Goal: Task Accomplishment & Management: Manage account settings

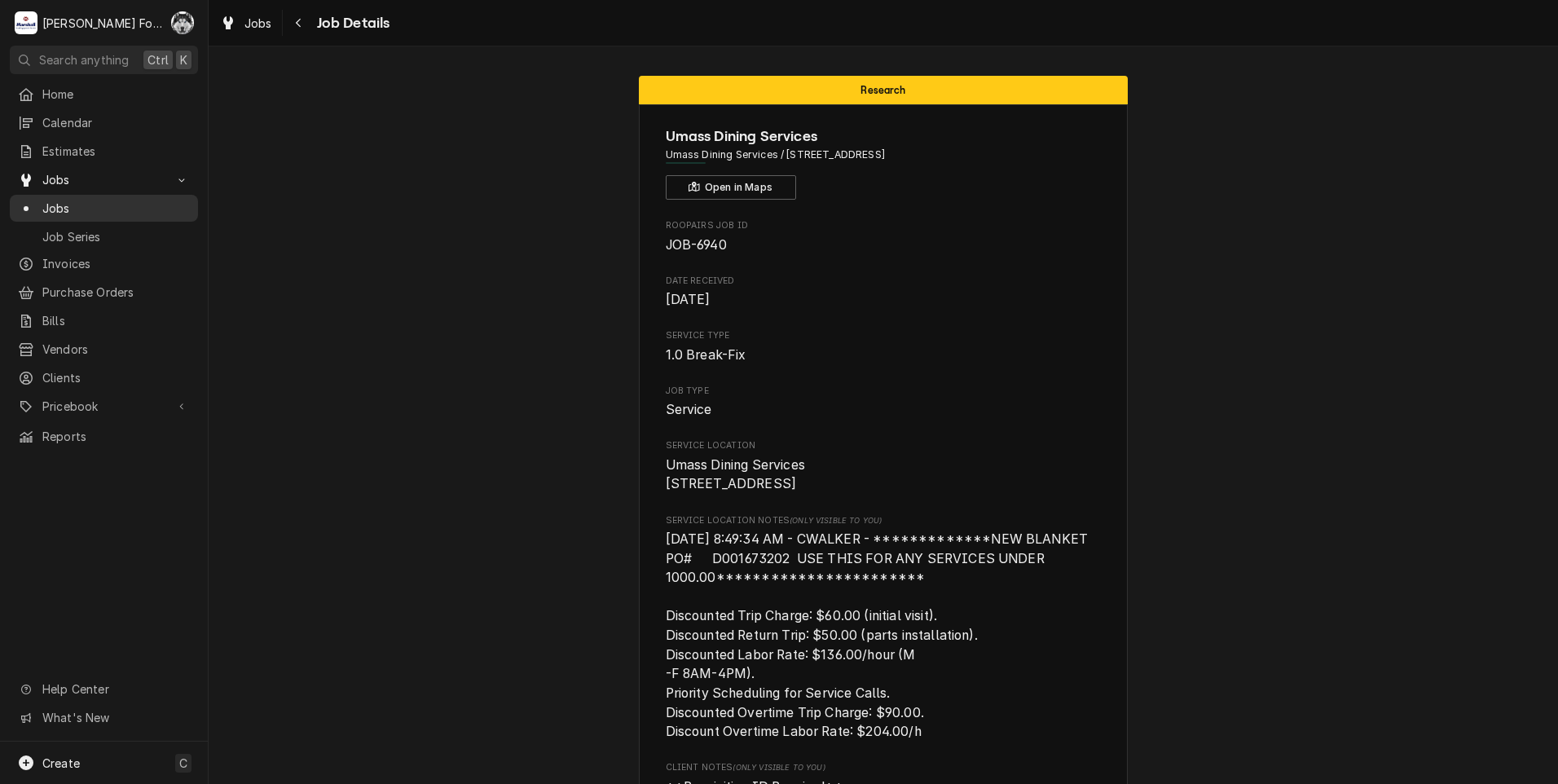
click at [52, 199] on span "Jobs" at bounding box center [116, 208] width 147 height 17
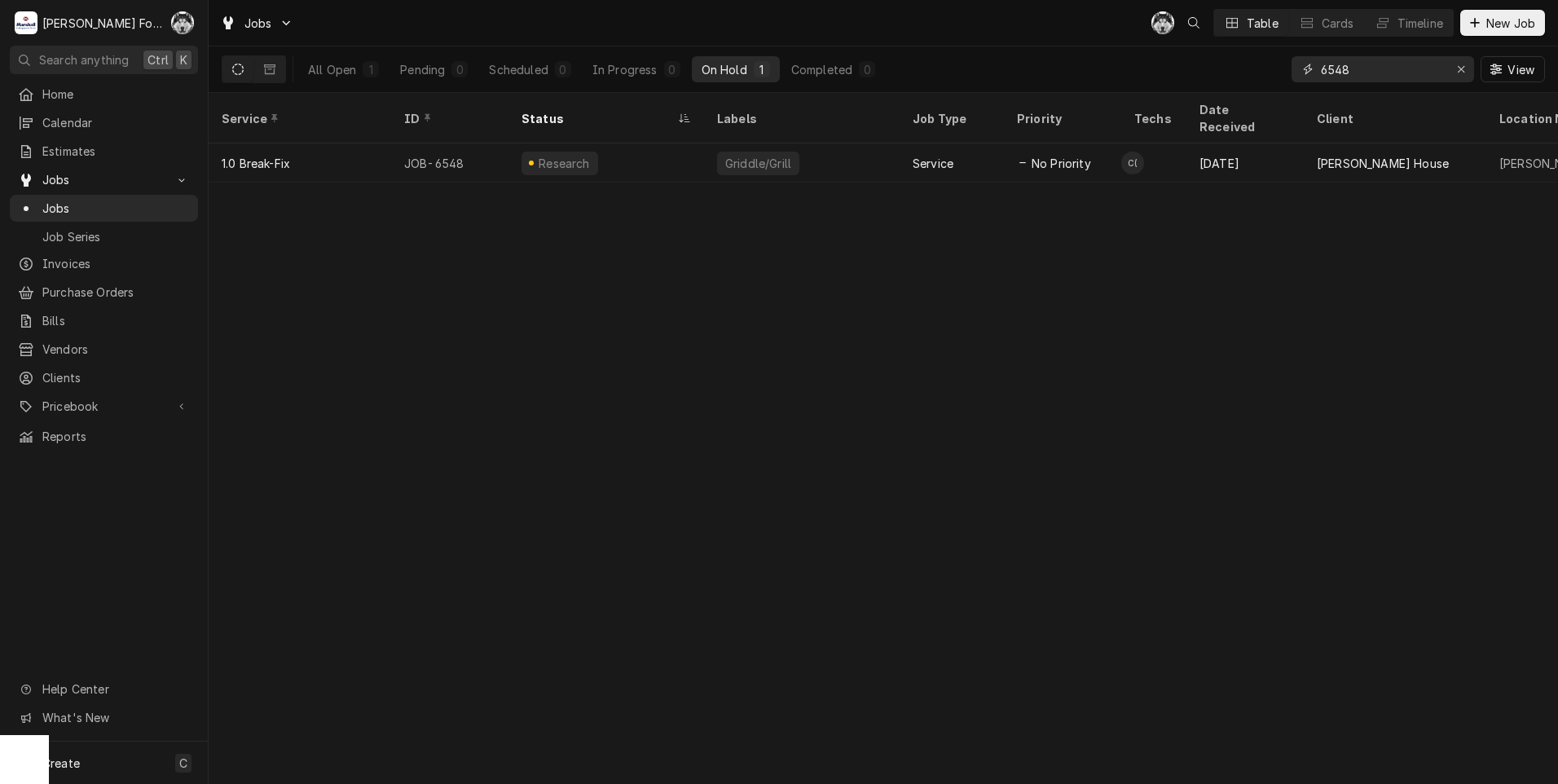
click at [1464, 68] on div "Erase input" at bounding box center [1460, 69] width 16 height 16
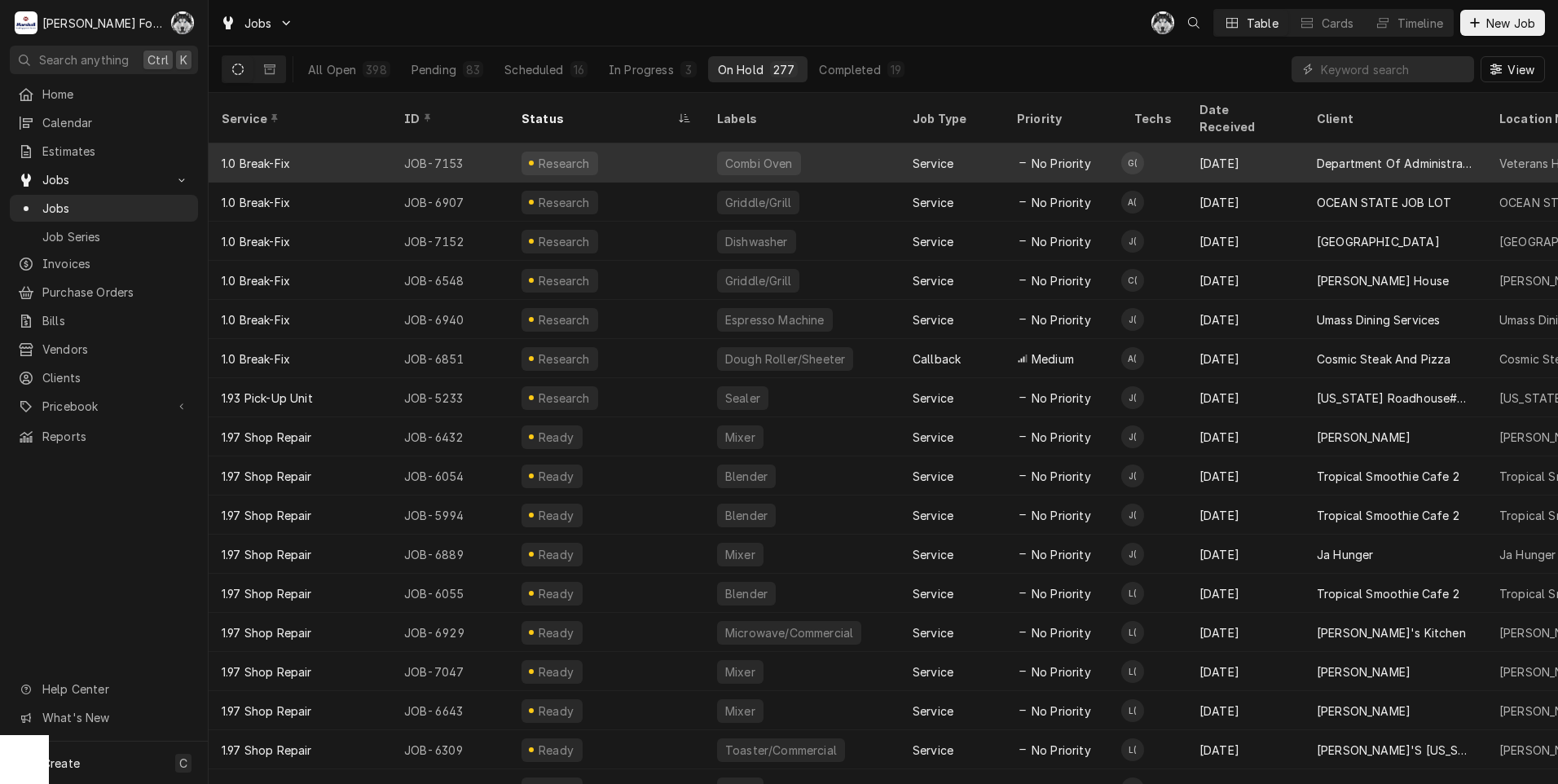
click at [917, 153] on div "Service" at bounding box center [951, 163] width 104 height 39
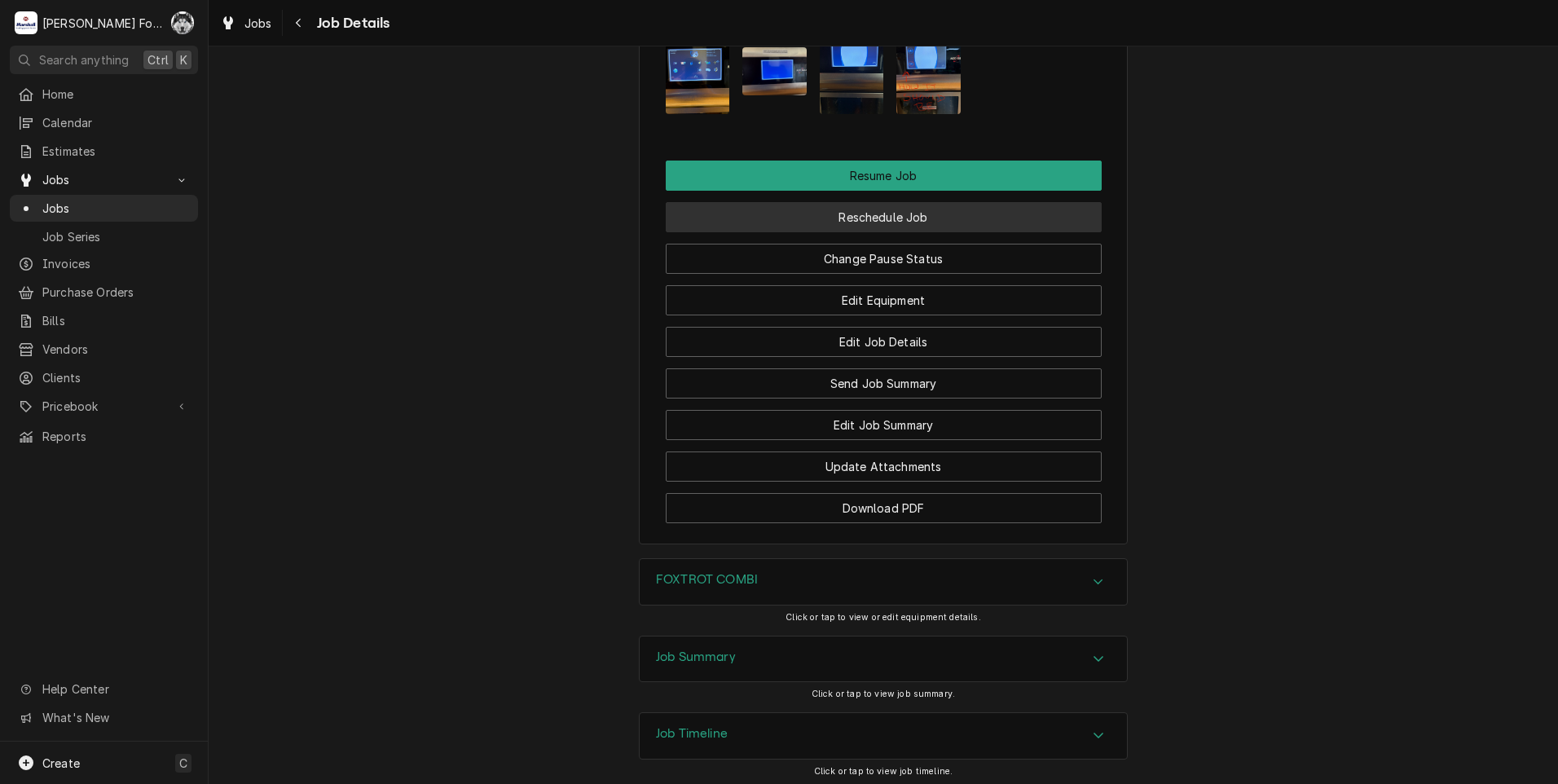
scroll to position [2245, 0]
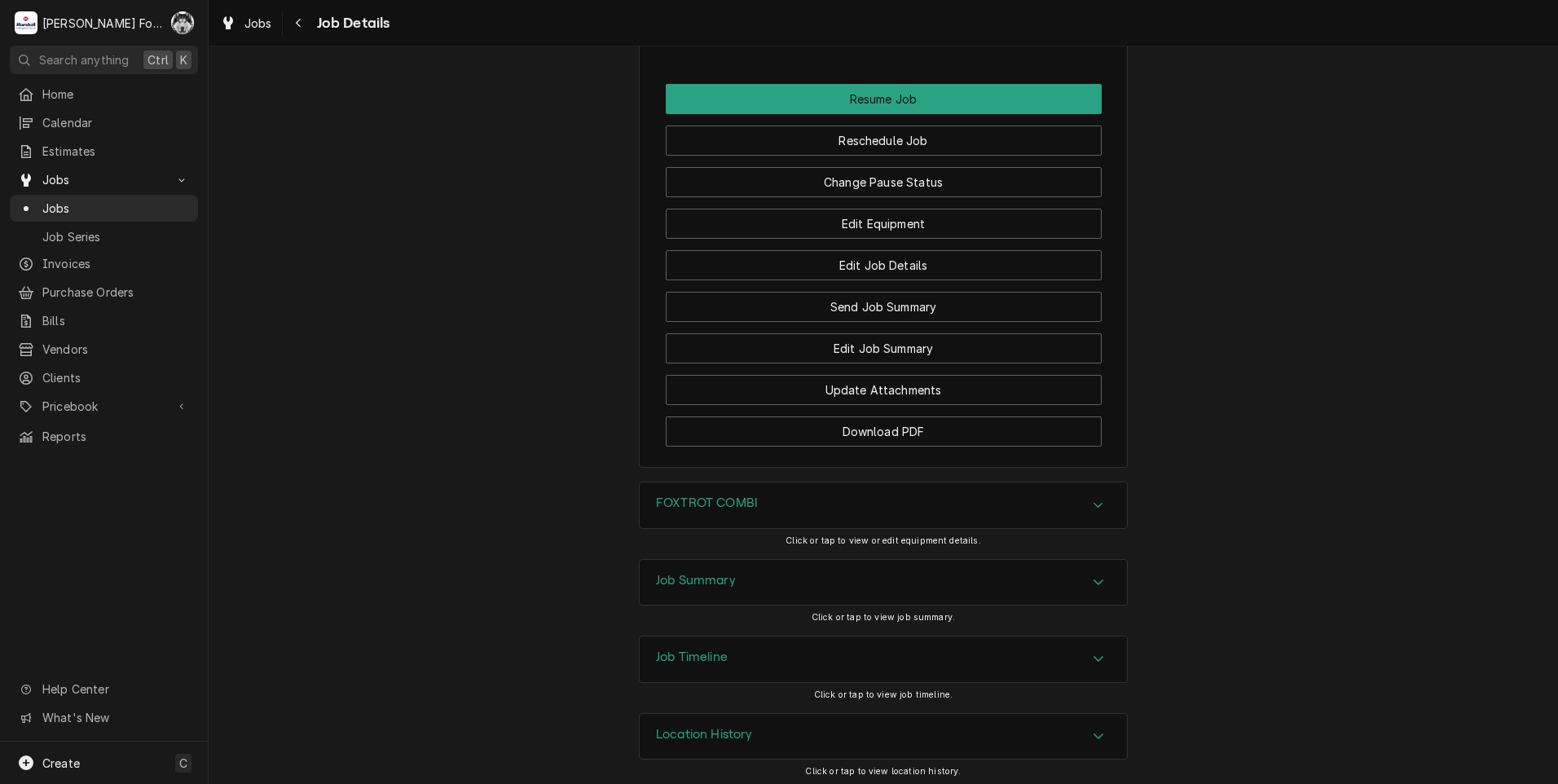
click at [774, 504] on div "FOXTROT COMBI" at bounding box center [883, 505] width 488 height 46
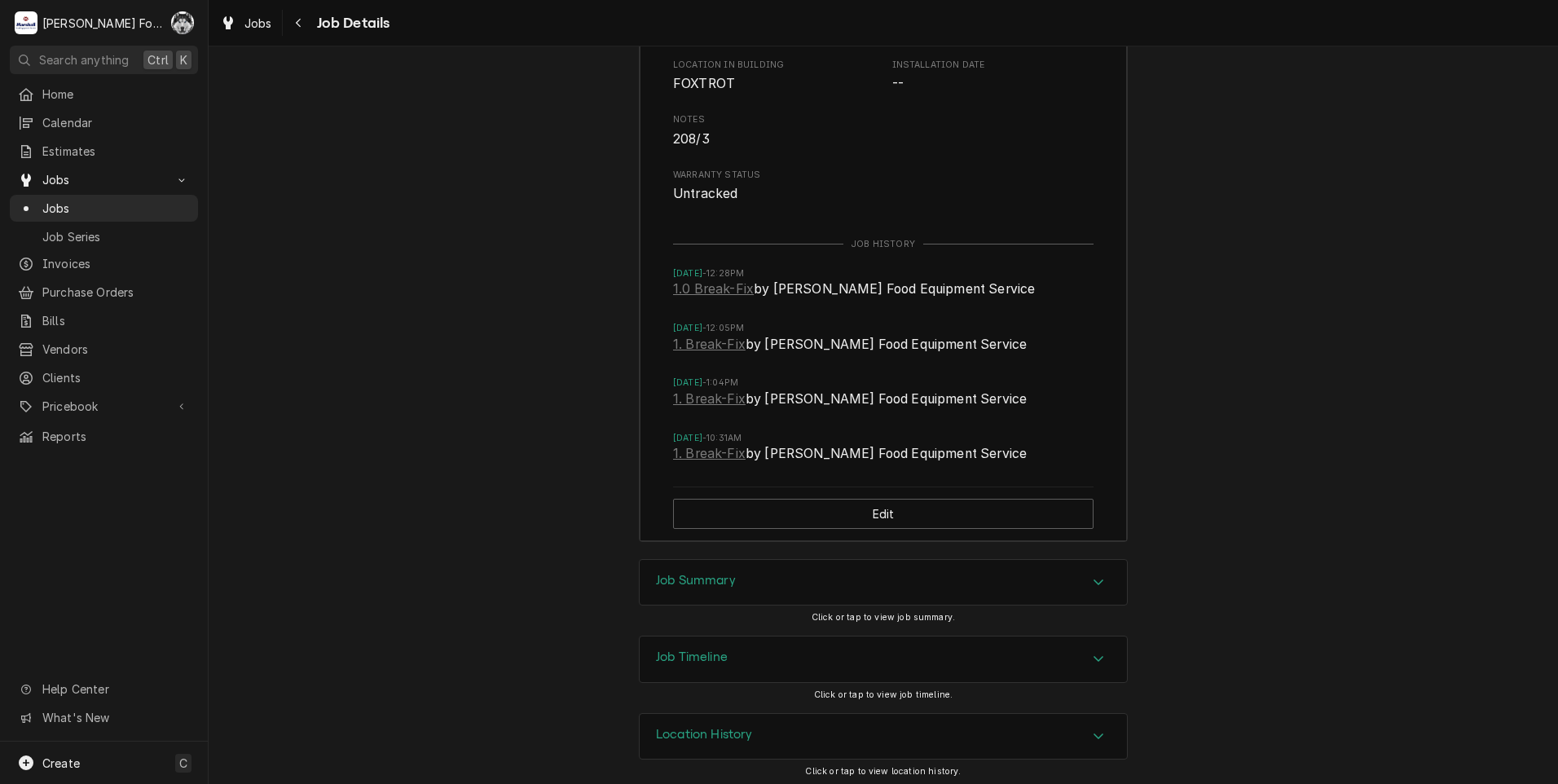
click at [776, 568] on div "Job Summary" at bounding box center [883, 583] width 488 height 46
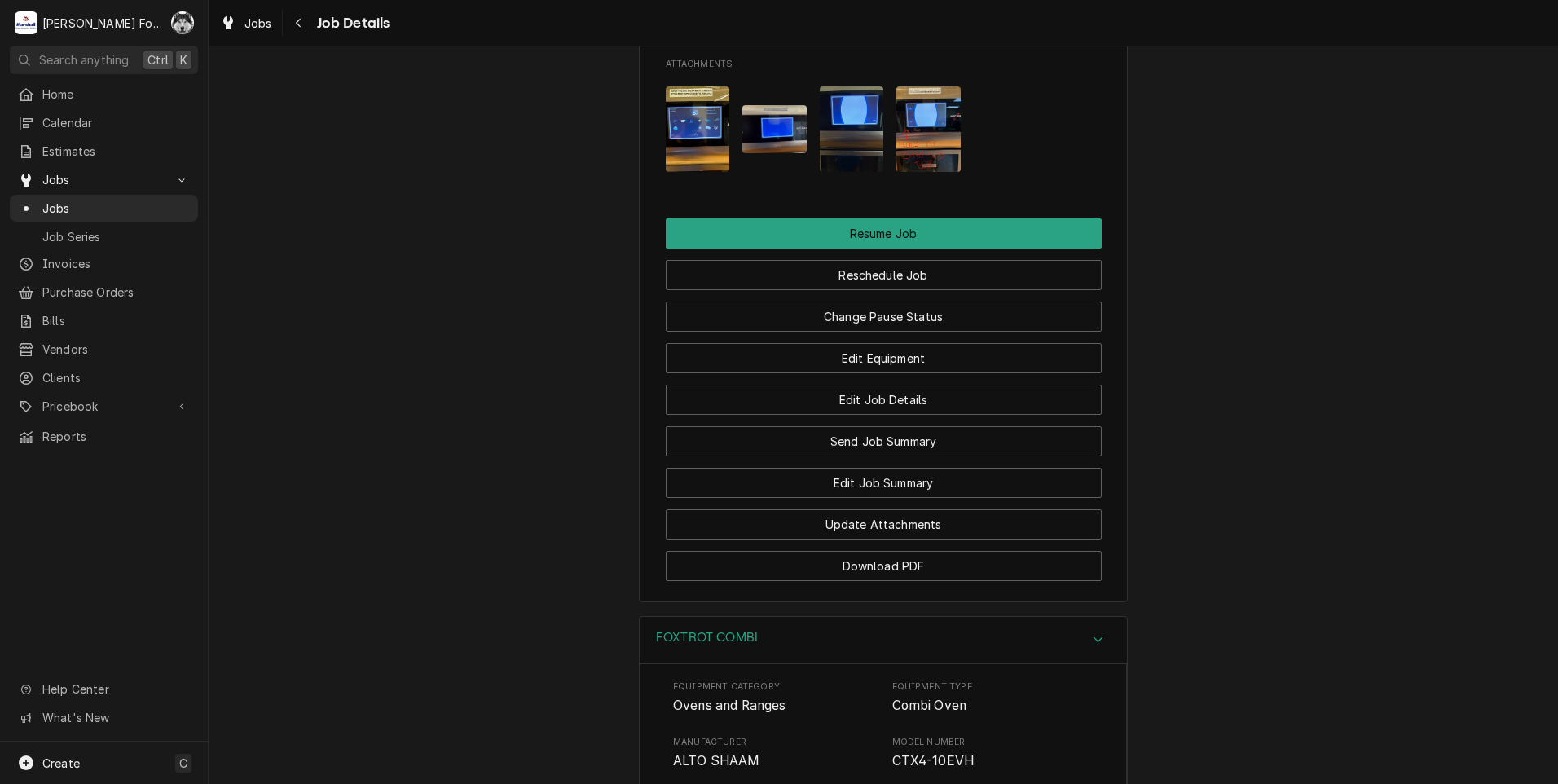
scroll to position [1785, 0]
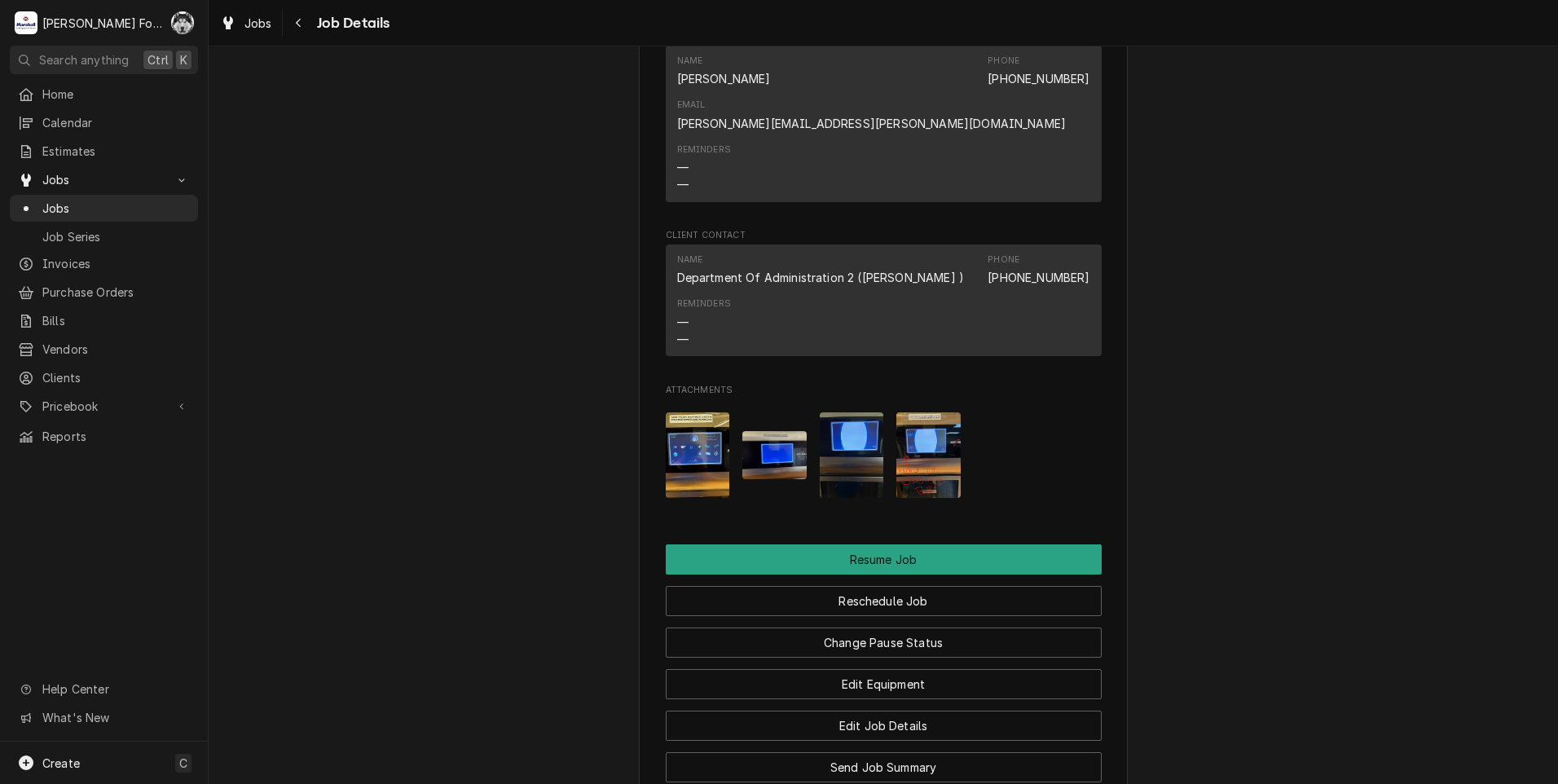
click at [675, 450] on img "Attachments" at bounding box center [698, 455] width 65 height 85
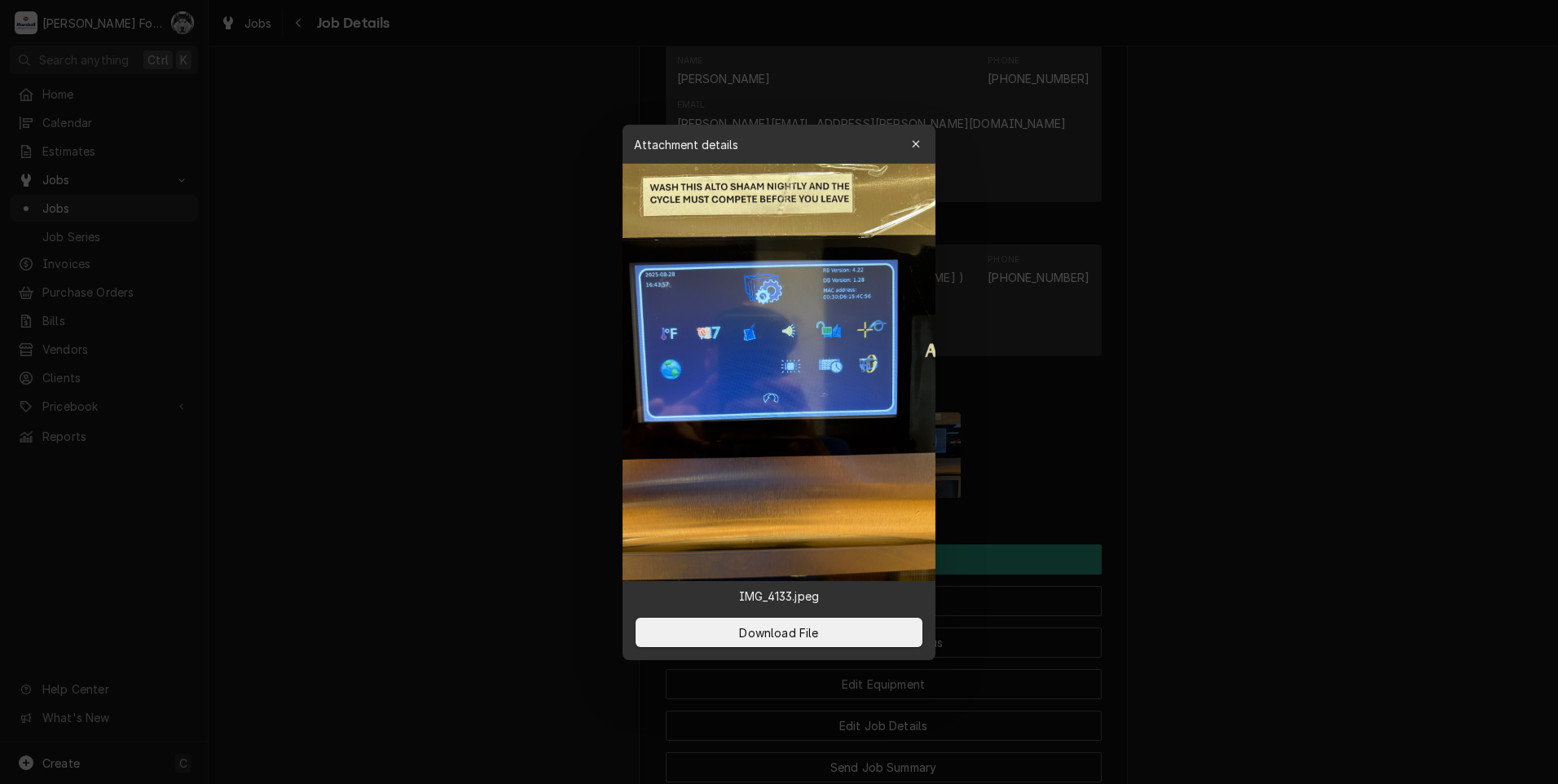
click at [527, 453] on div at bounding box center [779, 392] width 1558 height 784
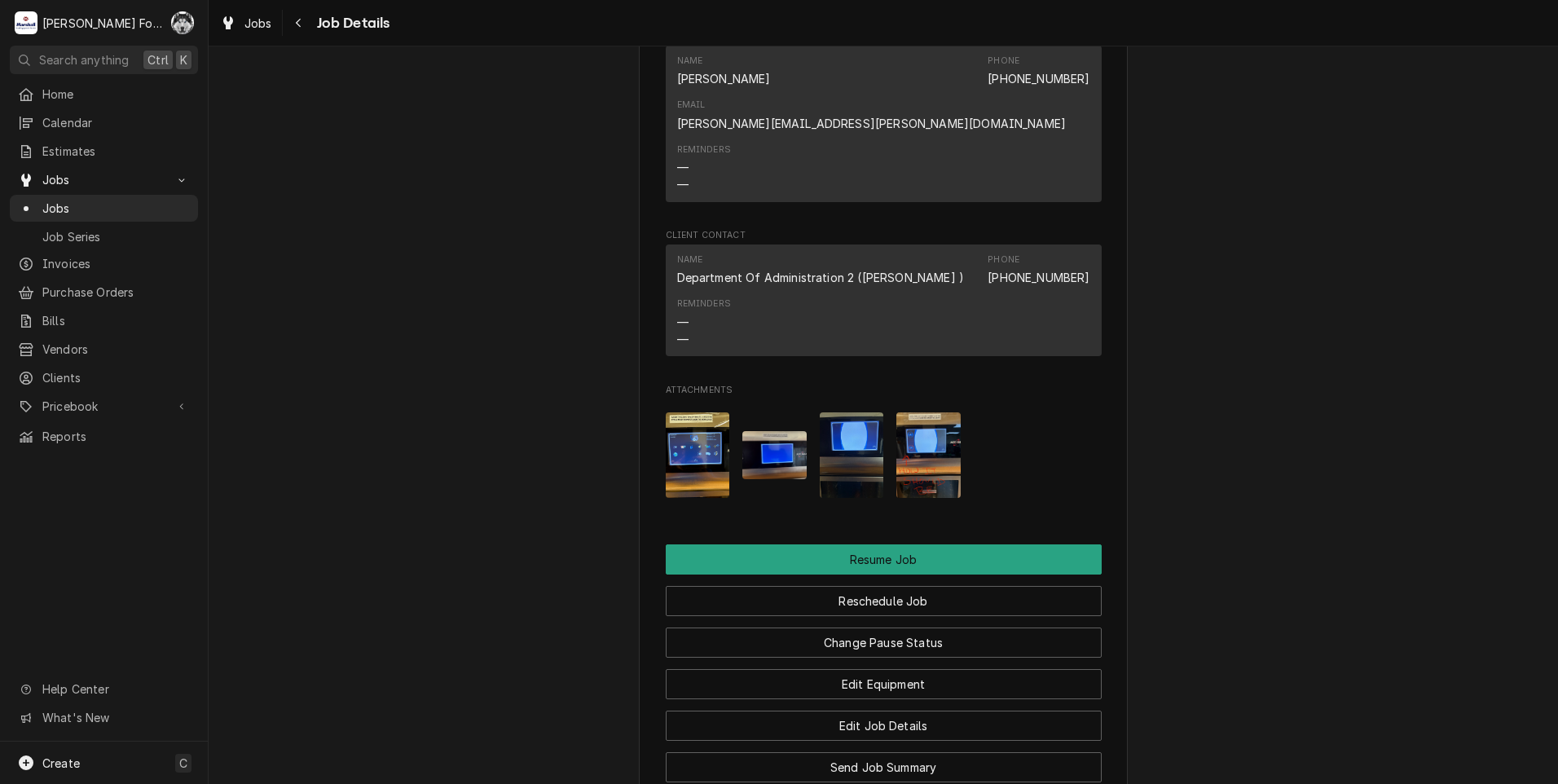
click at [761, 447] on img "Attachments" at bounding box center [775, 455] width 65 height 48
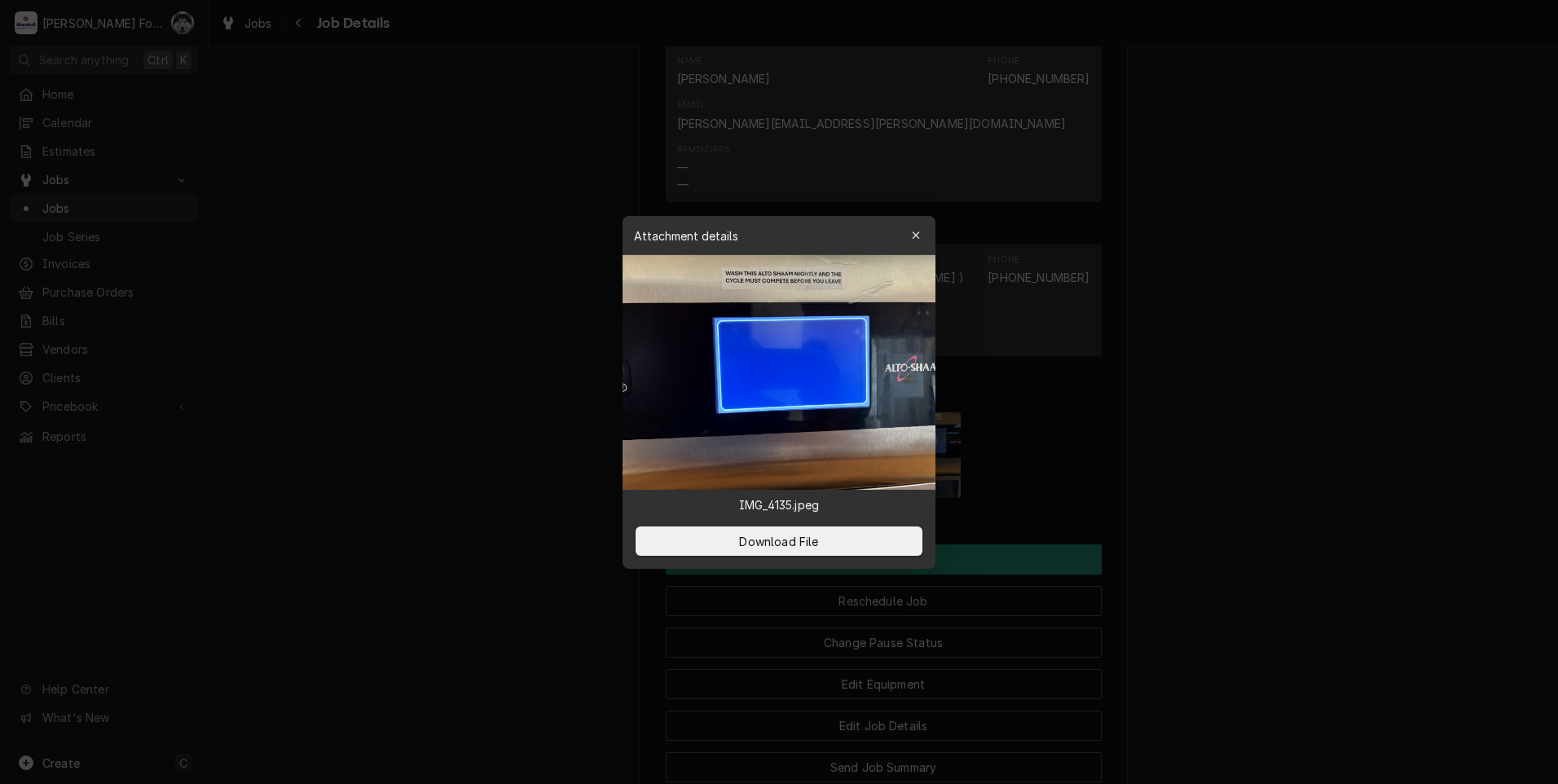
drag, startPoint x: 426, startPoint y: 470, endPoint x: 471, endPoint y: 470, distance: 45.0
click at [430, 470] on div at bounding box center [779, 392] width 1558 height 784
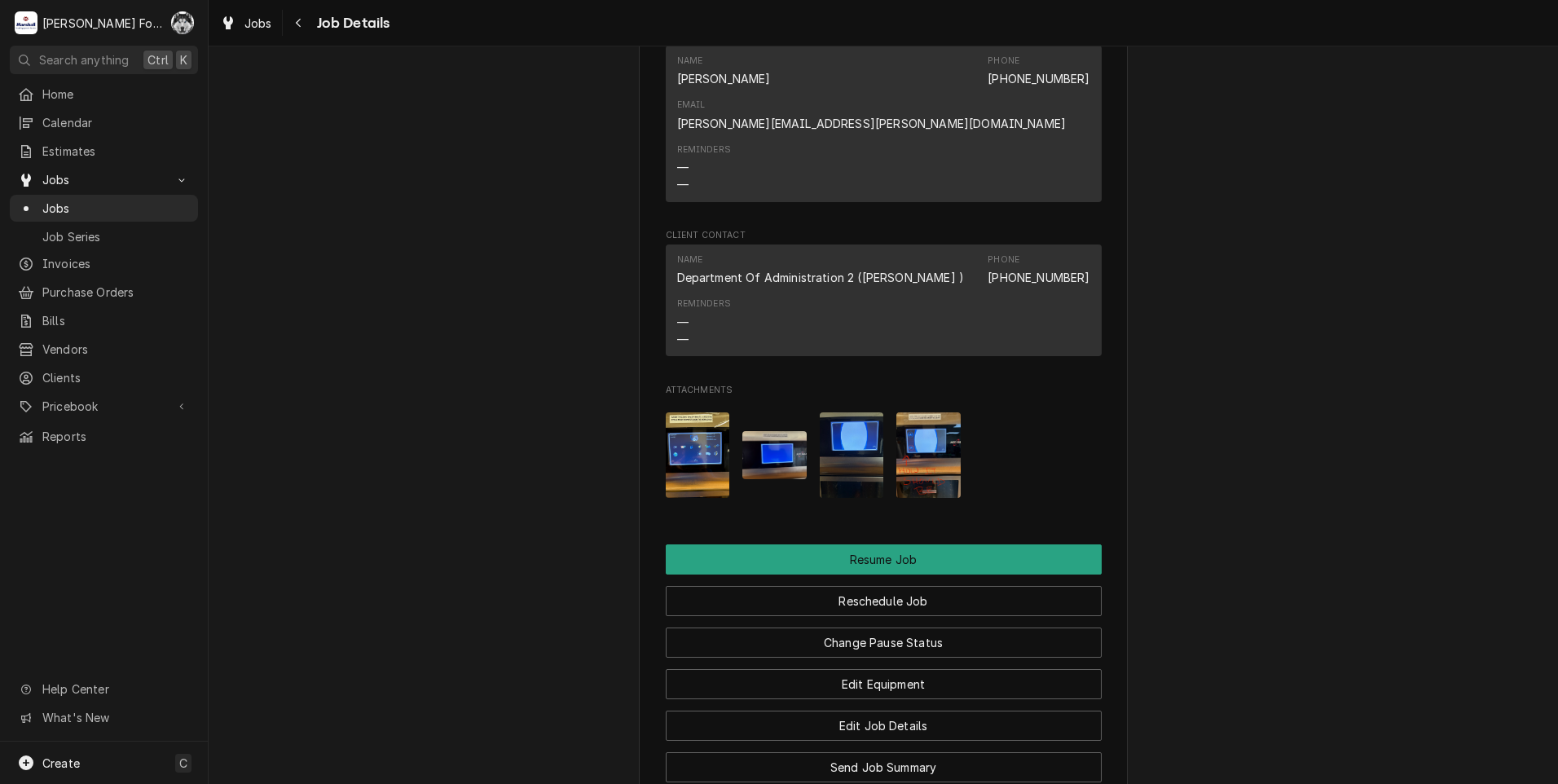
click at [852, 444] on img "Attachments" at bounding box center [852, 455] width 65 height 85
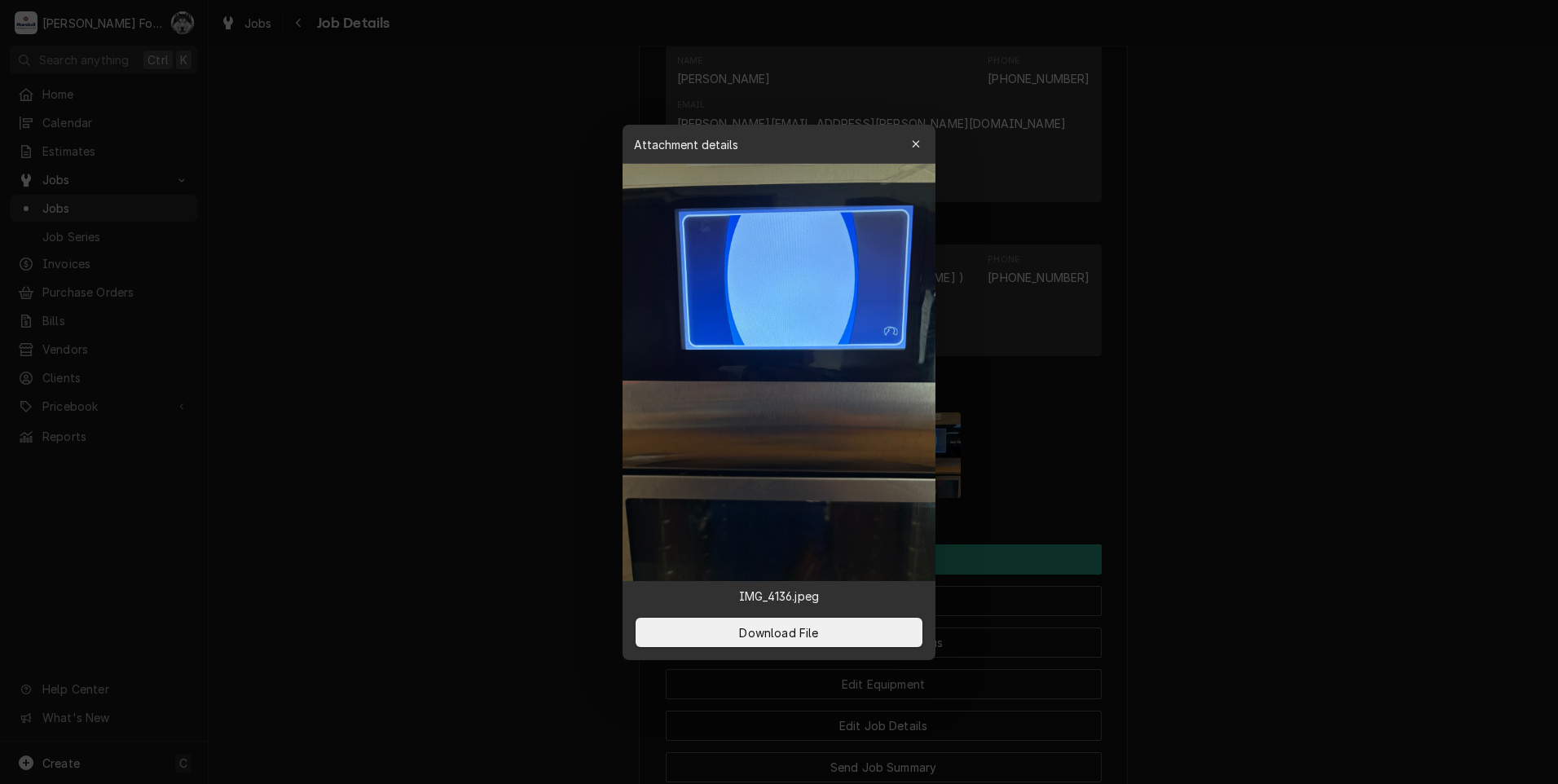
click at [404, 458] on div at bounding box center [779, 392] width 1558 height 784
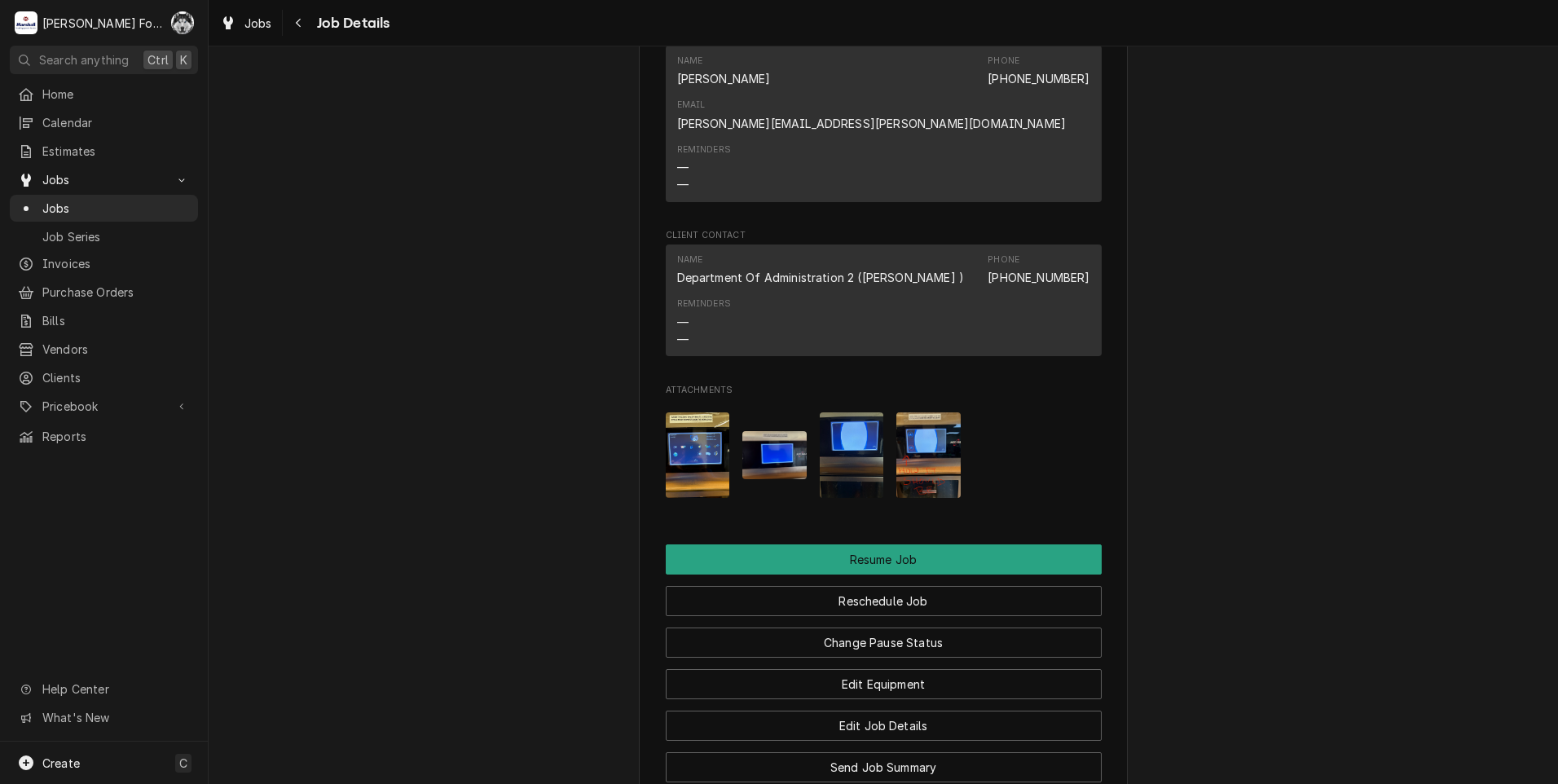
click at [942, 443] on img "Attachments" at bounding box center [928, 455] width 65 height 85
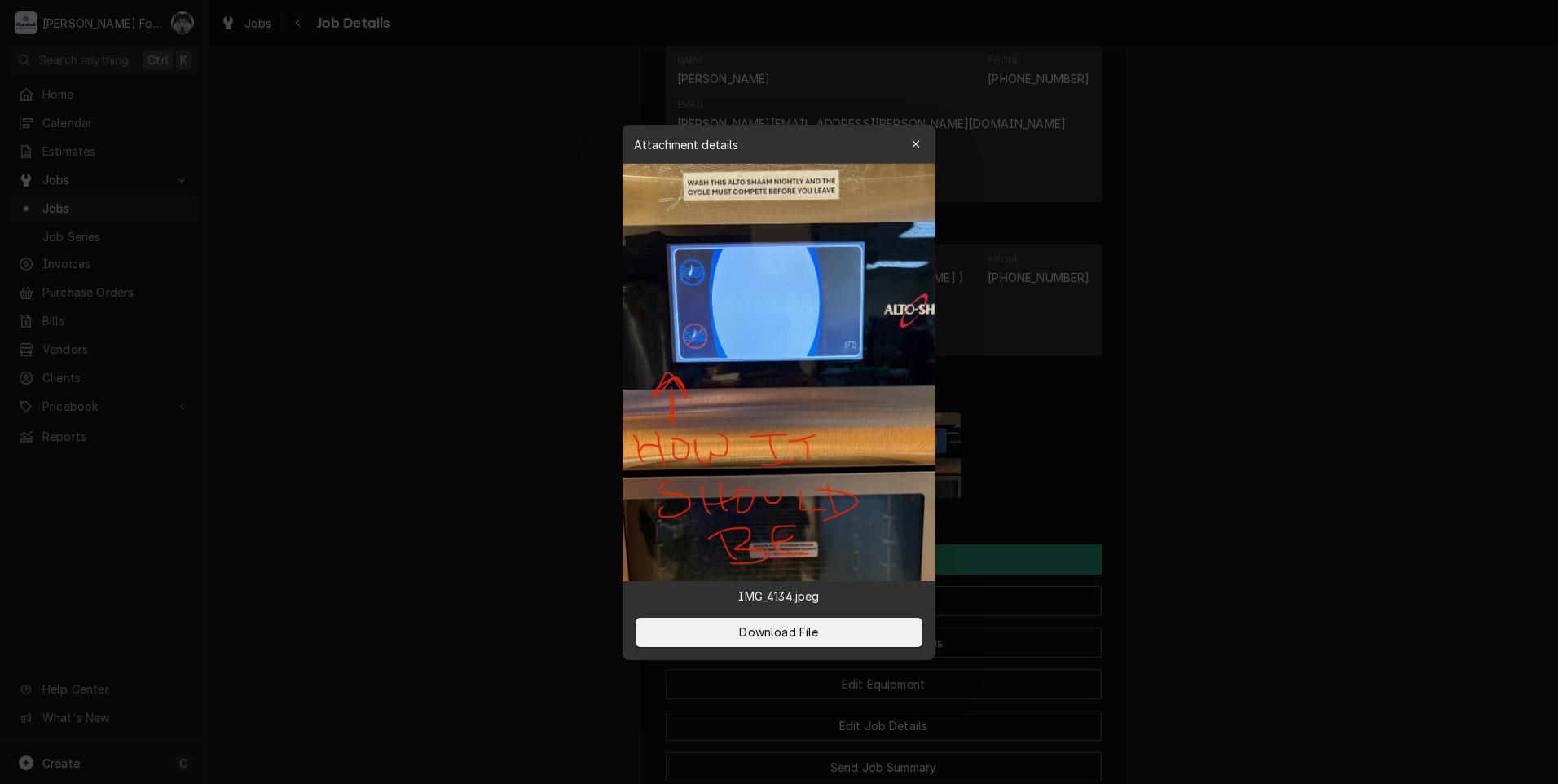
click at [491, 462] on div at bounding box center [779, 392] width 1558 height 784
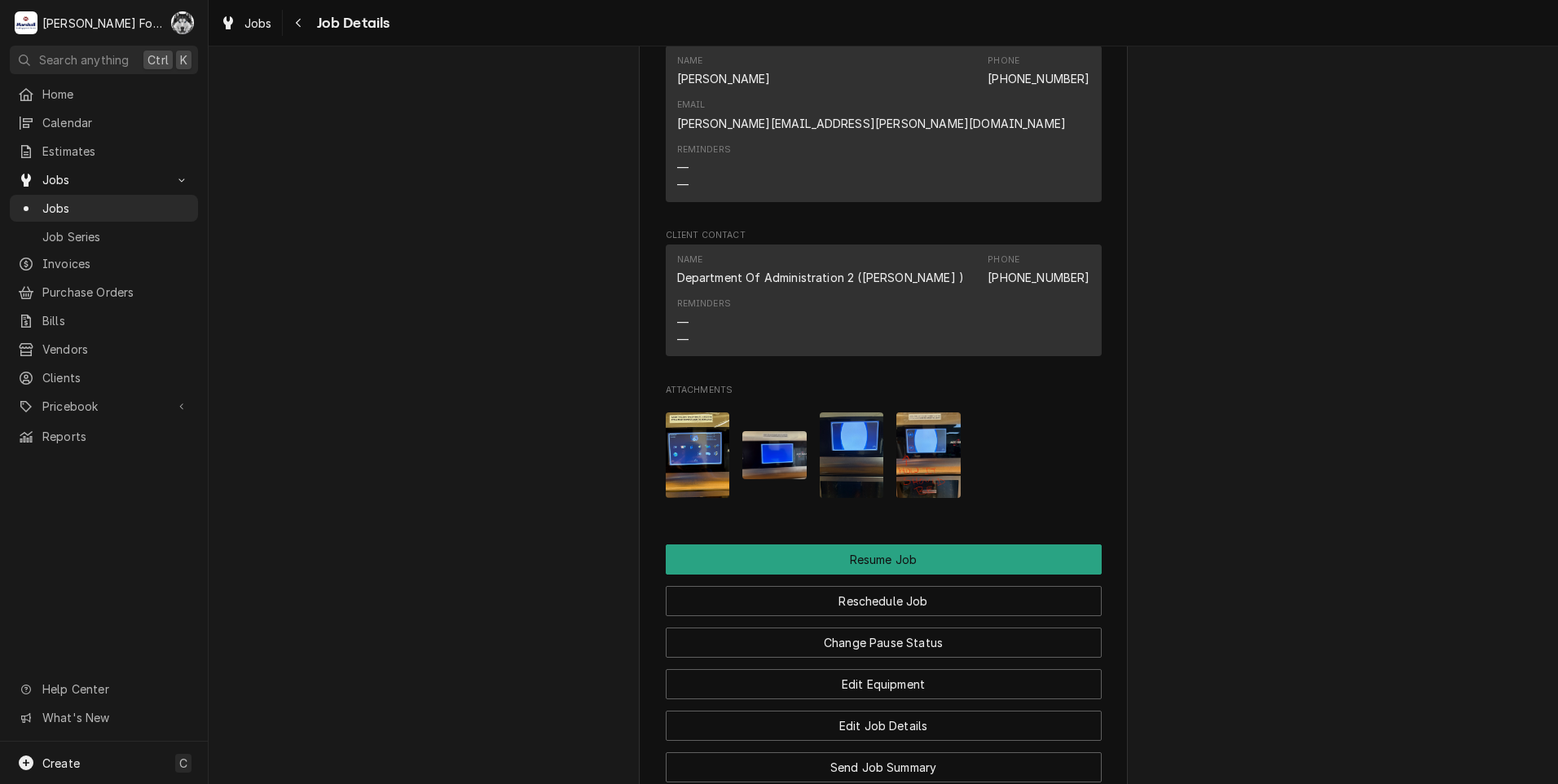
click at [856, 446] on img "Attachments" at bounding box center [852, 455] width 65 height 85
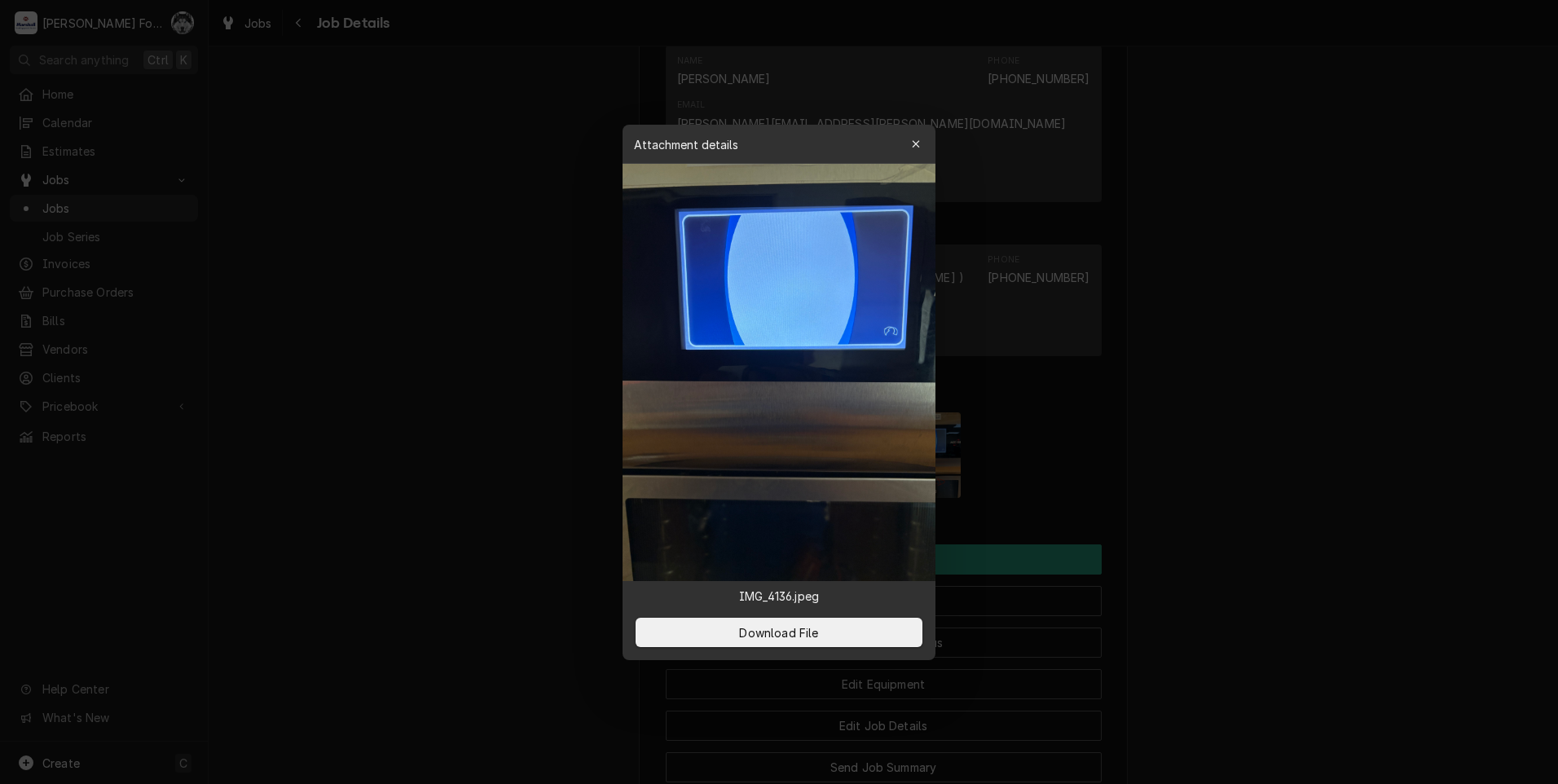
click at [435, 480] on div at bounding box center [779, 392] width 1558 height 784
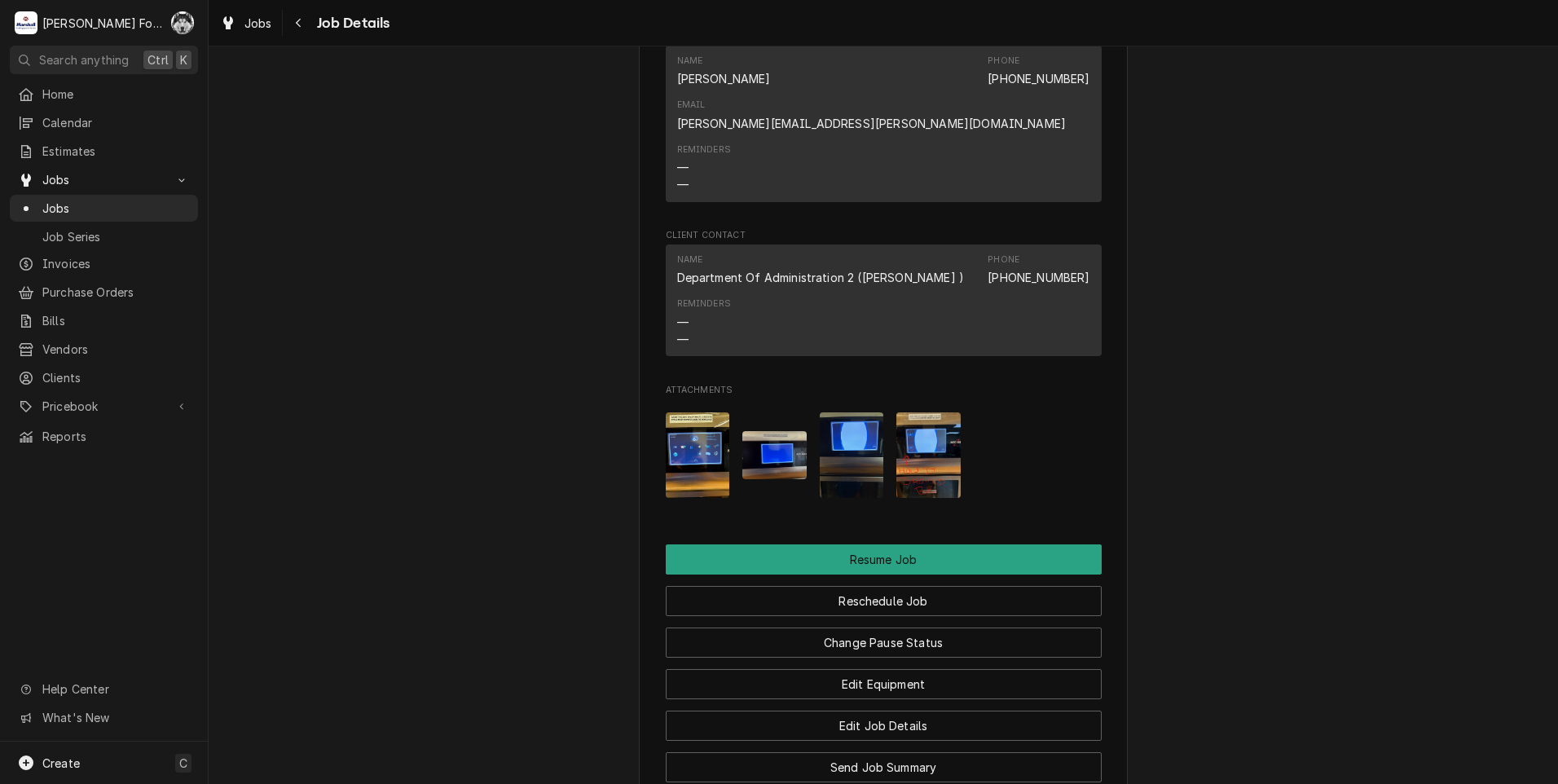
click at [690, 453] on img "Attachments" at bounding box center [698, 455] width 65 height 85
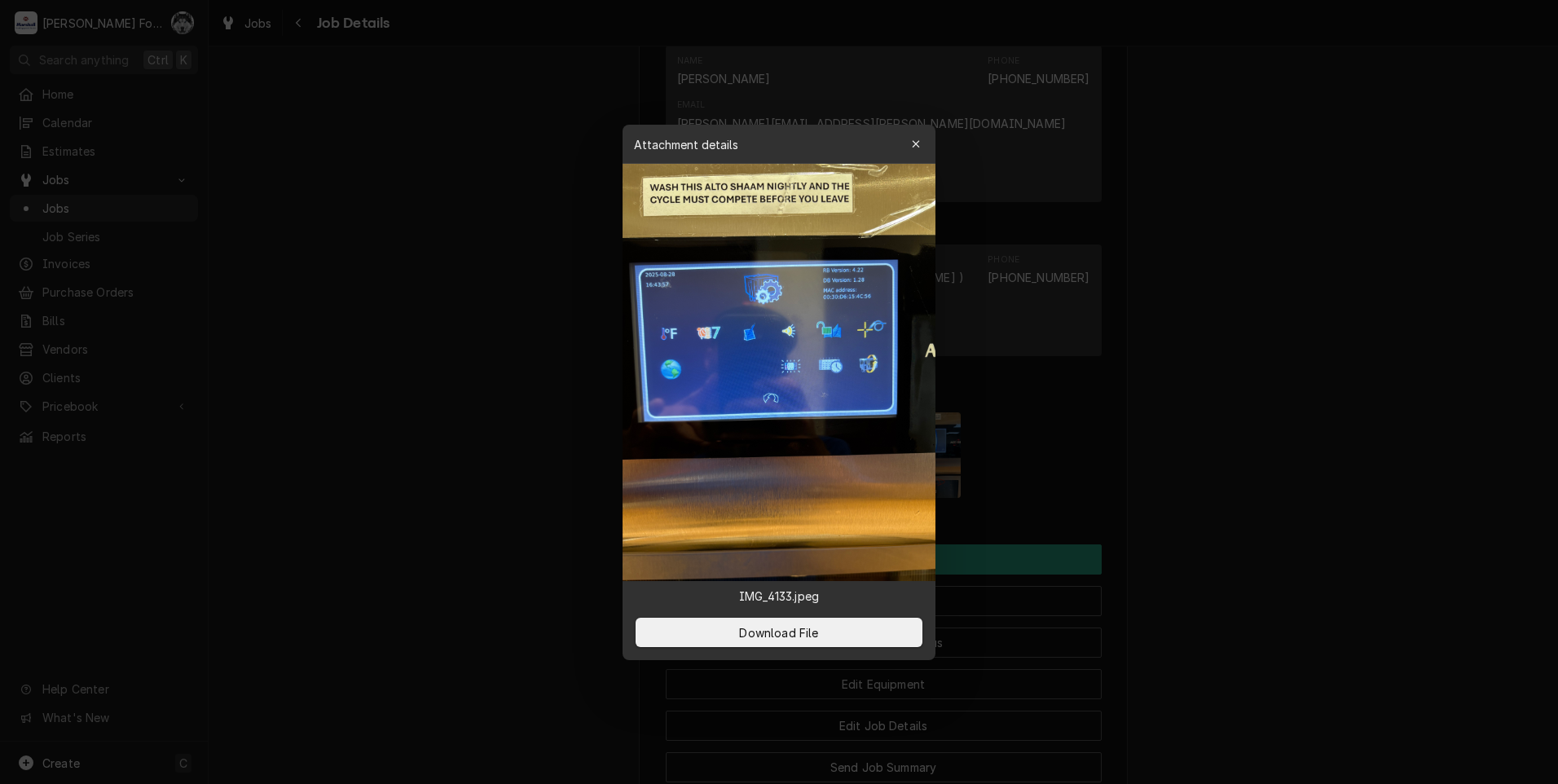
click at [459, 494] on div at bounding box center [779, 392] width 1558 height 784
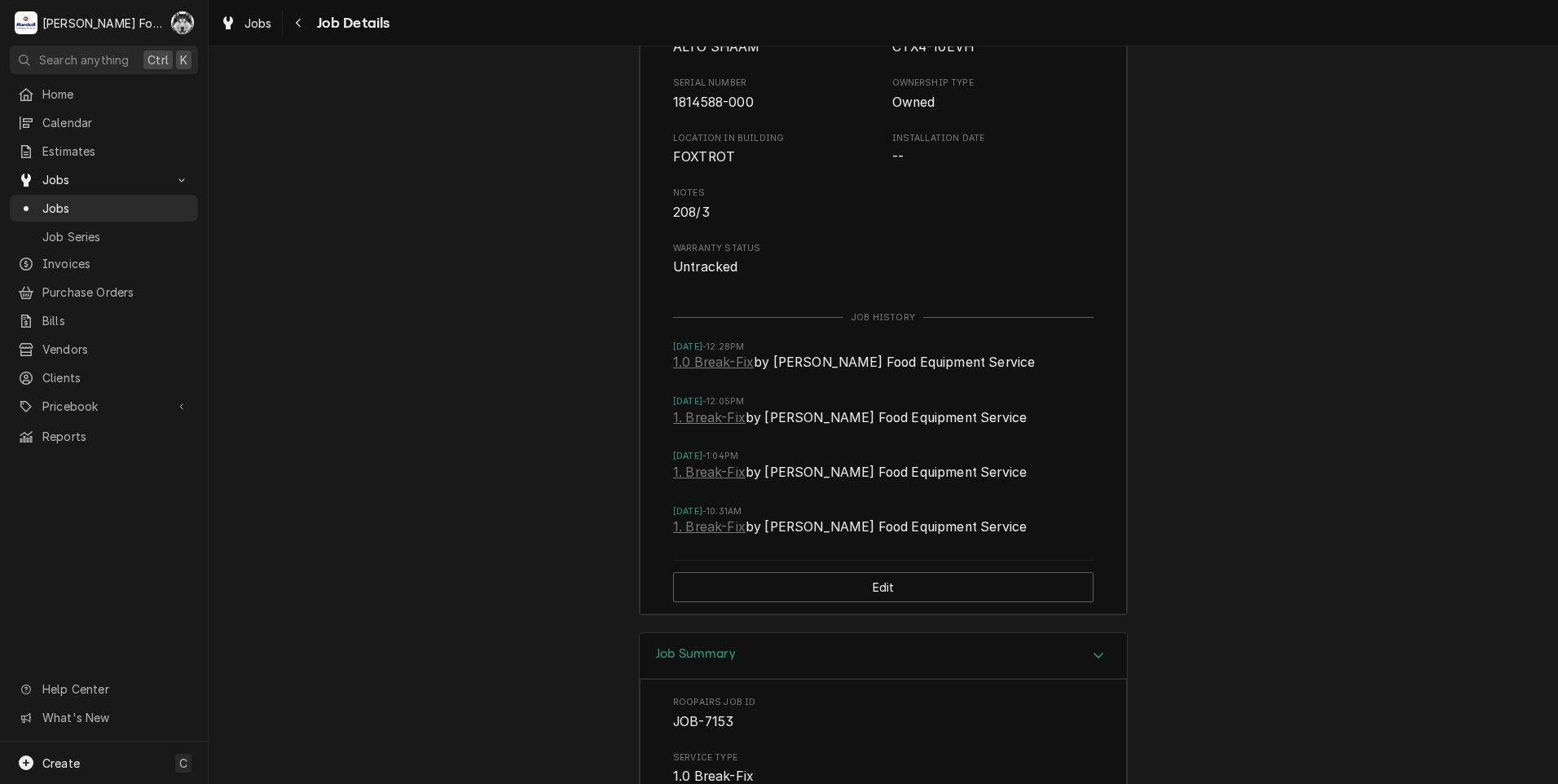
scroll to position [2845, 0]
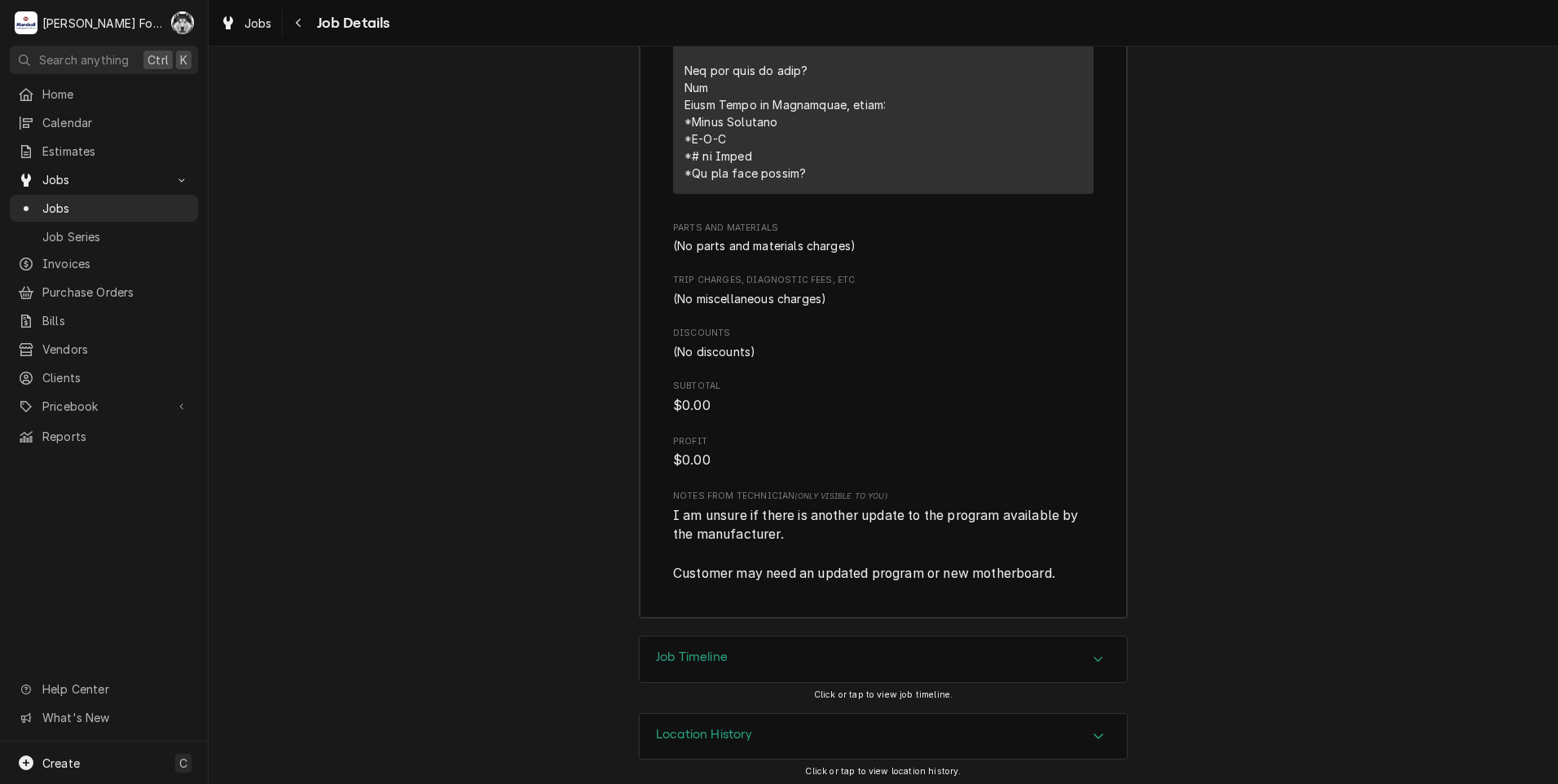
click at [728, 637] on div "Job Timeline" at bounding box center [883, 660] width 488 height 46
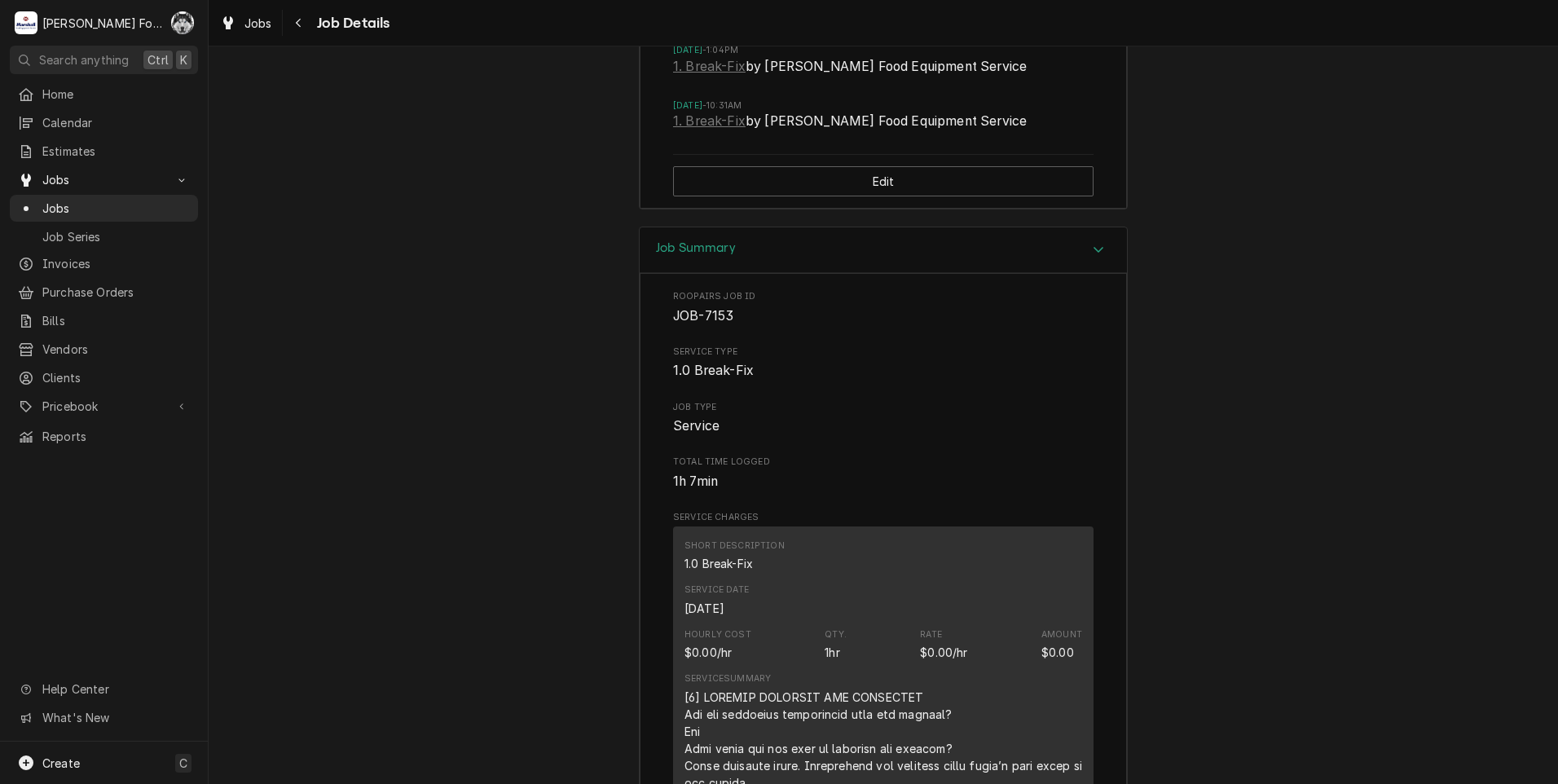
scroll to position [3258, 0]
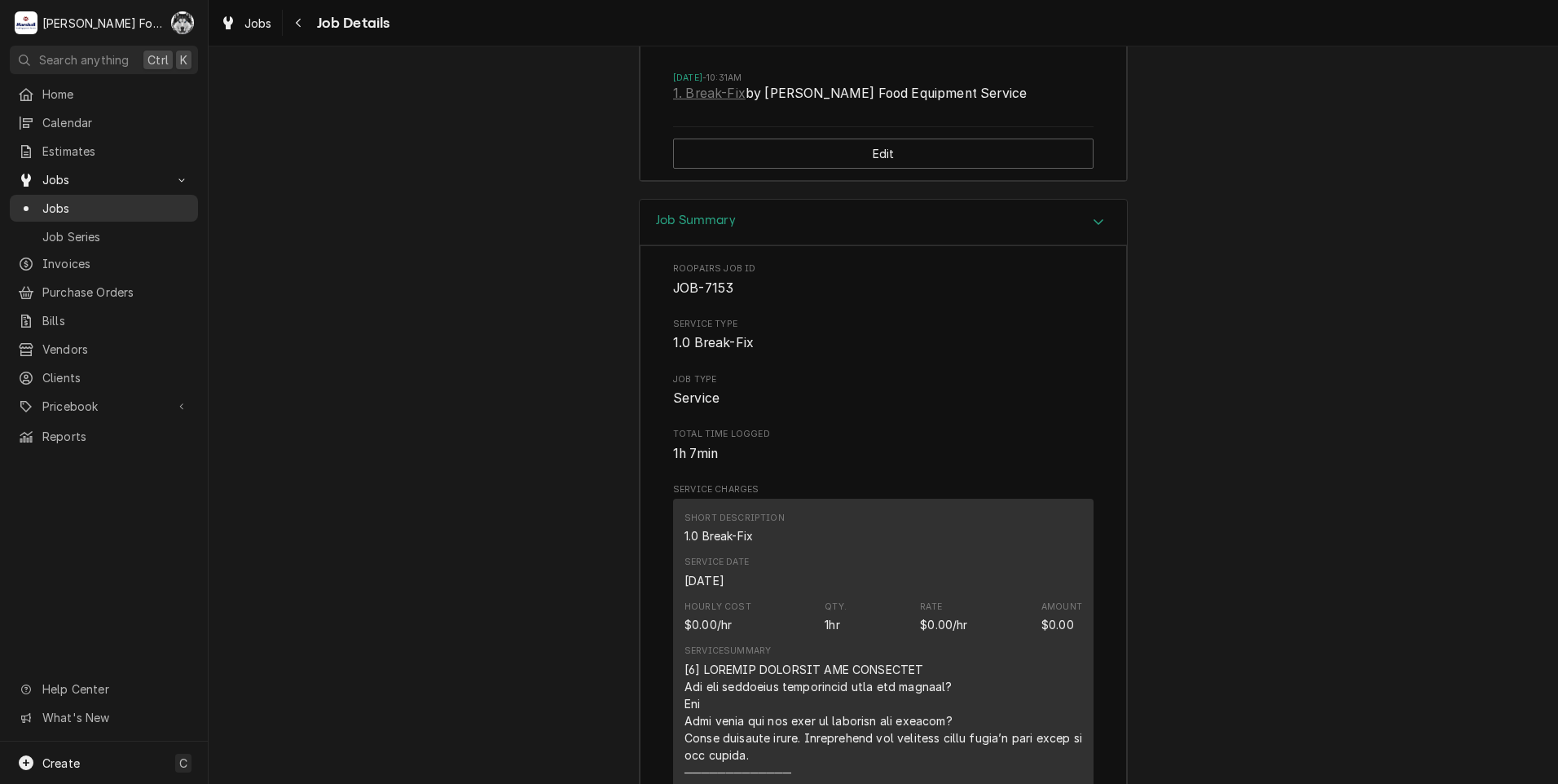
click at [52, 203] on span "Jobs" at bounding box center [116, 208] width 147 height 17
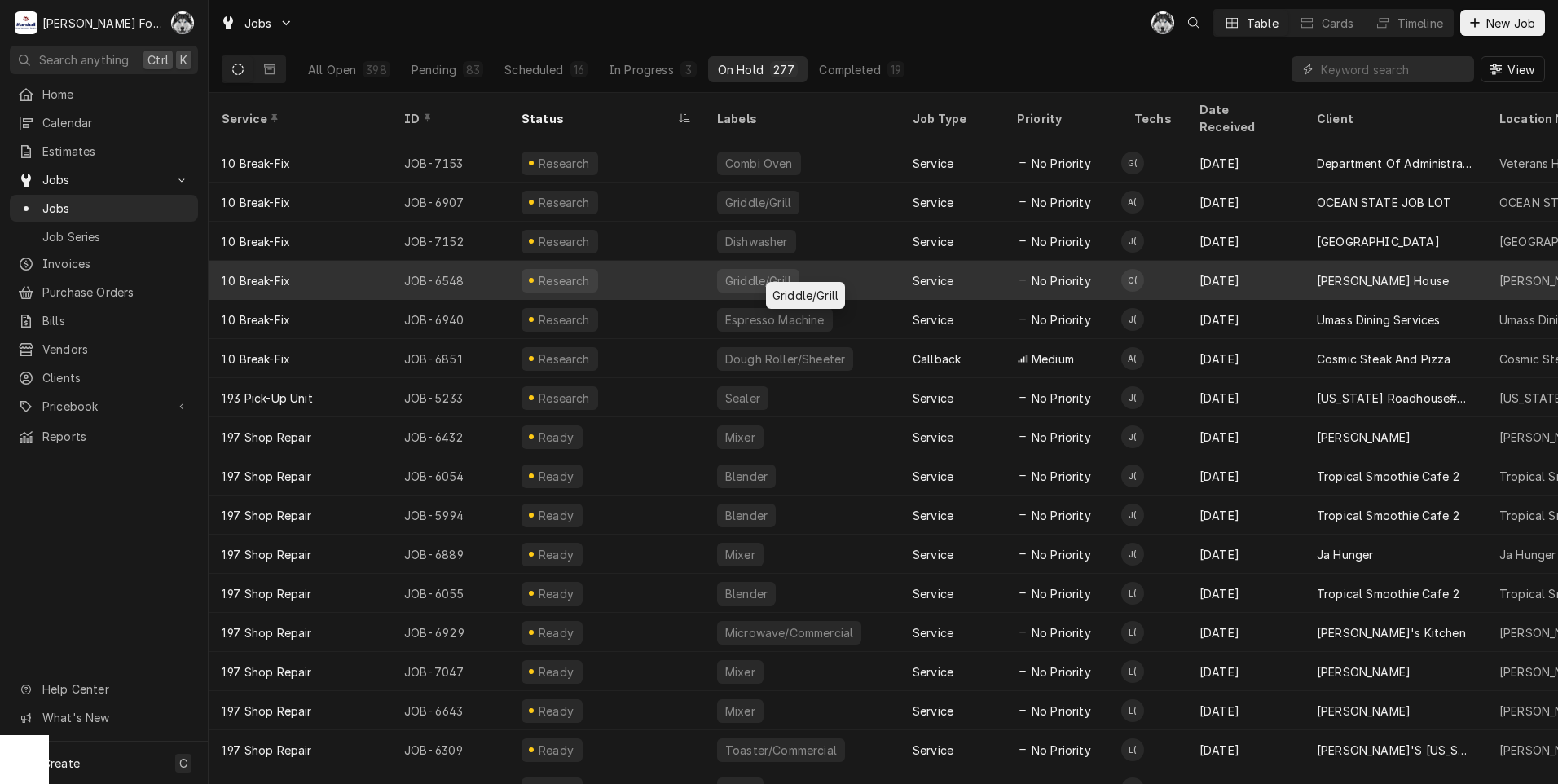
click at [741, 272] on div "Griddle/Grill" at bounding box center [758, 280] width 69 height 17
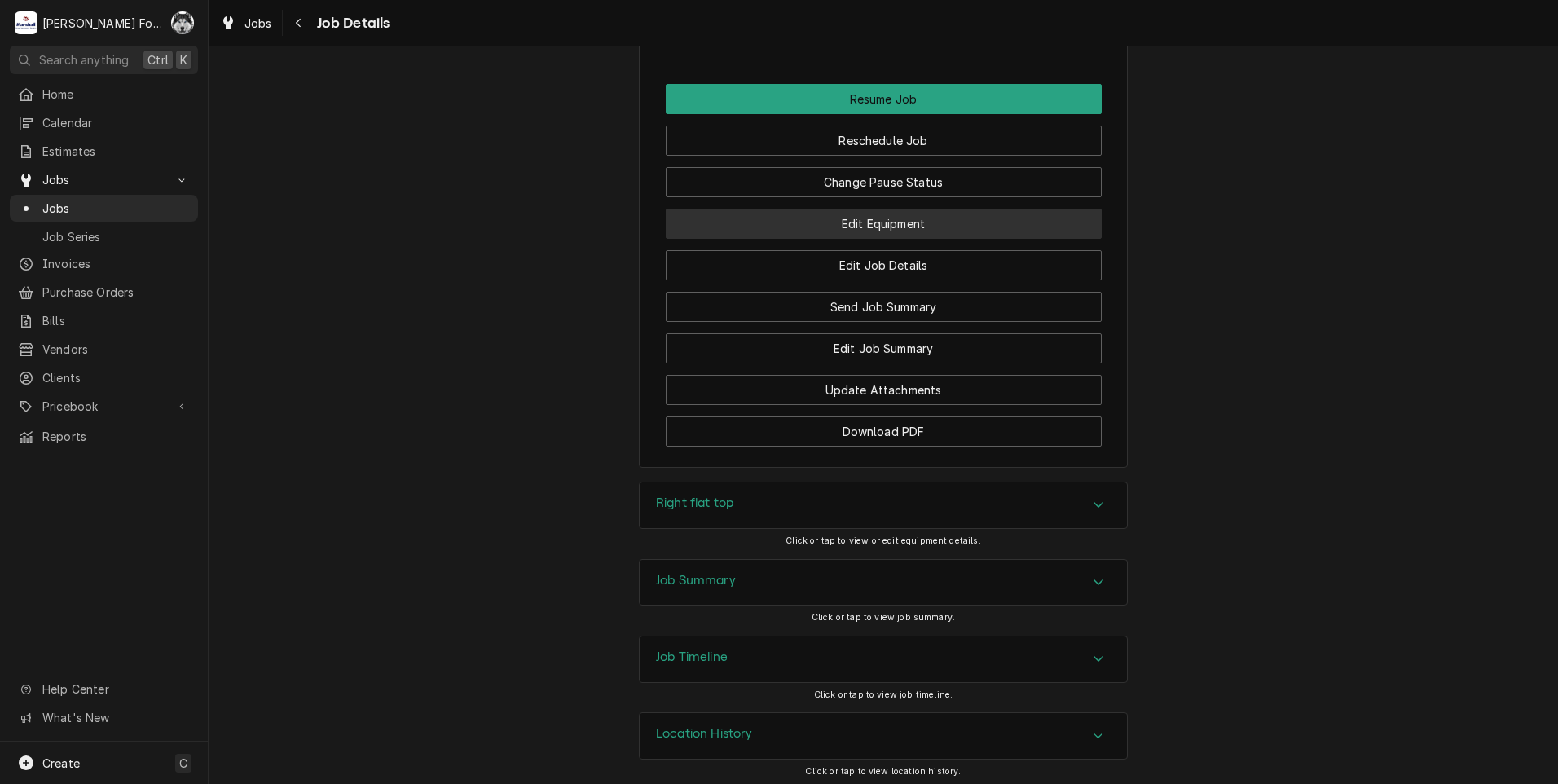
scroll to position [2204, 0]
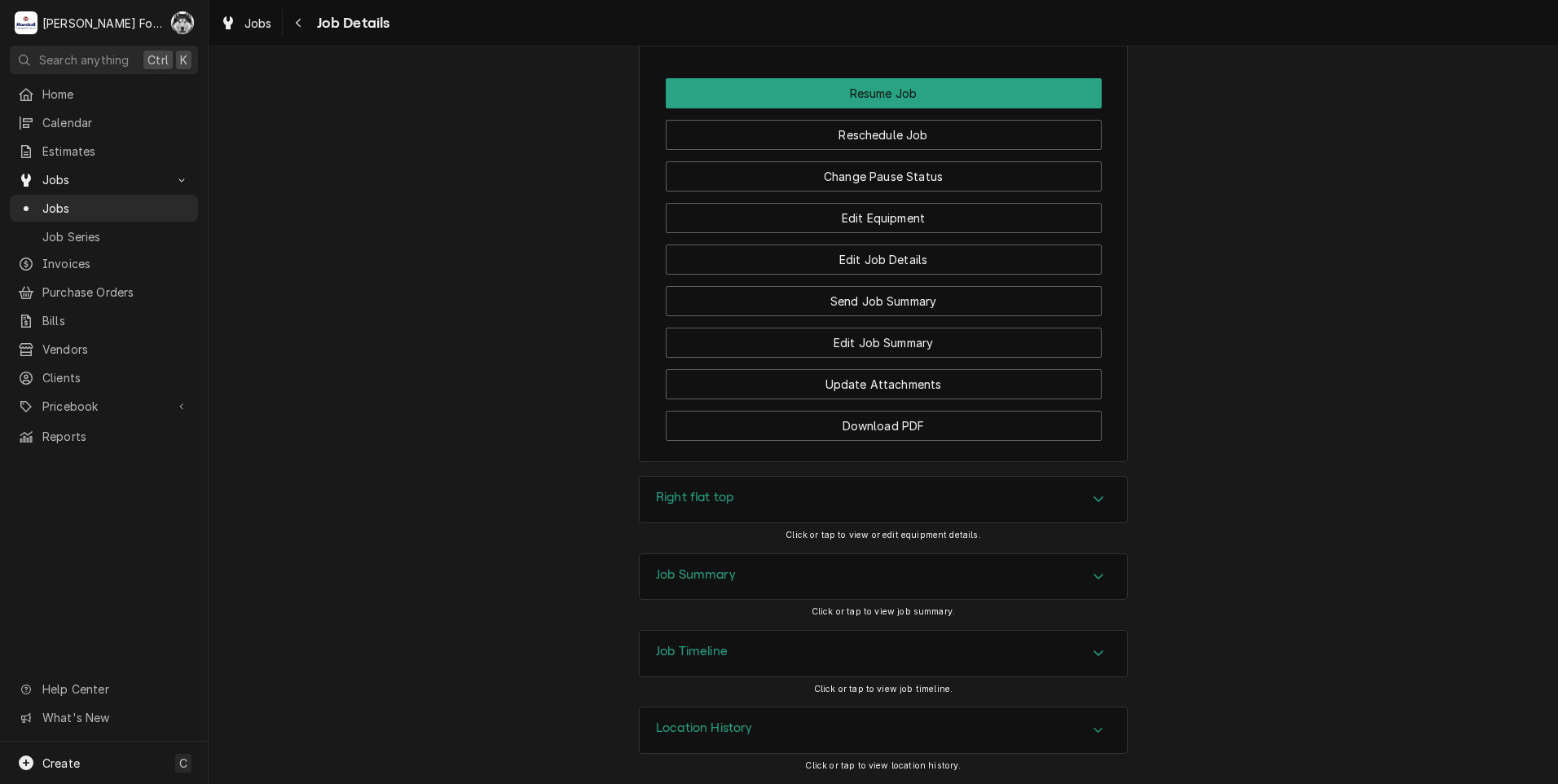
drag, startPoint x: 765, startPoint y: 523, endPoint x: 762, endPoint y: 509, distance: 14.3
click at [762, 522] on div "Right flat top" at bounding box center [883, 499] width 489 height 47
click at [763, 508] on div "Right flat top" at bounding box center [883, 499] width 488 height 46
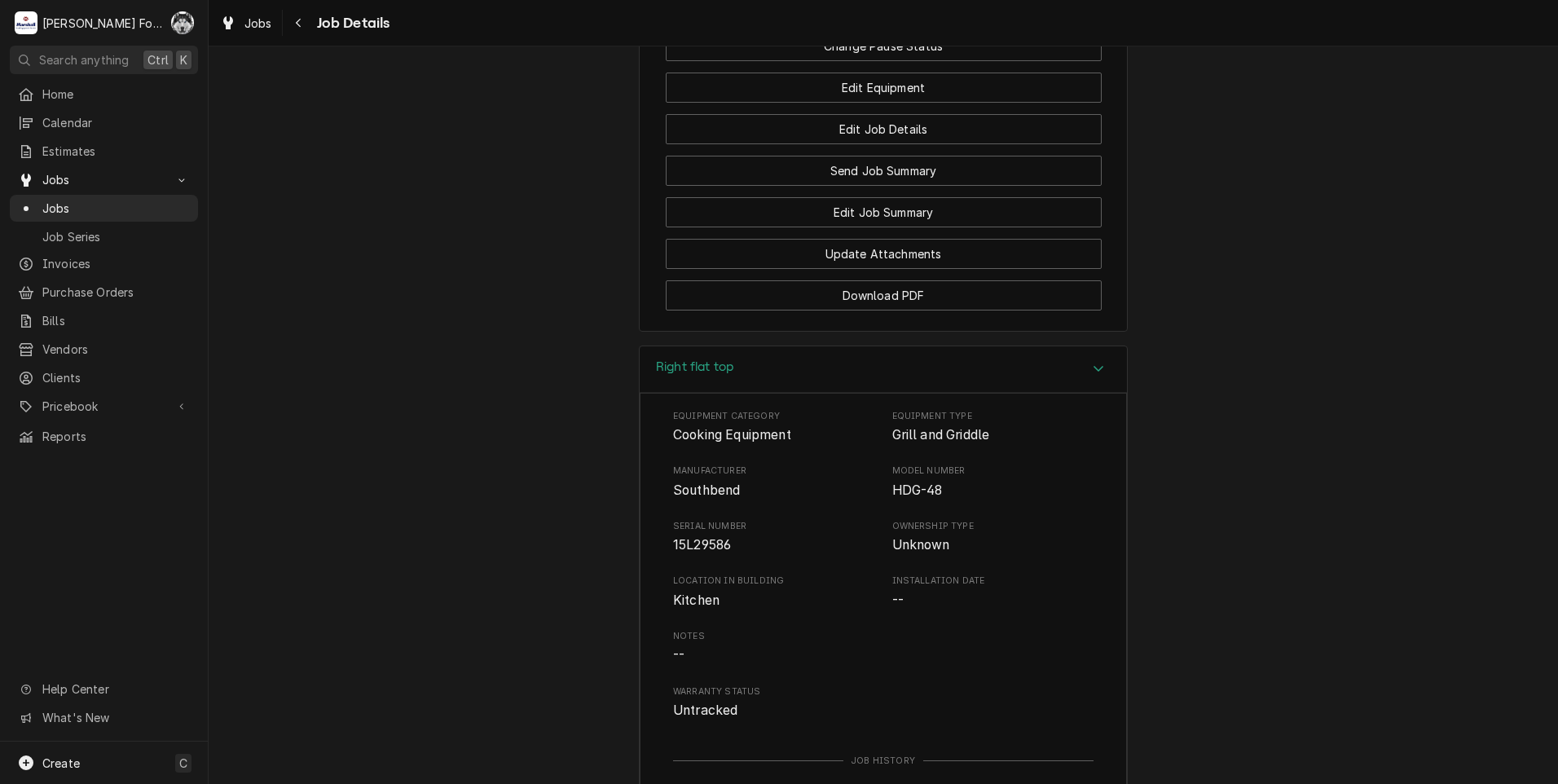
scroll to position [2747, 0]
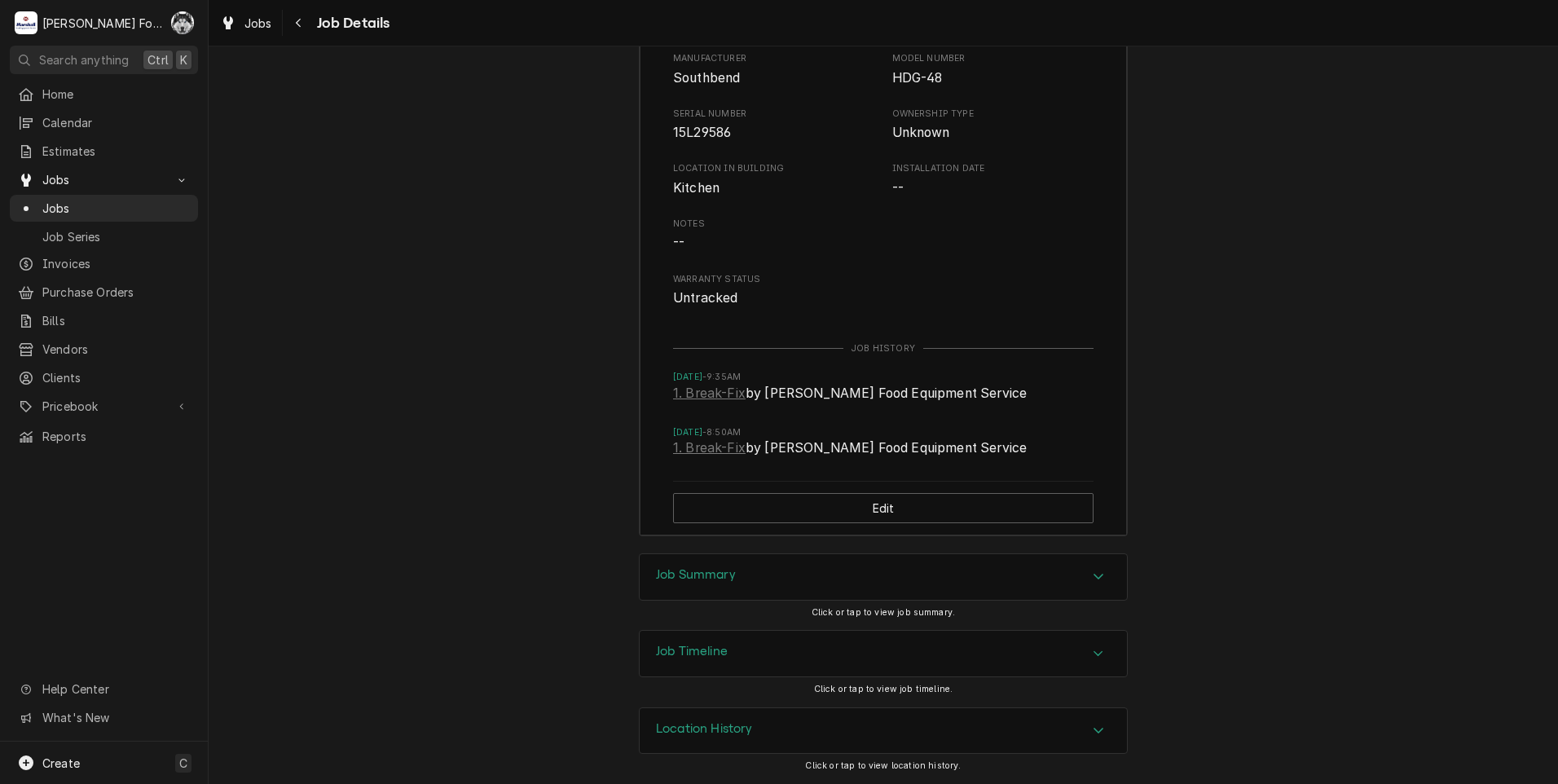
click at [713, 581] on h3 "Job Summary" at bounding box center [695, 574] width 80 height 15
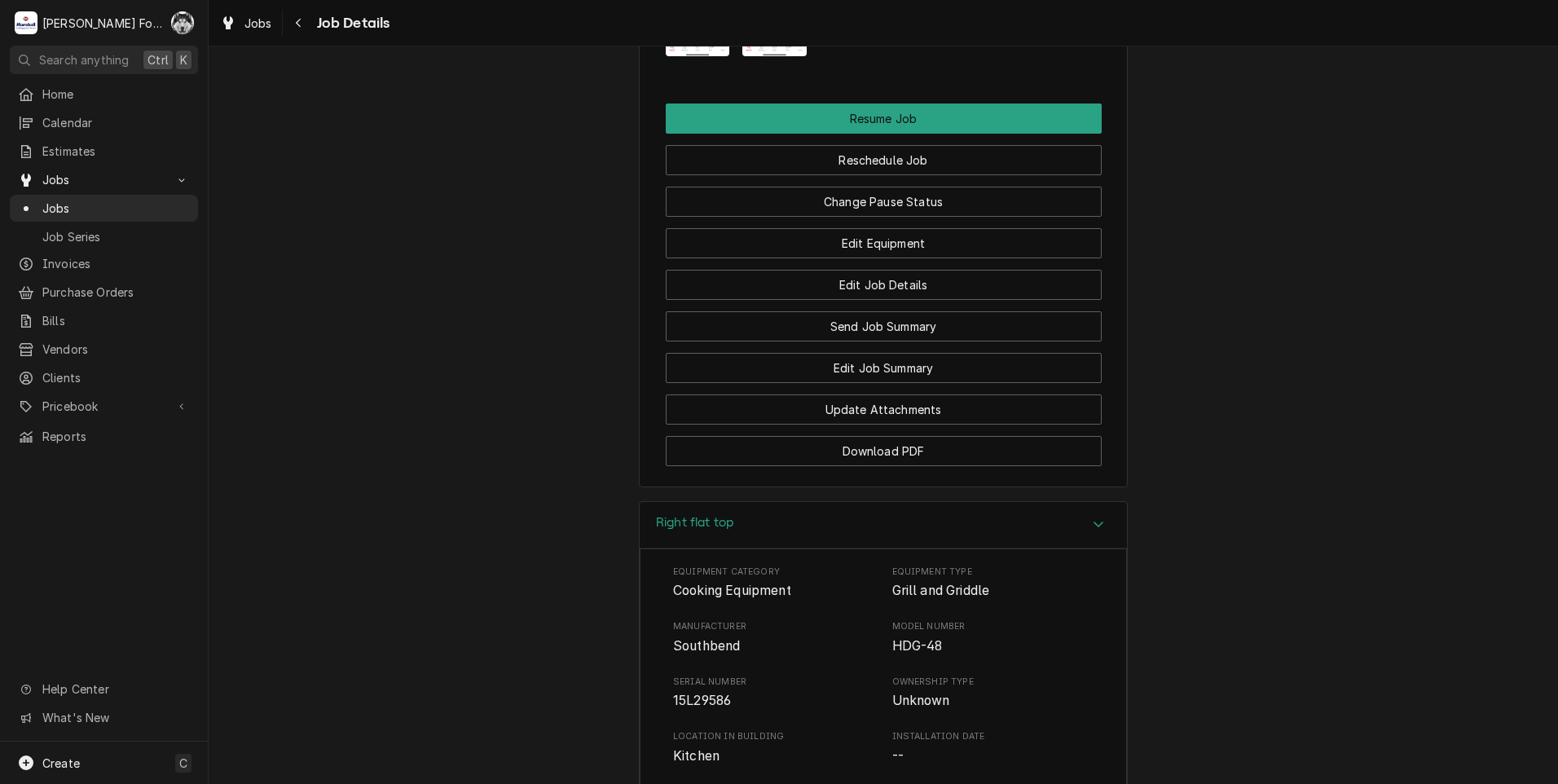
scroll to position [1851, 0]
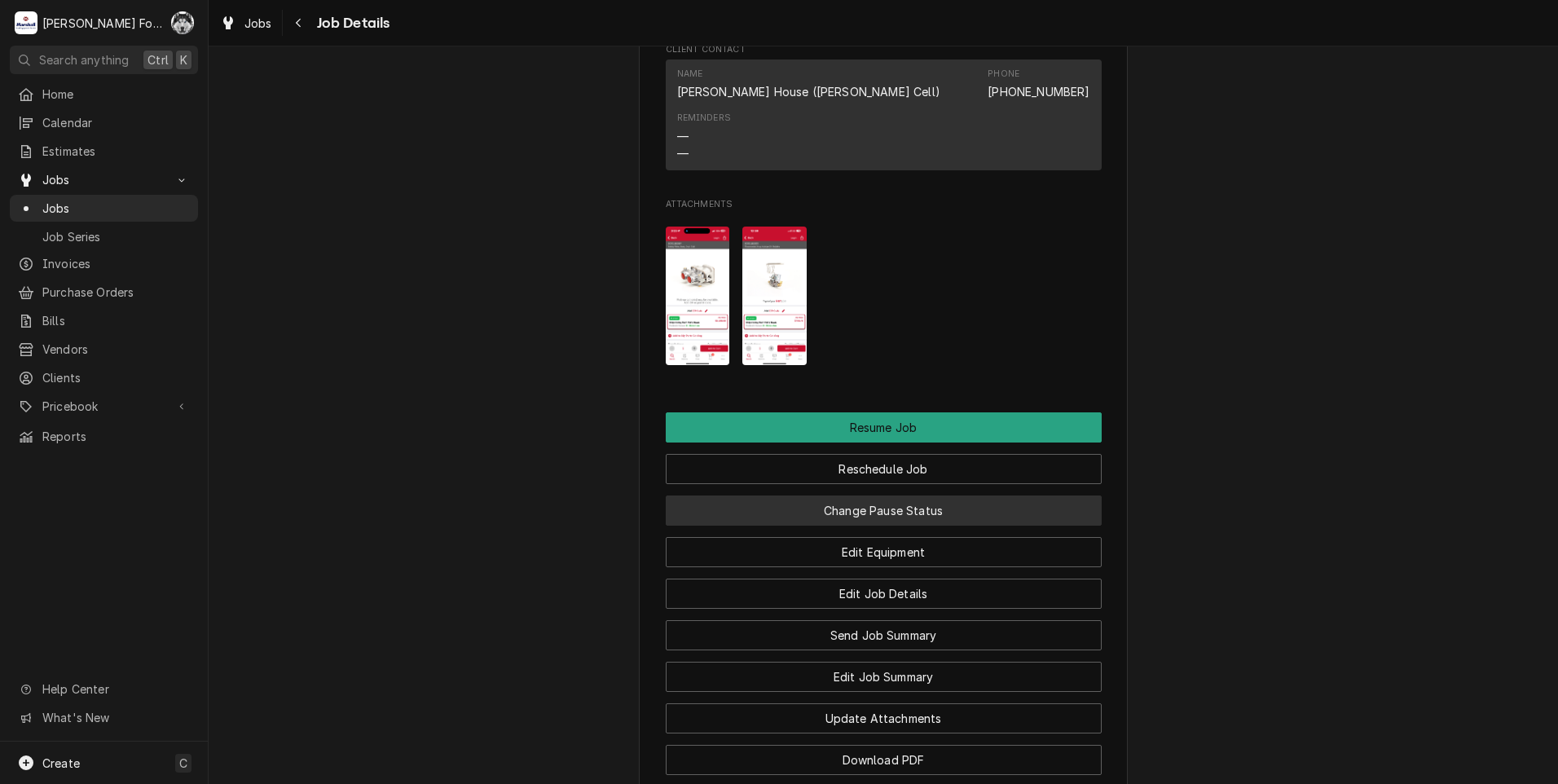
click at [833, 526] on button "Change Pause Status" at bounding box center [883, 510] width 436 height 30
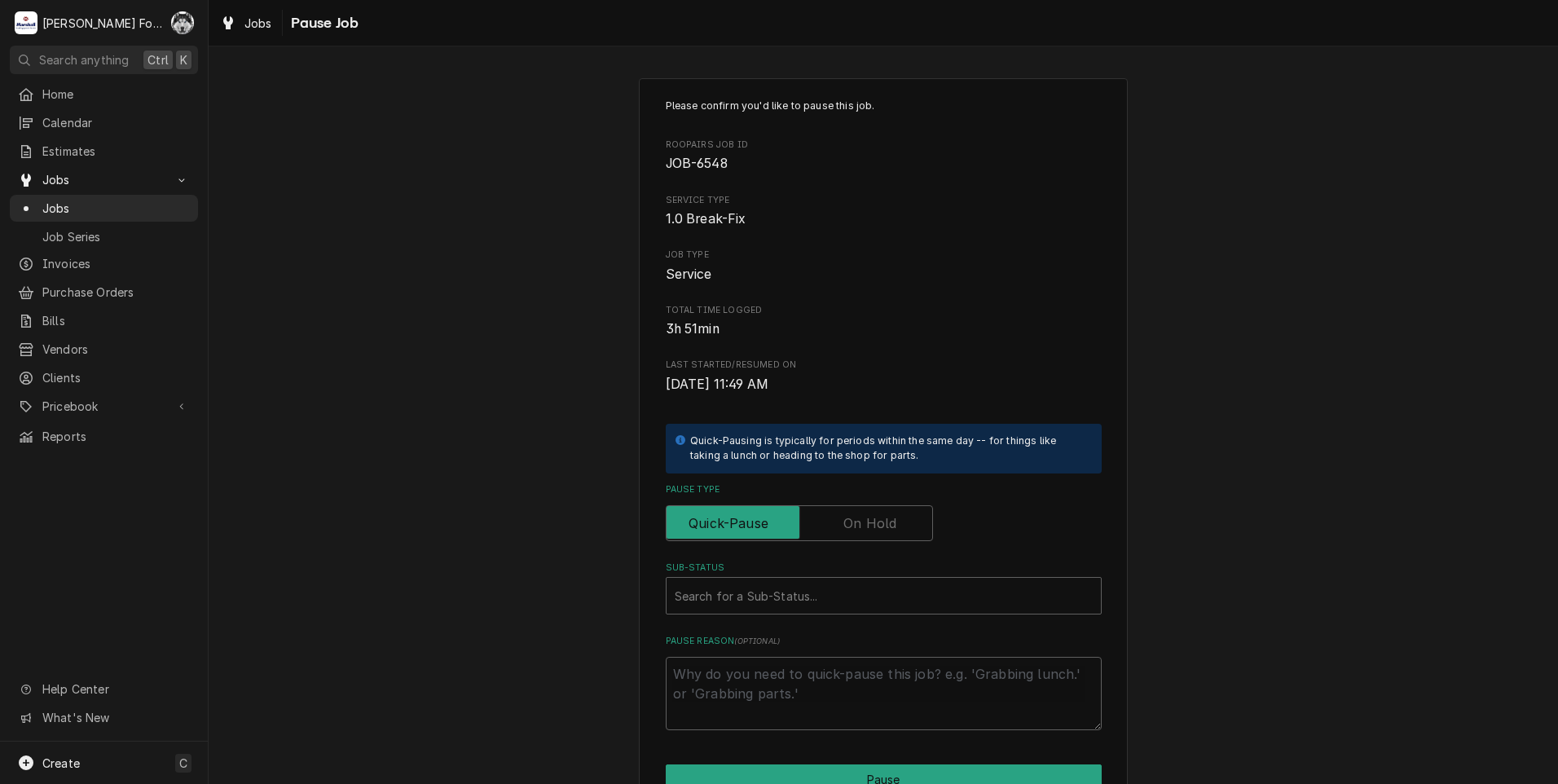
click at [857, 530] on label "Pause Type" at bounding box center [799, 523] width 268 height 36
click at [857, 530] on input "Pause Type" at bounding box center [799, 523] width 252 height 36
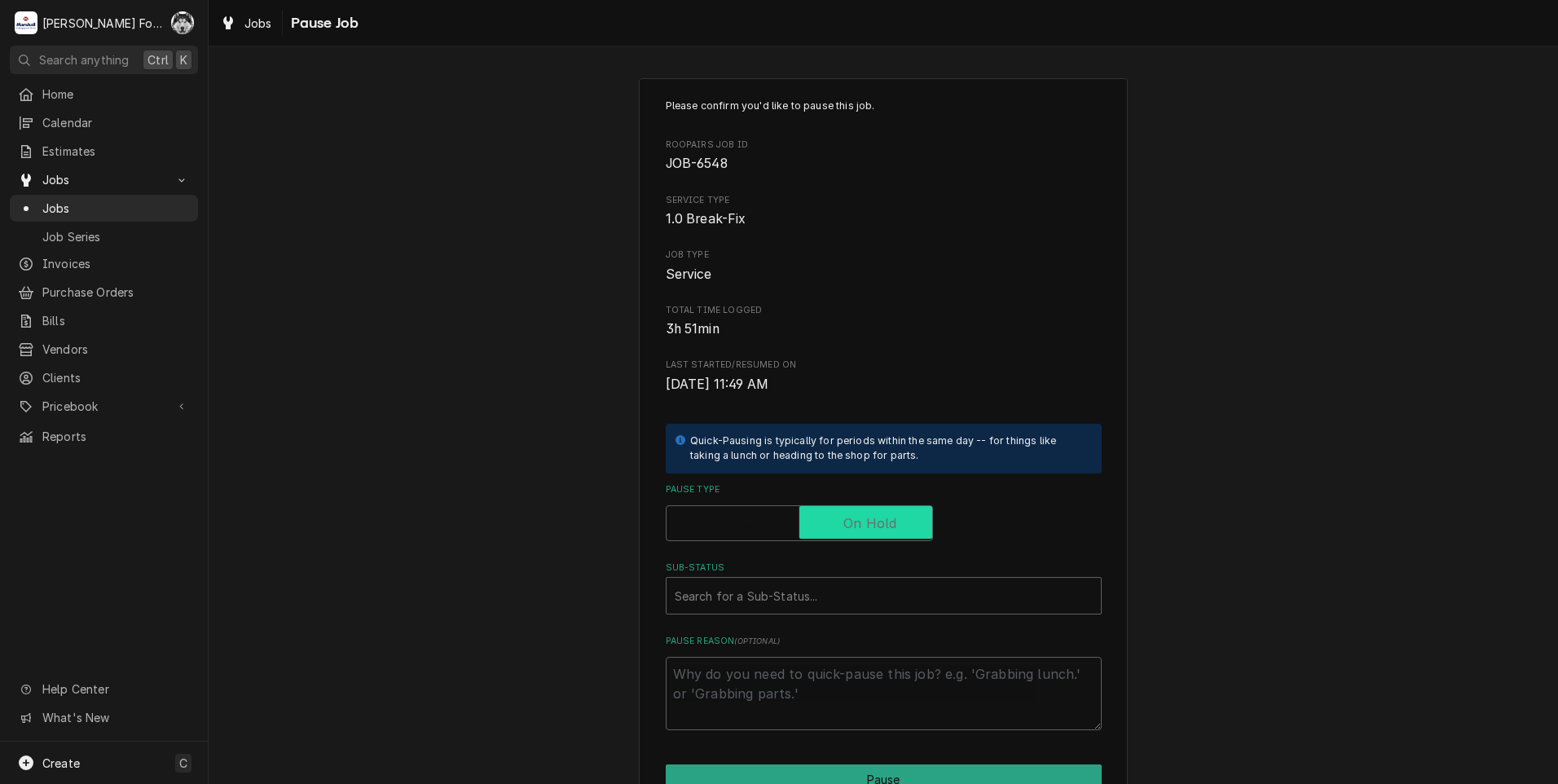
checkbox input "true"
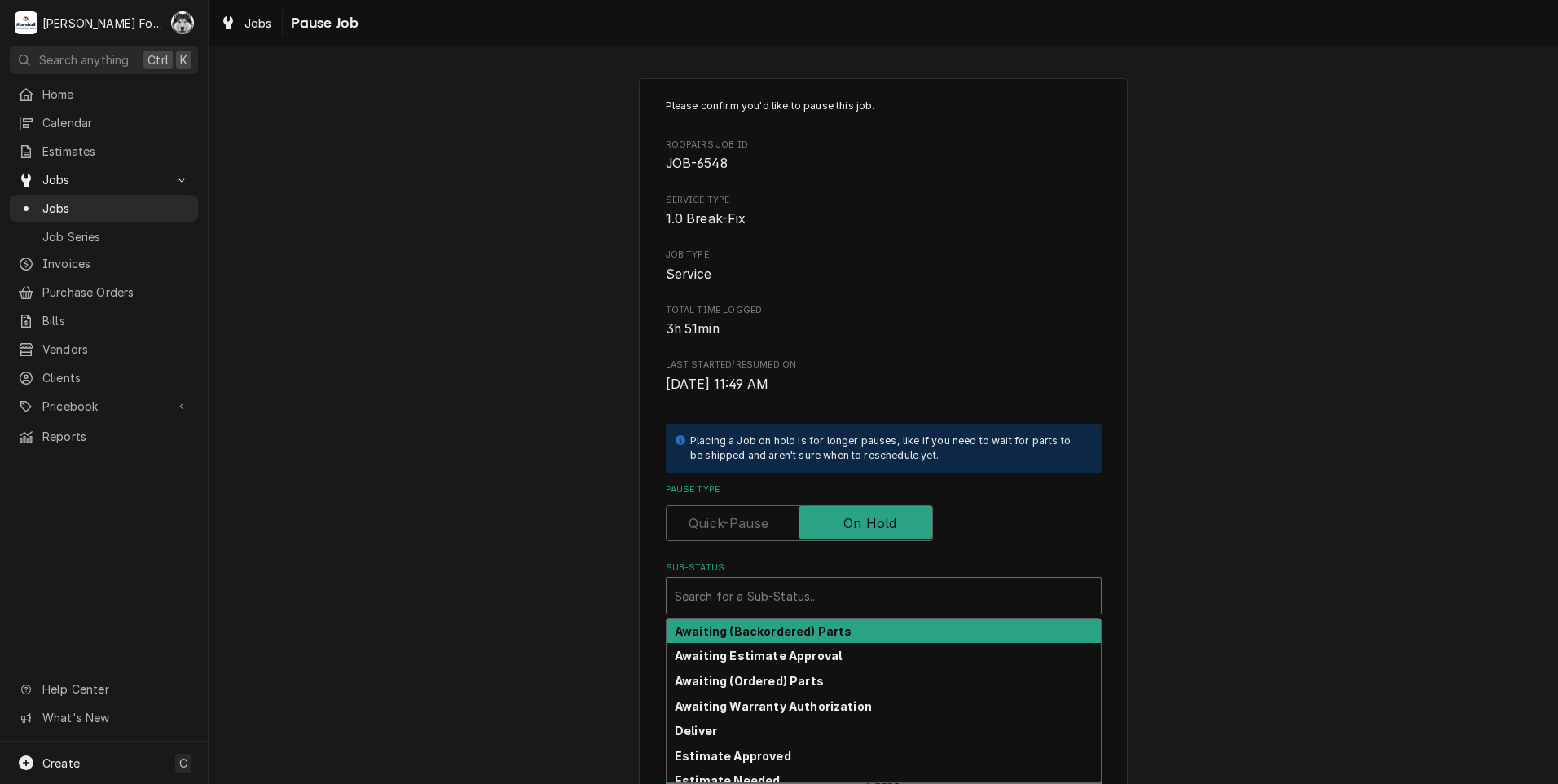
drag, startPoint x: 803, startPoint y: 602, endPoint x: 770, endPoint y: 649, distance: 57.4
click at [803, 604] on div "Sub-Status" at bounding box center [883, 596] width 418 height 29
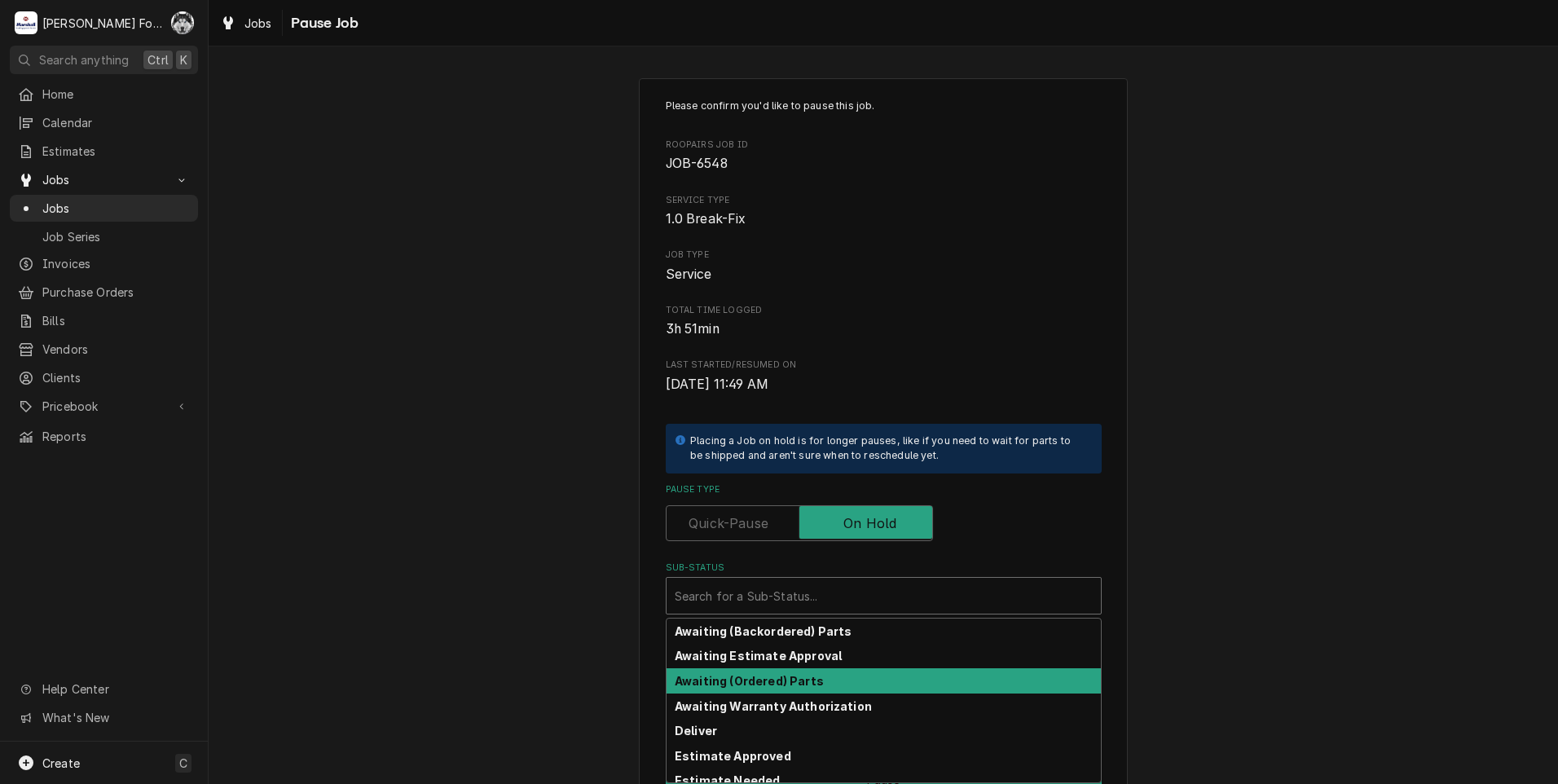
click at [764, 673] on div "Awaiting (Ordered) Parts" at bounding box center [883, 681] width 434 height 26
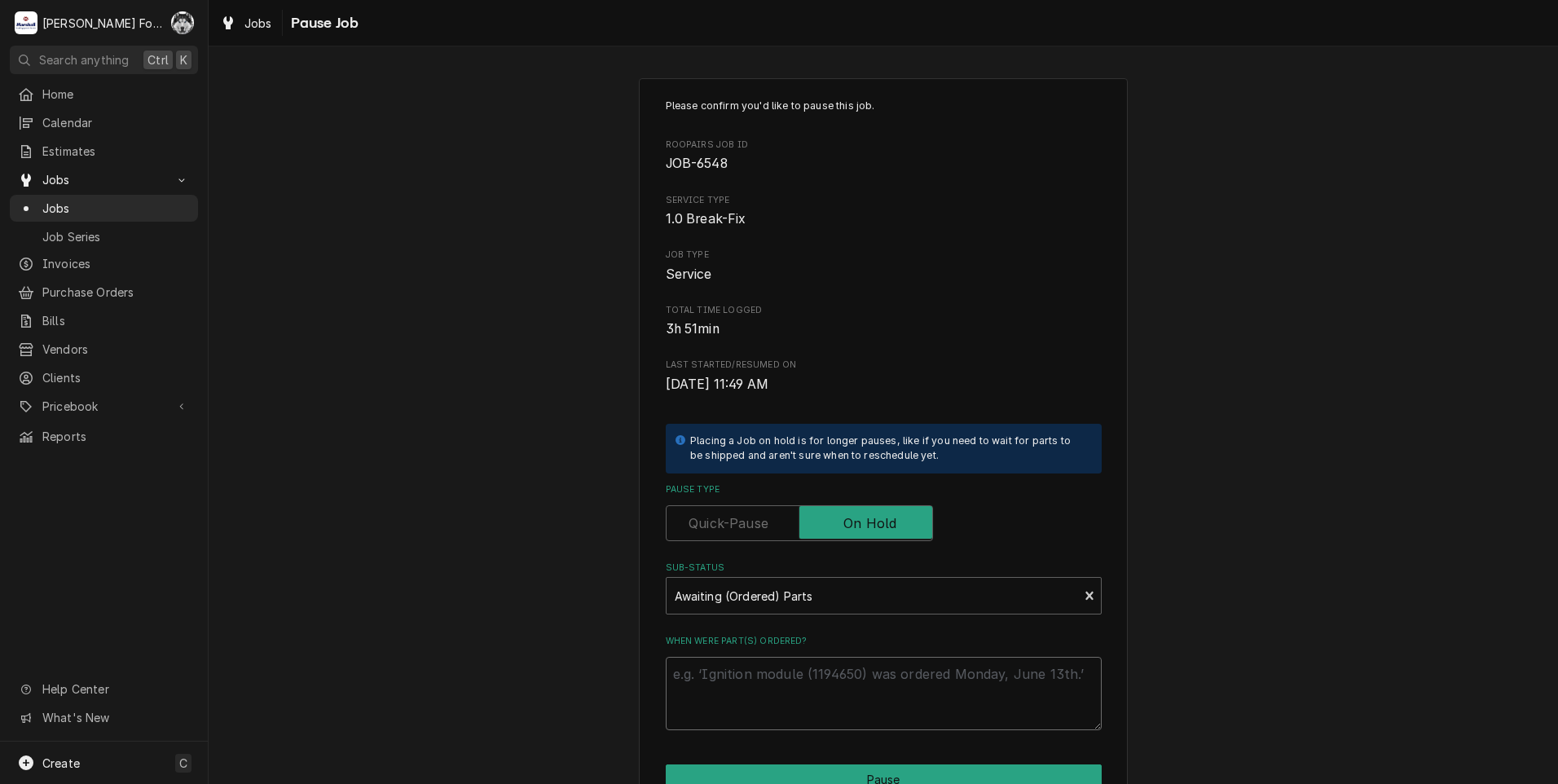
click at [733, 661] on textarea "When were part(s) ordered?" at bounding box center [883, 693] width 436 height 73
type textarea "x"
type textarea "8"
type textarea "x"
type textarea "8/"
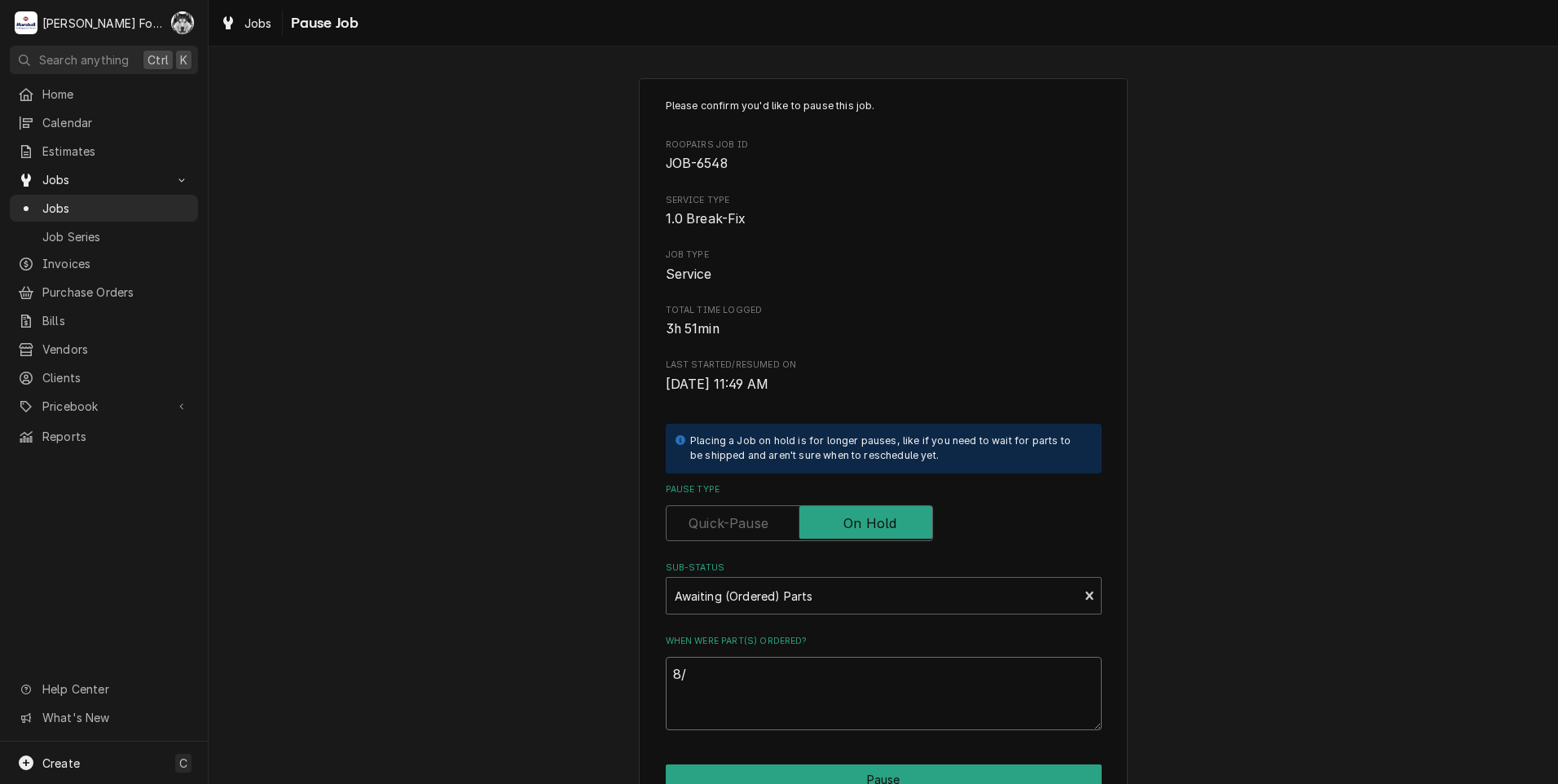
type textarea "x"
type textarea "8/2"
type textarea "x"
type textarea "8/28"
type textarea "x"
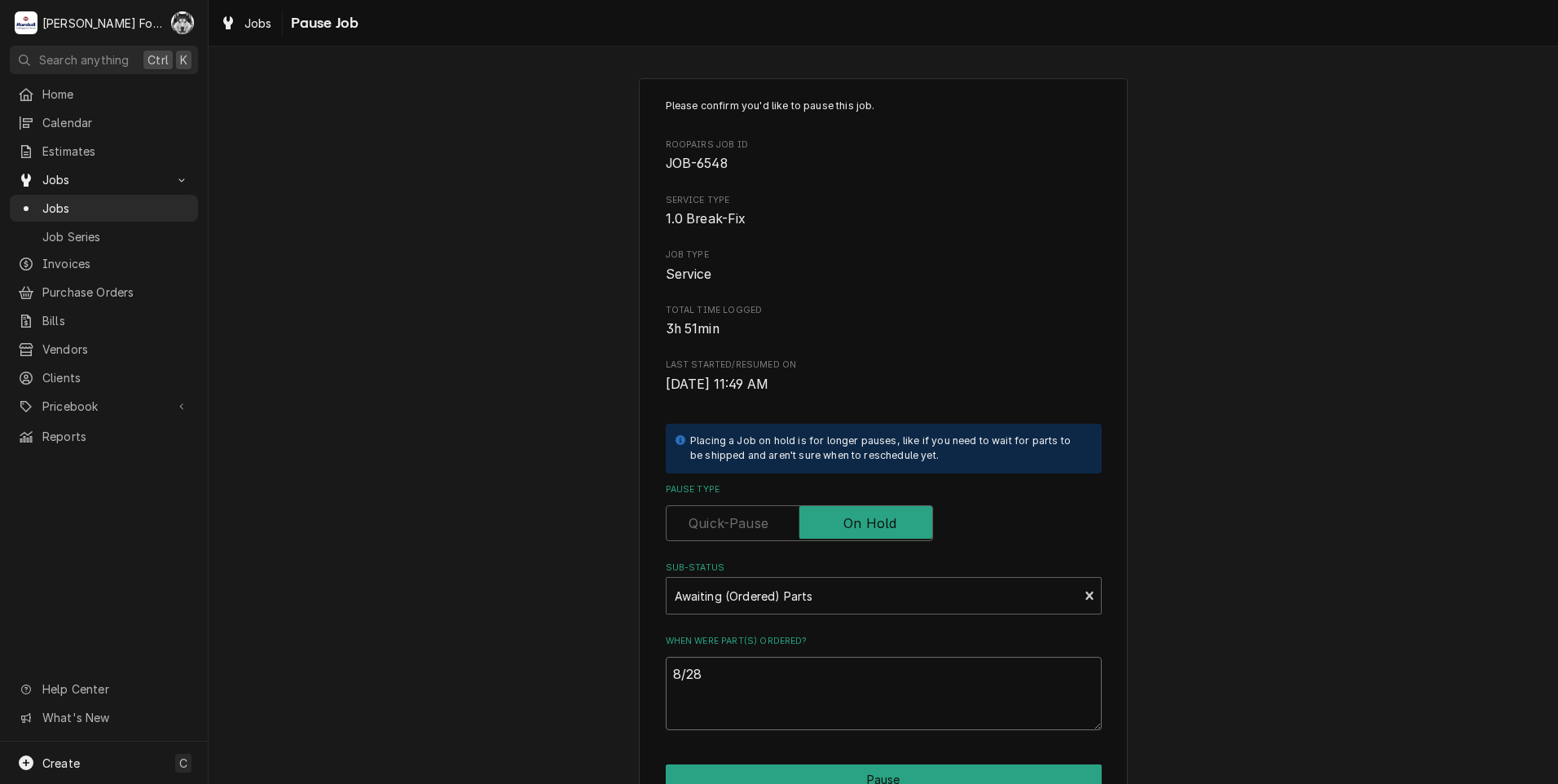
type textarea "8/28/"
type textarea "x"
type textarea "8/28/2"
type textarea "x"
type textarea "8/28/20"
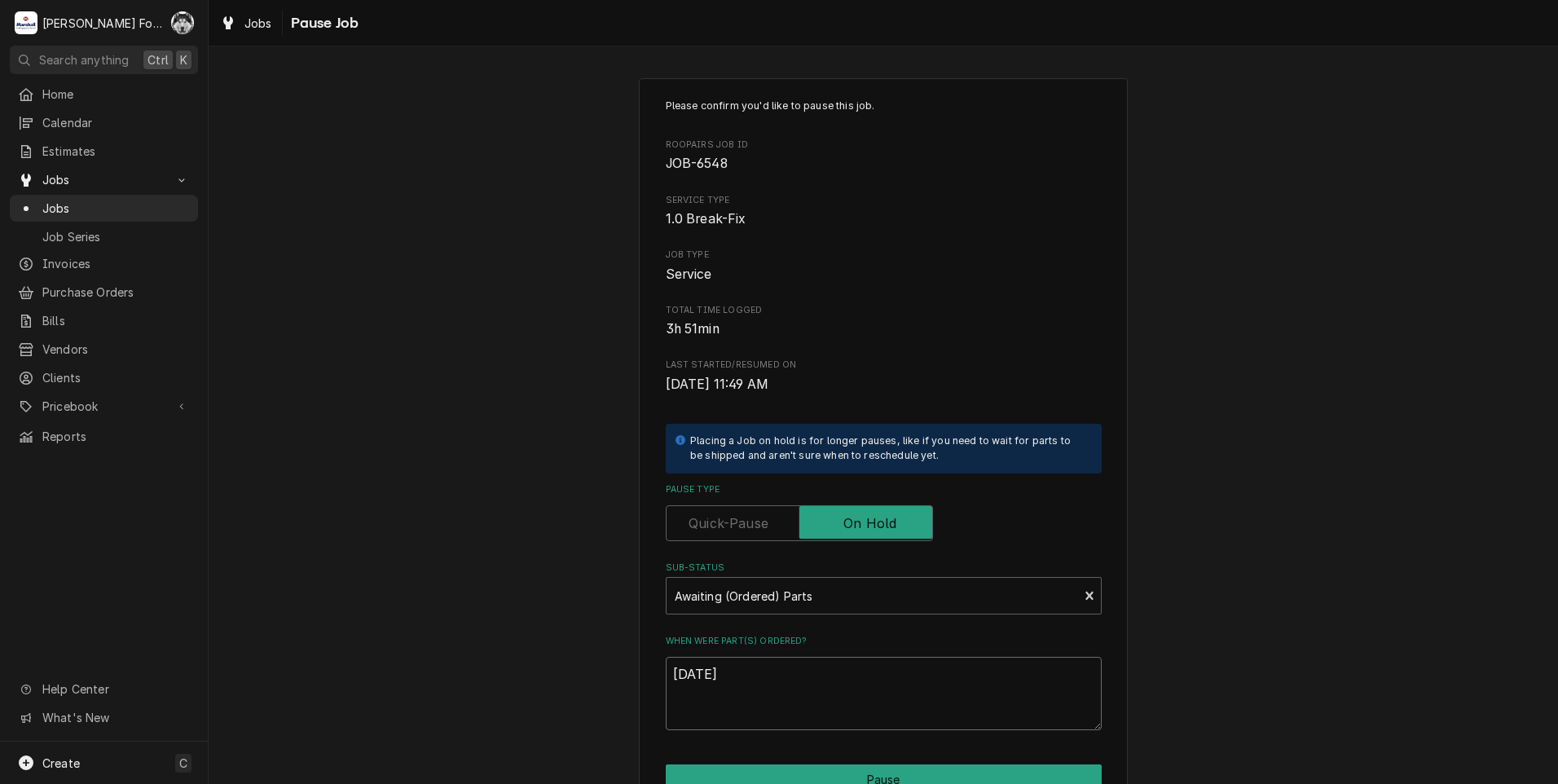
type textarea "x"
type textarea "8/28/202"
type textarea "x"
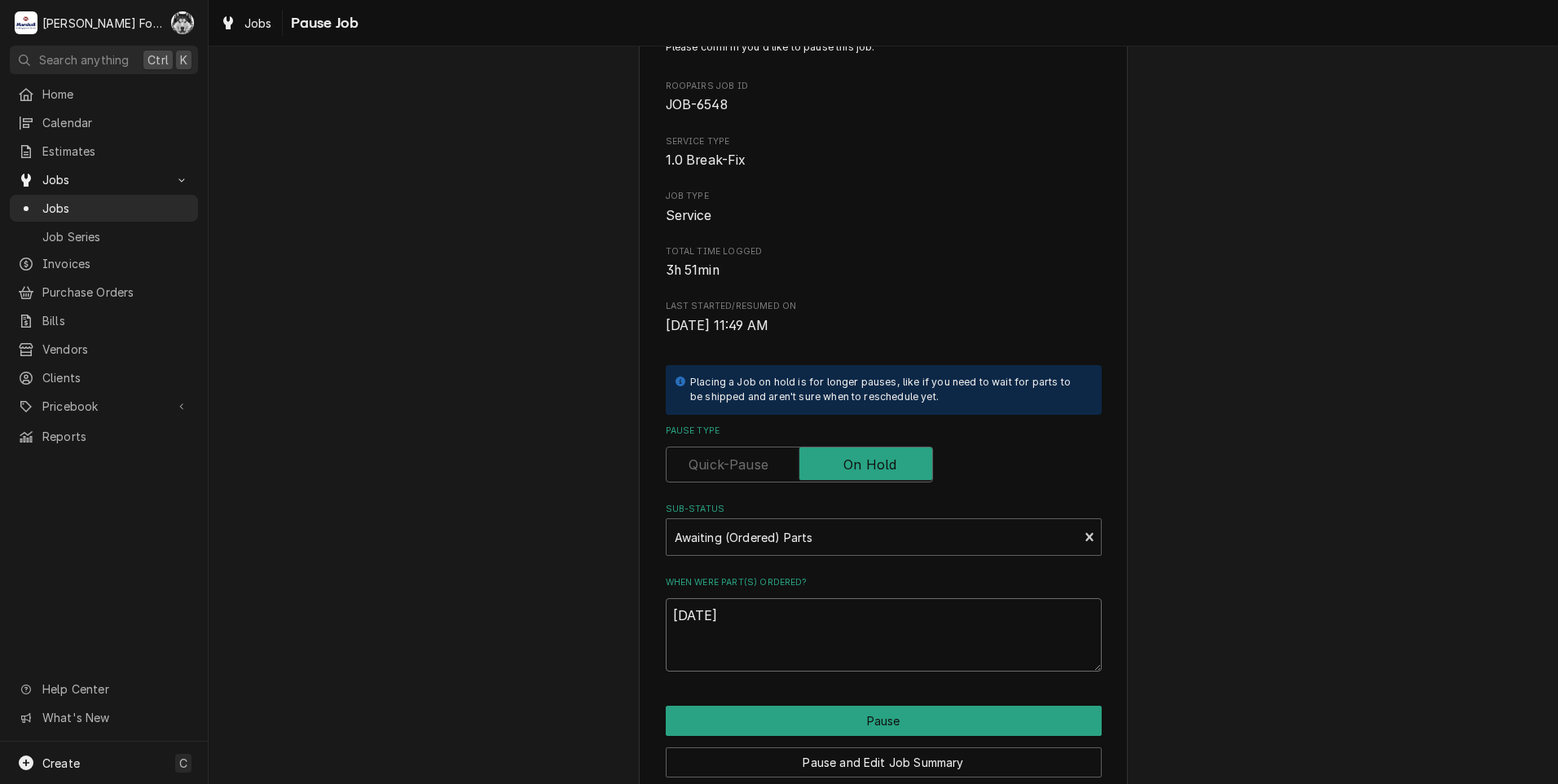
scroll to position [129, 0]
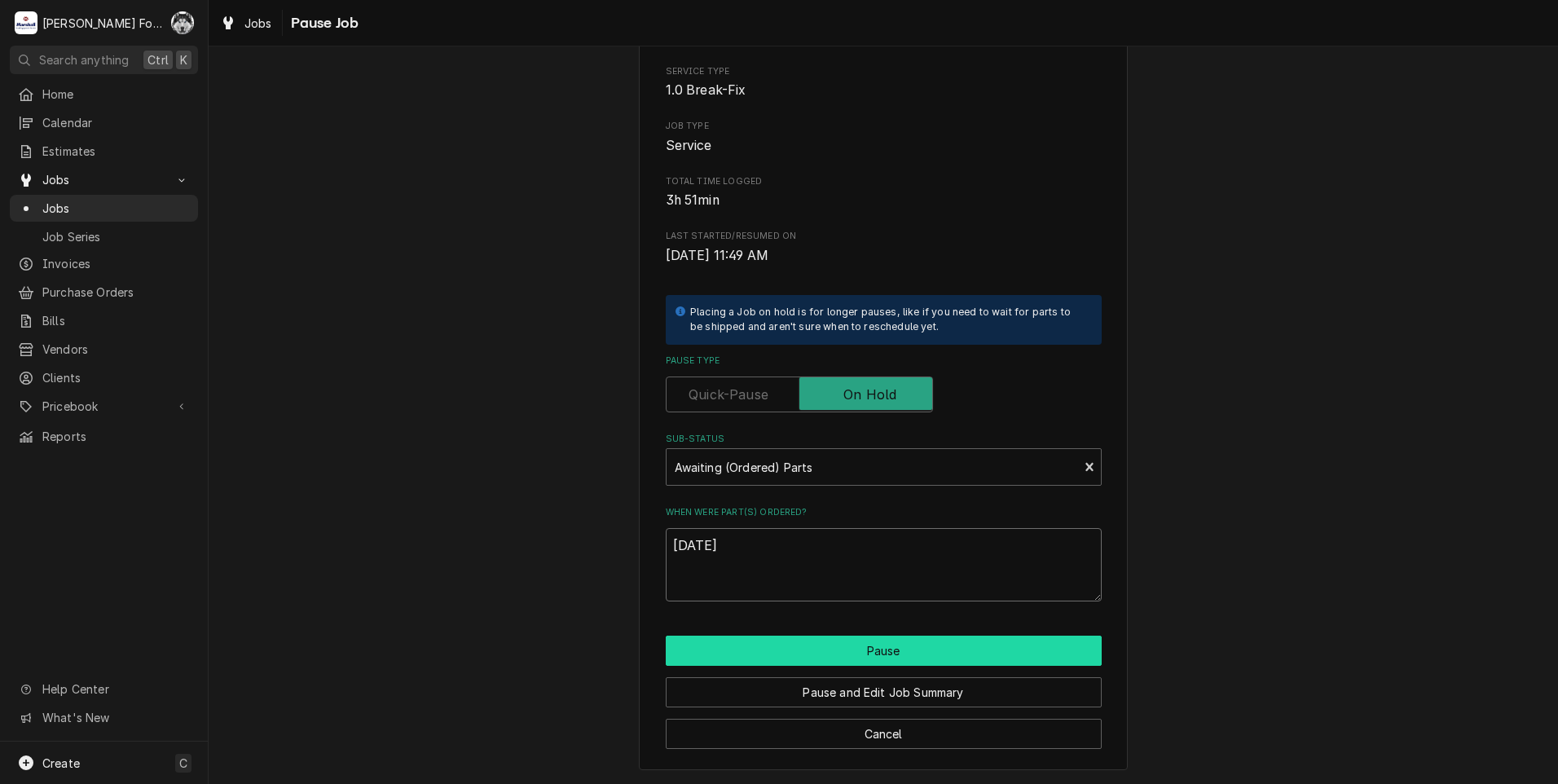
type textarea "8/28/2025"
click at [823, 649] on button "Pause" at bounding box center [883, 650] width 436 height 30
type textarea "x"
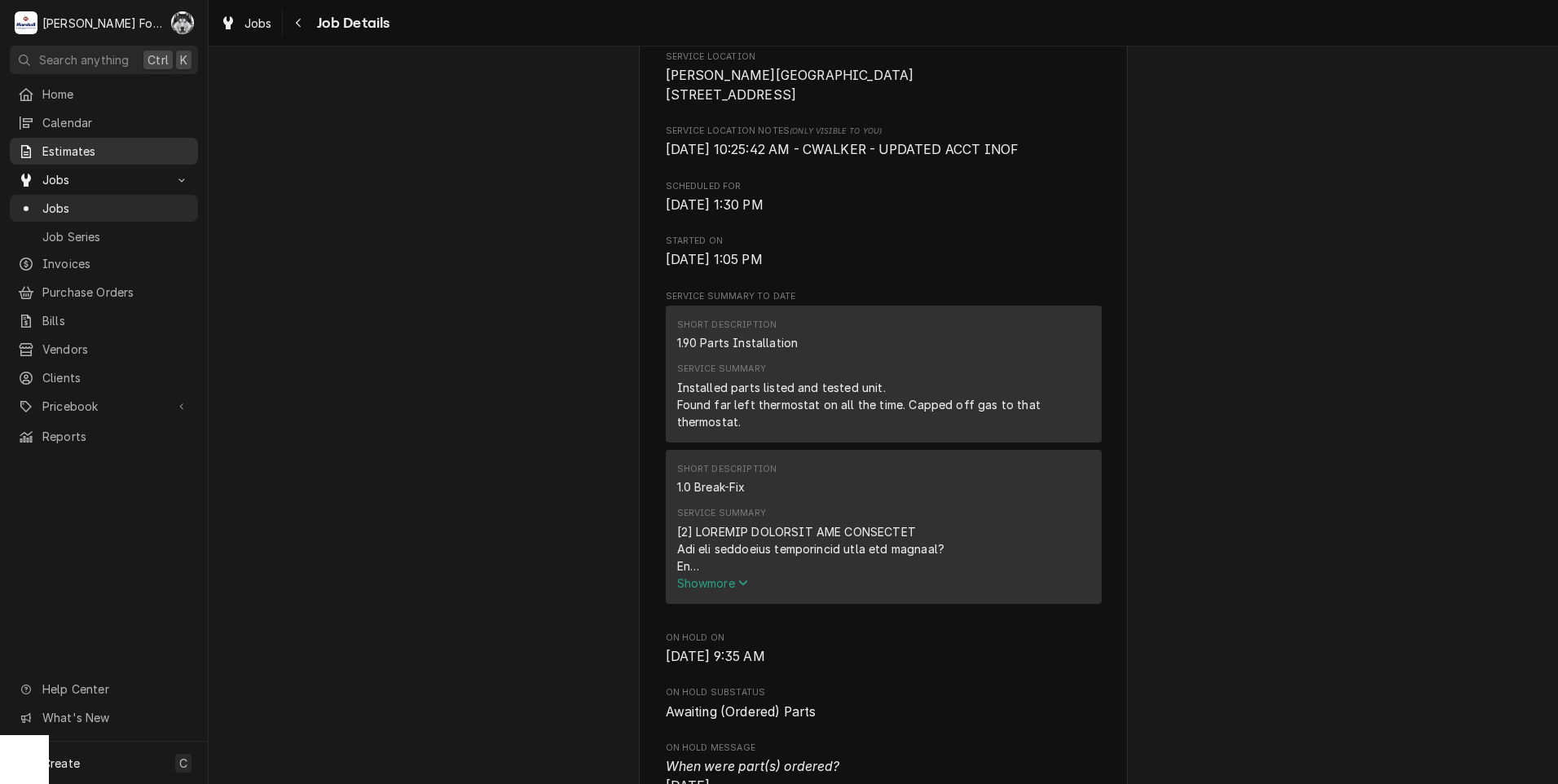
scroll to position [245, 0]
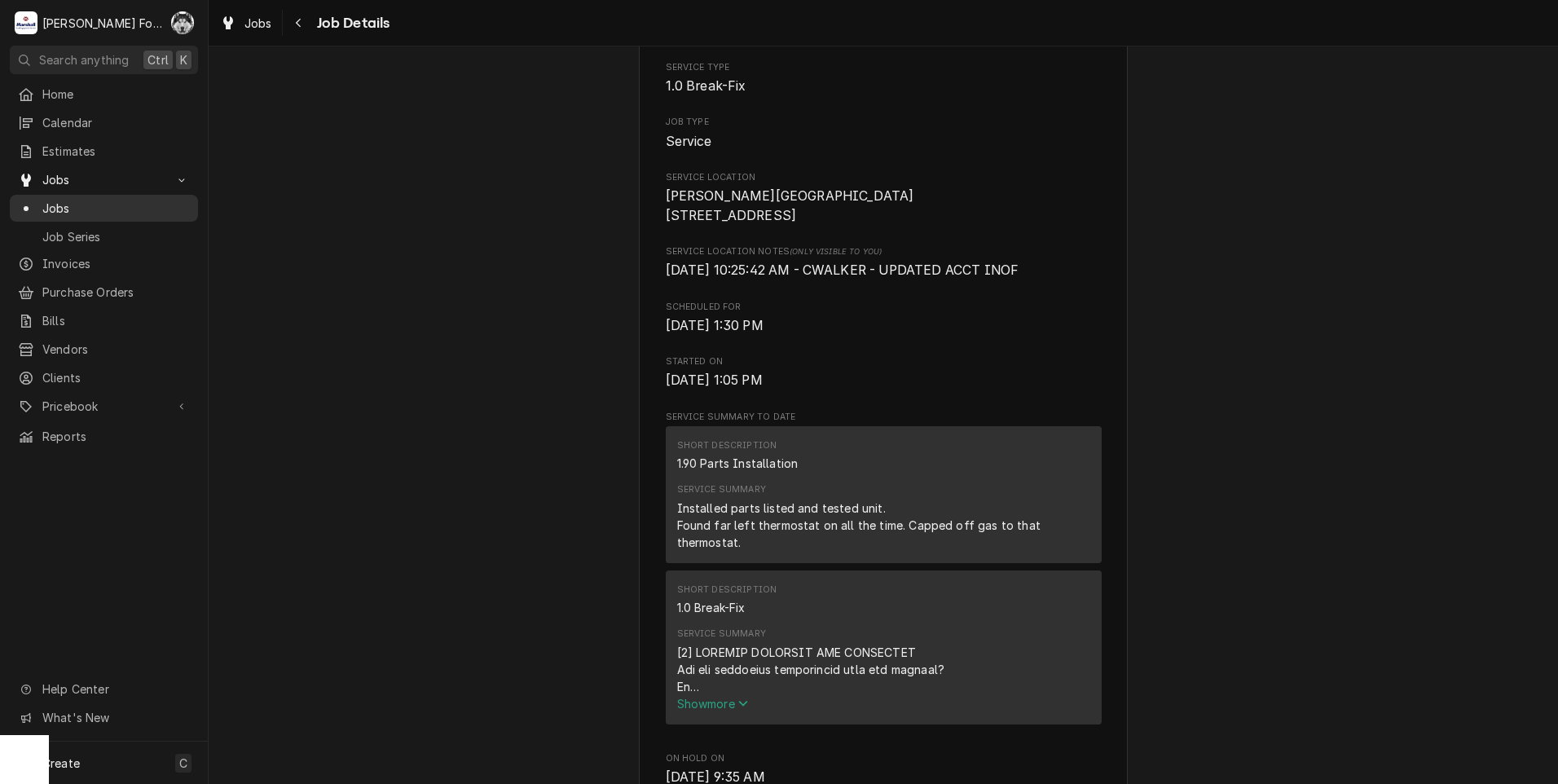
click at [56, 199] on span "Jobs" at bounding box center [116, 208] width 147 height 17
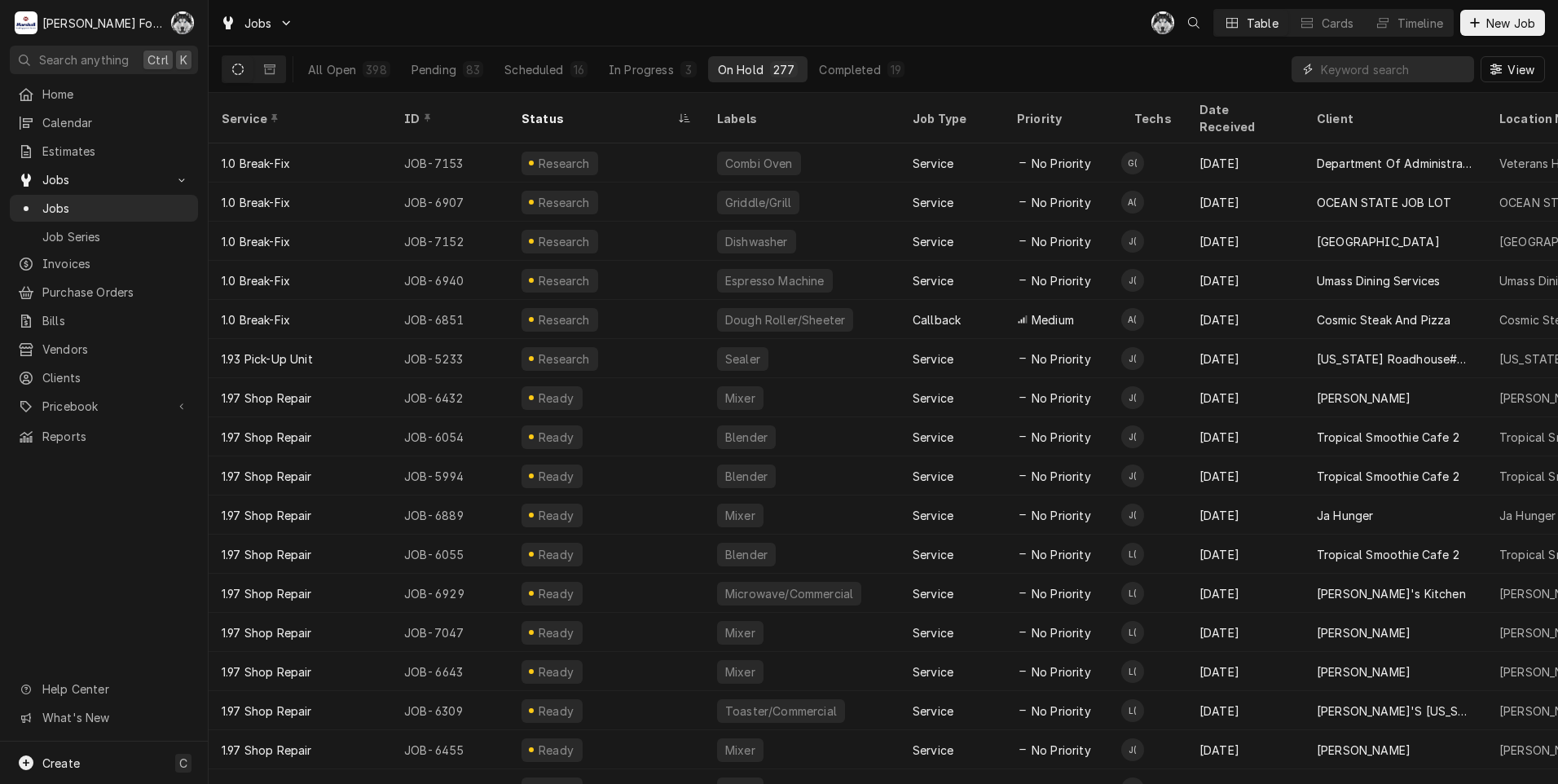
click at [1363, 73] on input "Dynamic Content Wrapper" at bounding box center [1393, 69] width 145 height 26
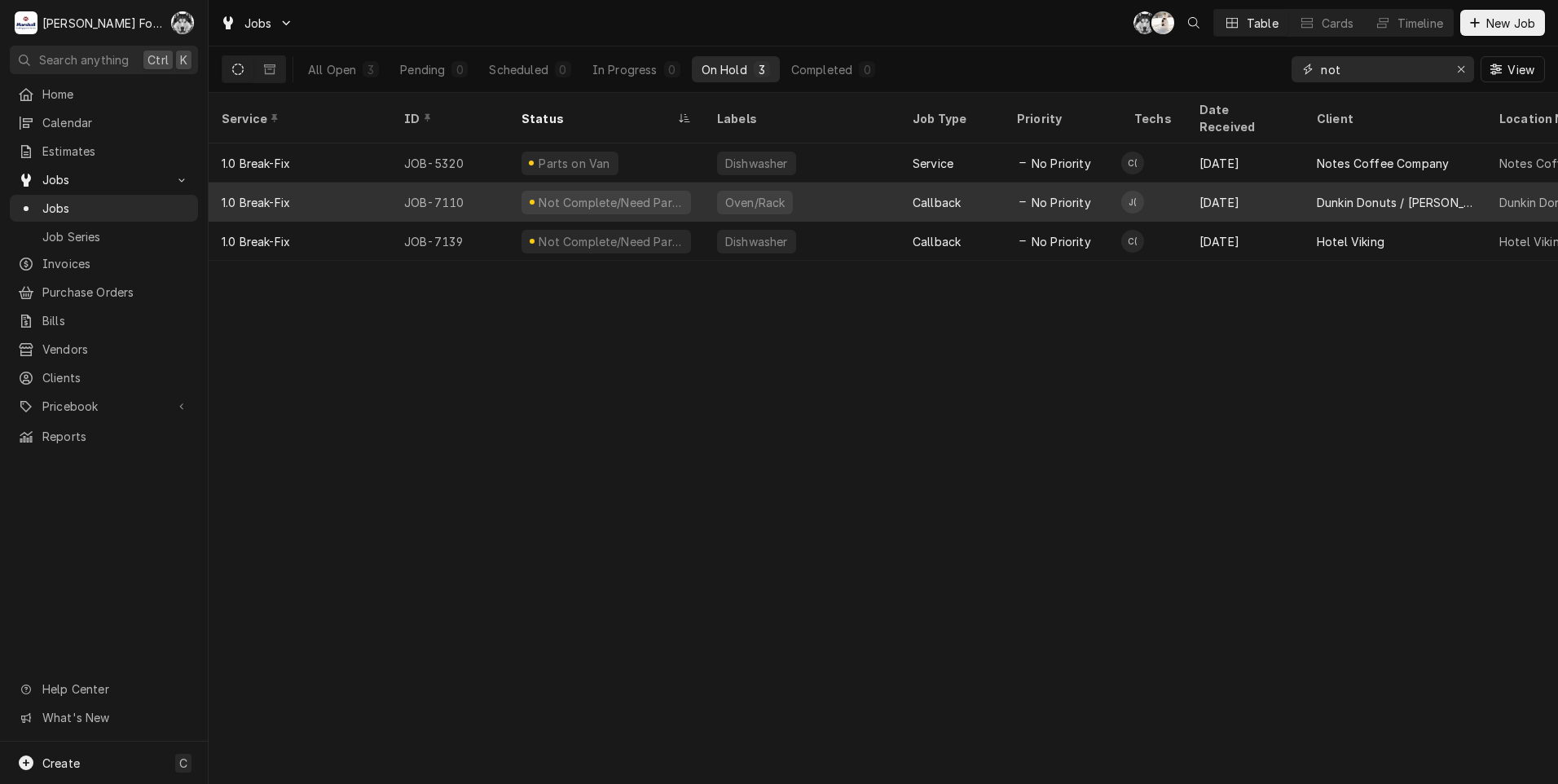
type input "not"
click at [1147, 187] on td "J(" at bounding box center [1153, 202] width 65 height 39
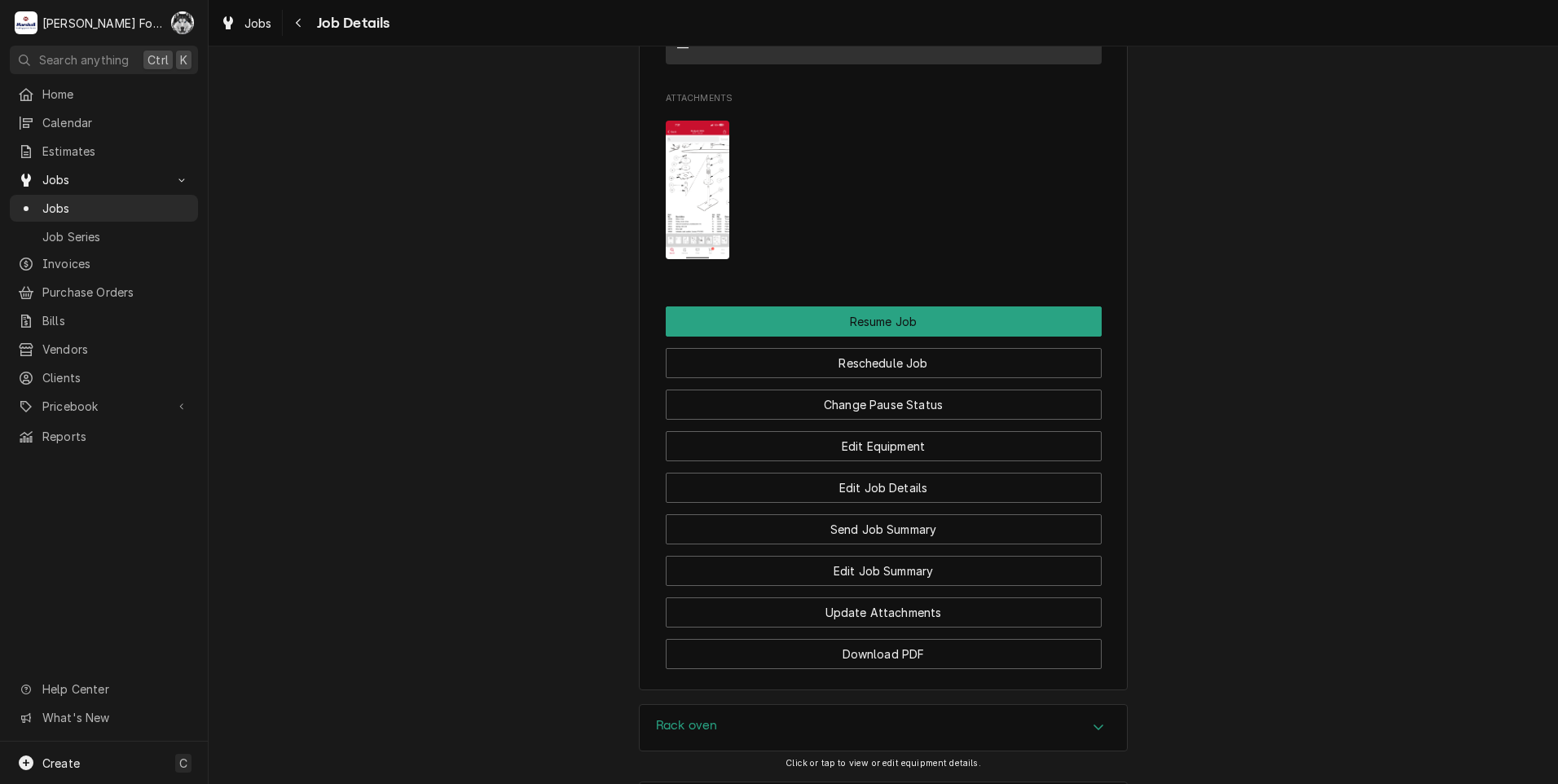
scroll to position [2358, 0]
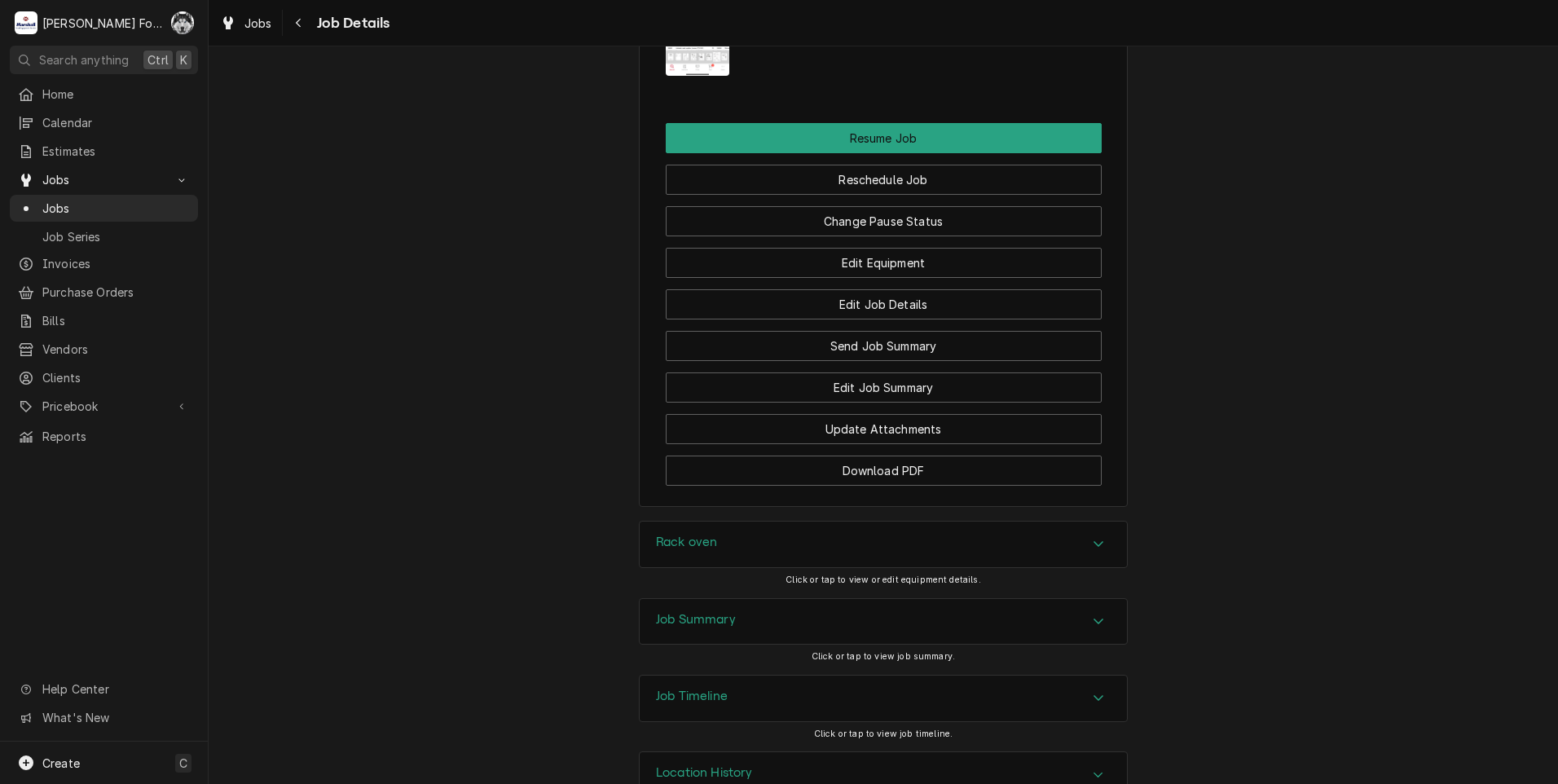
click at [833, 522] on div "Rack oven" at bounding box center [883, 545] width 488 height 46
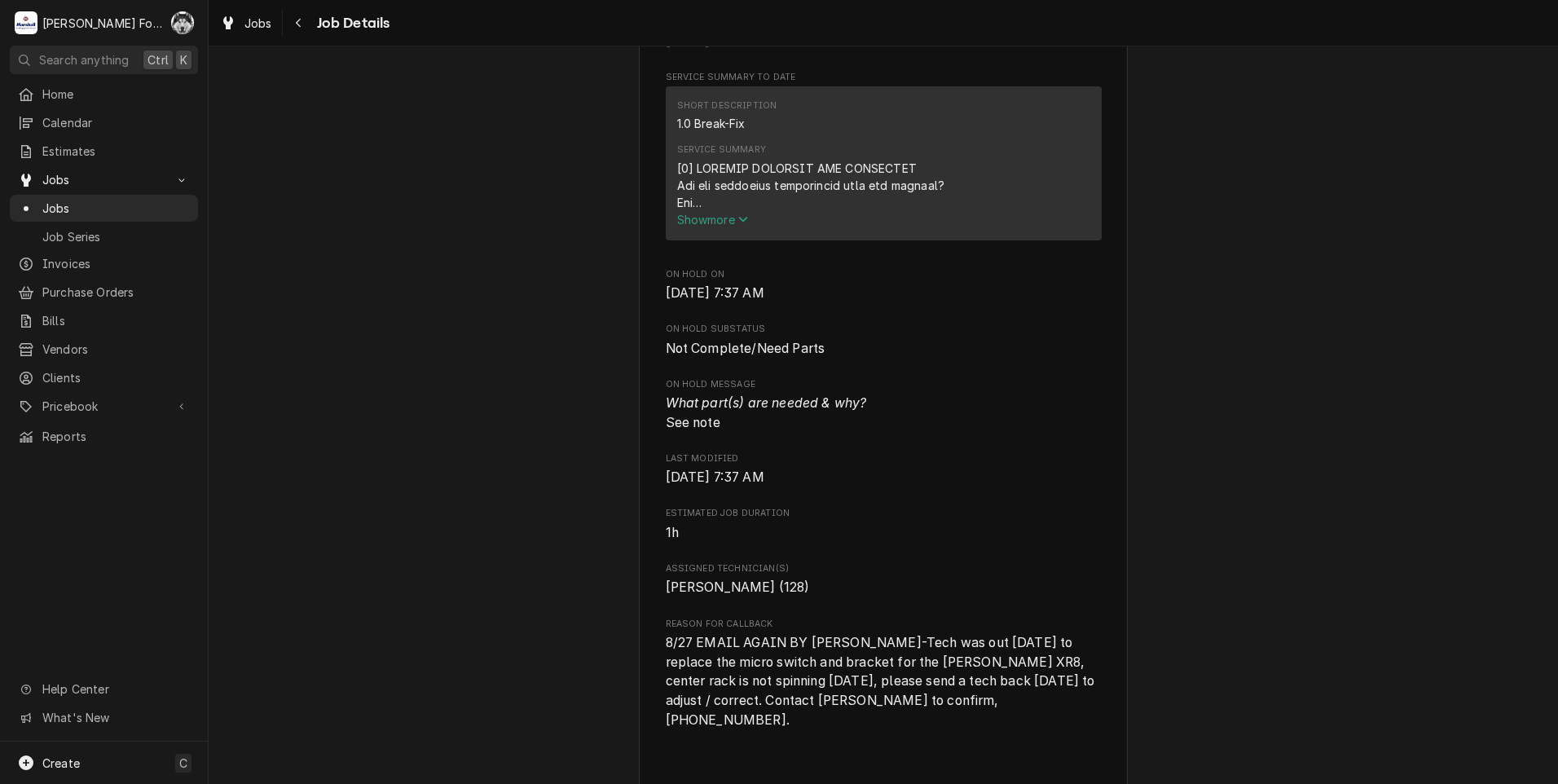
scroll to position [810, 0]
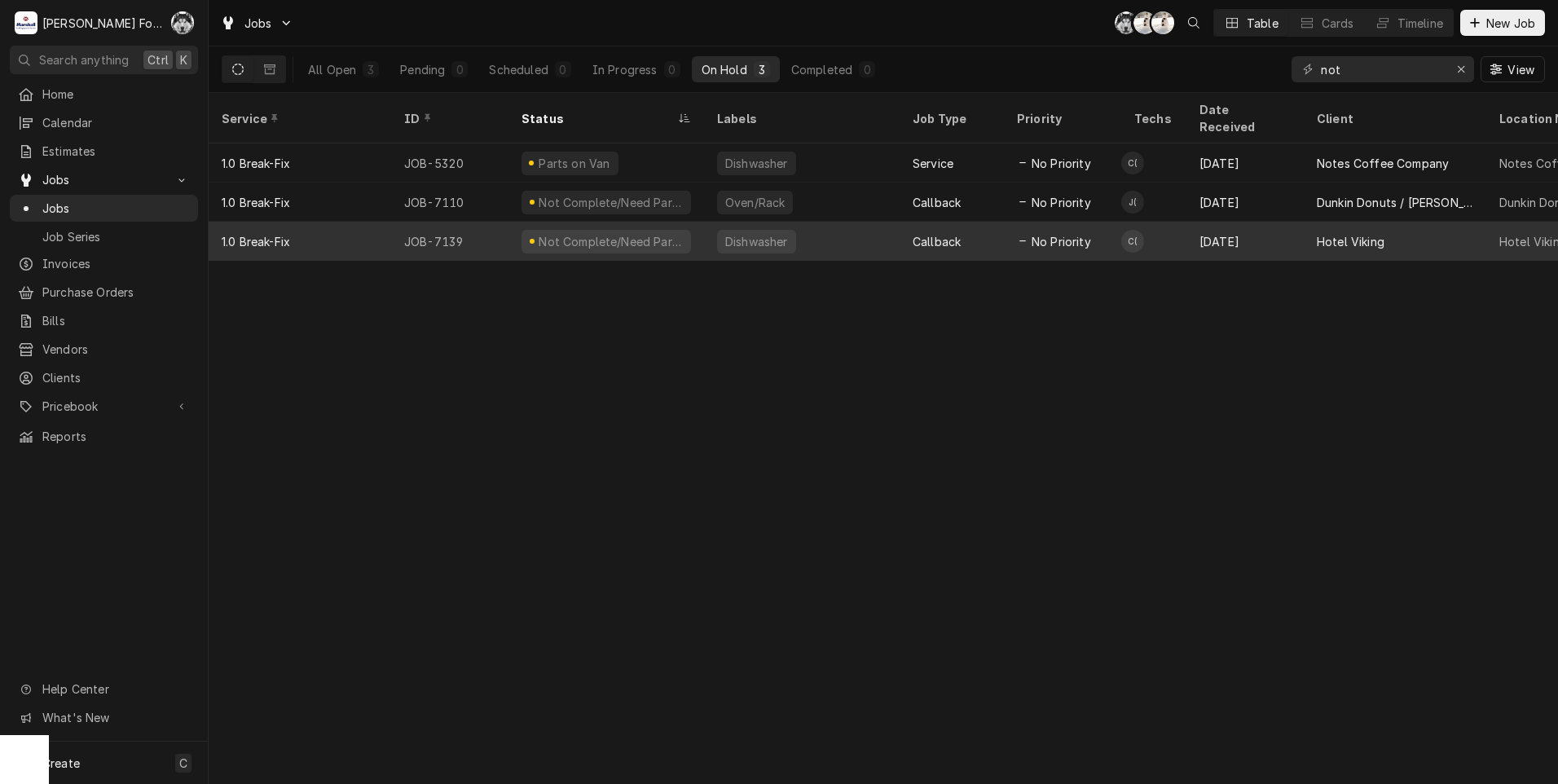
click at [640, 233] on div "Not Complete/Need Parts" at bounding box center [610, 241] width 147 height 17
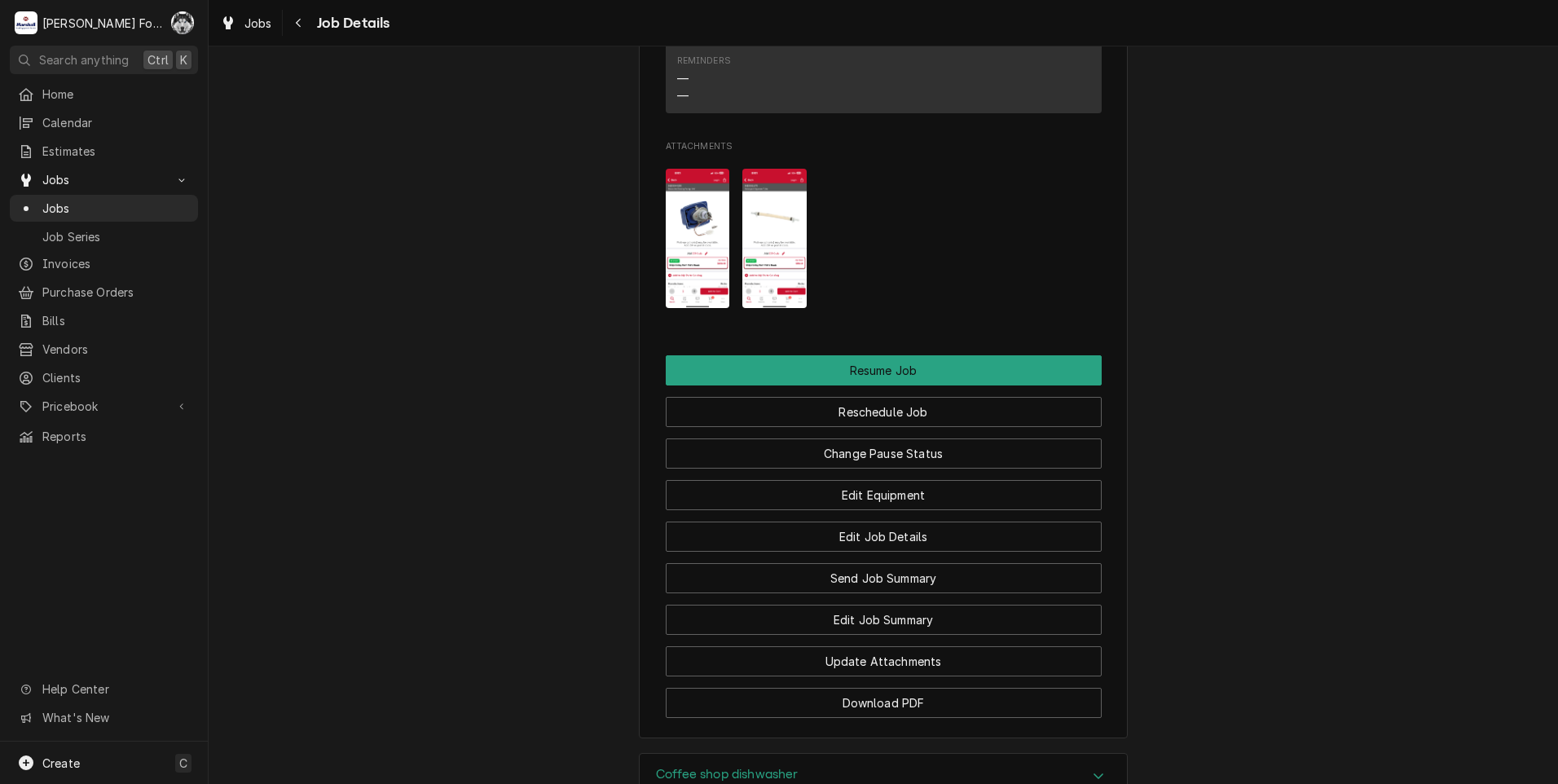
scroll to position [2245, 0]
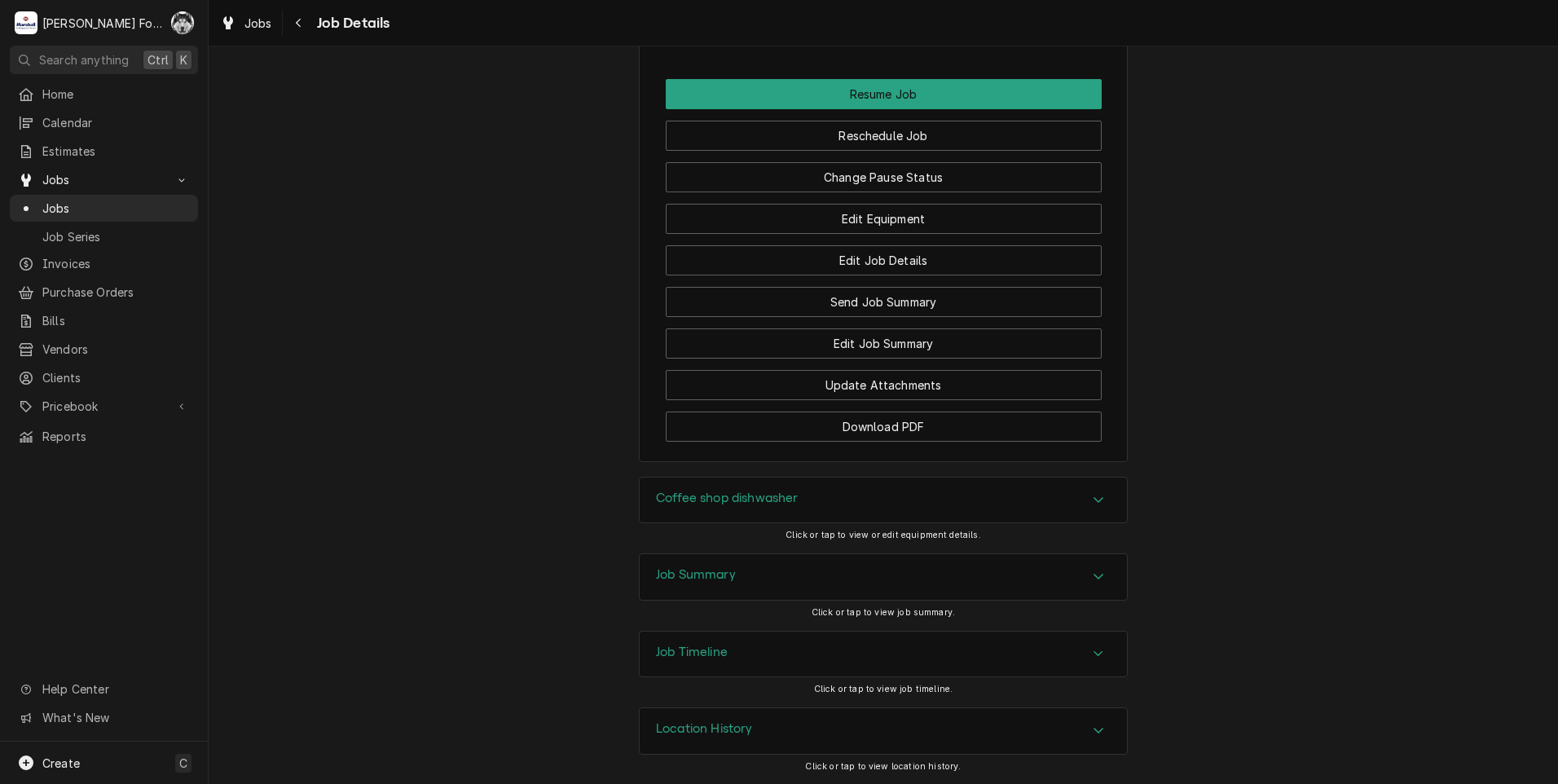
click at [738, 502] on h3 "Coffee shop dishwasher" at bounding box center [726, 498] width 142 height 15
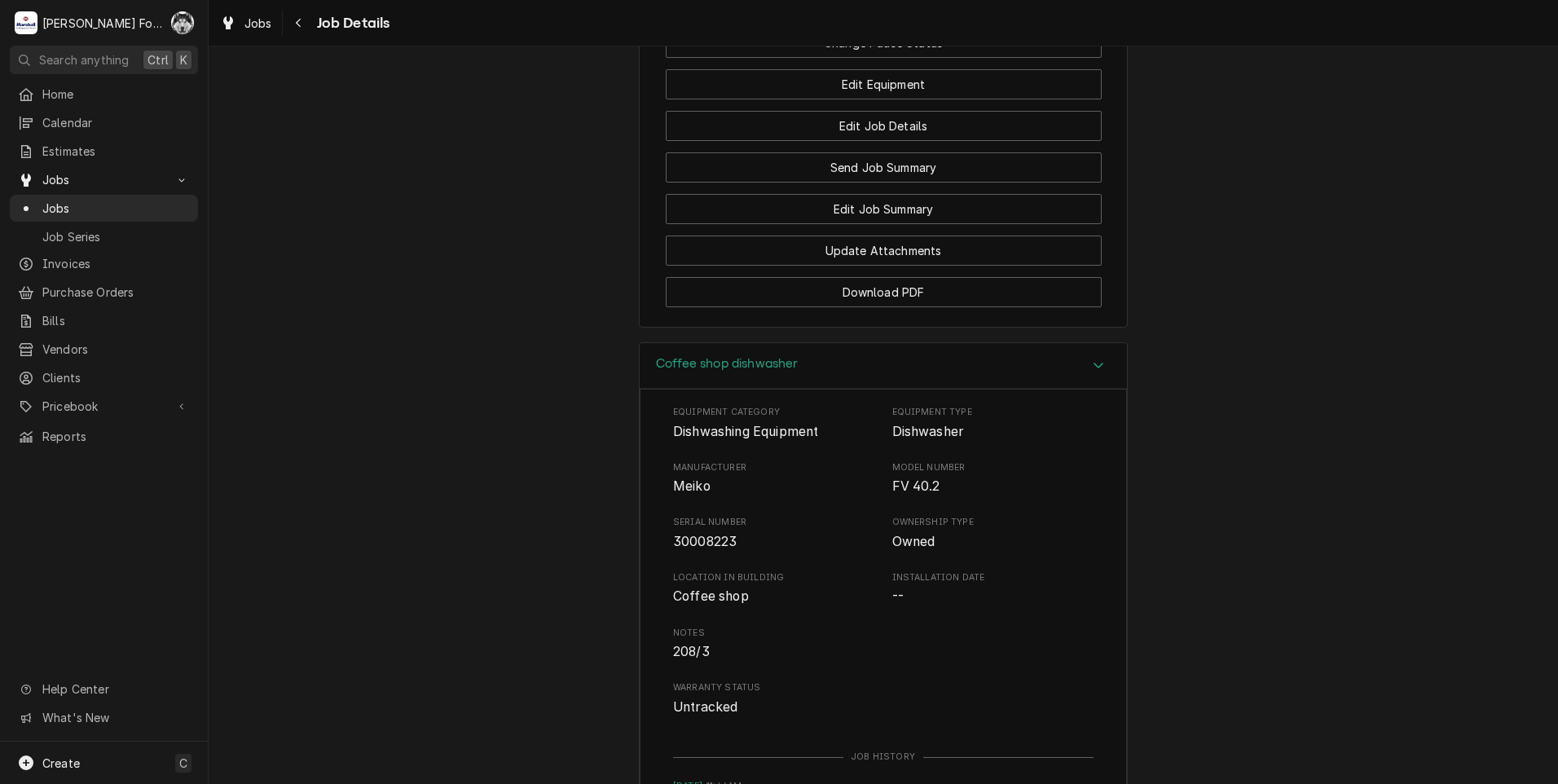
scroll to position [2735, 0]
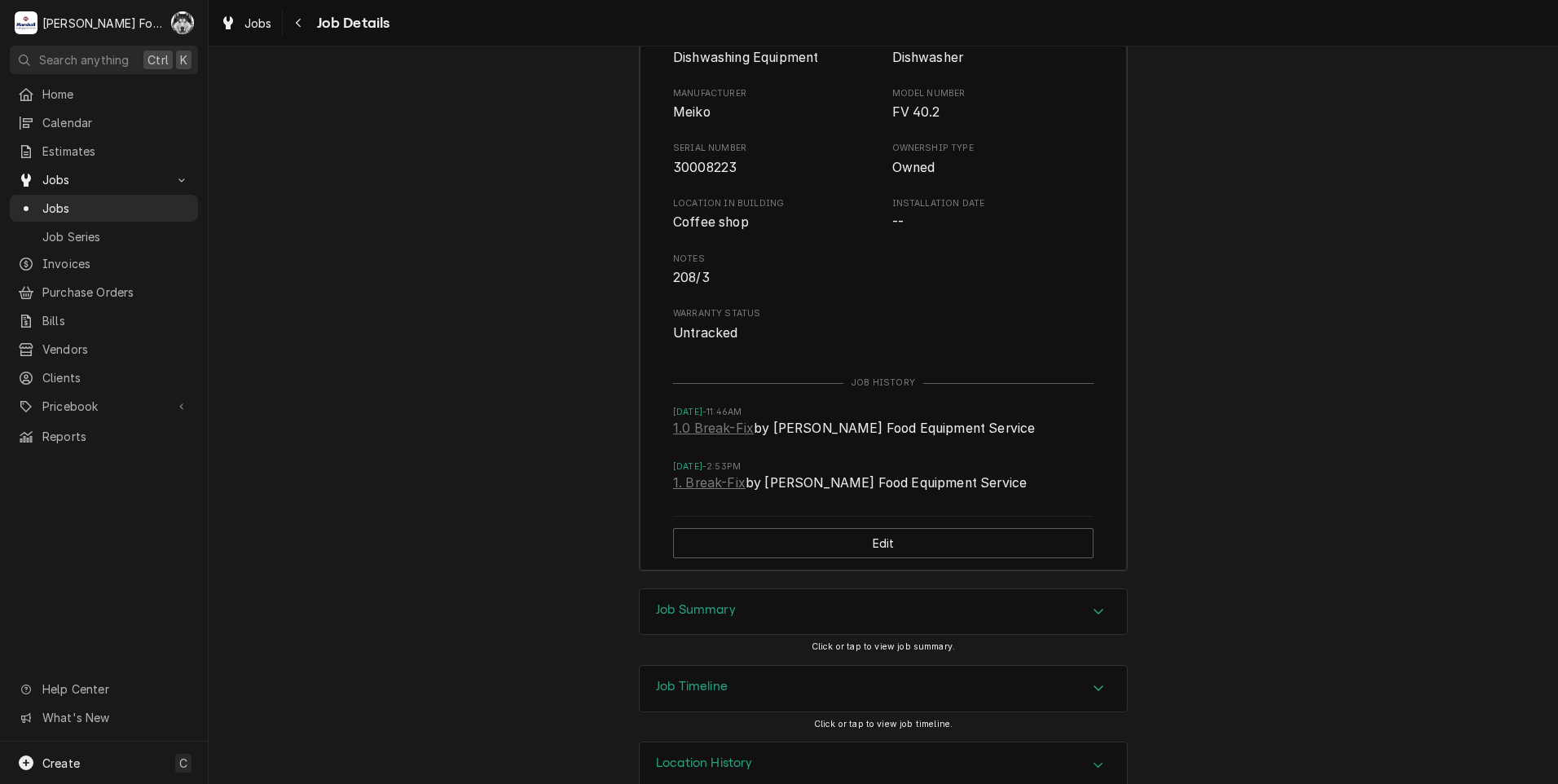
click at [751, 635] on div "Job Summary" at bounding box center [883, 612] width 488 height 46
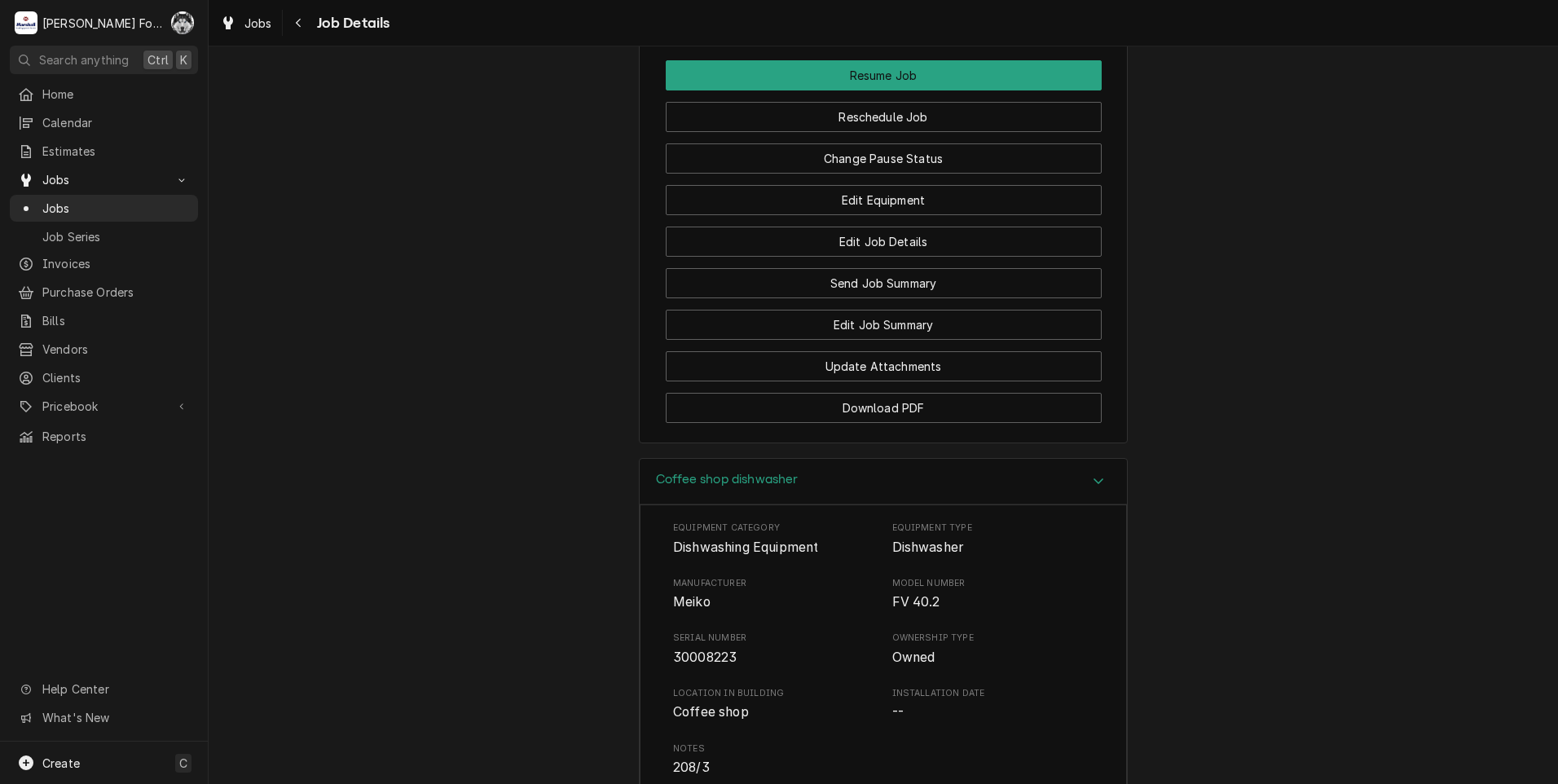
scroll to position [2124, 0]
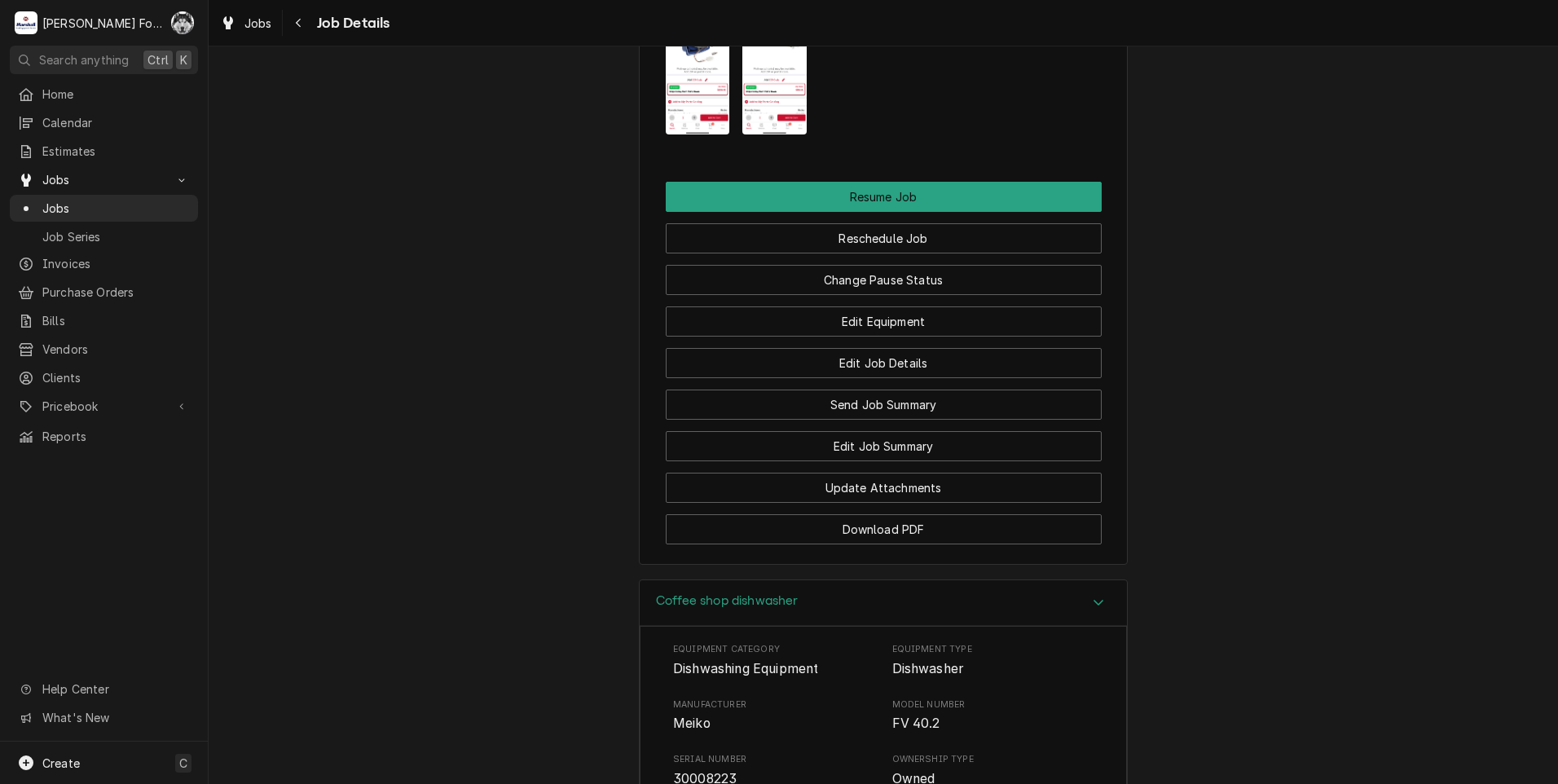
click at [706, 96] on img "Attachments" at bounding box center [698, 64] width 65 height 139
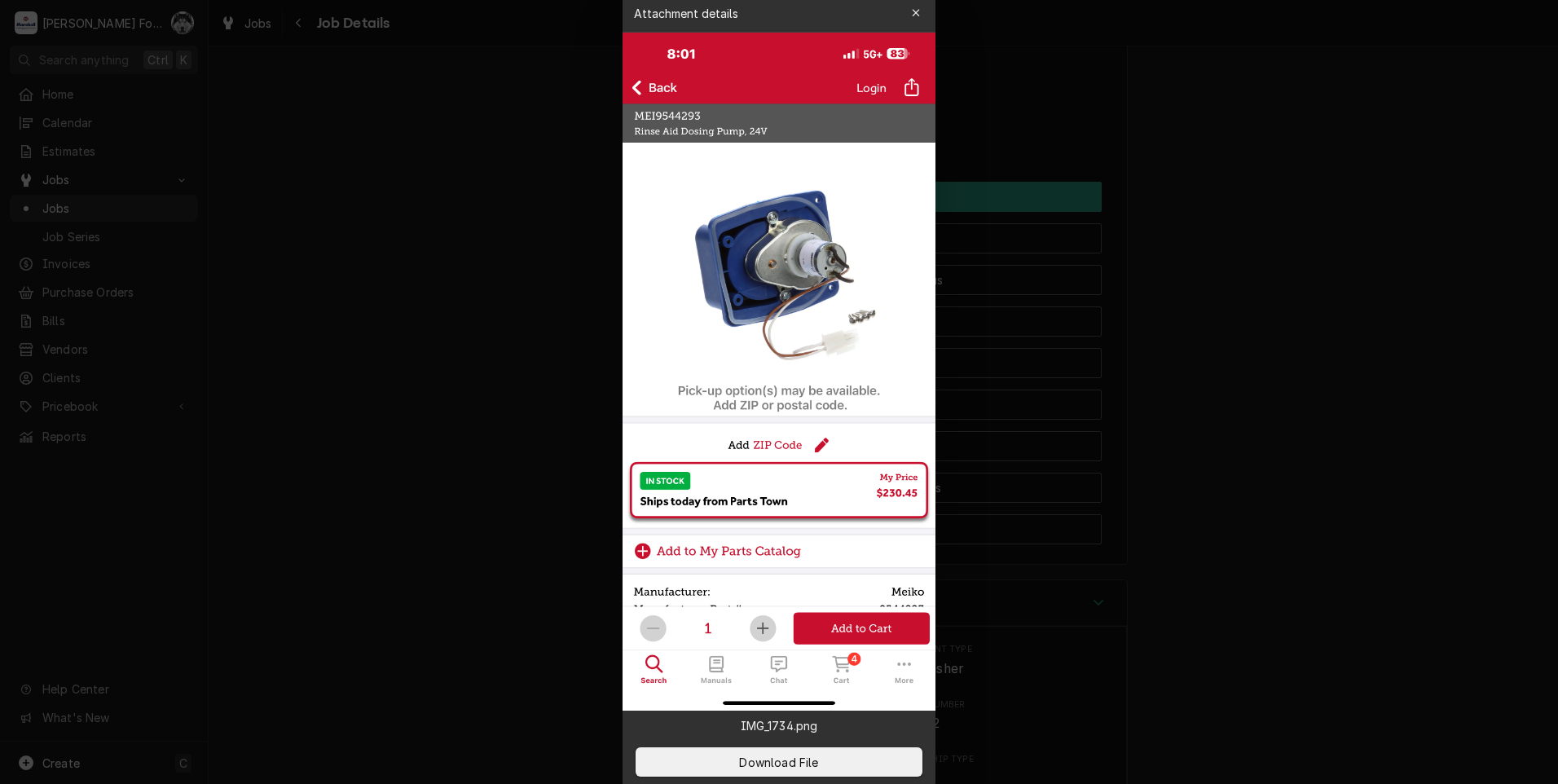
drag, startPoint x: 490, startPoint y: 297, endPoint x: 499, endPoint y: 293, distance: 9.8
click at [493, 296] on div at bounding box center [779, 392] width 1558 height 784
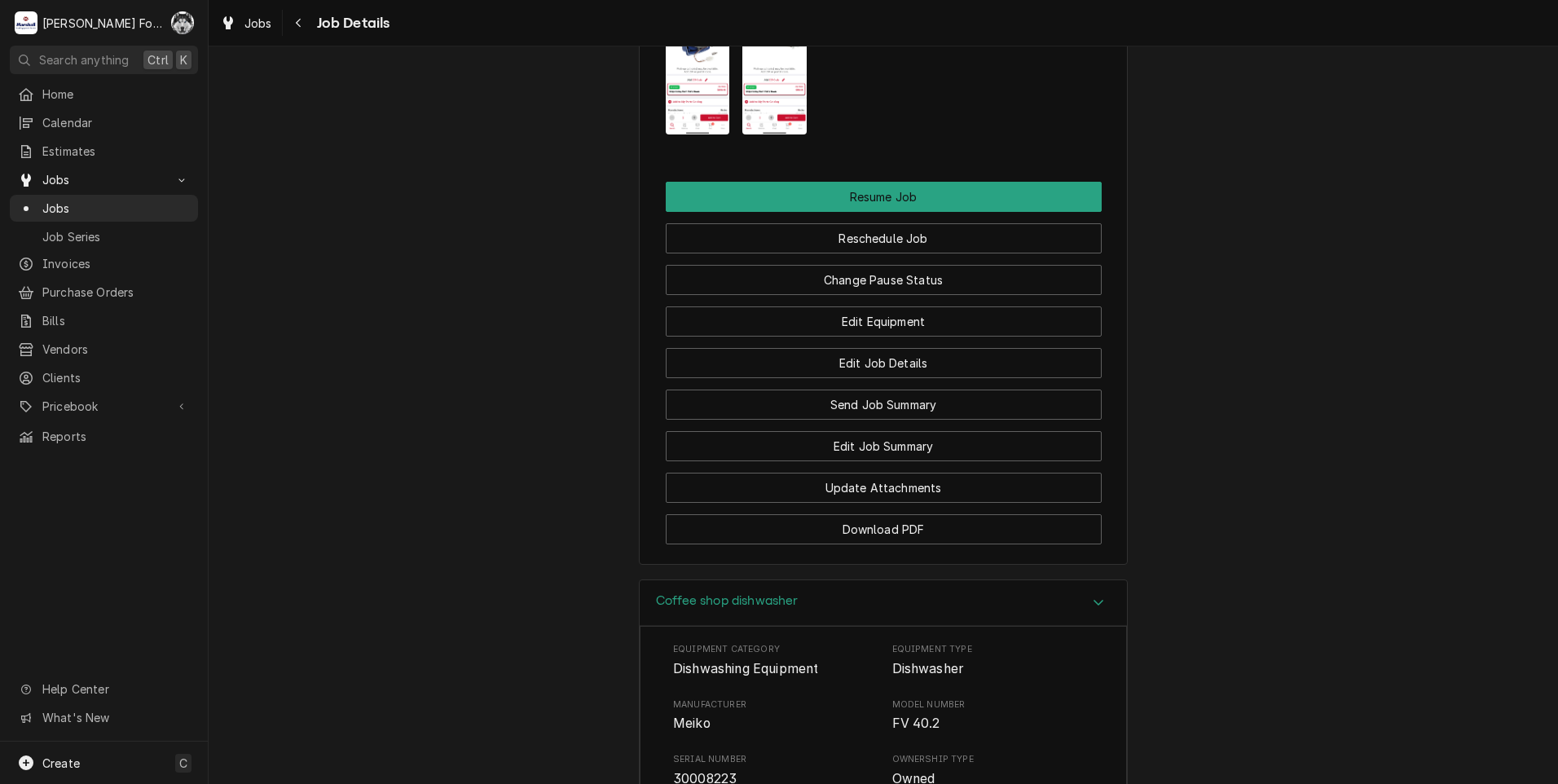
click at [751, 110] on img "Attachments" at bounding box center [775, 64] width 65 height 139
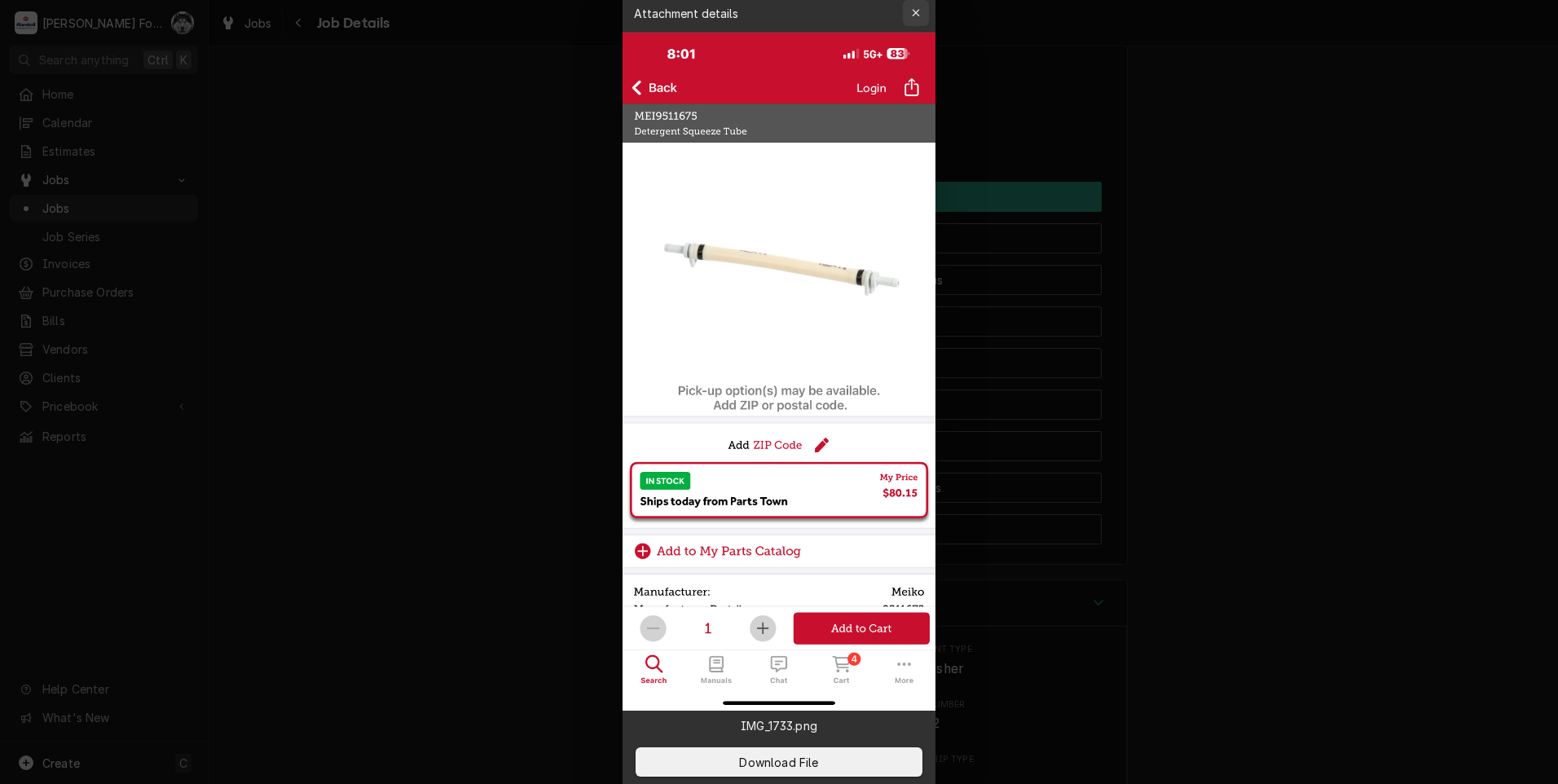
click at [910, 18] on div "button" at bounding box center [915, 13] width 16 height 16
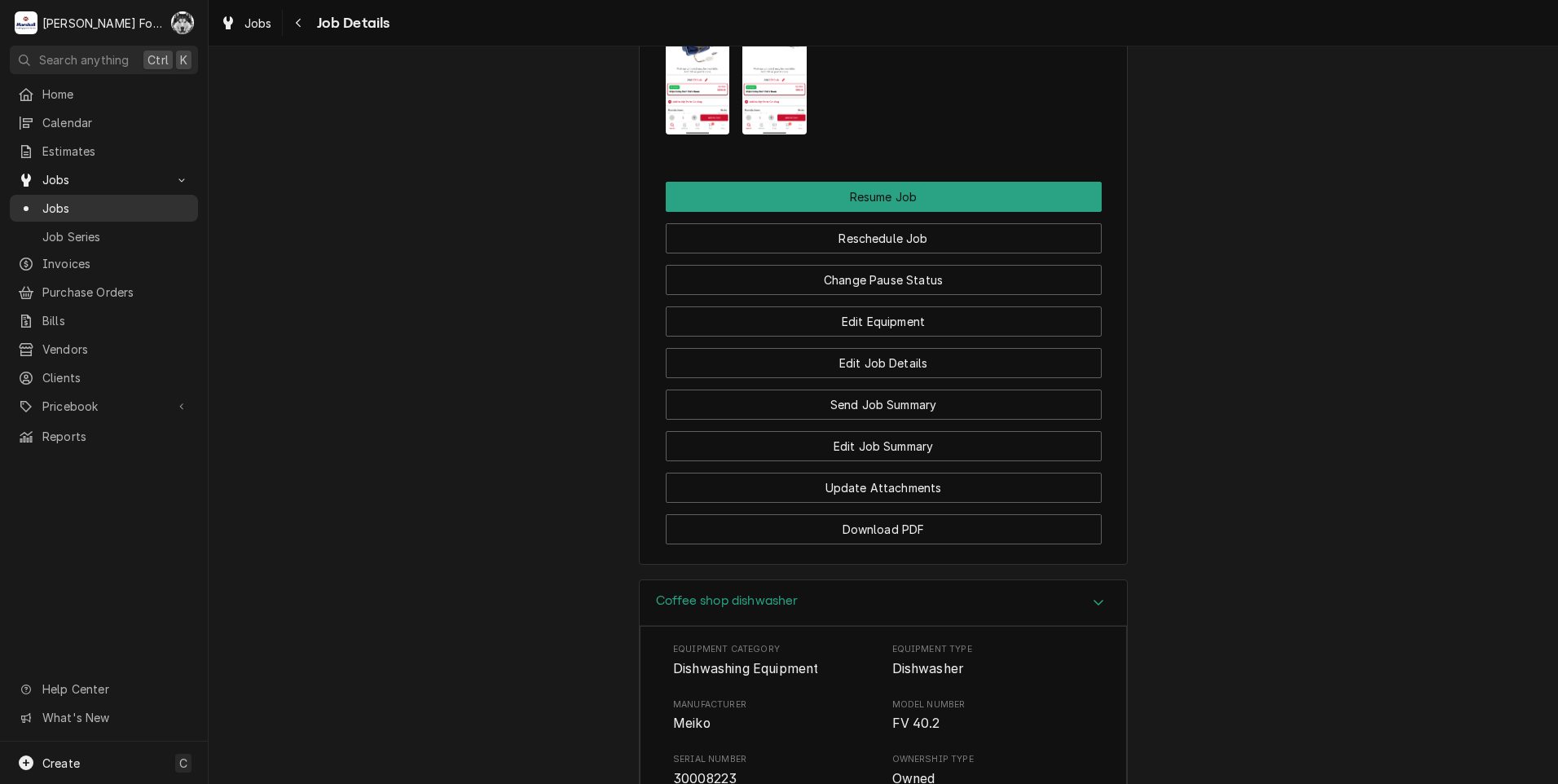
click at [58, 205] on span "Jobs" at bounding box center [116, 208] width 147 height 17
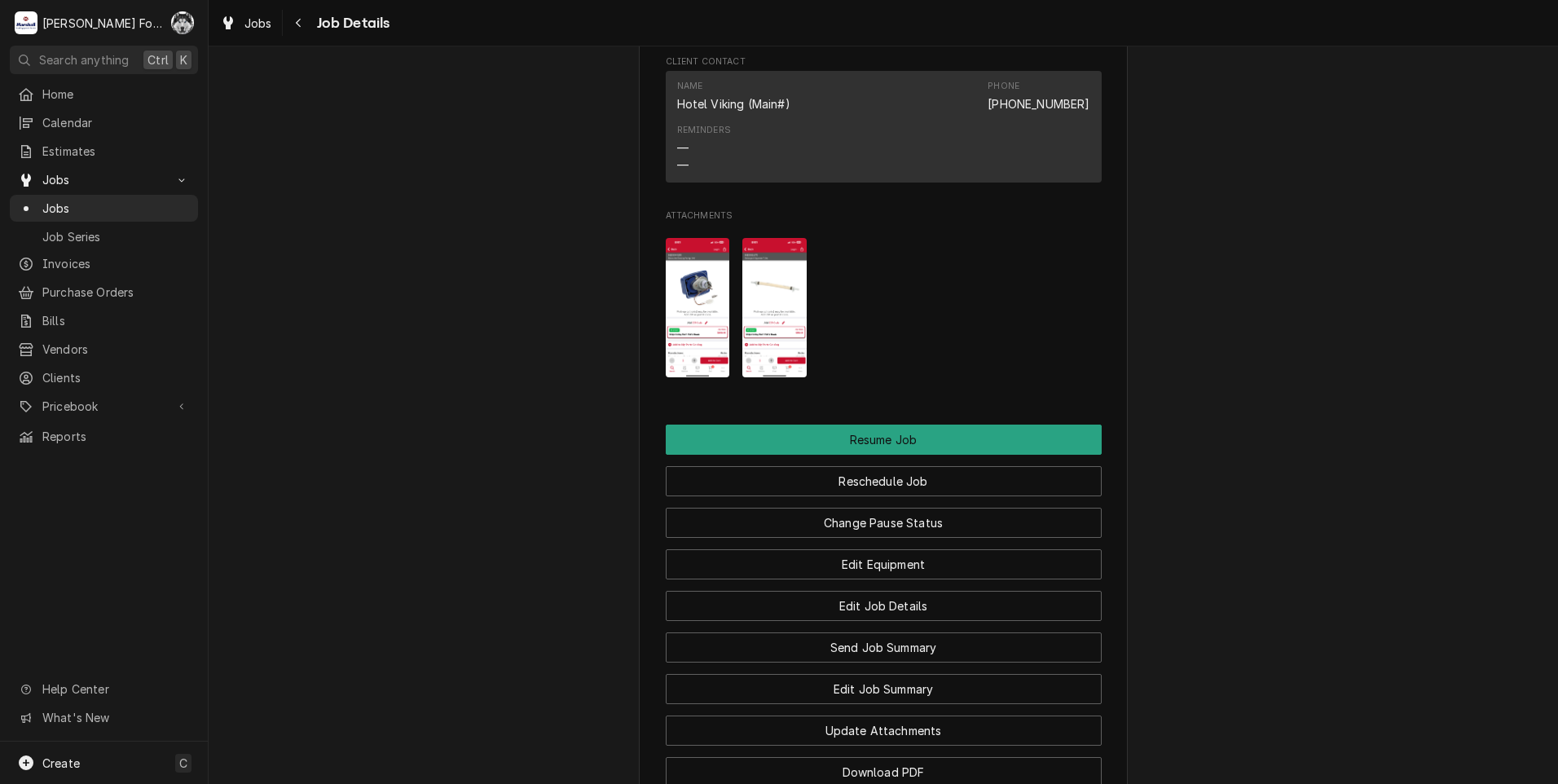
scroll to position [1879, 0]
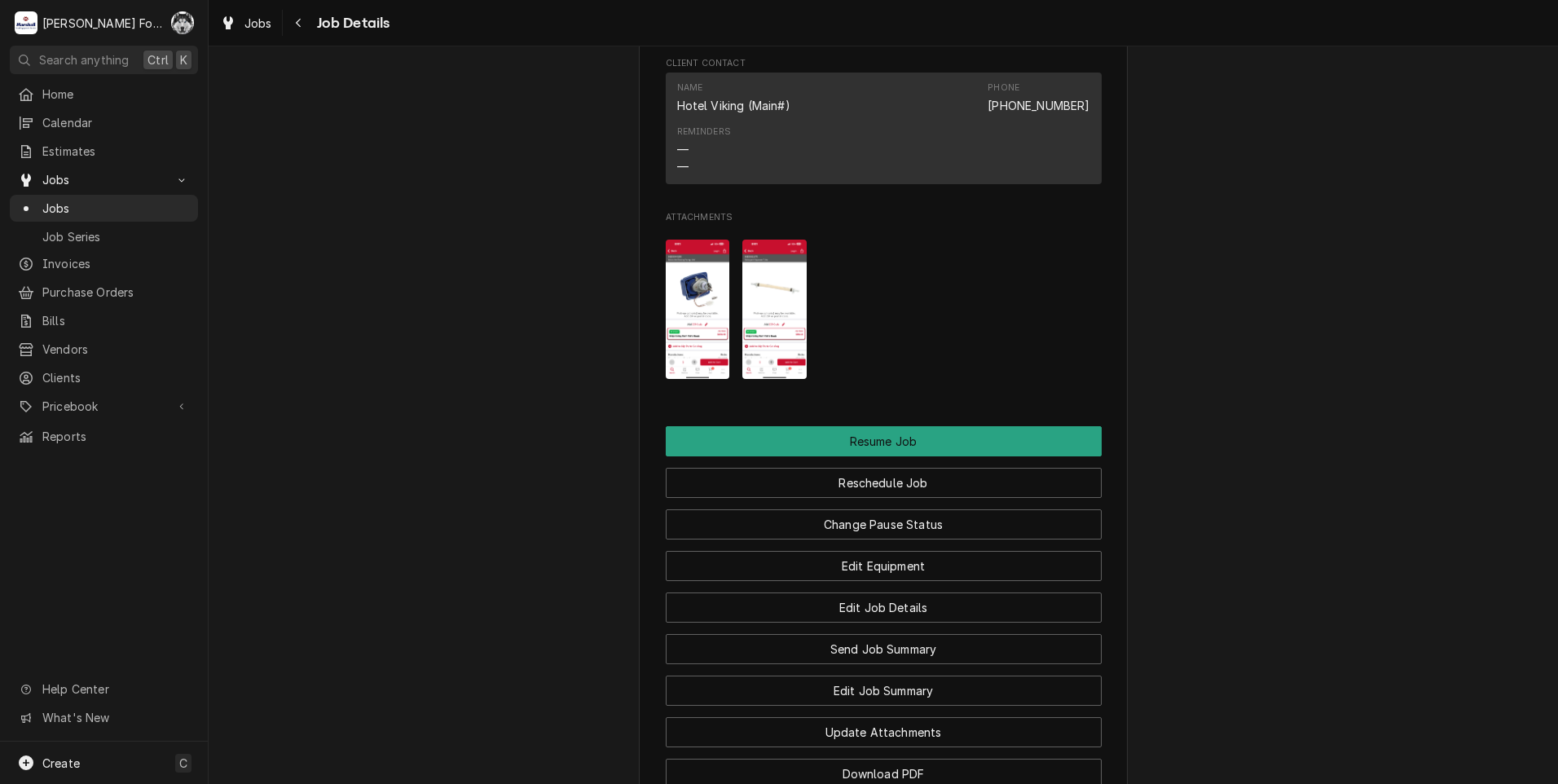
click at [767, 314] on img "Attachments" at bounding box center [775, 308] width 65 height 139
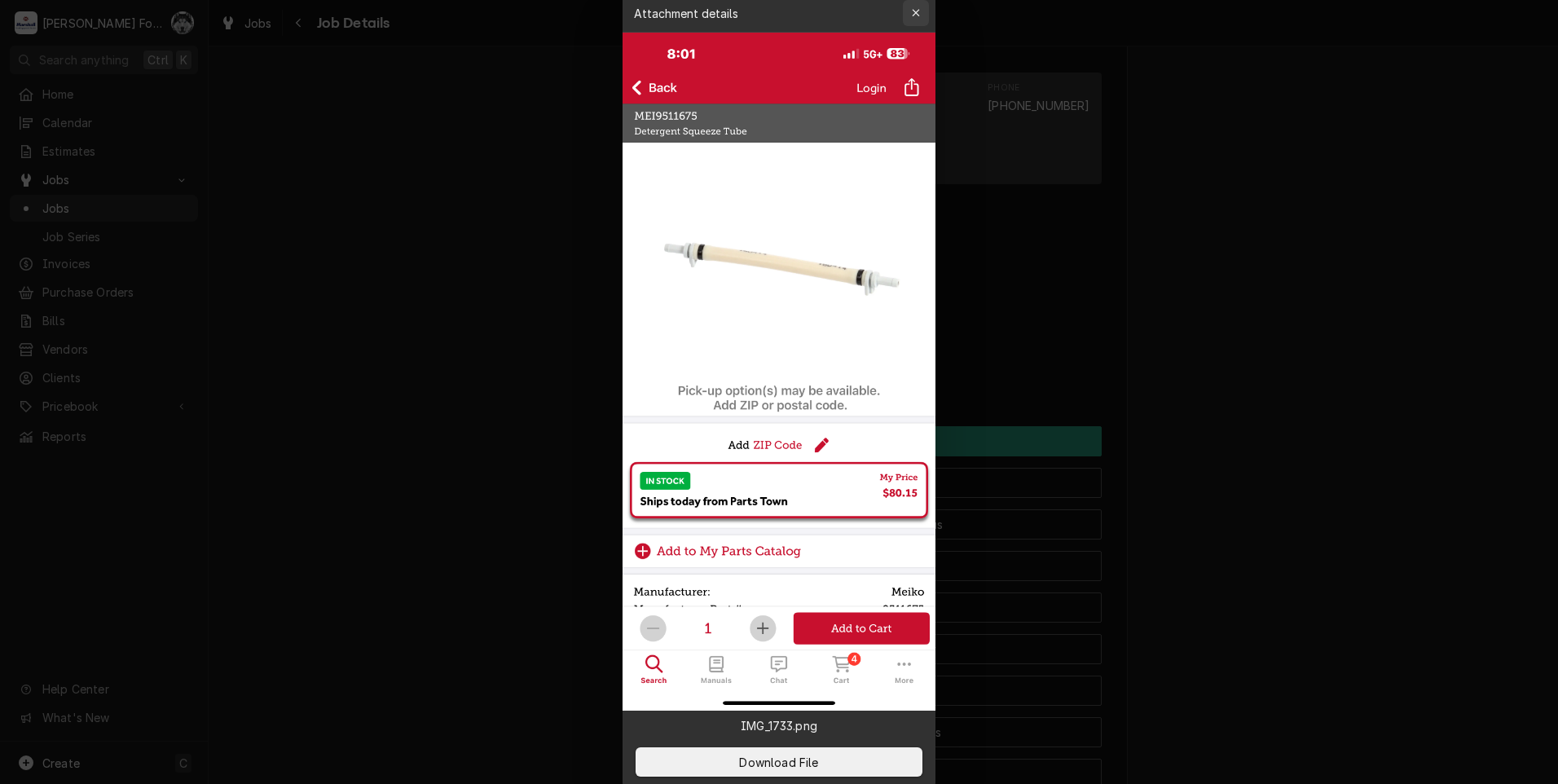
click at [917, 10] on icon "button" at bounding box center [916, 13] width 9 height 11
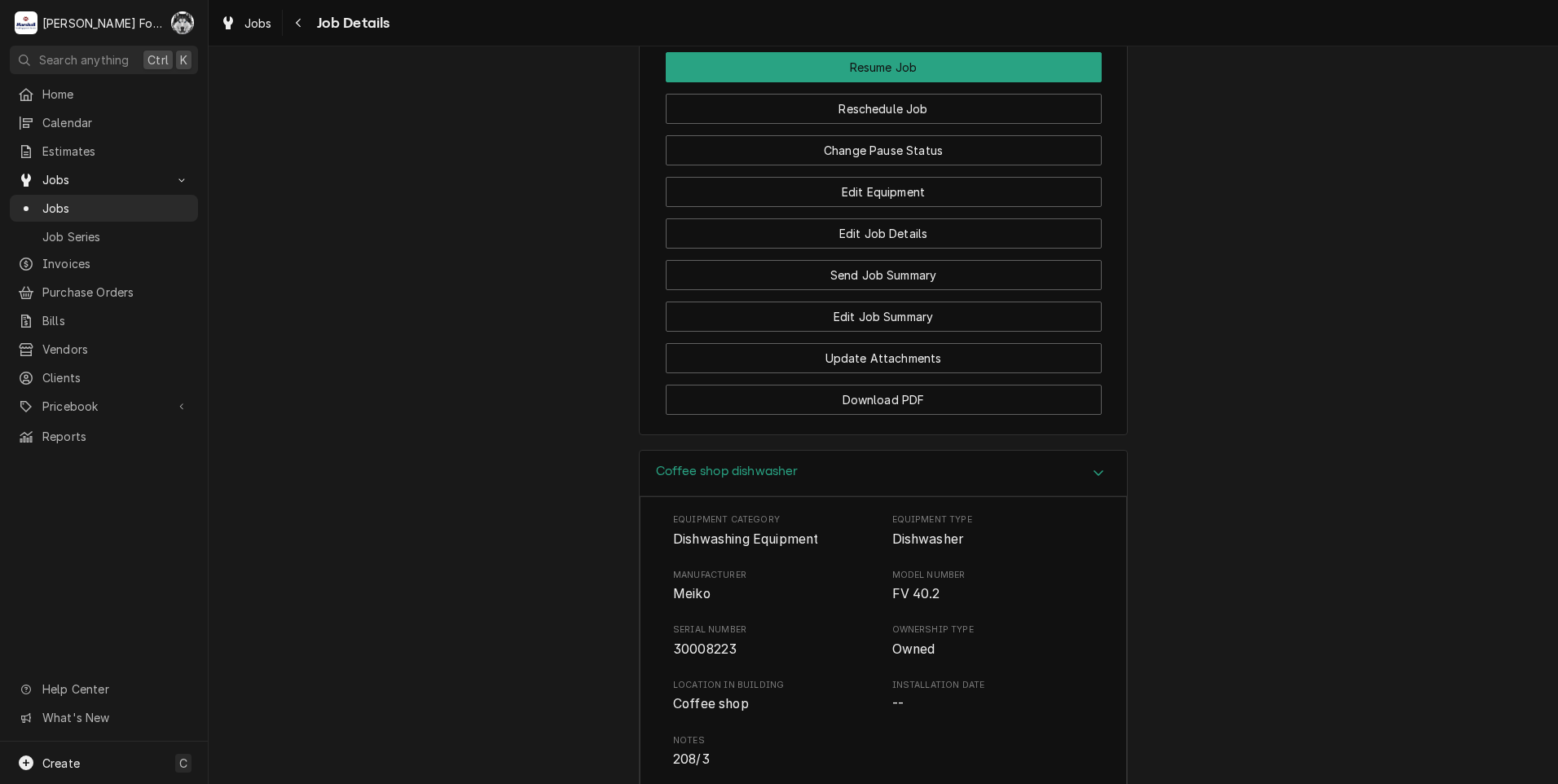
scroll to position [2368, 0]
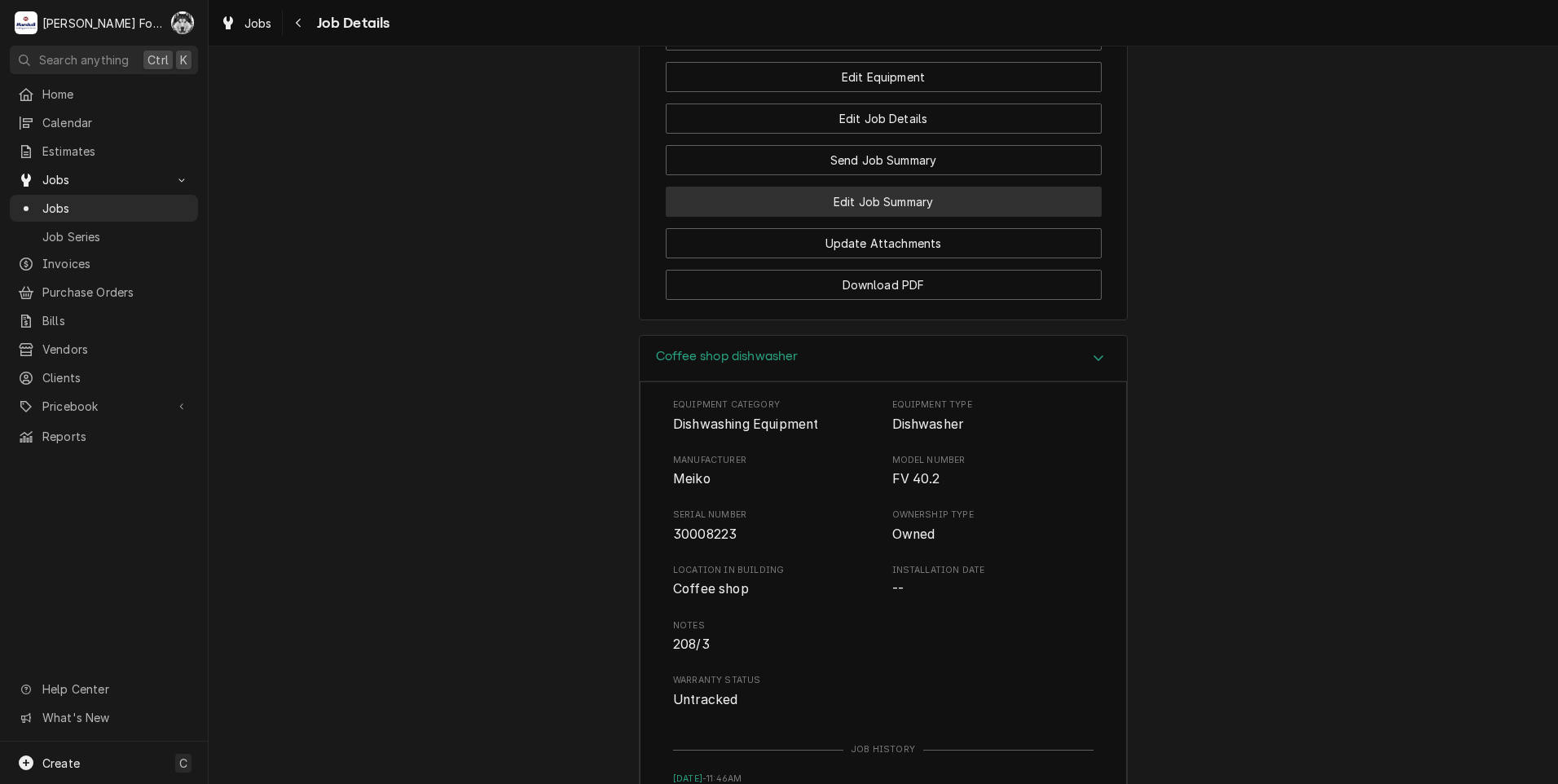
click at [840, 216] on button "Edit Job Summary" at bounding box center [883, 201] width 436 height 30
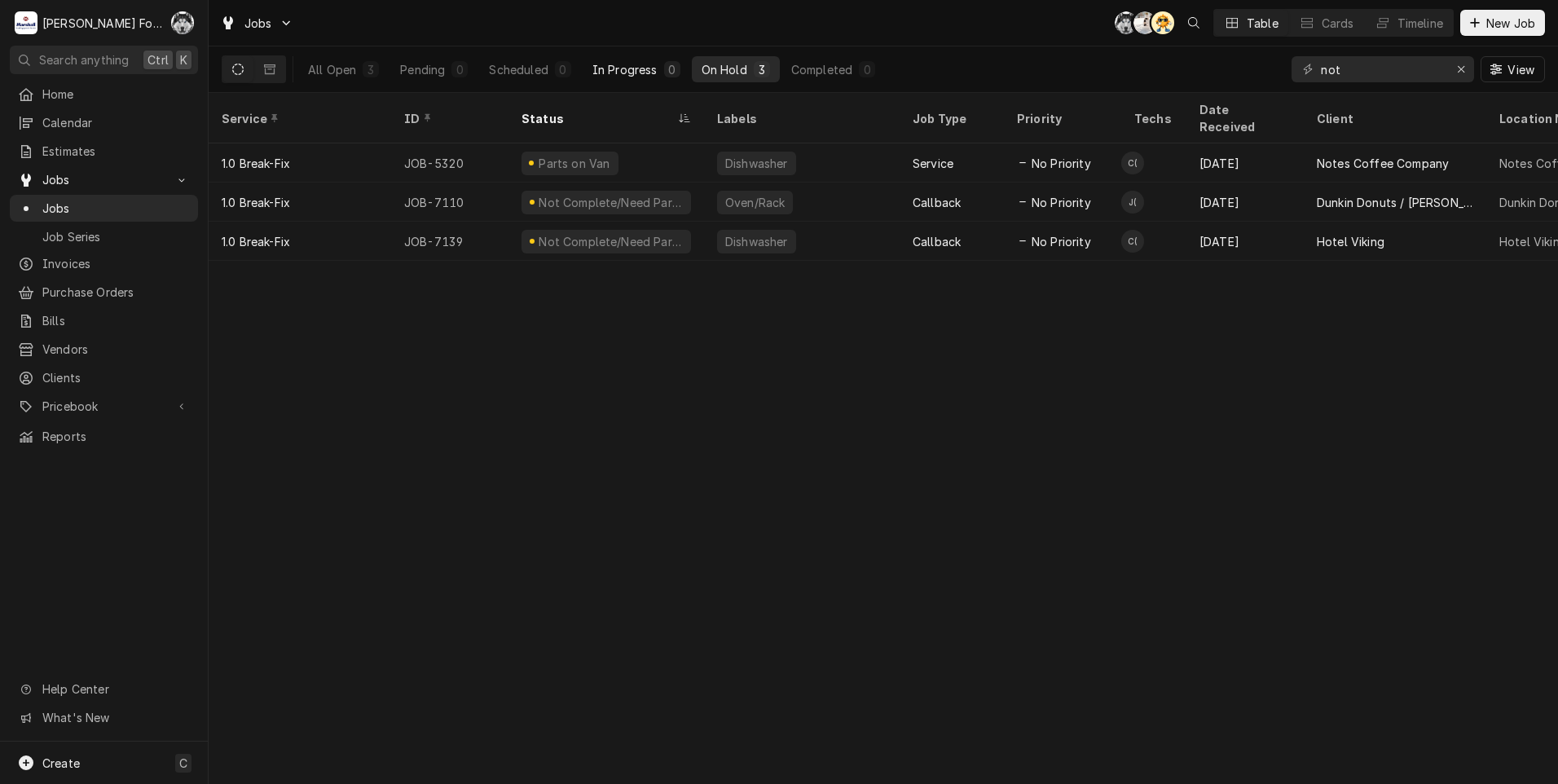
click at [636, 60] on button "In Progress 0" at bounding box center [636, 69] width 107 height 26
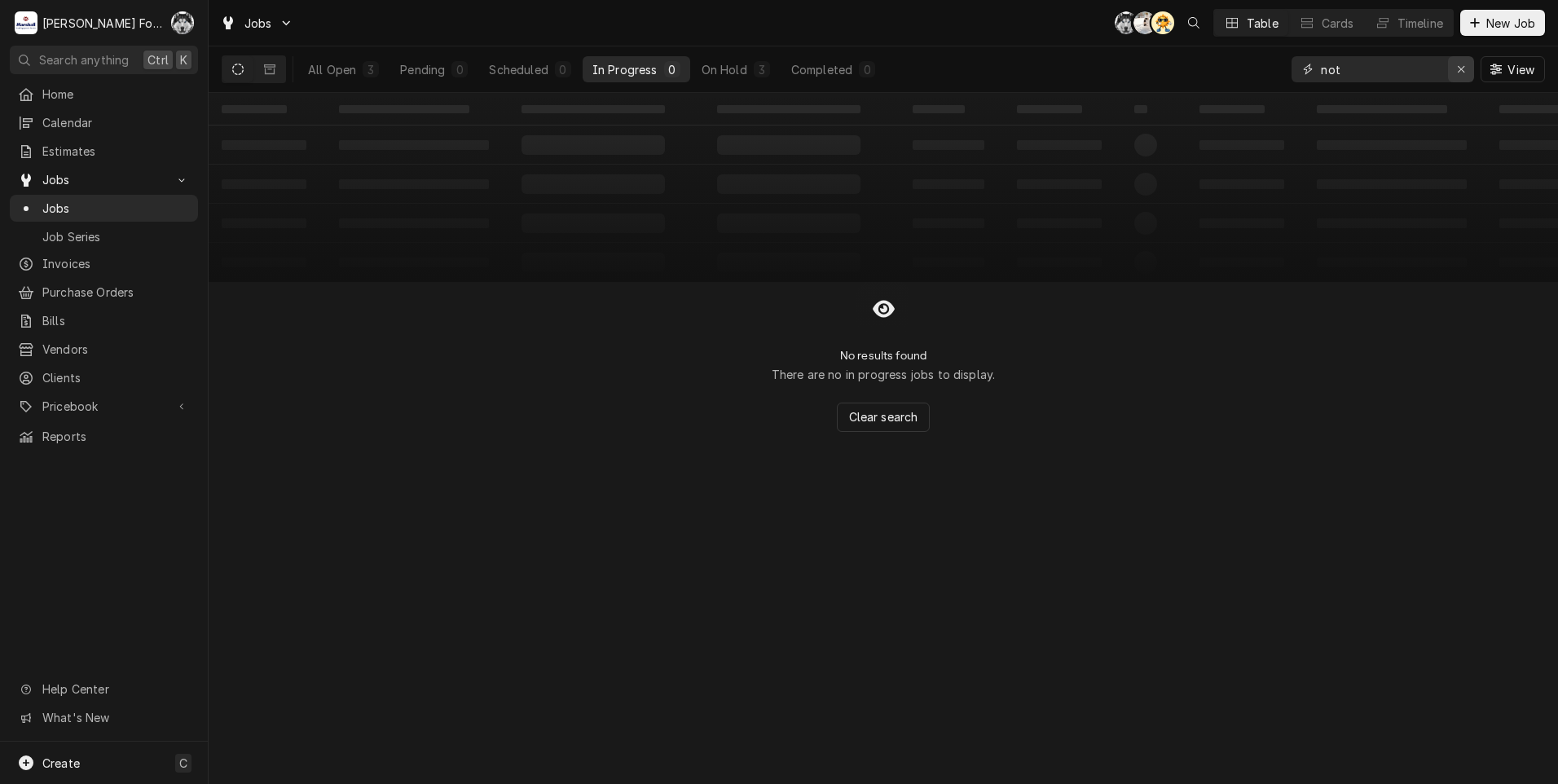
click at [1460, 71] on icon "Erase input" at bounding box center [1461, 69] width 9 height 11
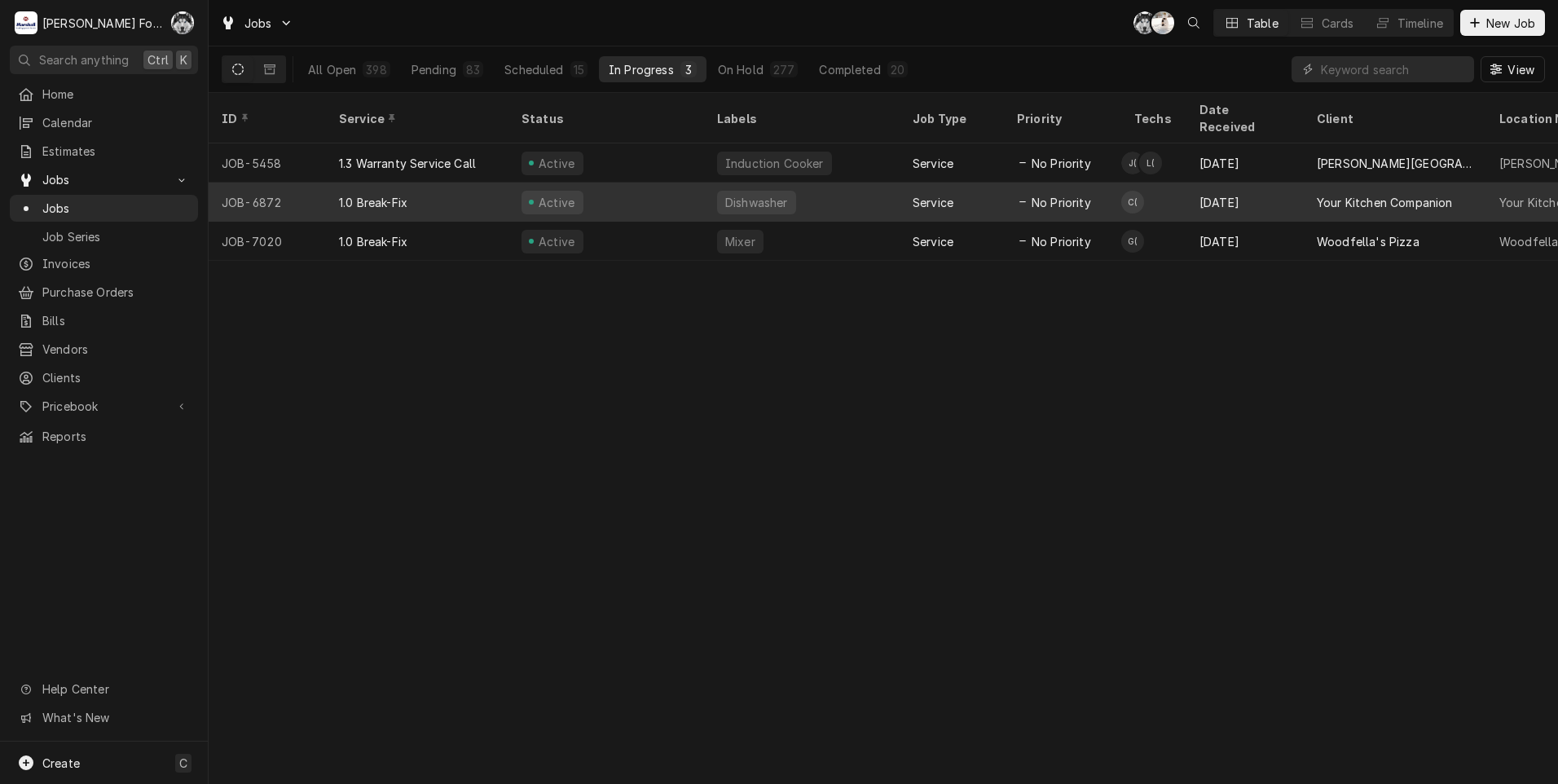
click at [712, 187] on div "Dishwasher" at bounding box center [801, 202] width 195 height 39
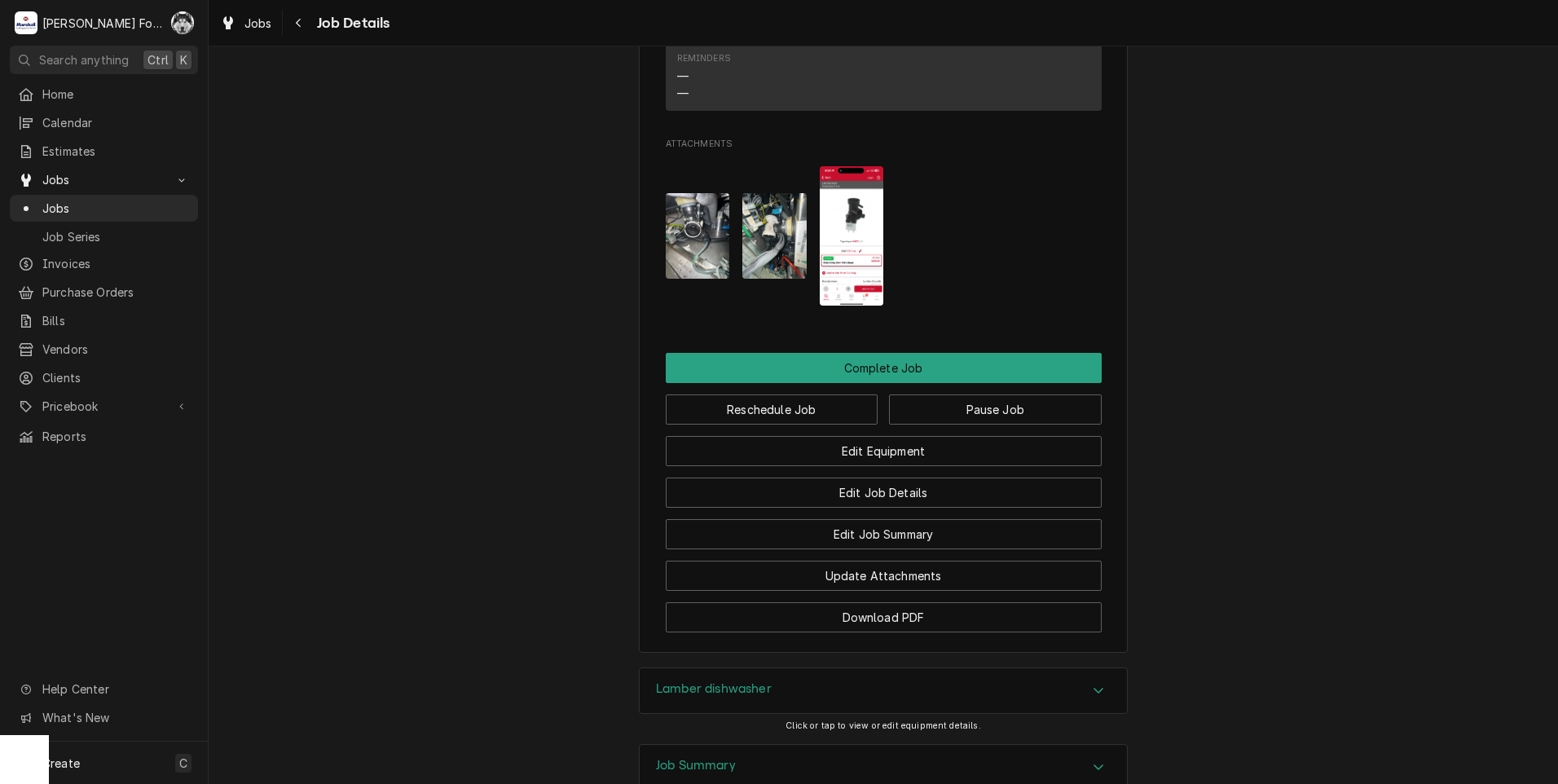
scroll to position [1669, 0]
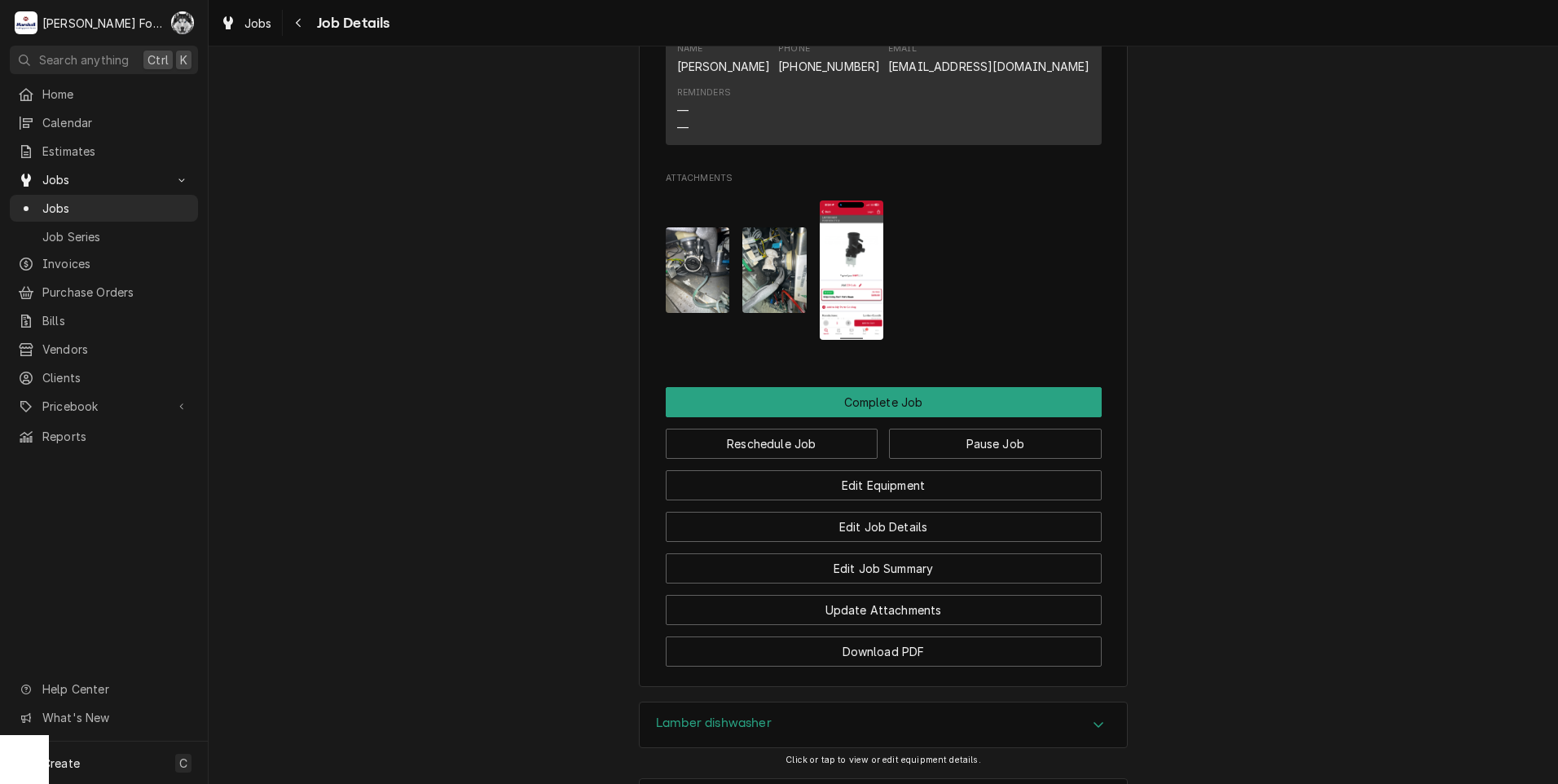
click at [857, 254] on img "Attachments" at bounding box center [852, 269] width 65 height 139
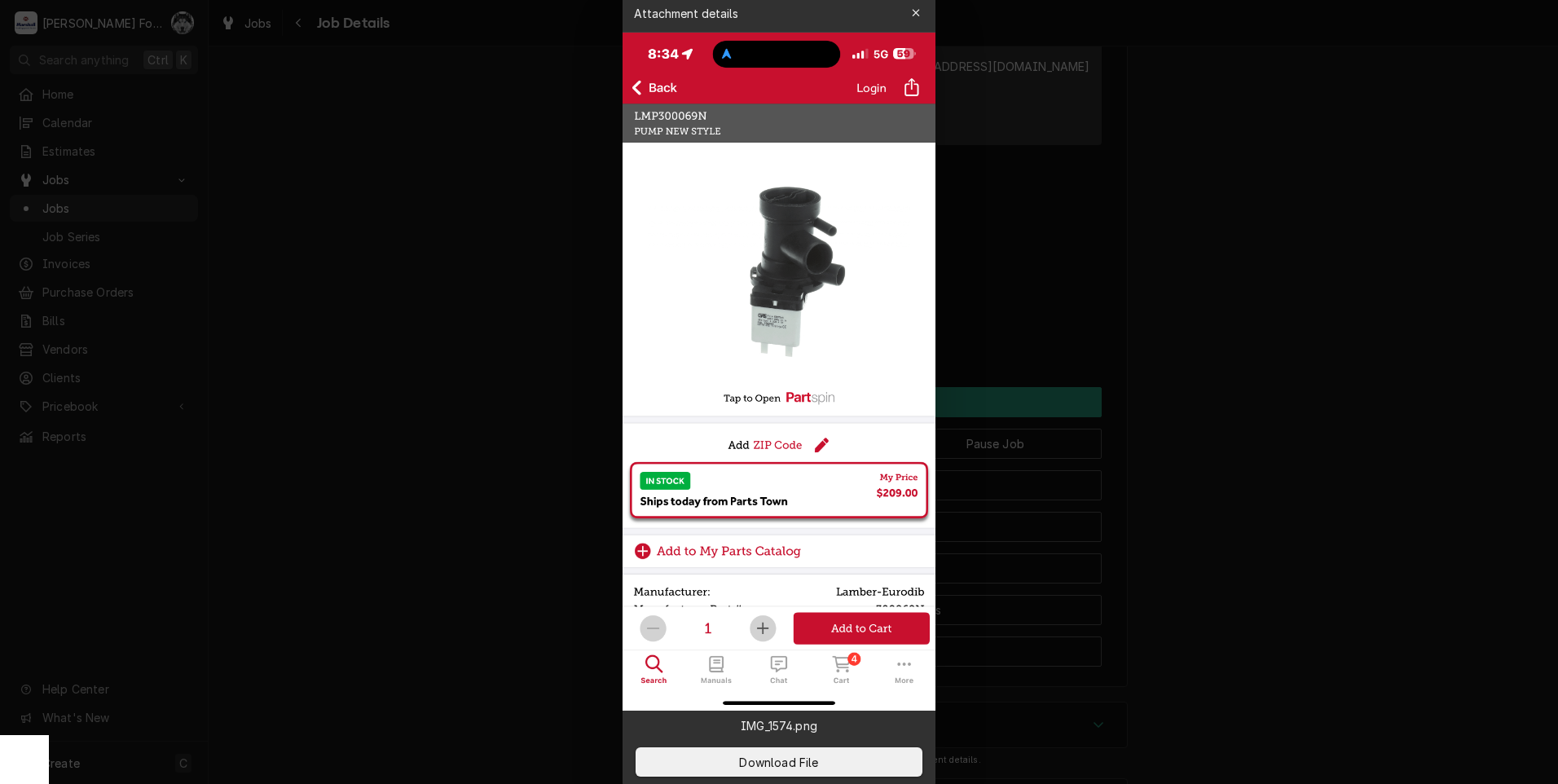
click at [1307, 245] on div at bounding box center [779, 392] width 1558 height 784
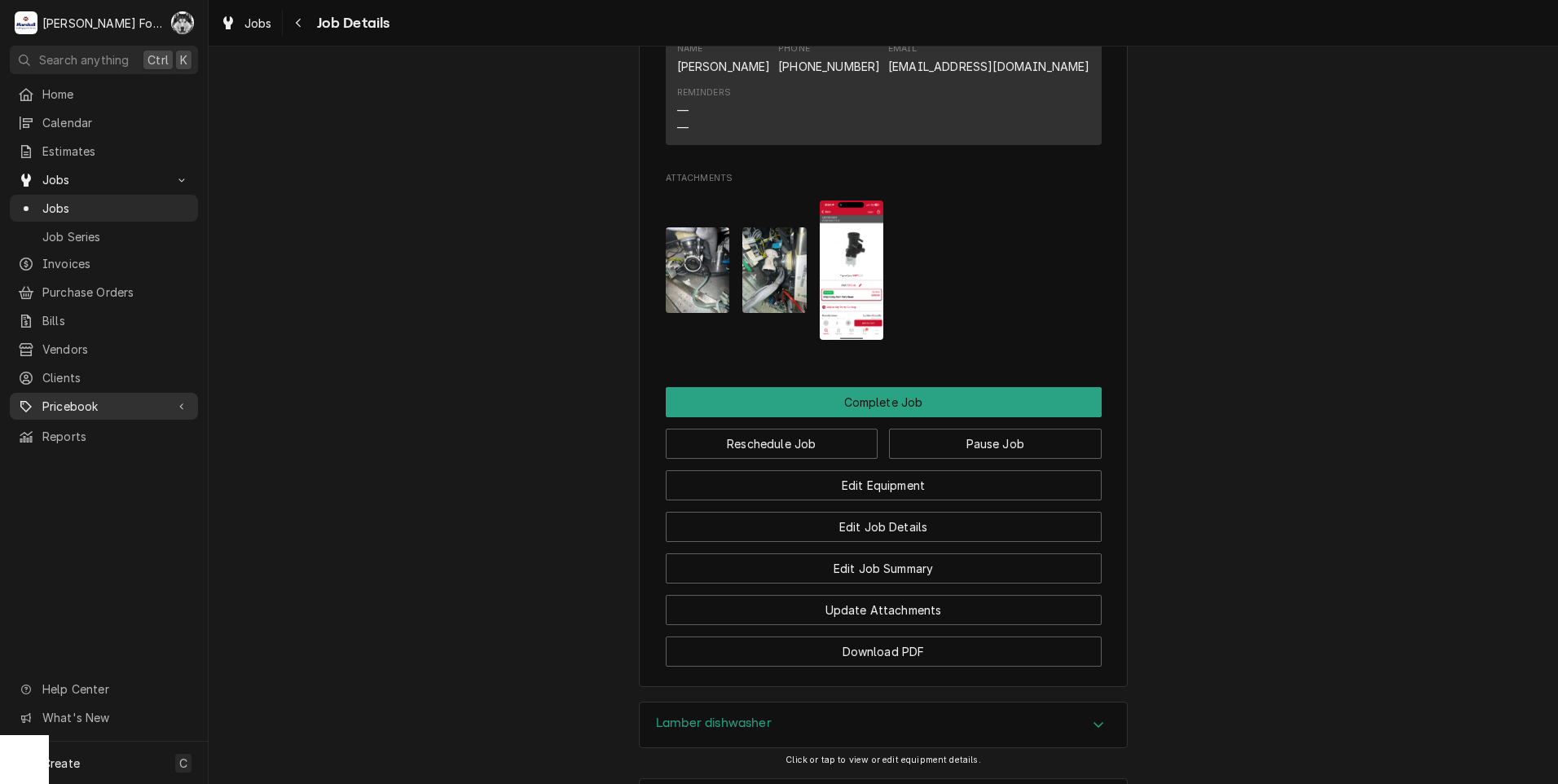
click at [81, 397] on span "Pricebook" at bounding box center [104, 406] width 123 height 17
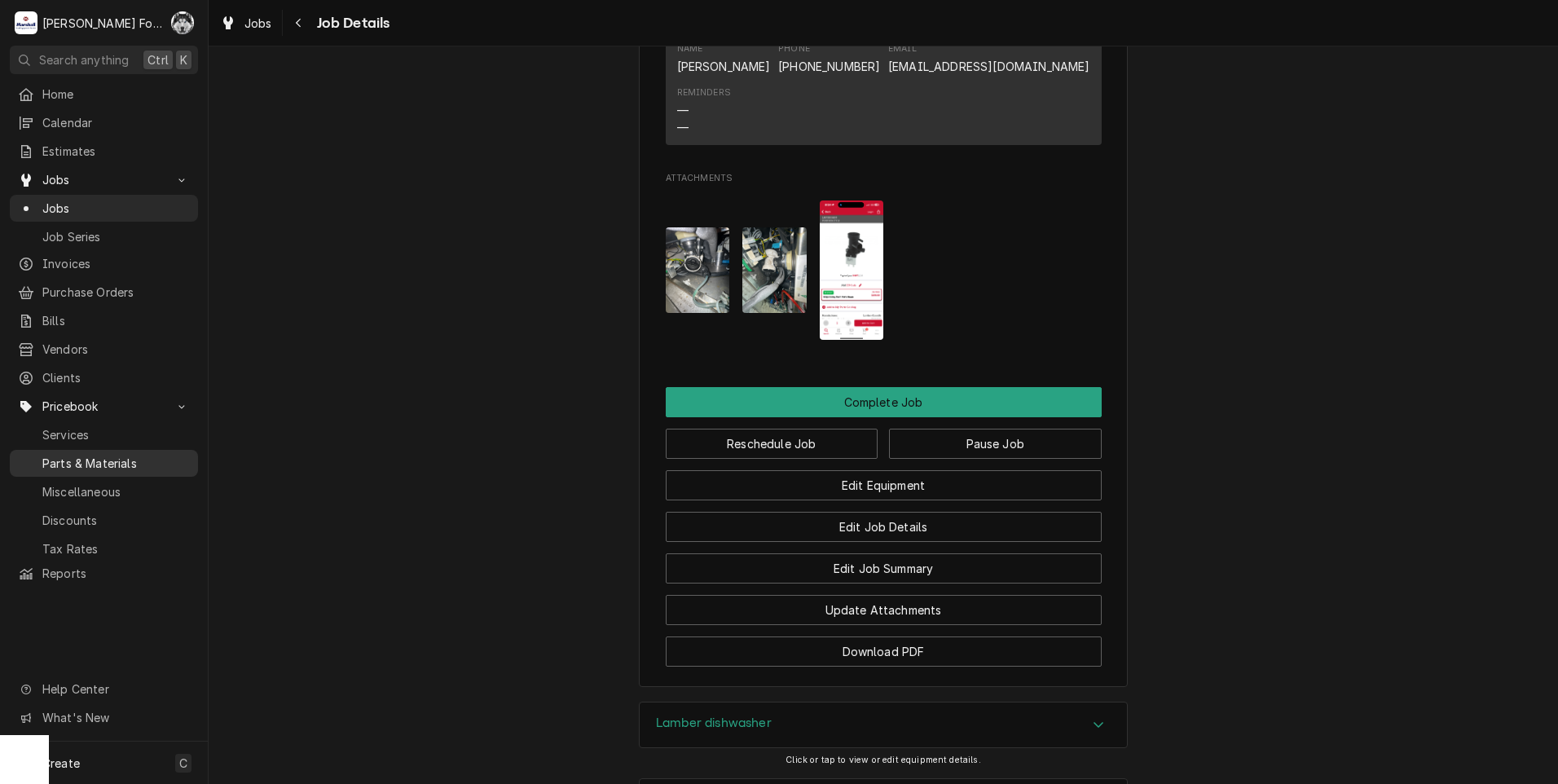
click at [83, 454] on span "Parts & Materials" at bounding box center [116, 463] width 147 height 17
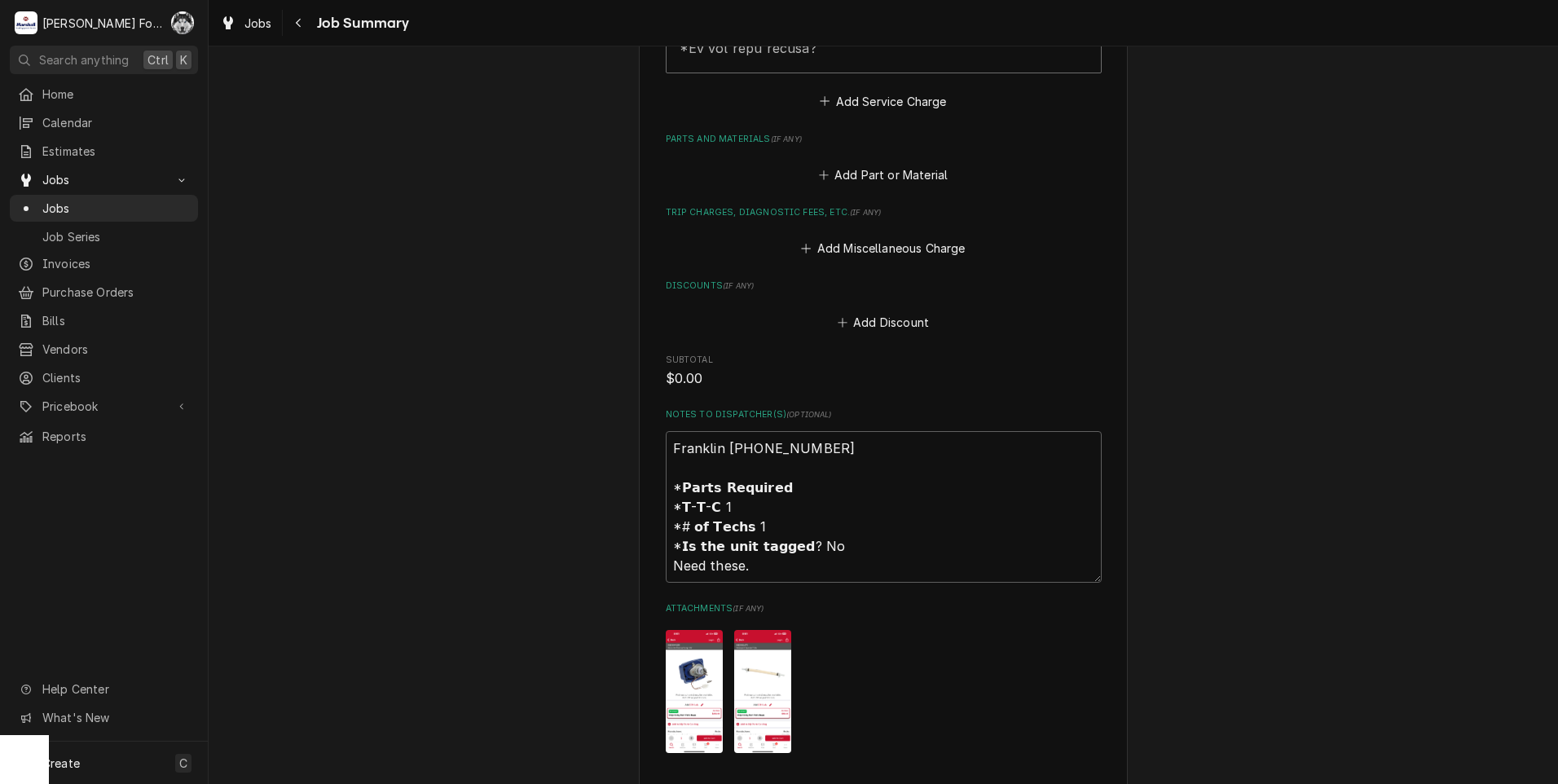
scroll to position [1059, 0]
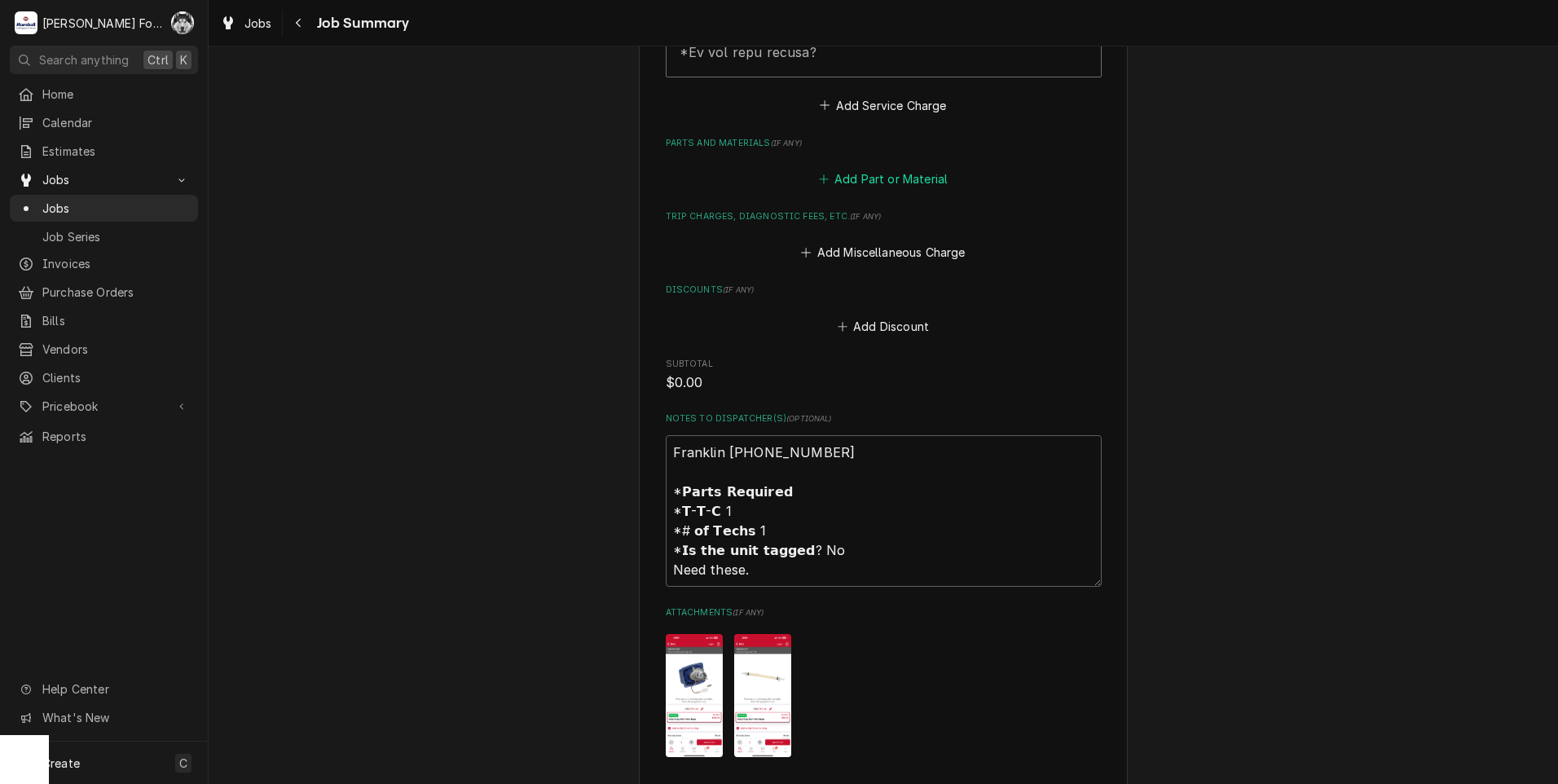
click at [876, 168] on button "Add Part or Material" at bounding box center [883, 179] width 135 height 23
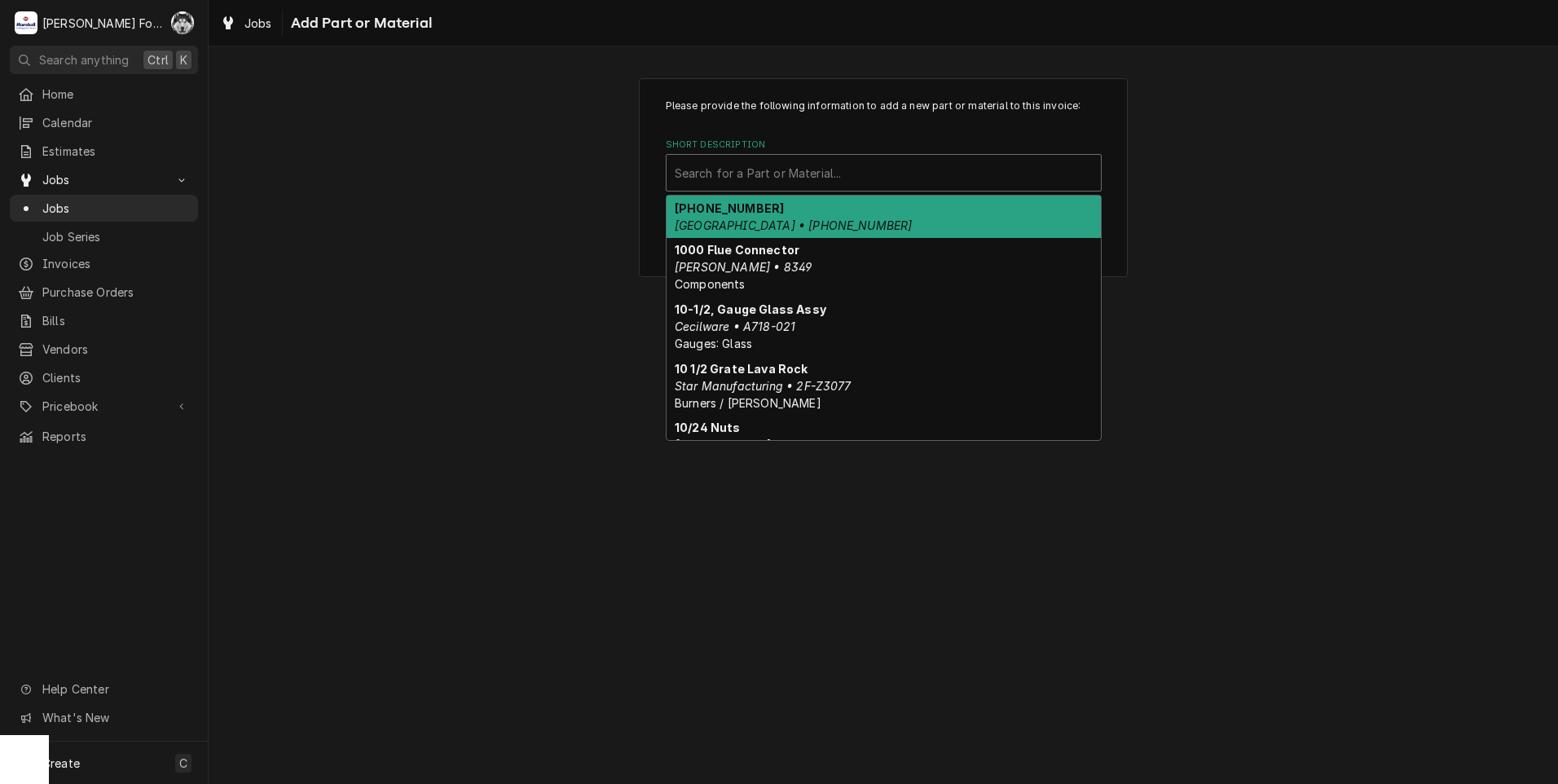
click at [828, 184] on div "Short Description" at bounding box center [883, 172] width 418 height 29
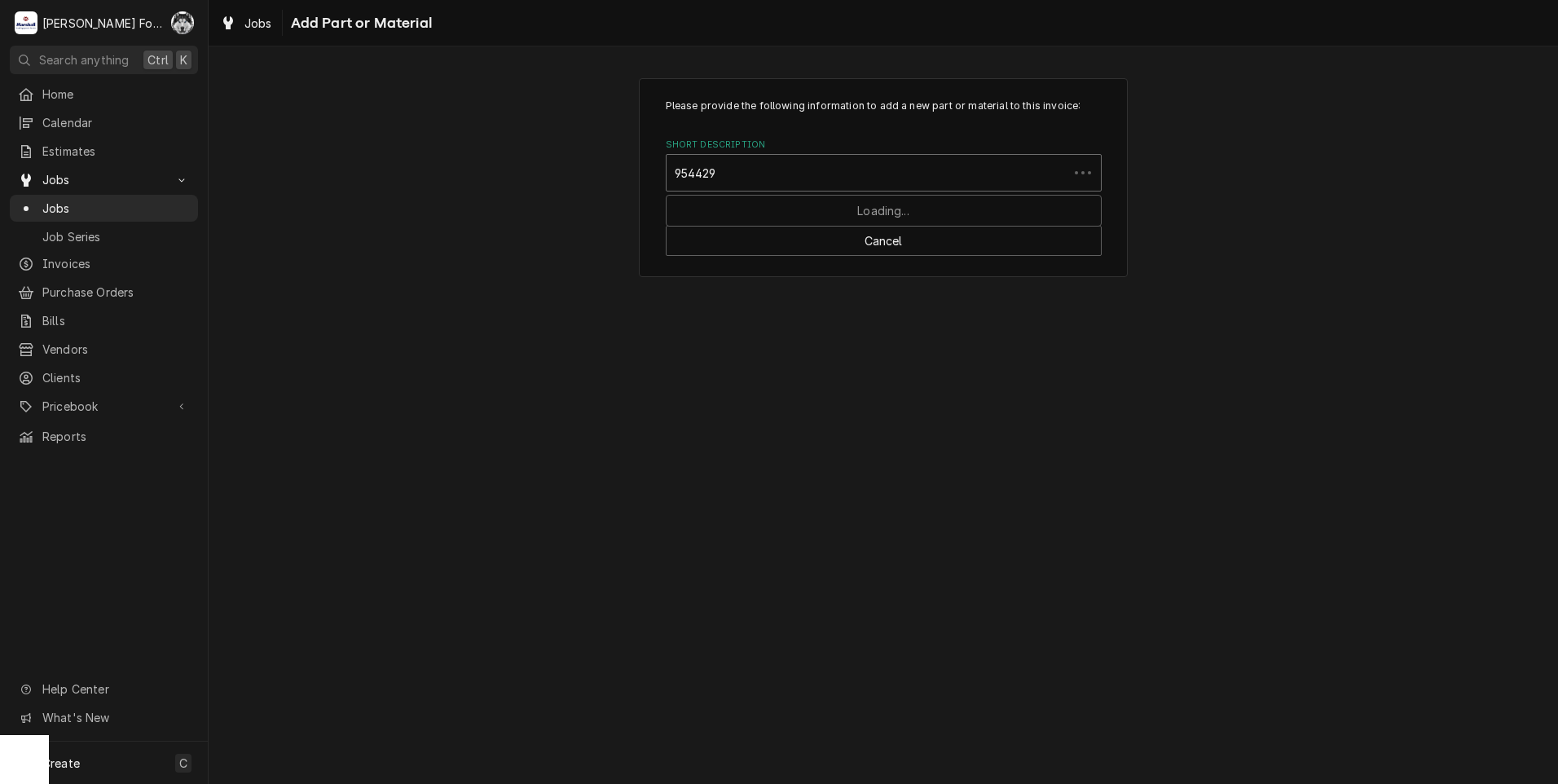
type input "9544293"
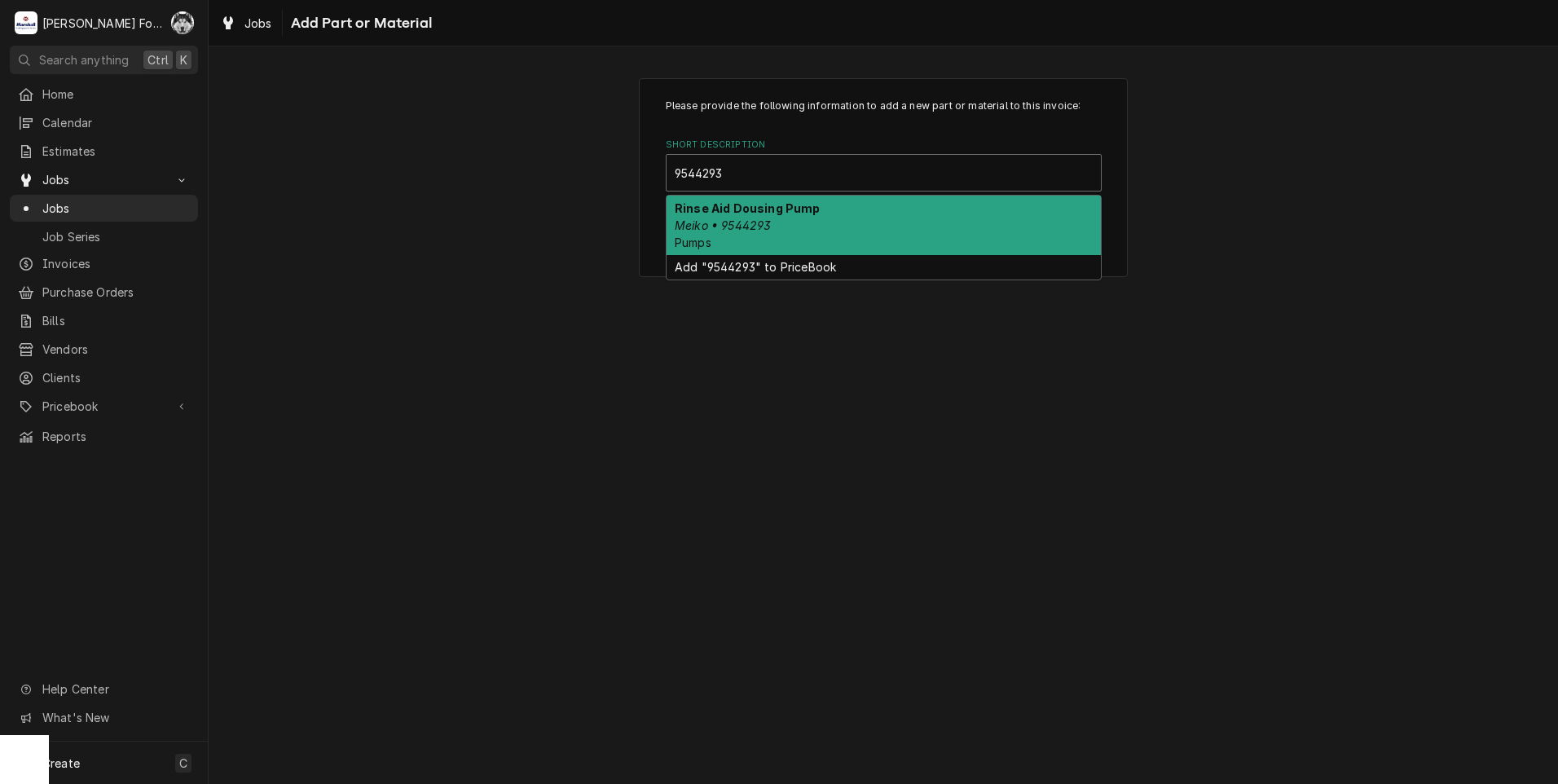
click at [807, 215] on div "Rinse Aid Dousing Pump Meiko • 9544293 Pumps" at bounding box center [883, 225] width 434 height 60
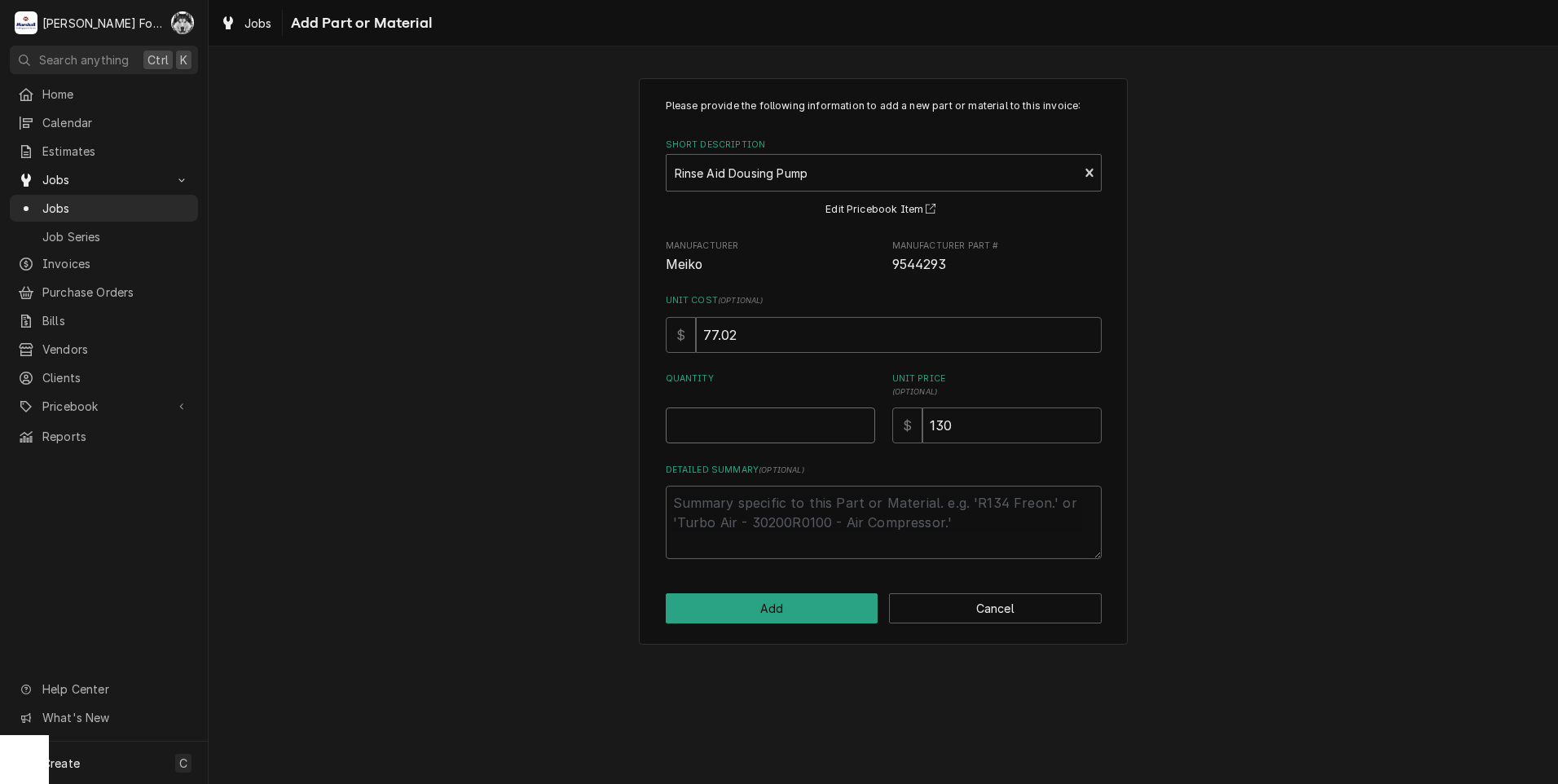
type textarea "x"
type input "0.5"
click at [859, 420] on input "0.5" at bounding box center [770, 425] width 210 height 36
type textarea "x"
type input "1"
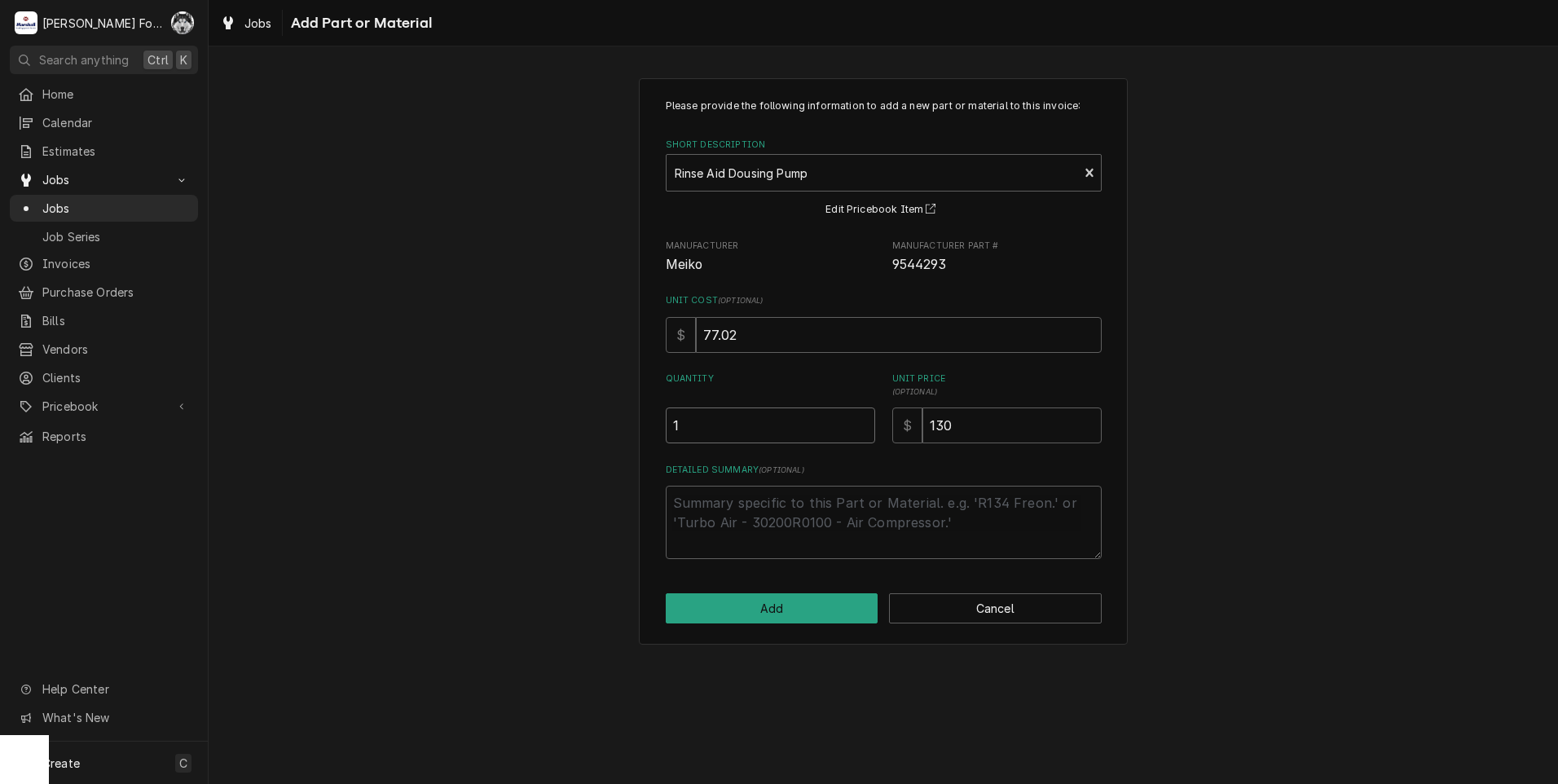
click at [859, 420] on input "1" at bounding box center [770, 425] width 210 height 36
drag, startPoint x: 1016, startPoint y: 416, endPoint x: 868, endPoint y: 434, distance: 149.1
click at [887, 441] on div "Quantity 1 Unit Price ( optional ) $ 130" at bounding box center [883, 407] width 436 height 71
type textarea "x"
type input "2"
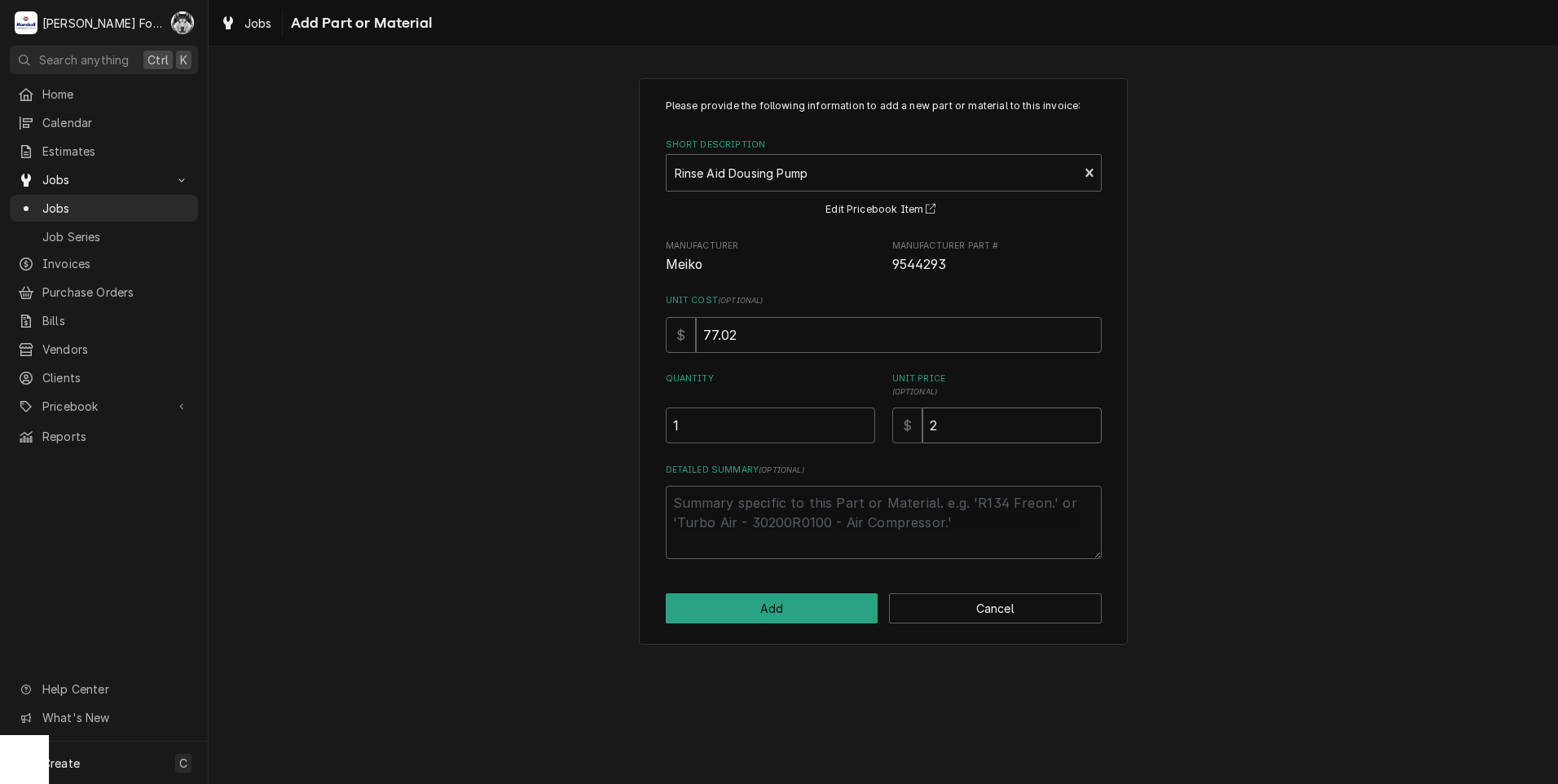
type textarea "x"
type input "23"
type textarea "x"
type input "231"
click at [805, 611] on button "Add" at bounding box center [771, 608] width 212 height 30
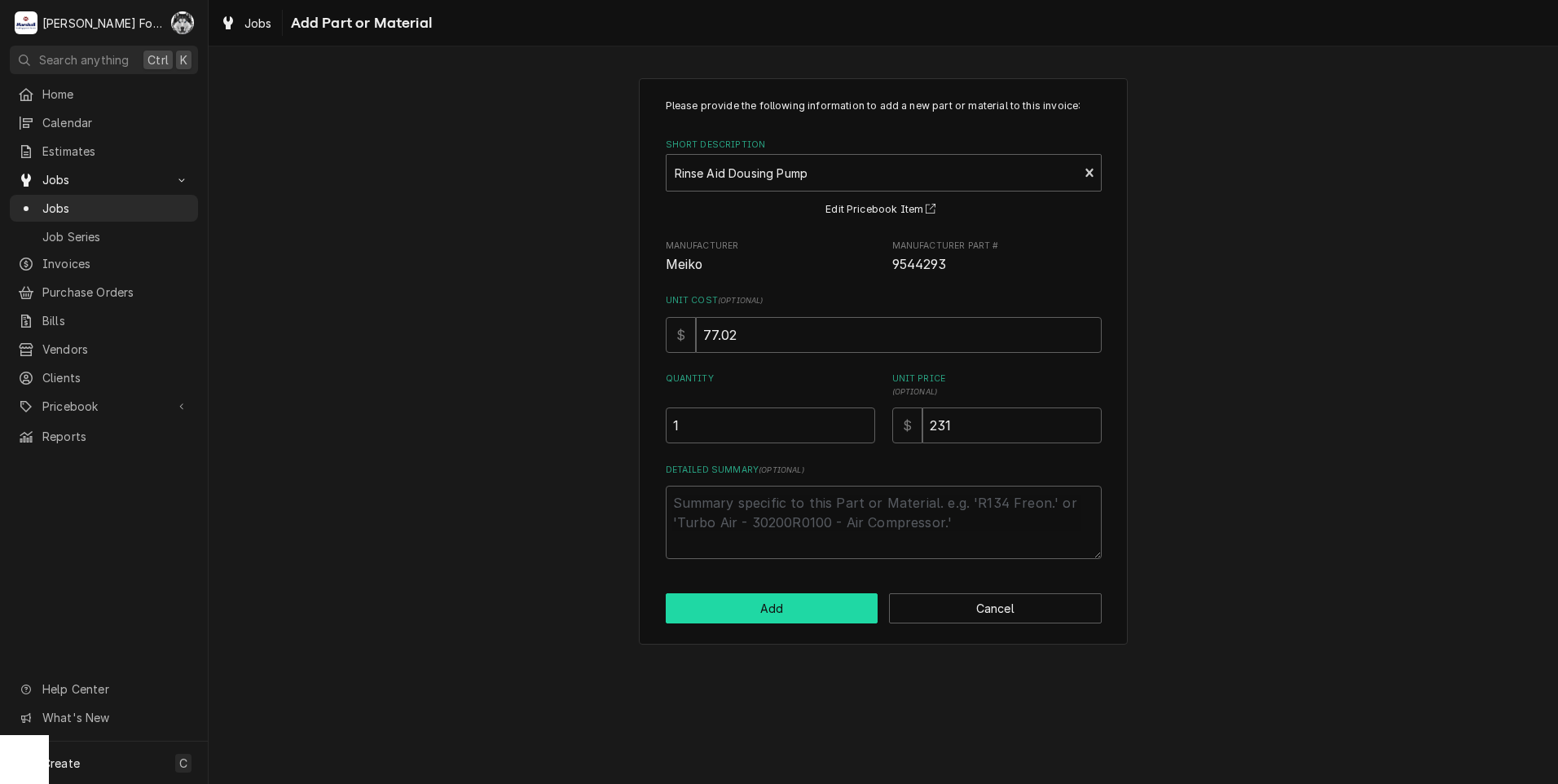
type textarea "x"
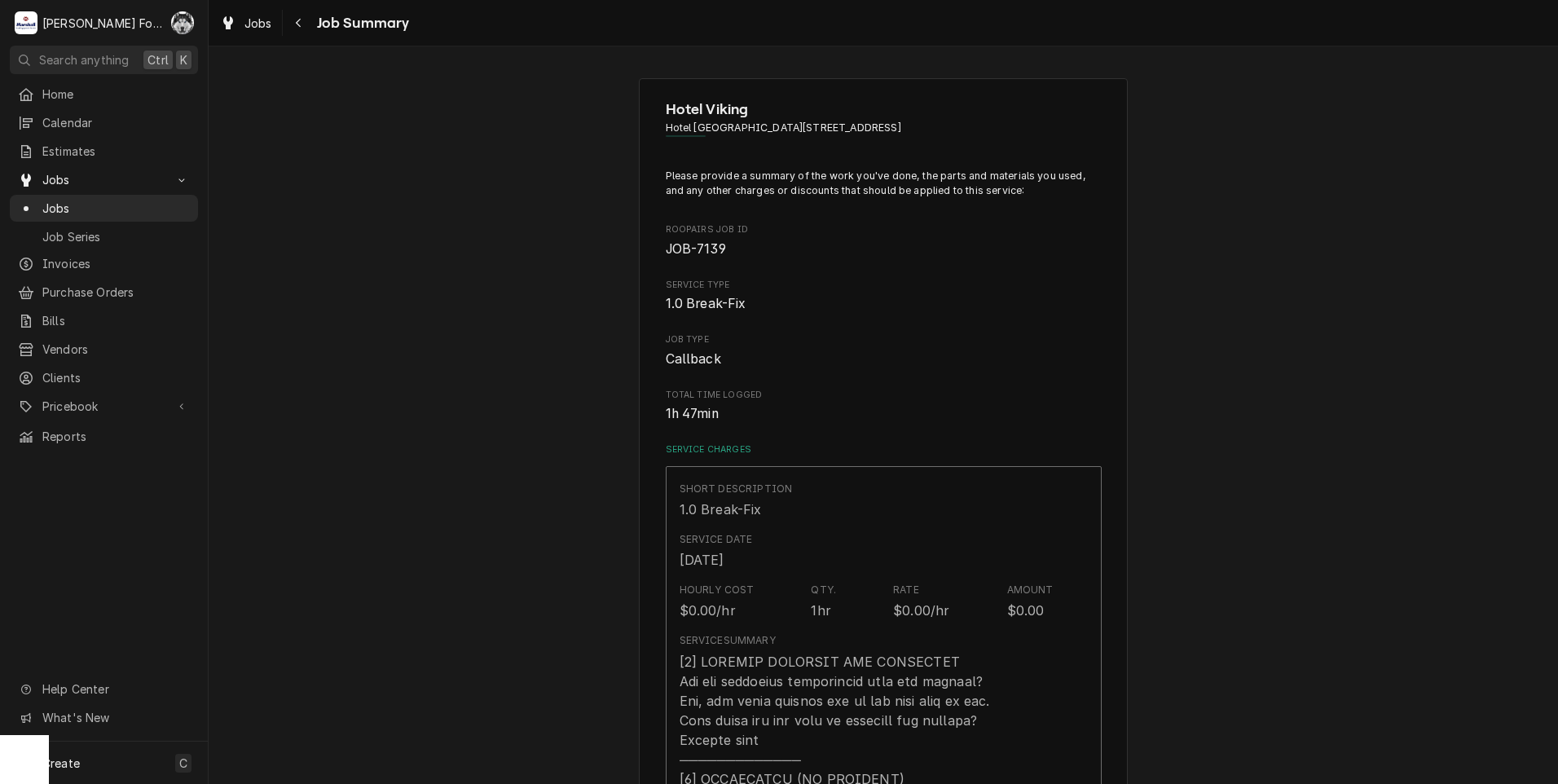
scroll to position [1059, 0]
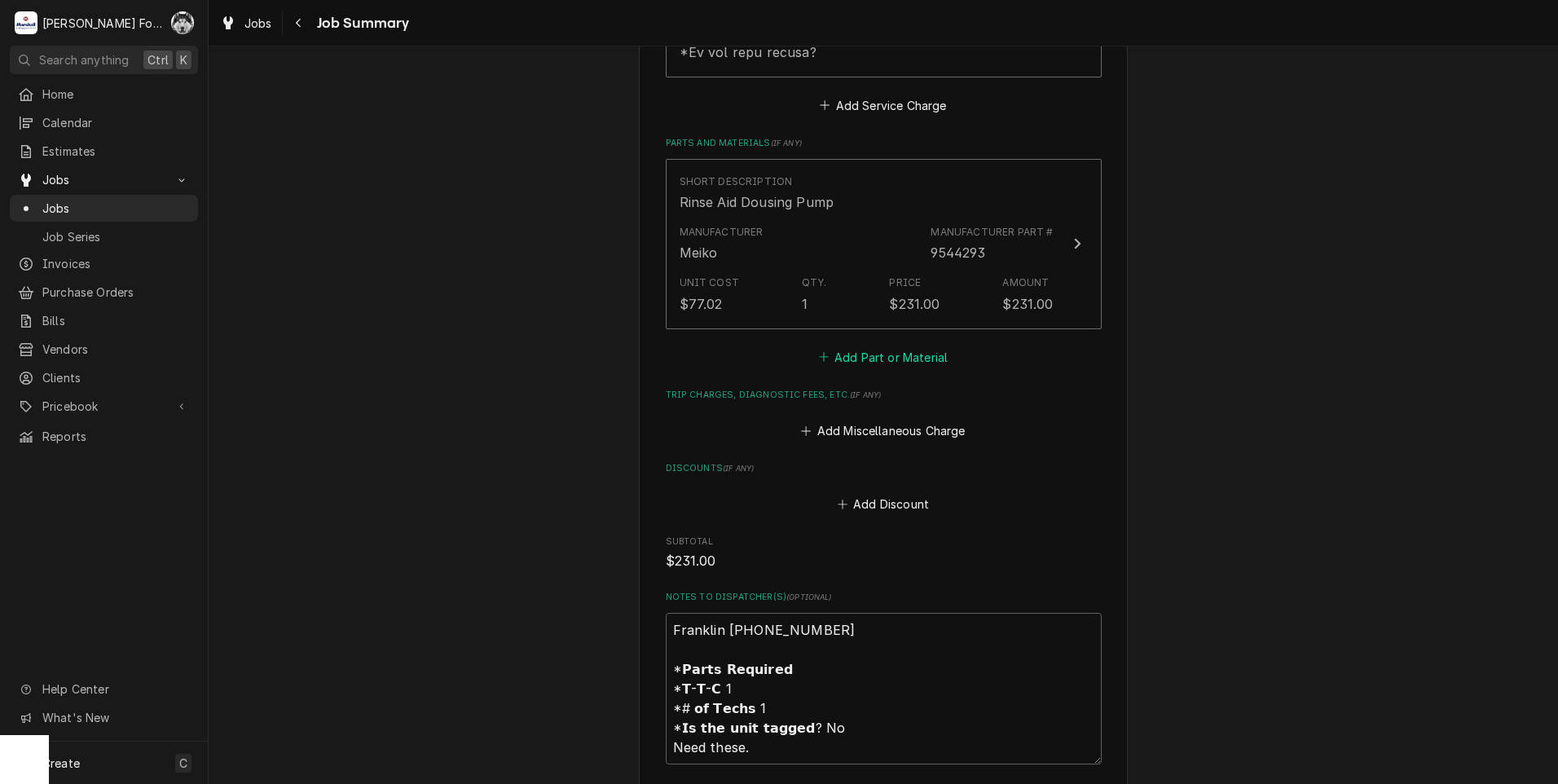
click at [874, 345] on button "Add Part or Material" at bounding box center [883, 356] width 135 height 23
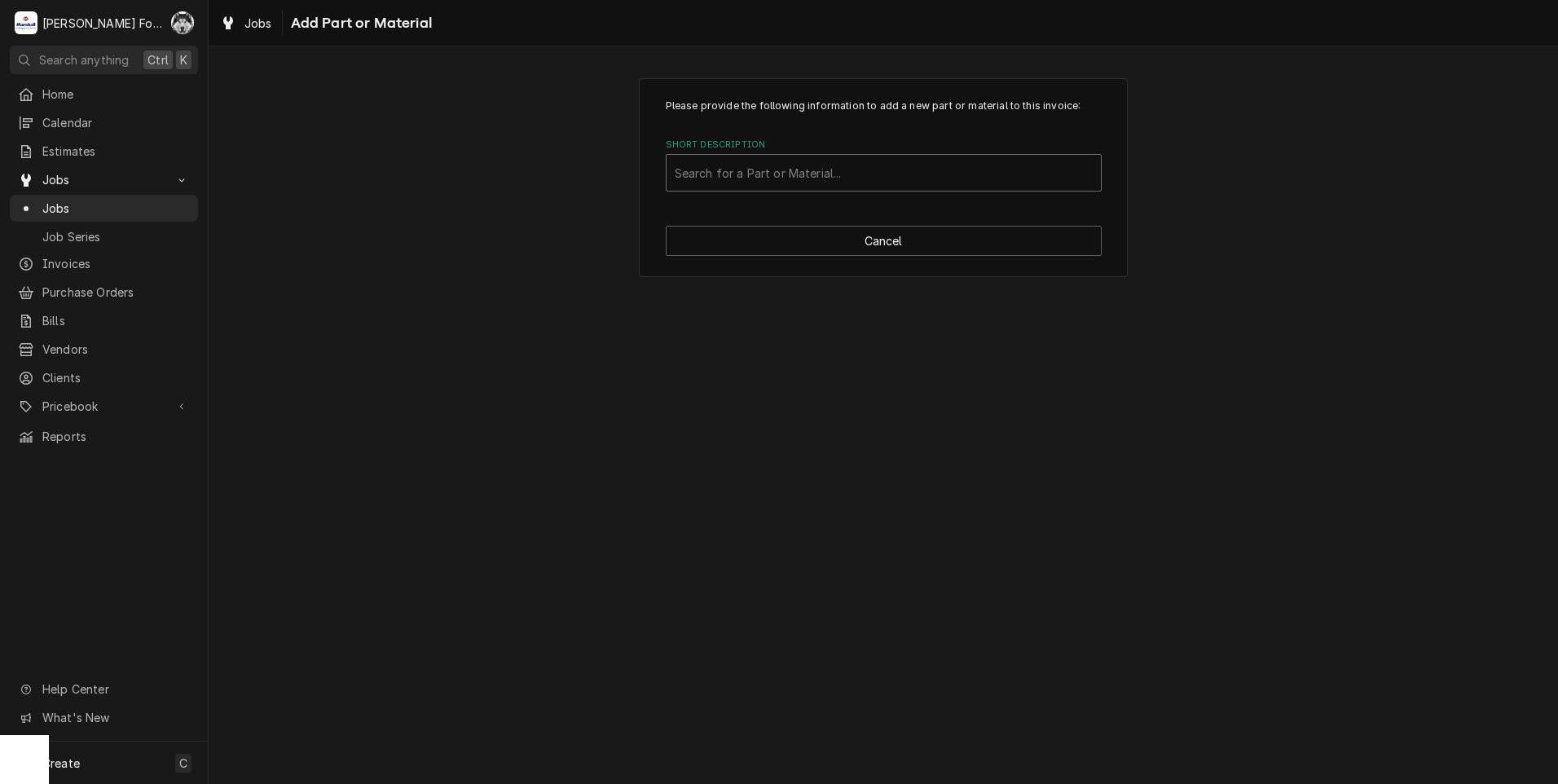
click at [804, 170] on div "Short Description" at bounding box center [883, 172] width 418 height 29
click at [821, 168] on div "Short Description" at bounding box center [883, 172] width 418 height 29
type input "9511675"
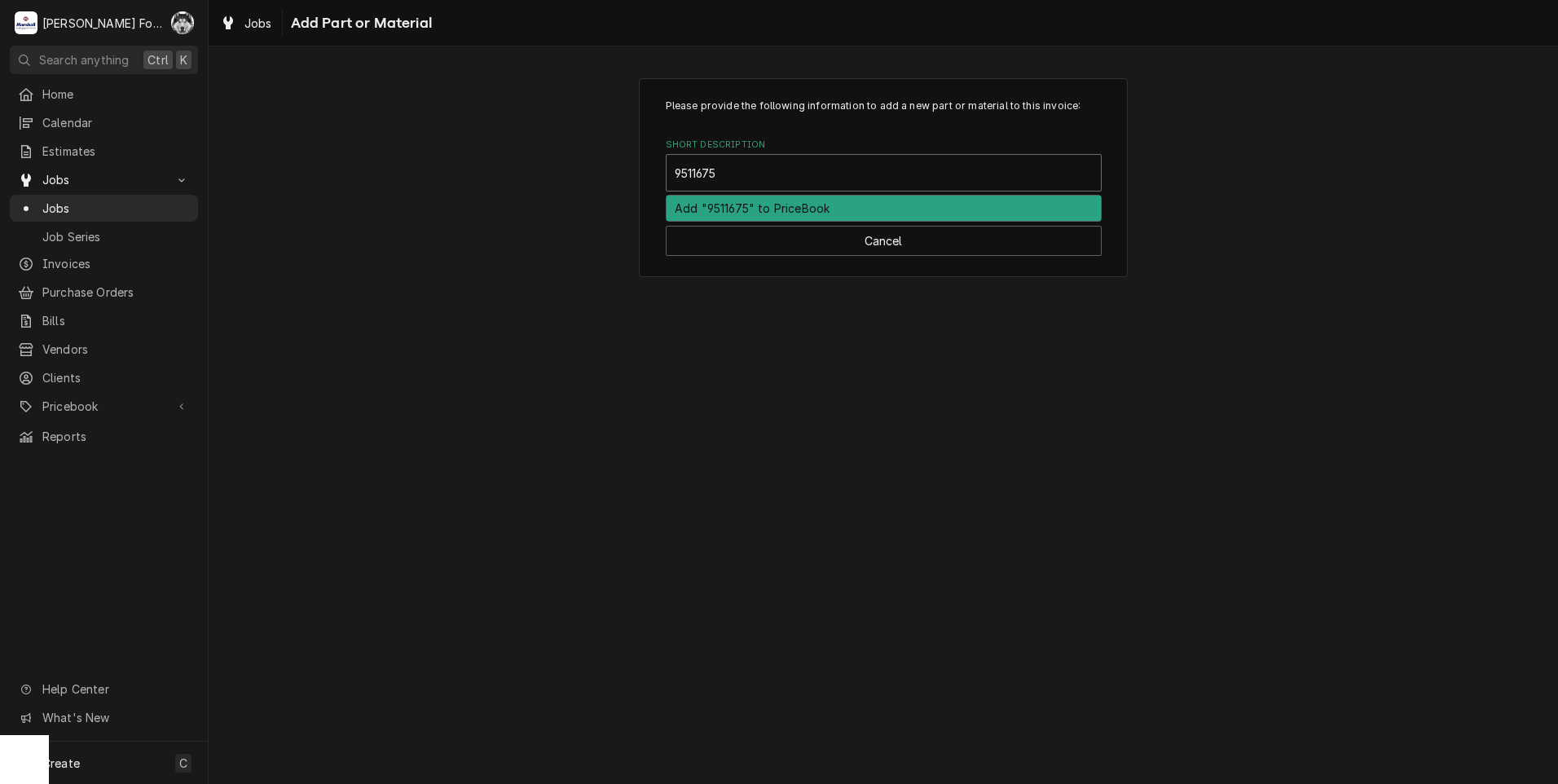
click at [750, 208] on div "Add "9511675" to PriceBook" at bounding box center [883, 208] width 434 height 26
type textarea "x"
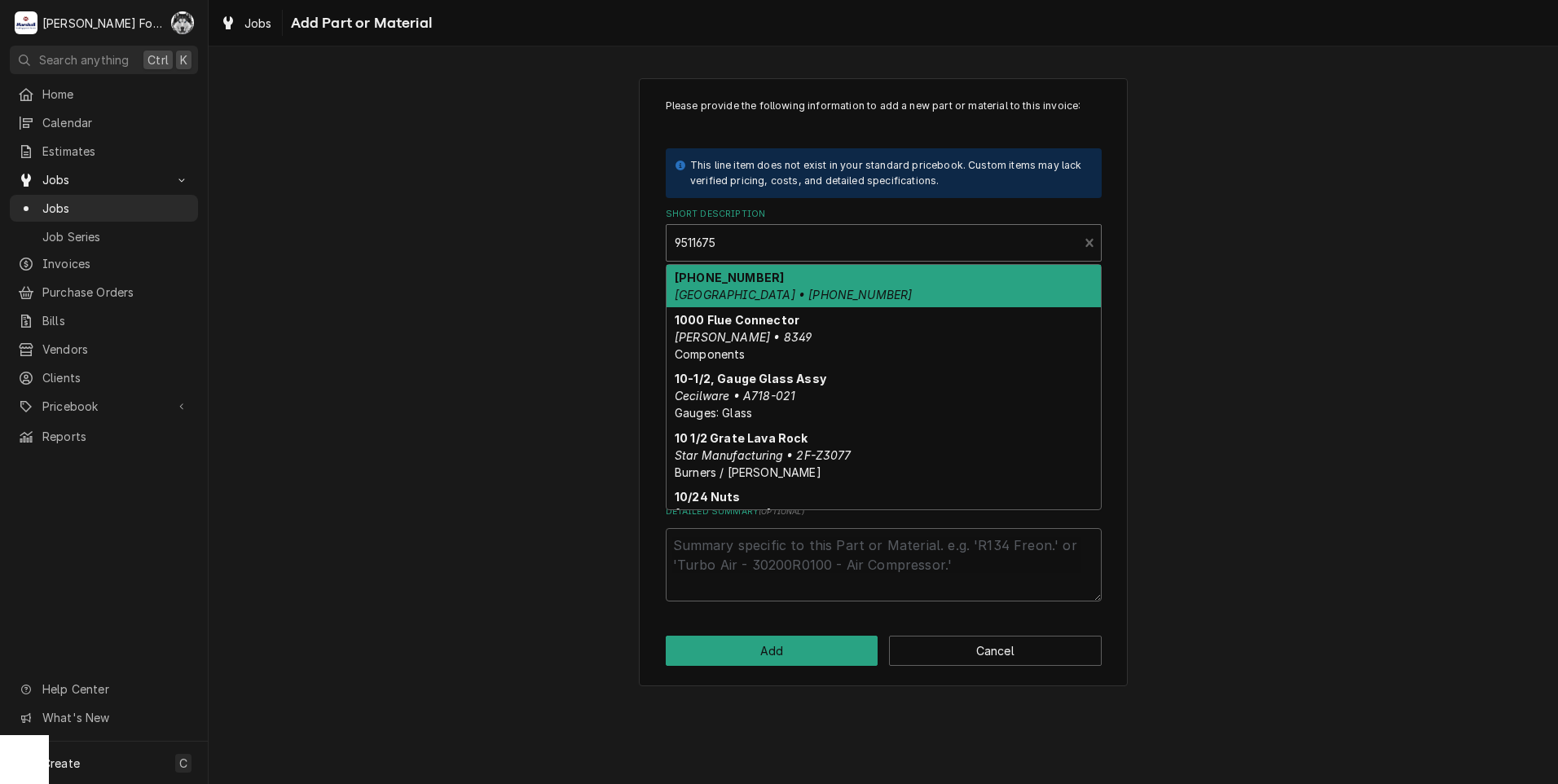
click at [852, 237] on div "Short Description" at bounding box center [872, 243] width 396 height 29
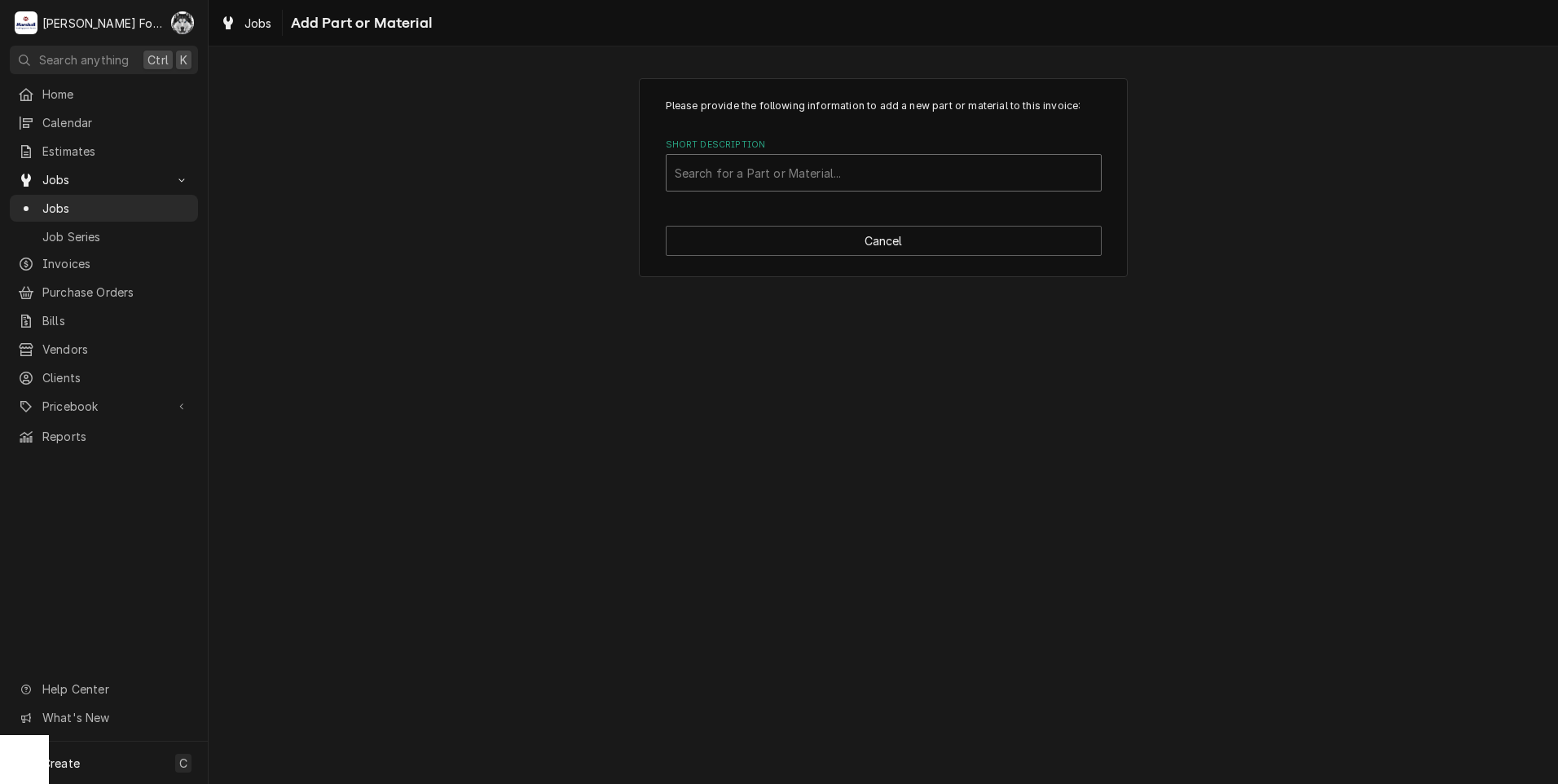
click at [828, 176] on div "Short Description" at bounding box center [883, 172] width 418 height 29
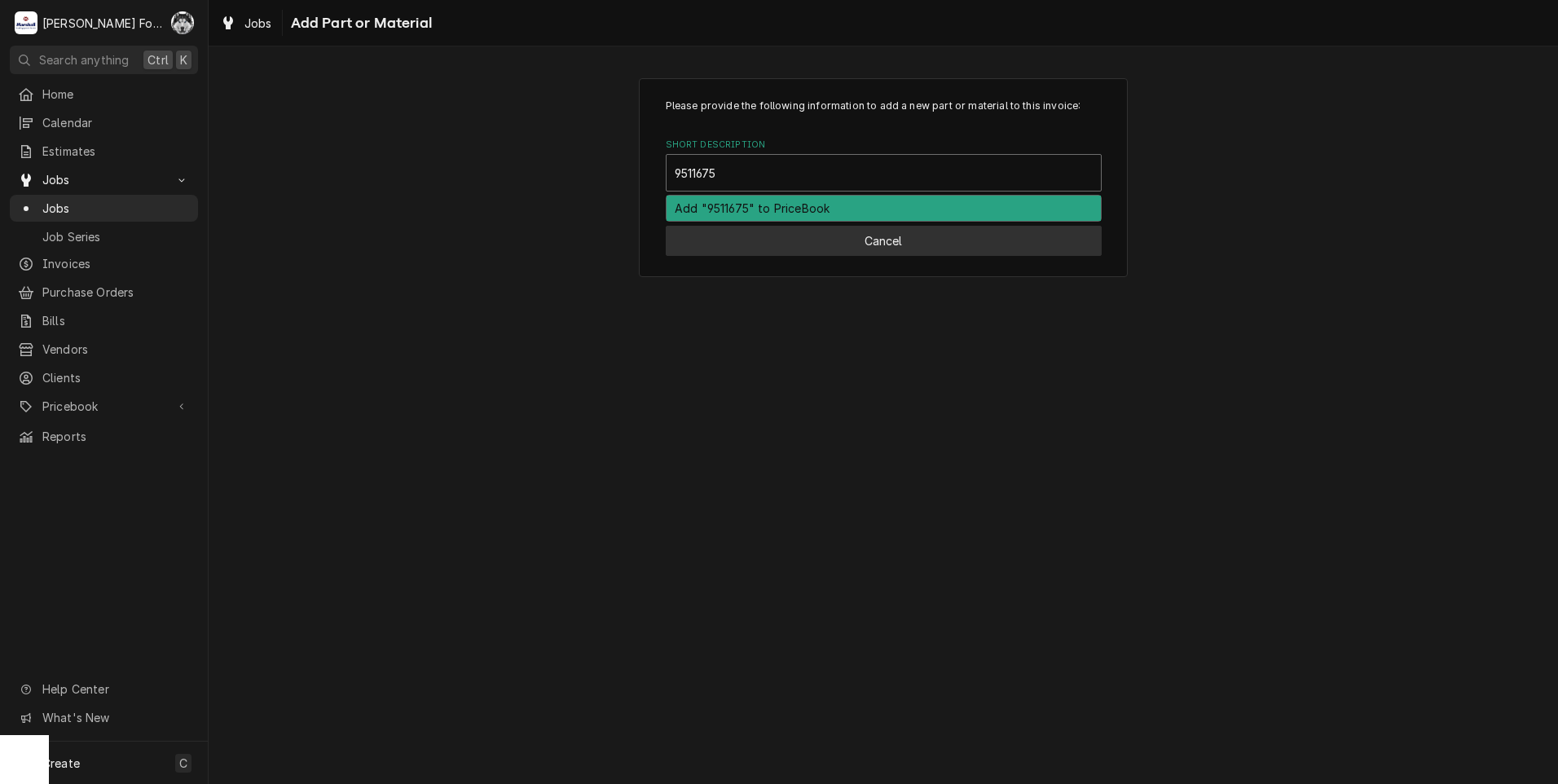
type input "9511675"
click at [843, 237] on button "Cancel" at bounding box center [883, 240] width 436 height 30
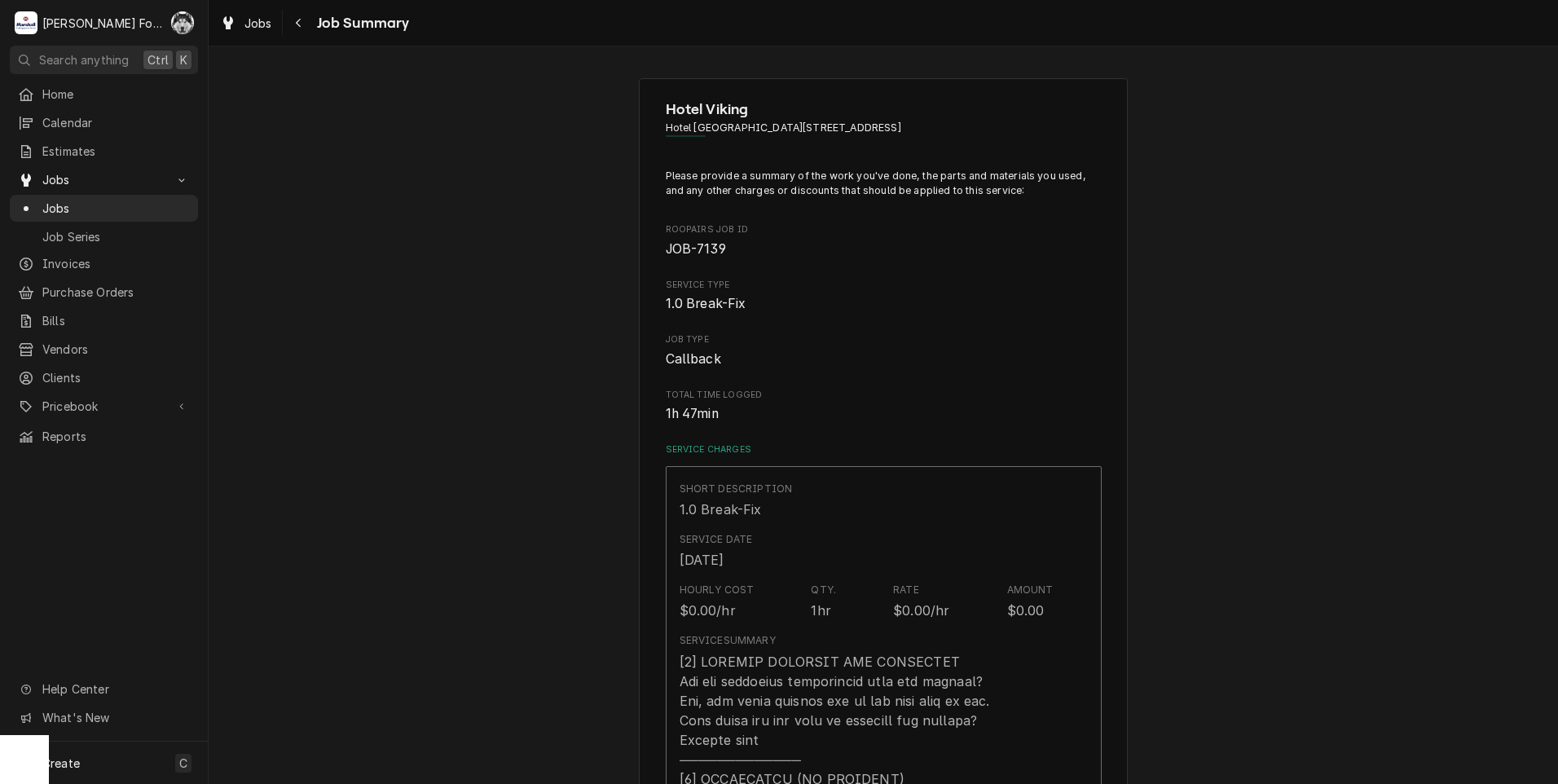
scroll to position [1059, 0]
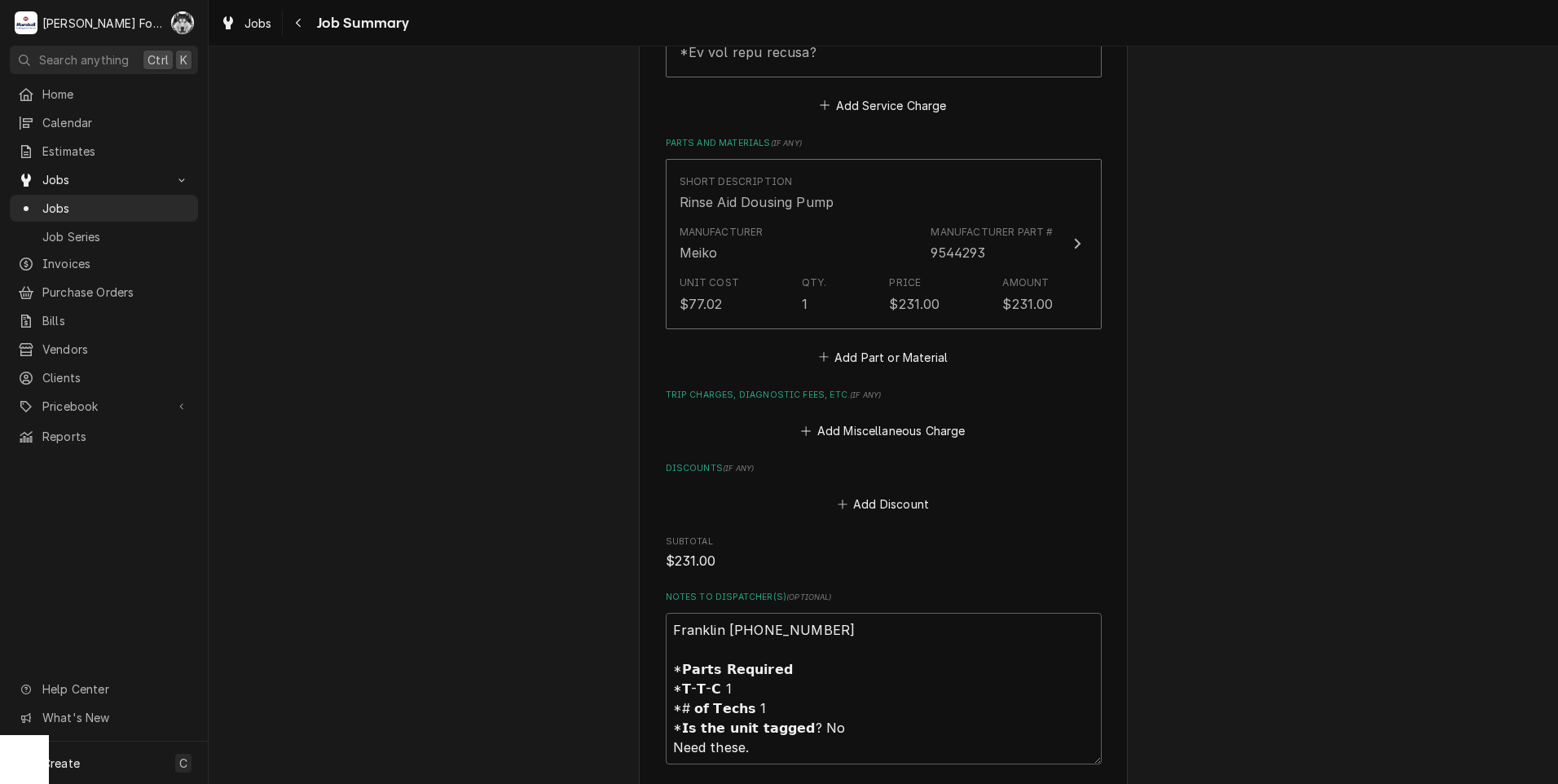
type textarea "x"
click at [938, 345] on button "Add Part or Material" at bounding box center [883, 356] width 135 height 23
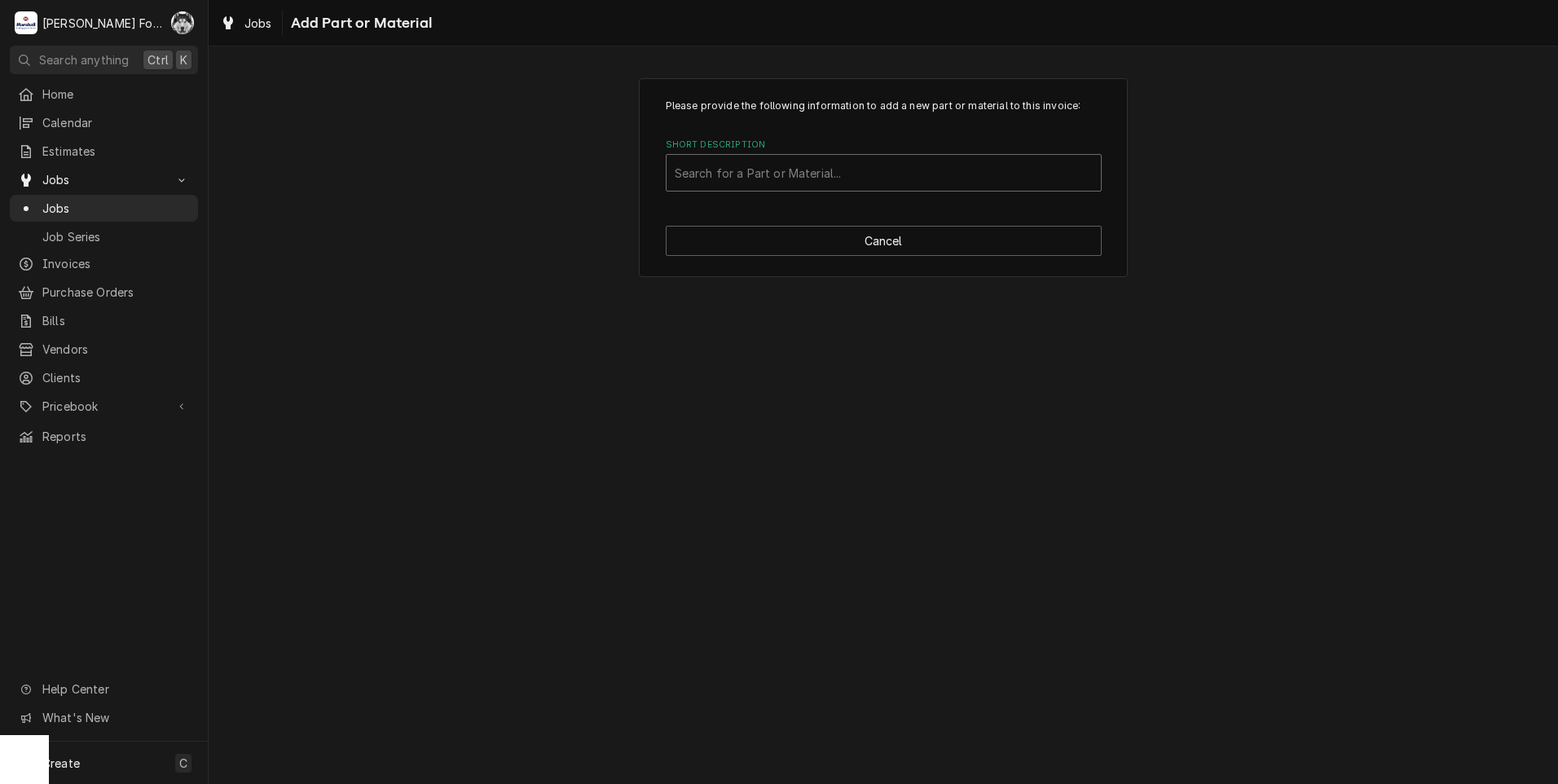
click at [830, 170] on div "Short Description" at bounding box center [883, 172] width 418 height 29
type input "9511675"
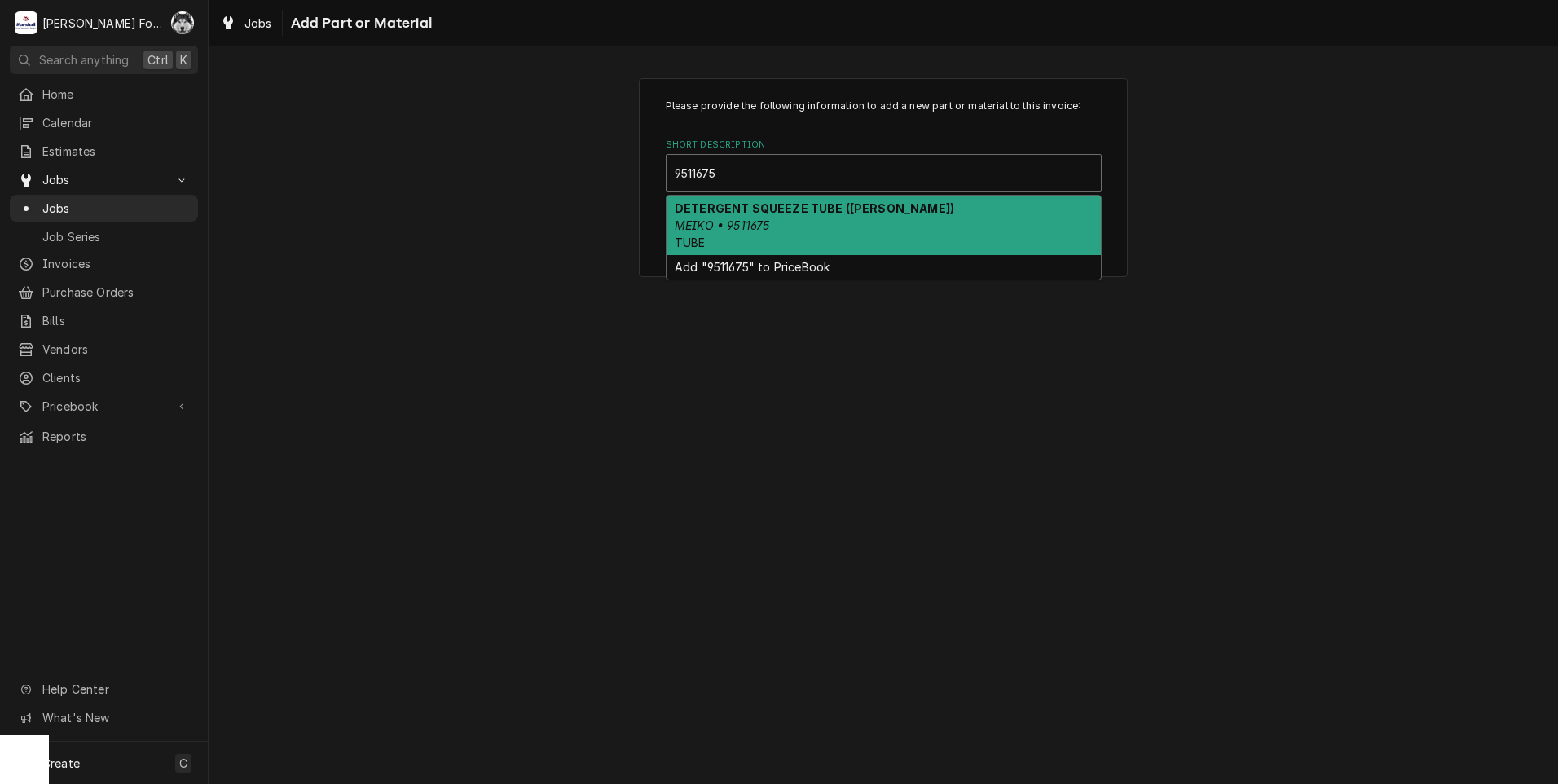
click at [779, 229] on div "DETERGENT SQUEEZE TUBE (MEIKO) MEIKO • 9511675 TUBE" at bounding box center [883, 225] width 434 height 60
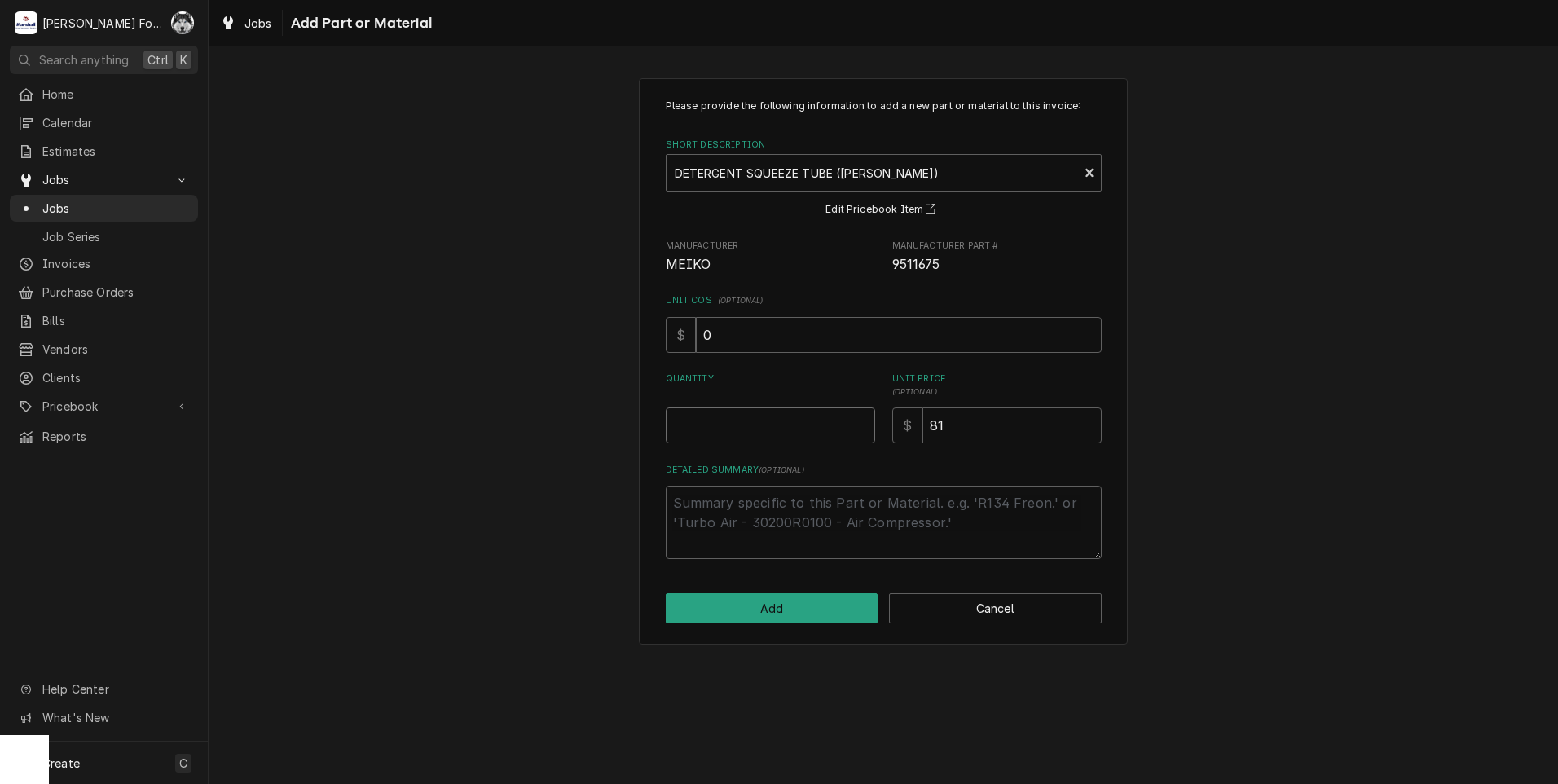
type textarea "x"
type input "0.5"
click at [858, 421] on input "0.5" at bounding box center [770, 425] width 210 height 36
type textarea "x"
type input "1"
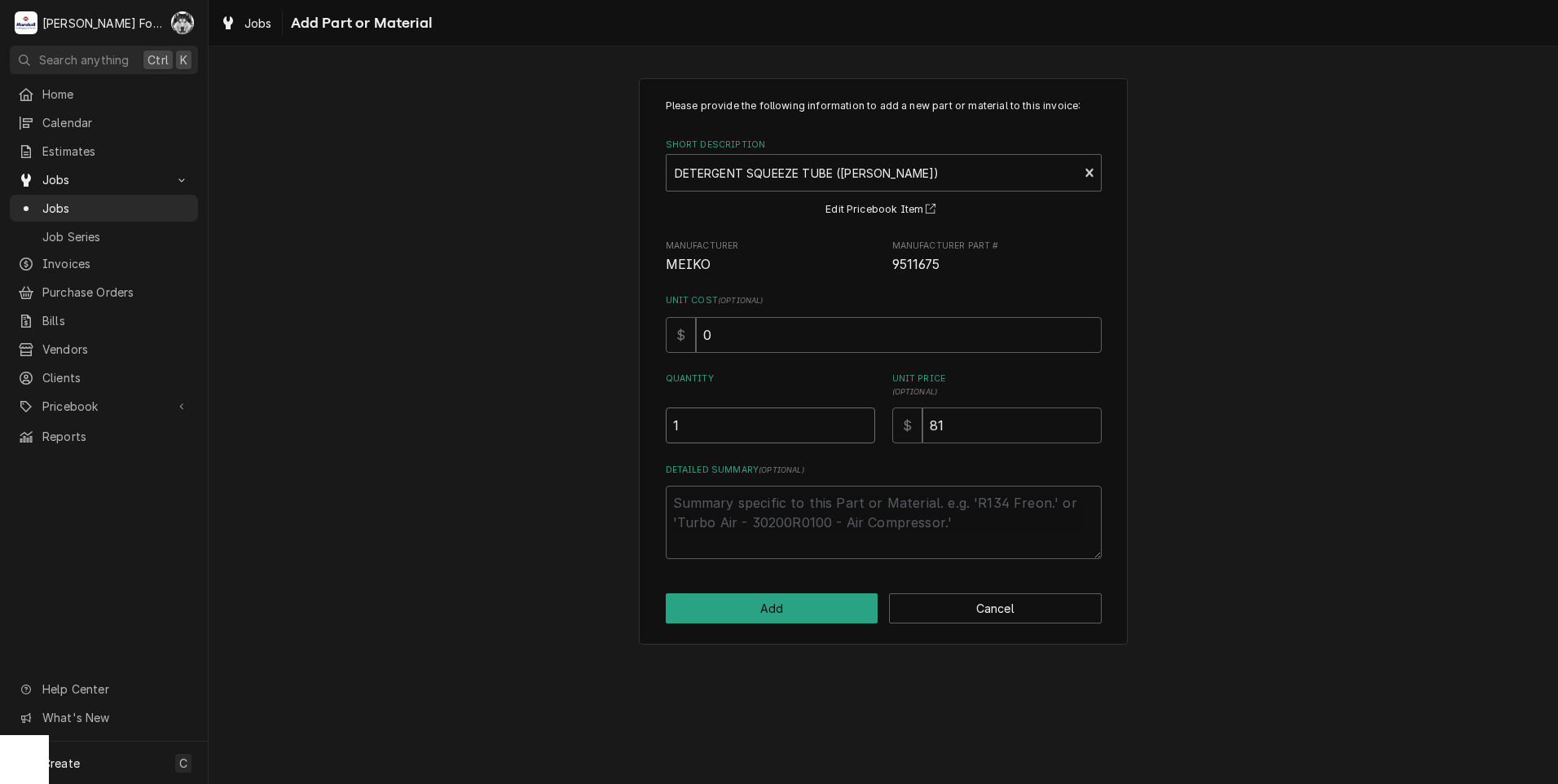
click at [858, 421] on input "1" at bounding box center [770, 425] width 210 height 36
click at [795, 607] on button "Add" at bounding box center [771, 608] width 212 height 30
type textarea "x"
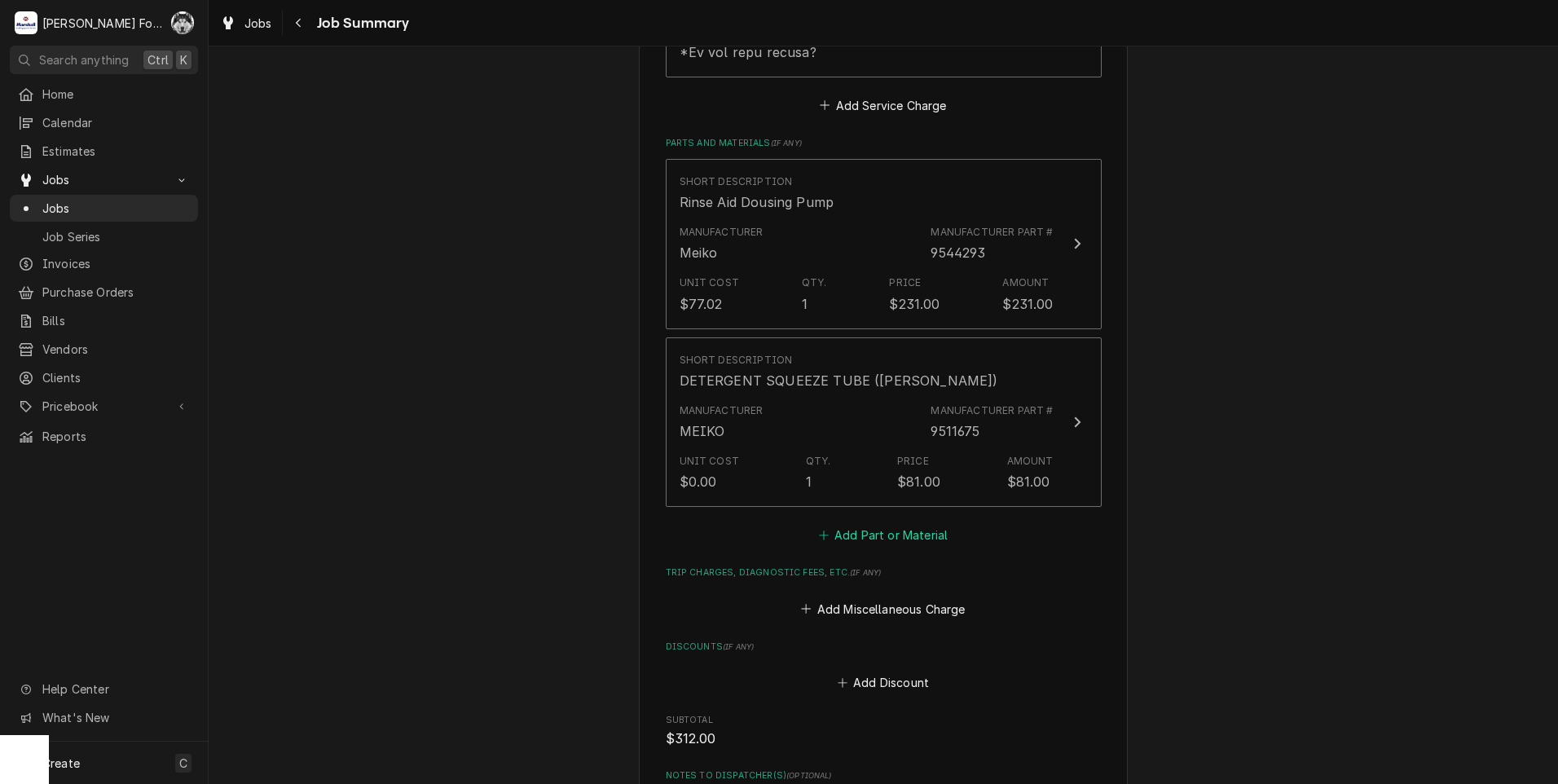
click at [869, 524] on button "Add Part or Material" at bounding box center [883, 535] width 135 height 23
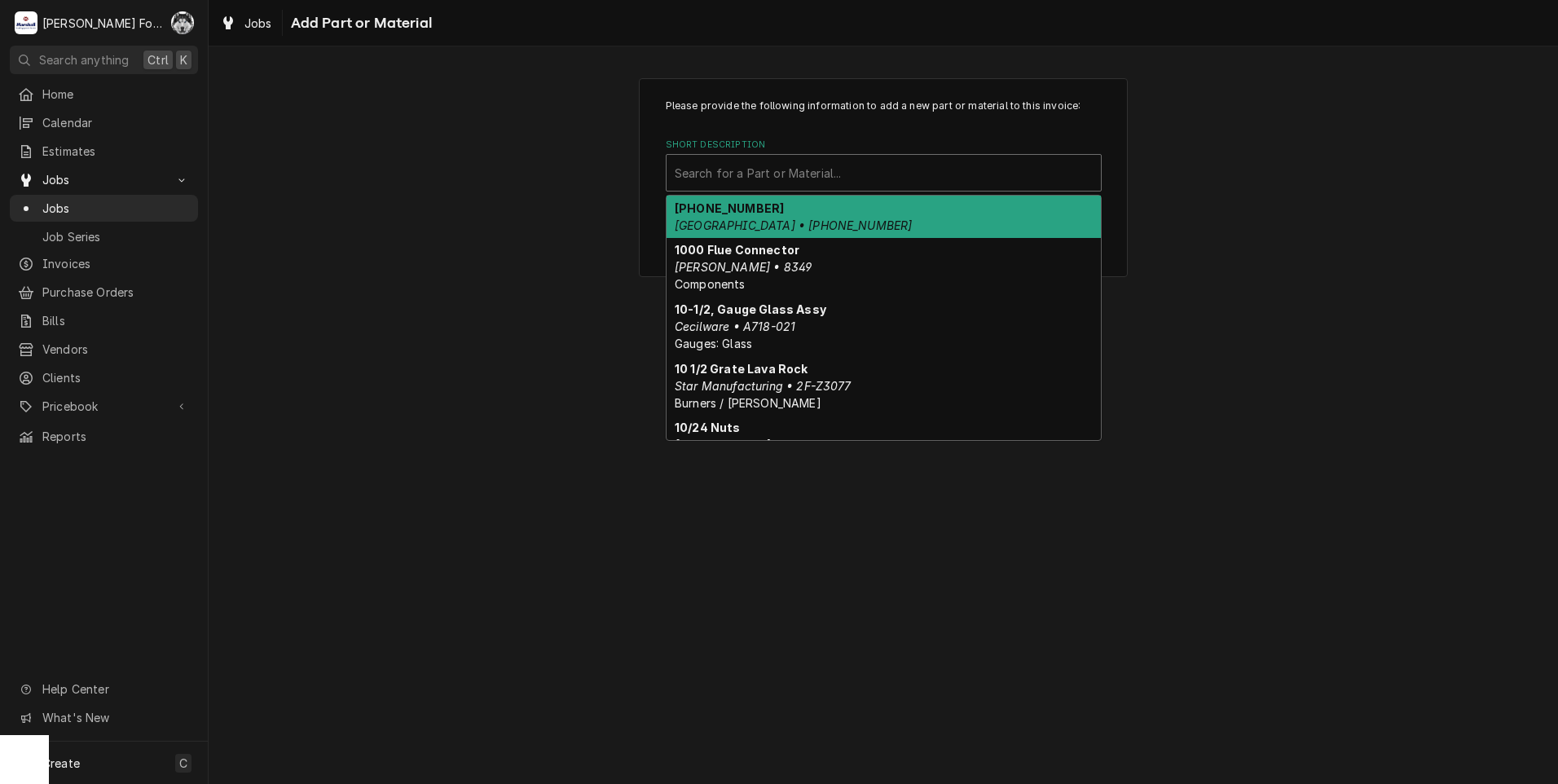
click at [895, 170] on div "Short Description" at bounding box center [883, 172] width 418 height 29
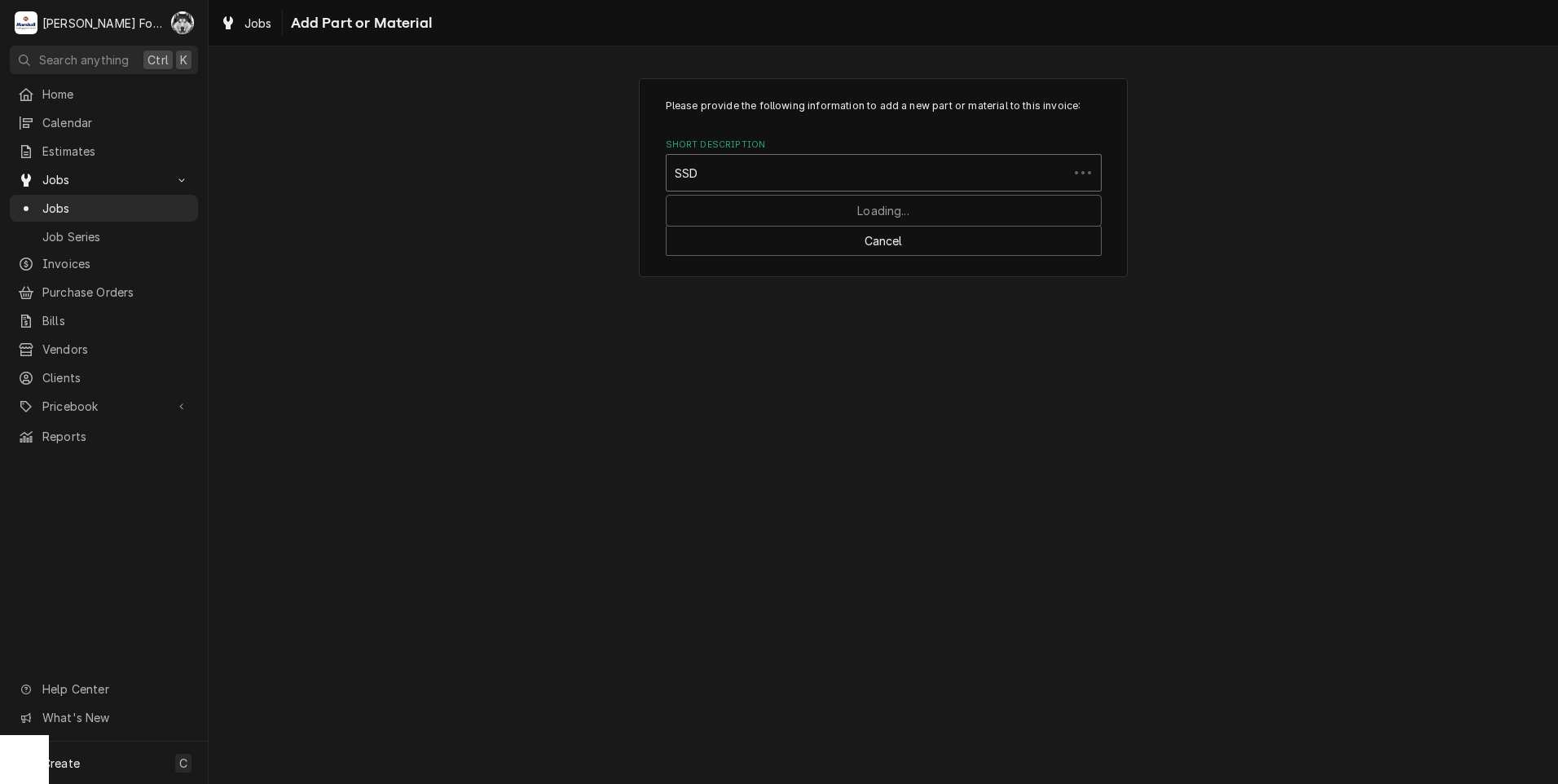
type input "SSDT"
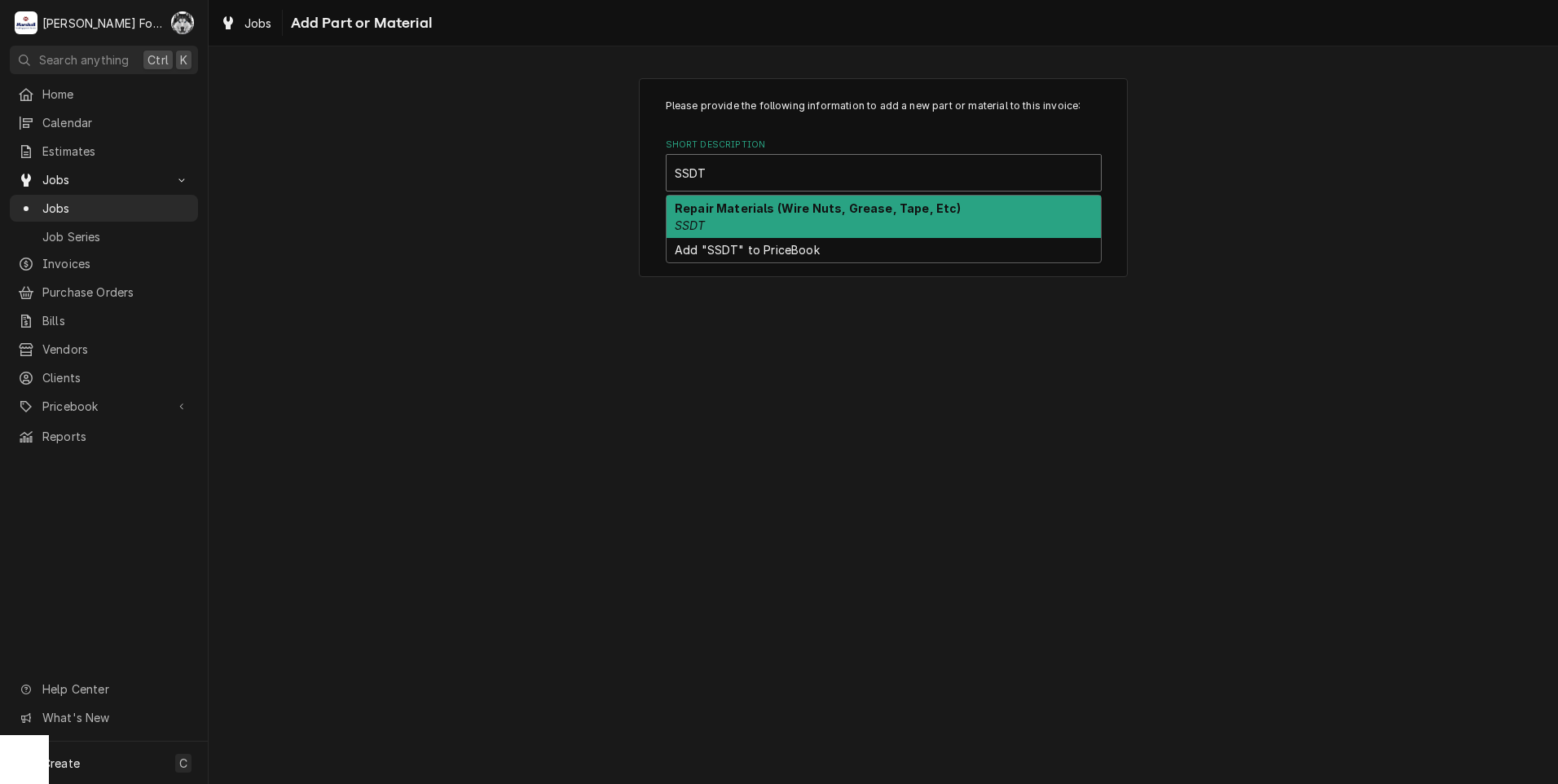
click at [780, 199] on div "Repair Materials (Wire Nuts, Grease, Tape, Etc) SSDT" at bounding box center [883, 216] width 434 height 43
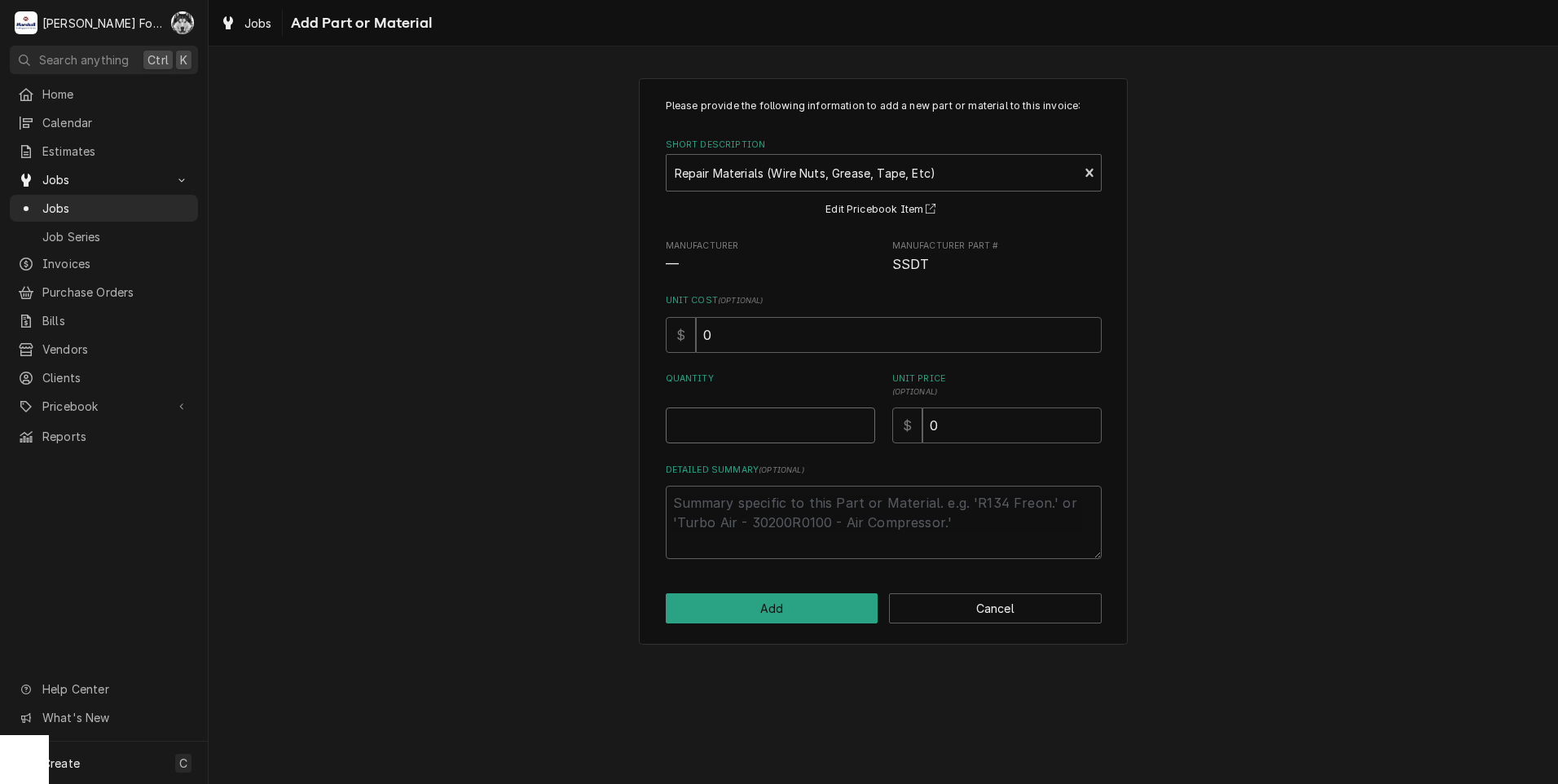
type textarea "x"
type input "0.5"
click at [859, 418] on input "0.5" at bounding box center [770, 425] width 210 height 36
type textarea "x"
type input "1"
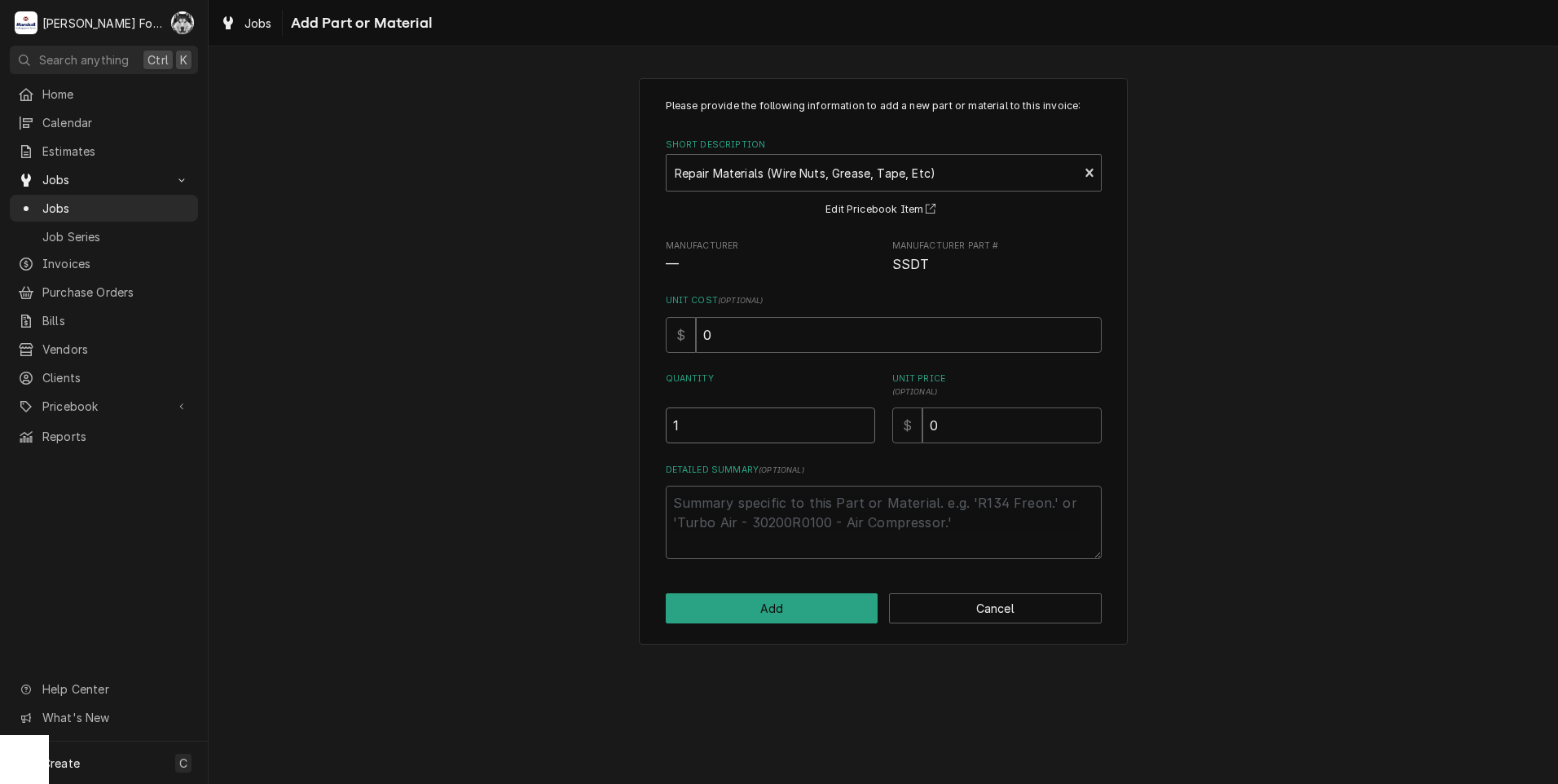
click at [859, 418] on input "1" at bounding box center [770, 425] width 210 height 36
drag, startPoint x: 988, startPoint y: 425, endPoint x: 848, endPoint y: 440, distance: 140.8
click at [848, 440] on div "Quantity 1 Unit Price ( optional ) $ 0" at bounding box center [883, 407] width 436 height 71
type textarea "x"
type input "8"
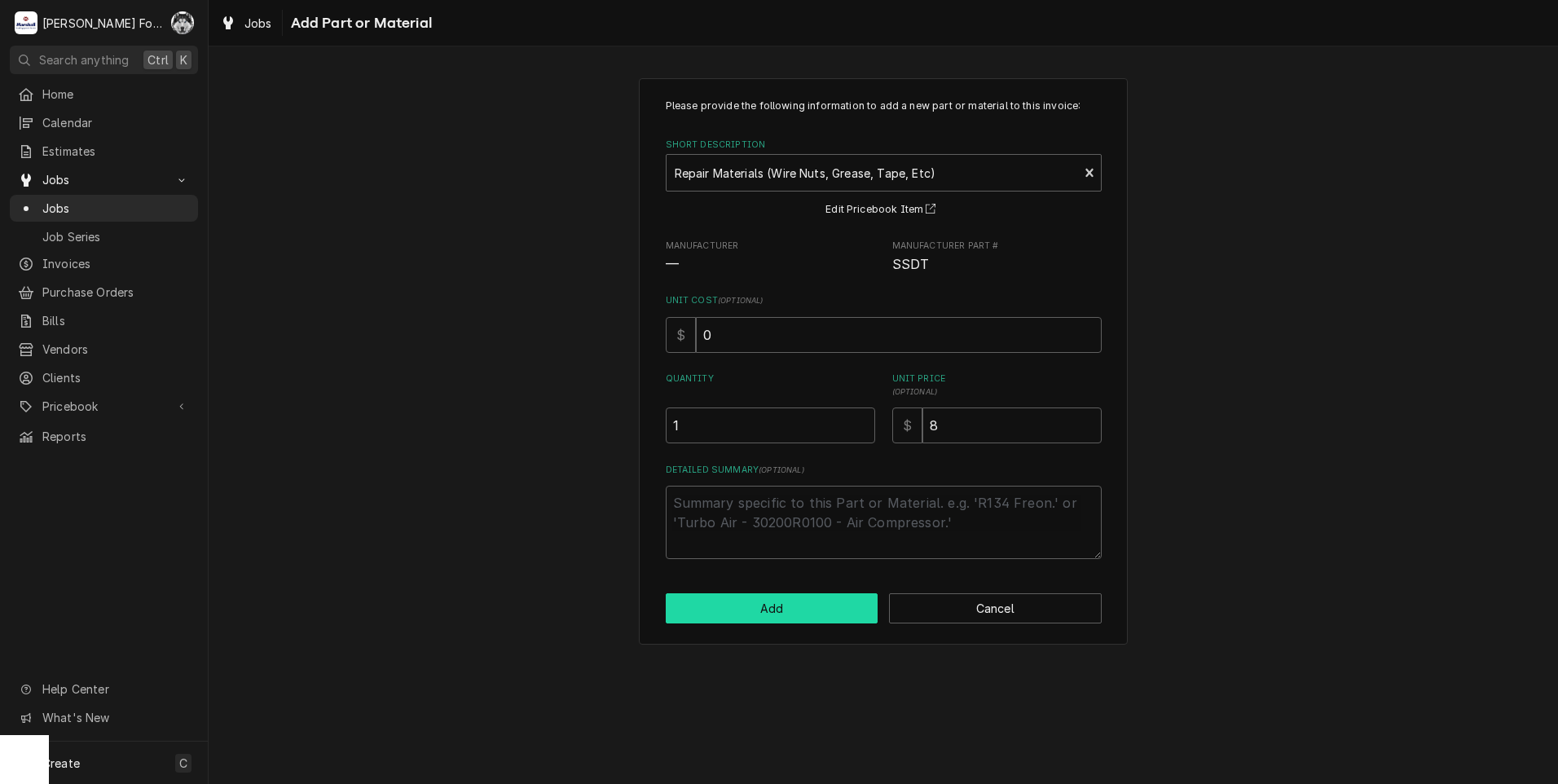
click at [806, 613] on button "Add" at bounding box center [771, 608] width 212 height 30
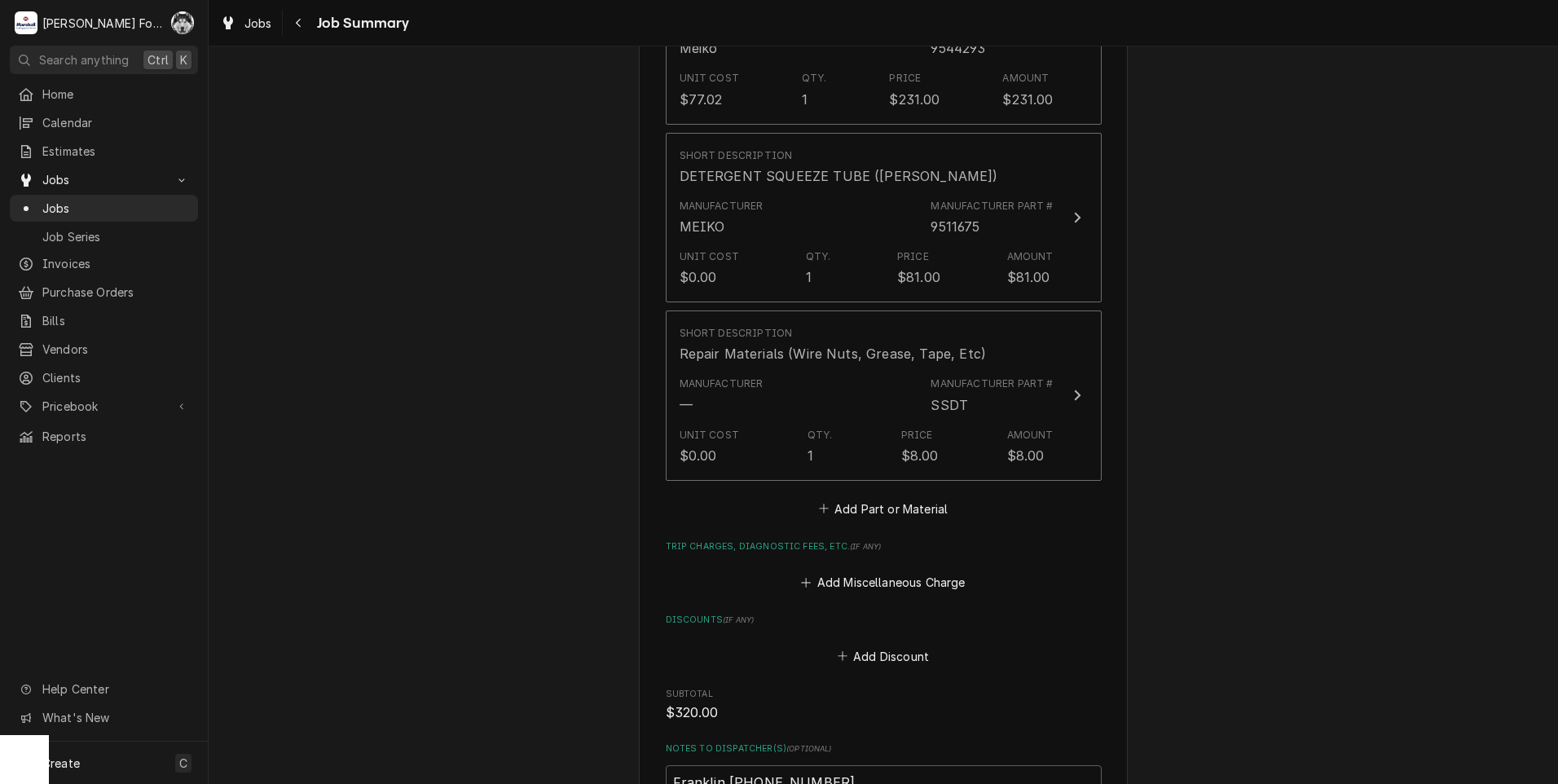
scroll to position [1792, 0]
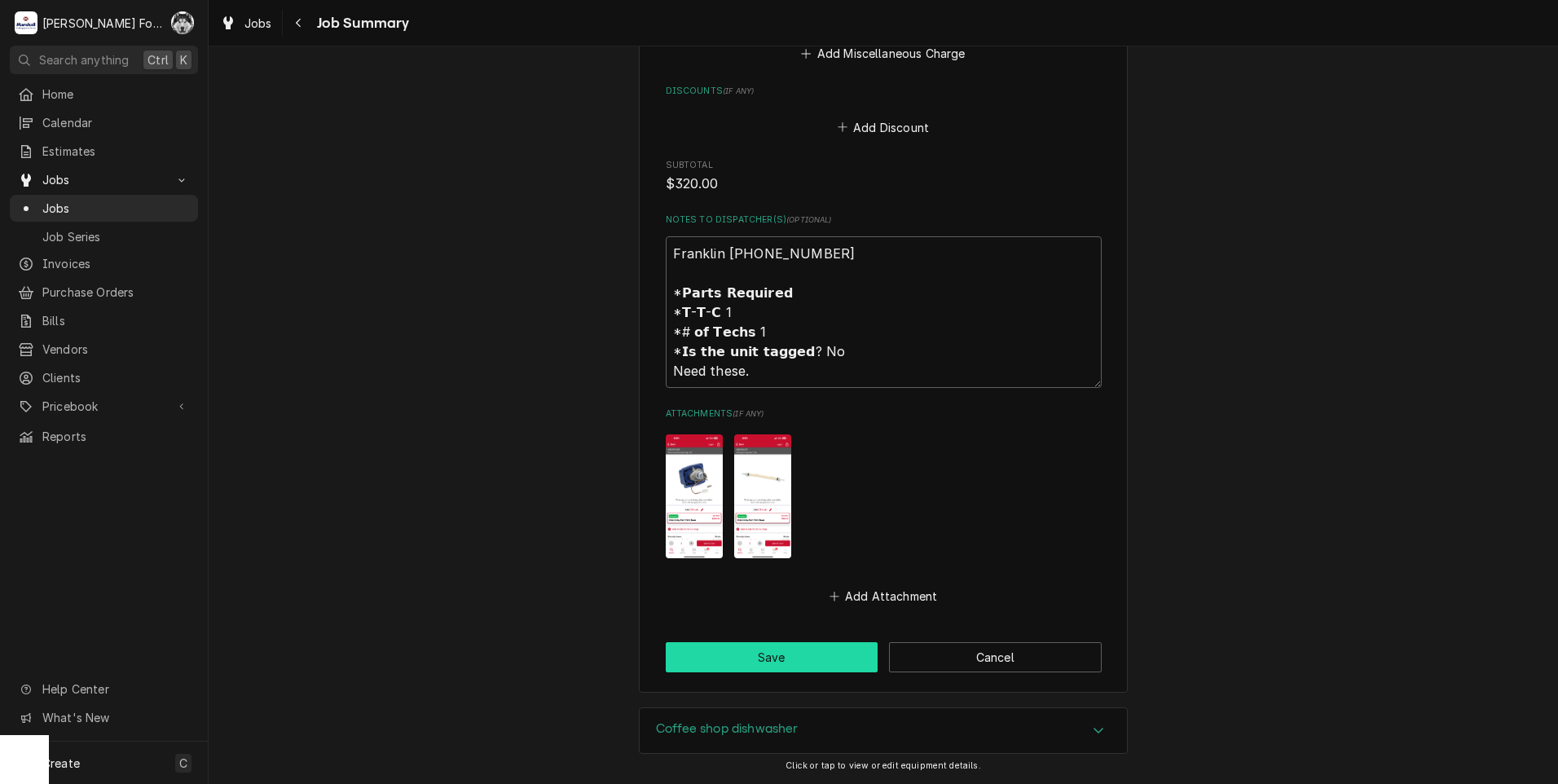
click at [777, 649] on button "Save" at bounding box center [771, 656] width 212 height 30
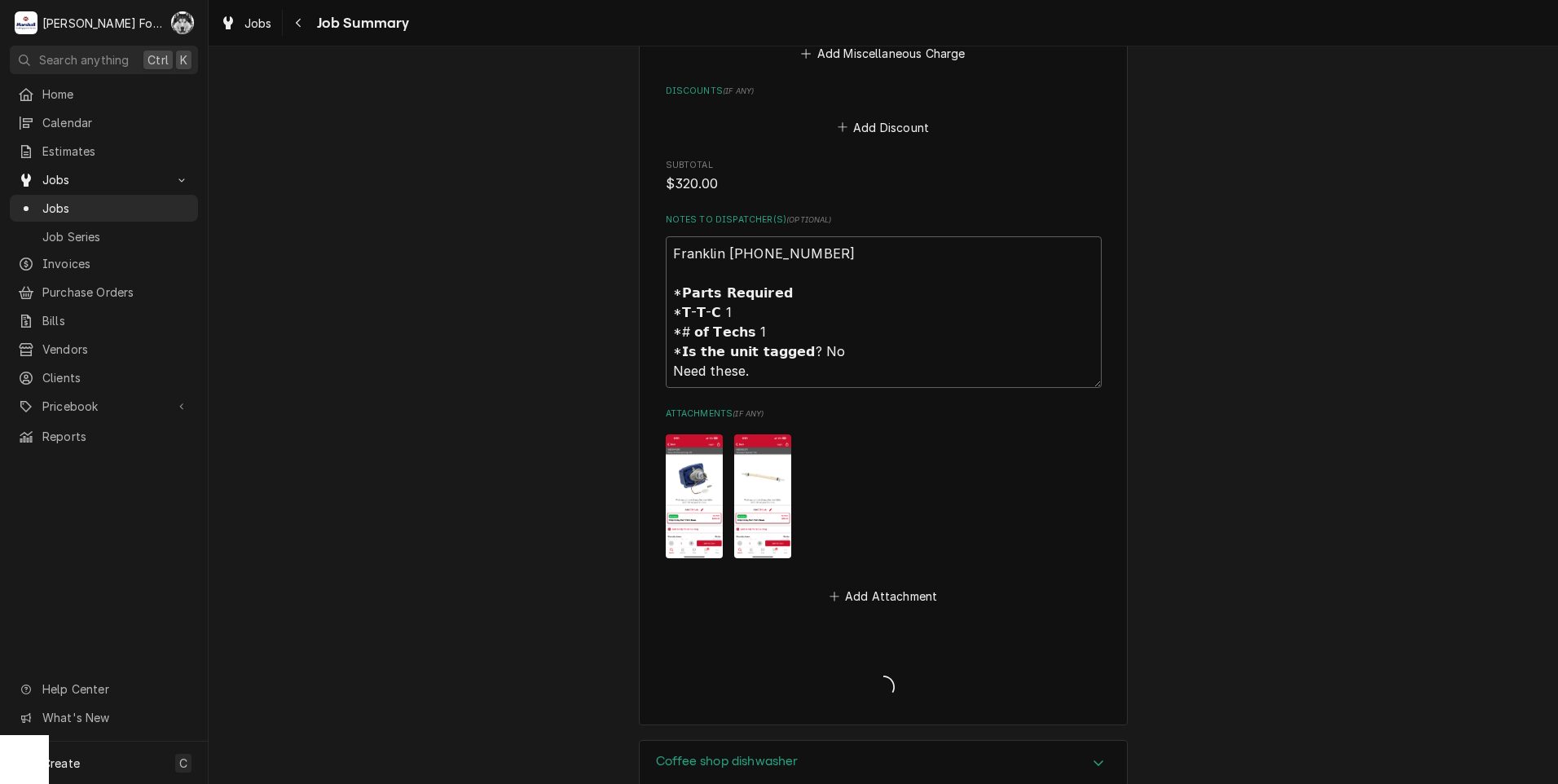
type textarea "x"
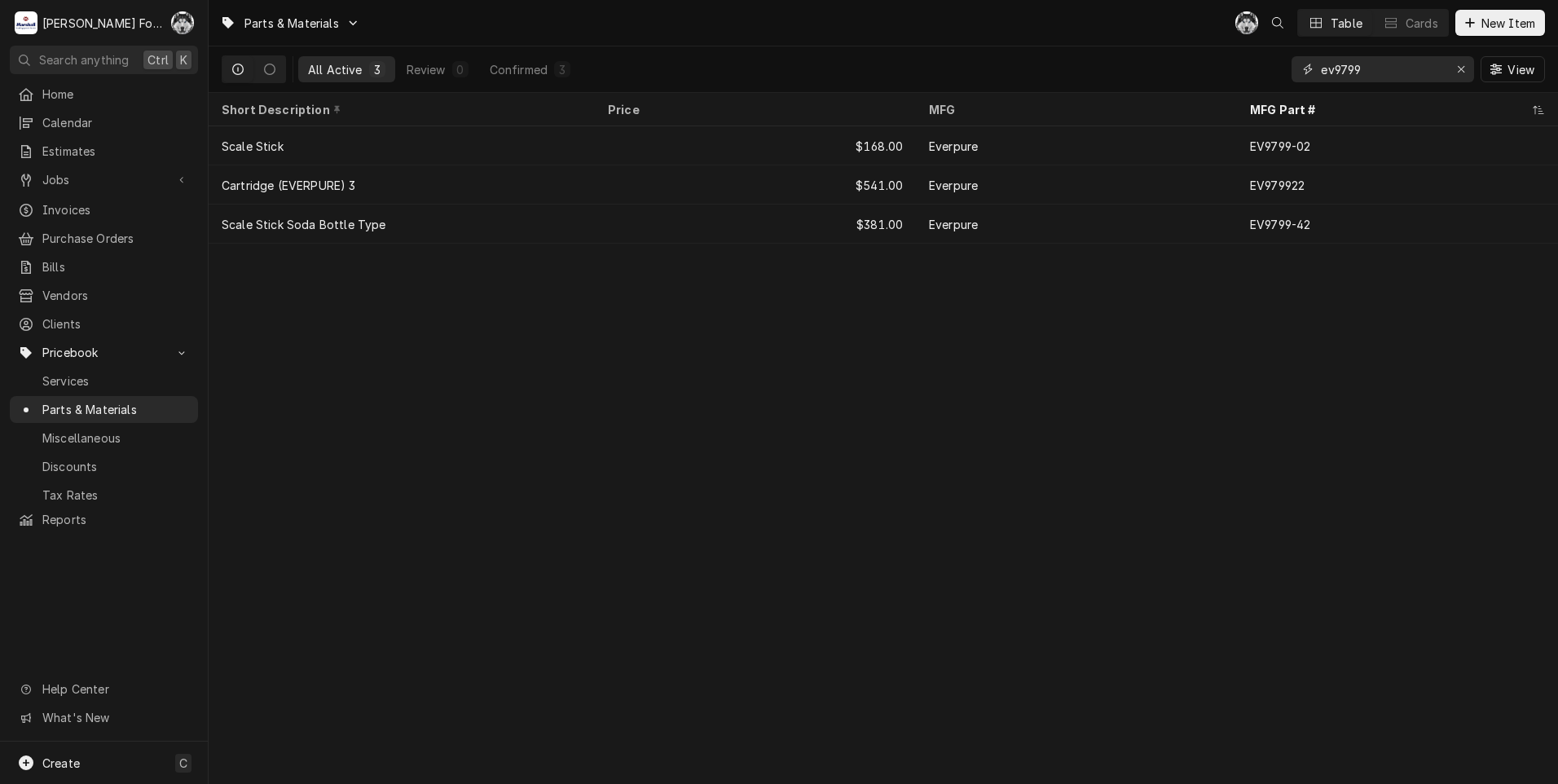
drag, startPoint x: 1383, startPoint y: 66, endPoint x: 1214, endPoint y: 72, distance: 169.1
click at [1218, 75] on div "All Active 3 Review 0 Confirmed 3 ev9799 View" at bounding box center [883, 69] width 1323 height 46
type input "0"
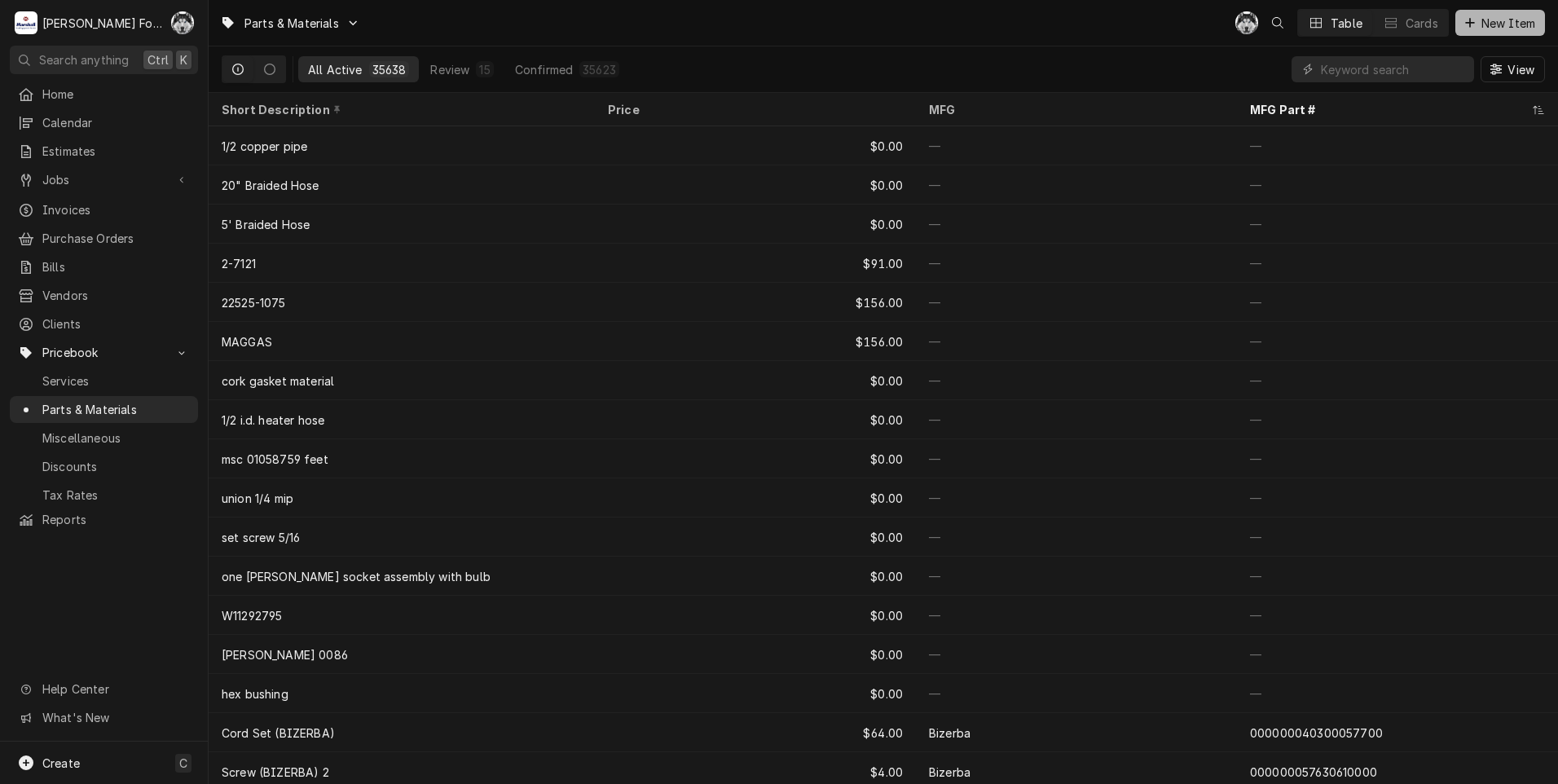
click at [1479, 22] on span "New Item" at bounding box center [1508, 23] width 61 height 17
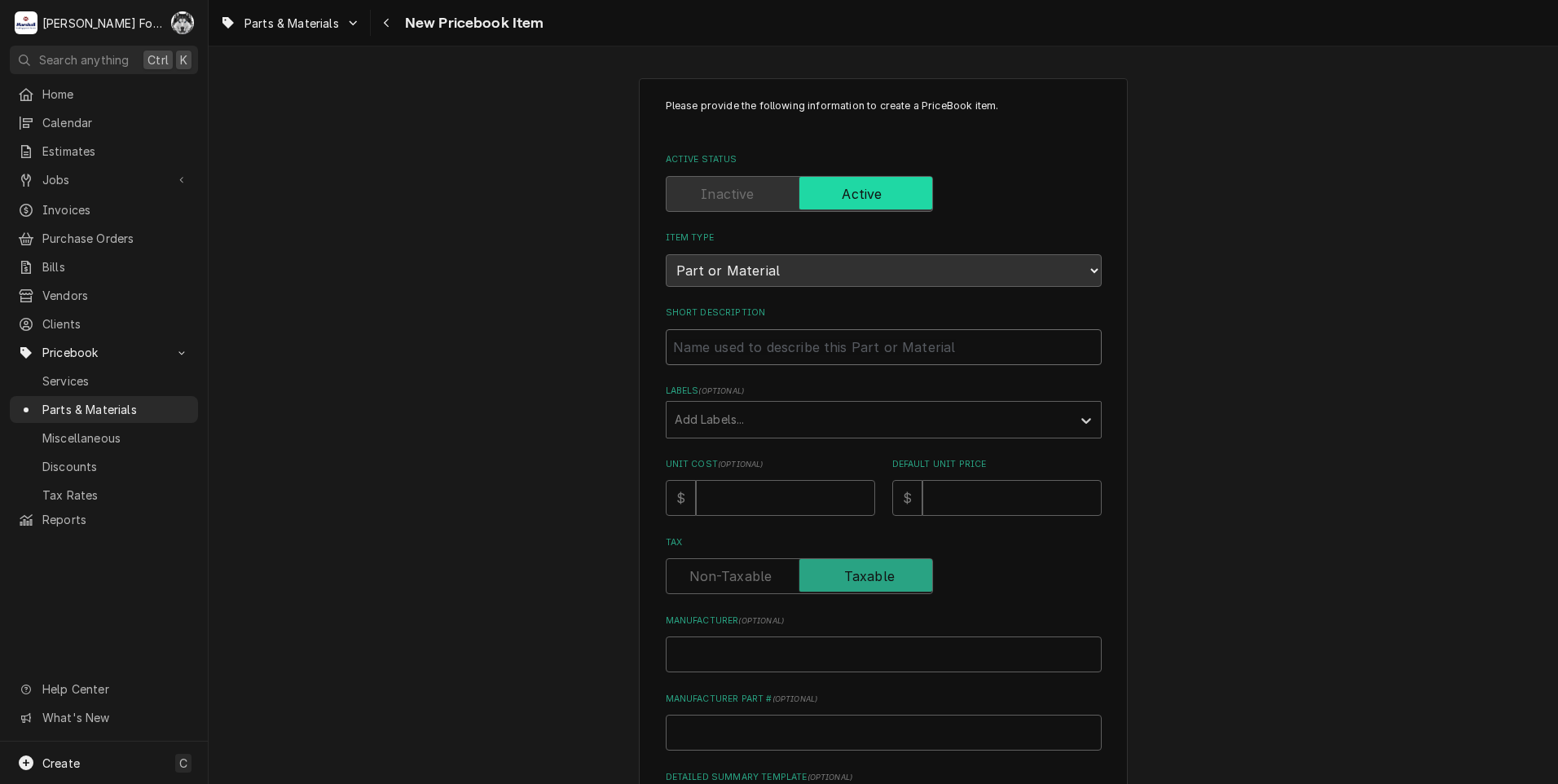
click at [760, 360] on input "Short Description" at bounding box center [883, 347] width 436 height 36
type textarea "x"
type input "D"
type textarea "x"
type input "DE"
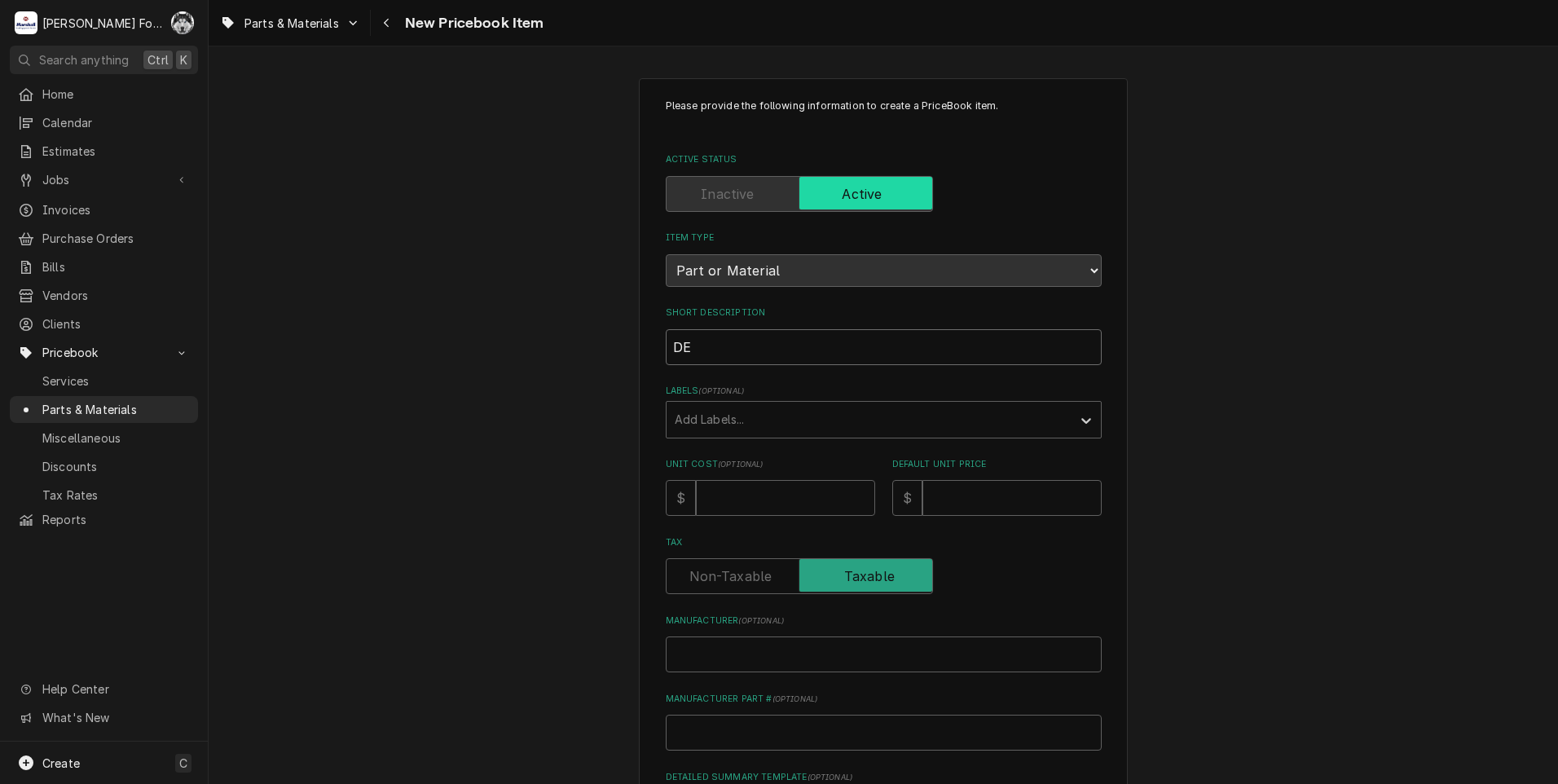
type textarea "x"
type input "DET"
type textarea "x"
type input "DETE"
type textarea "x"
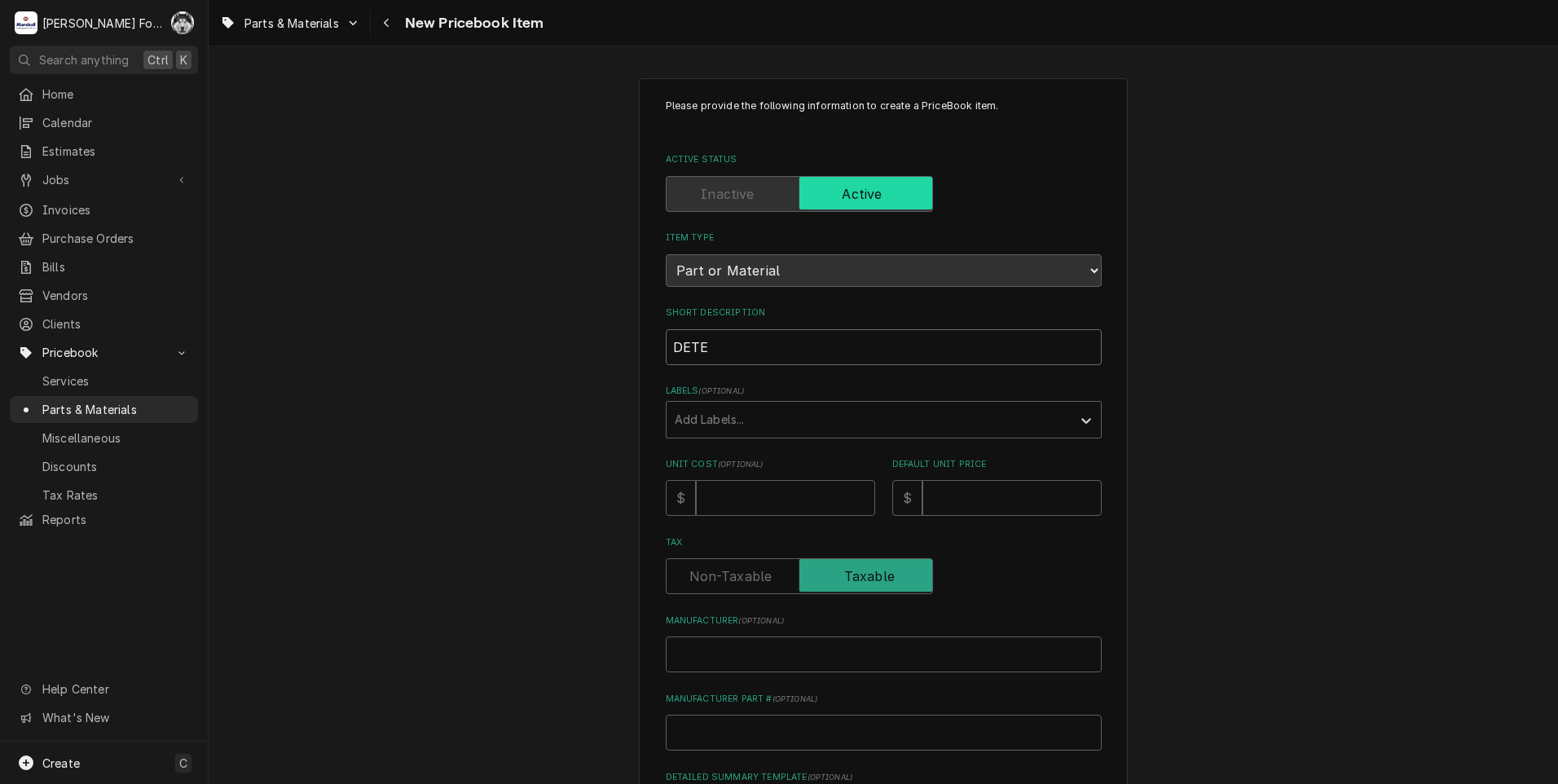
type input "DETER"
type textarea "x"
type input "DETERG"
type textarea "x"
type input "DETERGE"
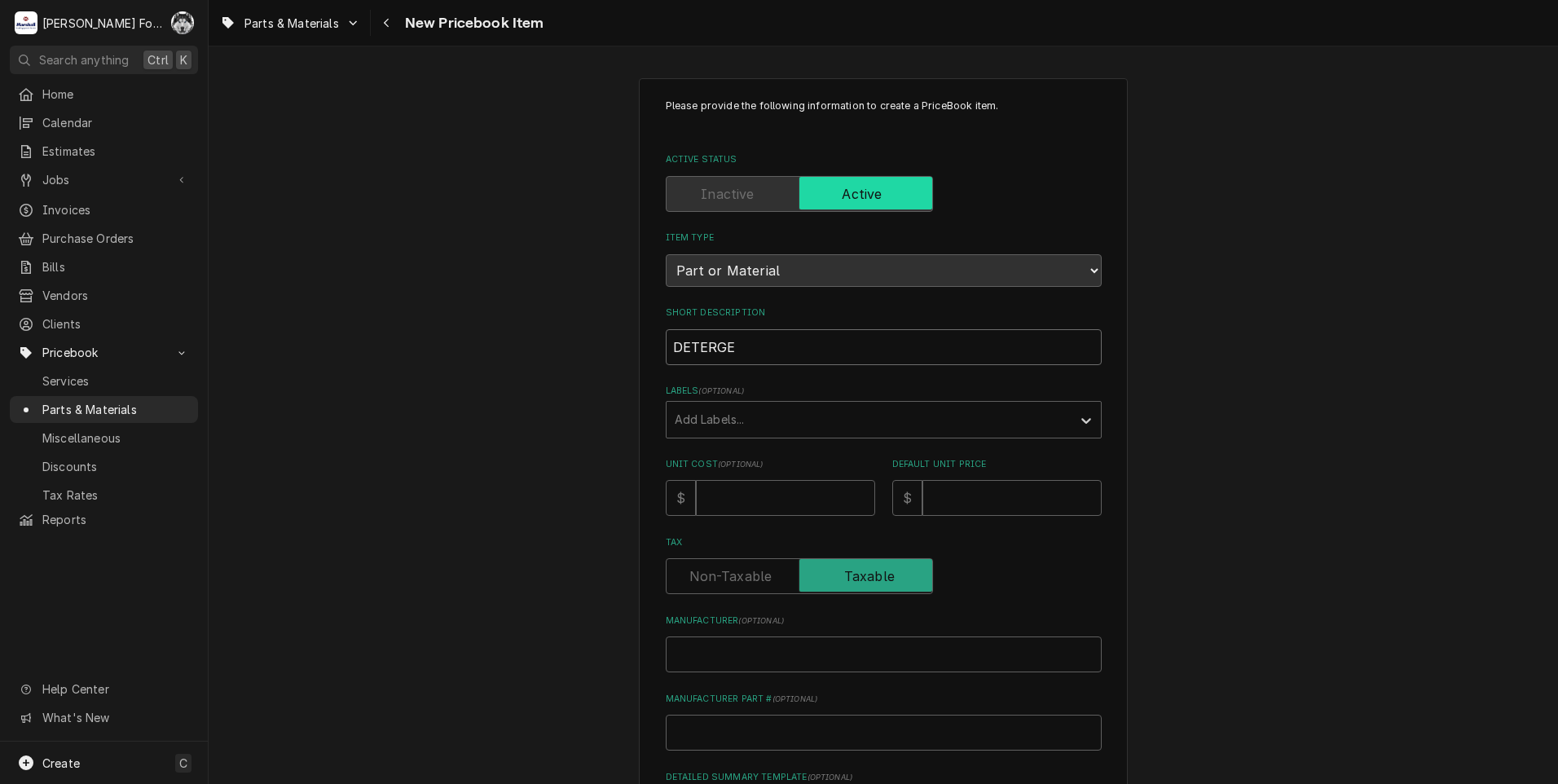
type textarea "x"
type input "DETERGEN"
type textarea "x"
type input "DETERGENT"
type textarea "x"
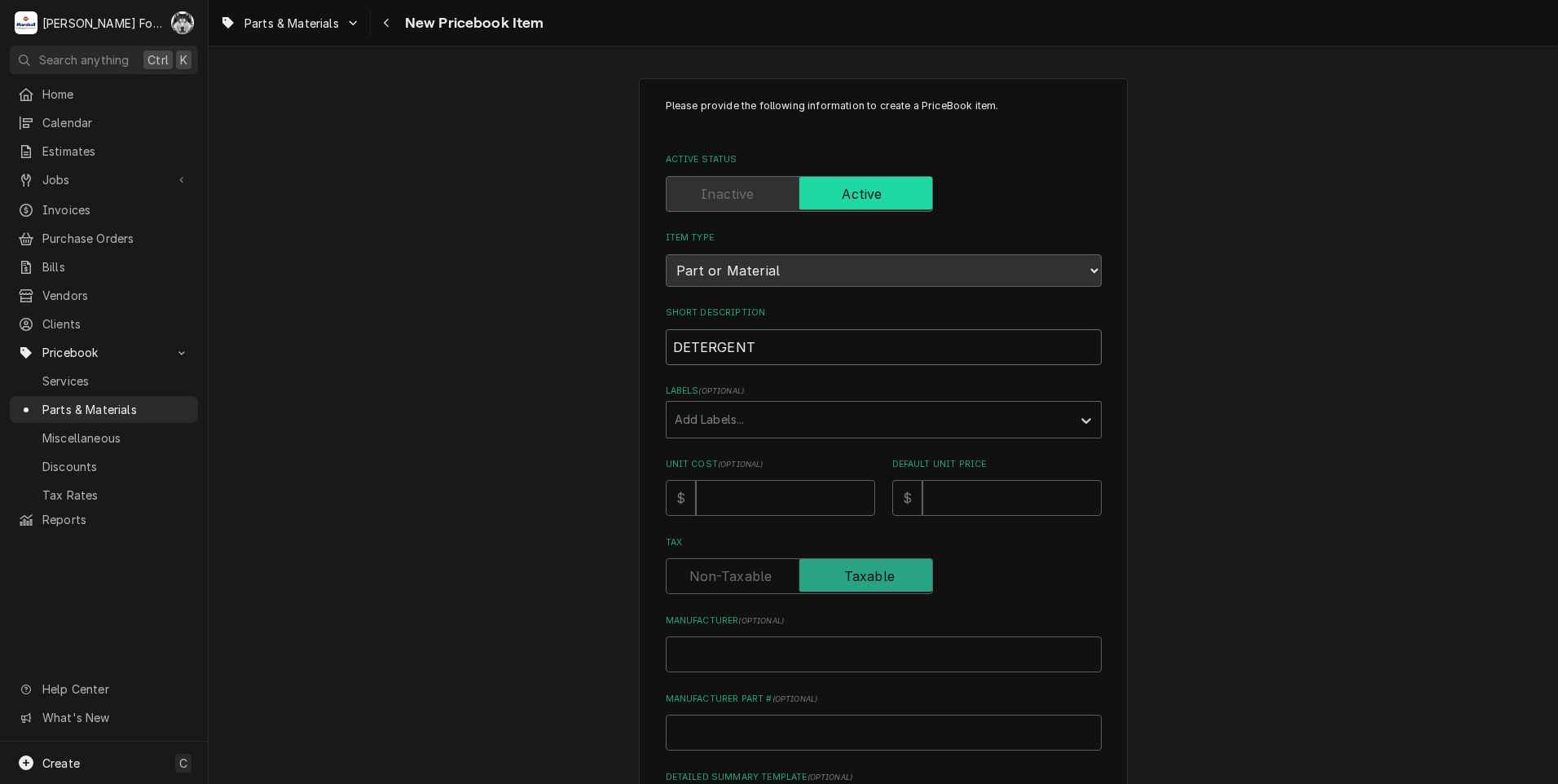
type input "DETERGENT"
type textarea "x"
type input "DETERGENT S"
type textarea "x"
type input "DETERGENT SQ"
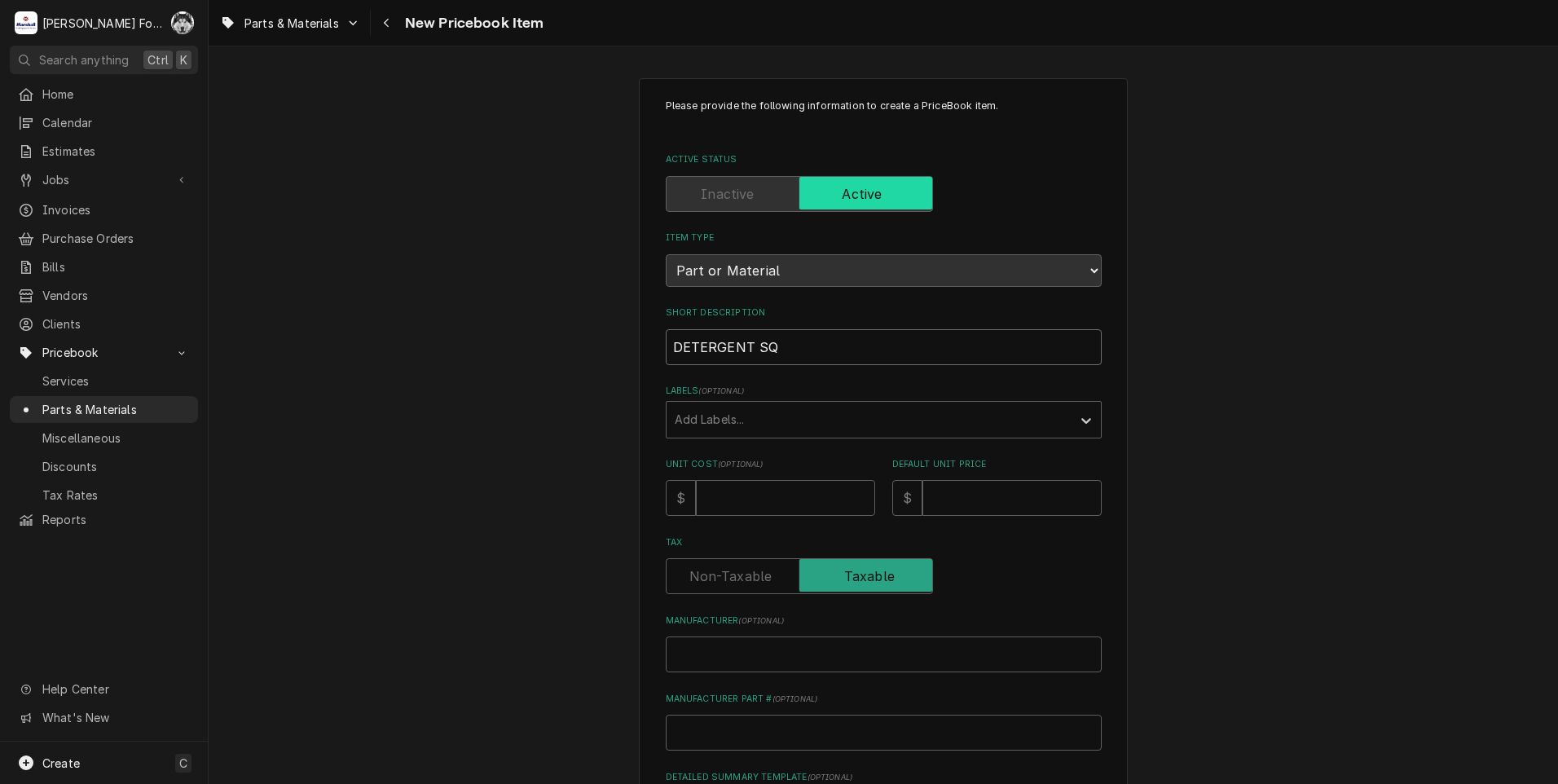
type textarea "x"
type input "DETERGENT SQU"
type textarea "x"
type input "DETERGENT SQUE"
type textarea "x"
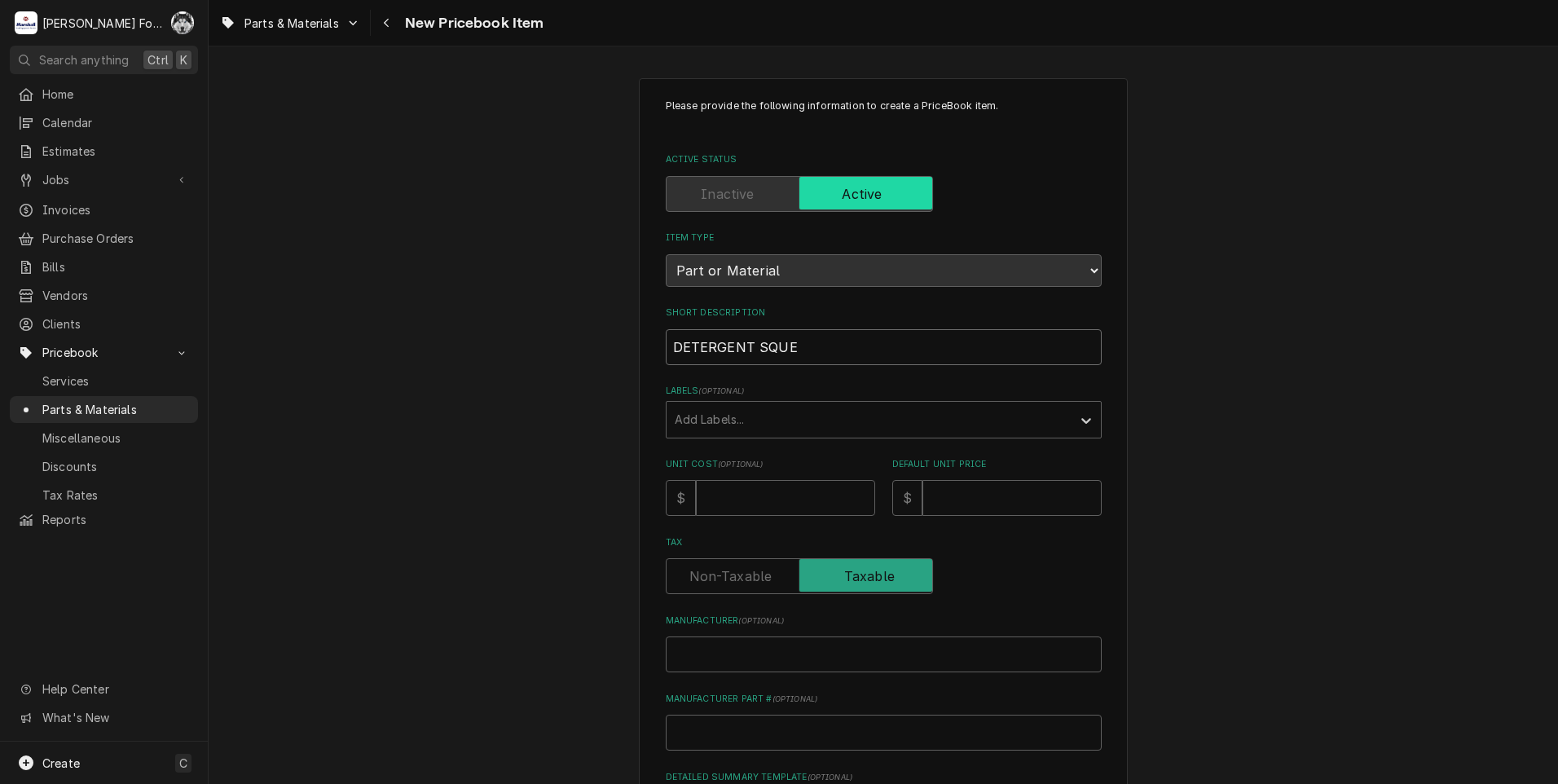
type input "DETERGENT SQUEE"
type textarea "x"
type input "DETERGENT SQUEEZ"
type textarea "x"
type input "DETERGENT SQUEEZE"
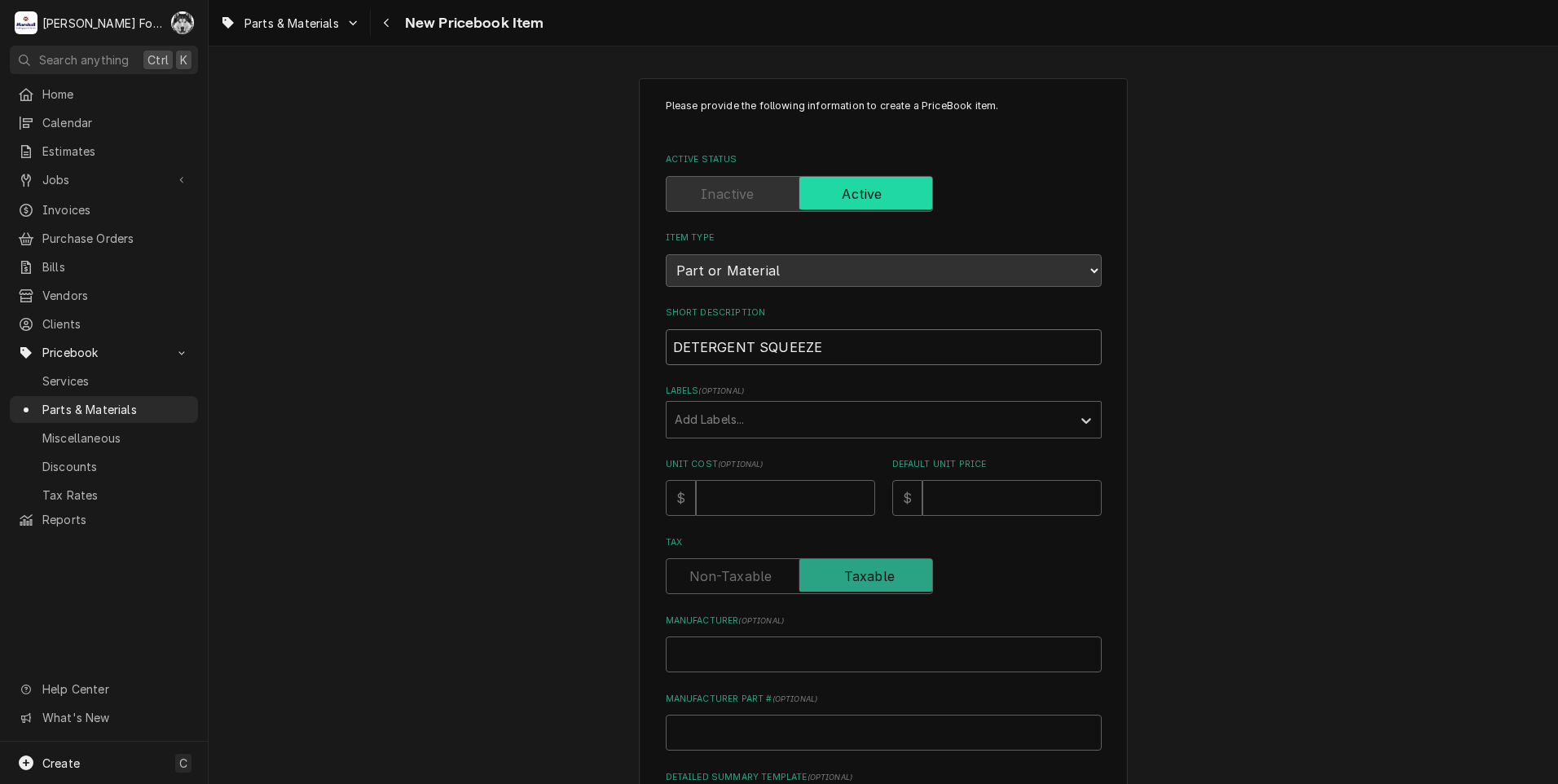
type textarea "x"
type input "DETERGENT SQUEEZE"
type textarea "x"
type input "DETERGENT SQUEEZE T"
type textarea "x"
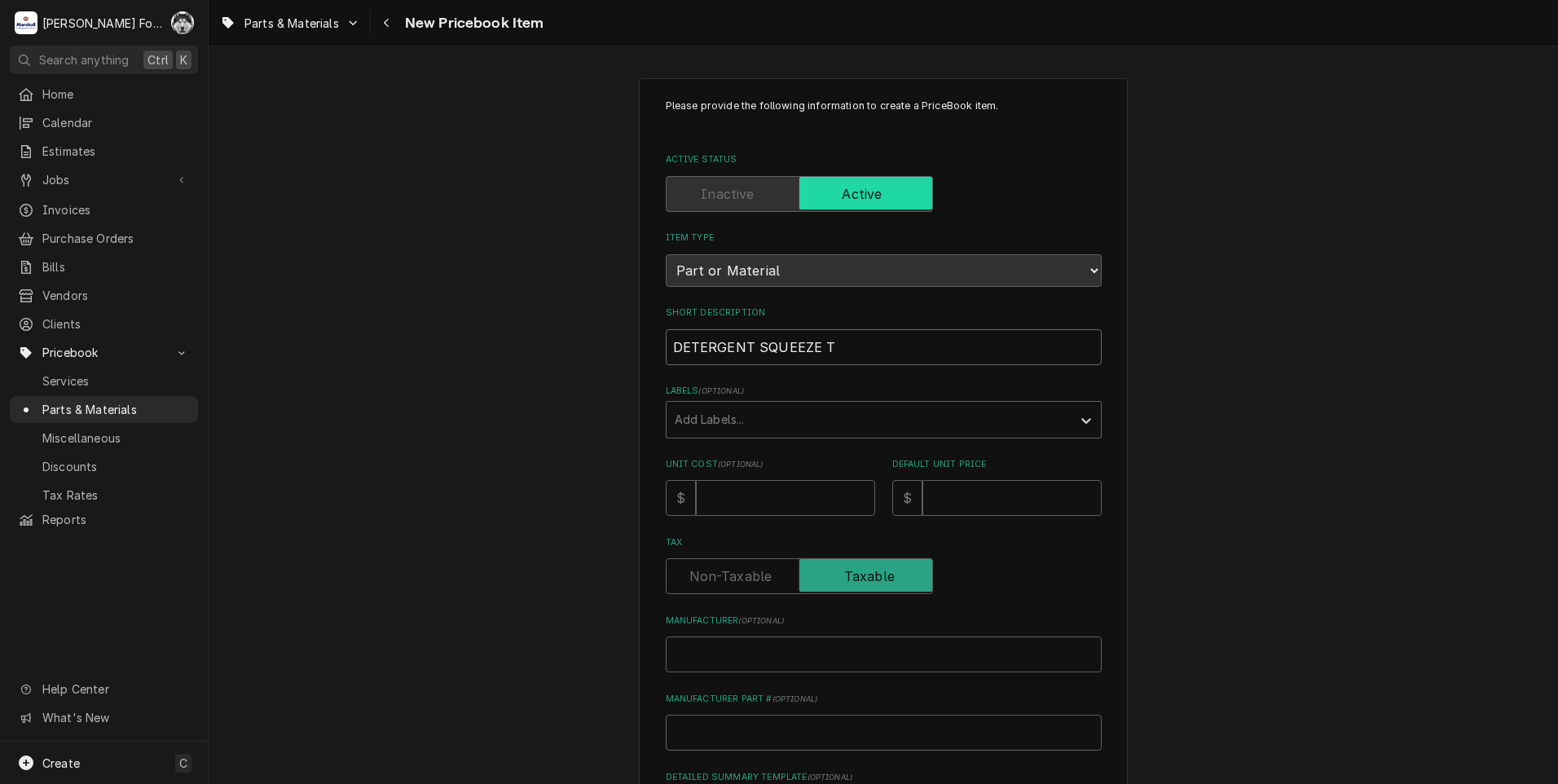
type input "DETERGENT SQUEEZE TU"
type textarea "x"
type input "DETERGENT SQUEEZE TUB"
type textarea "x"
type input "DETERGENT SQUEEZE TUBE"
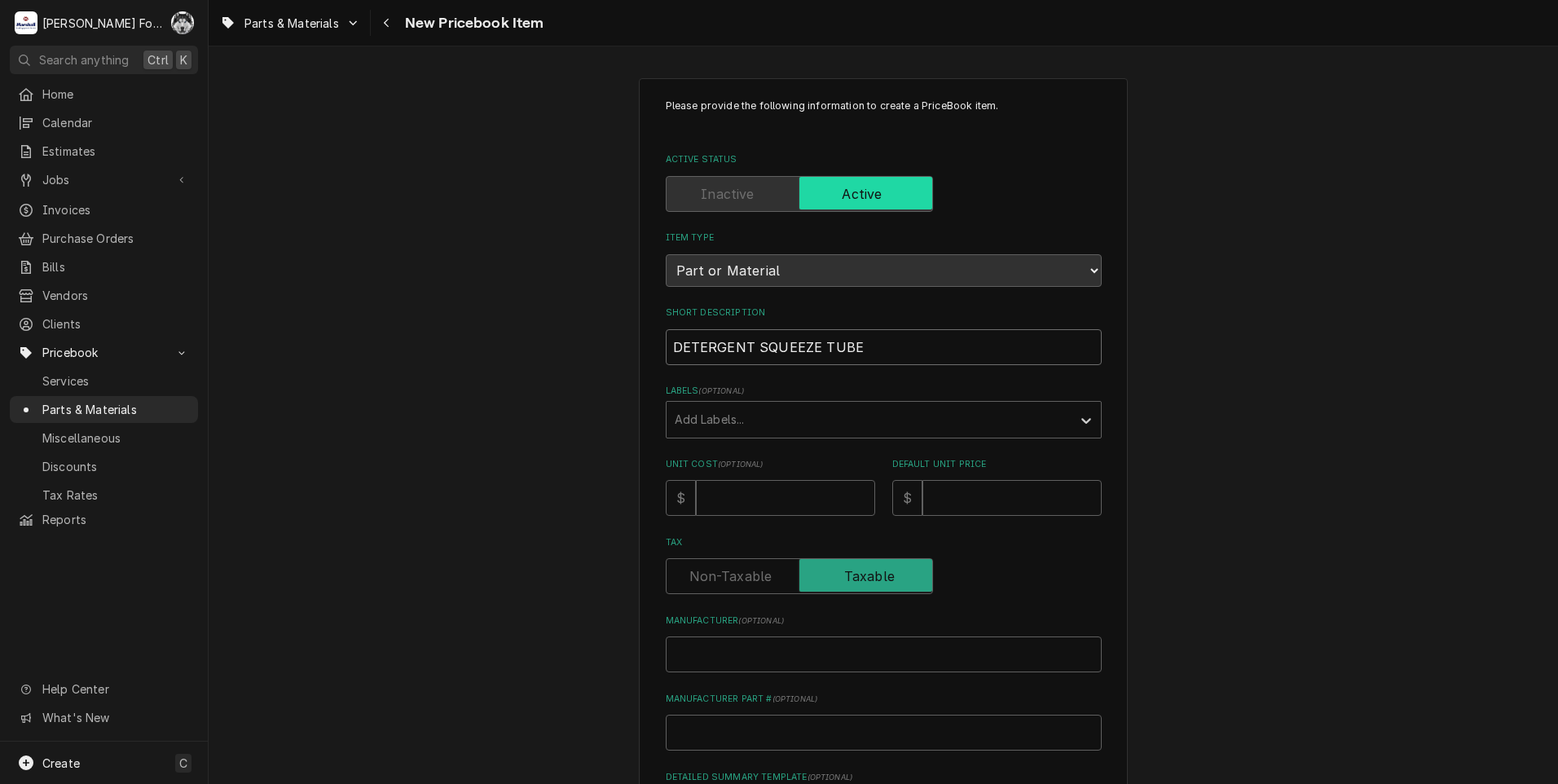
type textarea "x"
type input "DETERGENT SQUEEZE TUBE"
type textarea "x"
type input "DETERGENT SQUEEZE TUBE ("
type textarea "x"
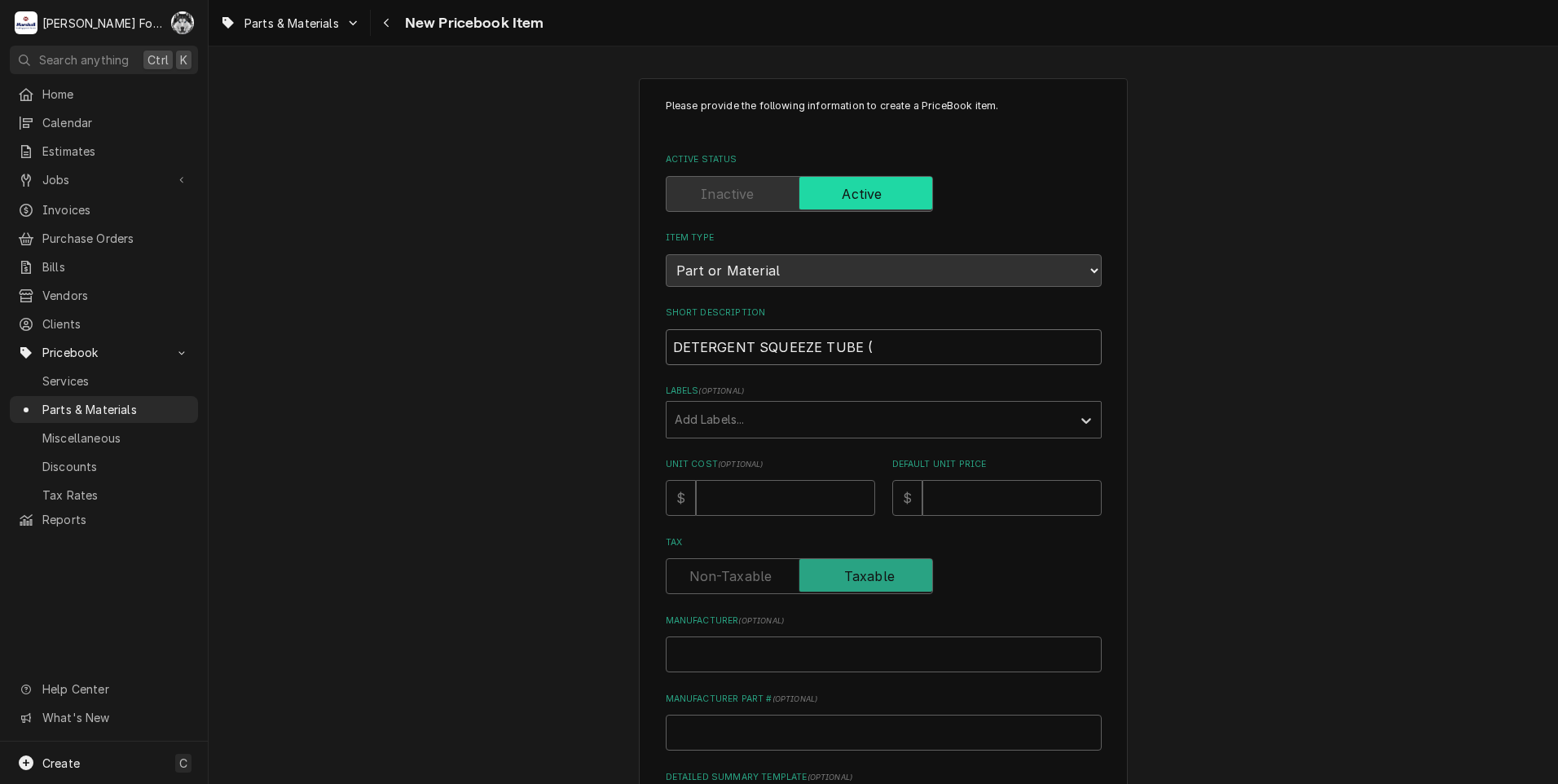
type input "DETERGENT SQUEEZE TUBE (M"
type textarea "x"
type input "DETERGENT SQUEEZE TUBE (MI"
type textarea "x"
type input "DETERGENT SQUEEZE TUBE (M"
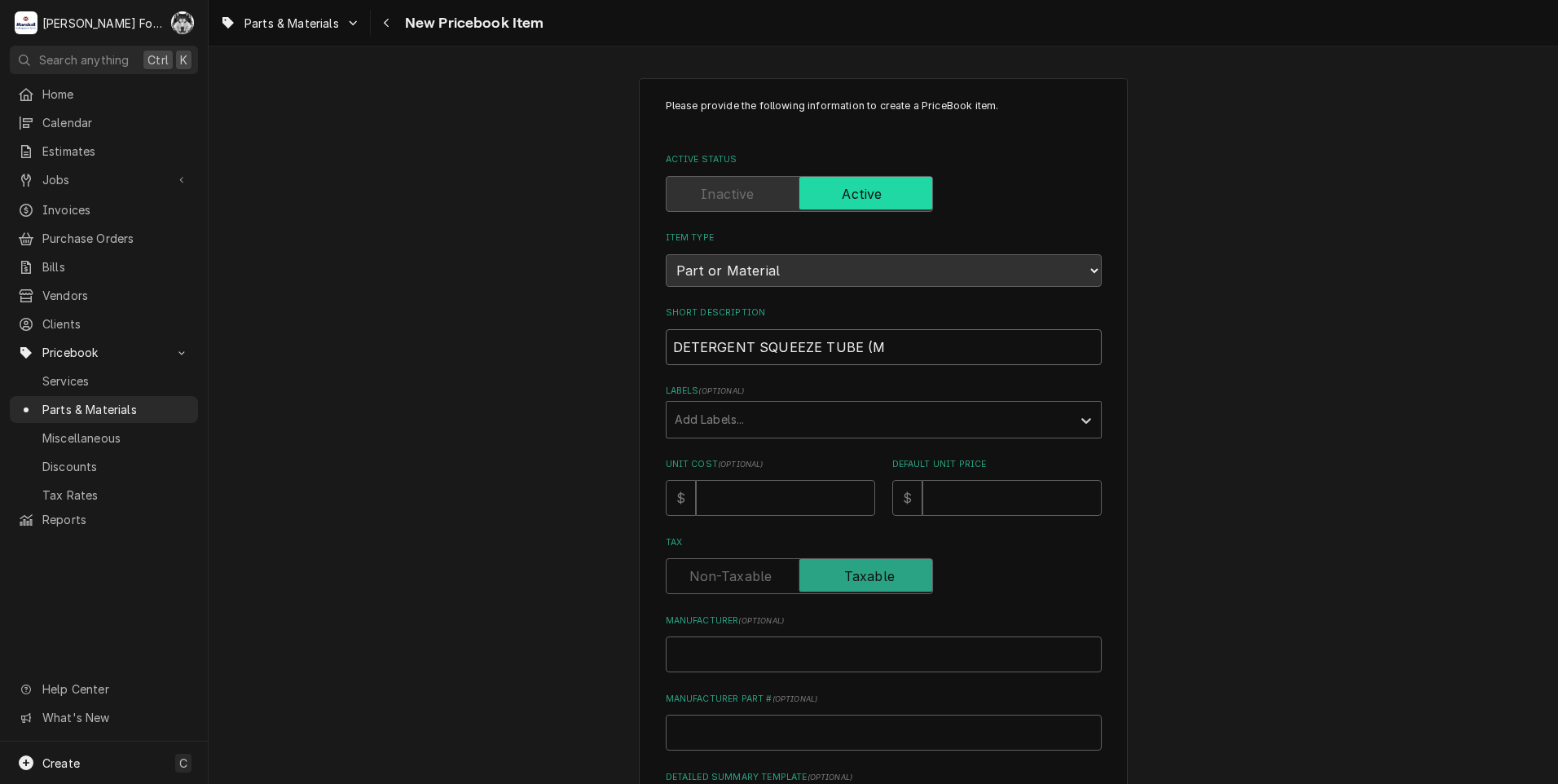
type textarea "x"
type input "DETERGENT SQUEEZE TUBE (ME"
type textarea "x"
type input "DETERGENT SQUEEZE TUBE (MEI"
type textarea "x"
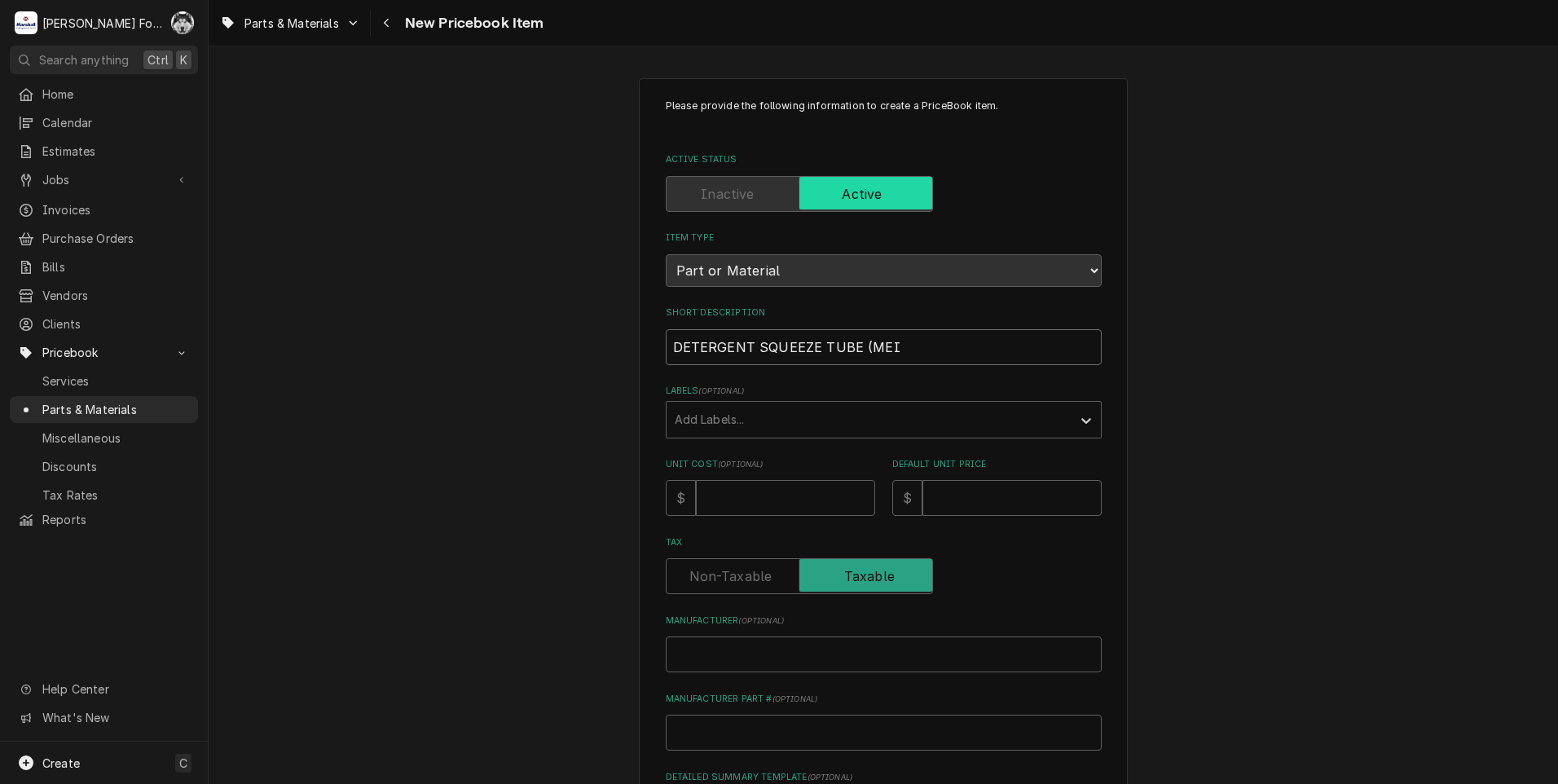
type input "DETERGENT SQUEEZE TUBE (MEIK"
type textarea "x"
type input "DETERGENT SQUEEZE TUBE (MEIKO"
type textarea "x"
type input "DETERGENT SQUEEZE TUBE (MEIKO)"
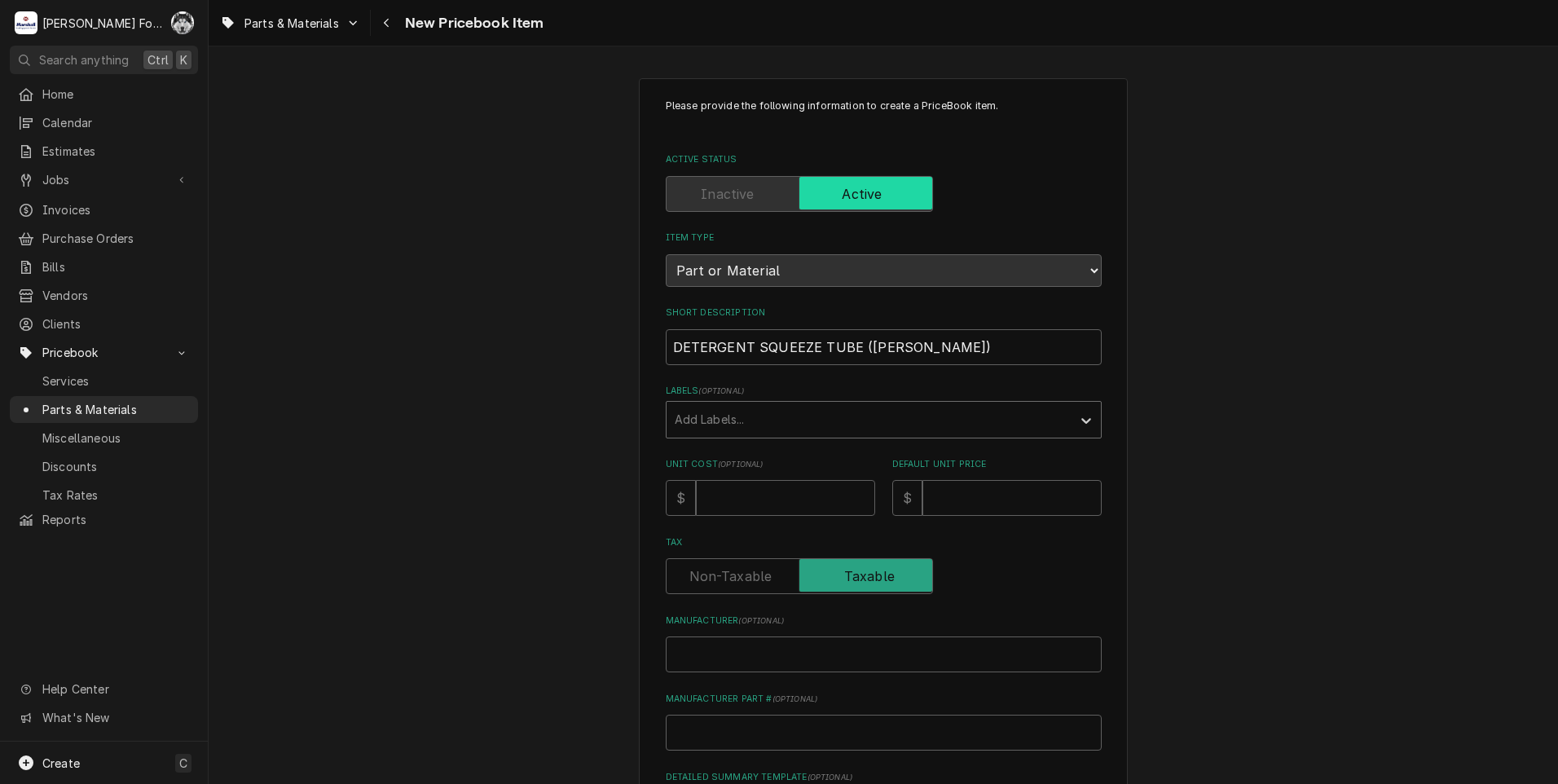
click at [857, 419] on div "Labels" at bounding box center [868, 419] width 389 height 29
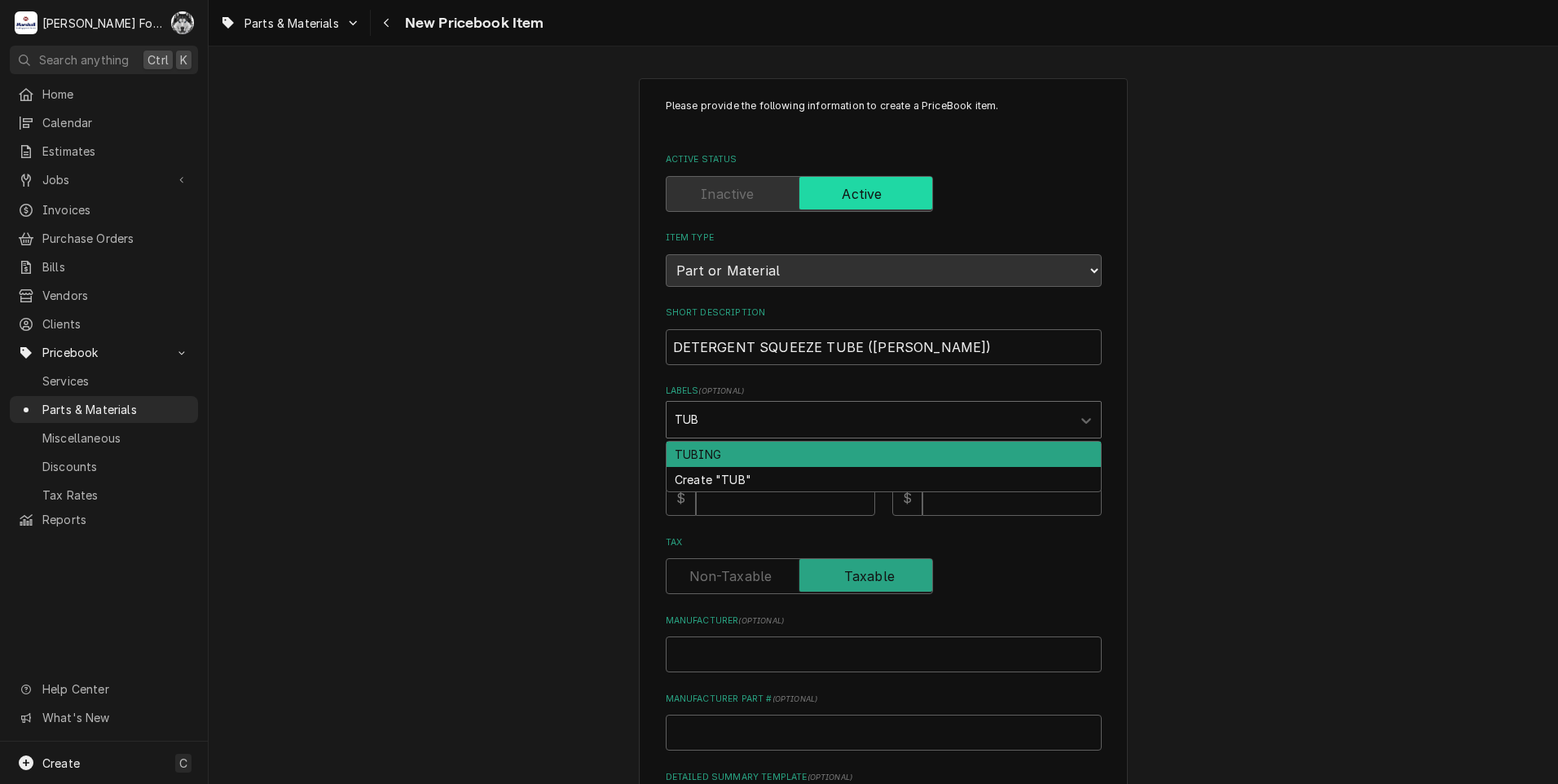
type input "TUBE"
type textarea "x"
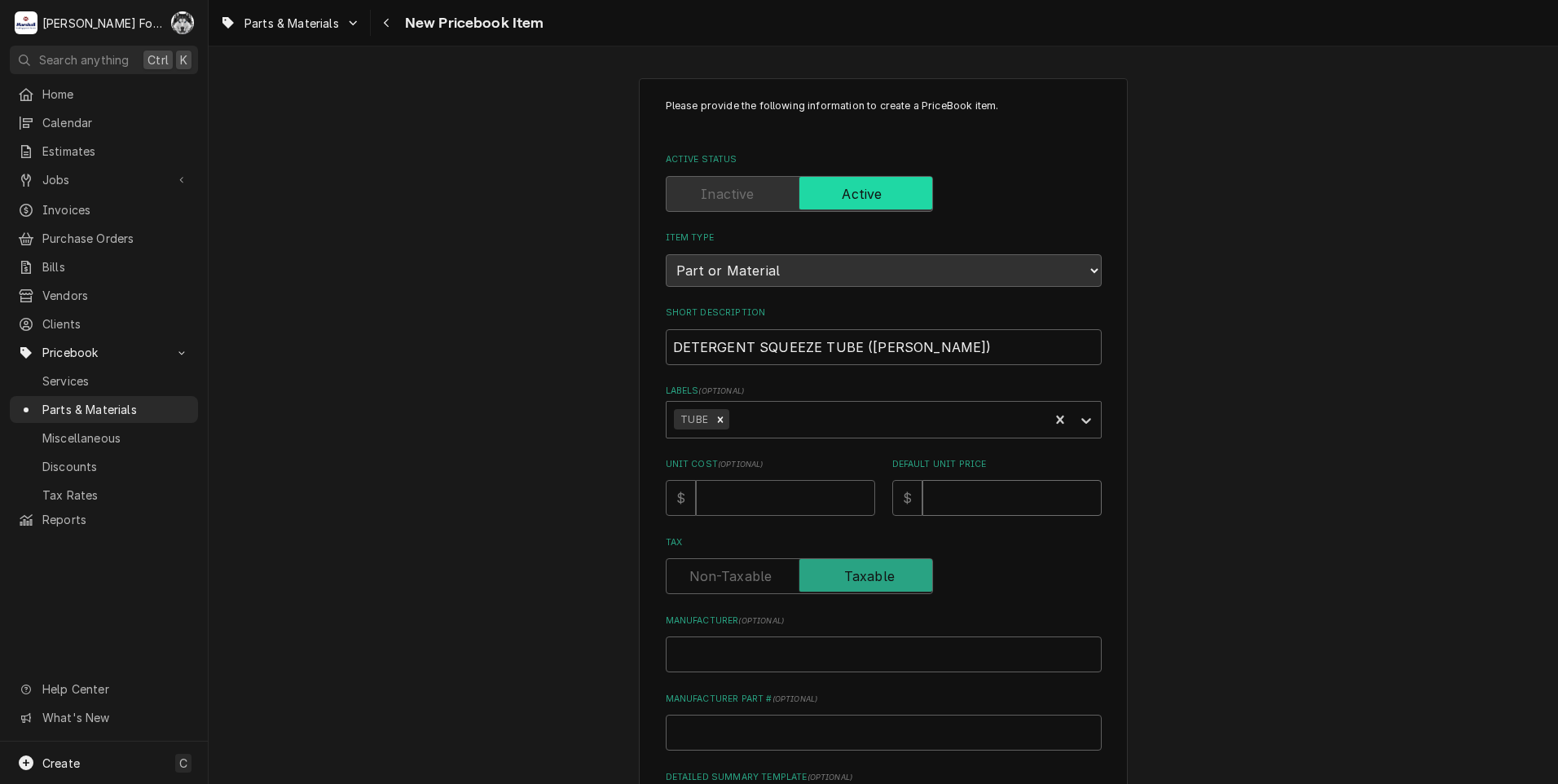
type textarea "x"
type input "8"
type textarea "x"
type input "81"
type textarea "x"
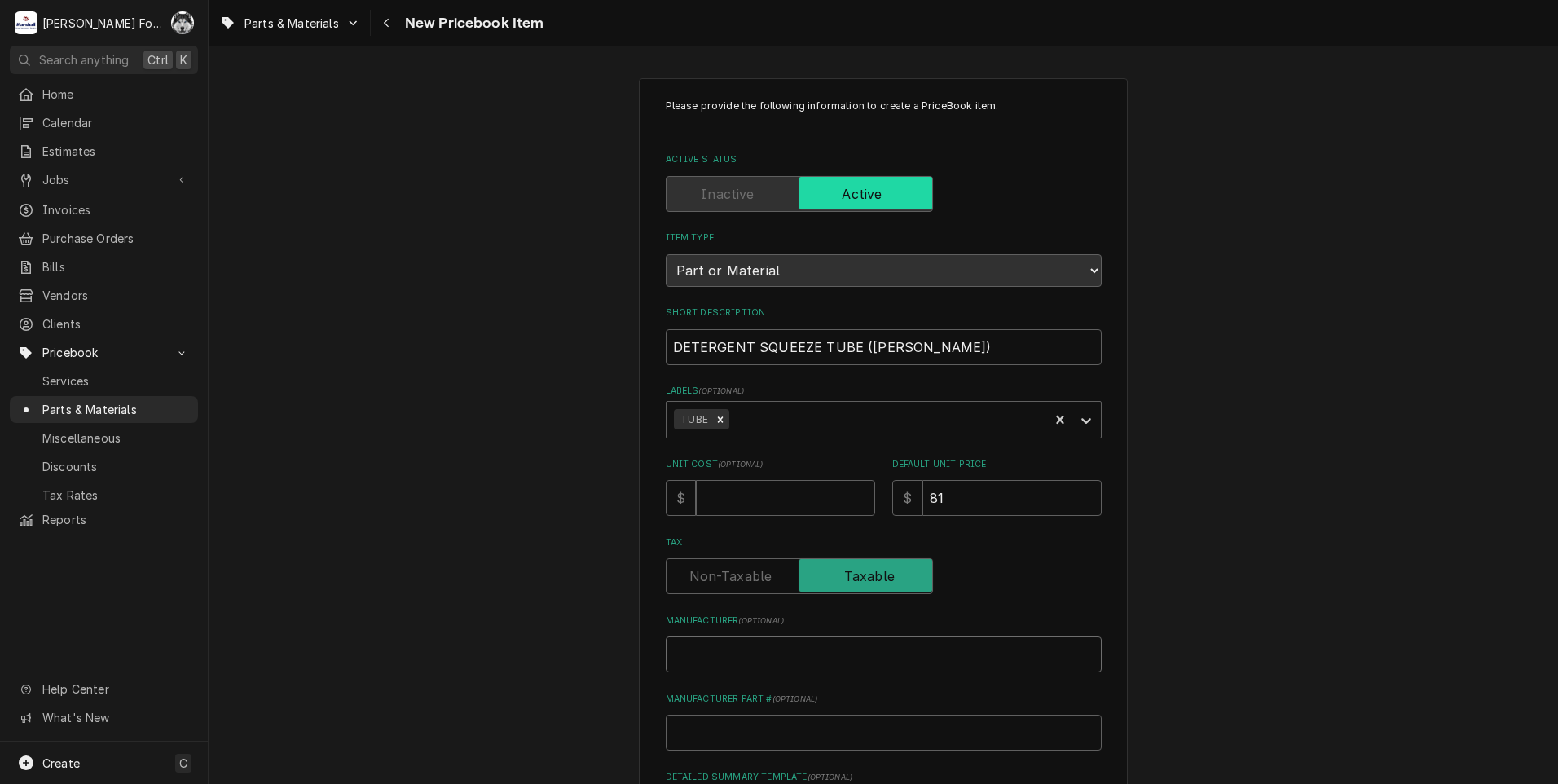
type input "M"
type textarea "x"
type input "ME"
type textarea "x"
type input "MEI"
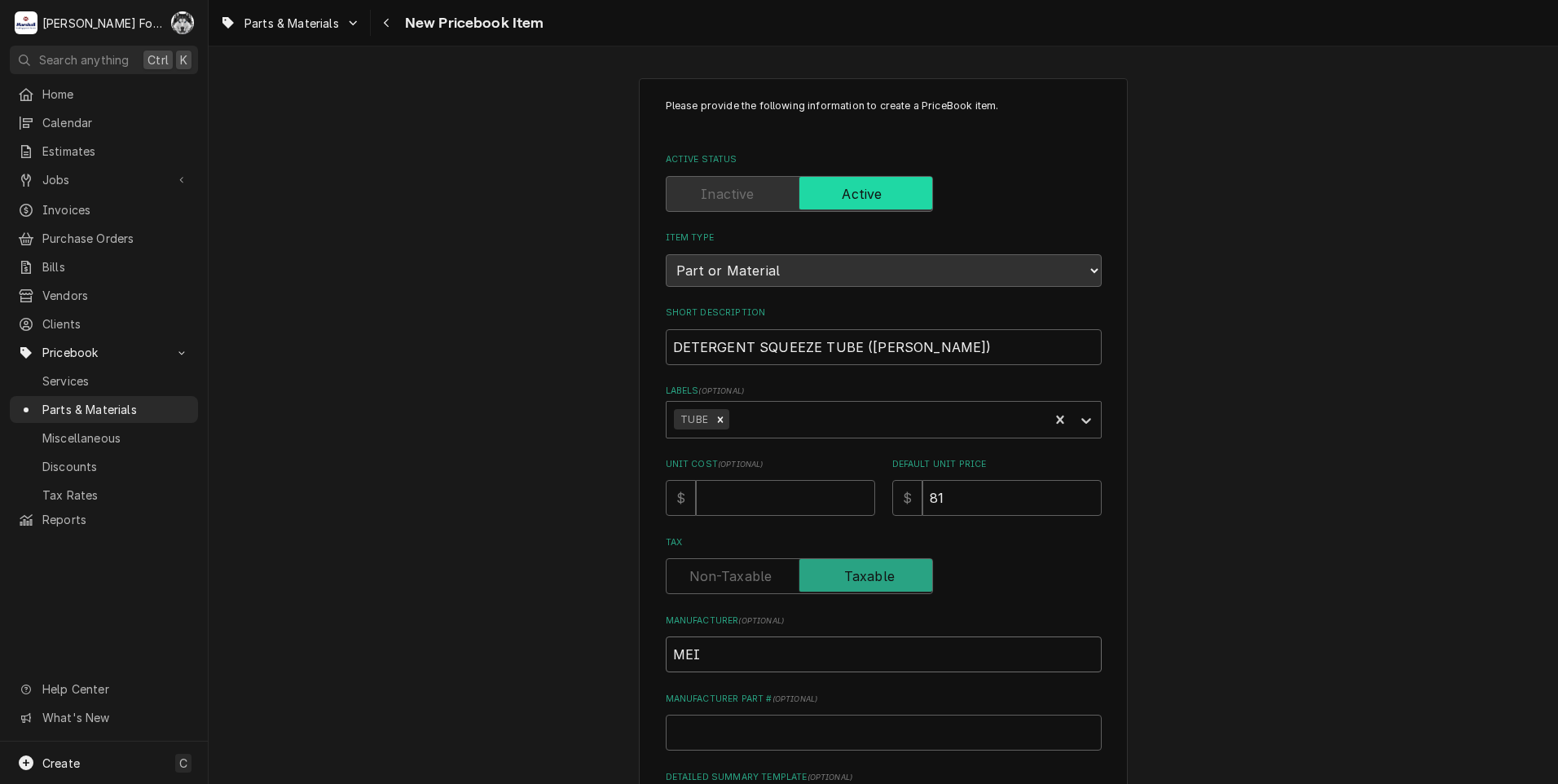
type textarea "x"
type input "MEIK"
type textarea "x"
type input "MEIKO"
type textarea "x"
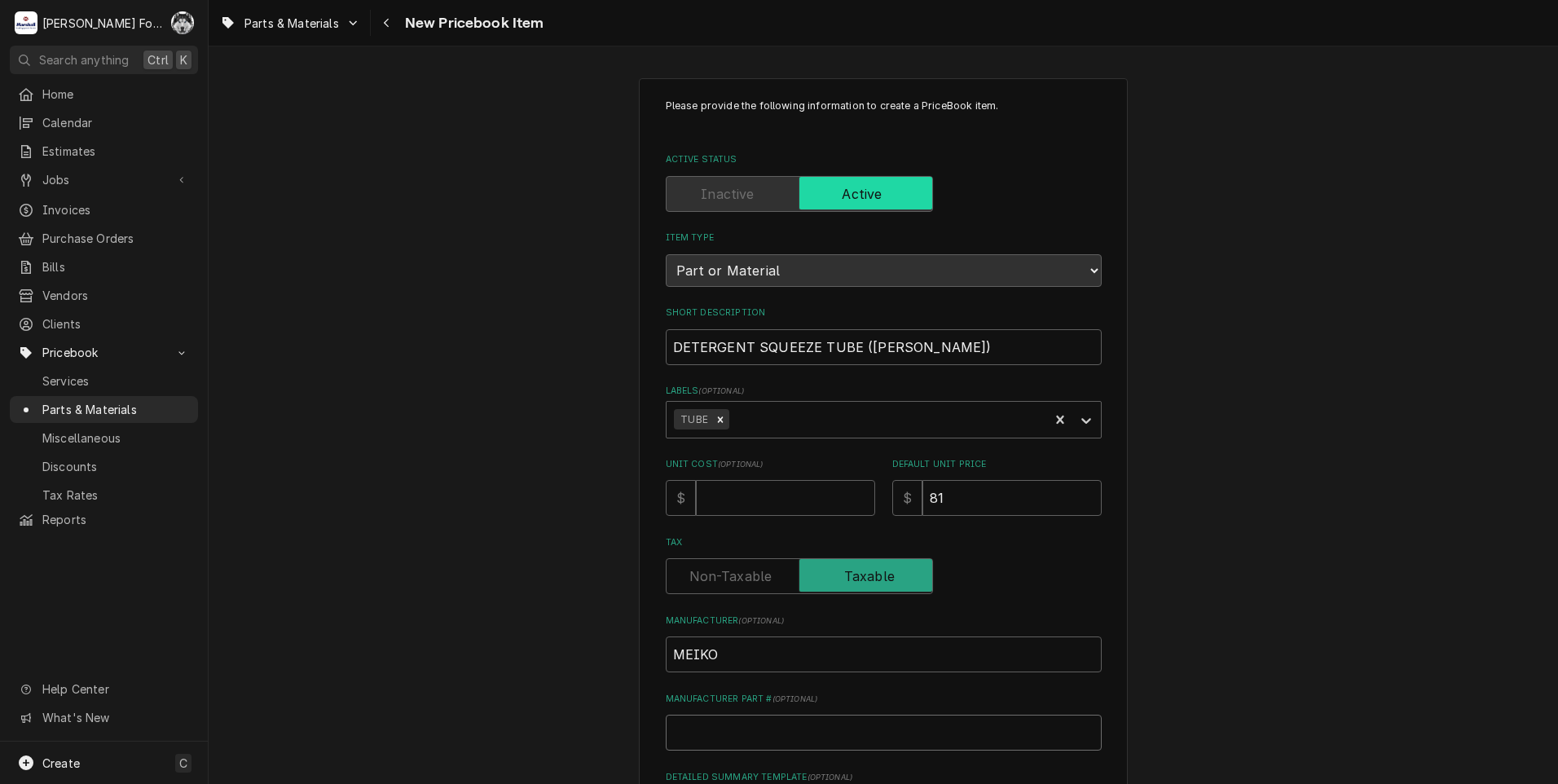
type input "9"
type textarea "x"
type input "95"
type textarea "x"
type input "951"
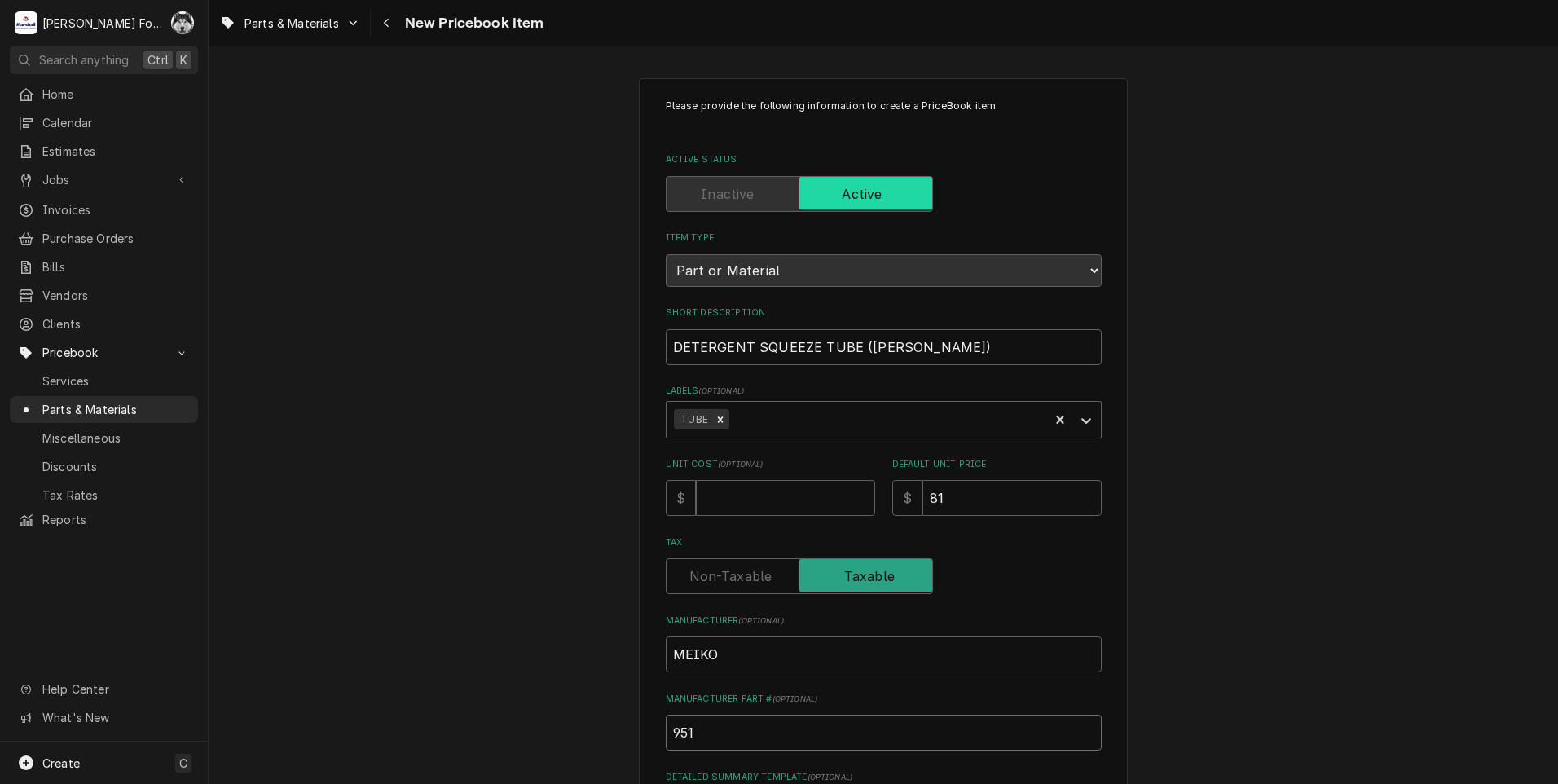
type textarea "x"
type input "9511"
type textarea "x"
type input "95116"
type textarea "x"
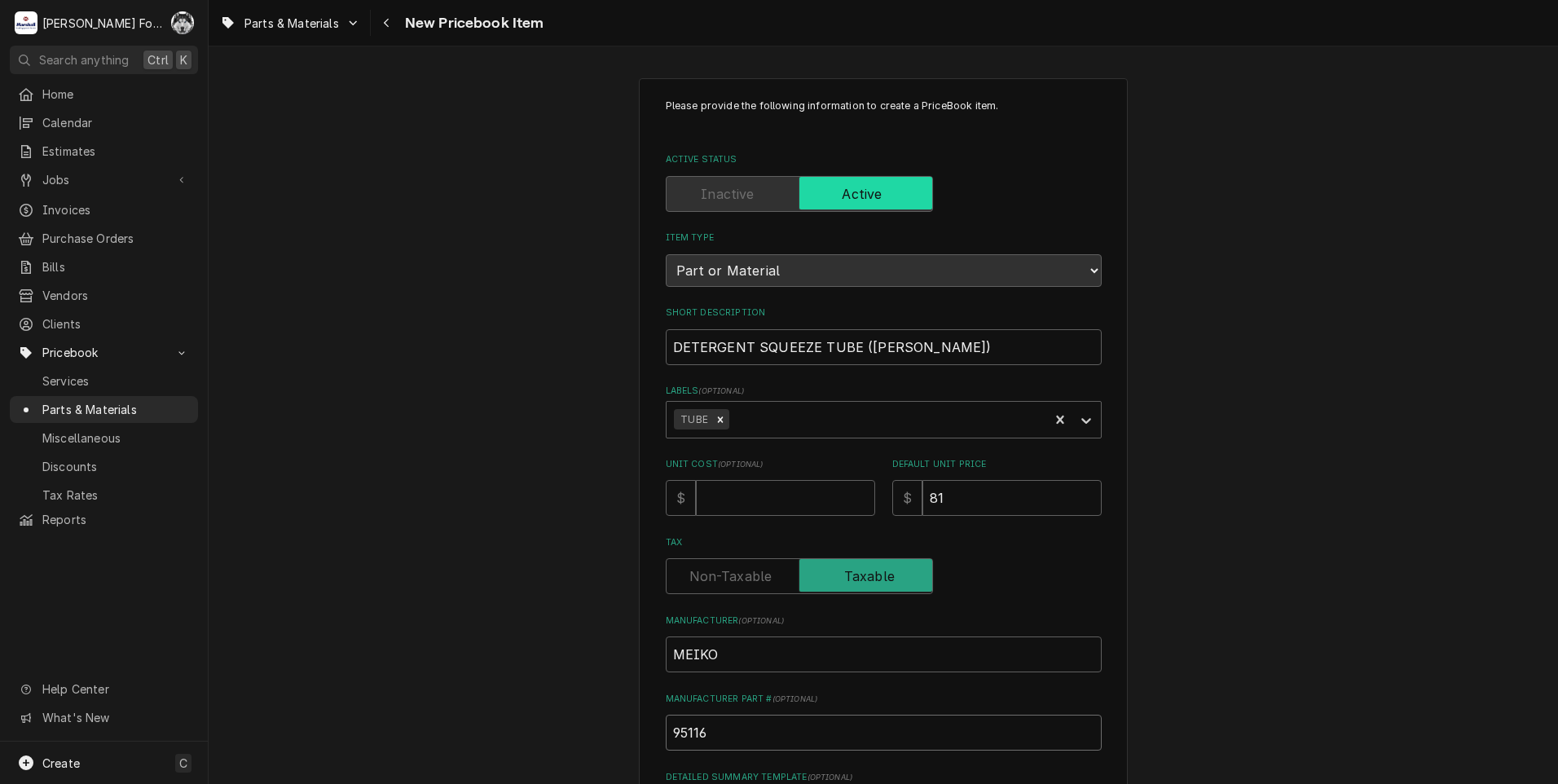
type input "951167"
type textarea "x"
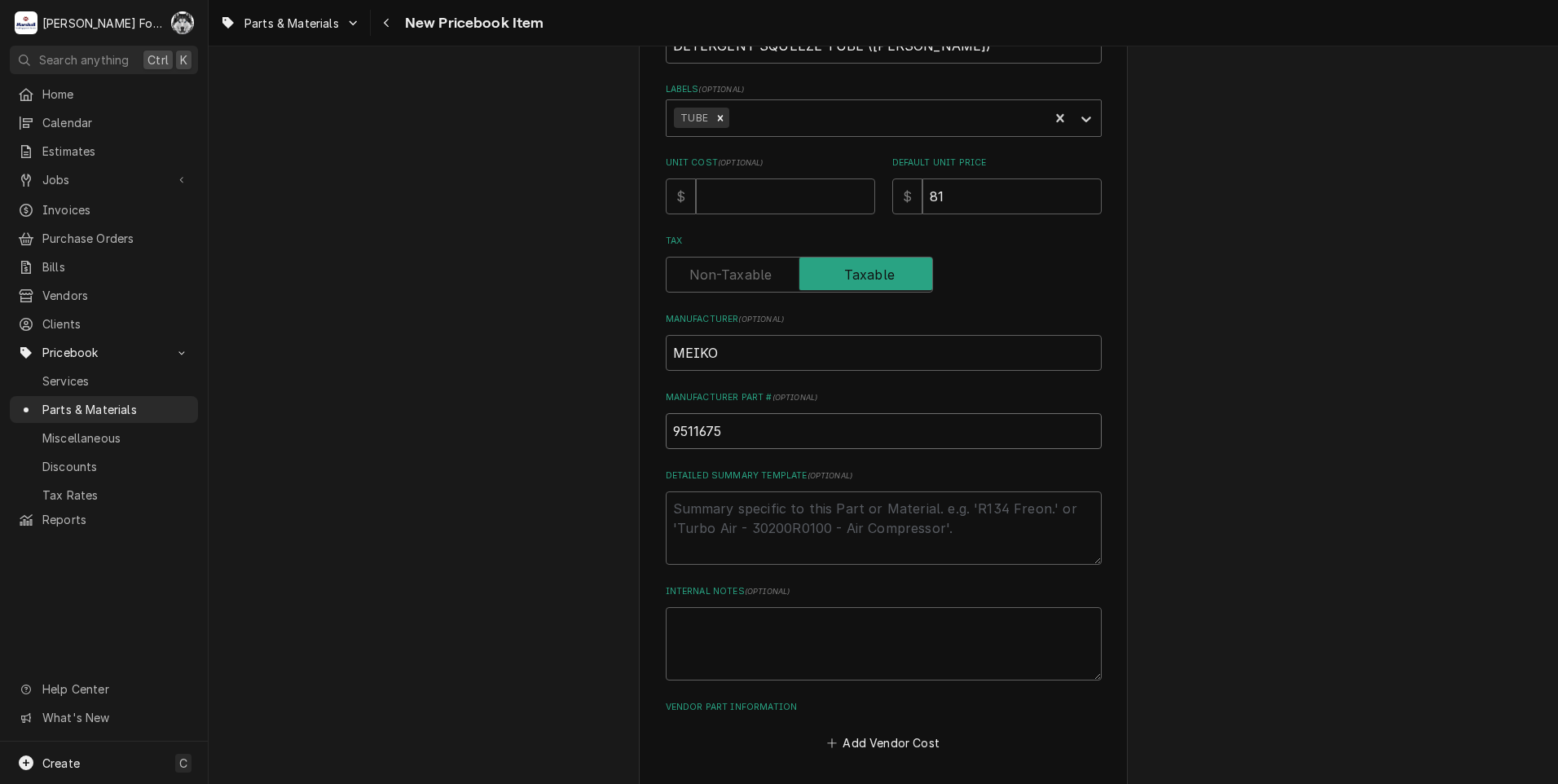
scroll to position [372, 0]
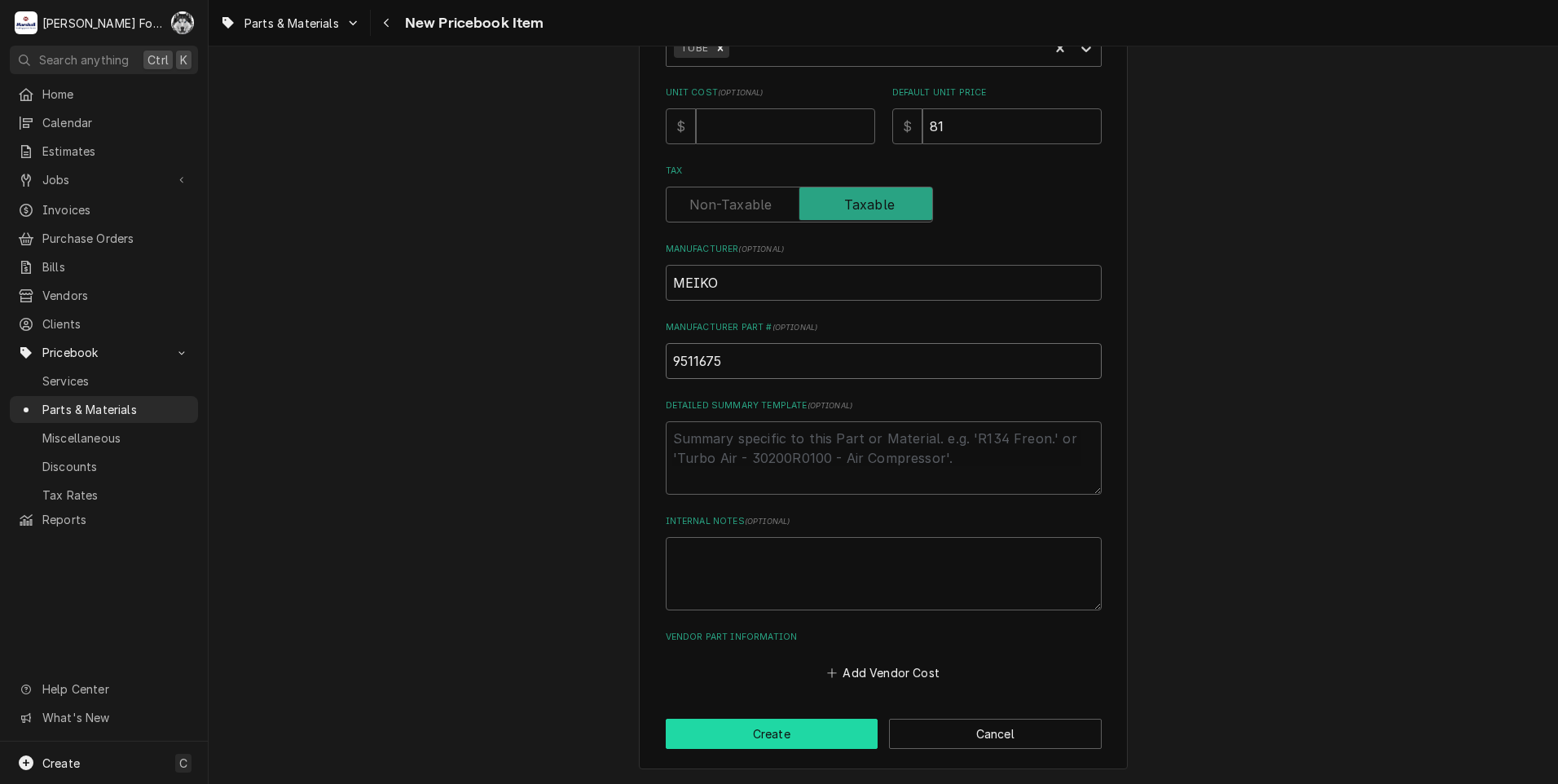
type input "9511675"
click at [782, 731] on button "Create" at bounding box center [771, 733] width 212 height 30
type textarea "x"
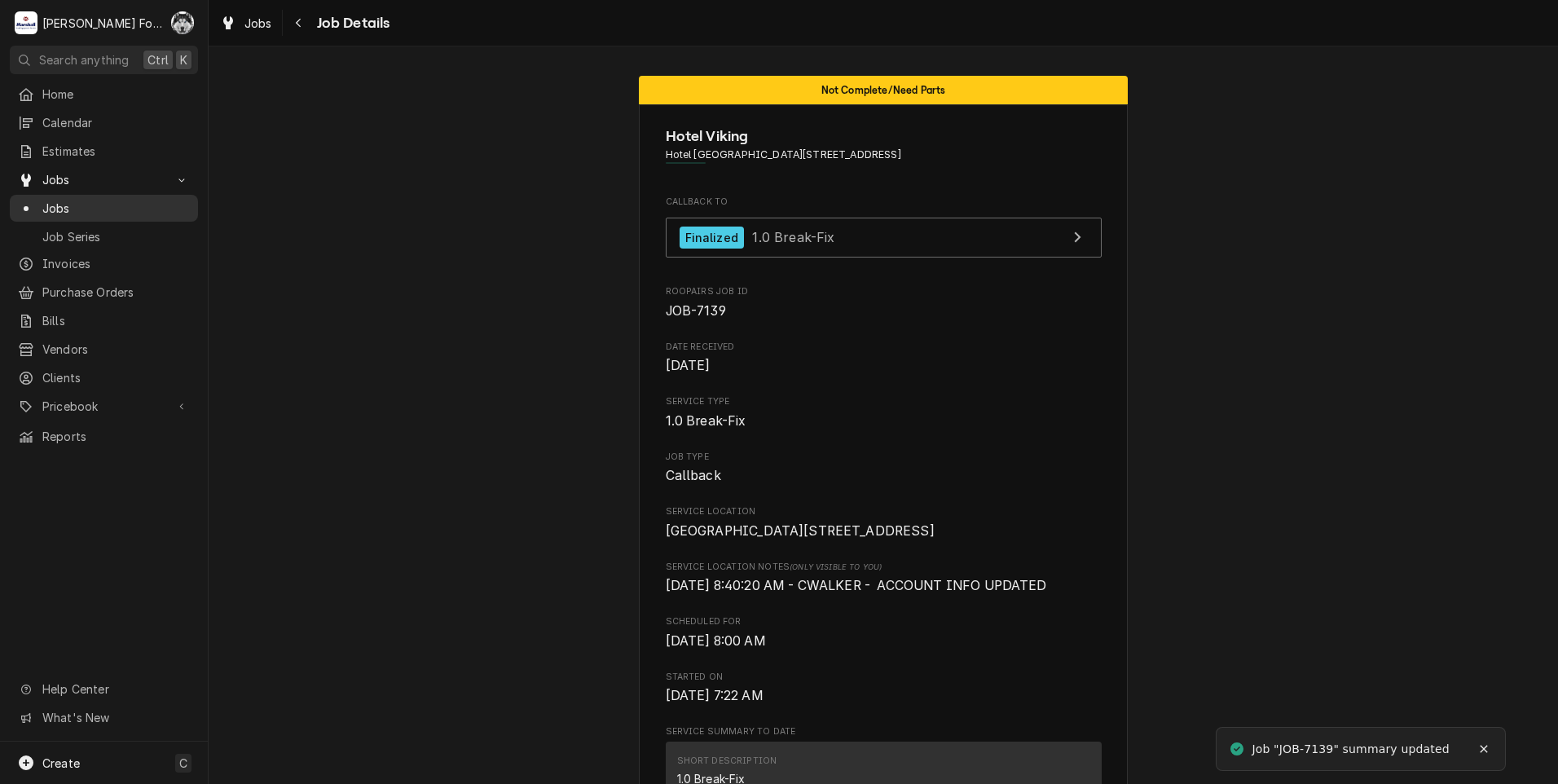
click at [55, 203] on span "Jobs" at bounding box center [116, 208] width 147 height 17
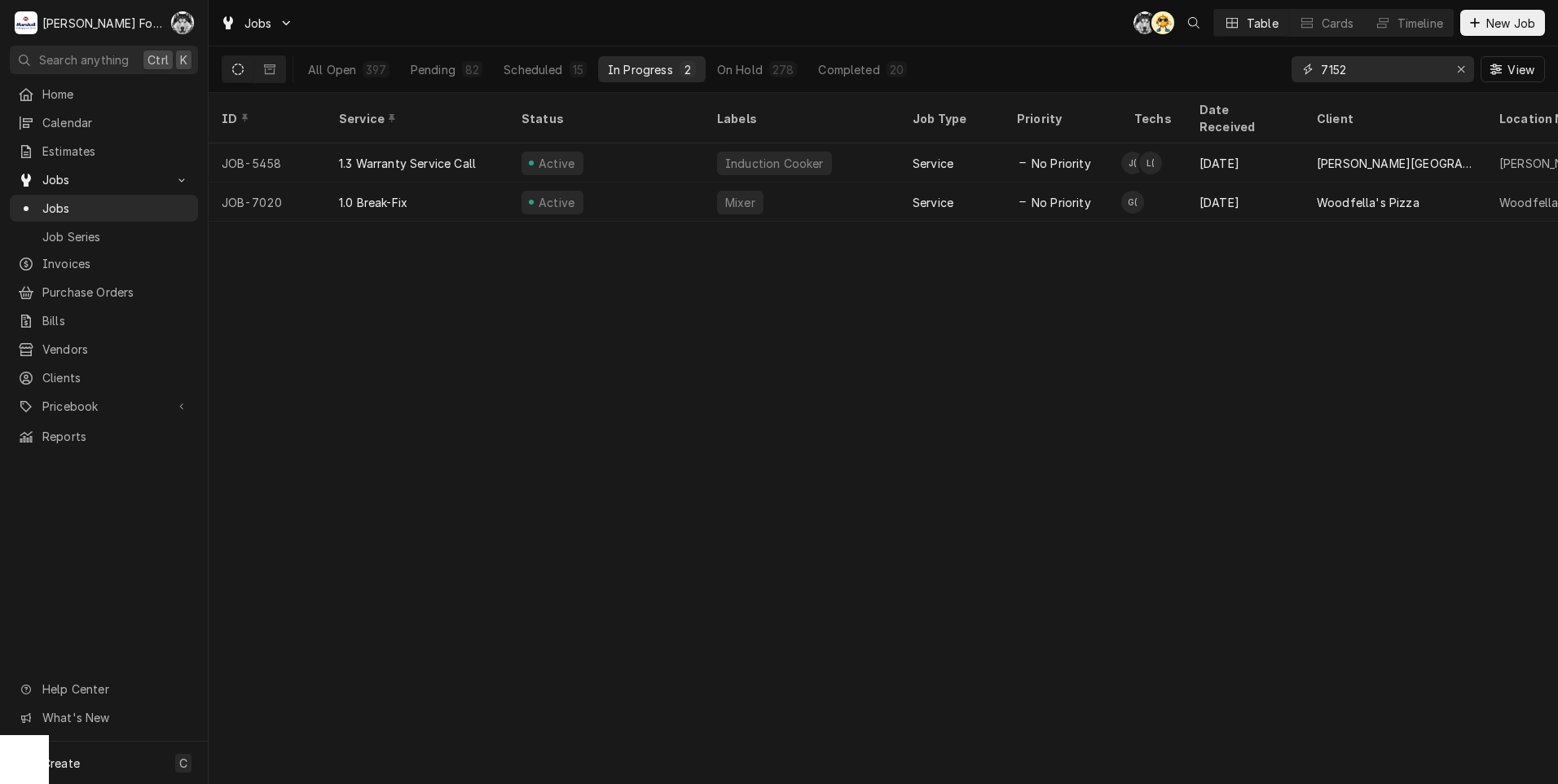
type input "7152"
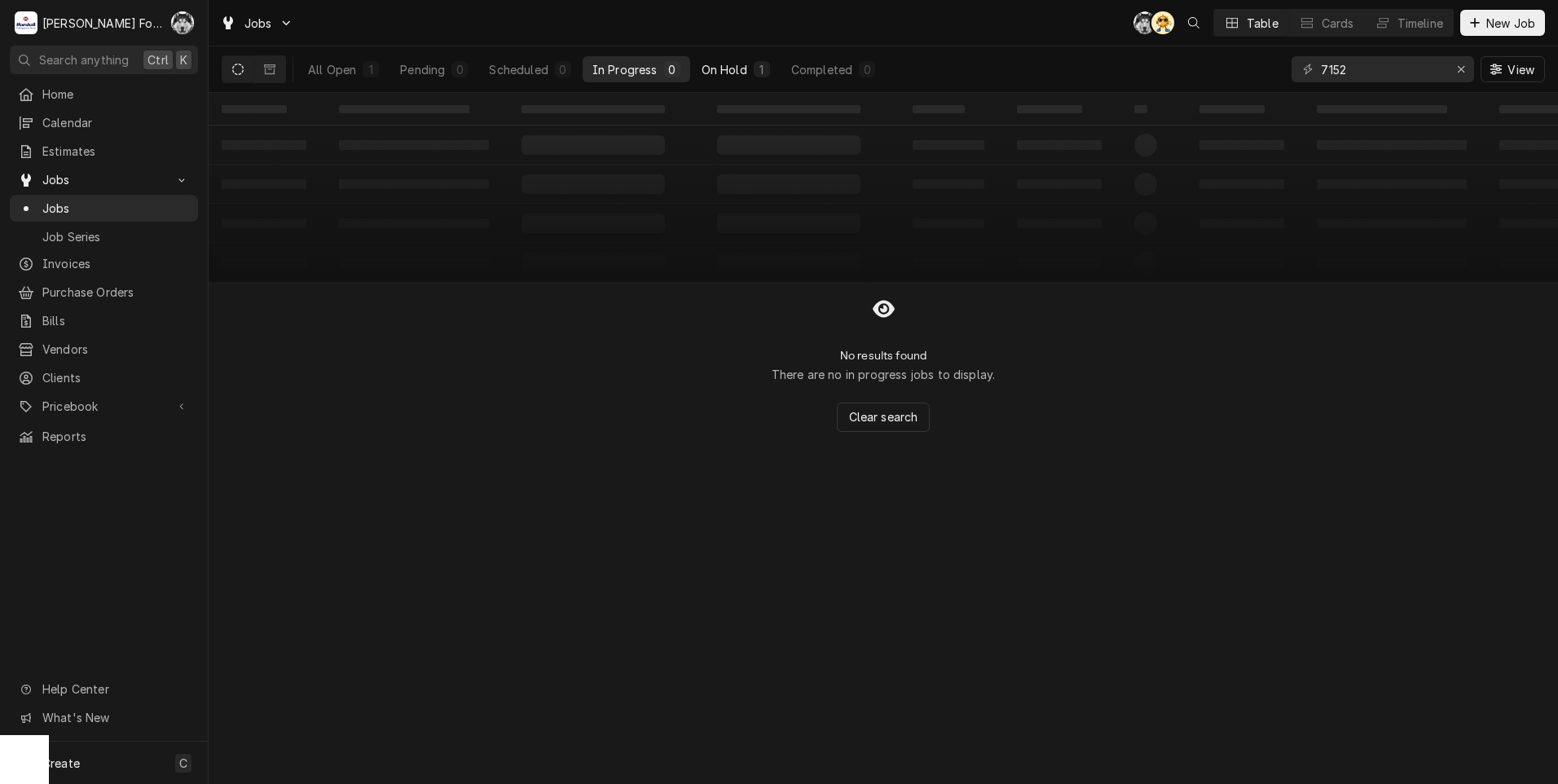
click at [744, 65] on div "On Hold" at bounding box center [724, 70] width 46 height 17
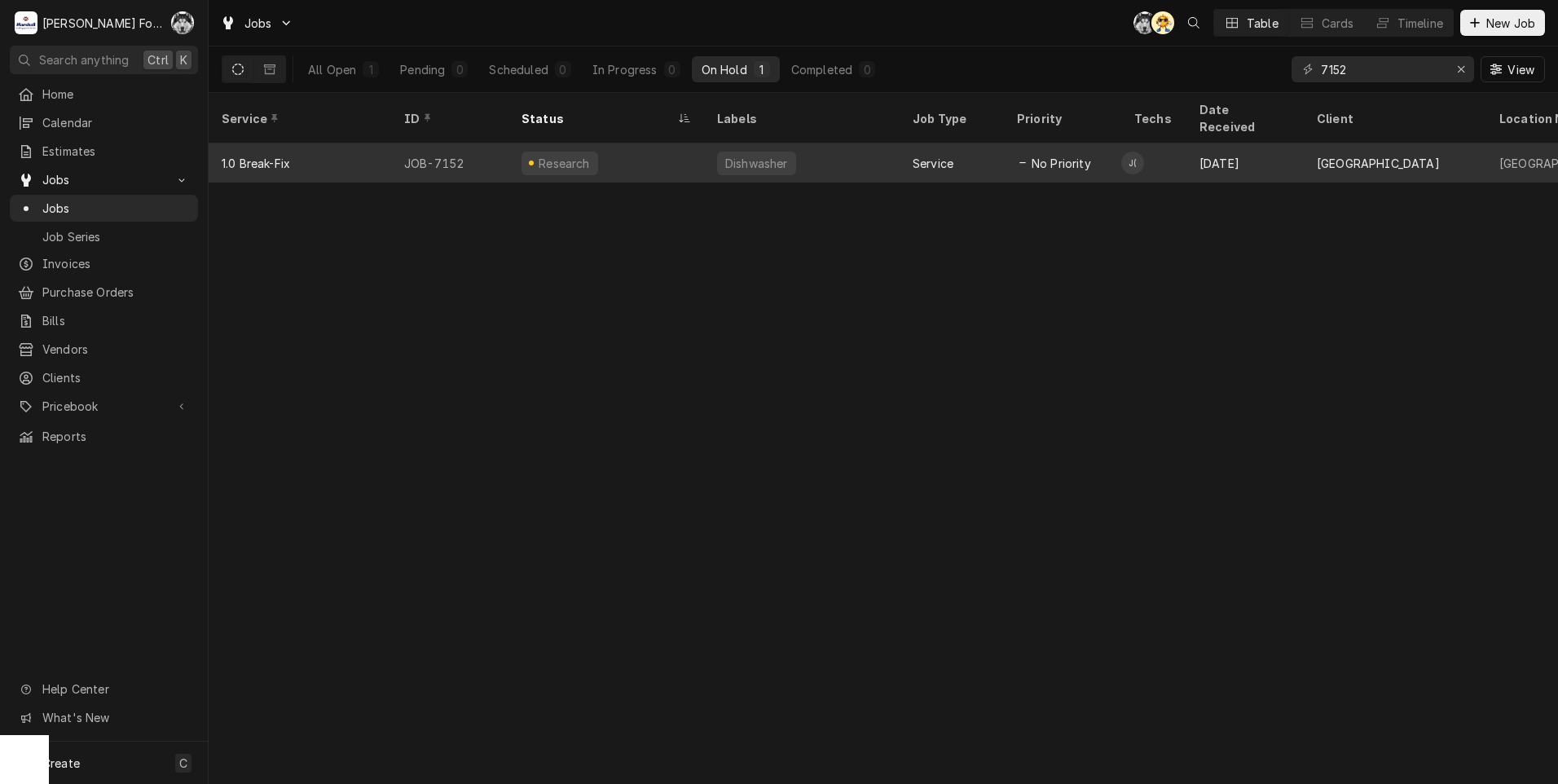
click at [730, 155] on div "Dishwasher" at bounding box center [756, 164] width 66 height 17
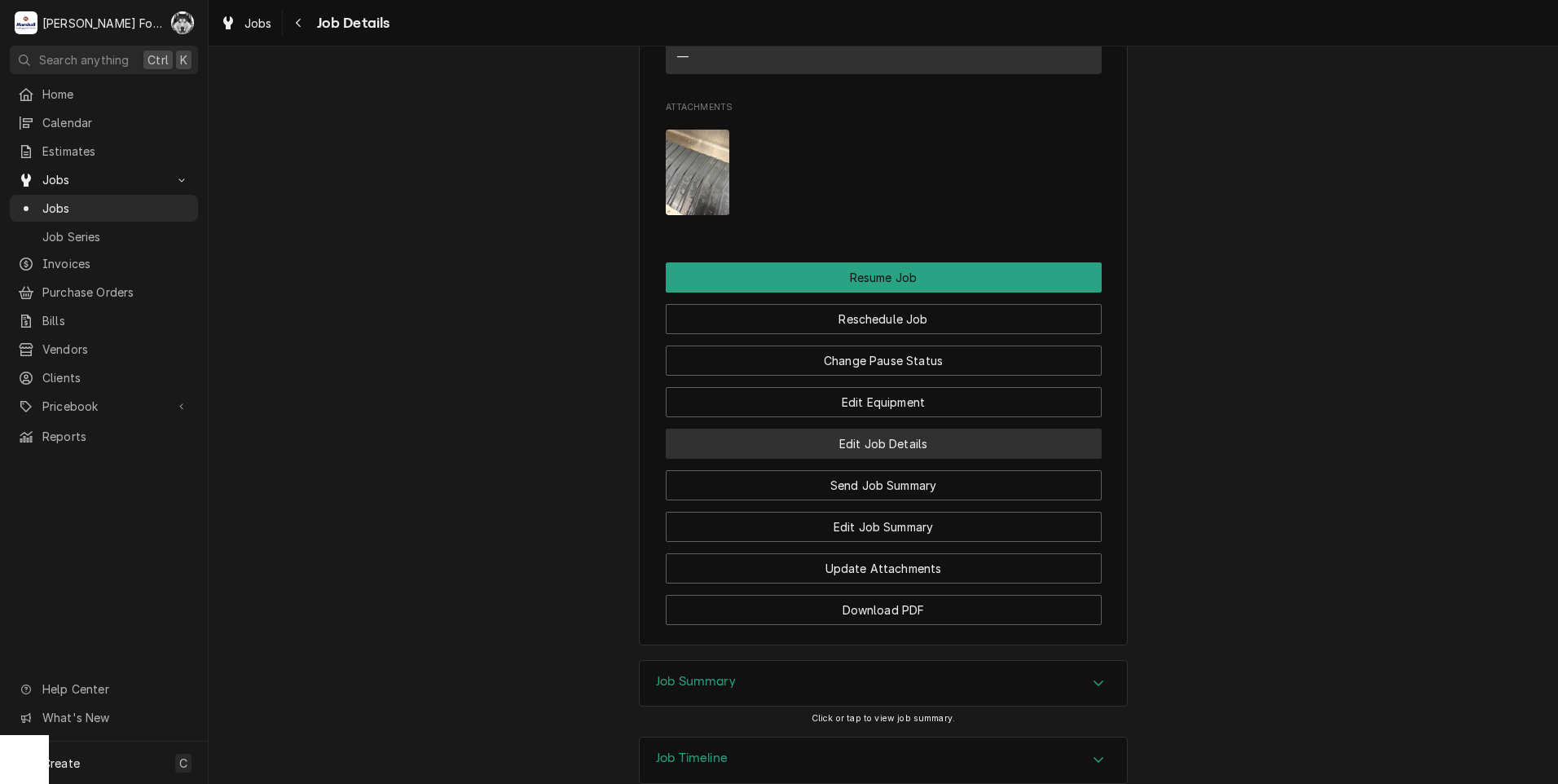
scroll to position [1921, 0]
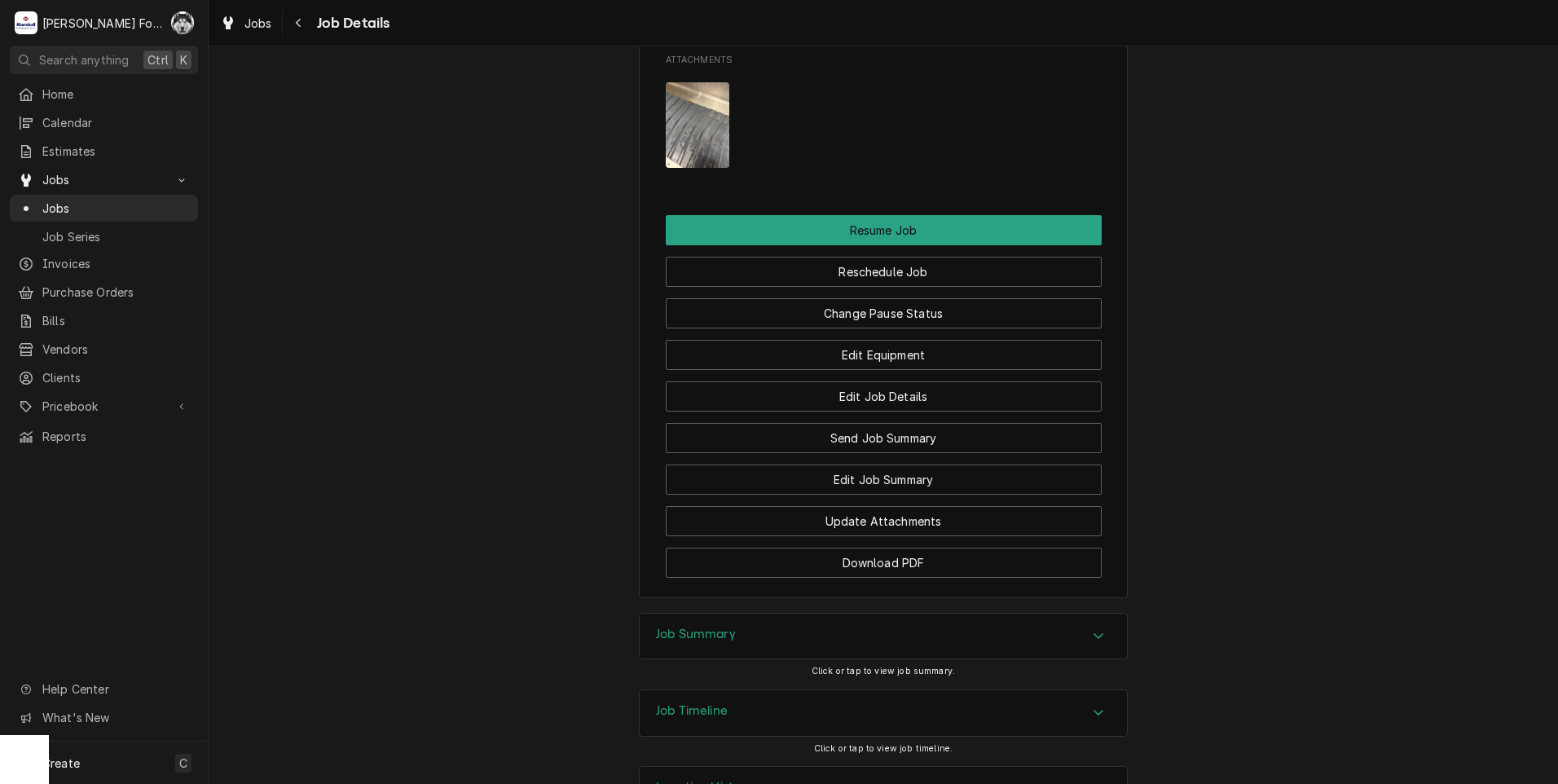
click at [750, 614] on div "Job Summary" at bounding box center [883, 637] width 488 height 46
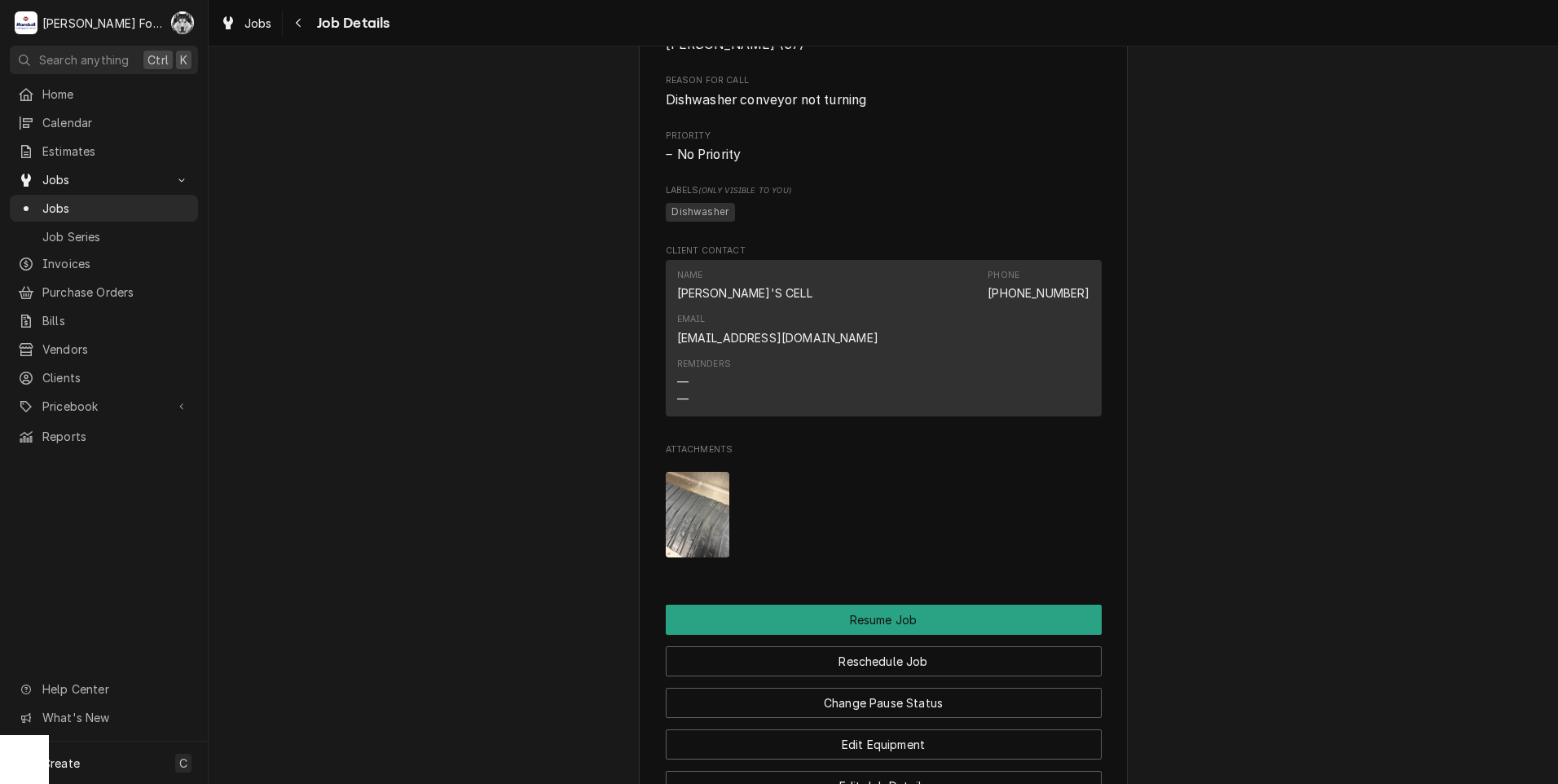
scroll to position [1505, 0]
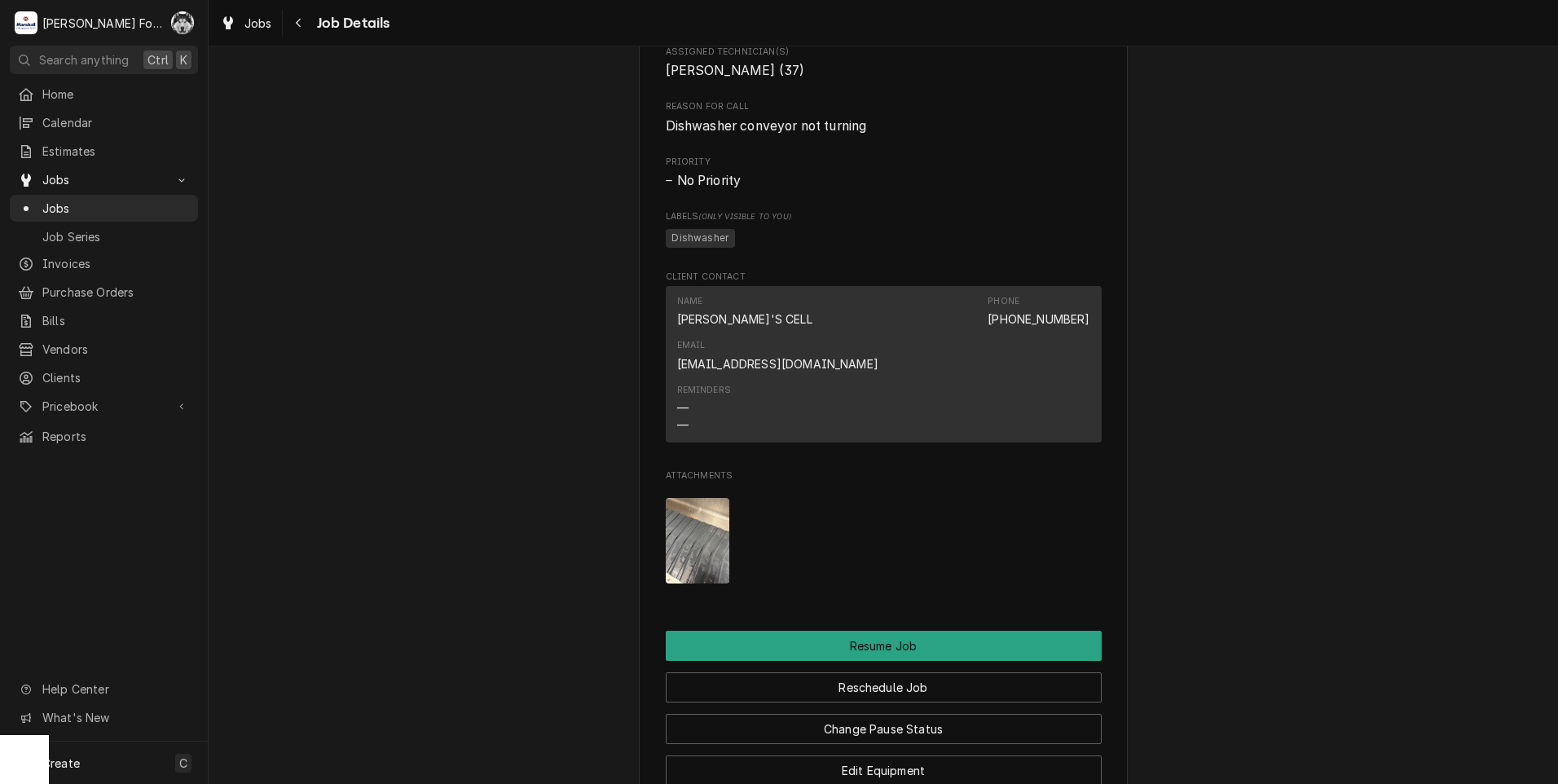
click at [711, 498] on img "Attachments" at bounding box center [698, 540] width 65 height 85
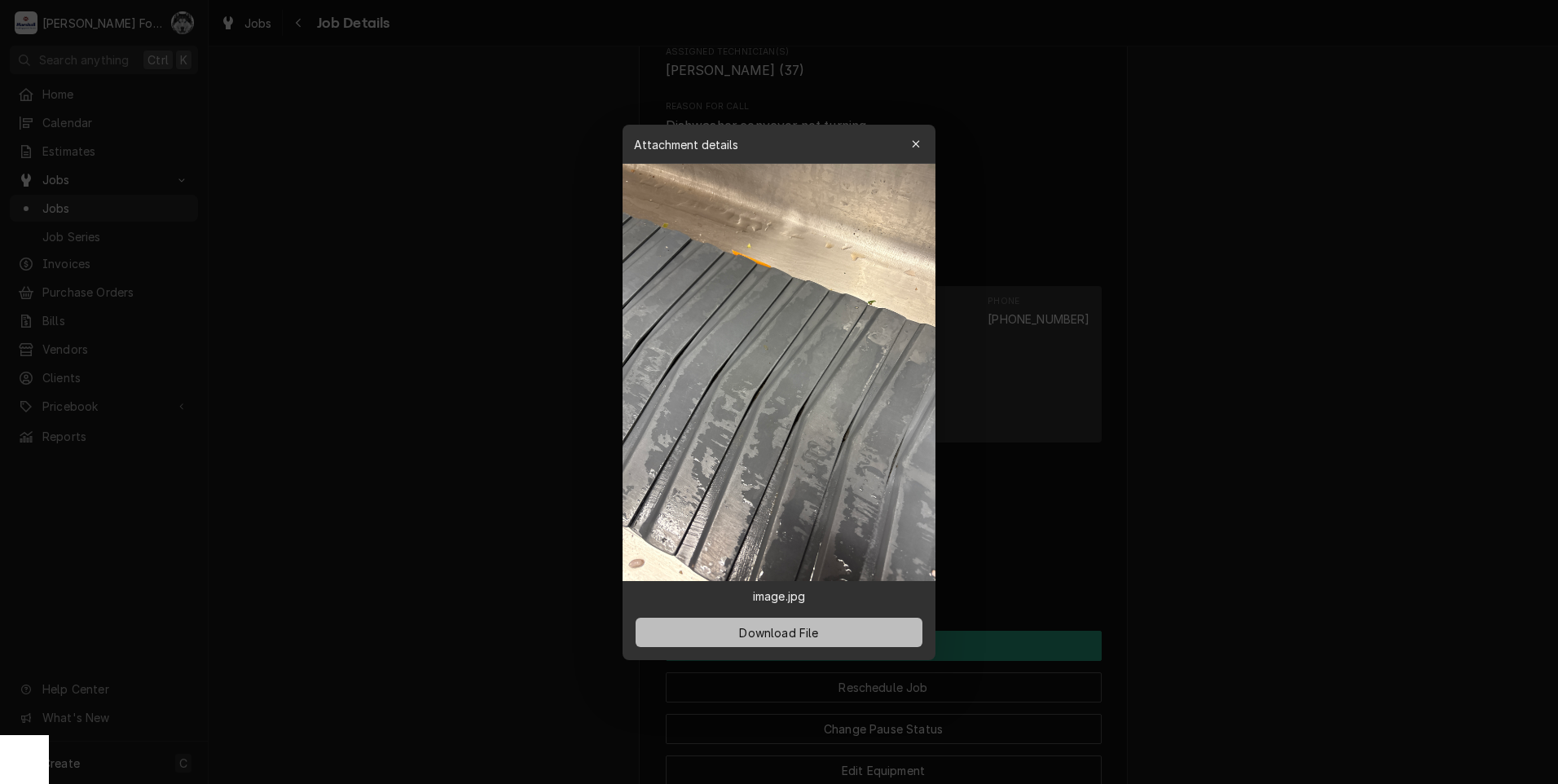
click at [763, 636] on span "Download File" at bounding box center [778, 631] width 85 height 17
click at [917, 144] on icon "button" at bounding box center [916, 143] width 9 height 11
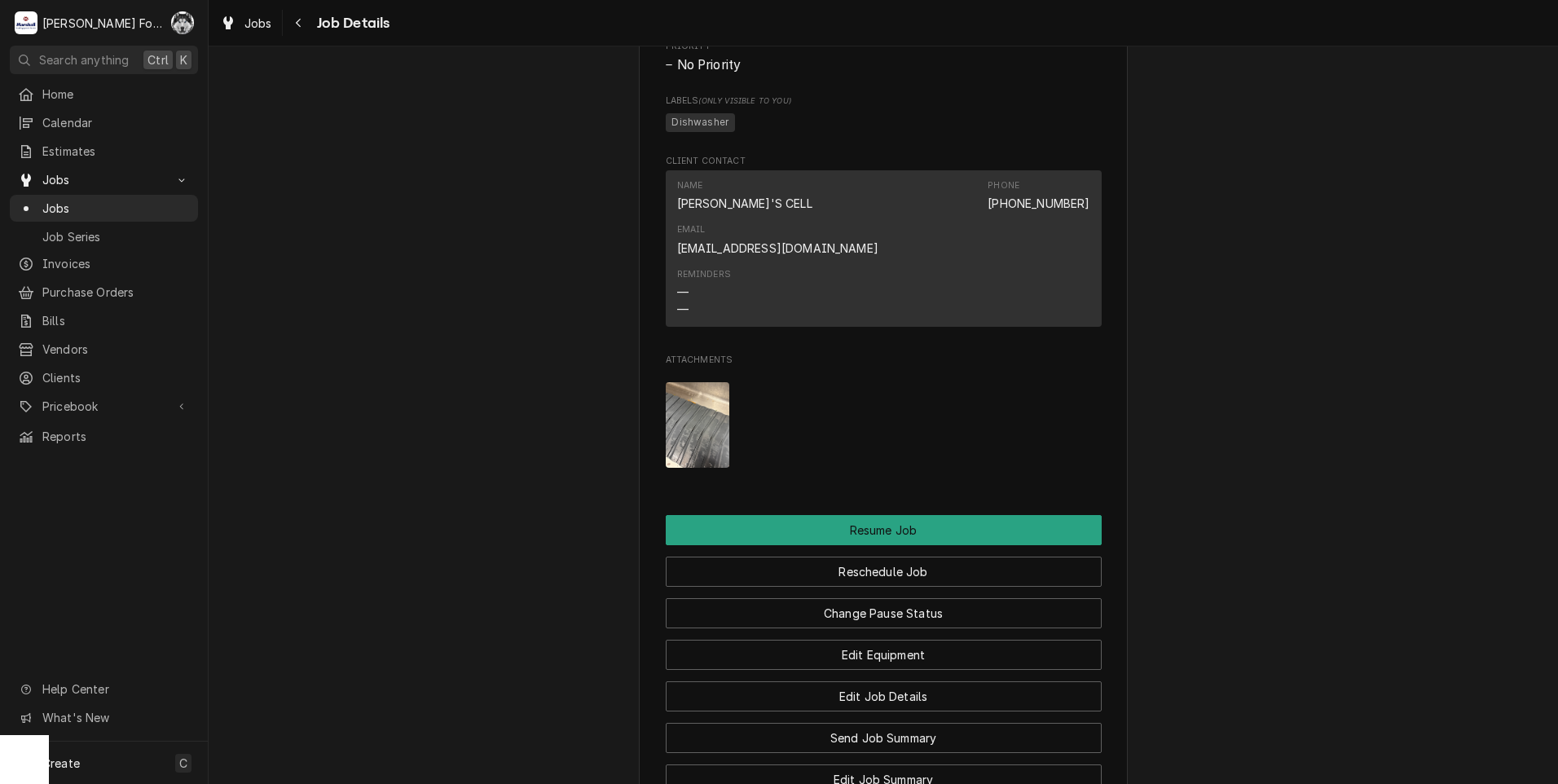
scroll to position [1750, 0]
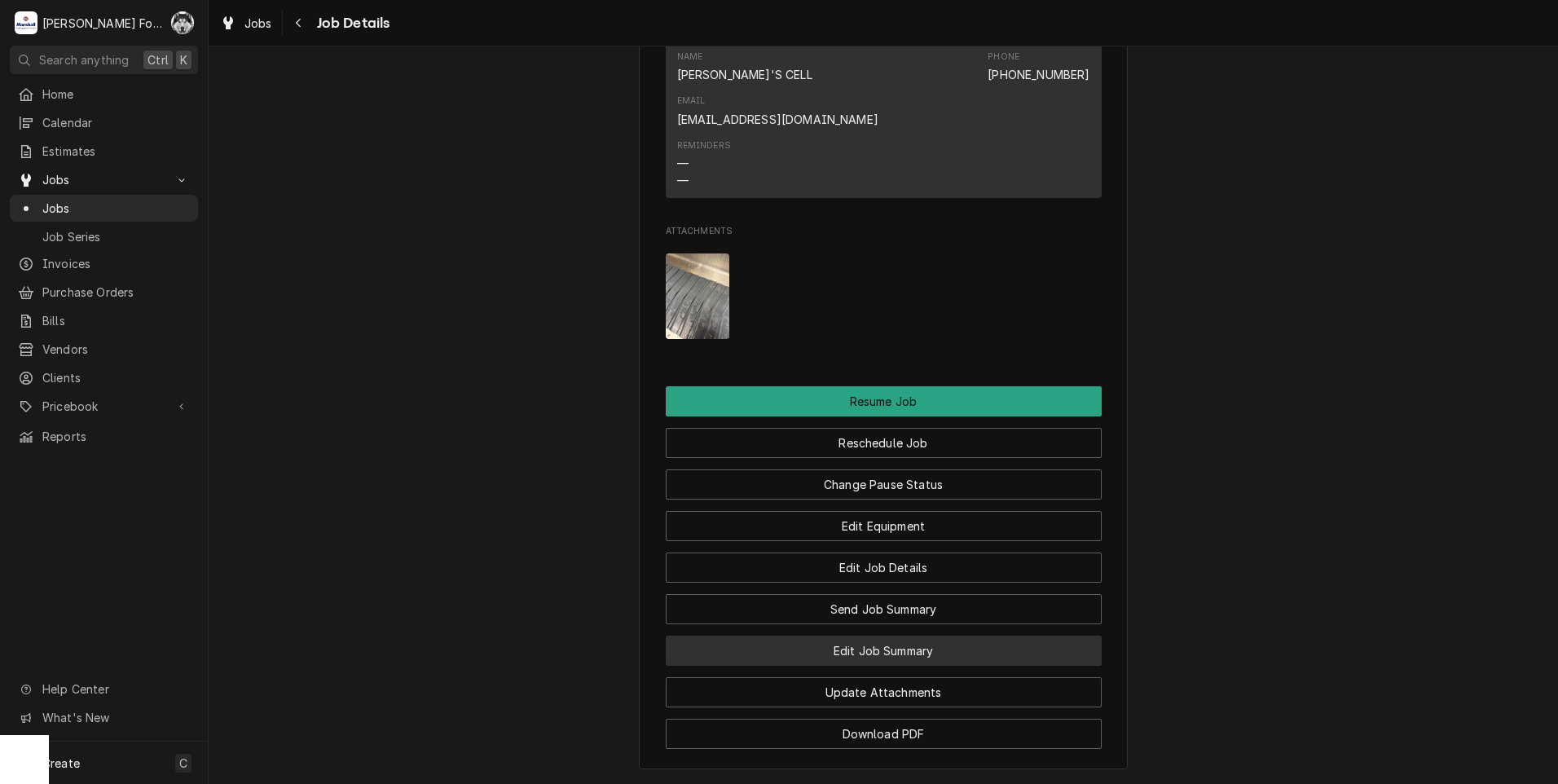
click at [860, 636] on button "Edit Job Summary" at bounding box center [883, 650] width 436 height 30
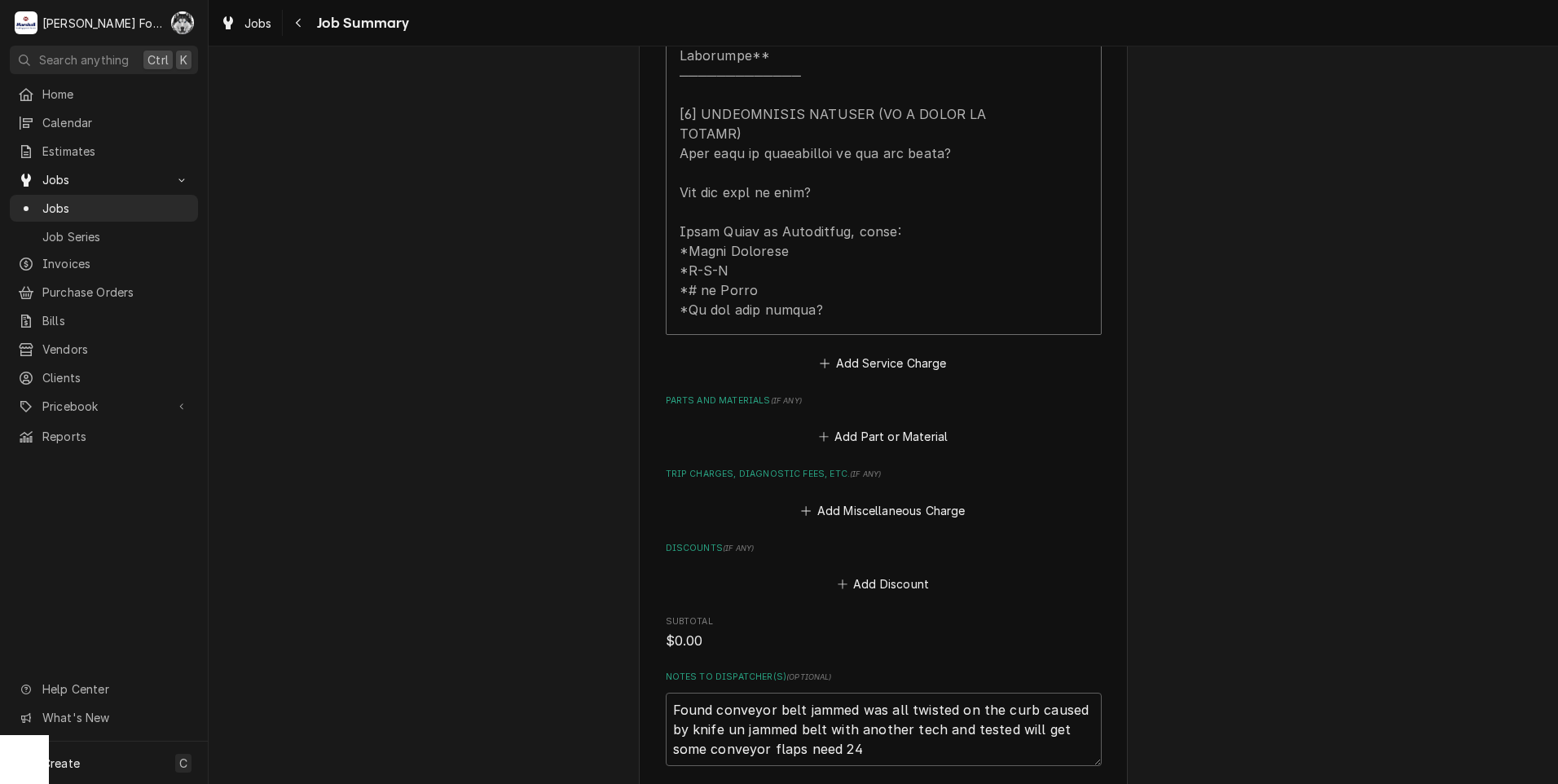
scroll to position [1059, 0]
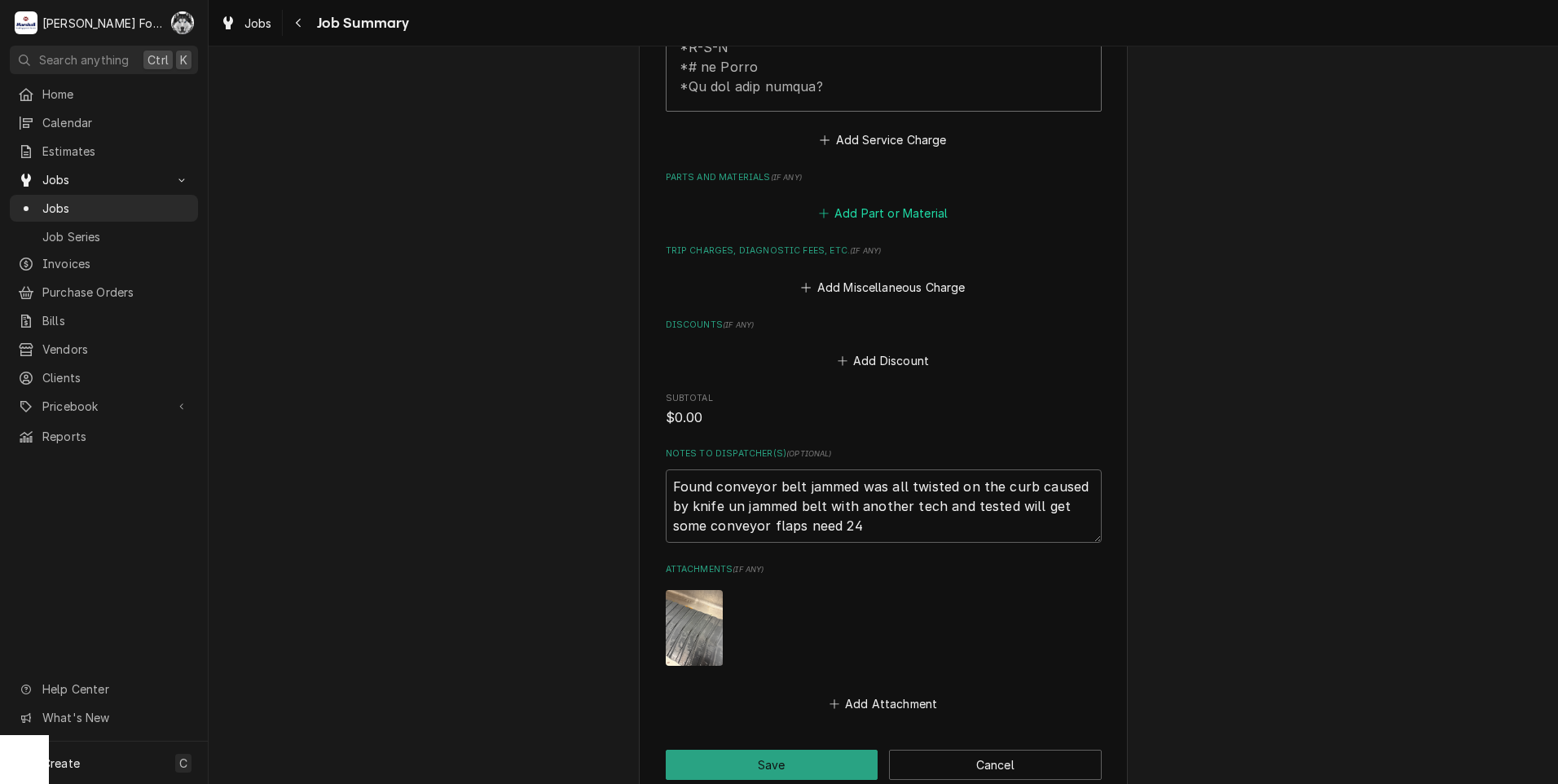
click at [895, 202] on button "Add Part or Material" at bounding box center [883, 213] width 135 height 23
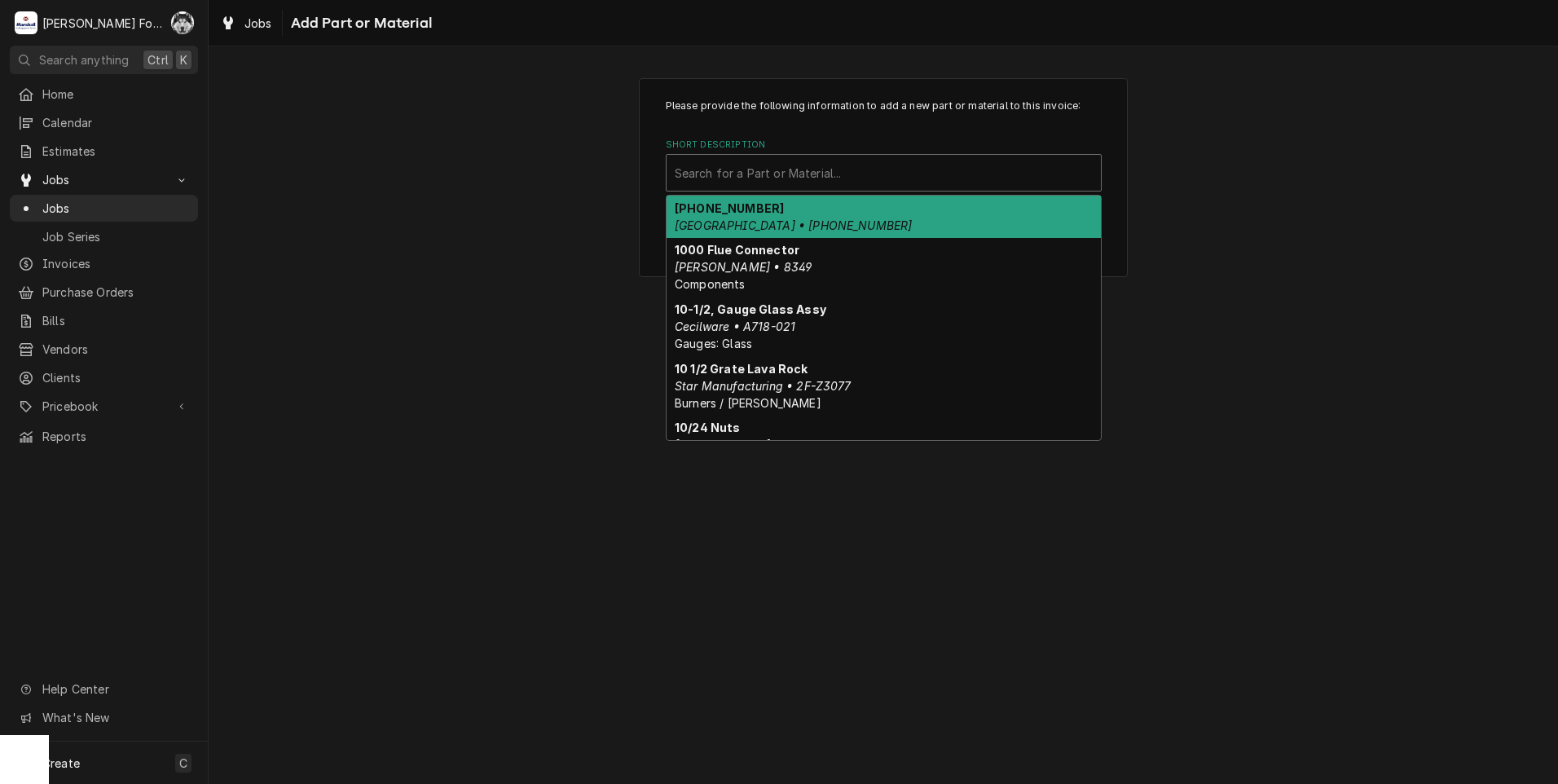
click at [866, 178] on div "Short Description" at bounding box center [883, 172] width 418 height 29
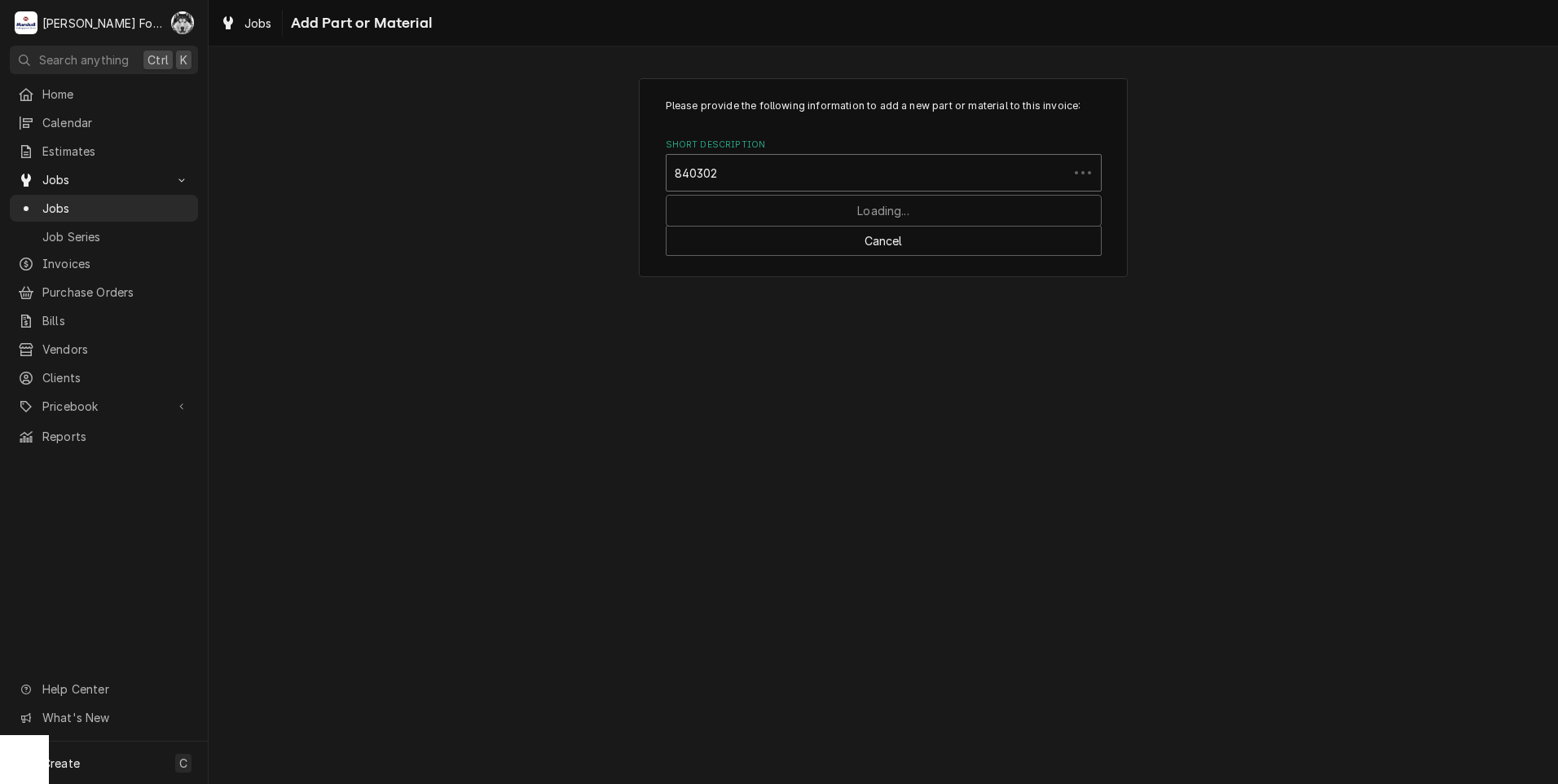
type input "8403026"
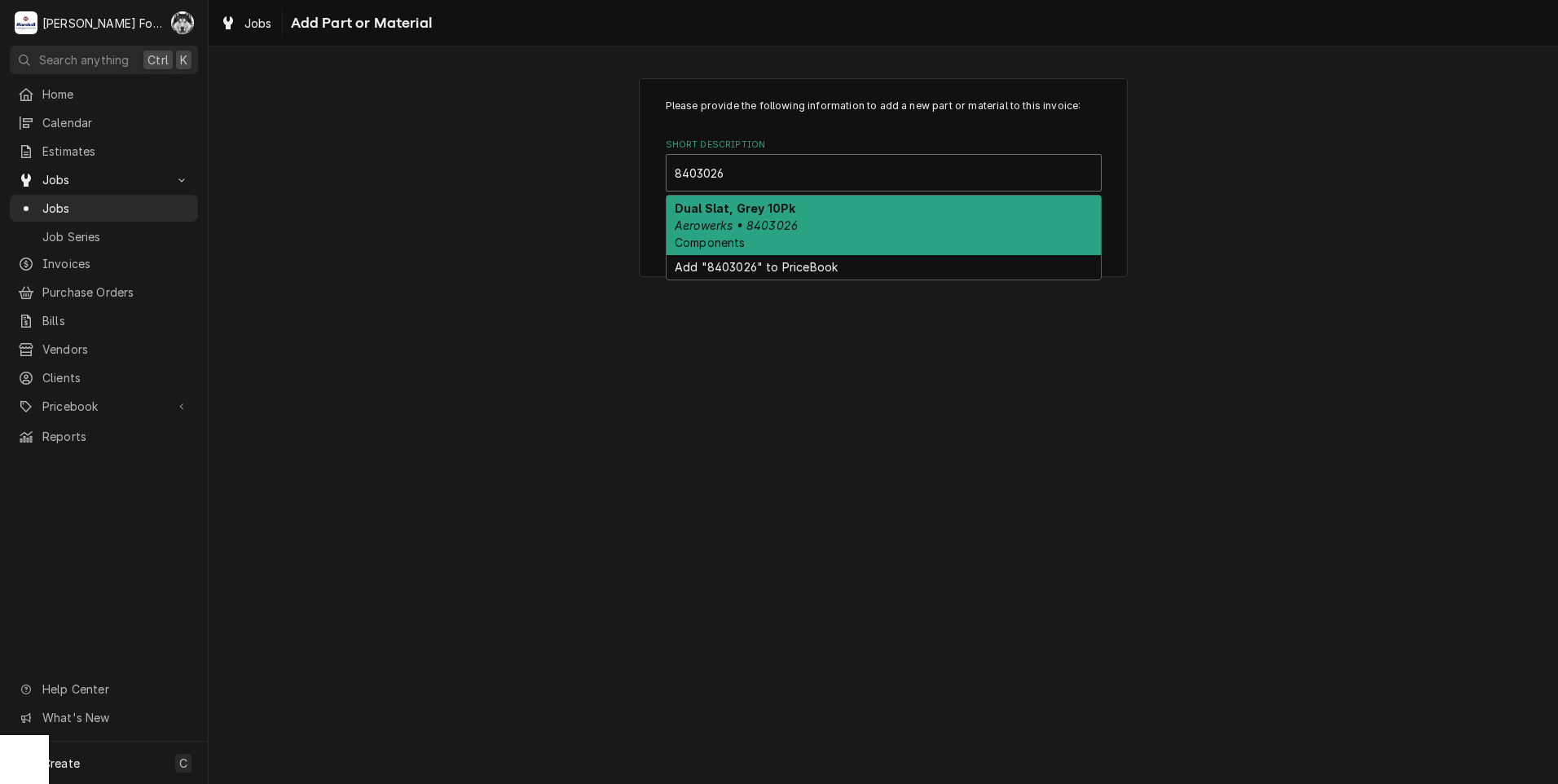
click at [788, 235] on div "Dual Slat, Grey 10Pk Aerowerks • 8403026 Components" at bounding box center [883, 225] width 434 height 60
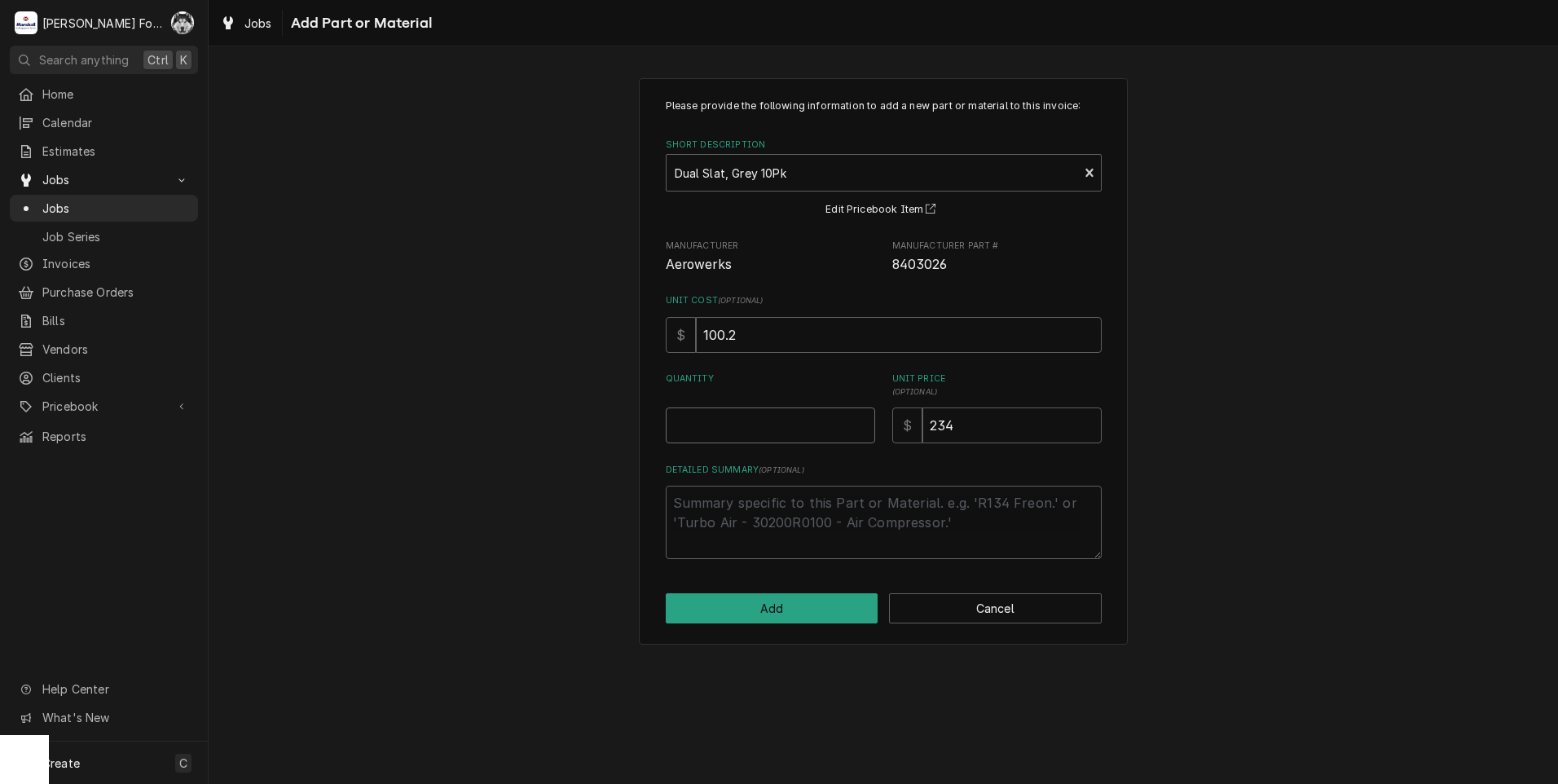
type textarea "x"
type input "0.5"
click at [858, 420] on input "0.5" at bounding box center [770, 425] width 210 height 36
type textarea "x"
type input "1"
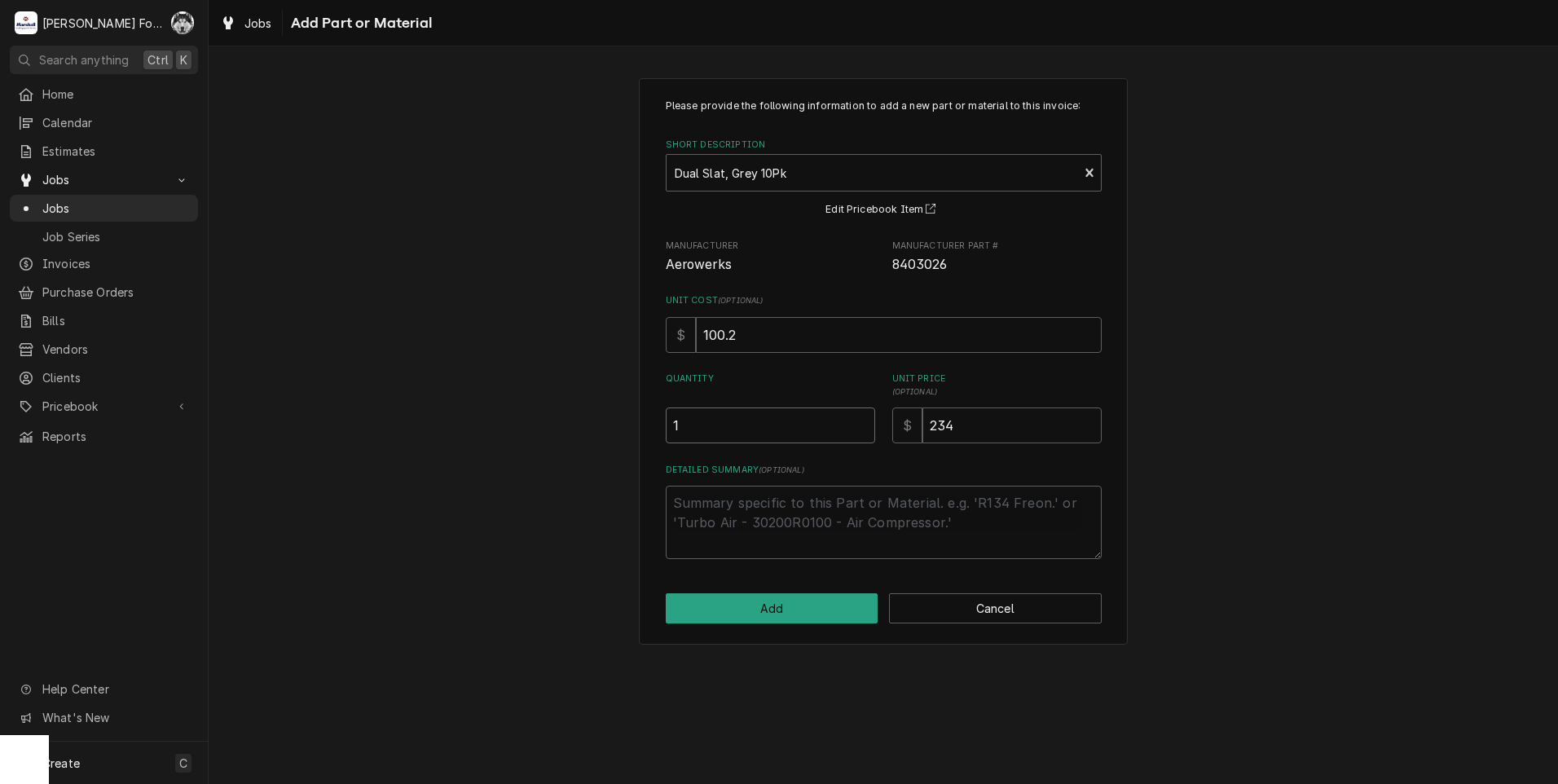
click at [858, 420] on input "1" at bounding box center [770, 425] width 210 height 36
type textarea "x"
type input "1.5"
click at [858, 420] on input "1.5" at bounding box center [770, 425] width 210 height 36
type textarea "x"
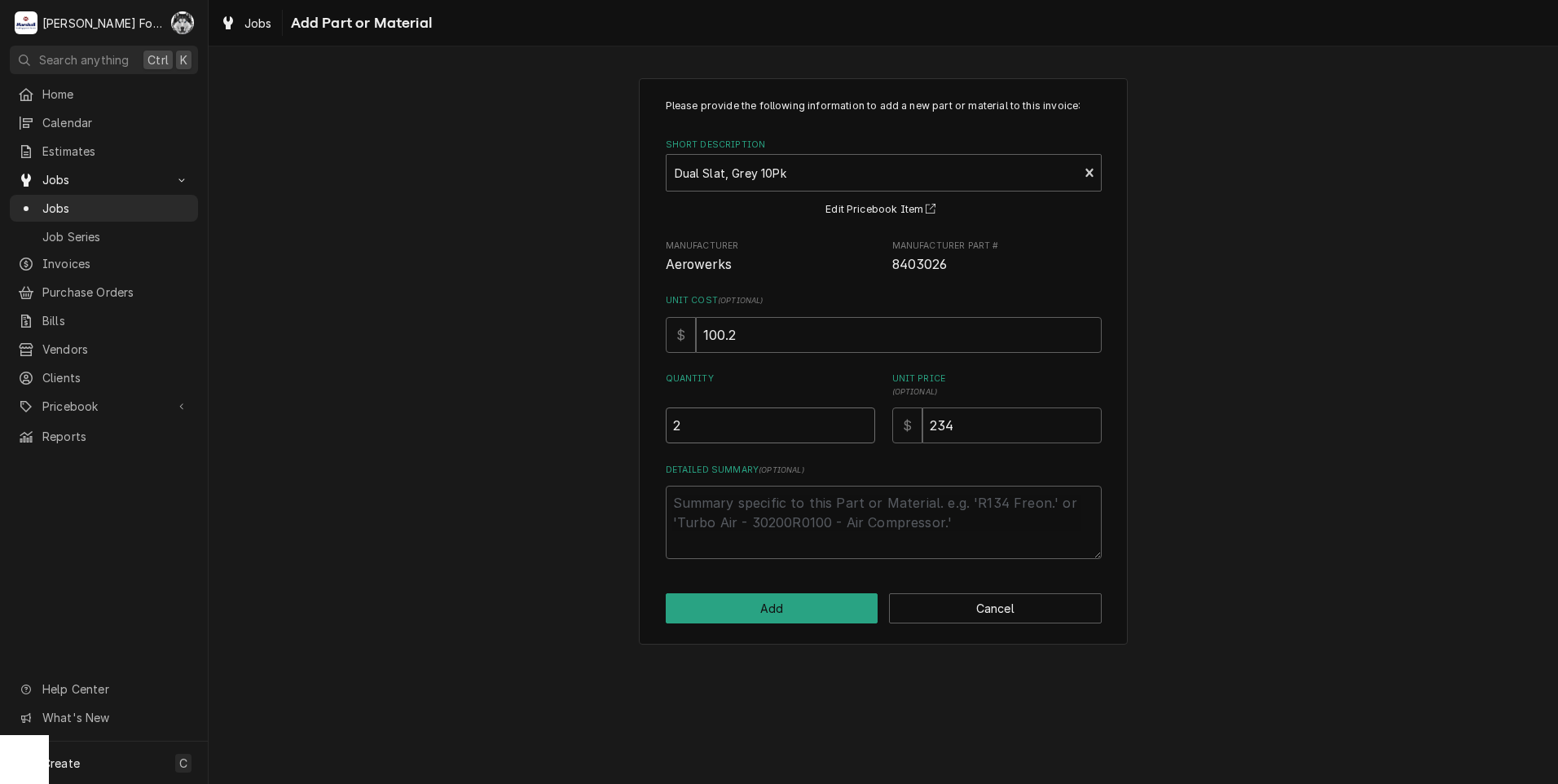
type input "2"
click at [858, 420] on input "2" at bounding box center [770, 425] width 210 height 36
type textarea "x"
type input "2.5"
click at [858, 418] on input "2.5" at bounding box center [770, 425] width 210 height 36
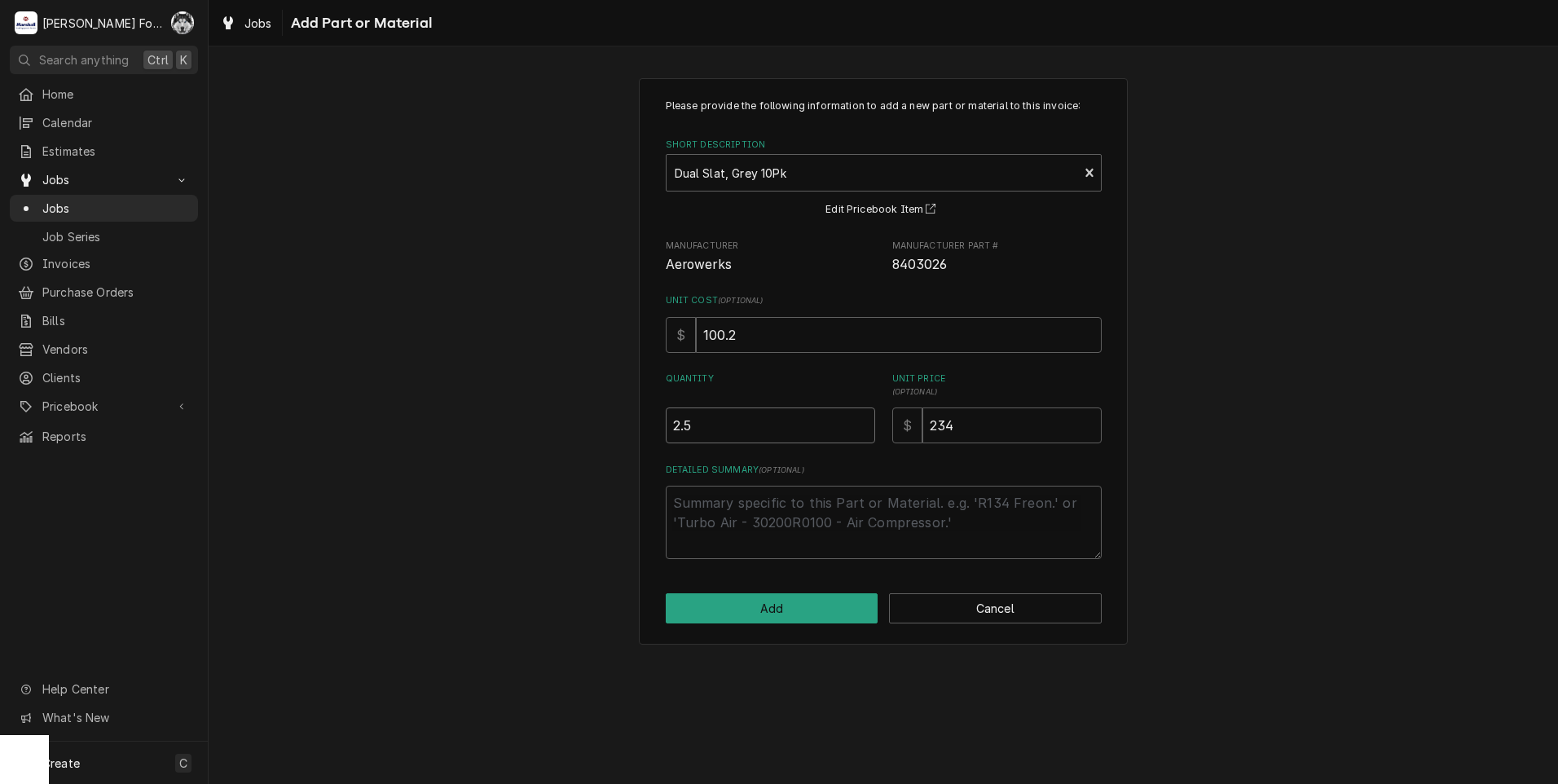
type textarea "x"
type input "3"
click at [858, 418] on input "3" at bounding box center [770, 425] width 210 height 36
click at [758, 611] on button "Add" at bounding box center [771, 608] width 212 height 30
type textarea "x"
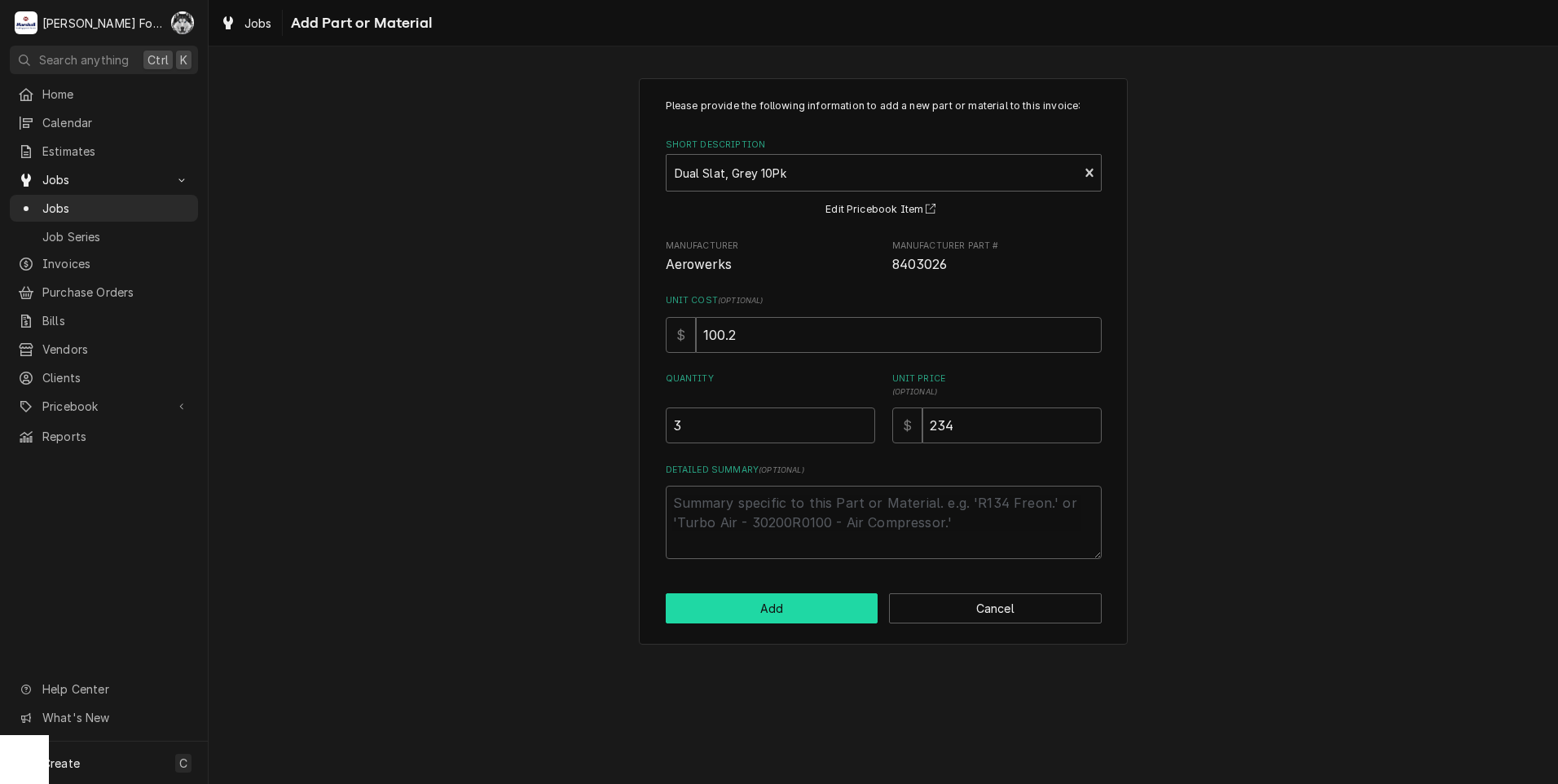
scroll to position [1059, 0]
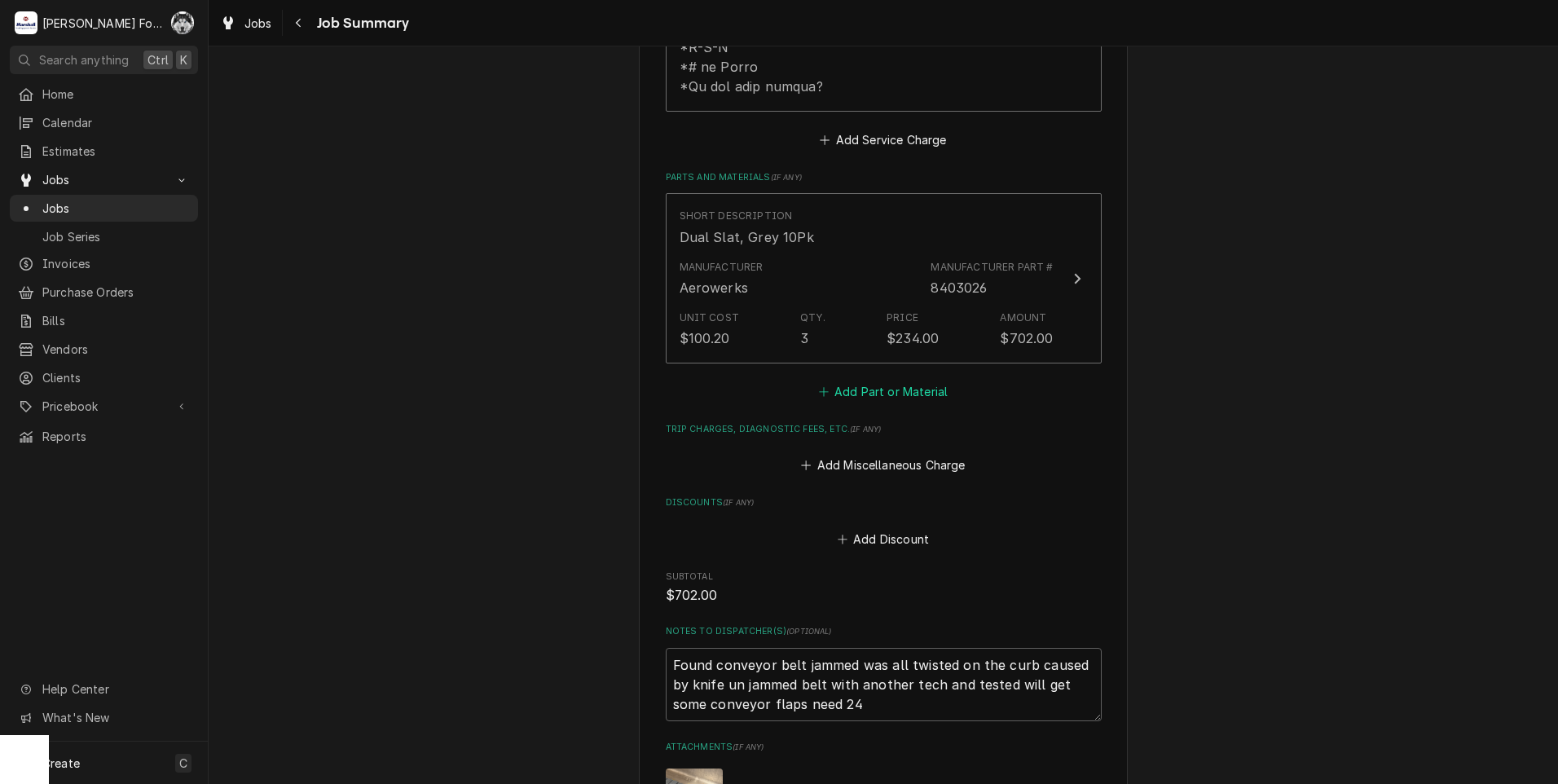
click at [895, 379] on button "Add Part or Material" at bounding box center [883, 390] width 135 height 23
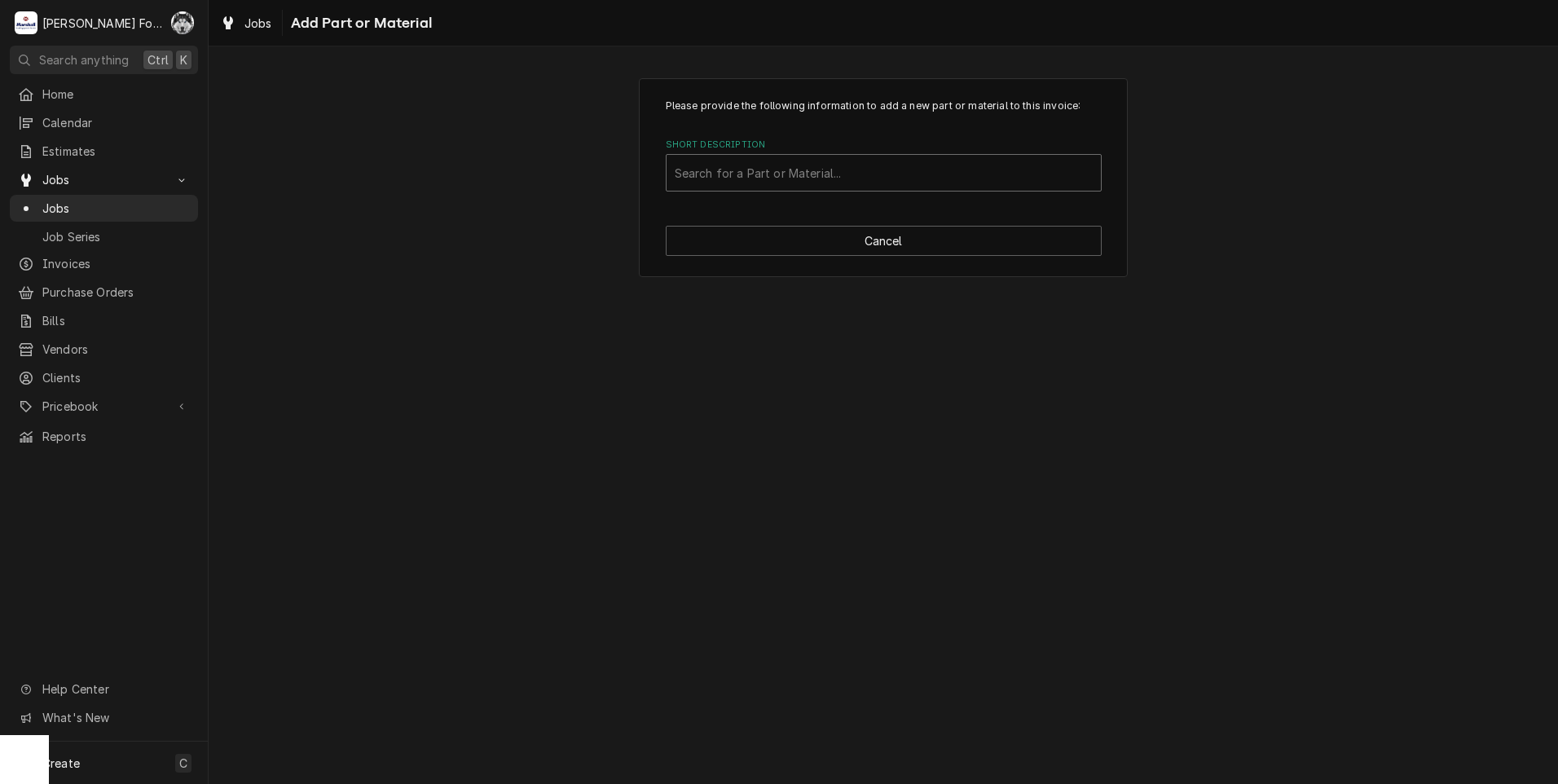
click at [874, 166] on div "Short Description" at bounding box center [883, 172] width 418 height 29
type input "SSDT"
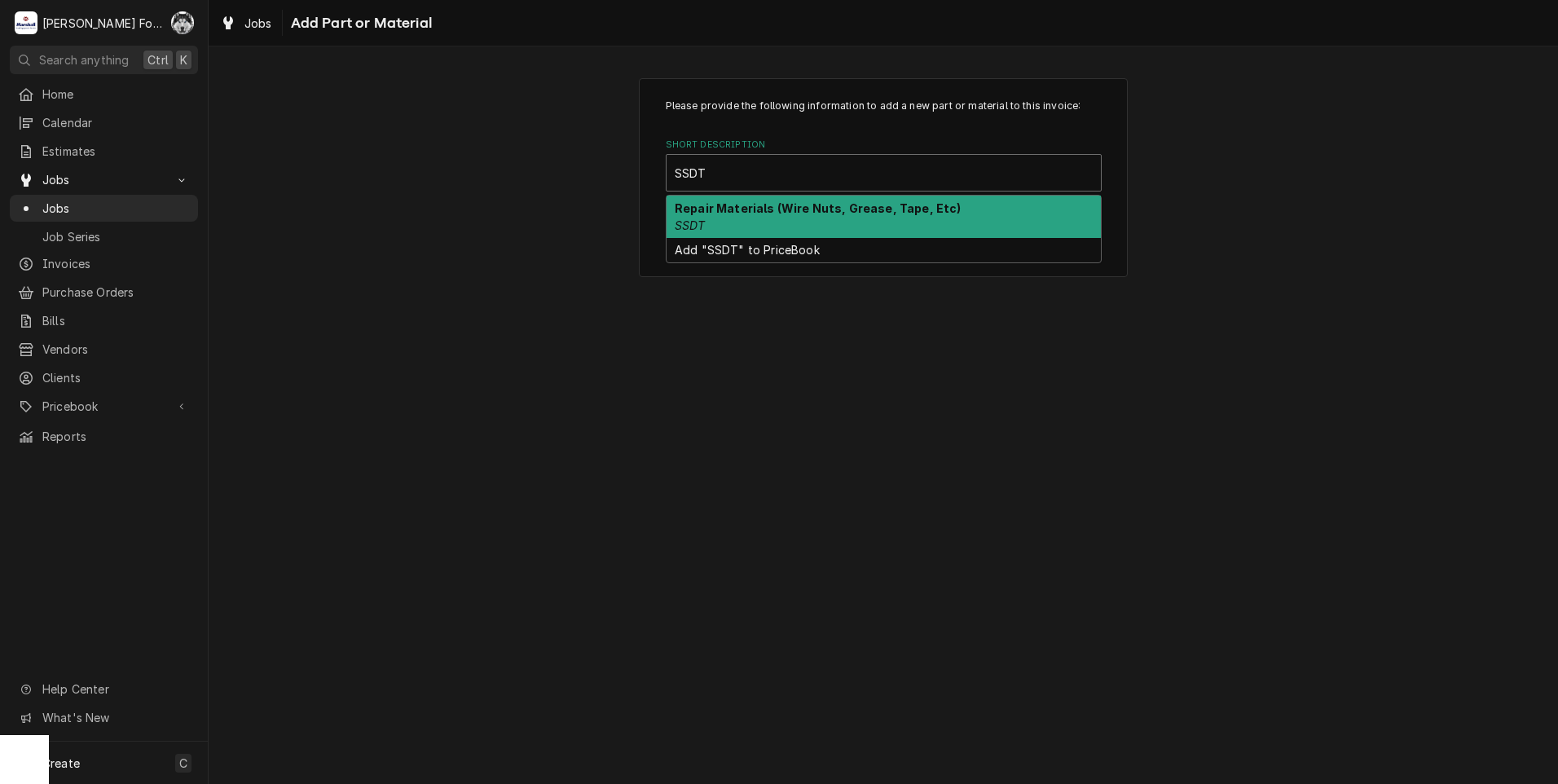
click at [806, 212] on strong "Repair Materials (Wire Nuts, Grease, Tape, Etc)" at bounding box center [817, 208] width 286 height 14
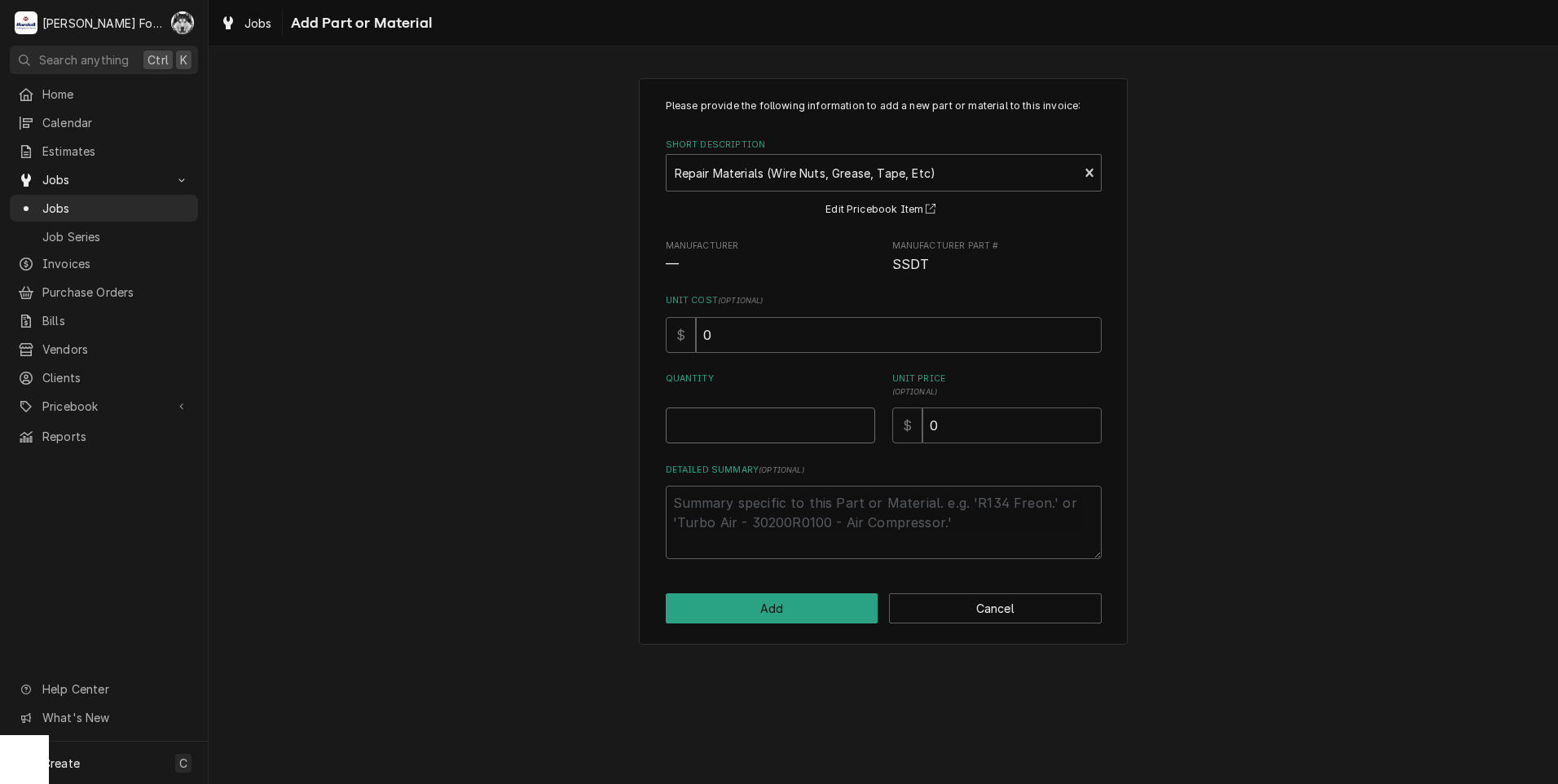
type textarea "x"
type input "0.5"
click at [860, 423] on input "0.5" at bounding box center [770, 425] width 210 height 36
type textarea "x"
type input "1"
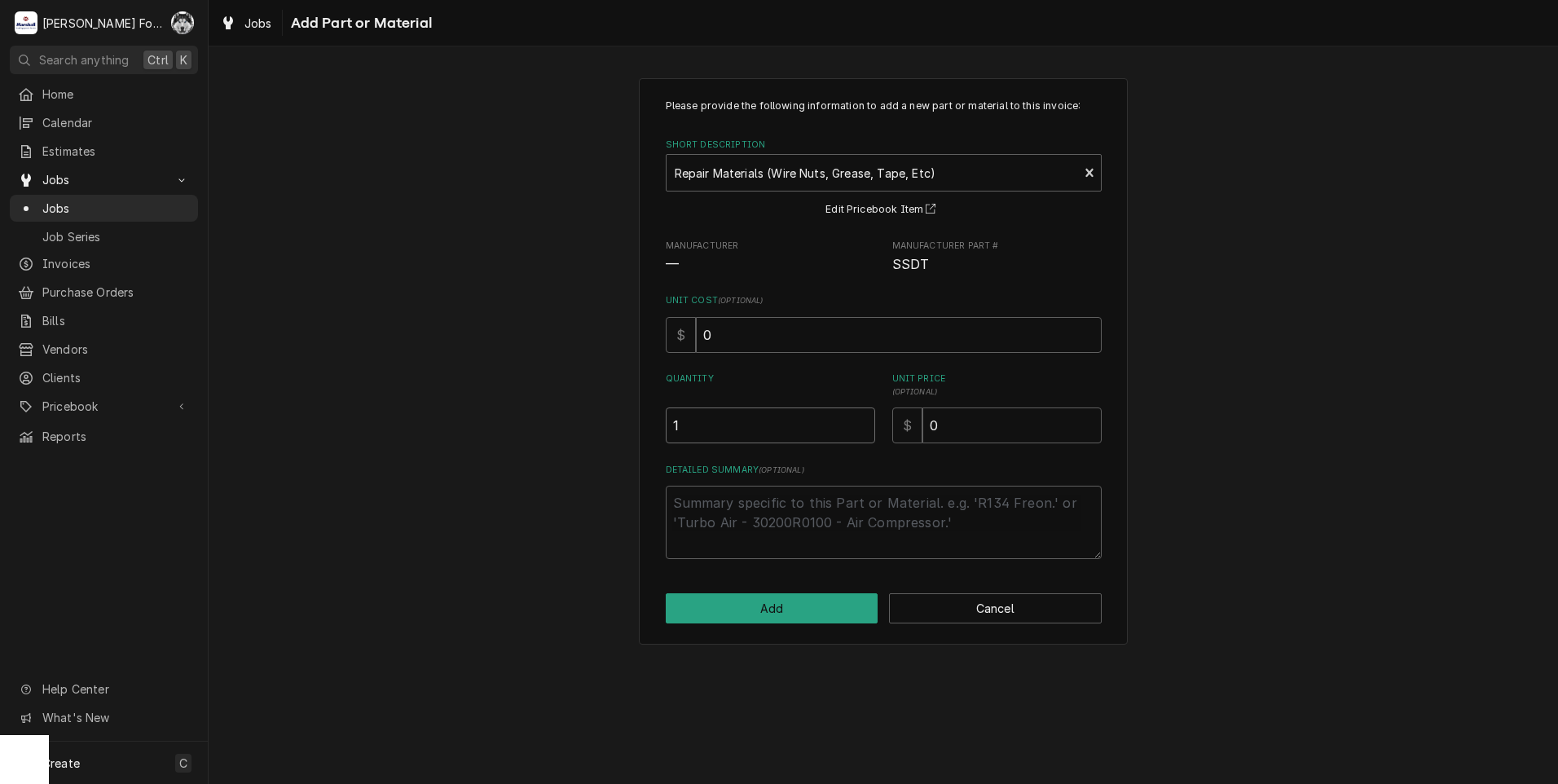
click at [860, 423] on input "1" at bounding box center [770, 425] width 210 height 36
drag, startPoint x: 959, startPoint y: 431, endPoint x: 770, endPoint y: 457, distance: 190.8
click at [779, 457] on div "Please provide the following information to add a new part or material to this …" at bounding box center [883, 329] width 436 height 460
type textarea "x"
type input "1"
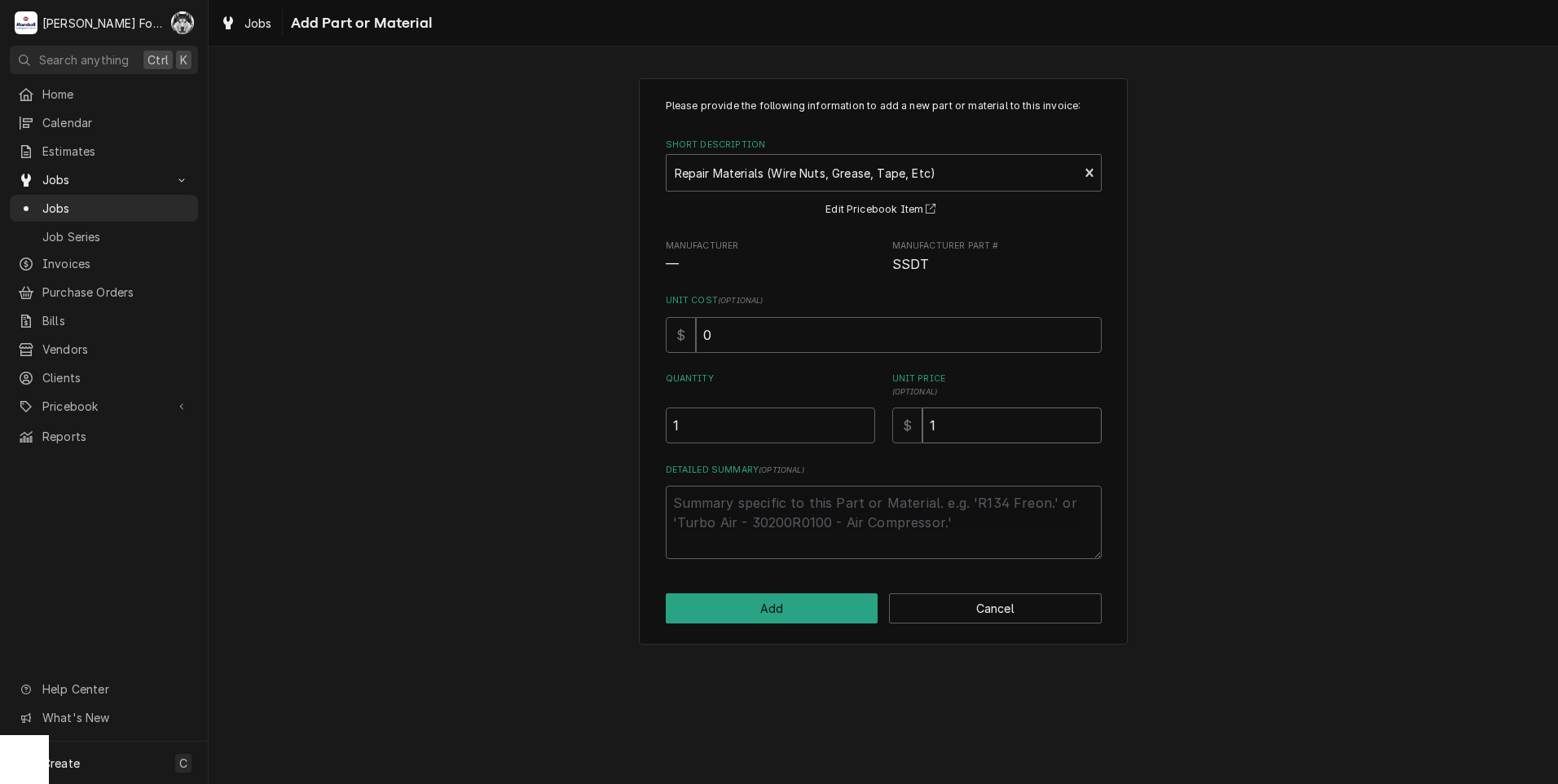
type textarea "x"
type input "16"
click at [796, 603] on button "Add" at bounding box center [771, 608] width 212 height 30
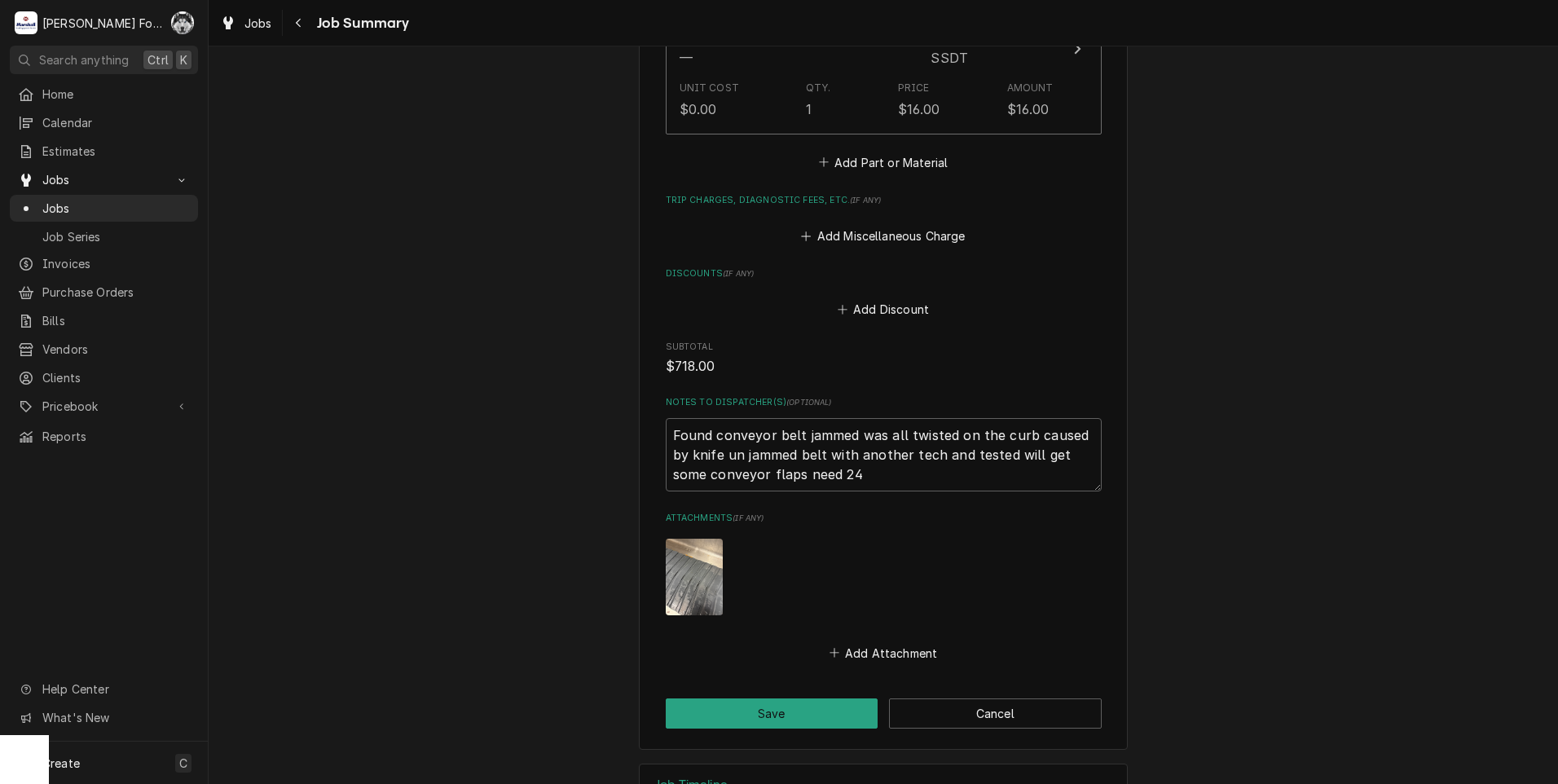
scroll to position [1468, 0]
click at [745, 695] on button "Save" at bounding box center [771, 710] width 212 height 30
type textarea "x"
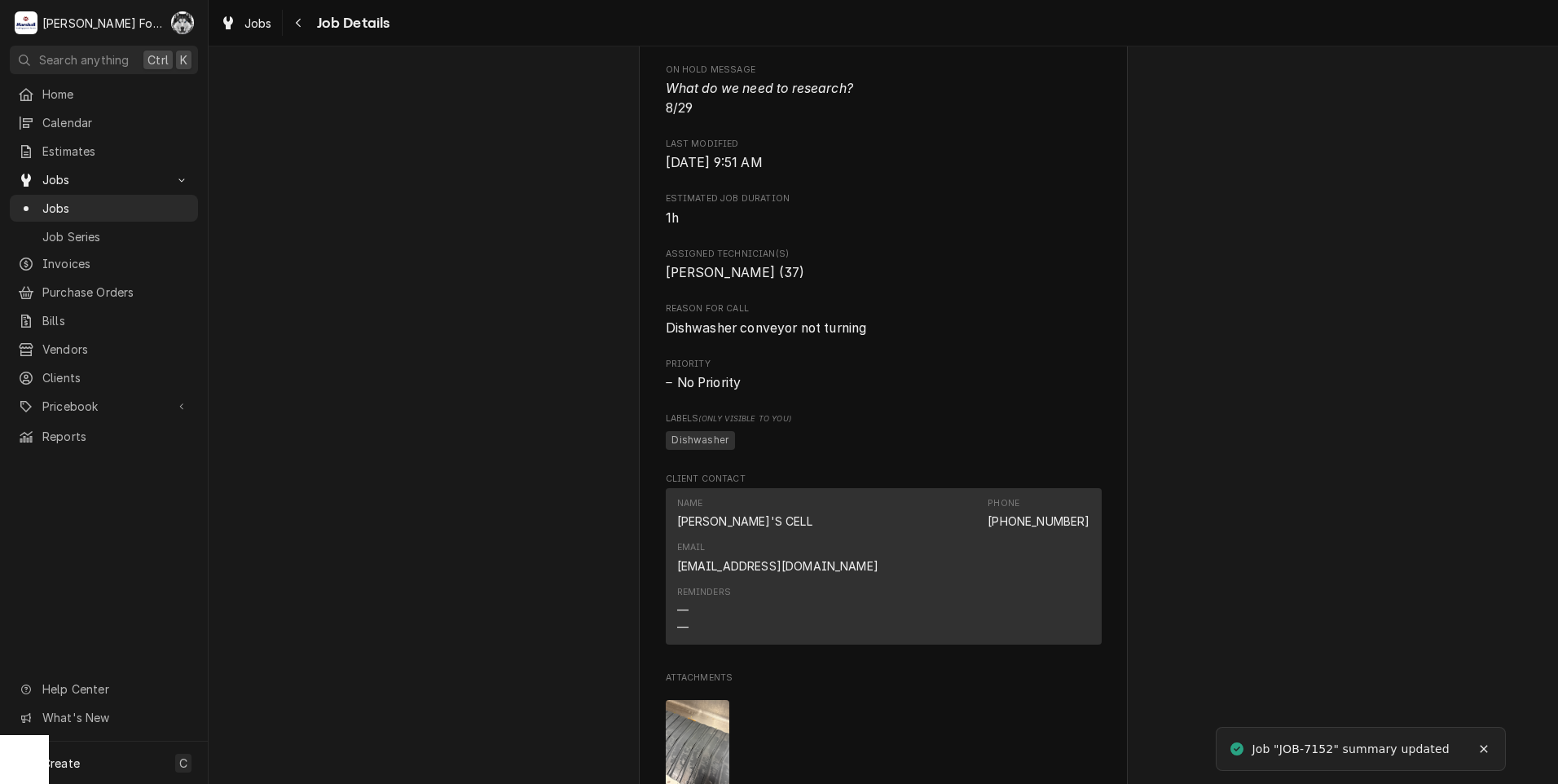
scroll to position [1921, 0]
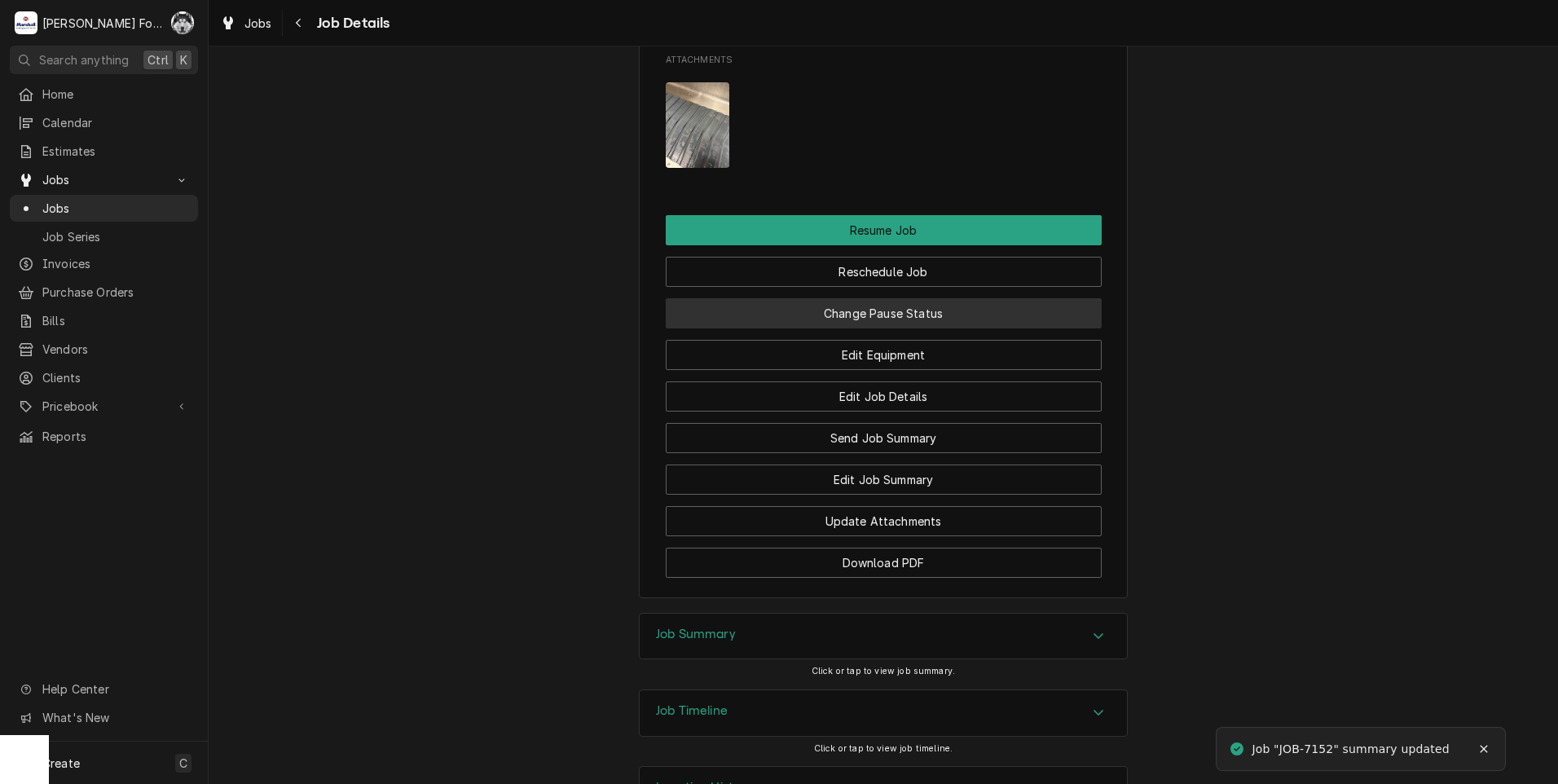
click at [875, 298] on button "Change Pause Status" at bounding box center [883, 313] width 436 height 30
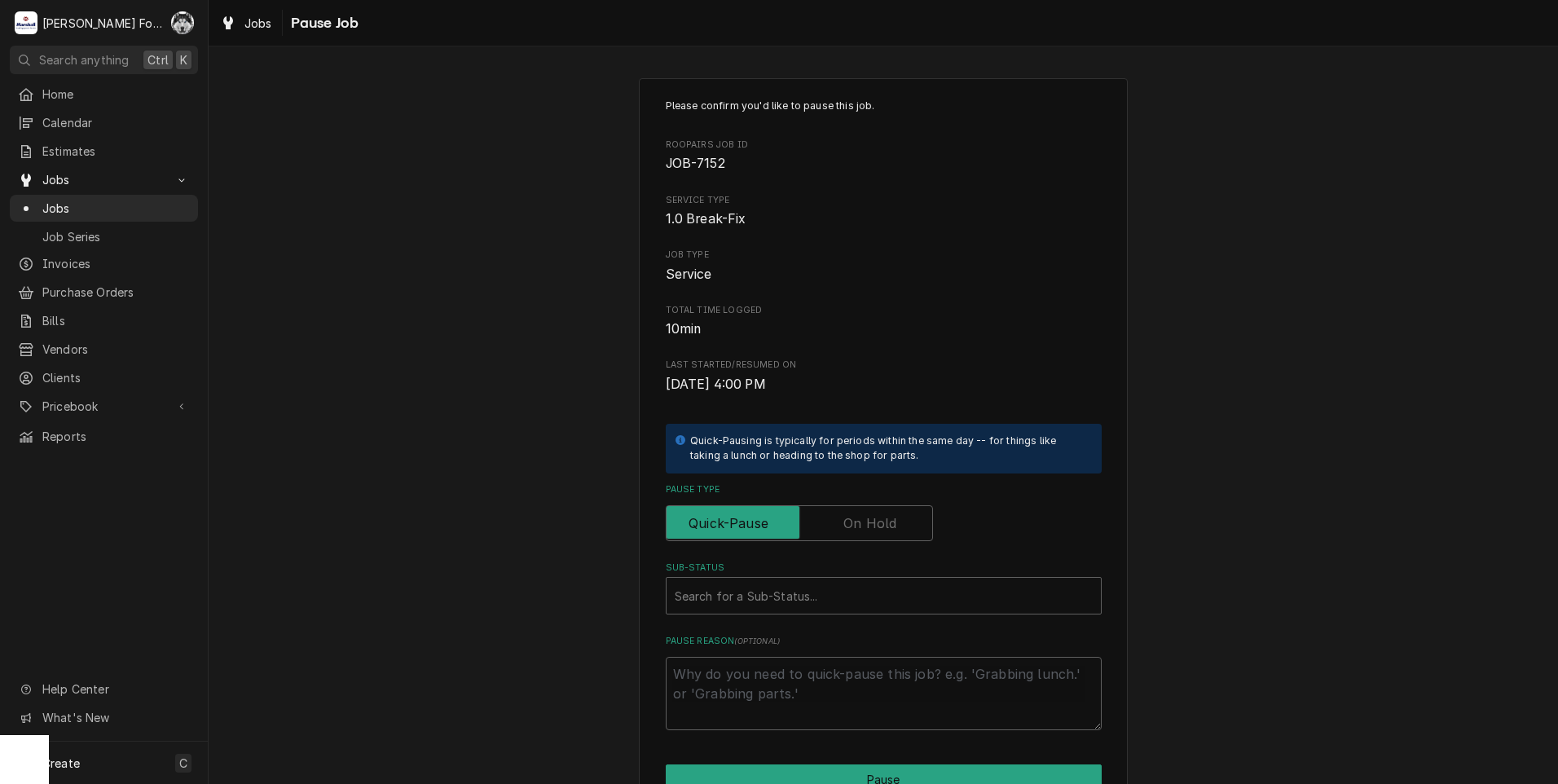
click at [840, 526] on label "Pause Type" at bounding box center [799, 523] width 268 height 36
click at [840, 526] on input "Pause Type" at bounding box center [799, 523] width 252 height 36
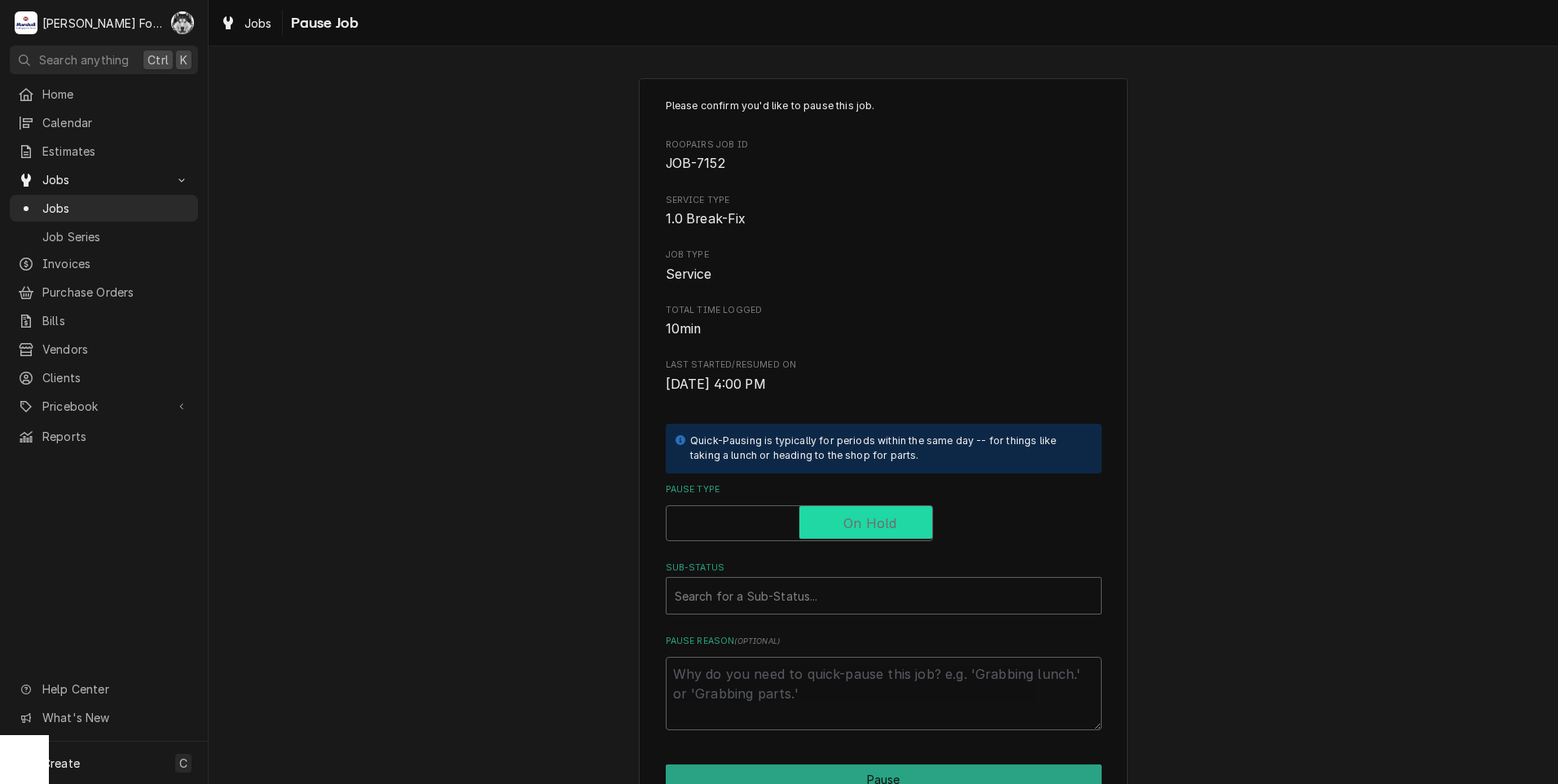
checkbox input "true"
drag, startPoint x: 821, startPoint y: 615, endPoint x: 821, endPoint y: 601, distance: 14.0
click at [821, 606] on div "Please confirm you'd like to pause this job. Roopairs Job ID JOB-7152 Service T…" at bounding box center [883, 414] width 436 height 631
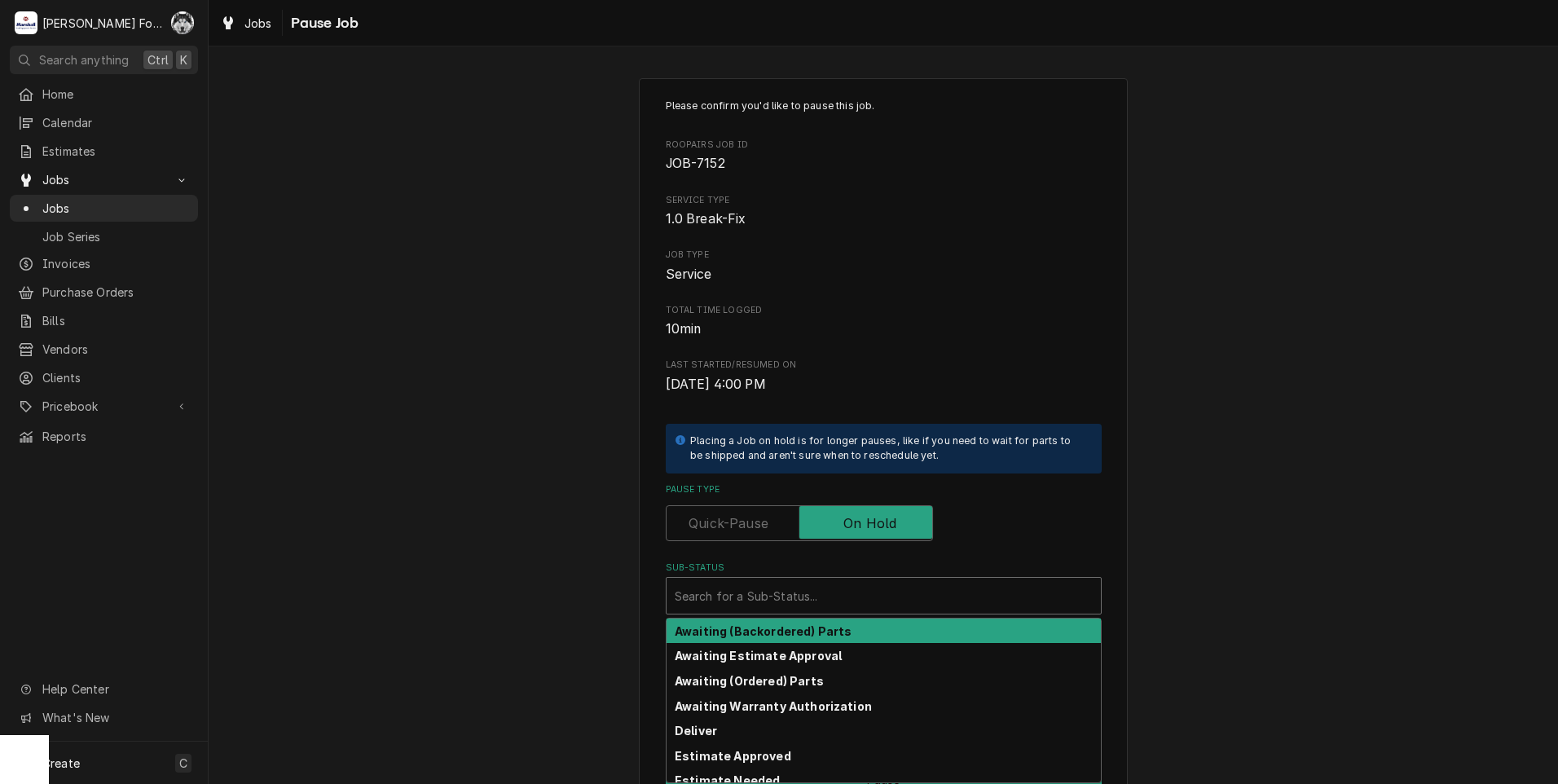
click at [821, 598] on div "Sub-Status" at bounding box center [883, 596] width 418 height 29
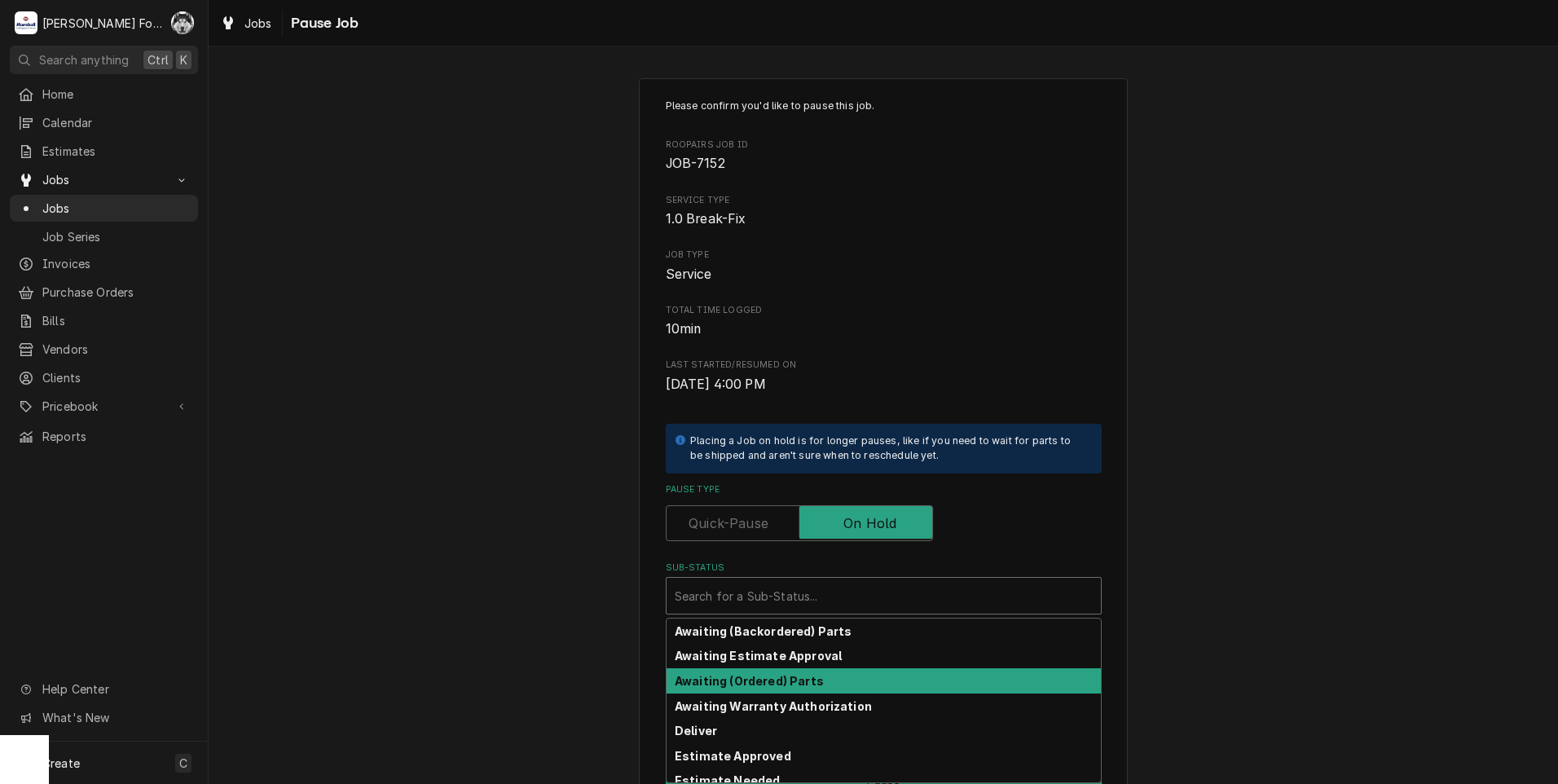
click at [768, 683] on strong "Awaiting (Ordered) Parts" at bounding box center [748, 680] width 149 height 14
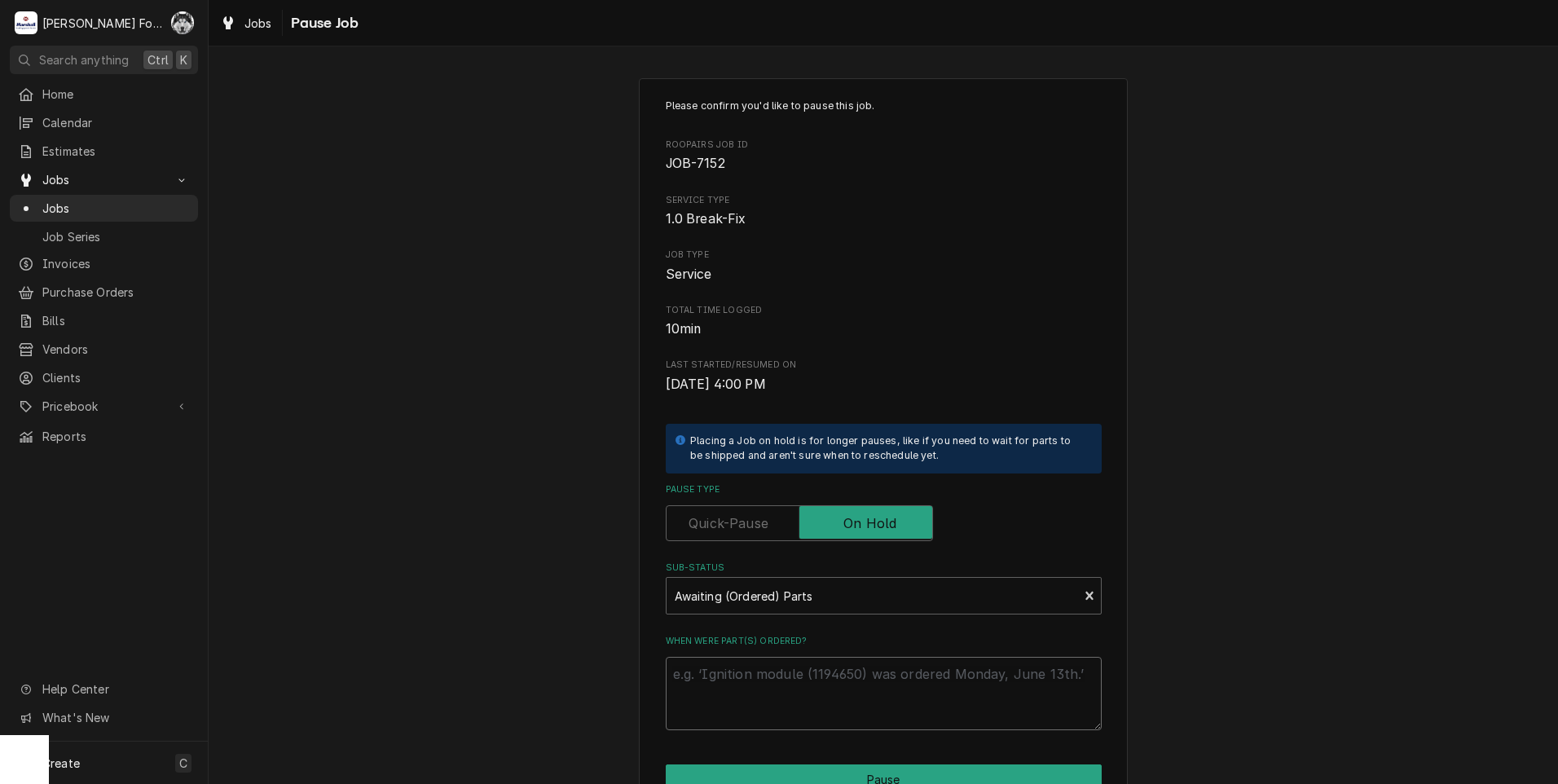
click at [766, 669] on textarea "When were part(s) ordered?" at bounding box center [883, 693] width 436 height 73
drag, startPoint x: 808, startPoint y: 568, endPoint x: 806, endPoint y: 589, distance: 21.1
click at [808, 569] on label "Sub-Status" at bounding box center [883, 568] width 436 height 13
click at [806, 589] on div "Sub-Status" at bounding box center [872, 596] width 396 height 29
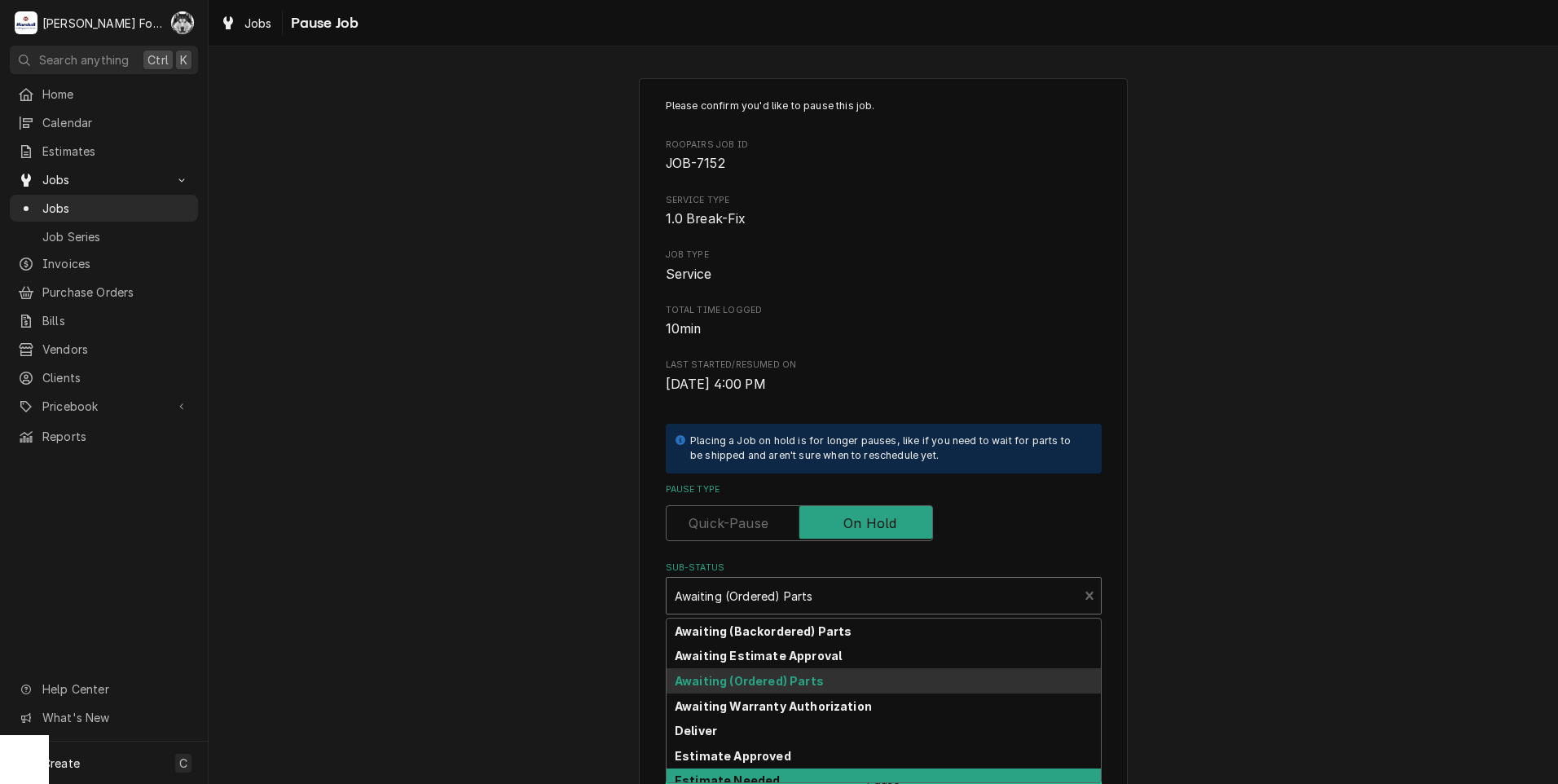
click at [765, 769] on div "Estimate Needed" at bounding box center [883, 781] width 434 height 26
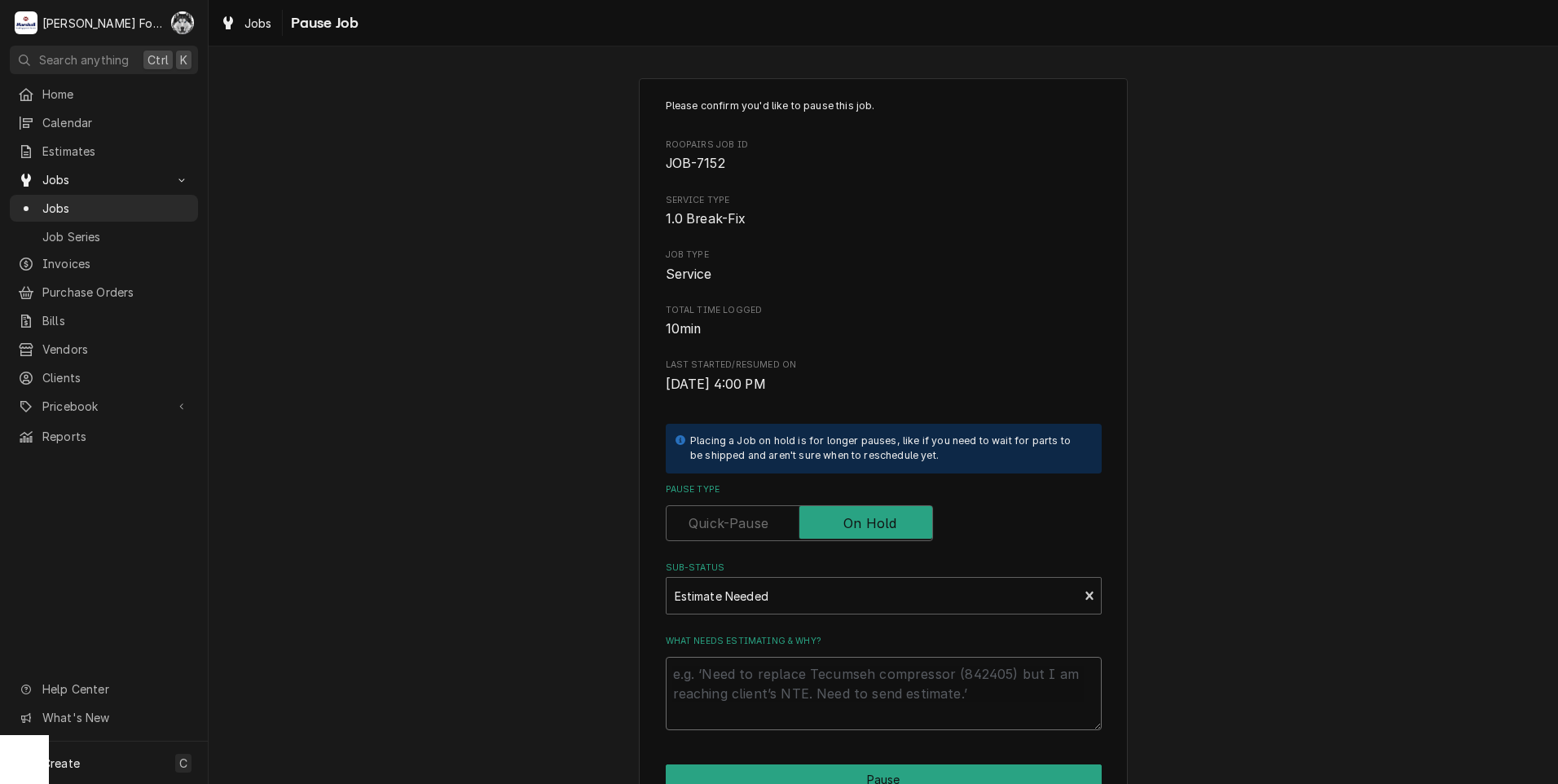
click at [775, 701] on textarea "What needs estimating & why?" at bounding box center [883, 693] width 436 height 73
type textarea "x"
type textarea "P"
type textarea "x"
type textarea "PA"
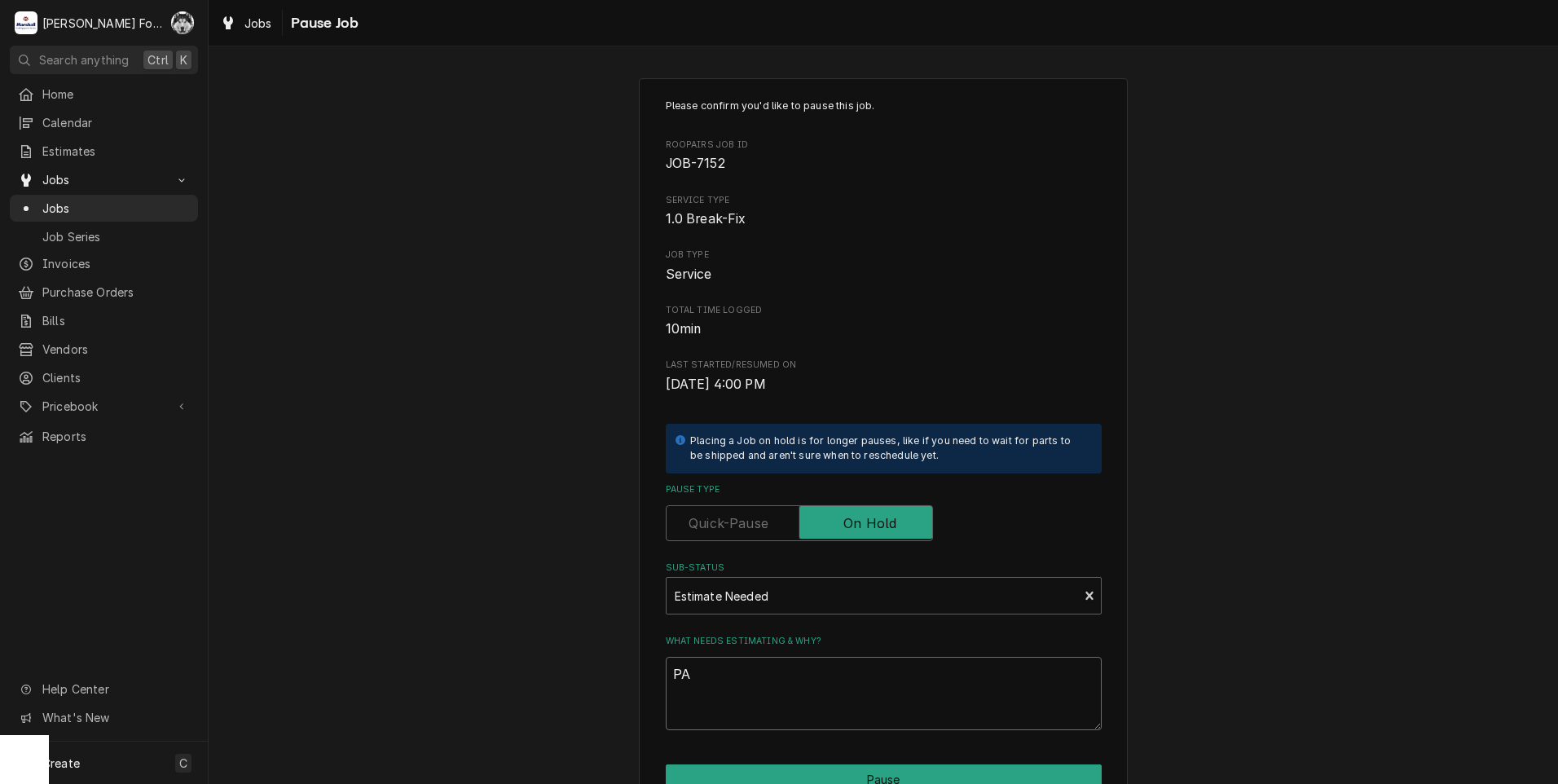
type textarea "x"
type textarea "PAR"
type textarea "x"
type textarea "PART"
type textarea "x"
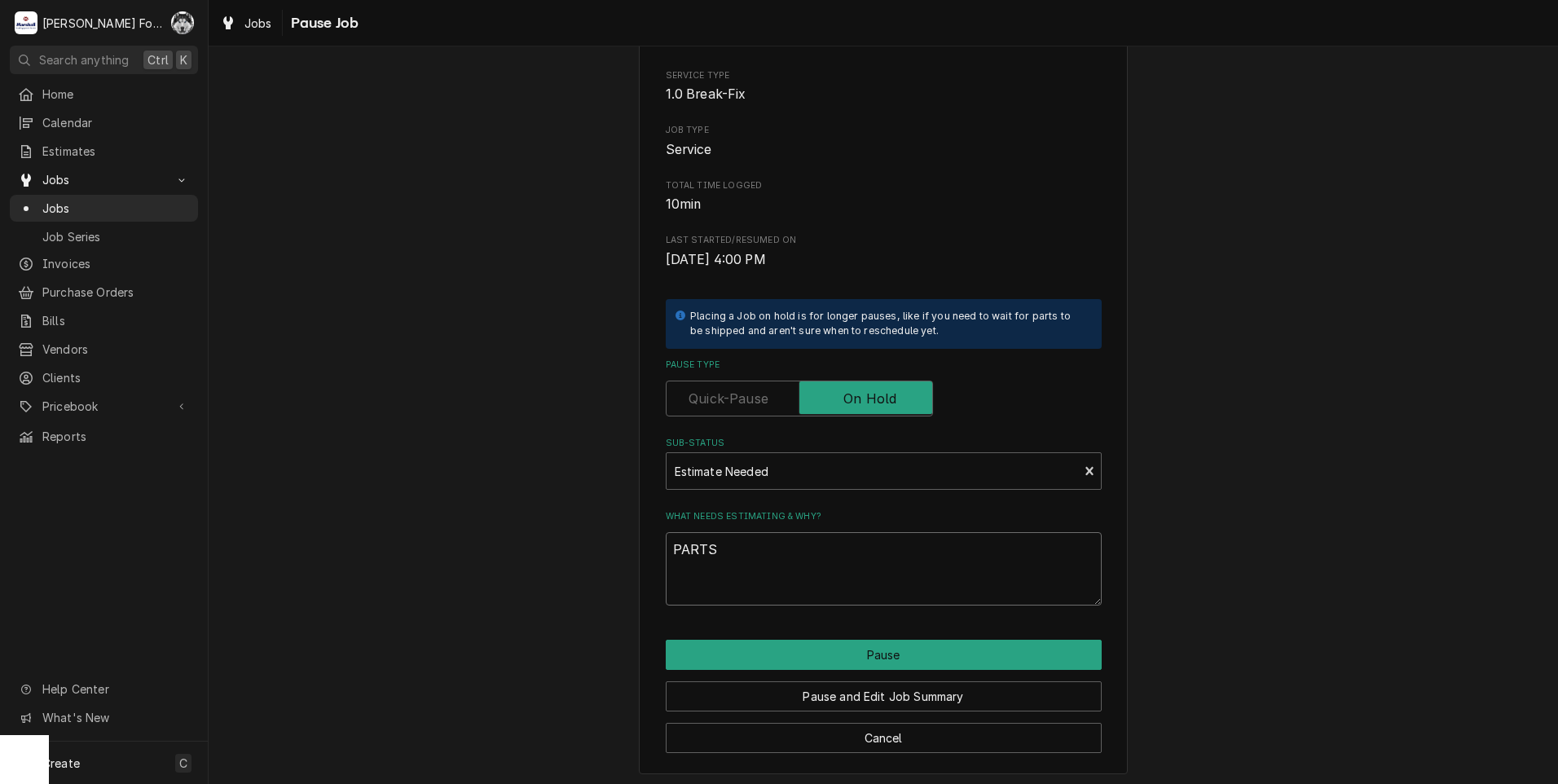
scroll to position [129, 0]
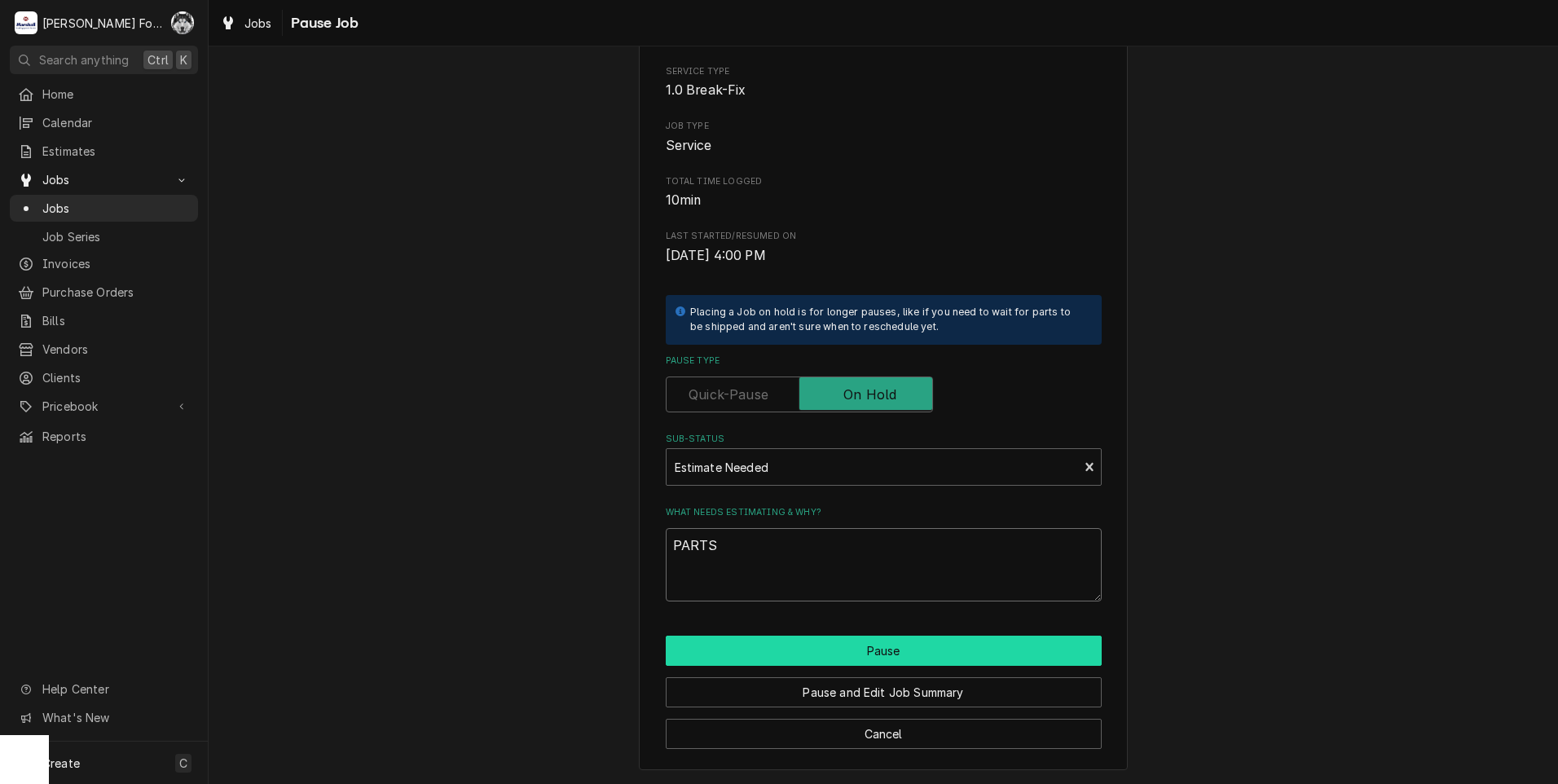
type textarea "PARTS"
click at [840, 650] on button "Pause" at bounding box center [883, 650] width 436 height 30
type textarea "x"
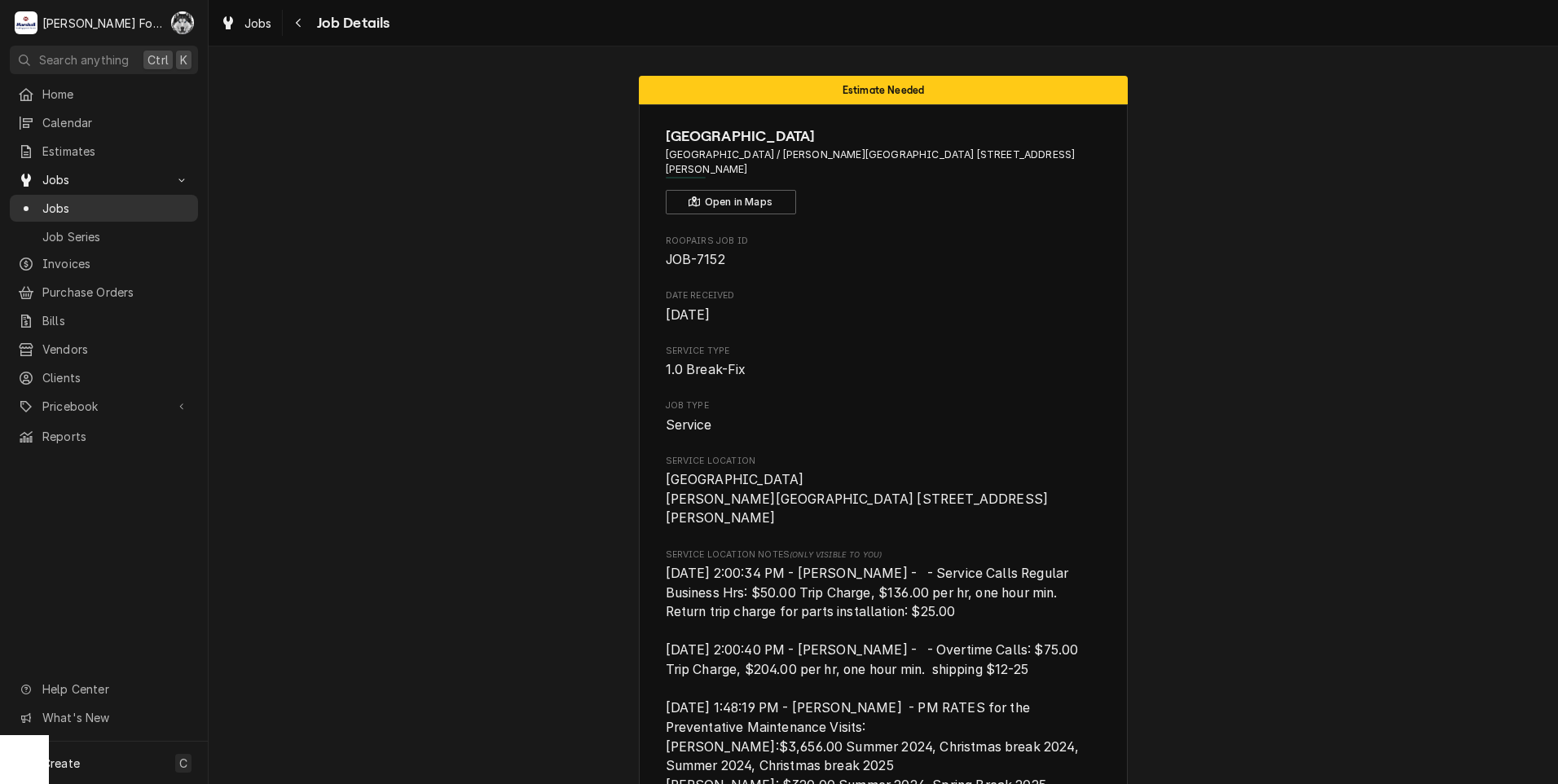
click at [62, 206] on span "Jobs" at bounding box center [116, 208] width 147 height 17
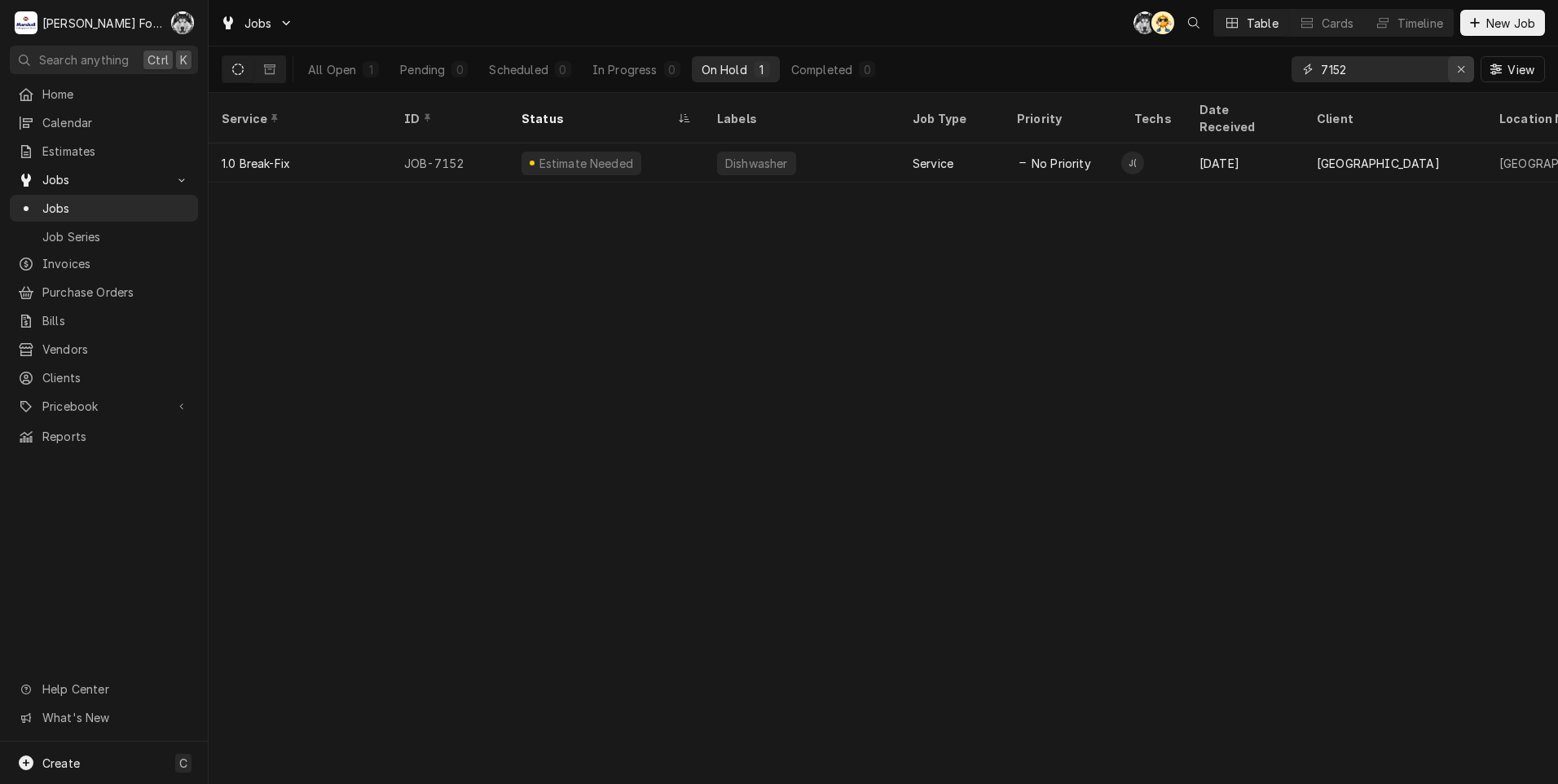
click at [1468, 65] on div "Erase input" at bounding box center [1460, 69] width 16 height 16
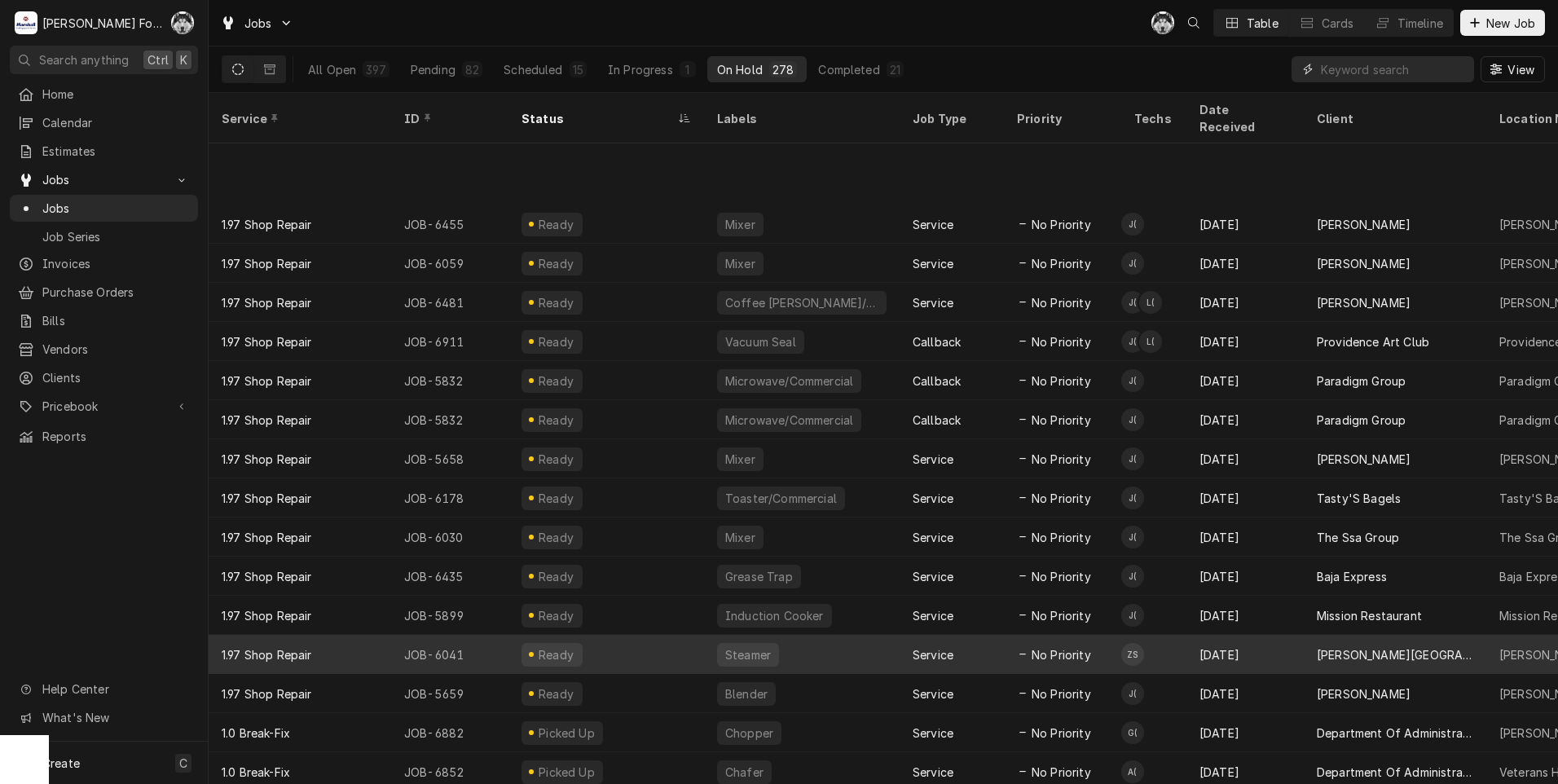
scroll to position [643, 0]
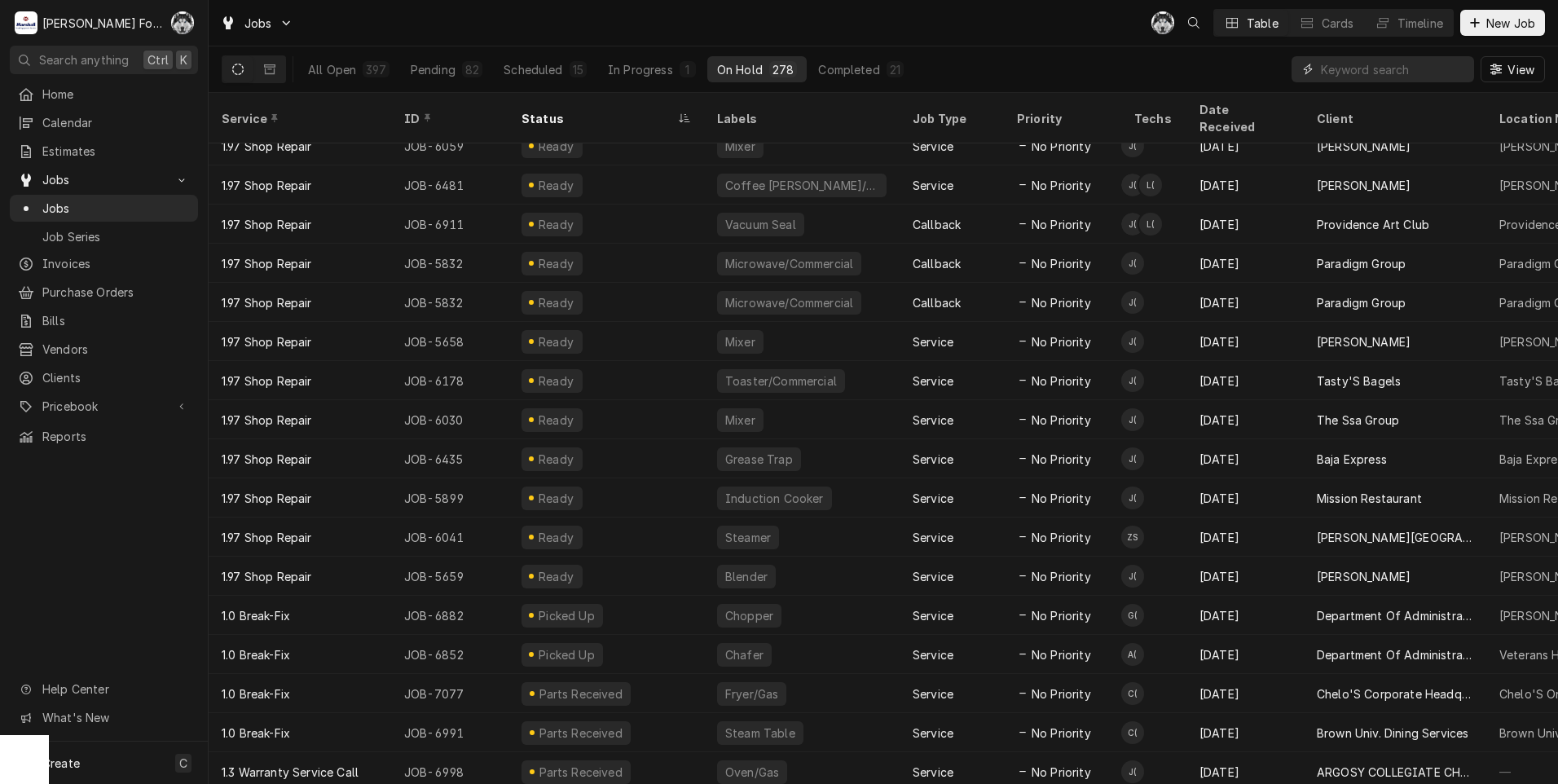
click at [1339, 69] on input "Dynamic Content Wrapper" at bounding box center [1393, 69] width 145 height 26
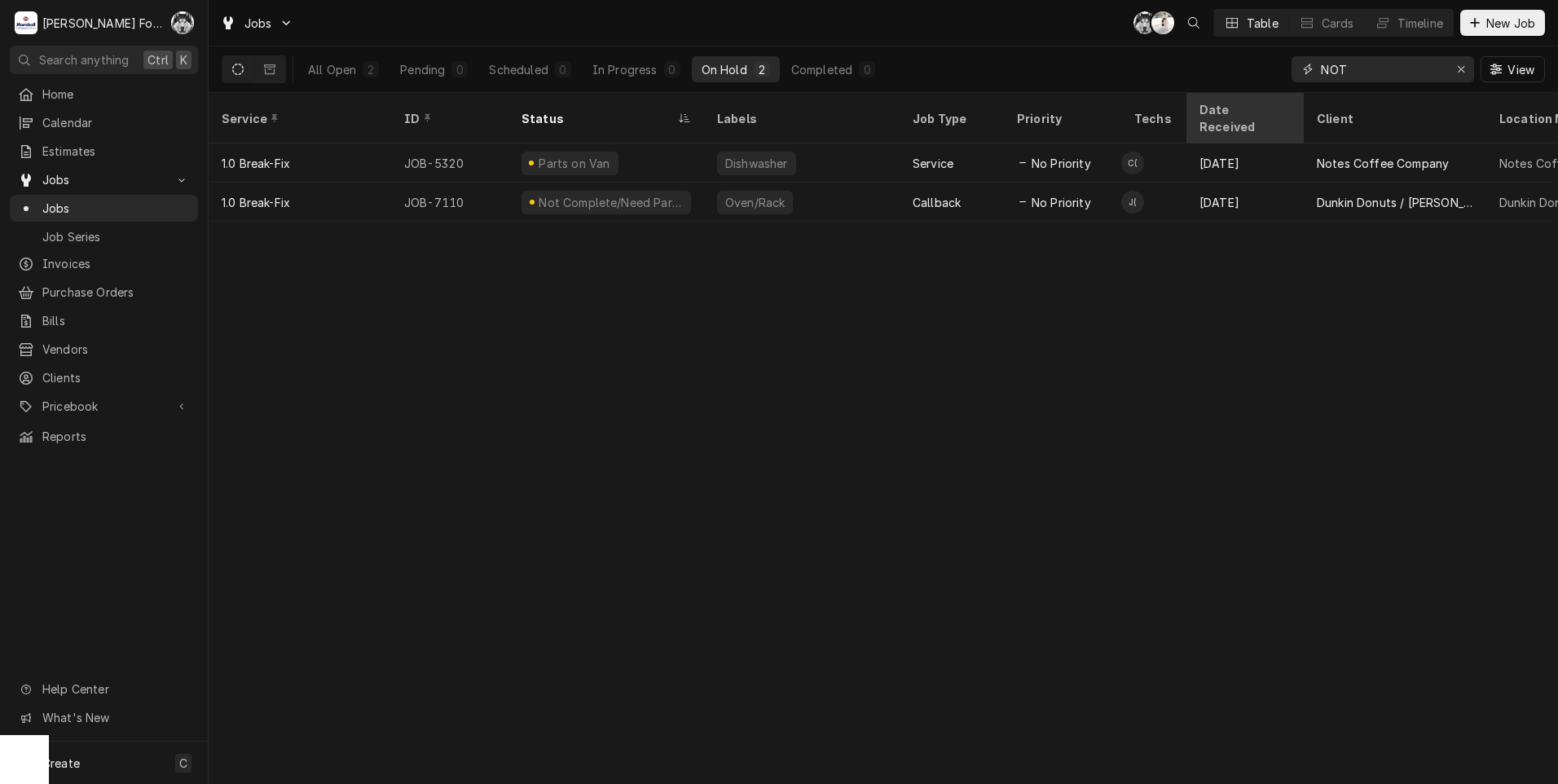
drag, startPoint x: 1330, startPoint y: 97, endPoint x: 1246, endPoint y: 118, distance: 86.6
click at [1246, 118] on div "Jobs C( K( Table Cards Timeline New Job All Open 2 Pending 0 Scheduled 0 In Pro…" at bounding box center [883, 392] width 1349 height 784
type input "6872"
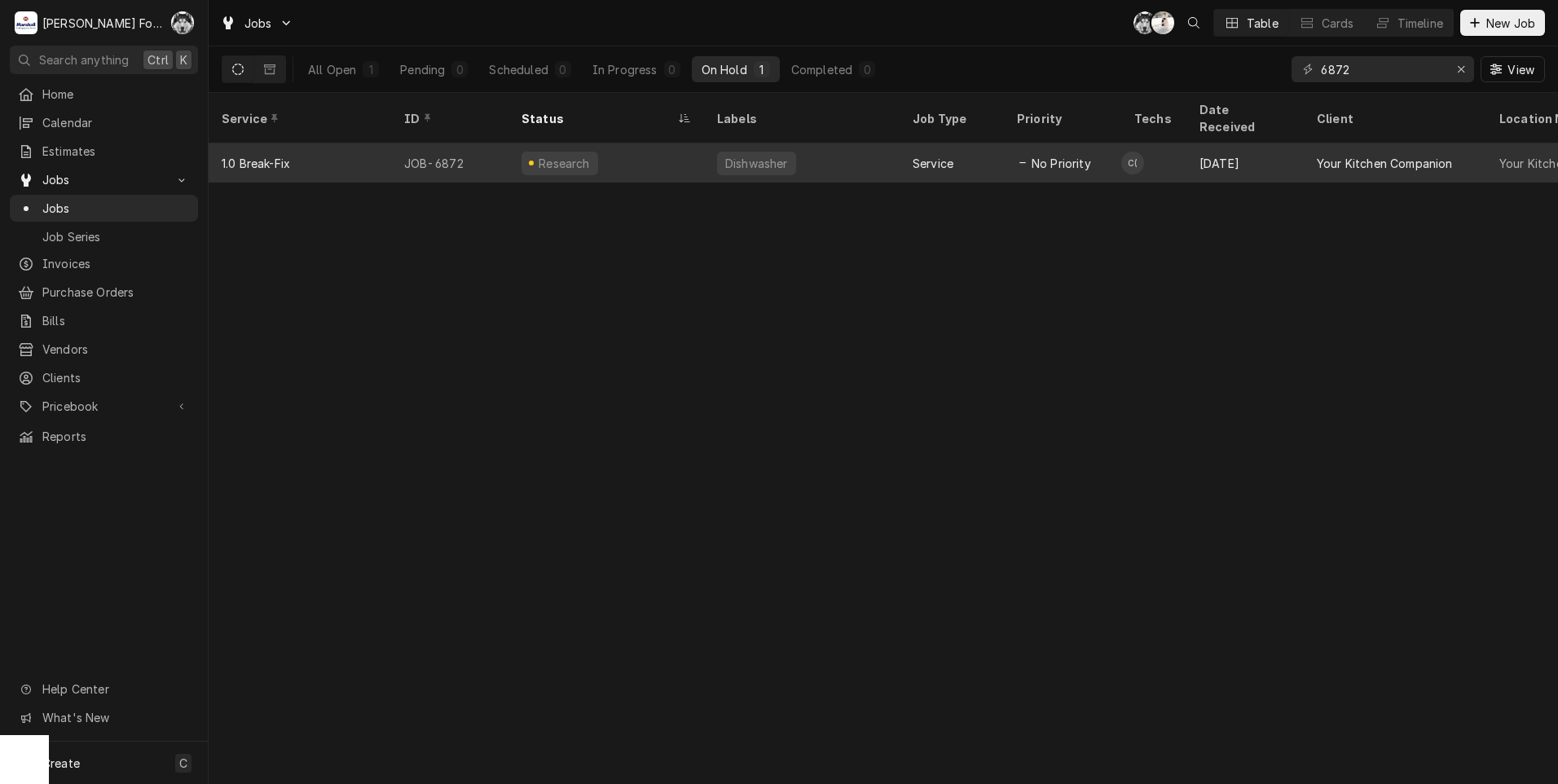
click at [1266, 156] on div "[DATE]" at bounding box center [1245, 163] width 118 height 39
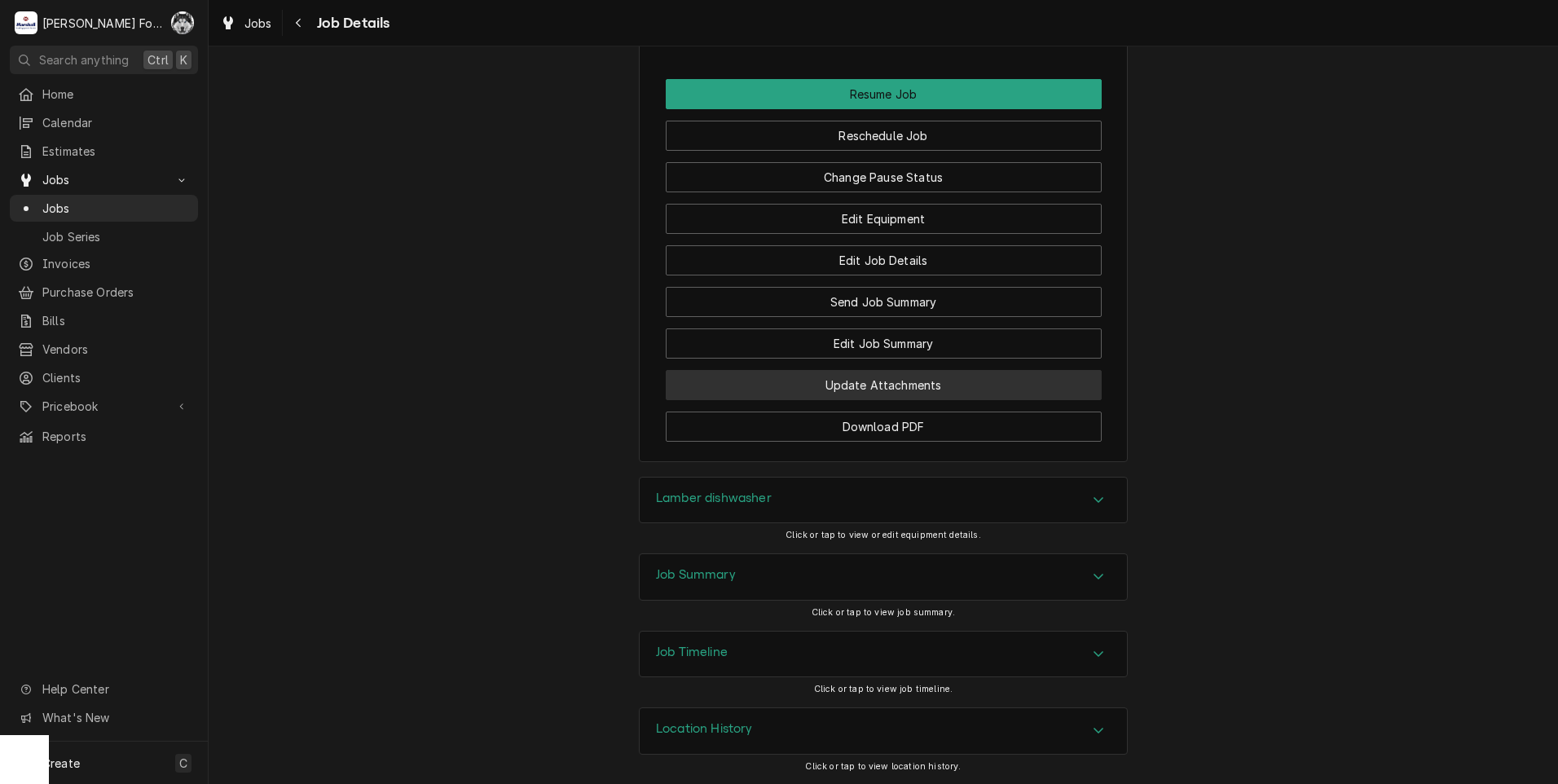
scroll to position [2126, 0]
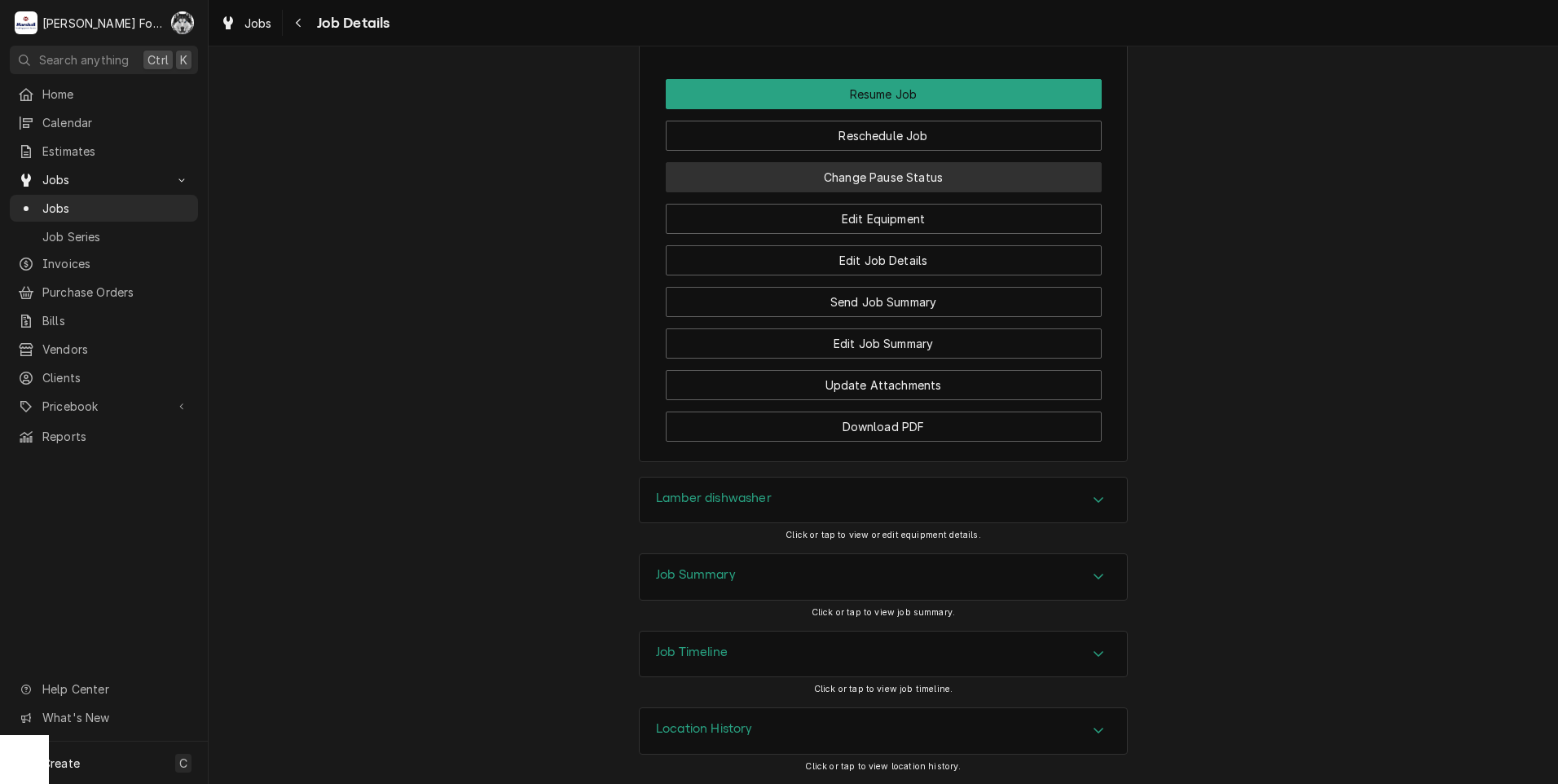
click at [871, 182] on button "Change Pause Status" at bounding box center [883, 176] width 436 height 30
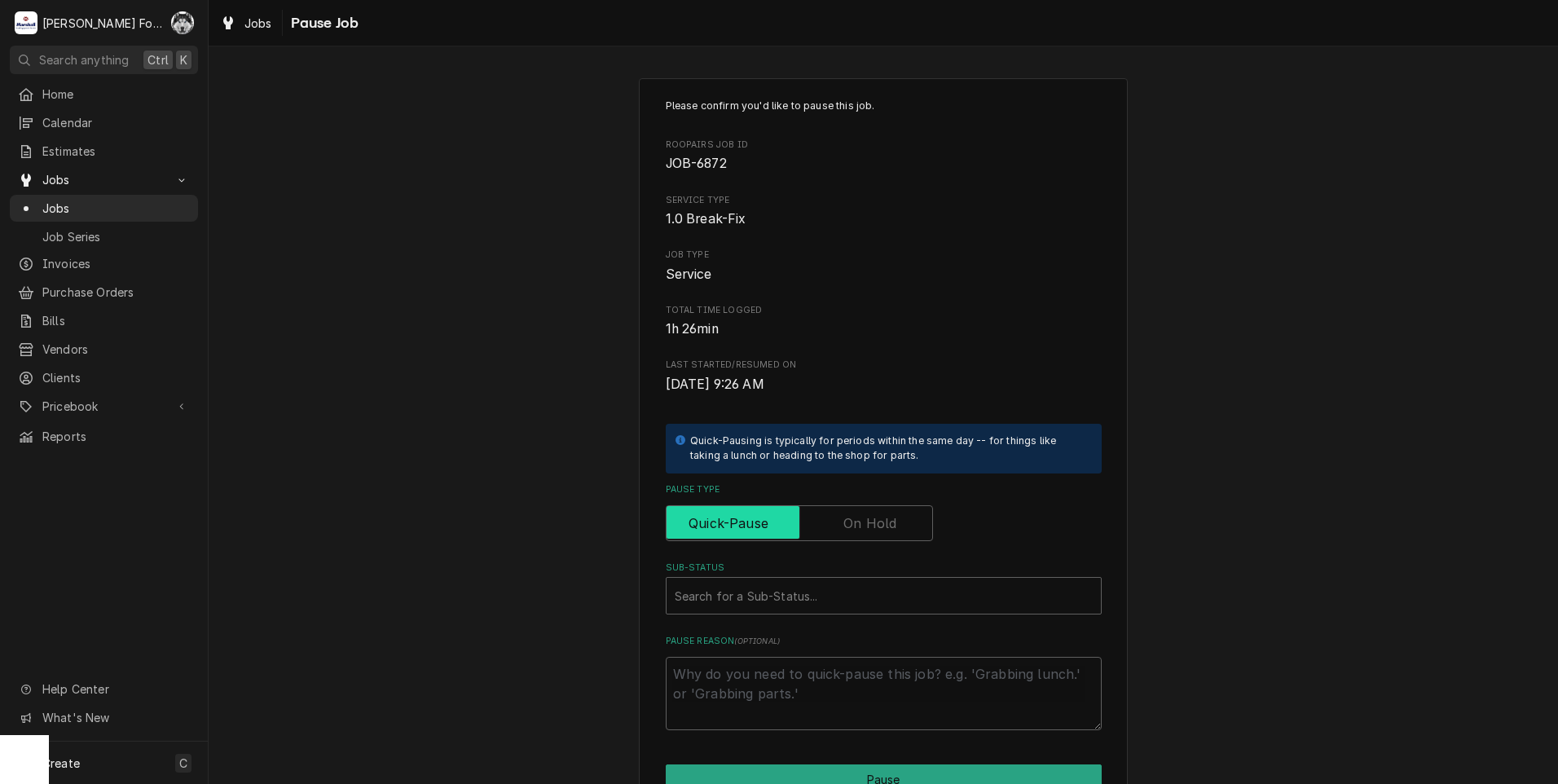
click at [827, 536] on input "Pause Type" at bounding box center [799, 523] width 252 height 36
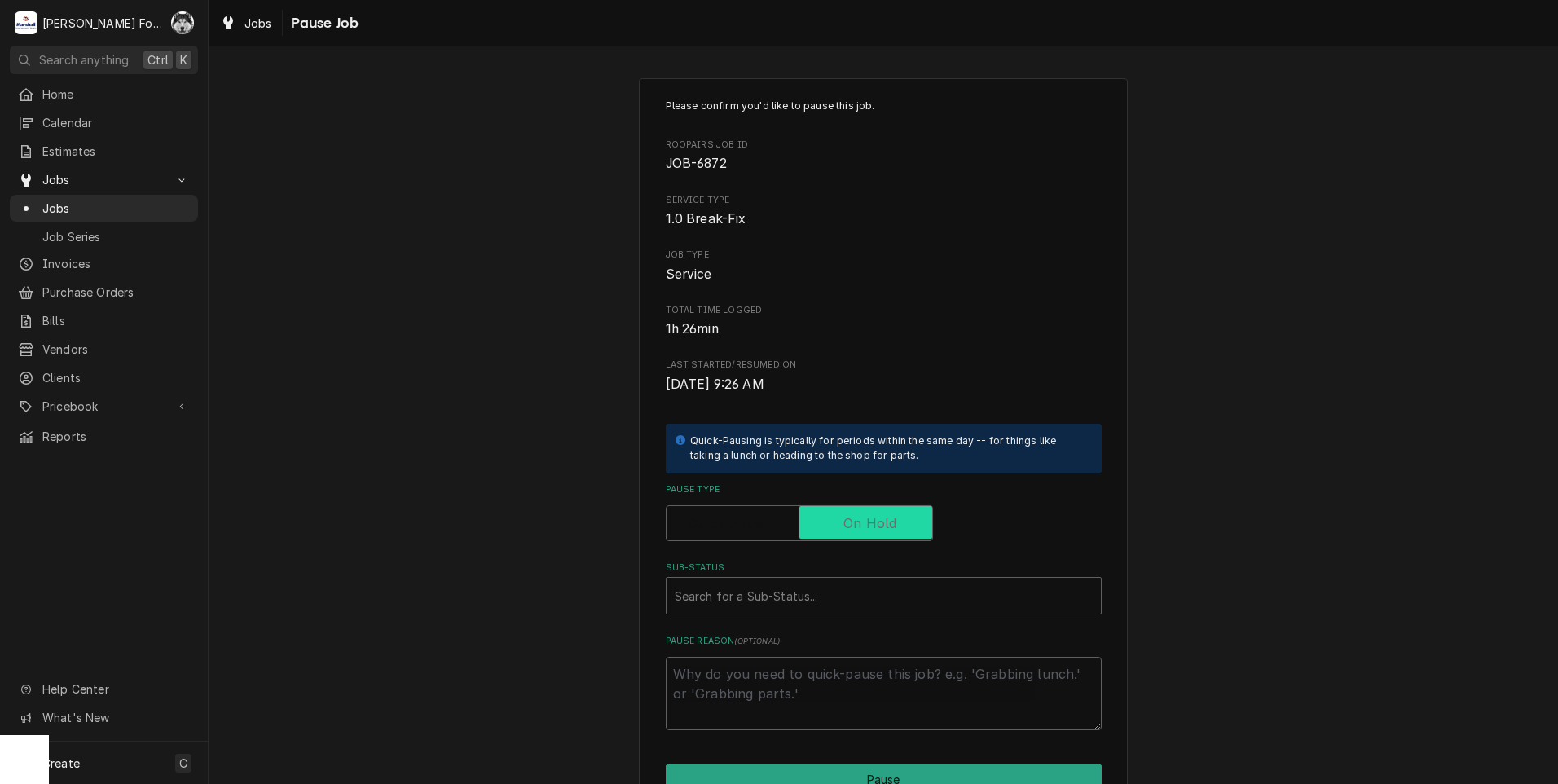
checkbox input "true"
drag, startPoint x: 800, startPoint y: 588, endPoint x: 793, endPoint y: 608, distance: 21.2
click at [799, 591] on div "Sub-Status" at bounding box center [867, 596] width 385 height 29
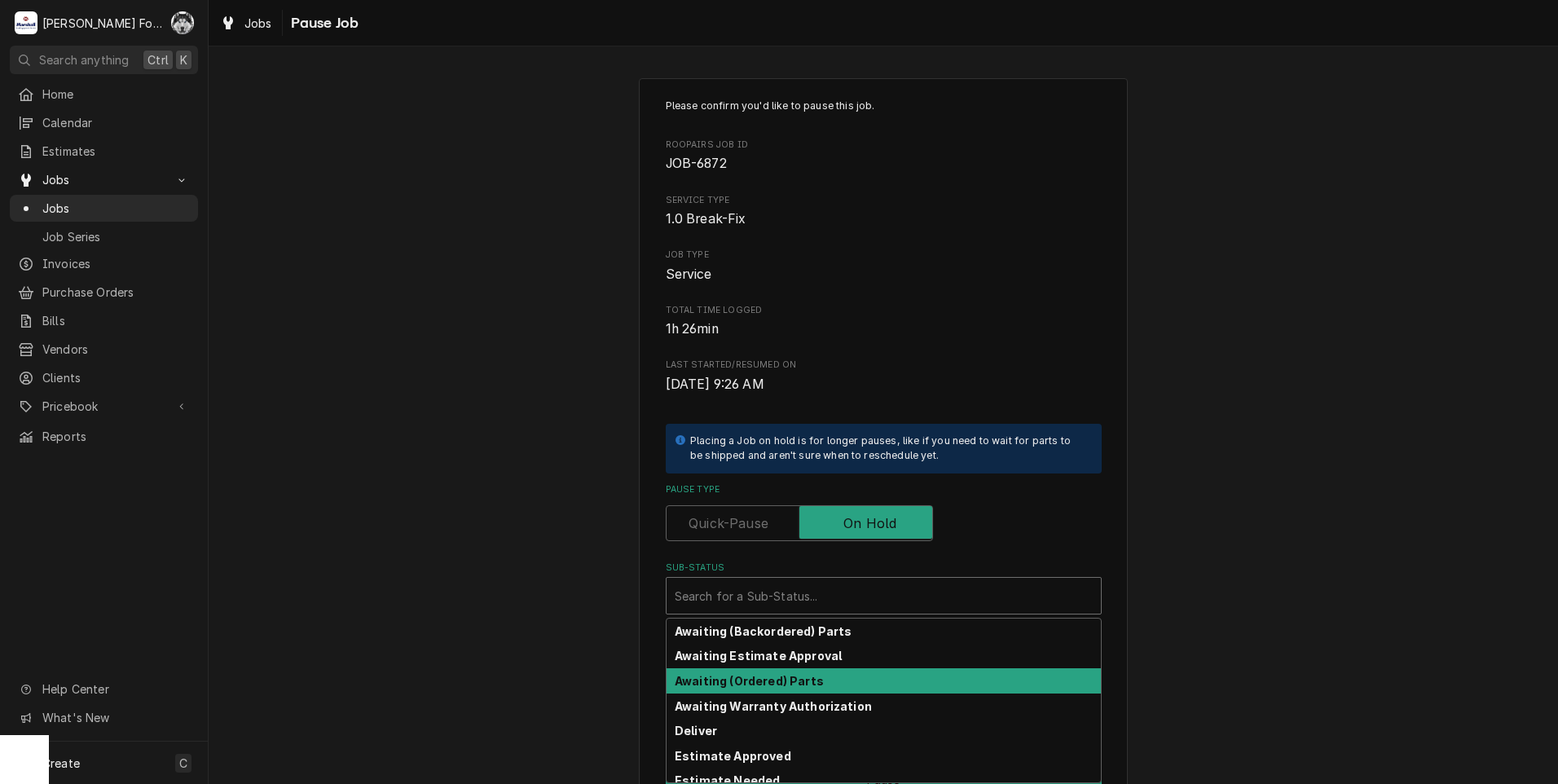
click at [771, 685] on strong "Awaiting (Ordered) Parts" at bounding box center [748, 680] width 149 height 14
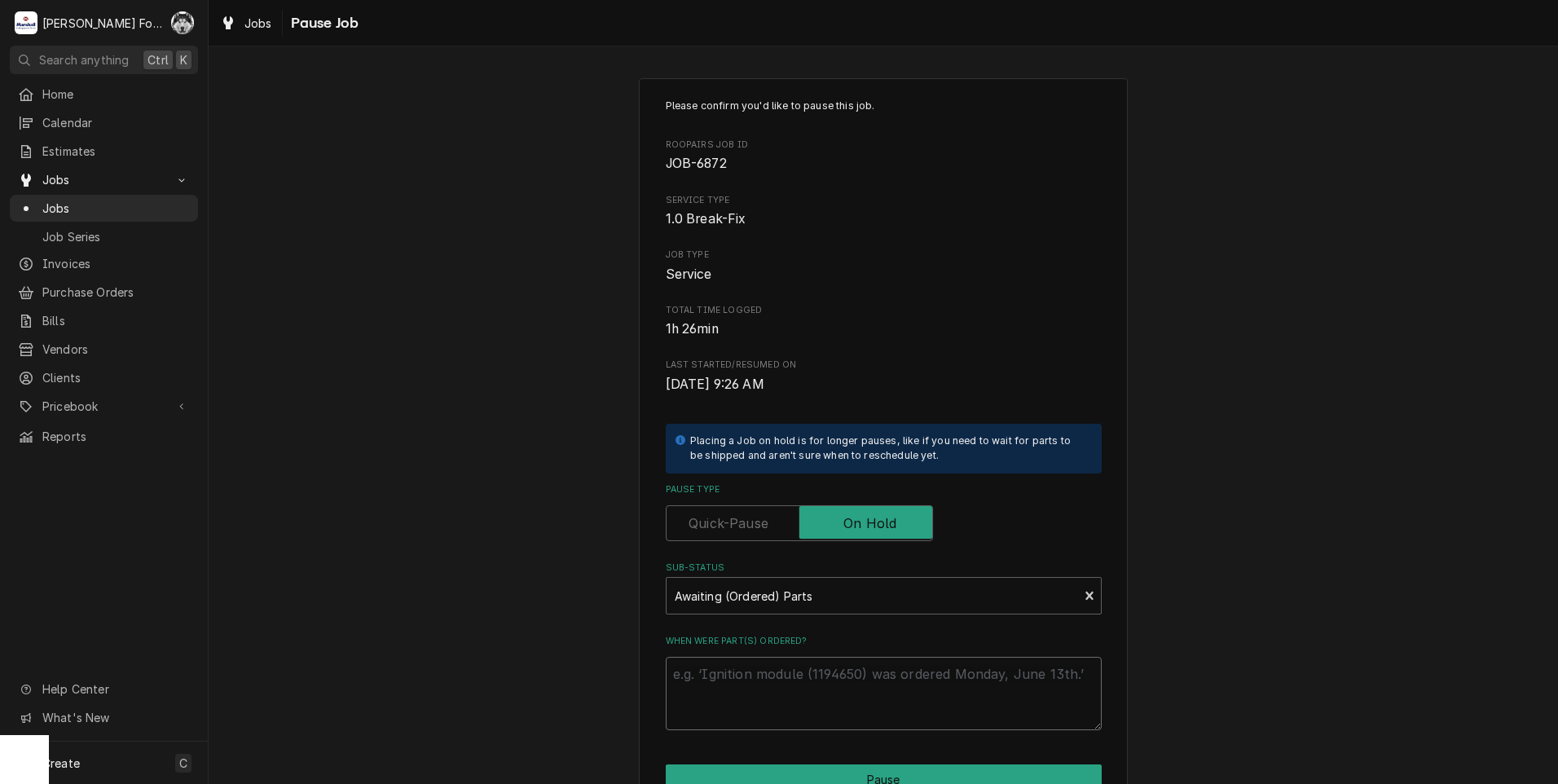
click at [765, 675] on textarea "When were part(s) ordered?" at bounding box center [883, 693] width 436 height 73
type textarea "x"
type textarea "8"
type textarea "x"
type textarea "8/"
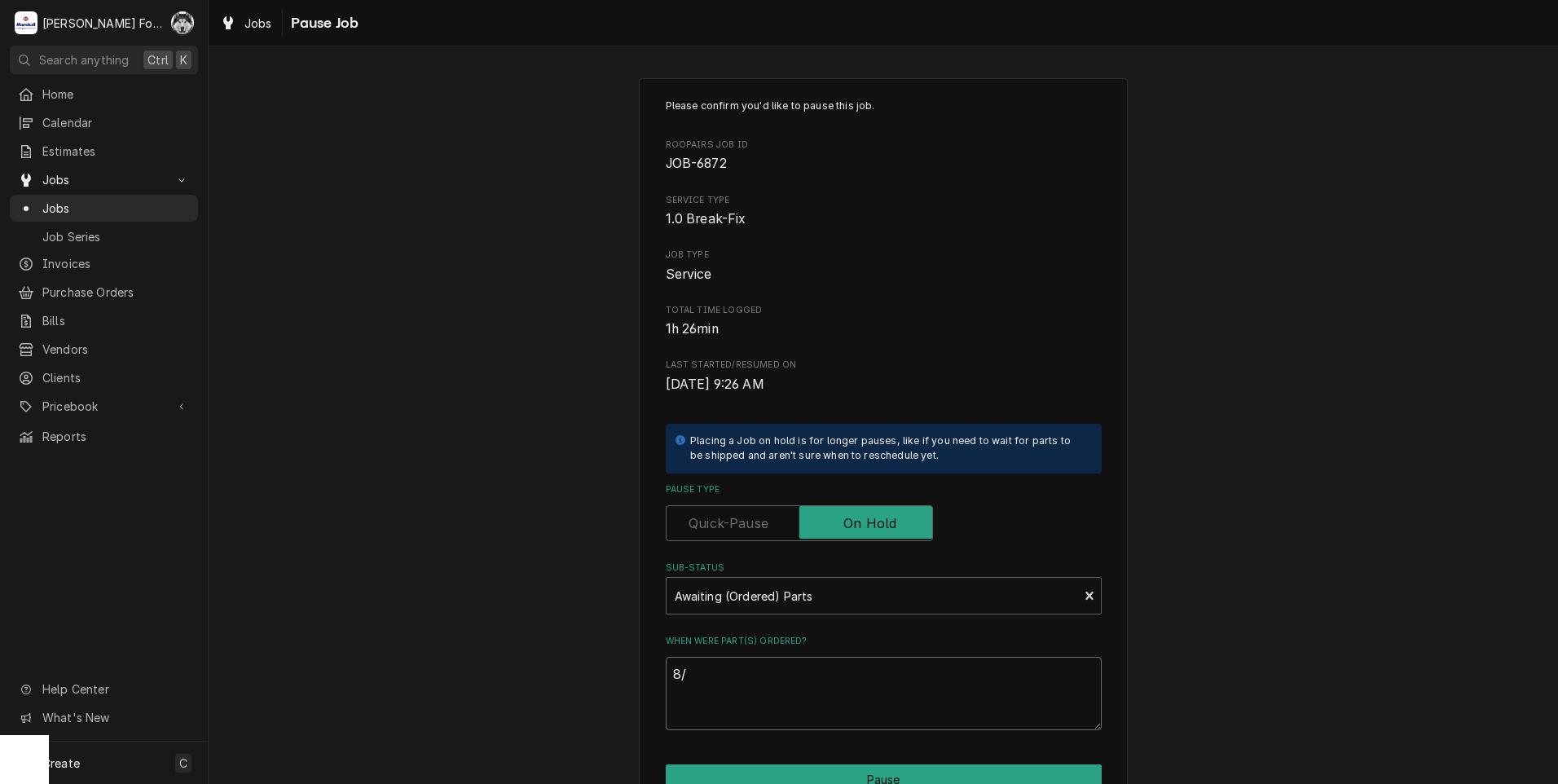
type textarea "x"
type textarea "8/2"
type textarea "x"
type textarea "8/29"
type textarea "x"
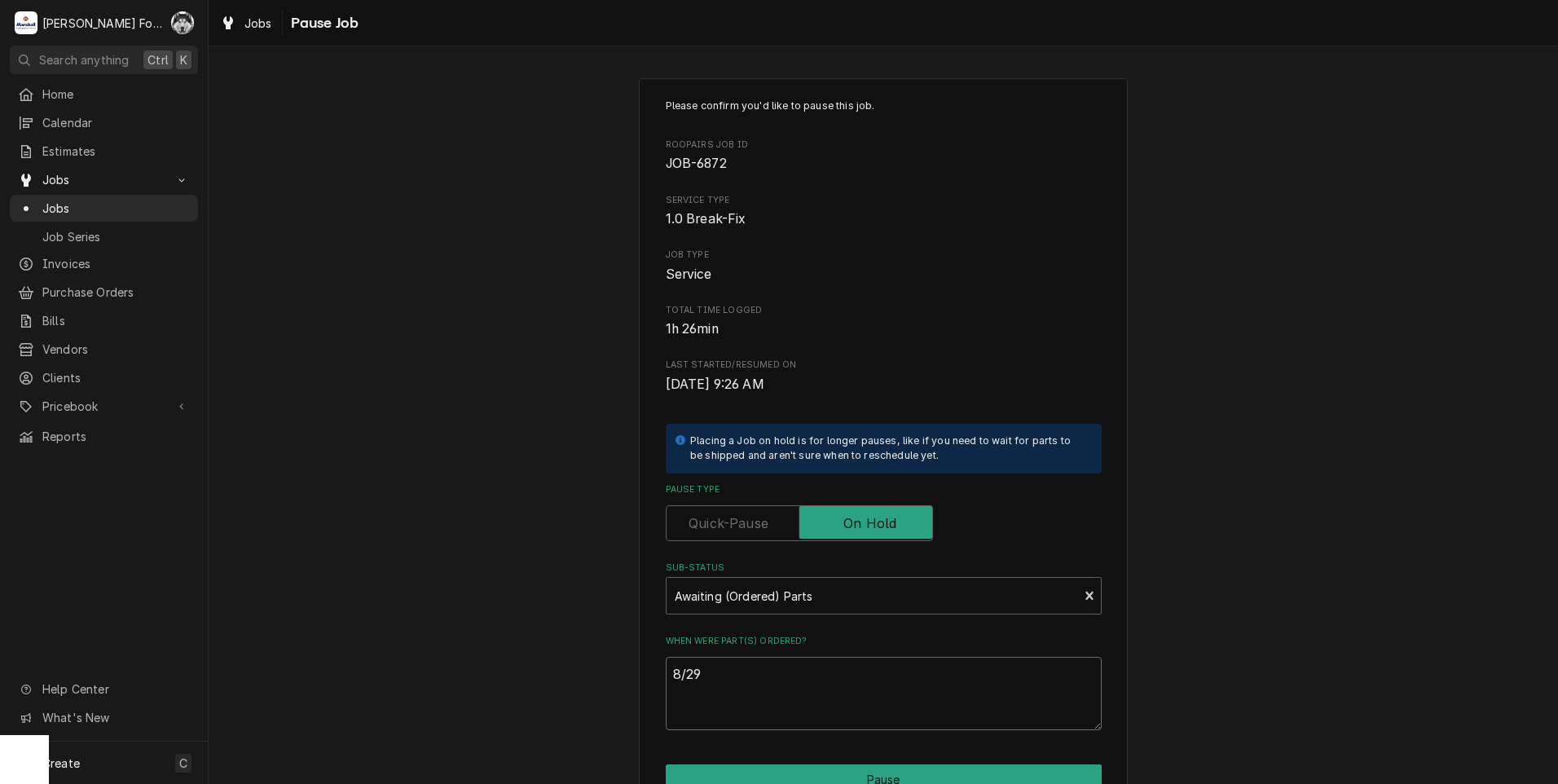
type textarea "8/29/"
type textarea "x"
type textarea "8/29/2"
type textarea "x"
type textarea "8/29/20"
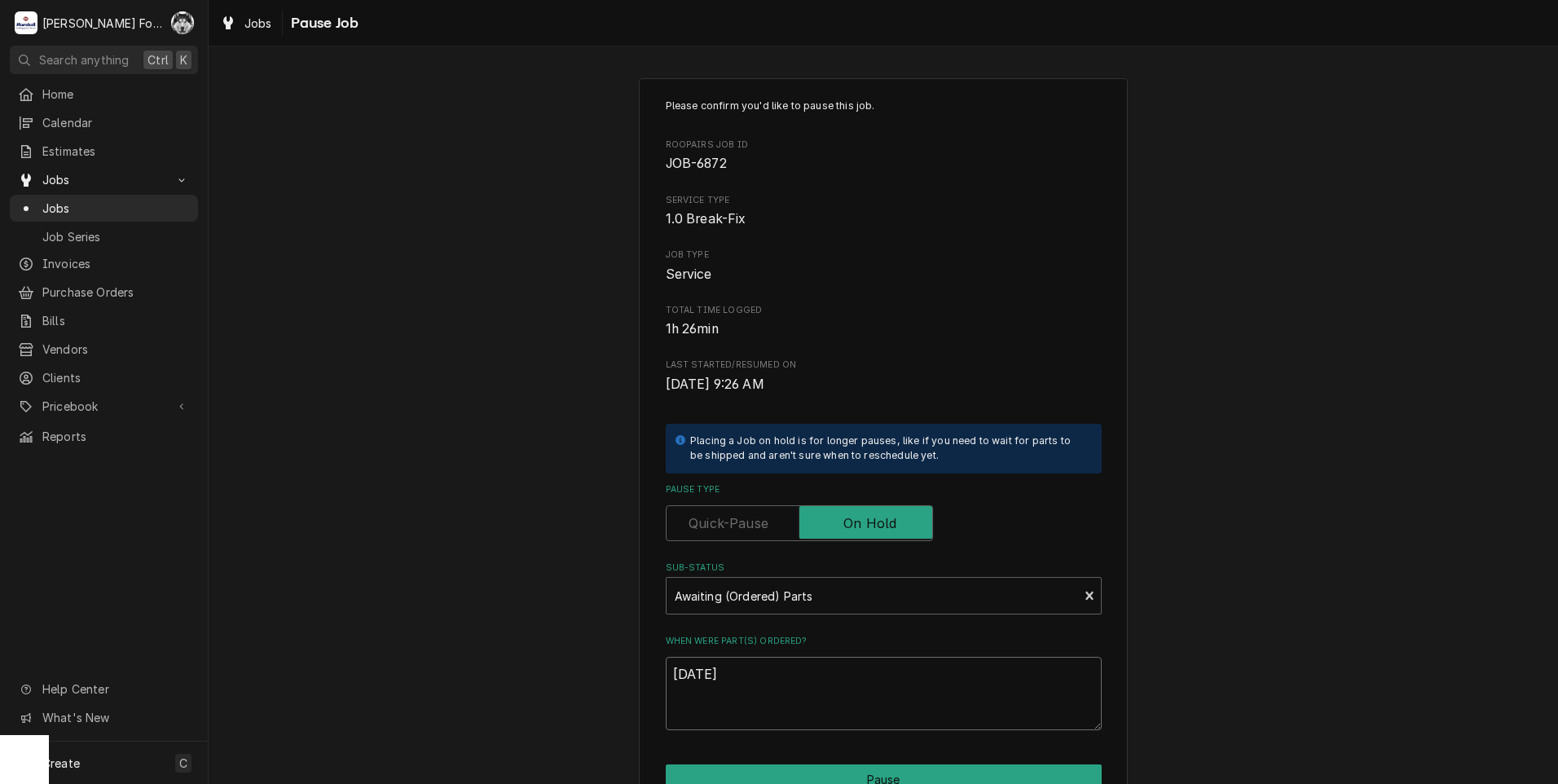
type textarea "x"
type textarea "8/29/202"
type textarea "x"
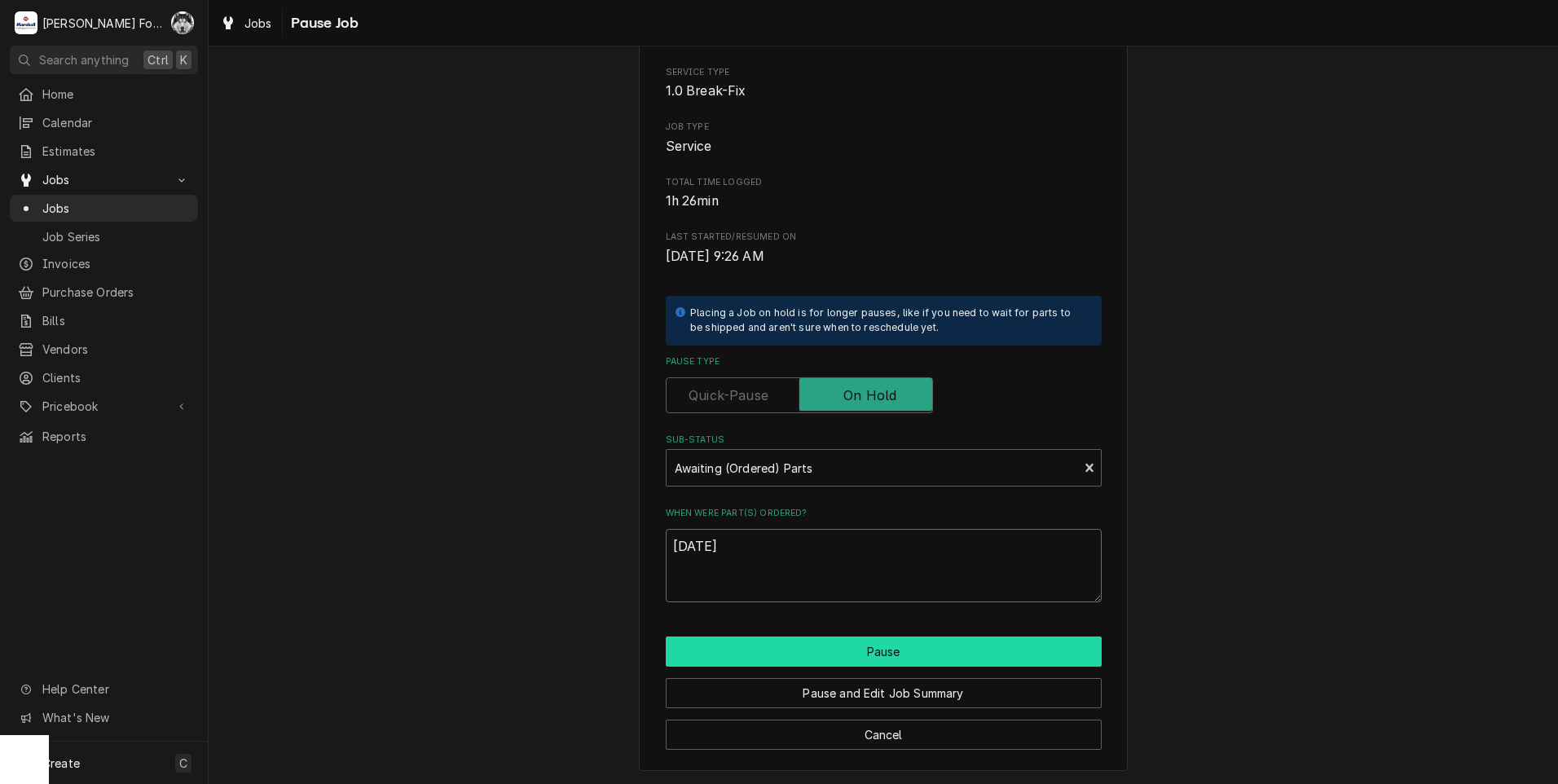
scroll to position [129, 0]
type textarea "8/29/2025"
click at [868, 648] on button "Pause" at bounding box center [883, 650] width 436 height 30
type textarea "x"
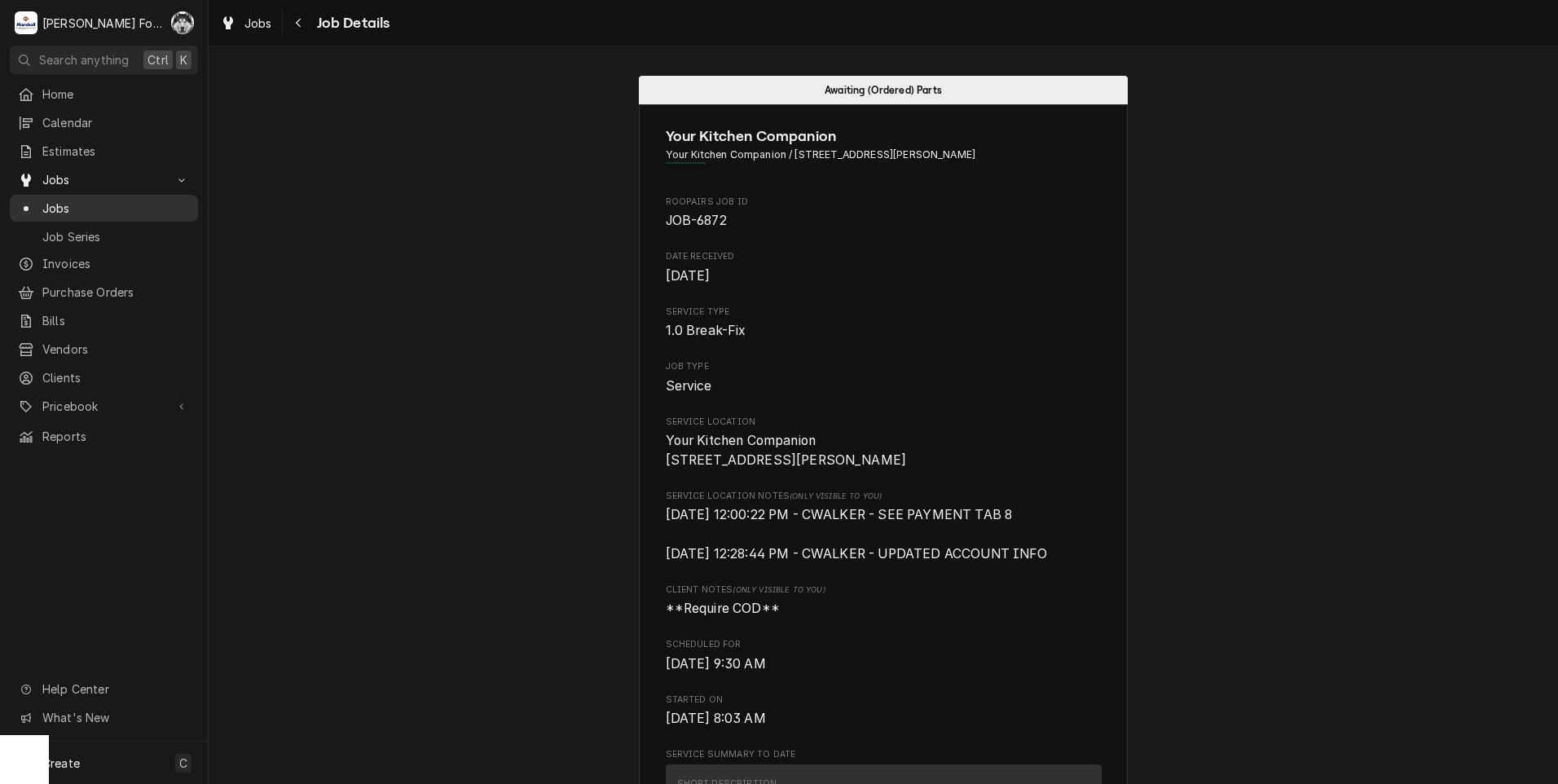
click at [70, 201] on span "Jobs" at bounding box center [116, 208] width 147 height 17
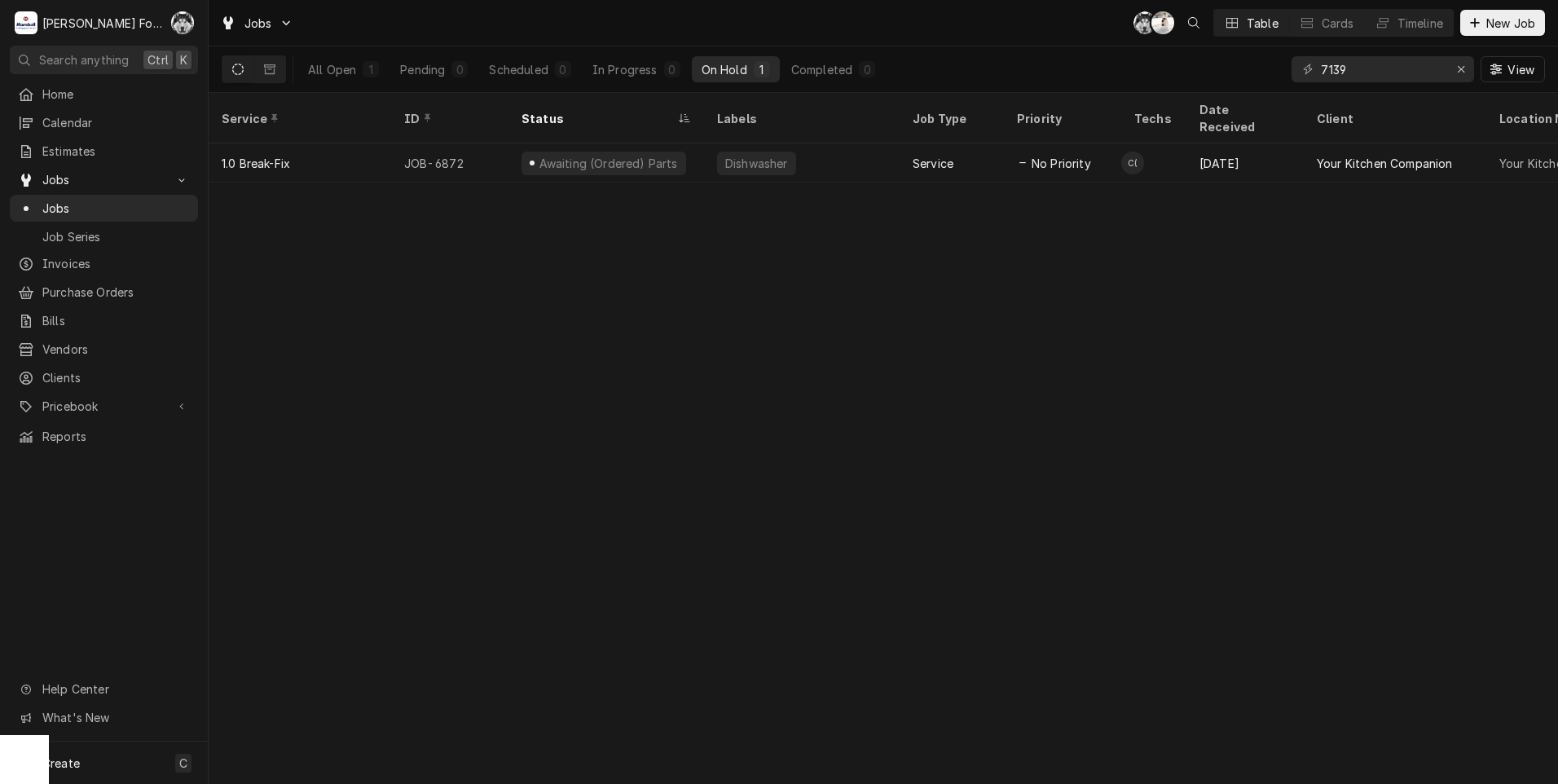
type input "7139"
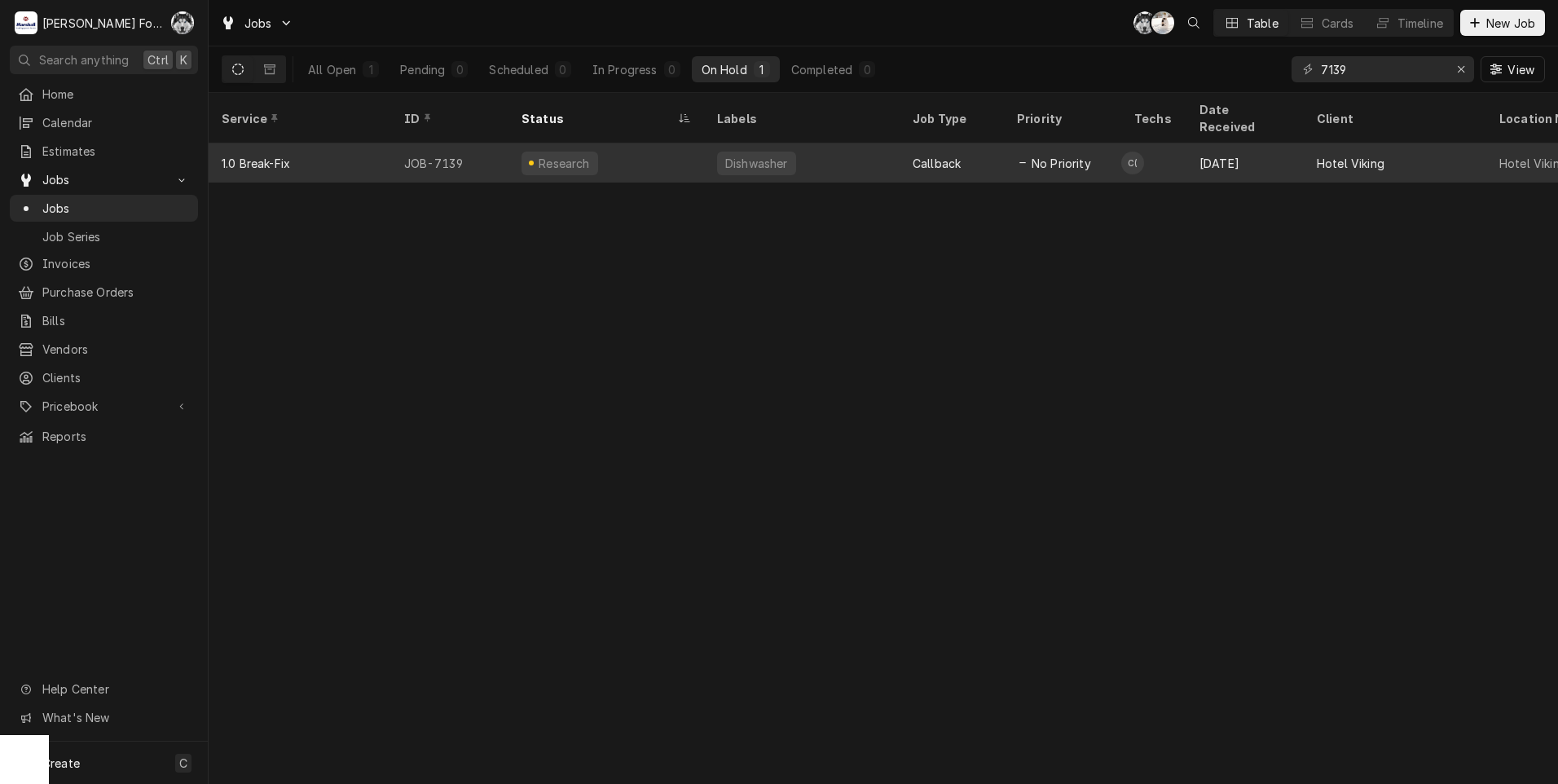
click at [947, 158] on div "Callback" at bounding box center [951, 163] width 104 height 39
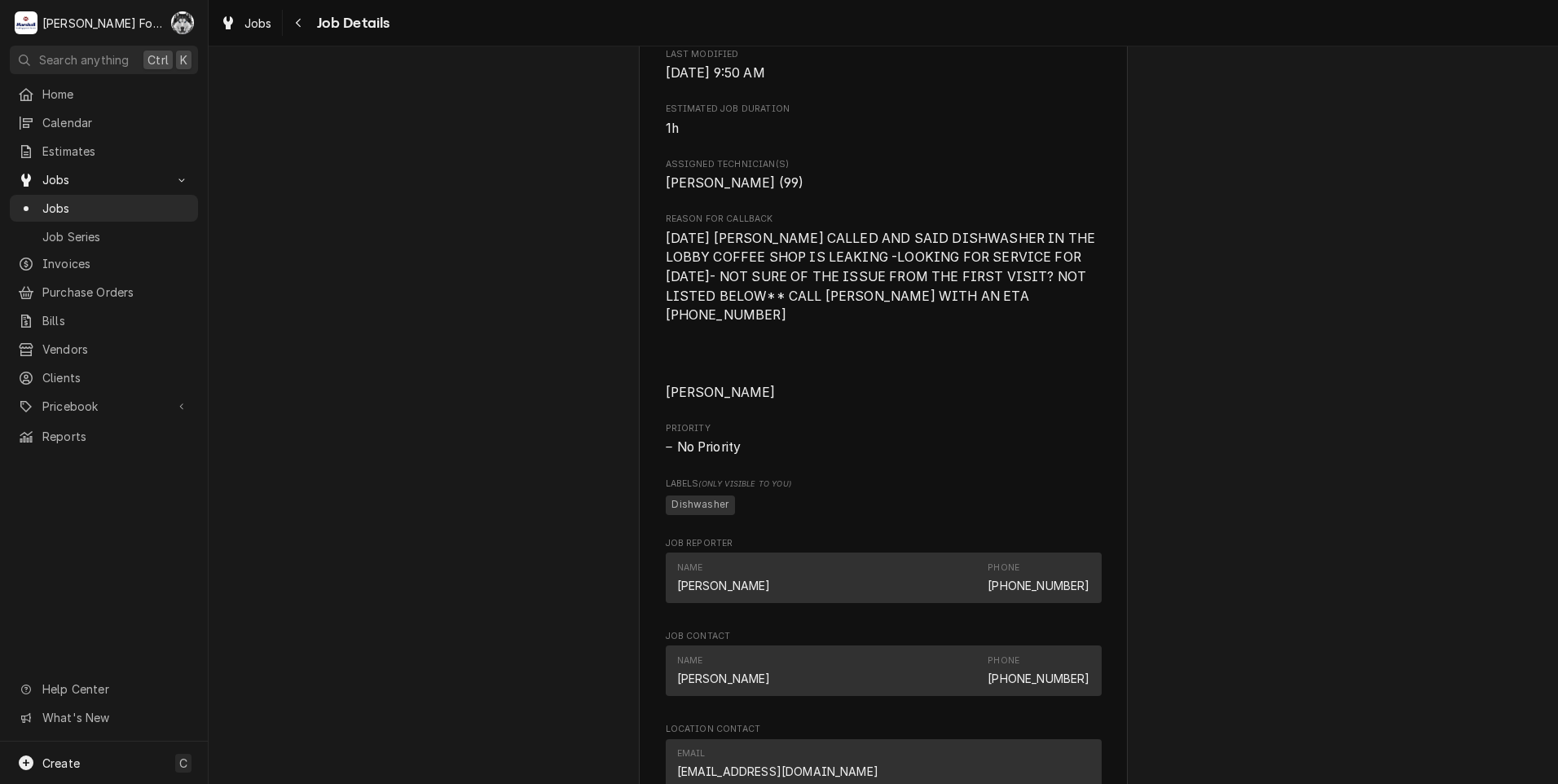
scroll to position [2118, 0]
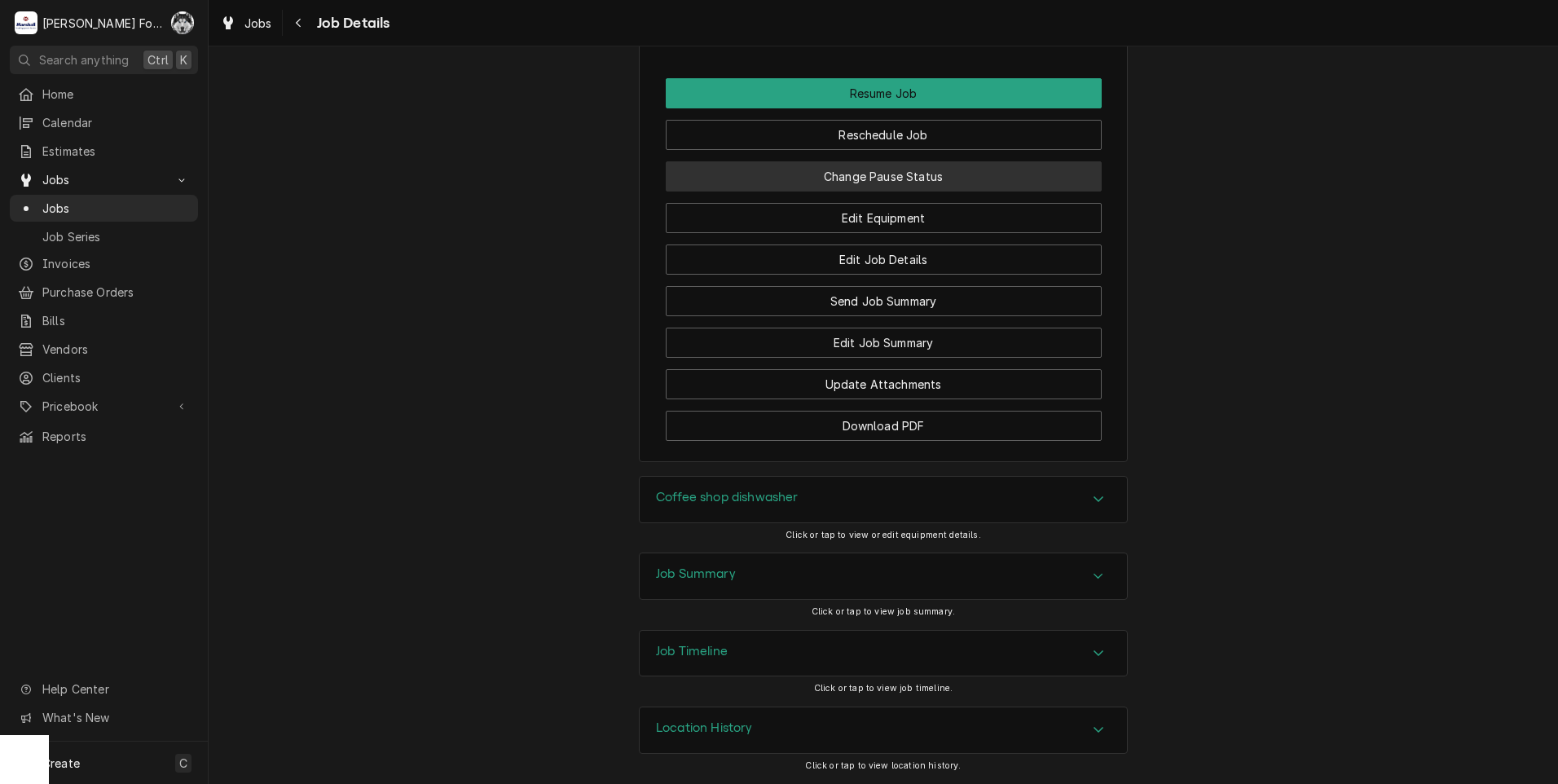
click at [885, 192] on button "Change Pause Status" at bounding box center [883, 176] width 436 height 30
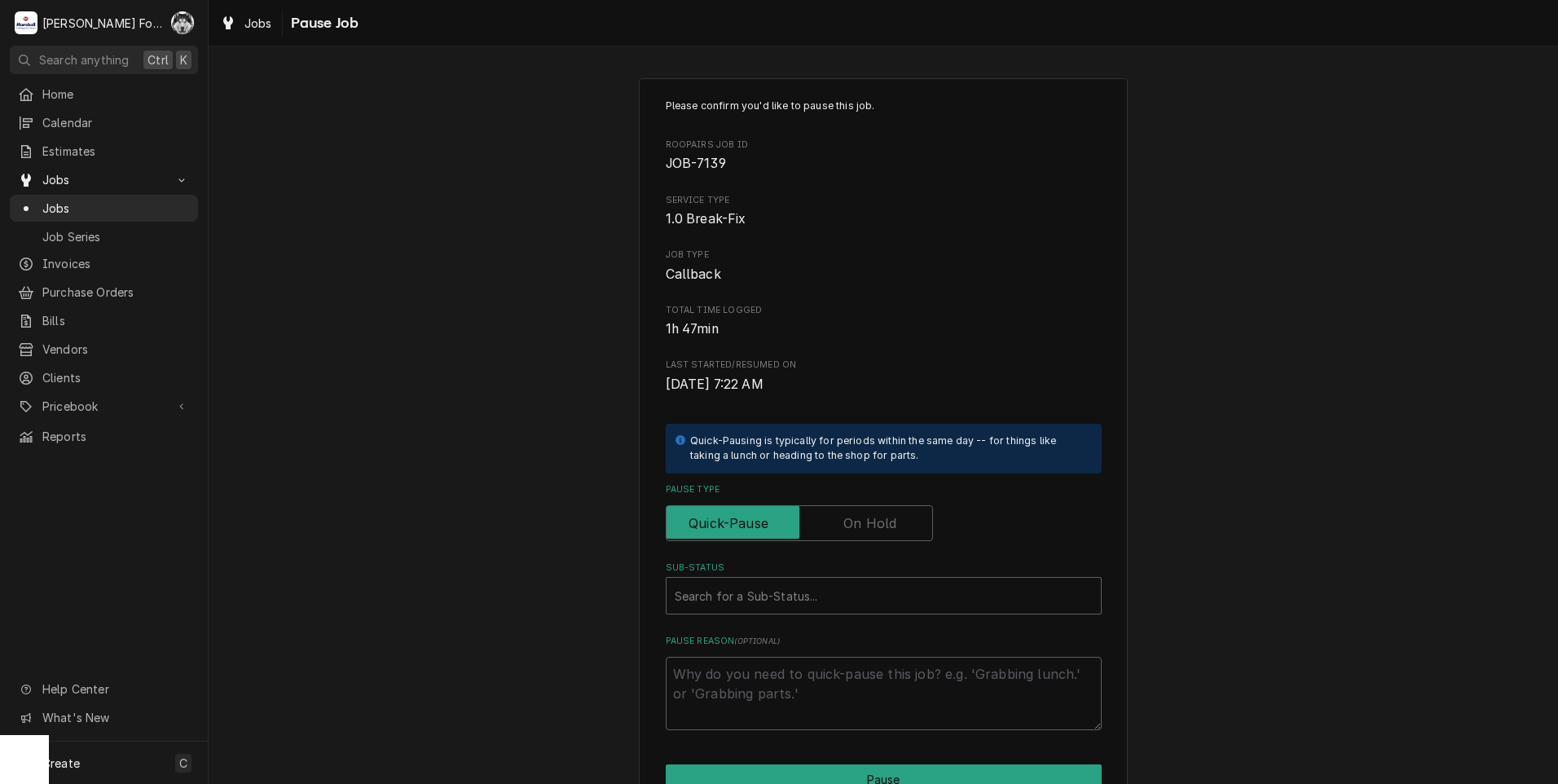
click at [874, 528] on label "Pause Type" at bounding box center [799, 523] width 268 height 36
click at [874, 528] on input "Pause Type" at bounding box center [799, 523] width 252 height 36
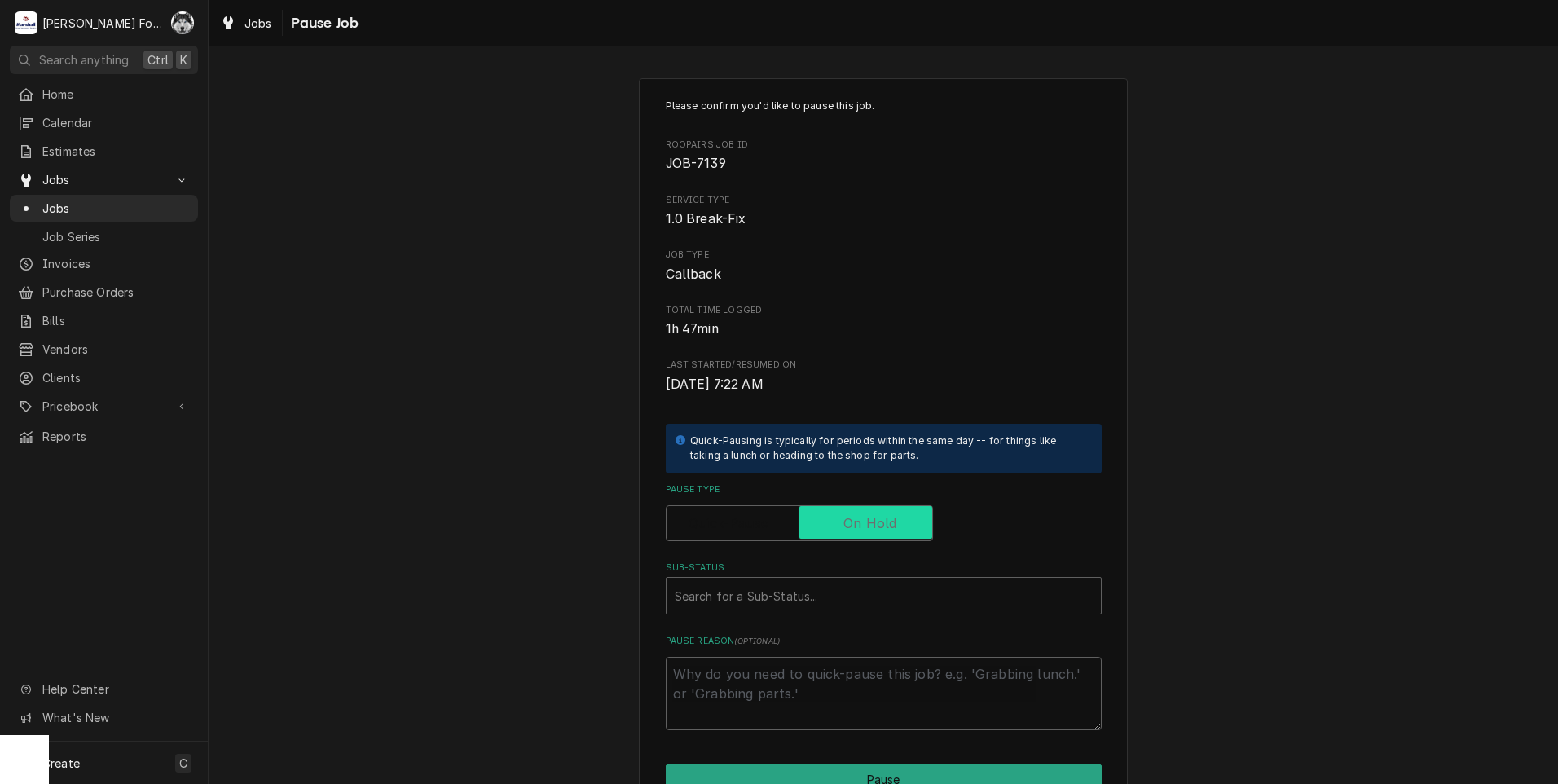
checkbox input "true"
click at [807, 617] on div "Please confirm you'd like to pause this job. Roopairs Job ID JOB-7139 Service T…" at bounding box center [883, 414] width 436 height 631
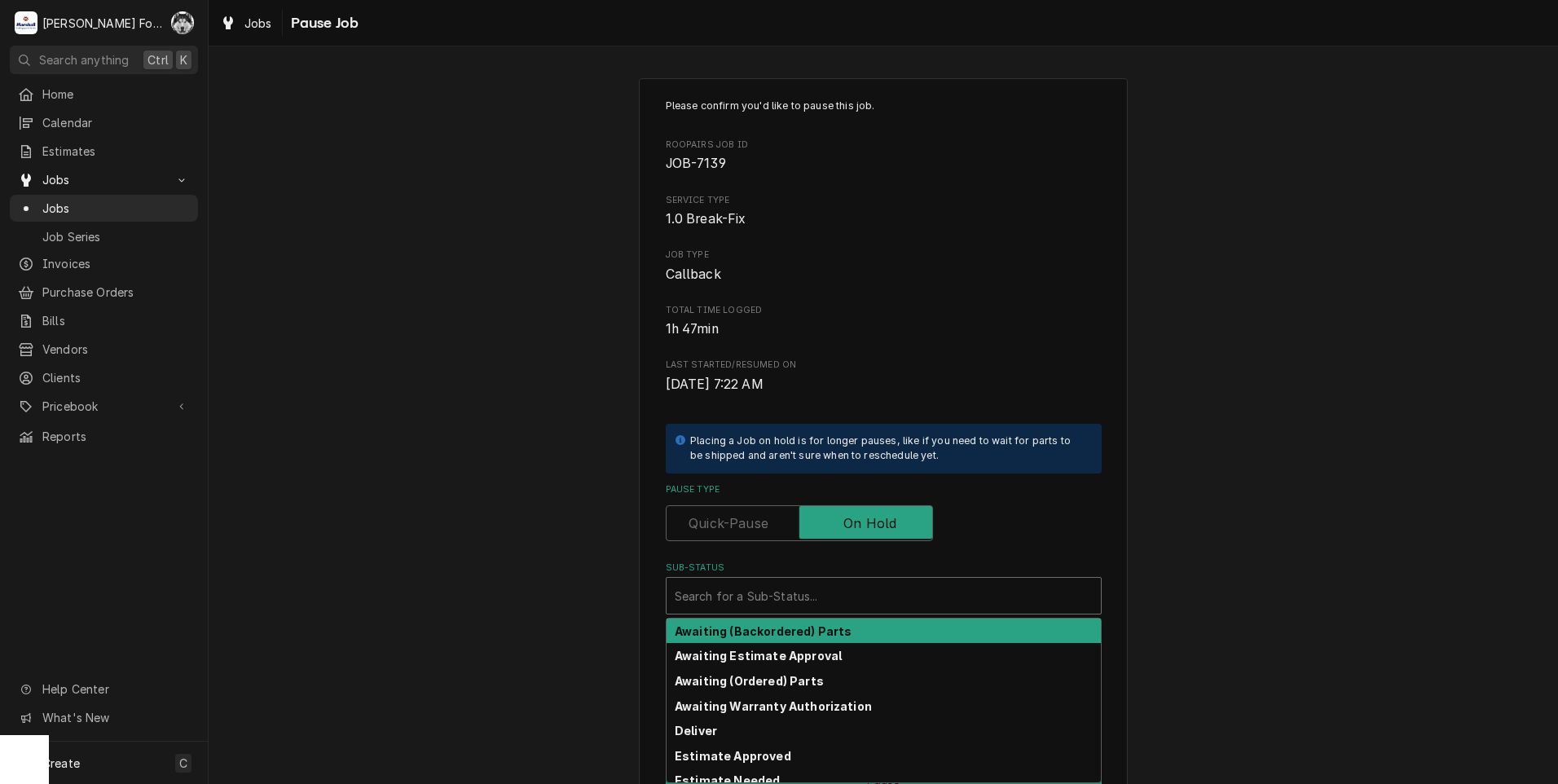
click at [805, 610] on div "Sub-Status" at bounding box center [883, 596] width 418 height 29
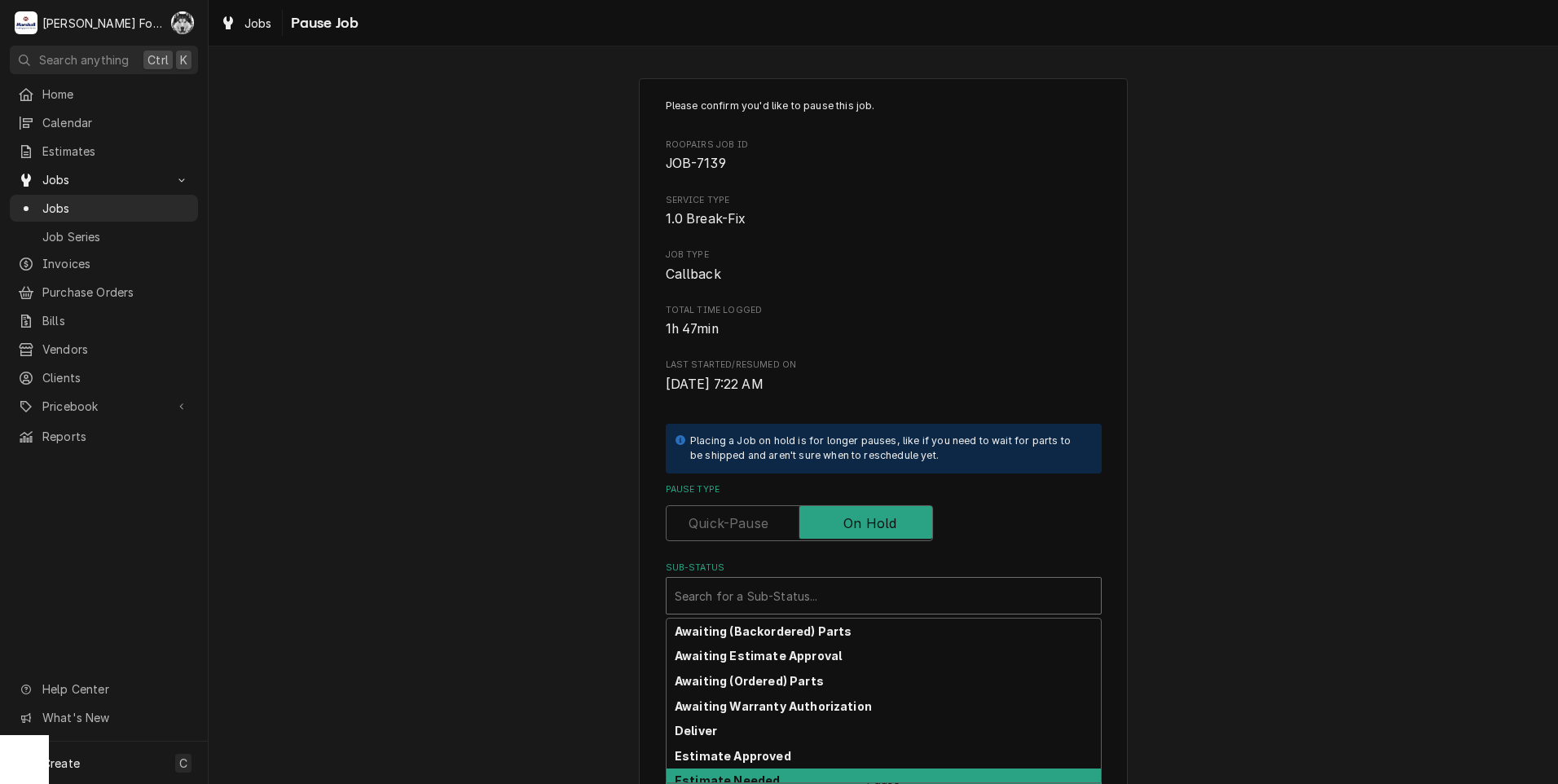
click at [766, 770] on div "Awaiting (Backordered) Parts Awaiting Estimate Approval Awaiting (Ordered) Part…" at bounding box center [883, 700] width 434 height 164
click at [737, 781] on strong "Estimate Needed" at bounding box center [726, 780] width 105 height 14
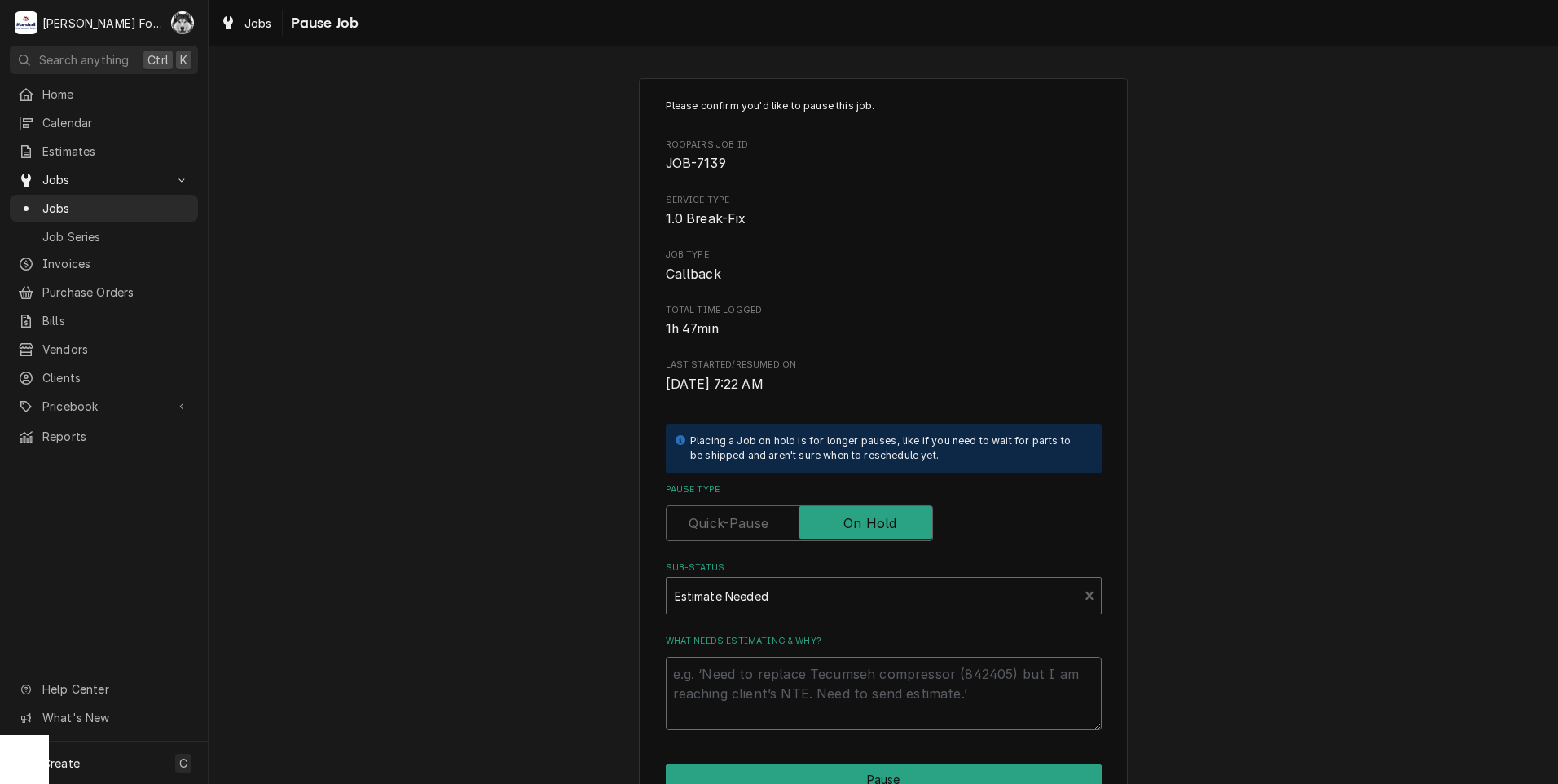
click at [742, 696] on textarea "What needs estimating & why?" at bounding box center [883, 693] width 436 height 73
type textarea "x"
type textarea "P"
type textarea "x"
type textarea "PA"
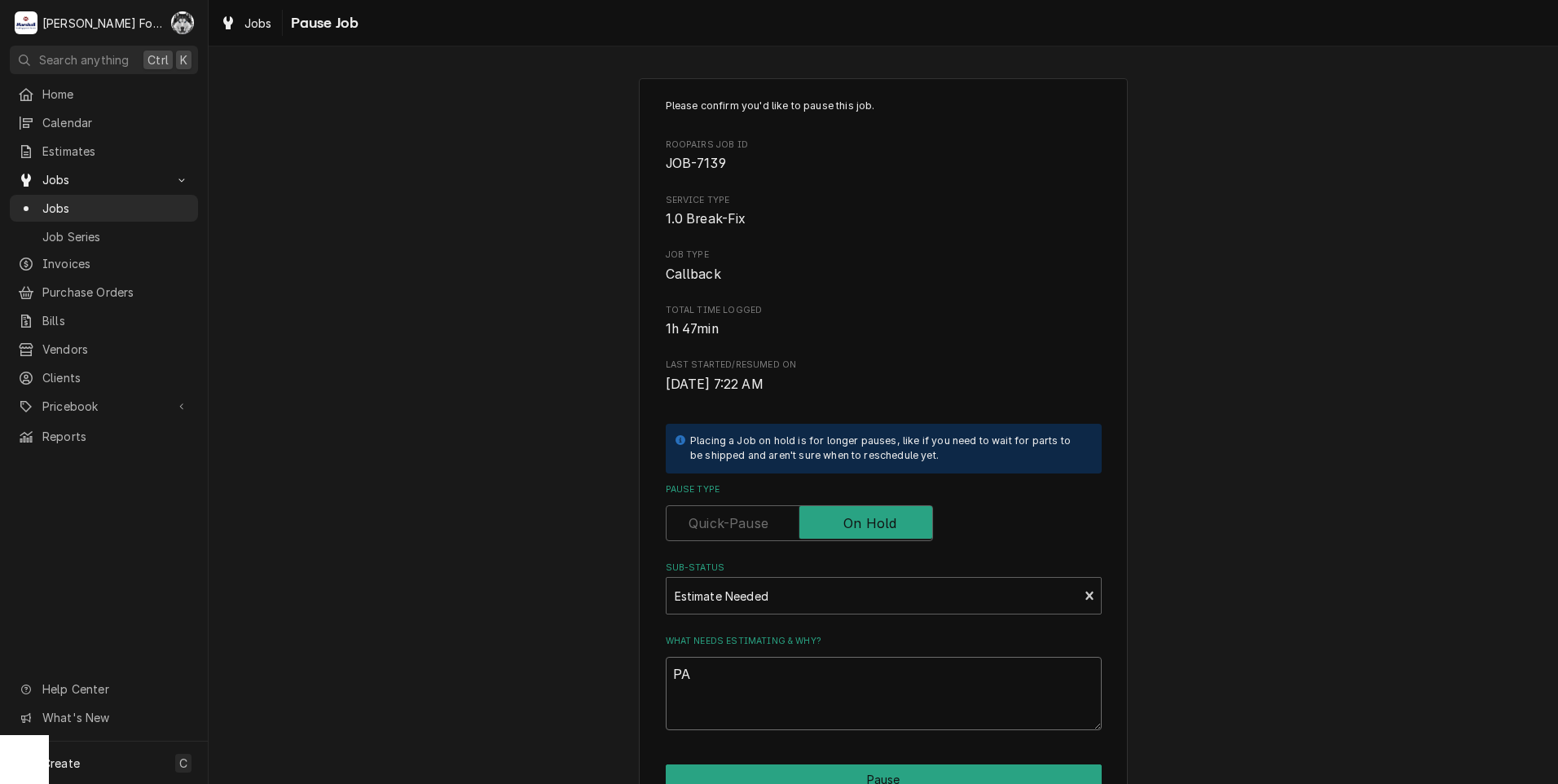
type textarea "x"
type textarea "PAR"
type textarea "x"
type textarea "PART"
type textarea "x"
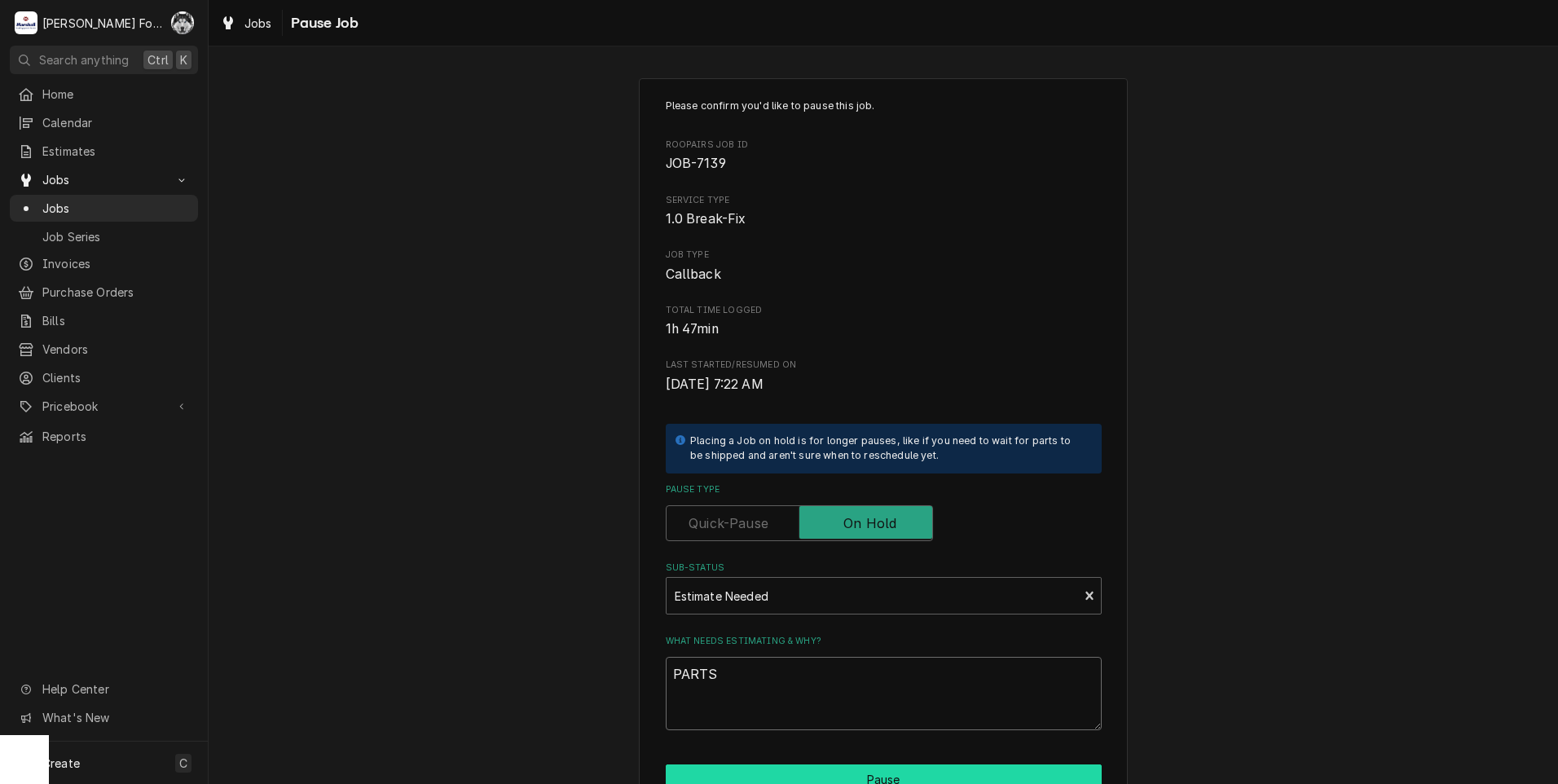
type textarea "PARTS"
click at [804, 777] on button "Pause" at bounding box center [883, 779] width 436 height 30
type textarea "x"
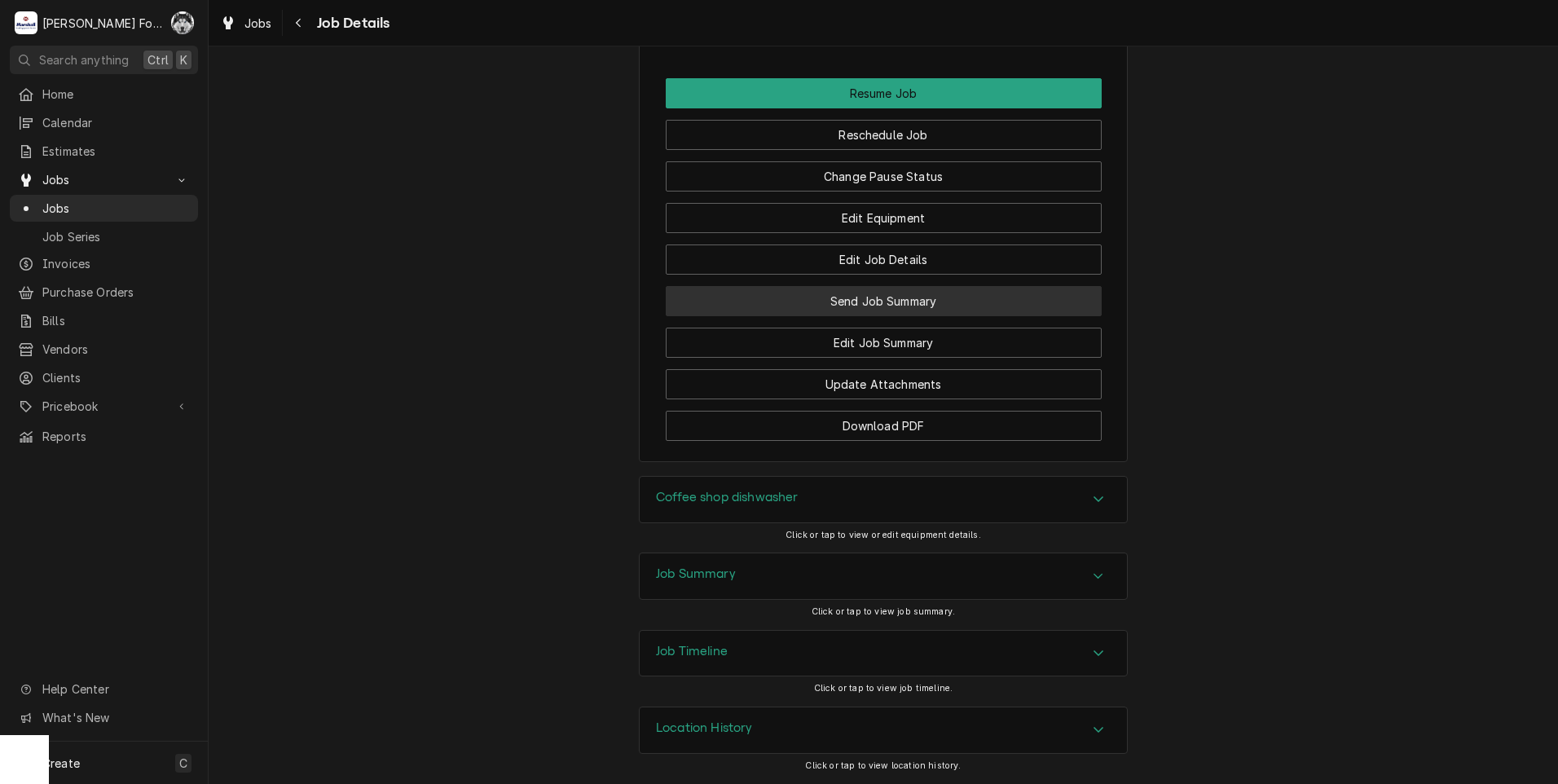
scroll to position [2245, 0]
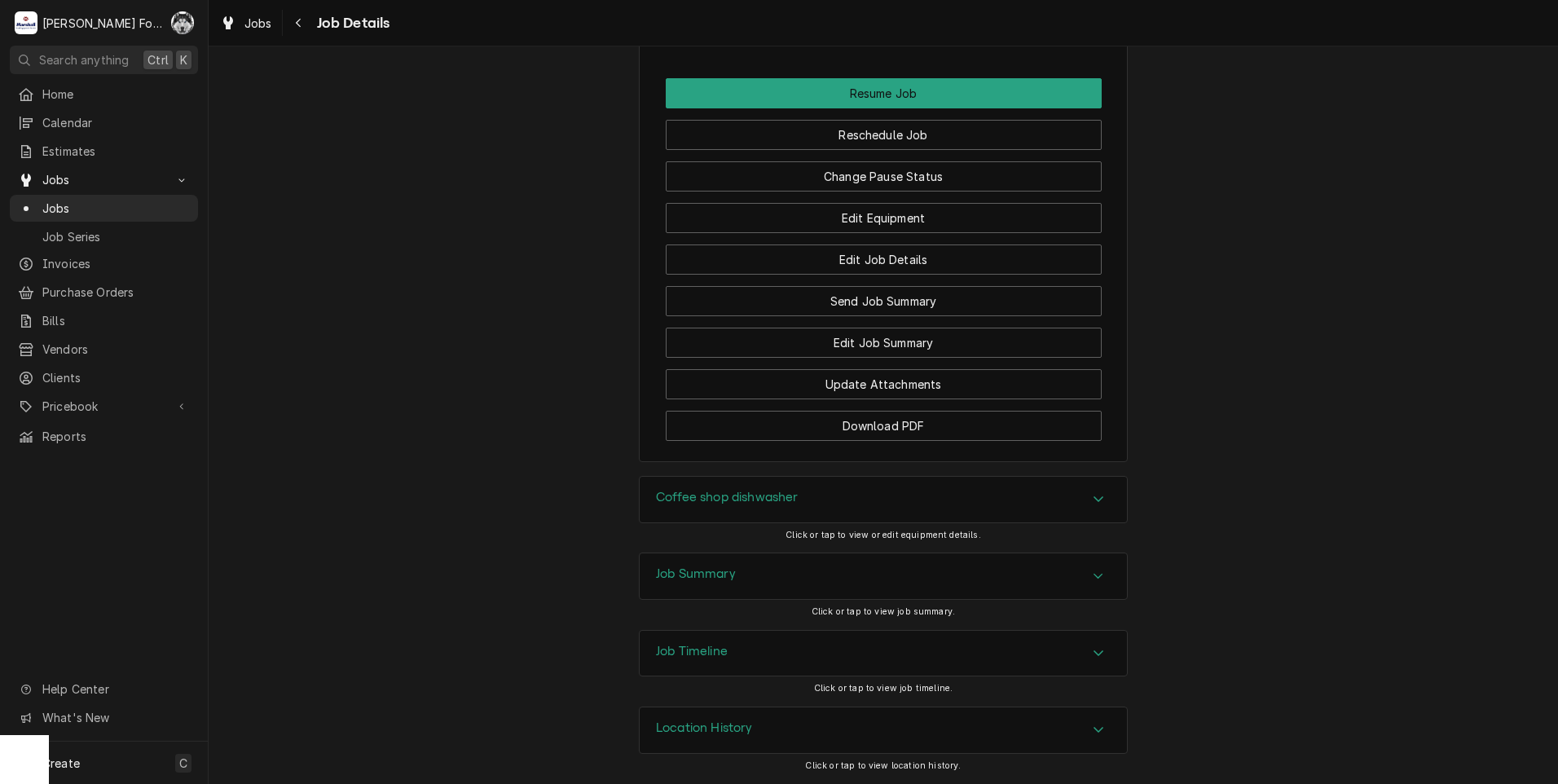
click at [733, 575] on div "Job Summary" at bounding box center [883, 576] width 488 height 46
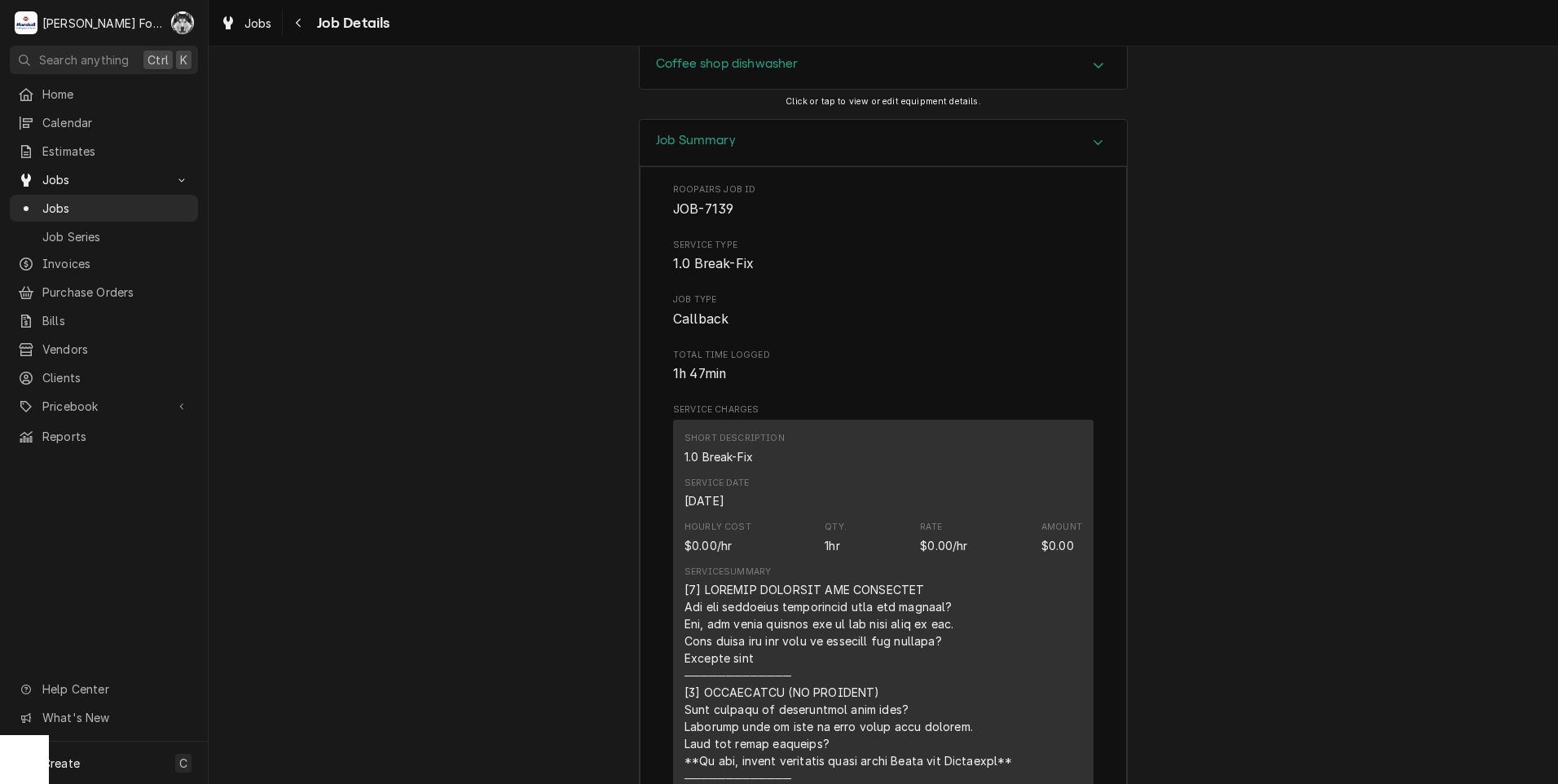
scroll to position [2525, 0]
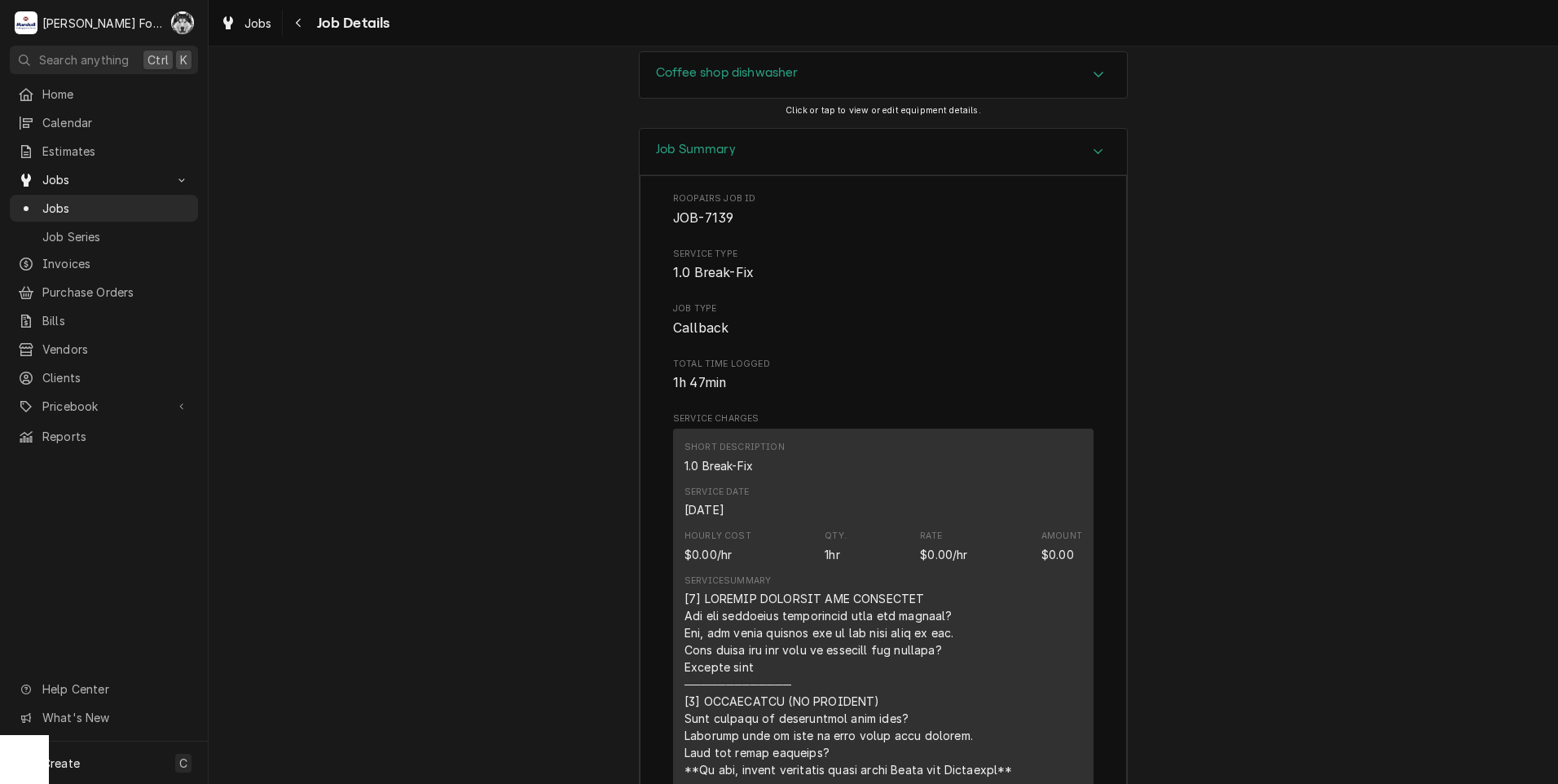
click at [863, 16] on button "Download PDF" at bounding box center [883, 1] width 436 height 30
click at [843, 16] on button "Download PDF" at bounding box center [883, 1] width 436 height 30
click at [858, 16] on button "Download PDF" at bounding box center [883, 1] width 436 height 30
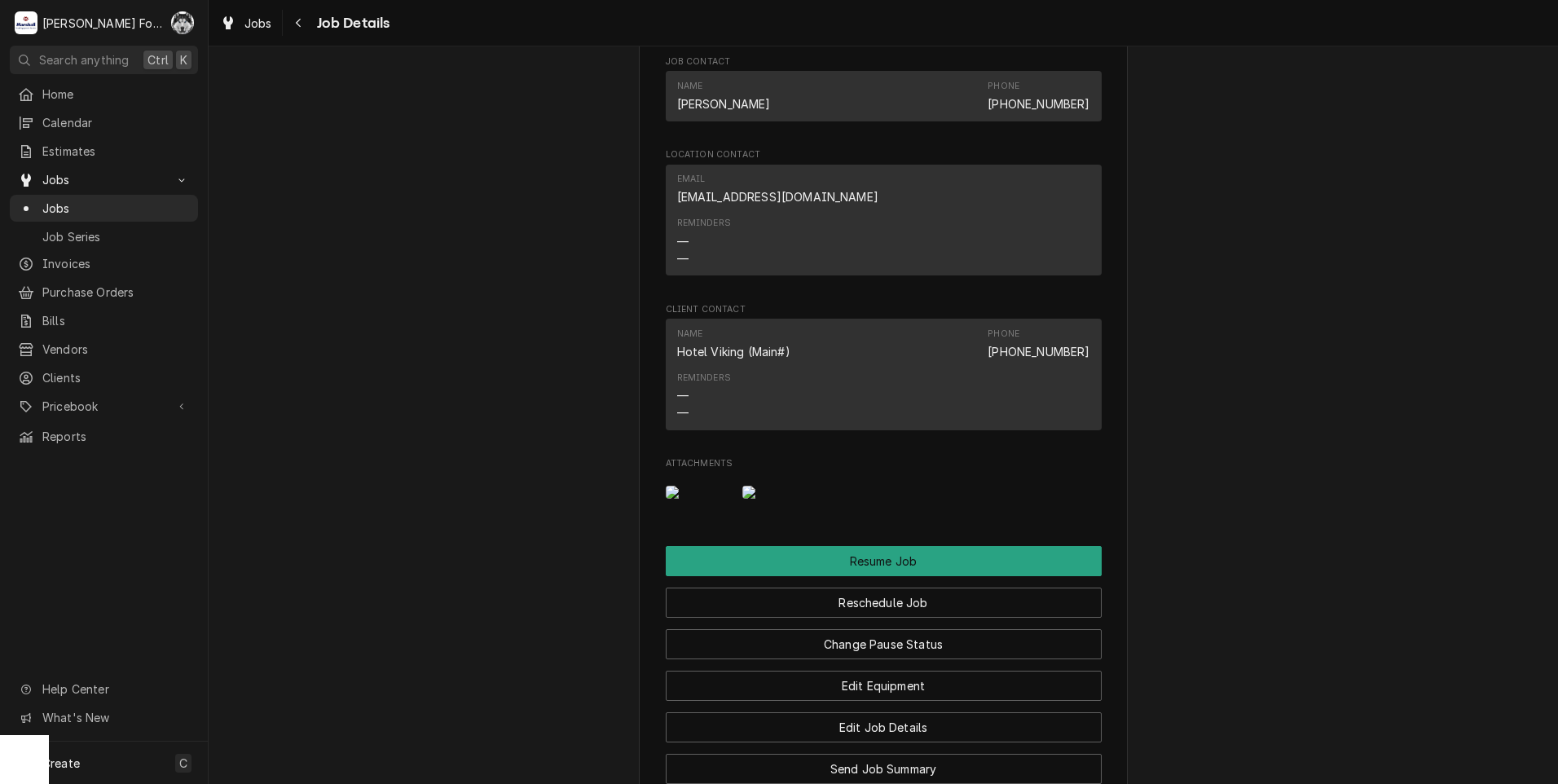
scroll to position [1629, 0]
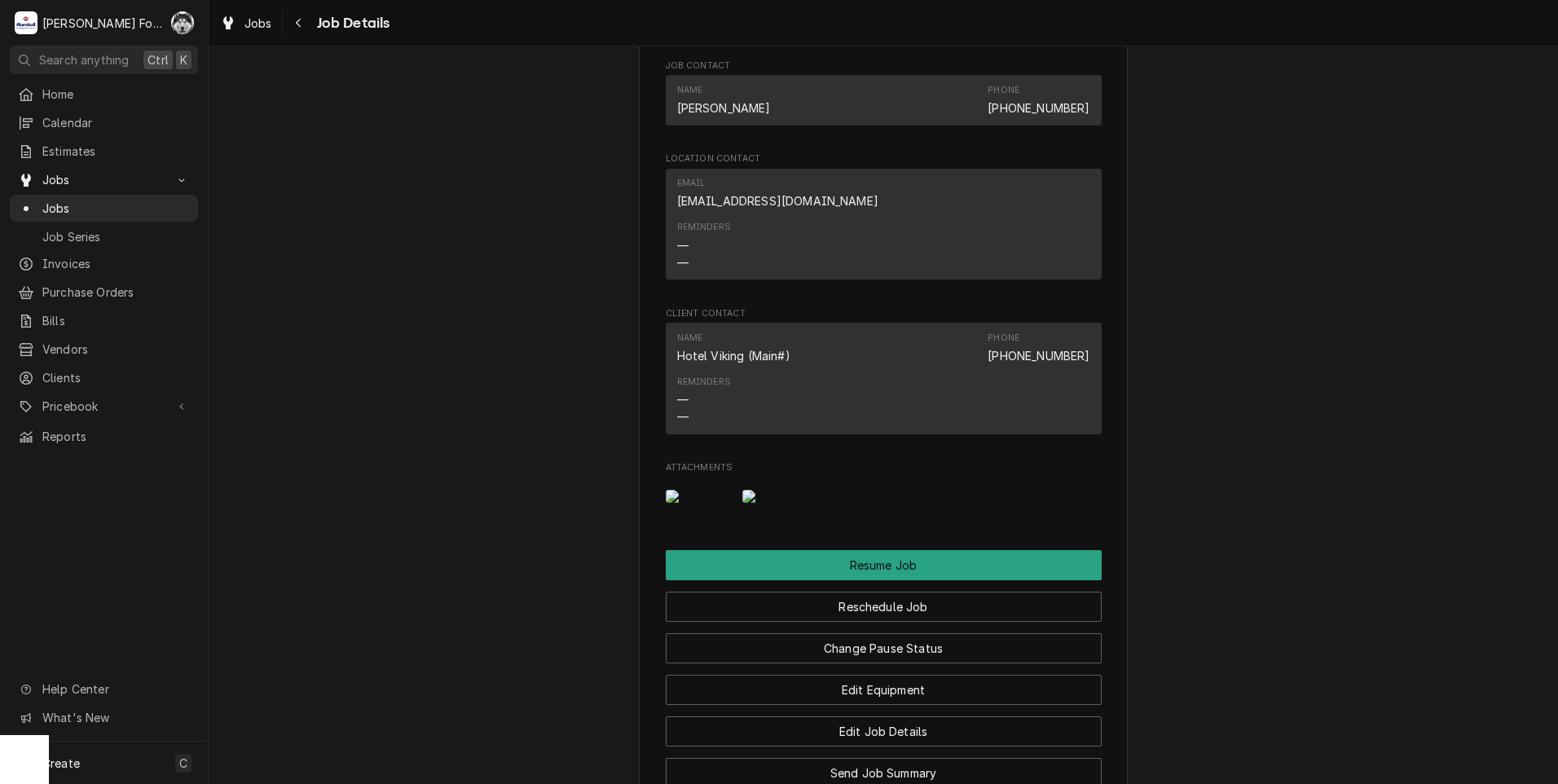
click at [702, 503] on img "Attachments" at bounding box center [698, 495] width 65 height 13
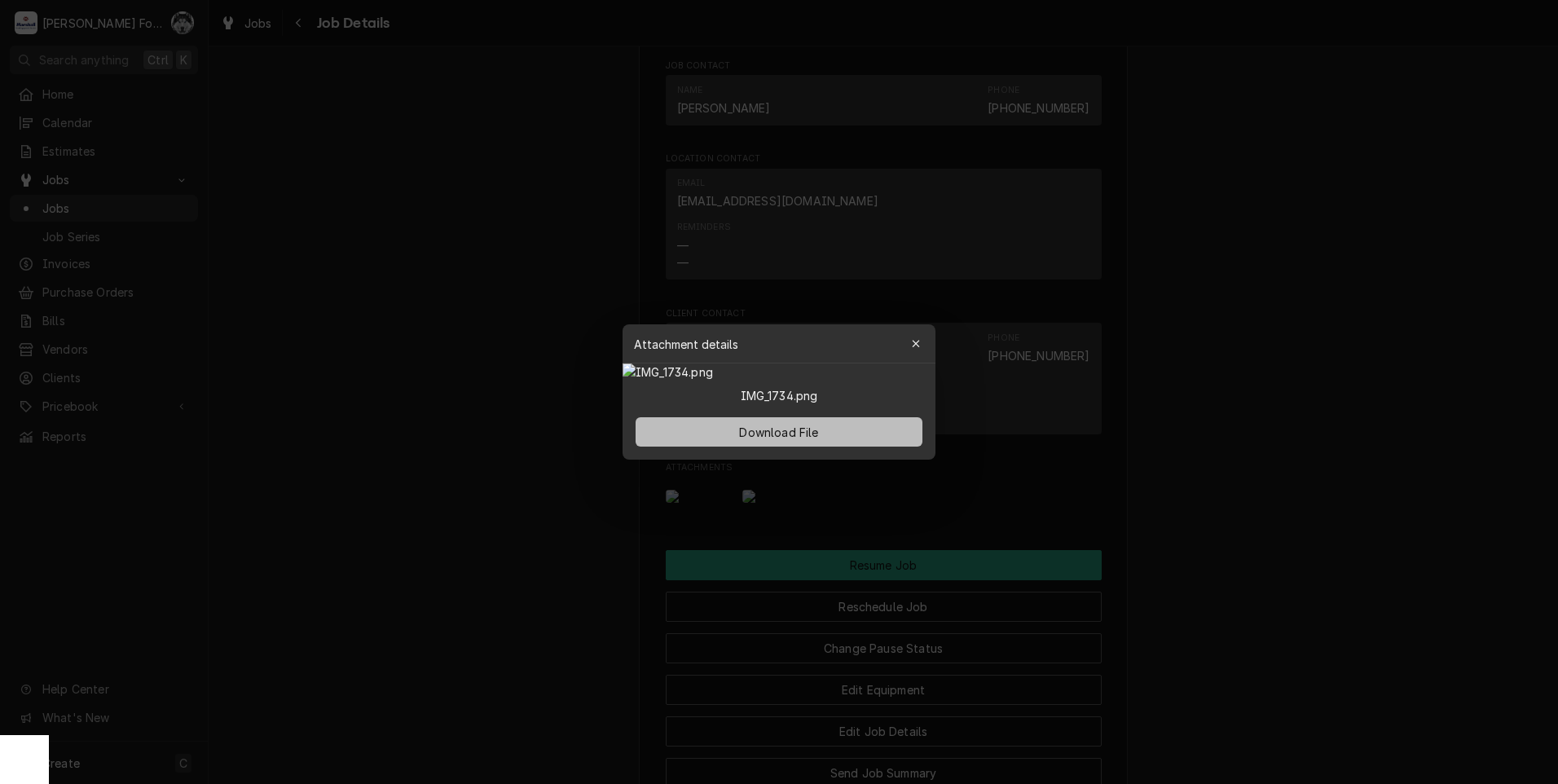
click at [780, 441] on span "Download File" at bounding box center [778, 432] width 85 height 17
click at [476, 251] on div at bounding box center [779, 392] width 1558 height 784
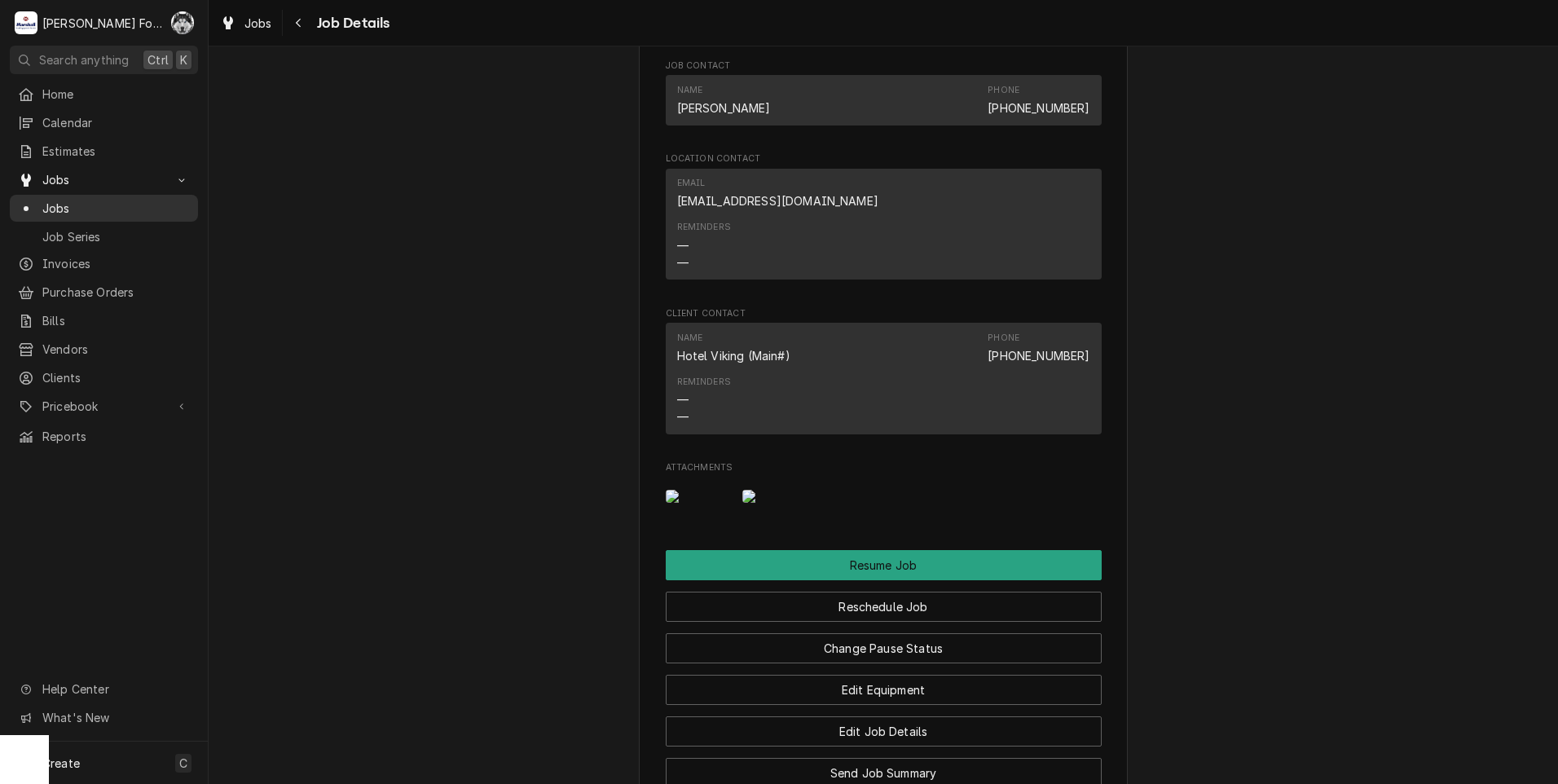
click at [50, 198] on div "Jobs" at bounding box center [103, 208] width 182 height 20
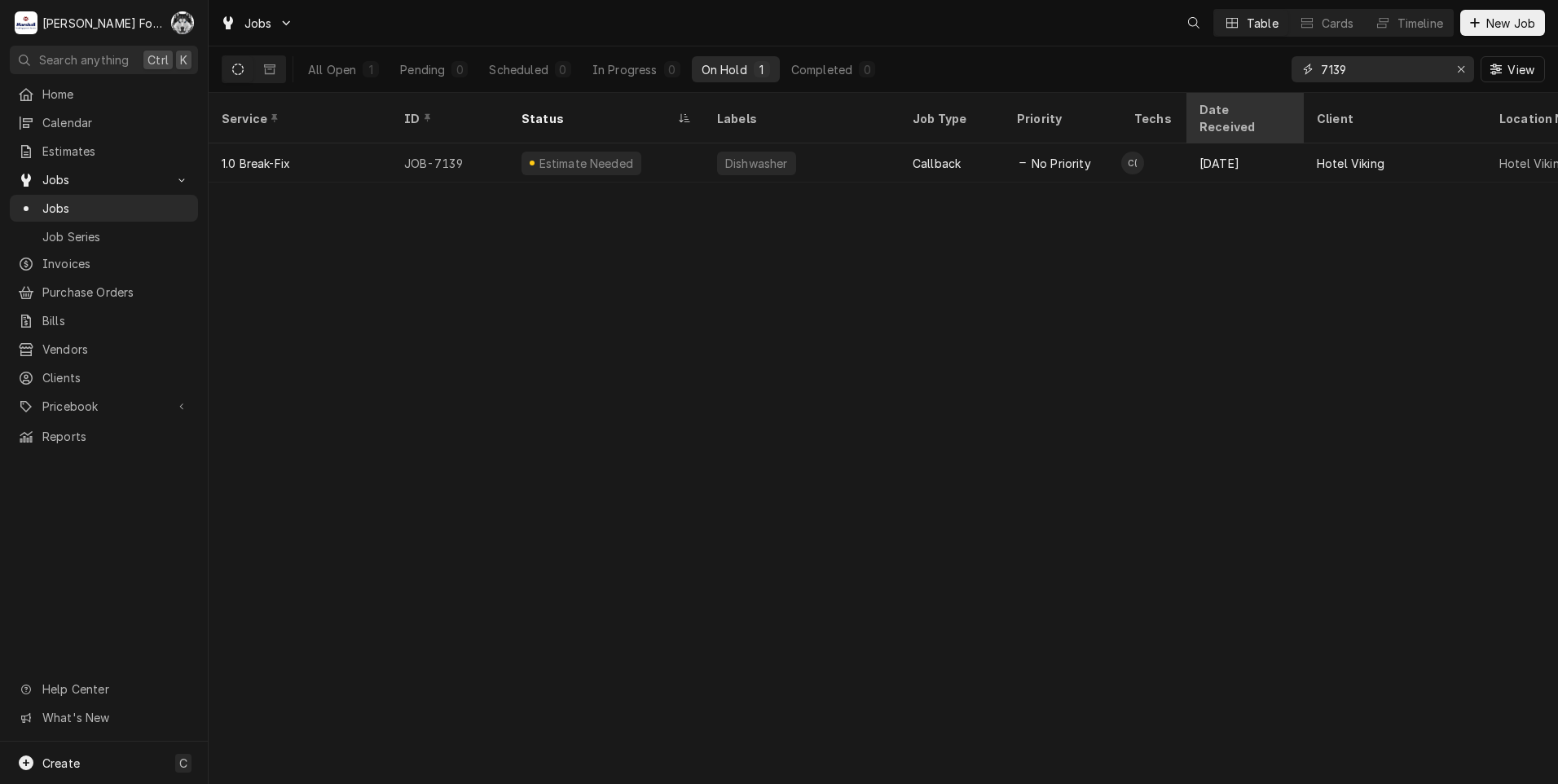
drag, startPoint x: 1370, startPoint y: 76, endPoint x: 1224, endPoint y: 93, distance: 147.0
click at [1226, 93] on div "Jobs Table Cards Timeline New Job All Open 1 Pending 0 Scheduled 0 In Progress …" at bounding box center [883, 392] width 1349 height 784
type input "7020"
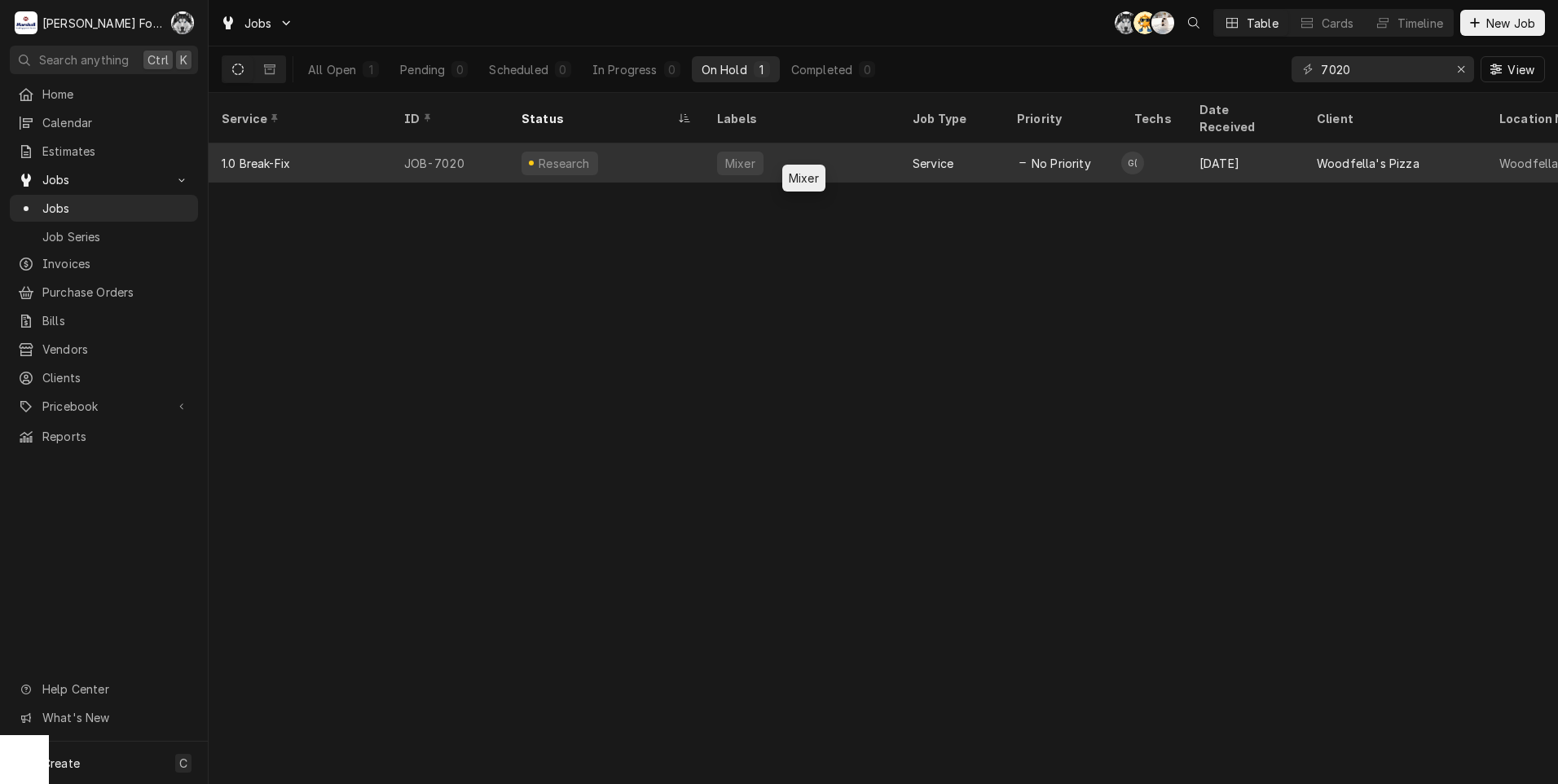
click at [748, 155] on div "Mixer" at bounding box center [740, 164] width 33 height 17
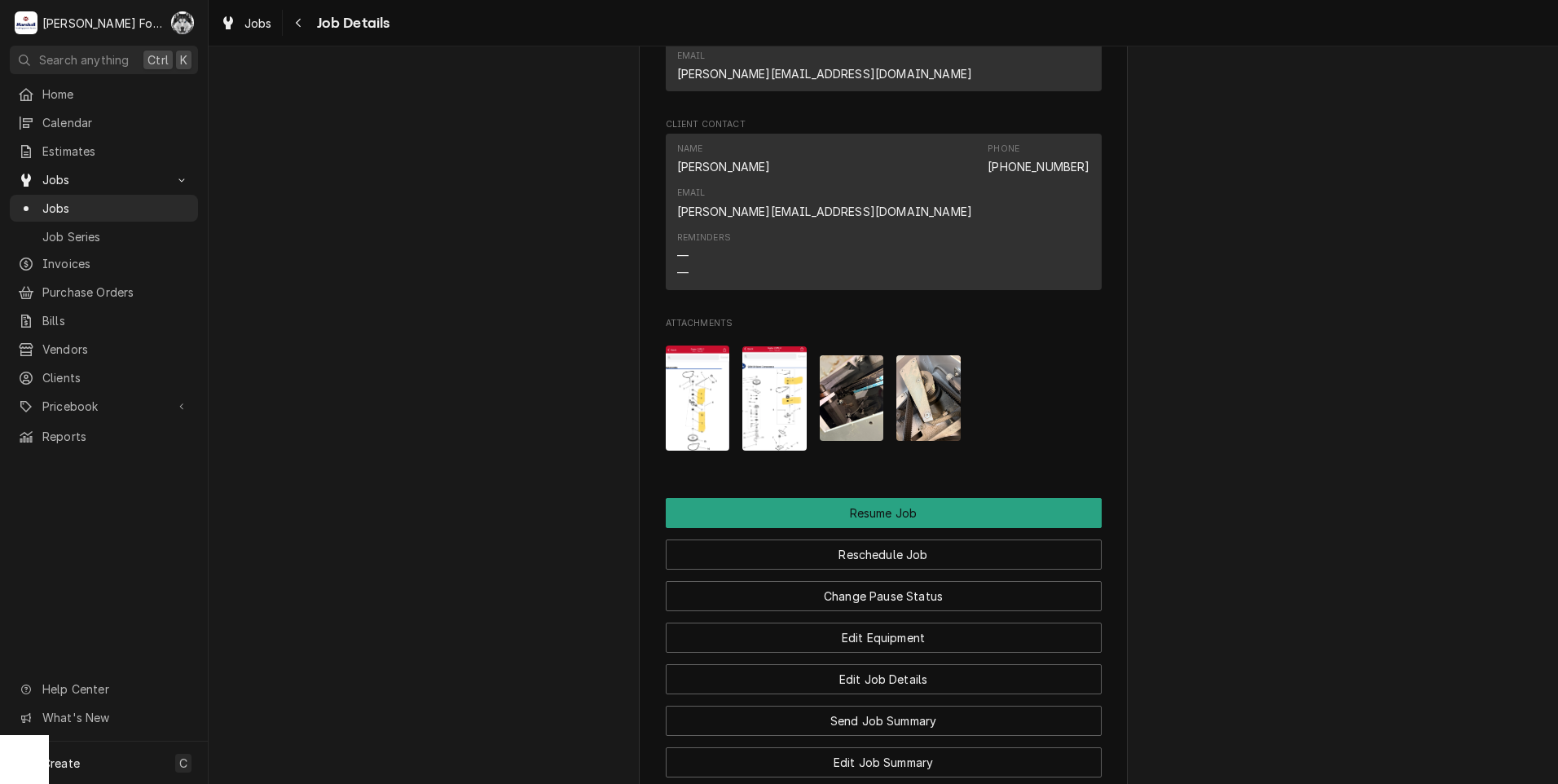
scroll to position [1859, 0]
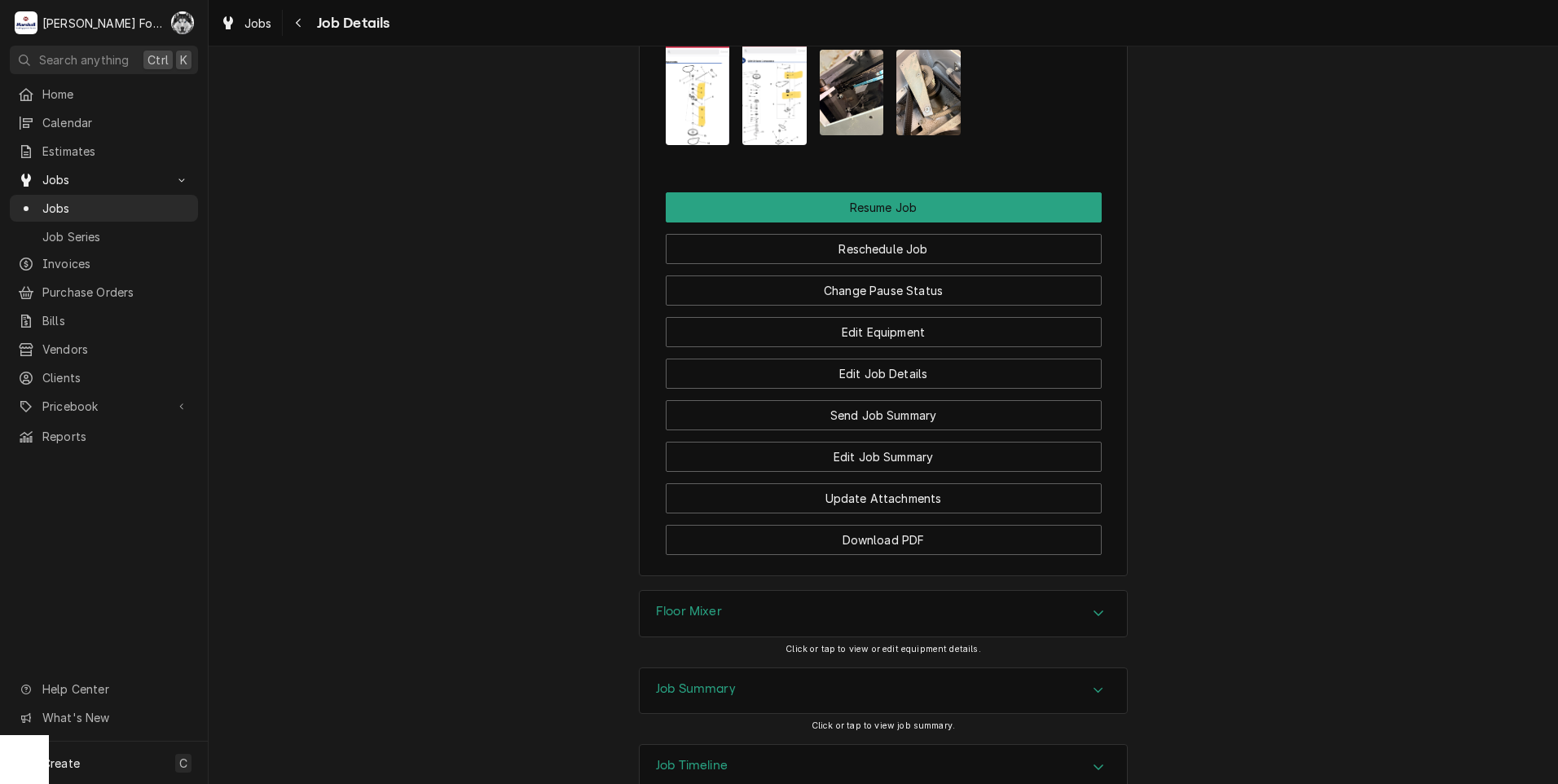
click at [756, 591] on div "Floor Mixer" at bounding box center [883, 614] width 488 height 46
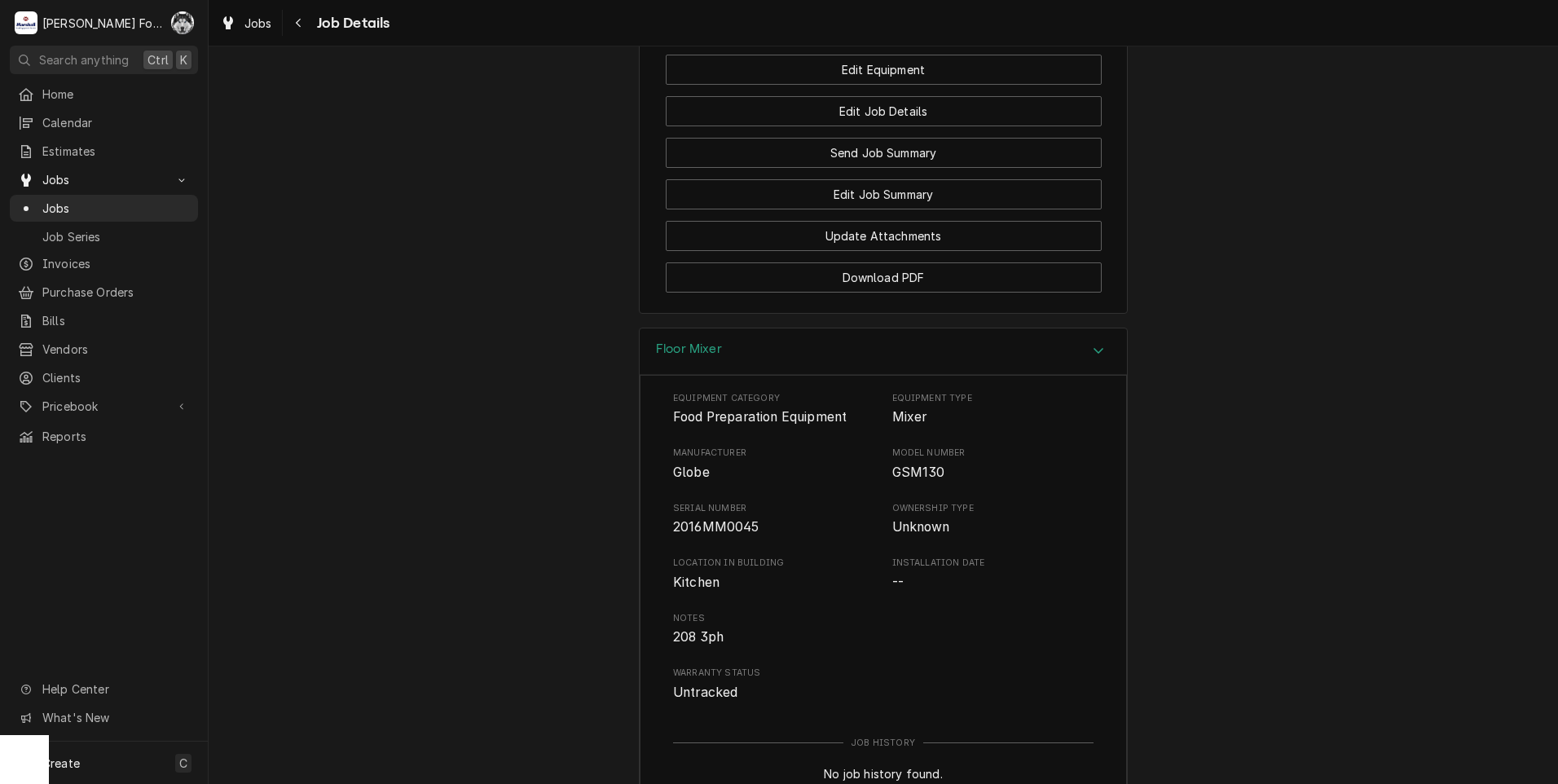
scroll to position [2326, 0]
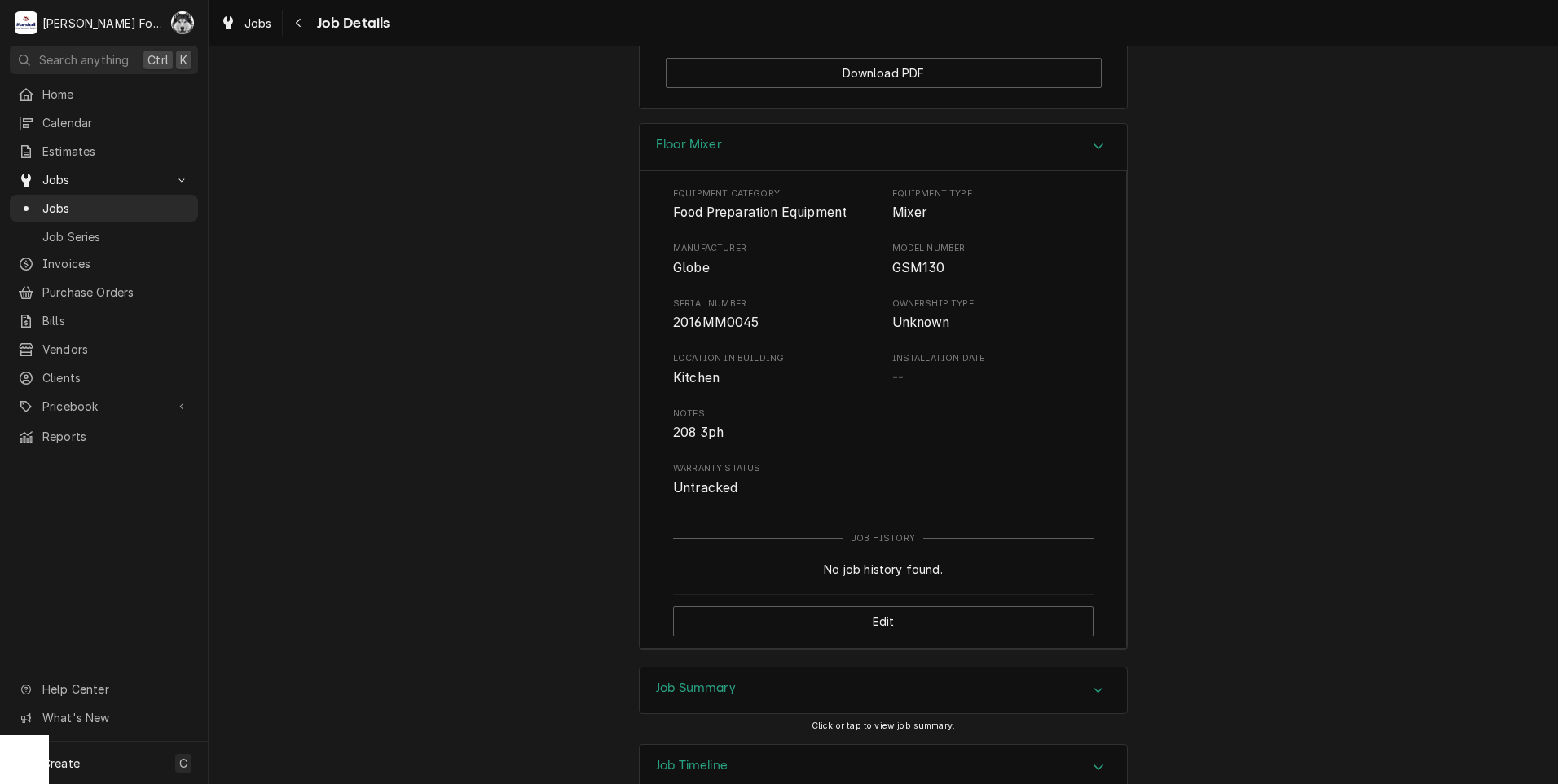
click at [748, 667] on div "Job Summary" at bounding box center [883, 690] width 488 height 46
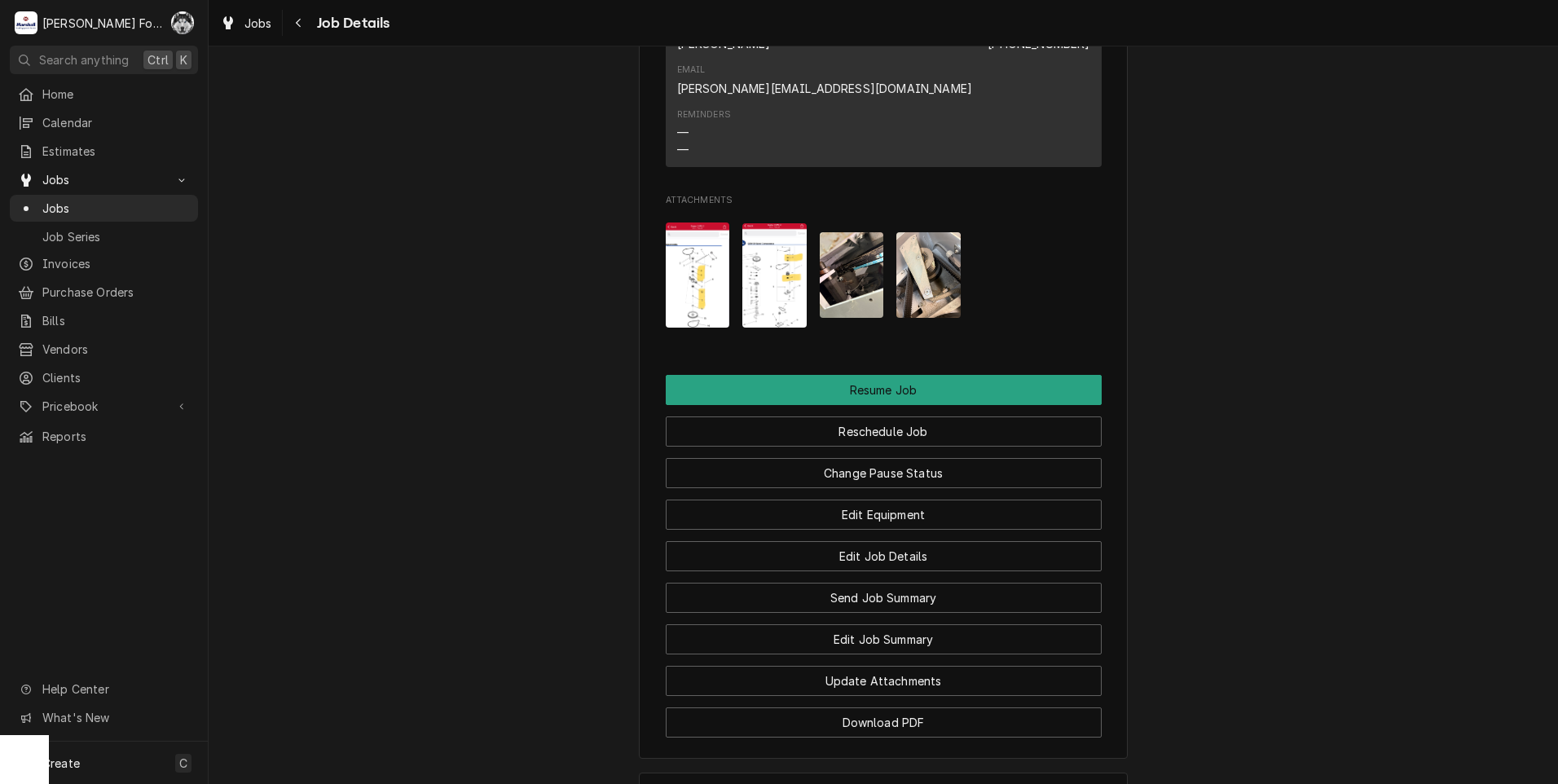
scroll to position [1522, 0]
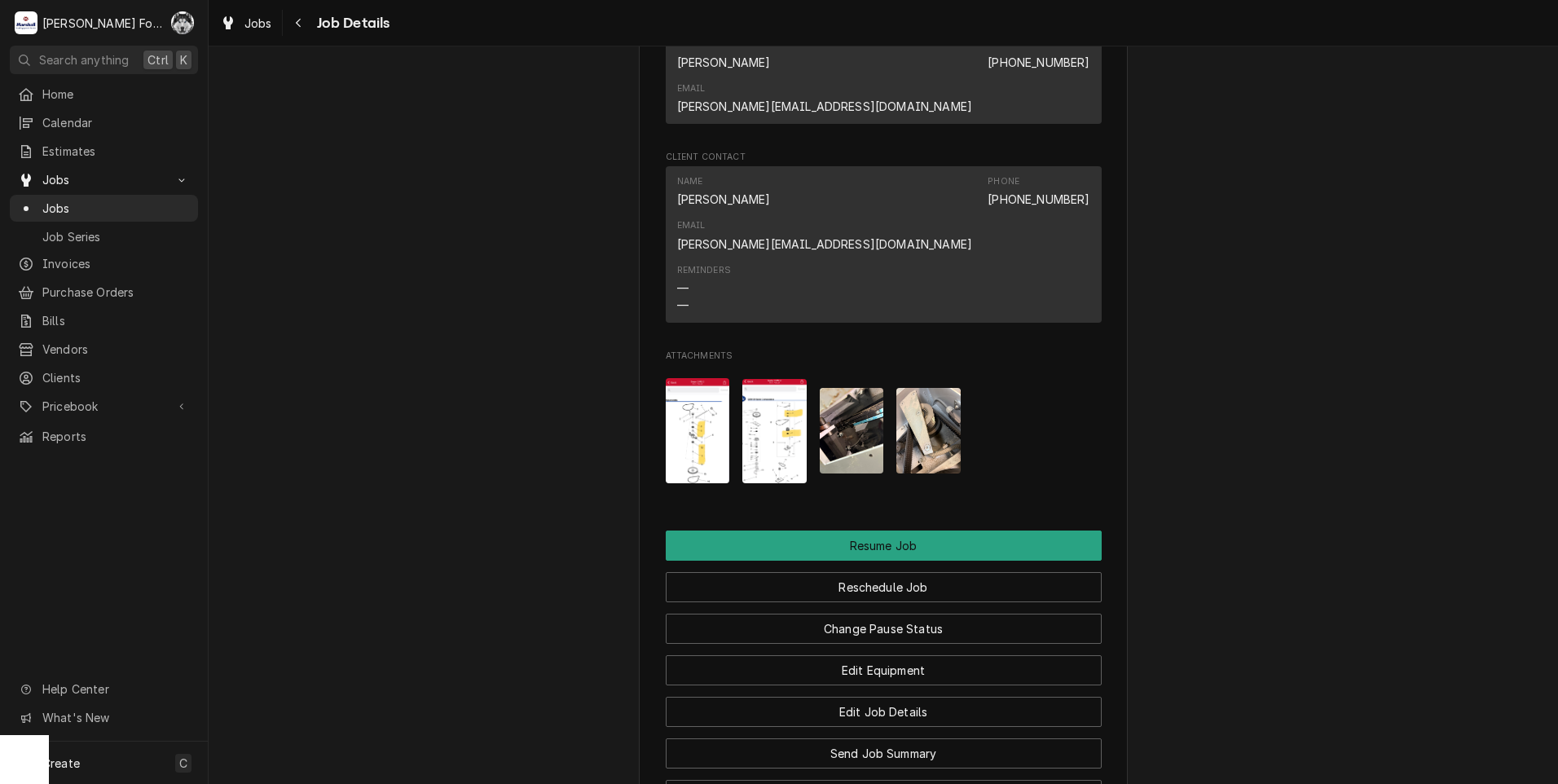
click at [692, 378] on img "Attachments" at bounding box center [698, 430] width 65 height 105
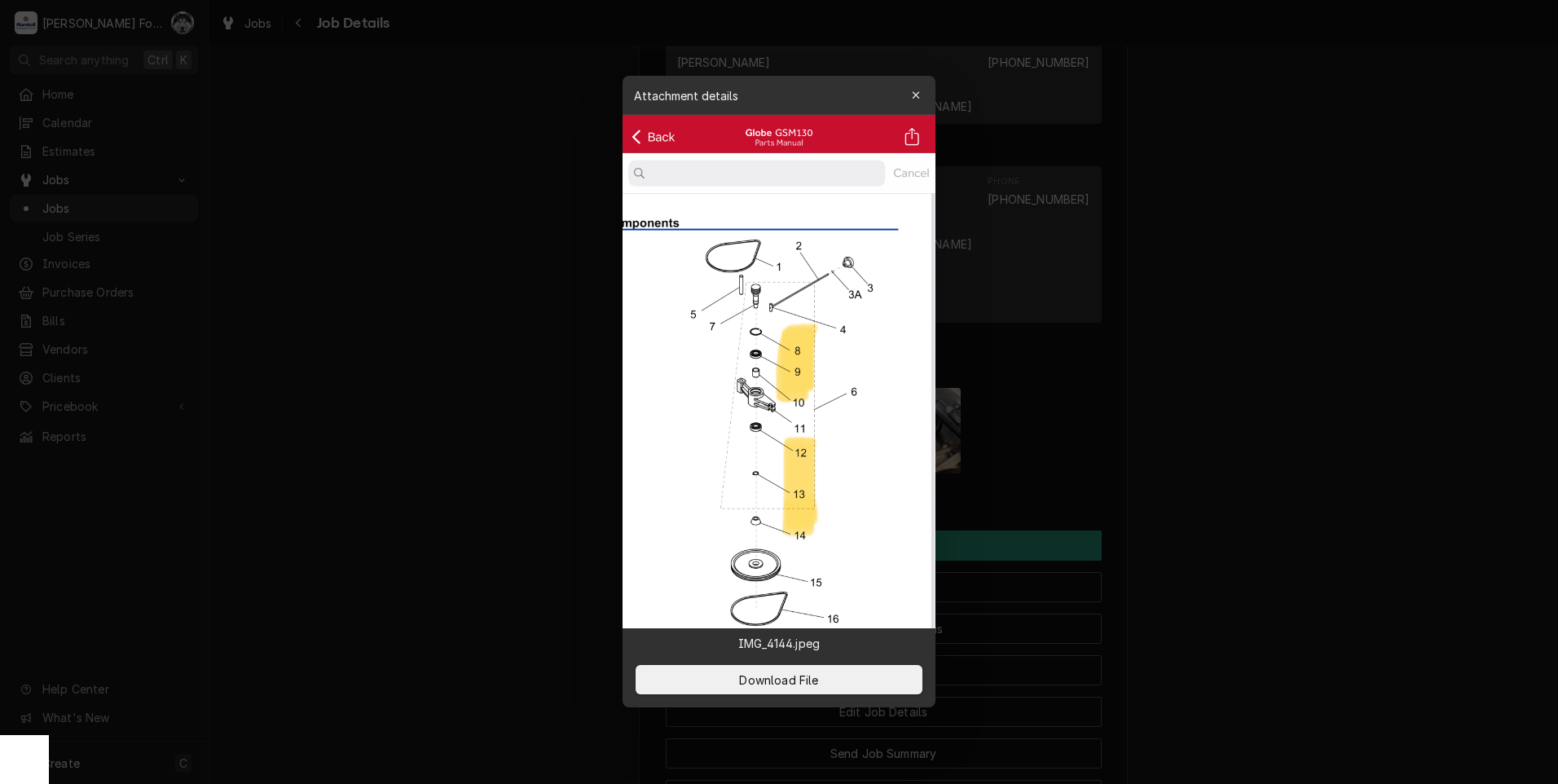
click at [921, 95] on div "button" at bounding box center [915, 95] width 16 height 16
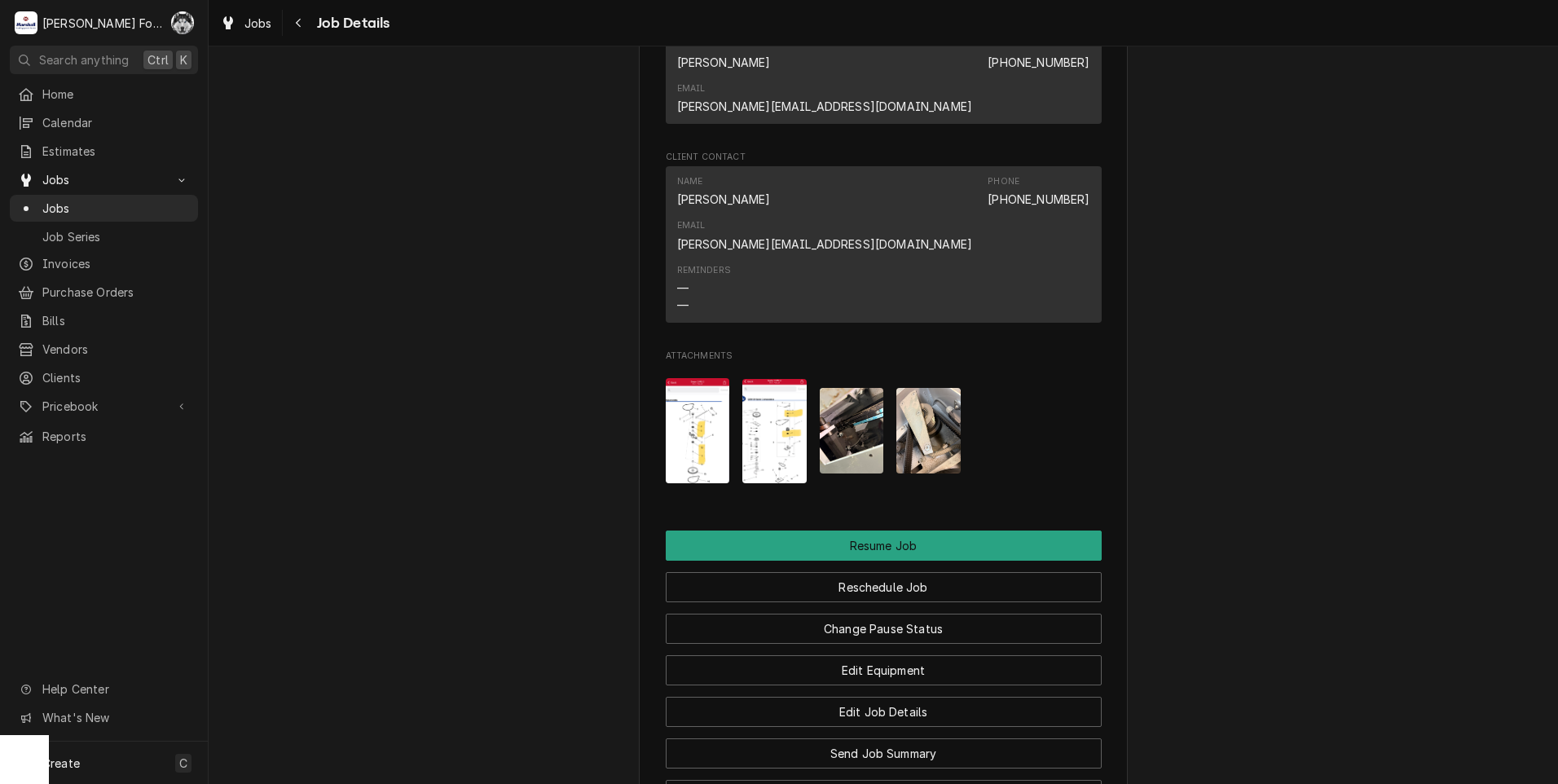
click at [755, 378] on img "Attachments" at bounding box center [775, 430] width 65 height 104
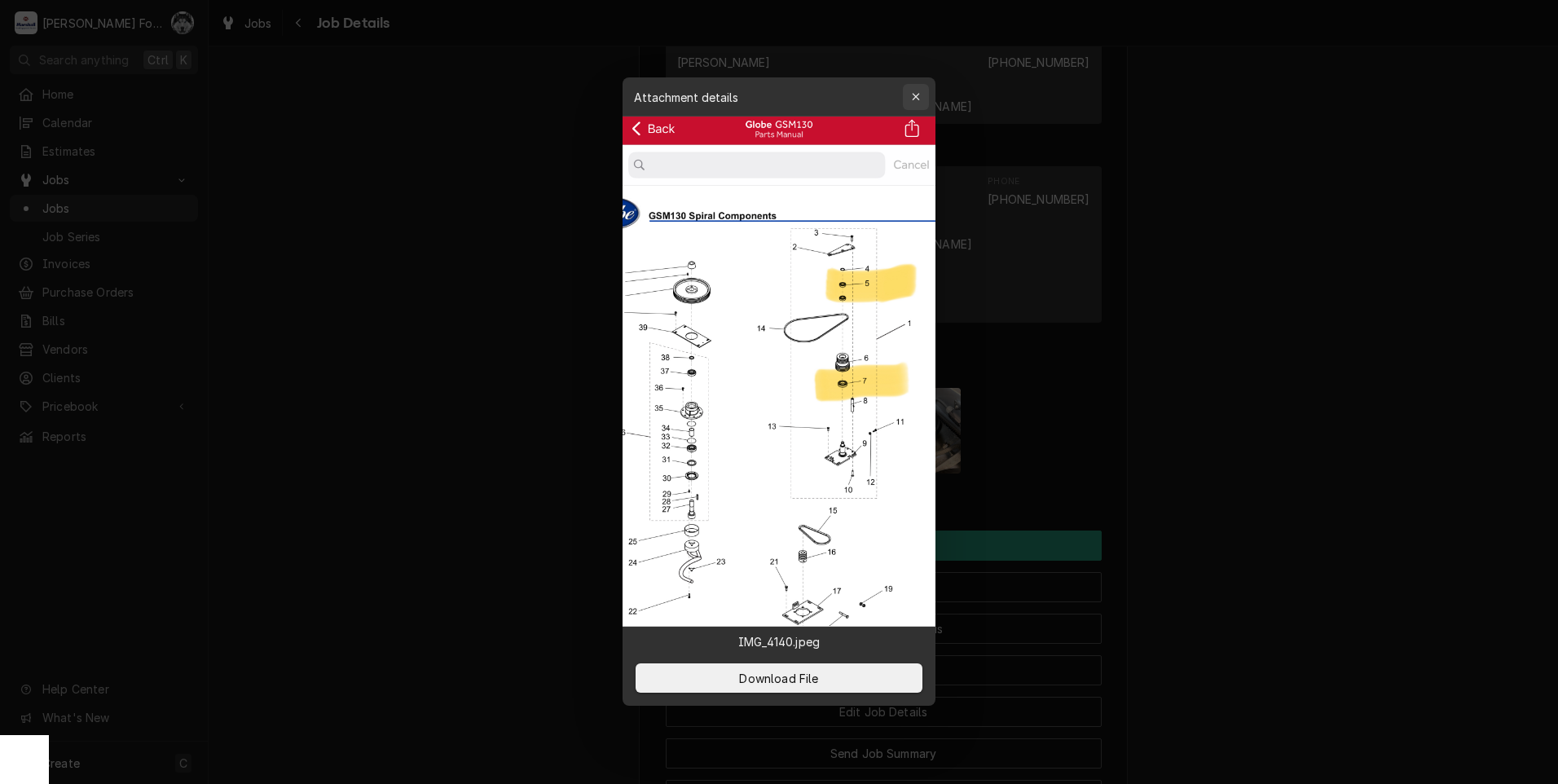
click at [917, 99] on icon "button" at bounding box center [915, 97] width 8 height 8
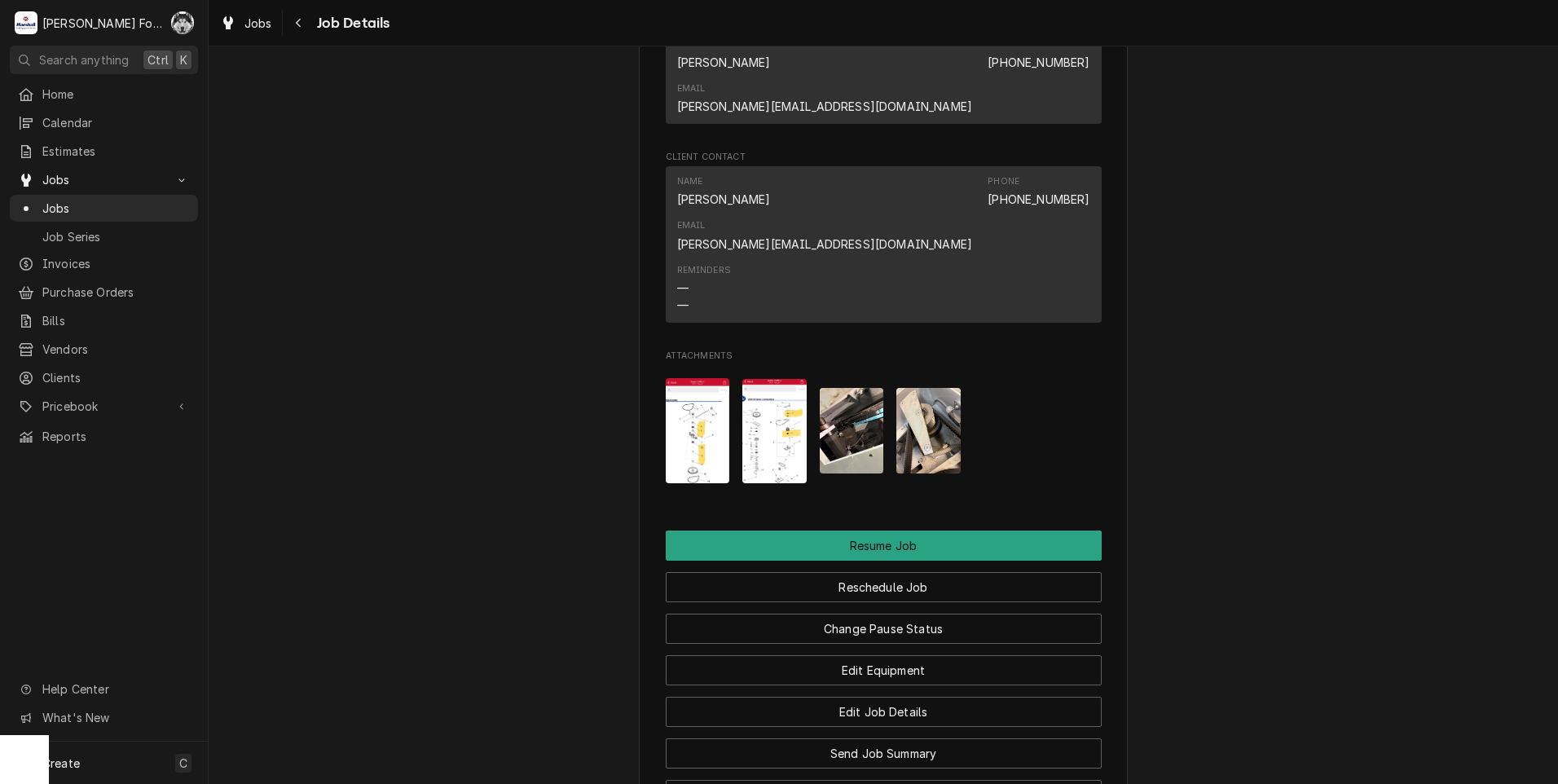
click at [838, 388] on img "Attachments" at bounding box center [852, 430] width 65 height 85
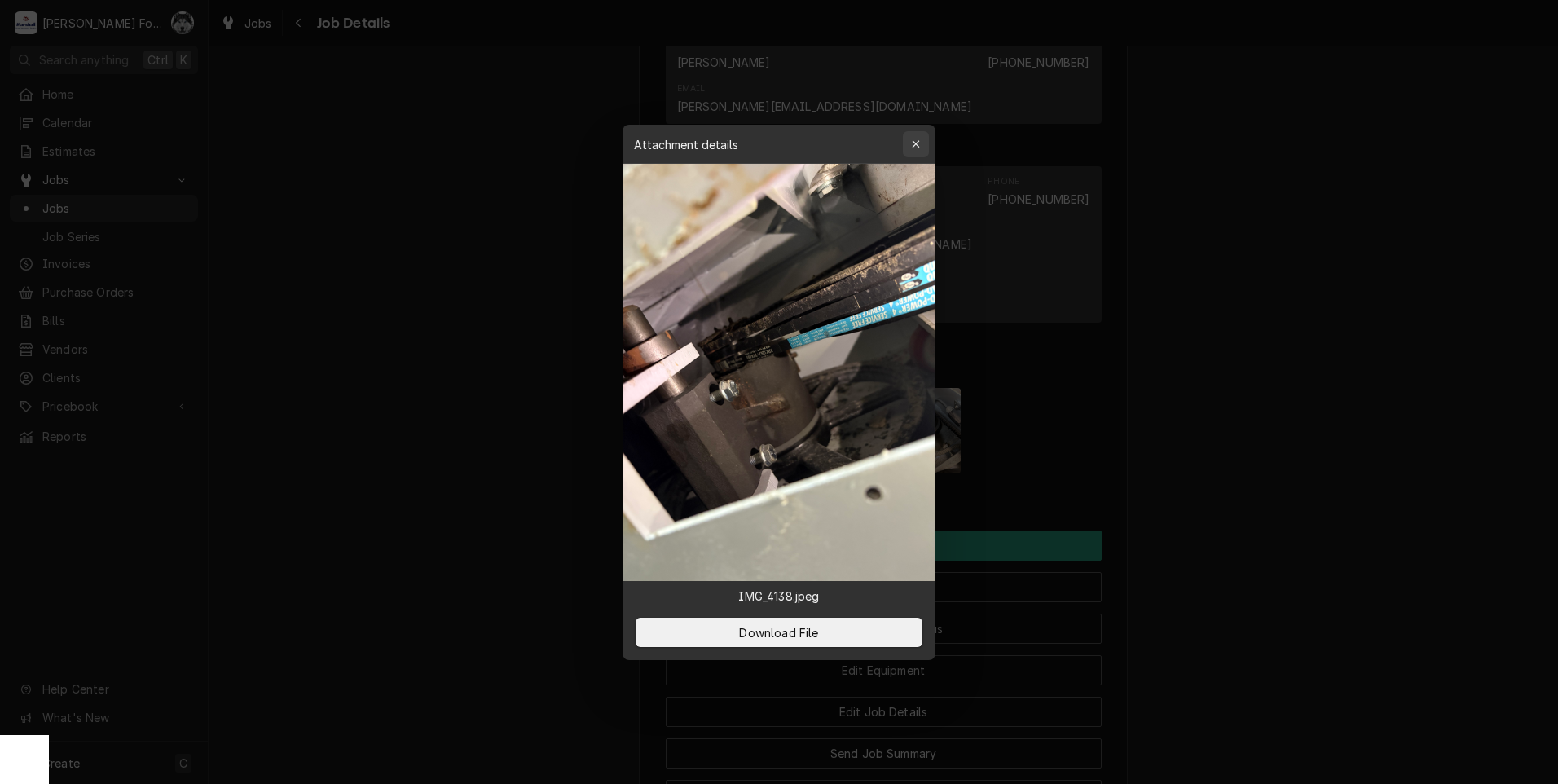
click at [920, 151] on div "button" at bounding box center [915, 144] width 16 height 16
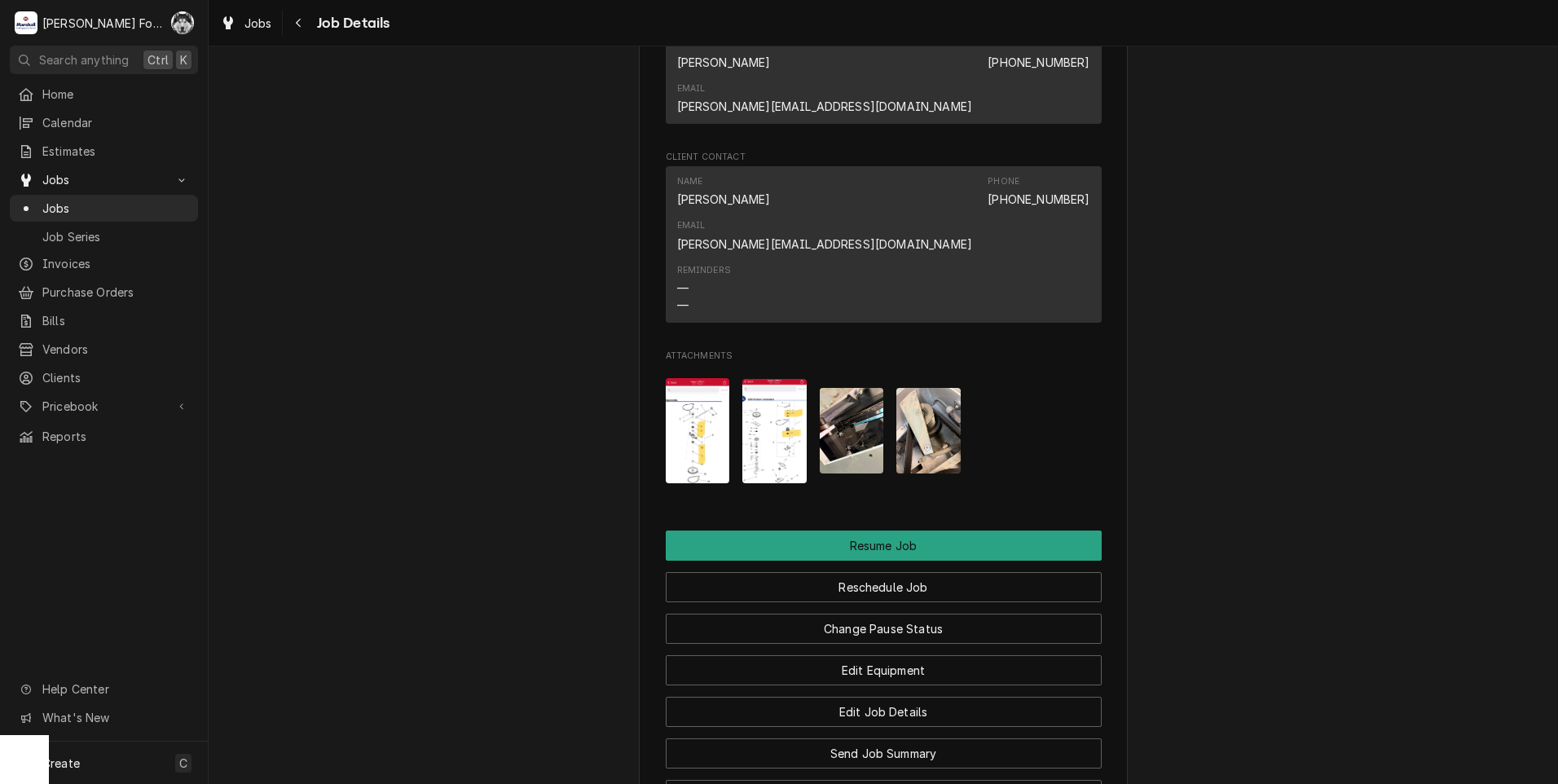
click at [915, 388] on img "Attachments" at bounding box center [928, 430] width 65 height 85
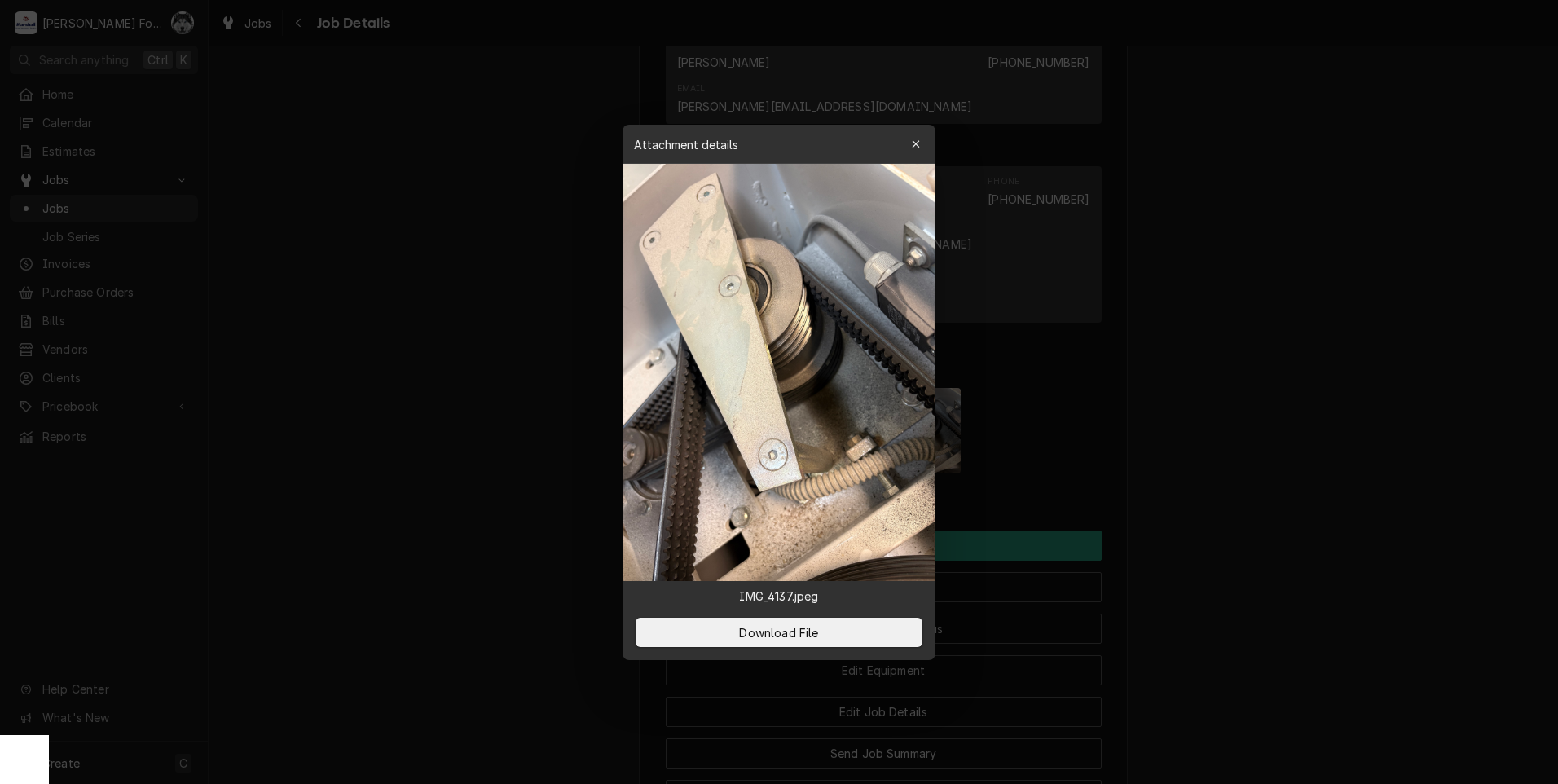
click at [921, 142] on div "button" at bounding box center [915, 144] width 16 height 16
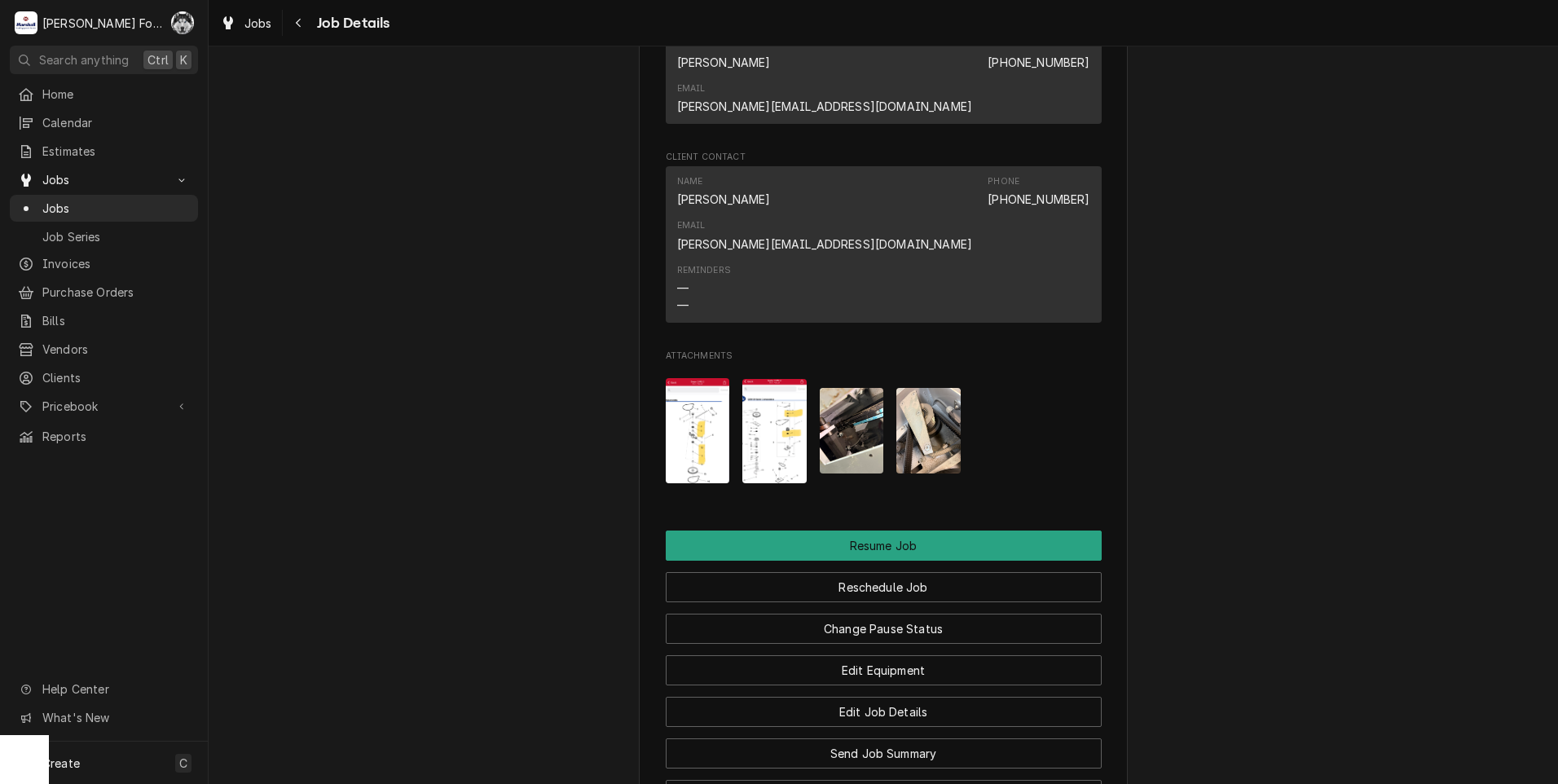
click at [701, 378] on img "Attachments" at bounding box center [698, 430] width 65 height 105
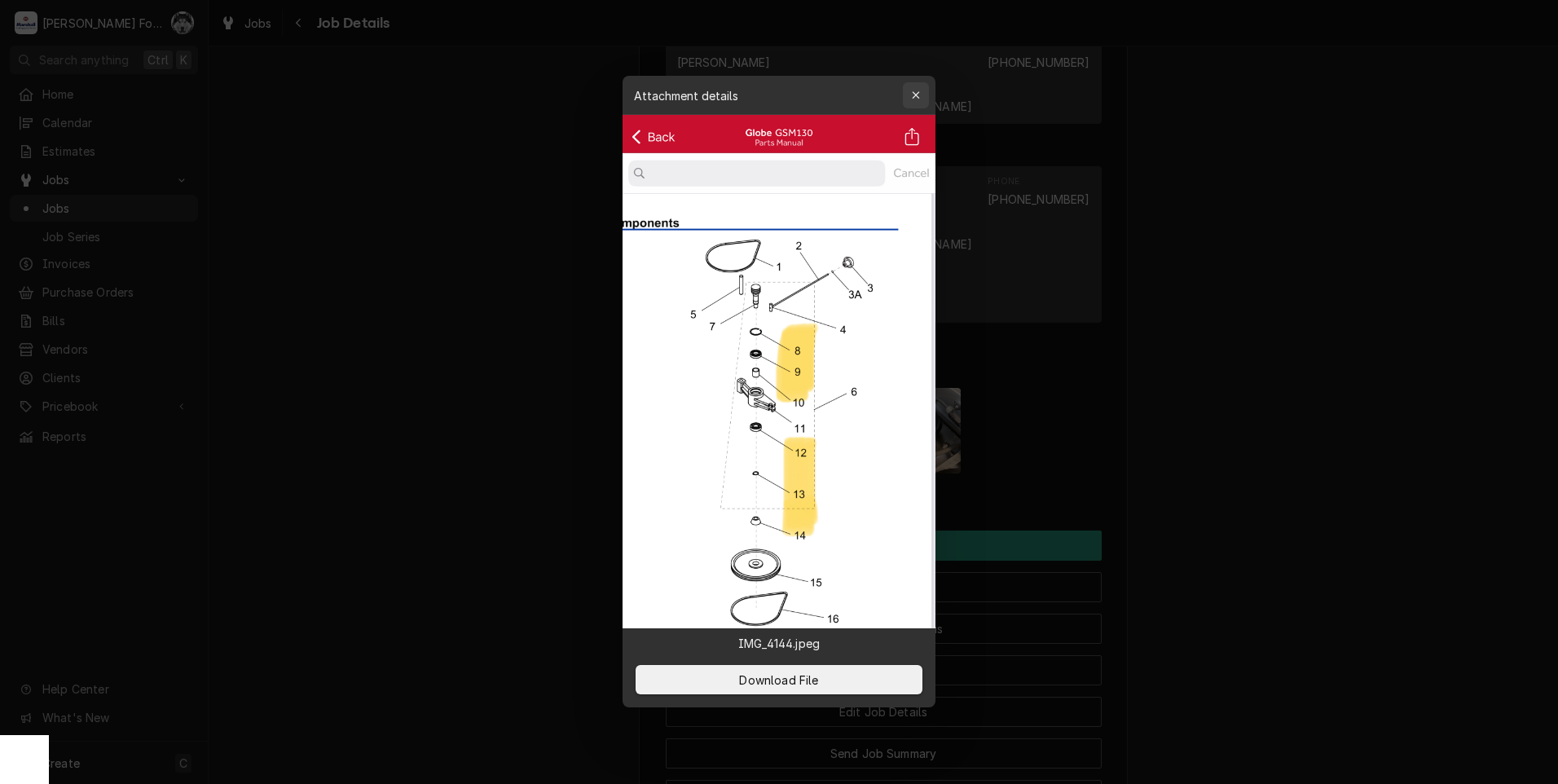
click at [910, 95] on div "button" at bounding box center [915, 95] width 16 height 16
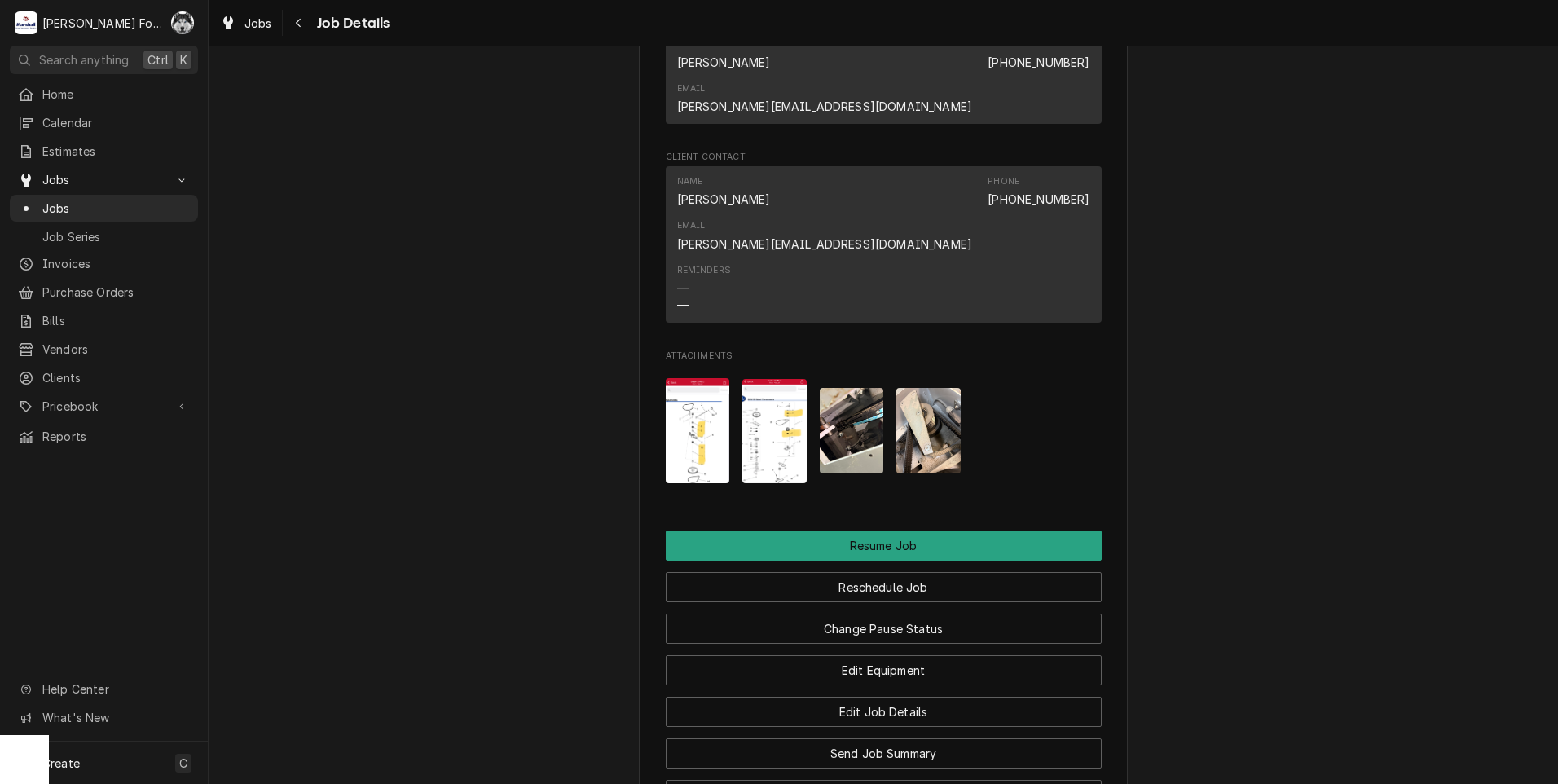
click at [786, 378] on img "Attachments" at bounding box center [775, 430] width 65 height 104
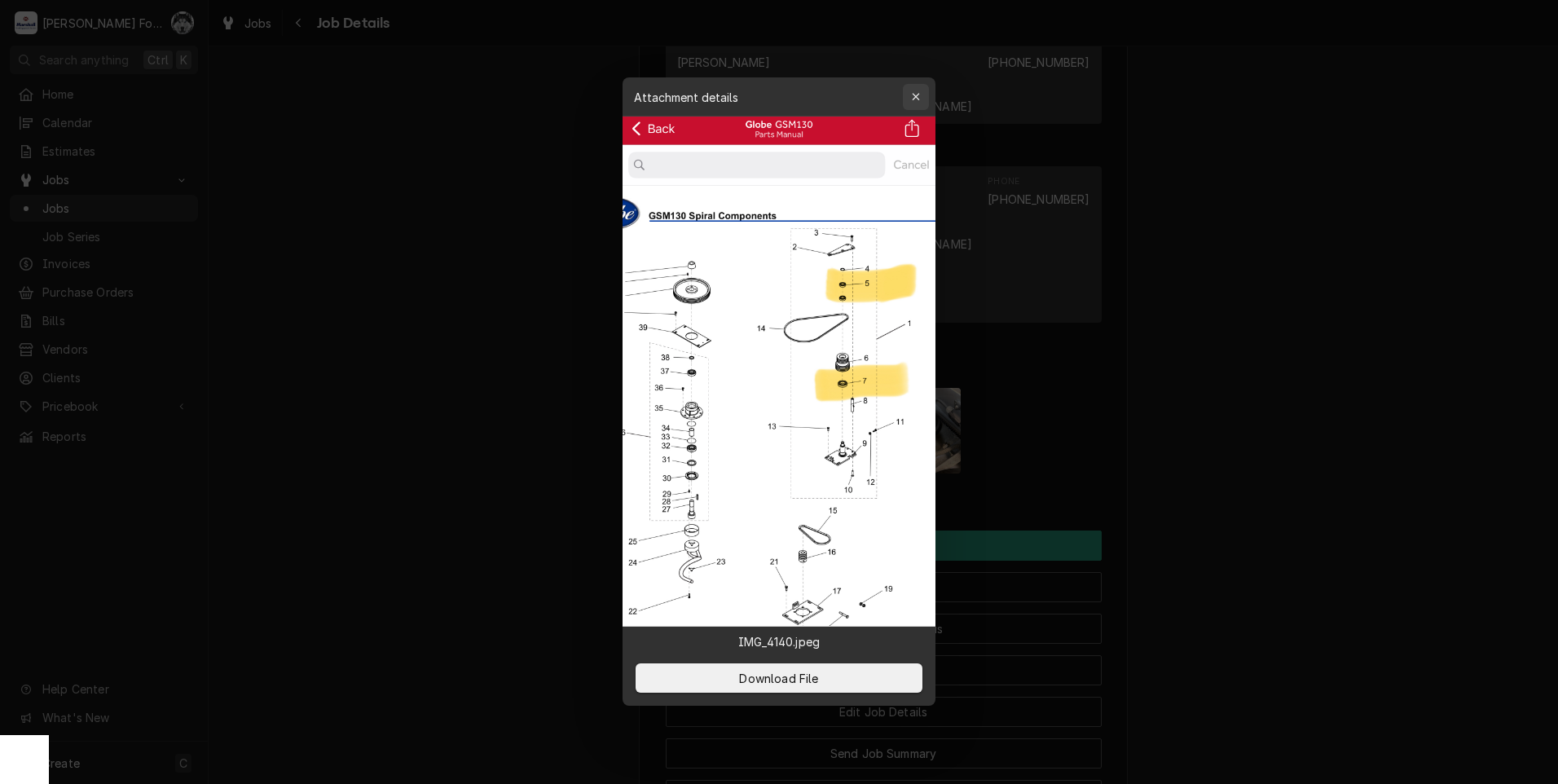
click at [916, 103] on div "button" at bounding box center [915, 96] width 16 height 16
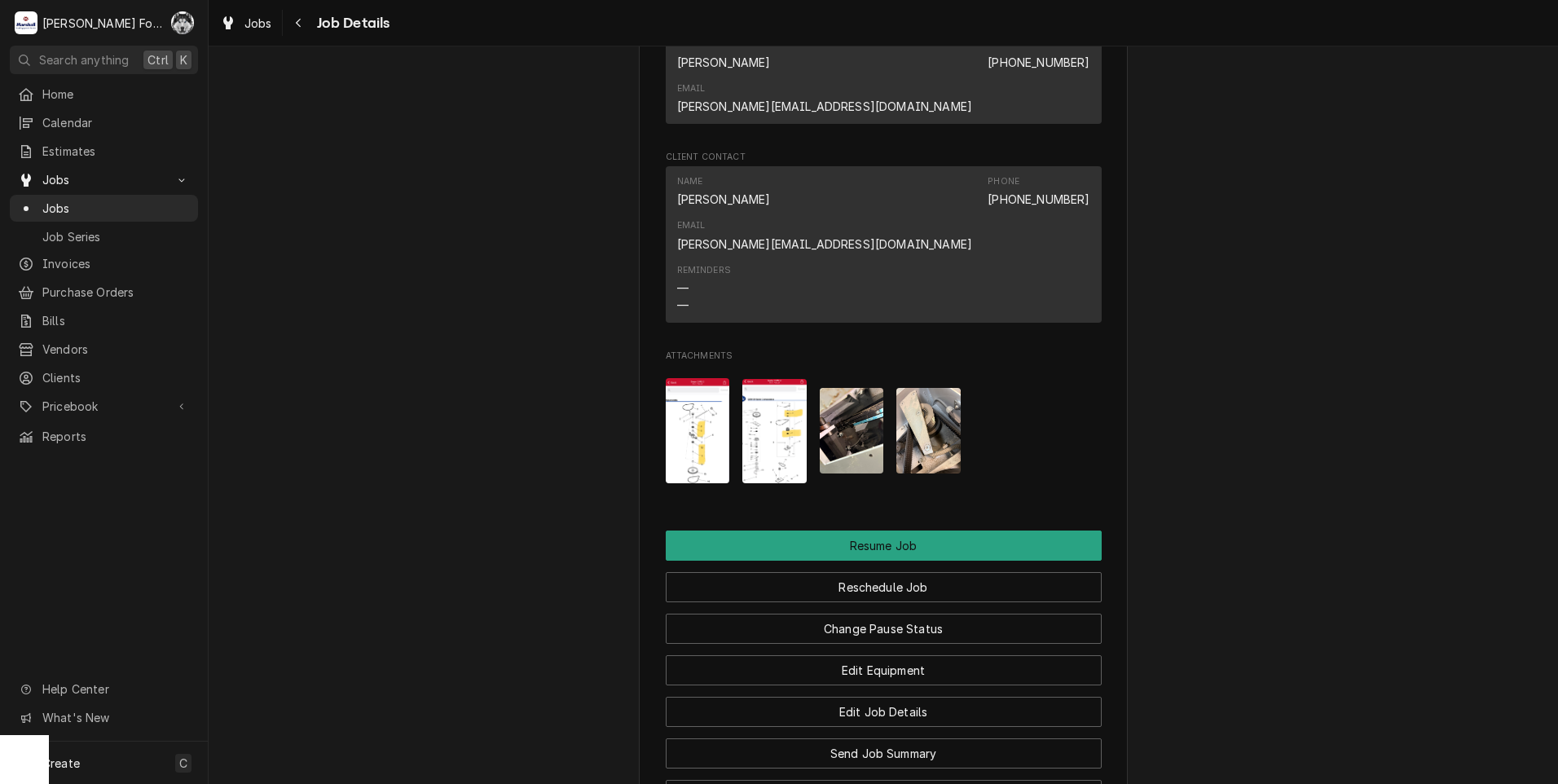
click at [691, 378] on img "Attachments" at bounding box center [698, 430] width 65 height 105
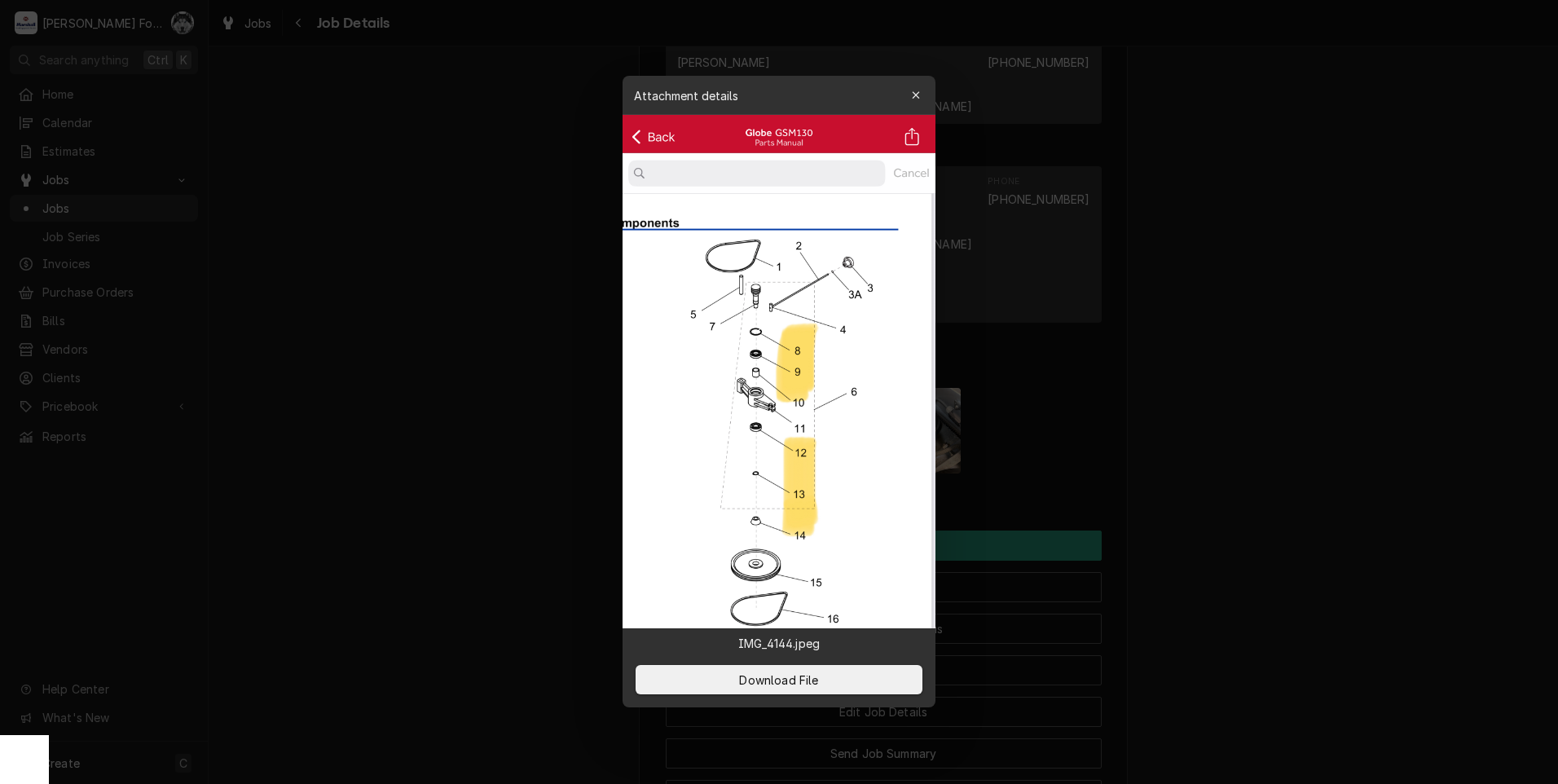
click at [460, 426] on div at bounding box center [779, 392] width 1558 height 784
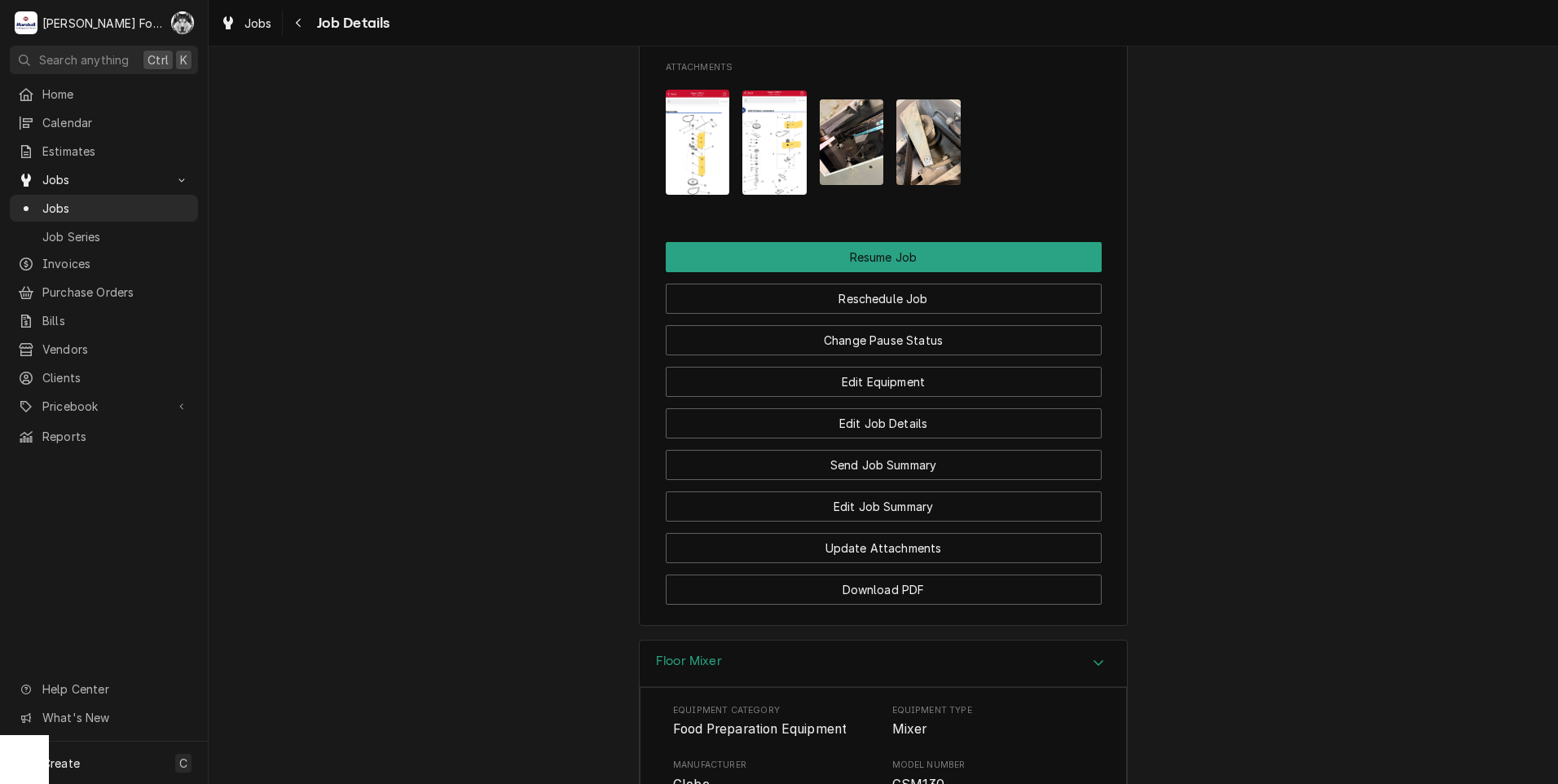
scroll to position [1467, 0]
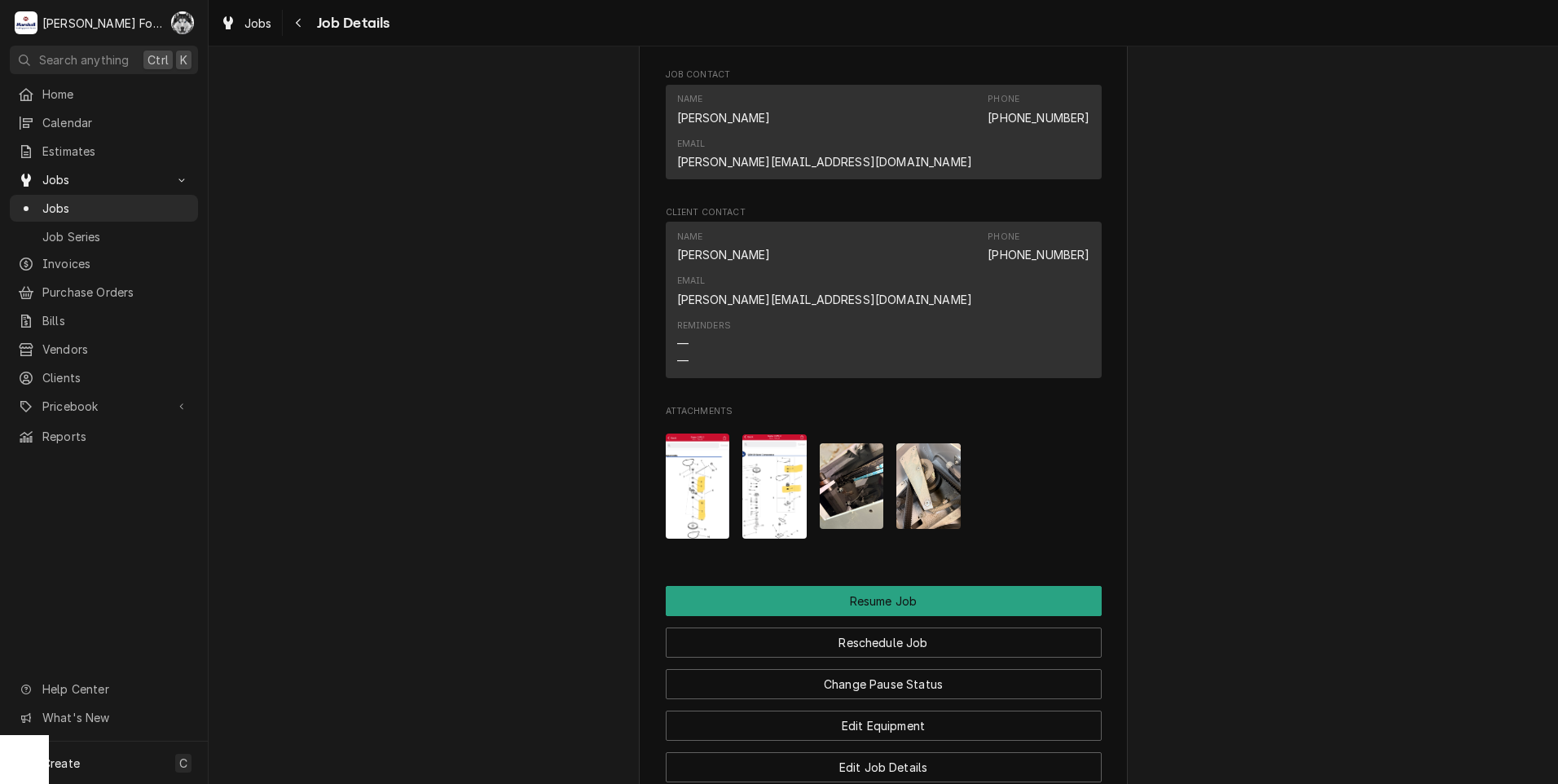
click at [688, 434] on img "Attachments" at bounding box center [698, 486] width 65 height 105
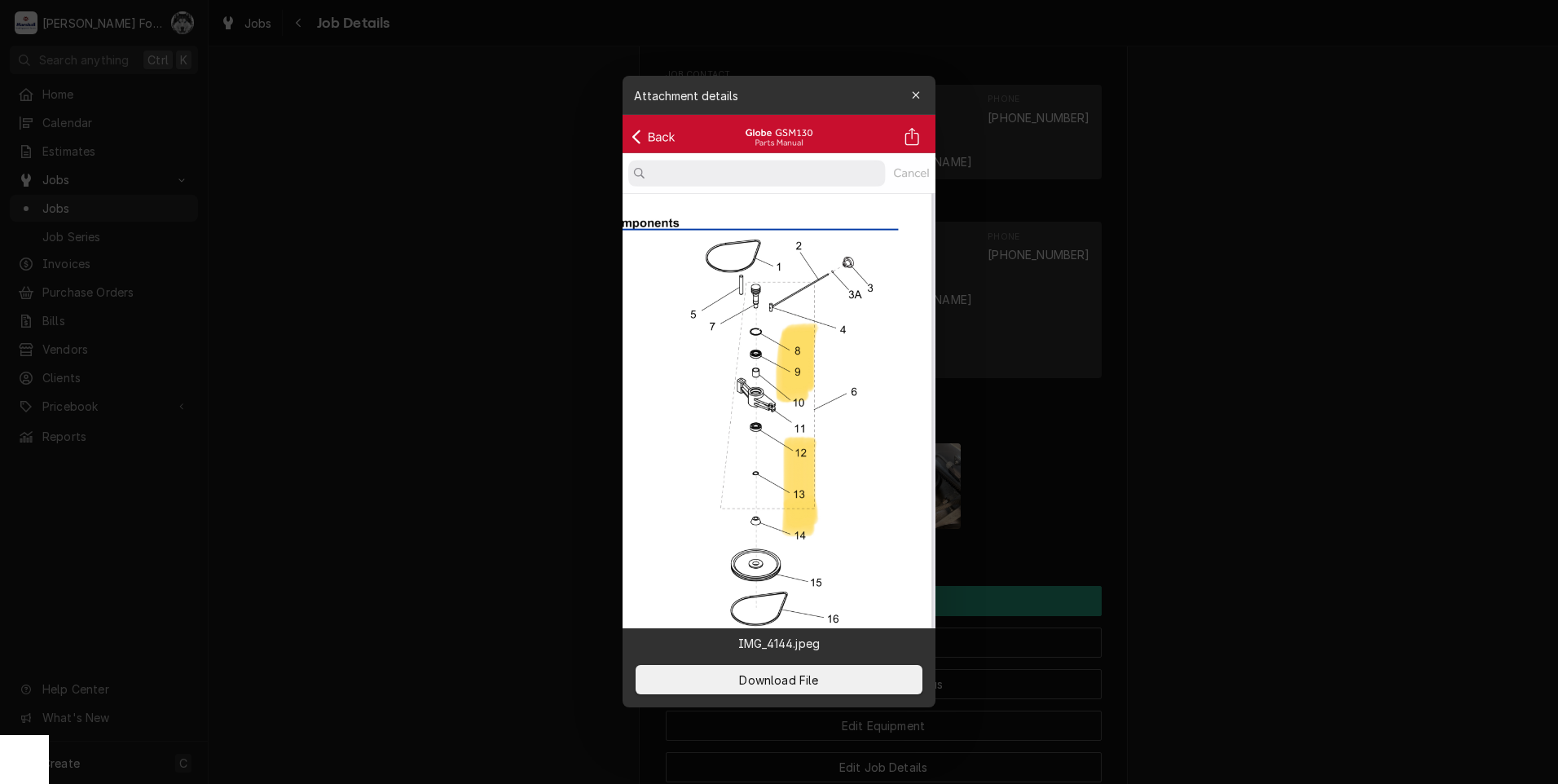
click at [407, 396] on div at bounding box center [779, 392] width 1558 height 784
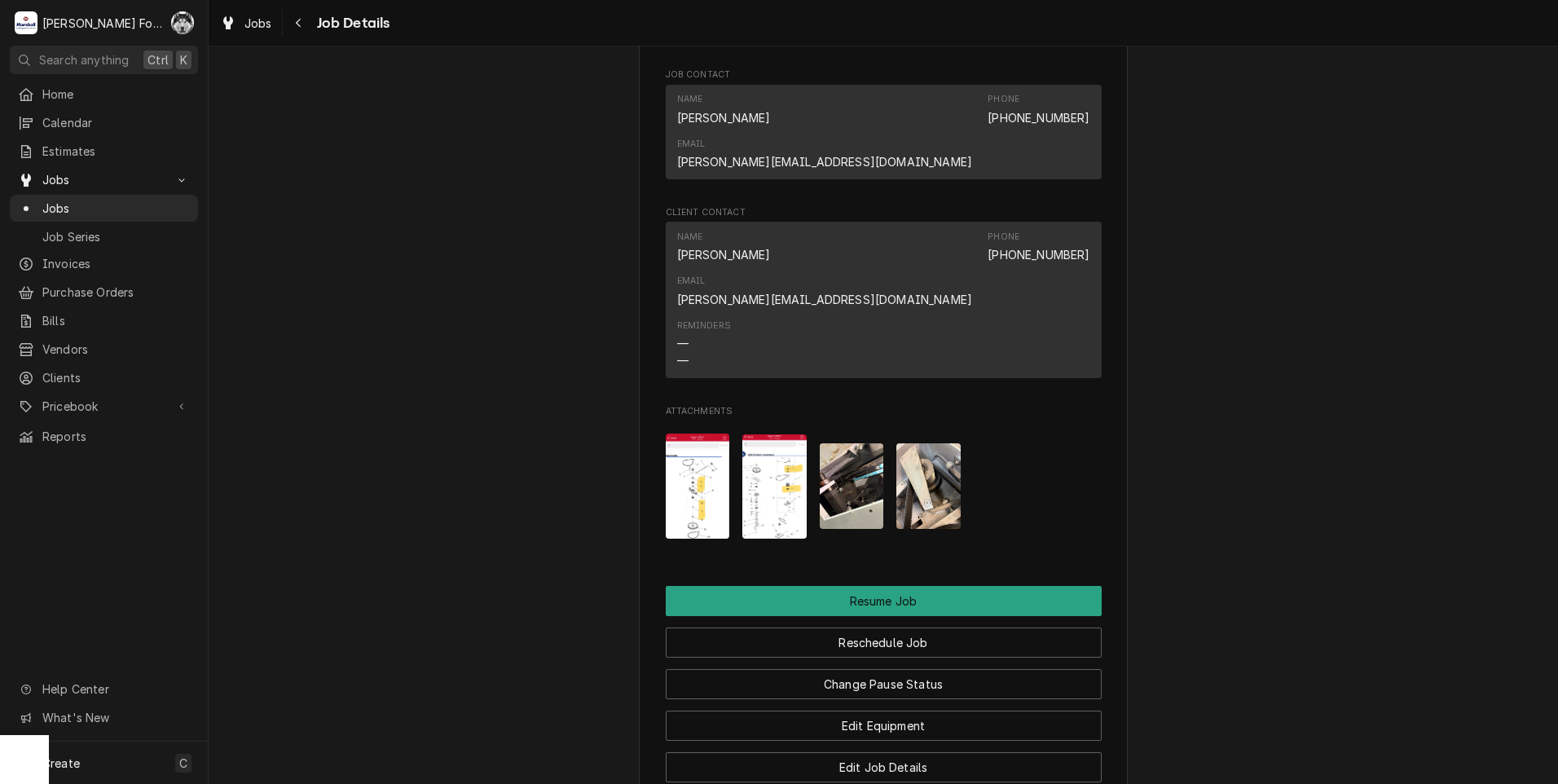
click at [695, 434] on img "Attachments" at bounding box center [698, 486] width 65 height 105
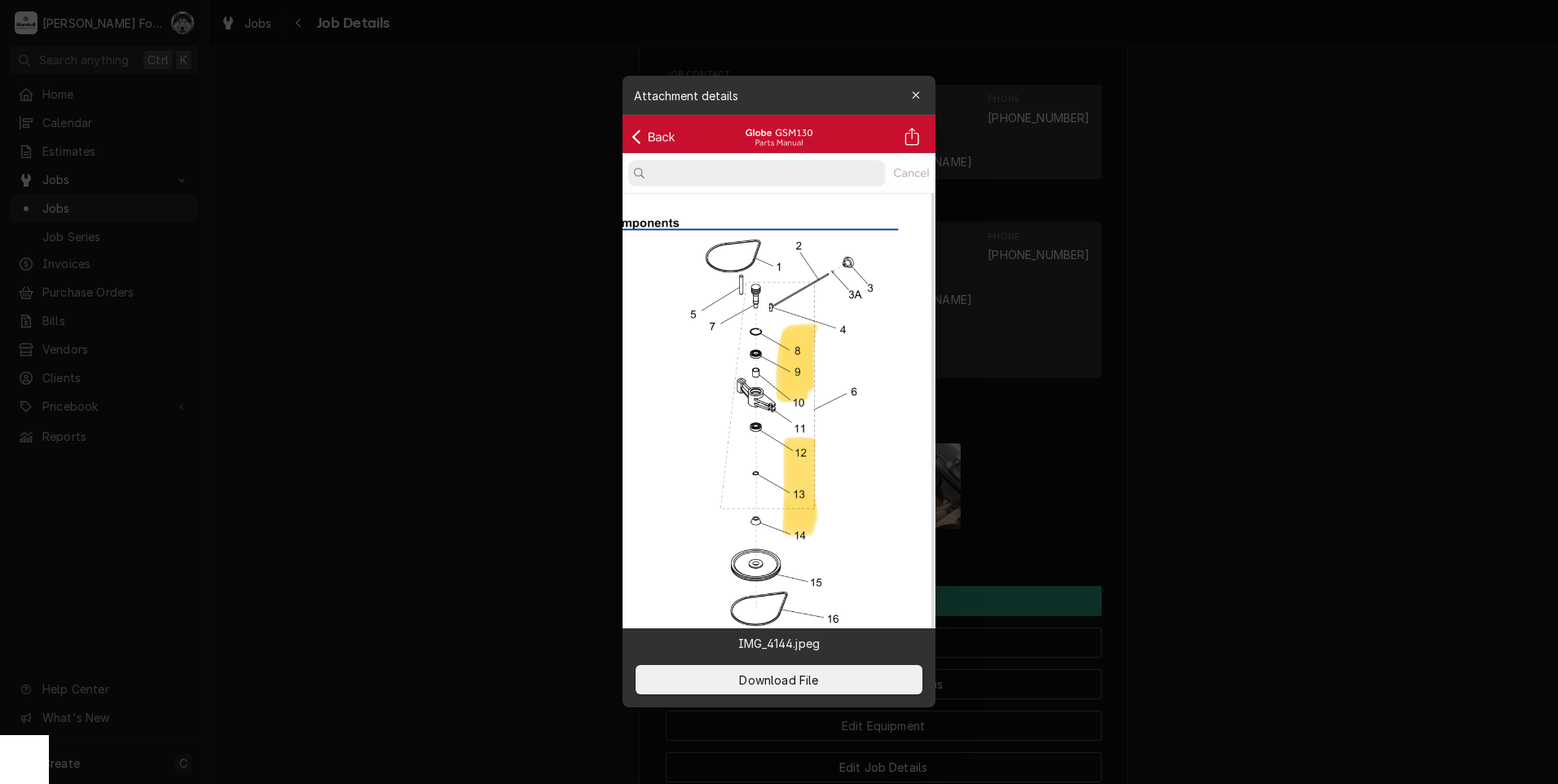
click at [453, 396] on div at bounding box center [779, 392] width 1558 height 784
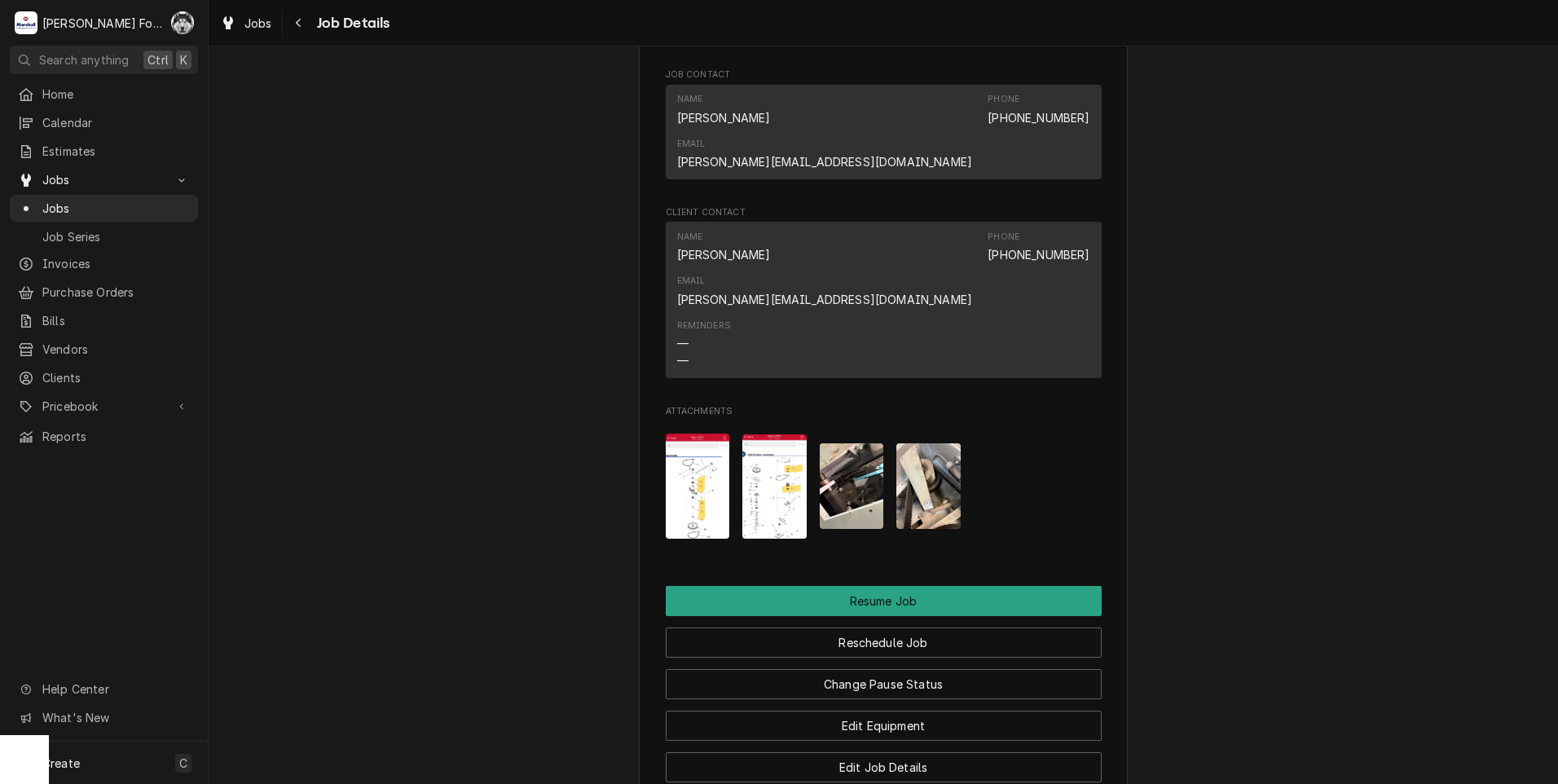
click at [781, 434] on img "Attachments" at bounding box center [775, 486] width 65 height 104
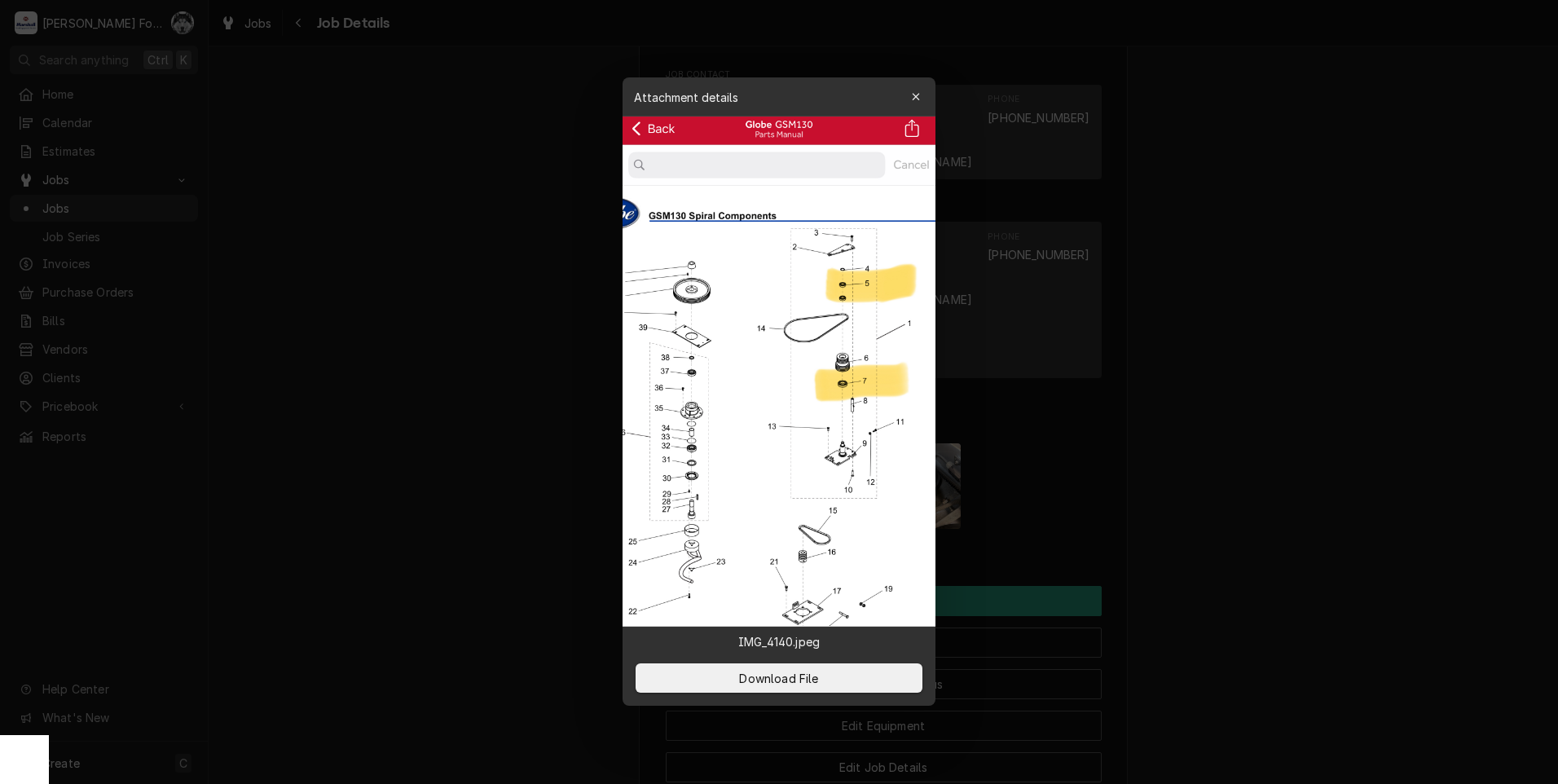
click at [390, 210] on div at bounding box center [779, 392] width 1558 height 784
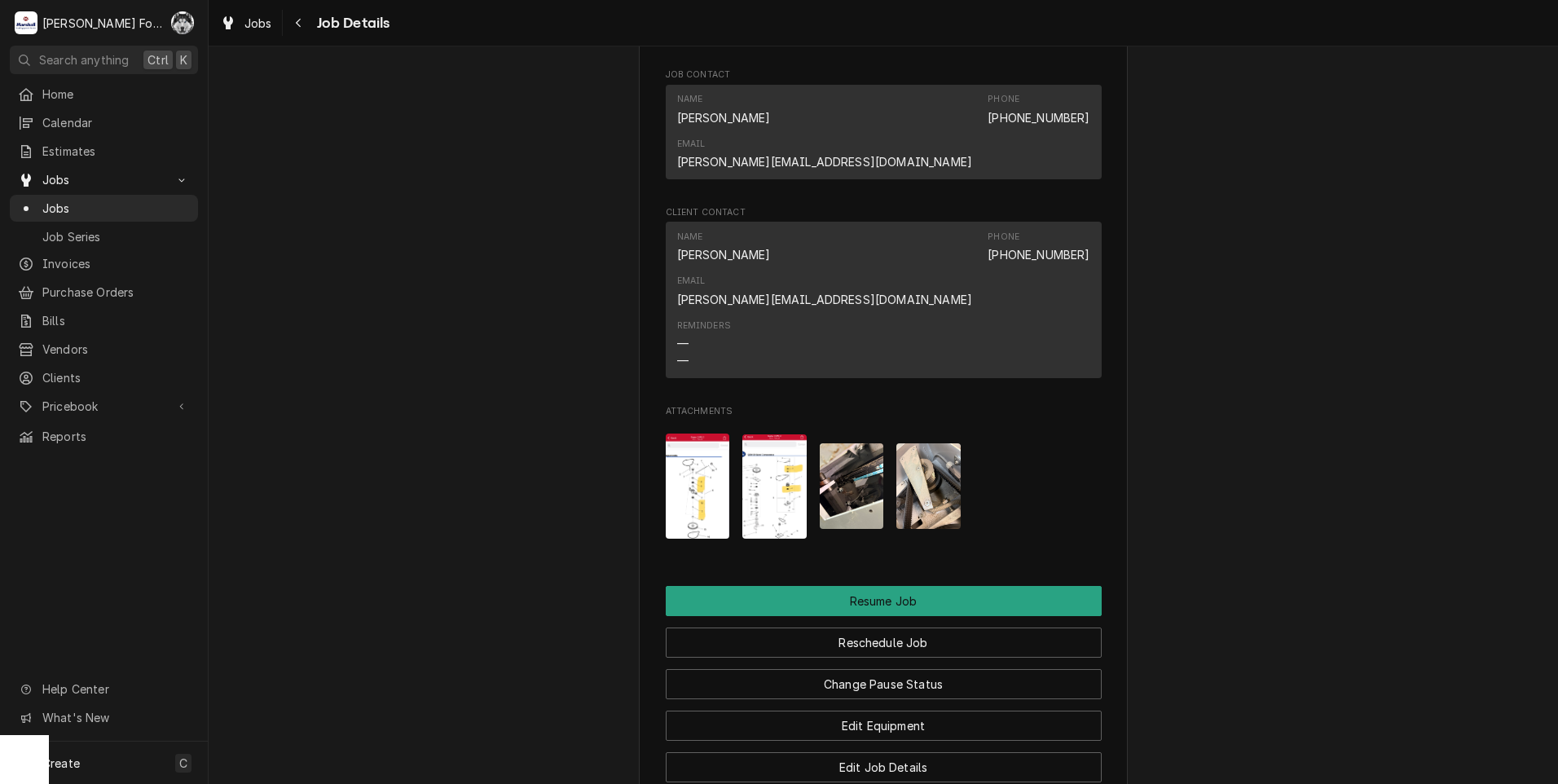
click at [697, 434] on img "Attachments" at bounding box center [698, 486] width 65 height 105
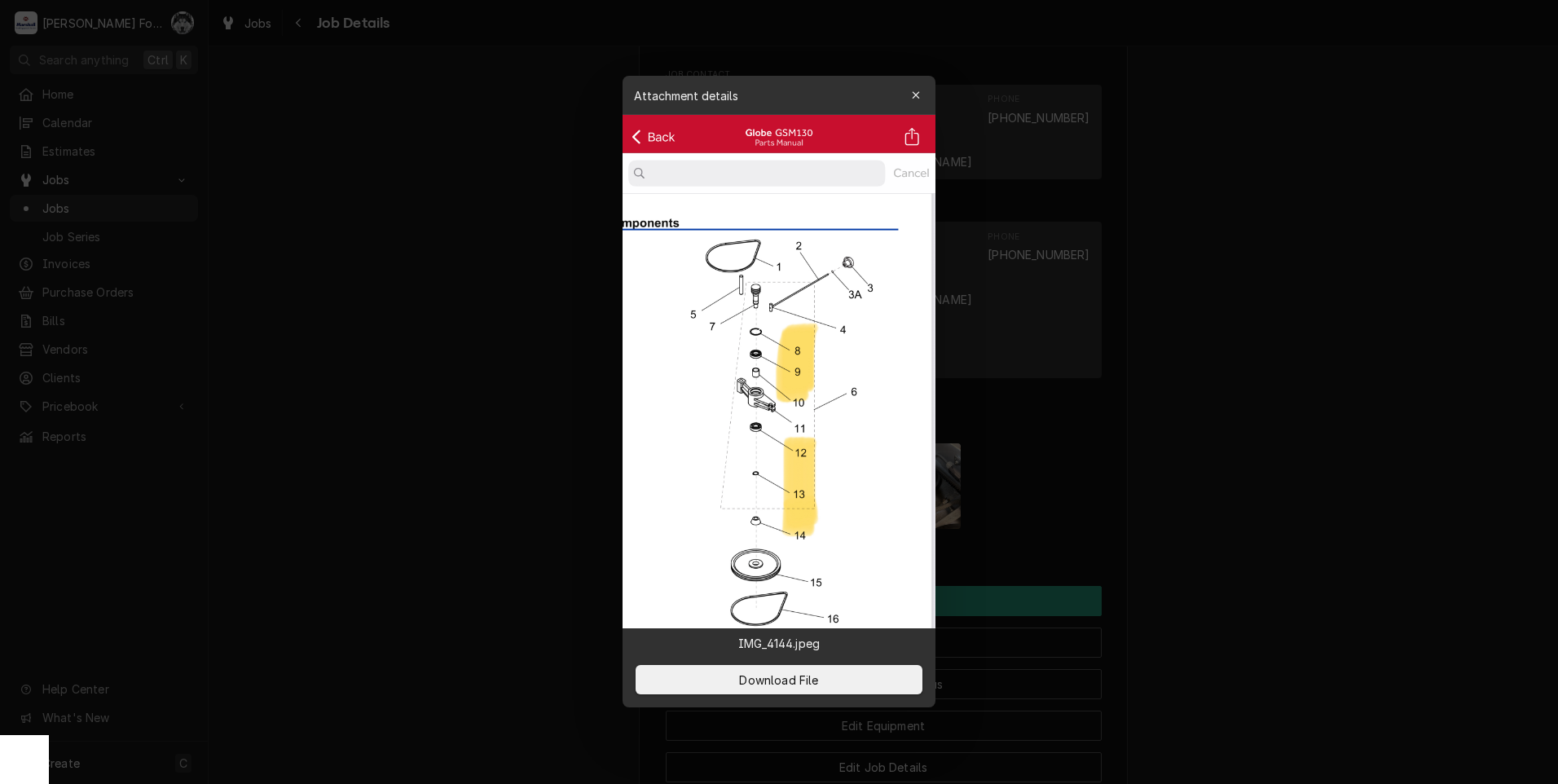
click at [508, 444] on div at bounding box center [779, 392] width 1558 height 784
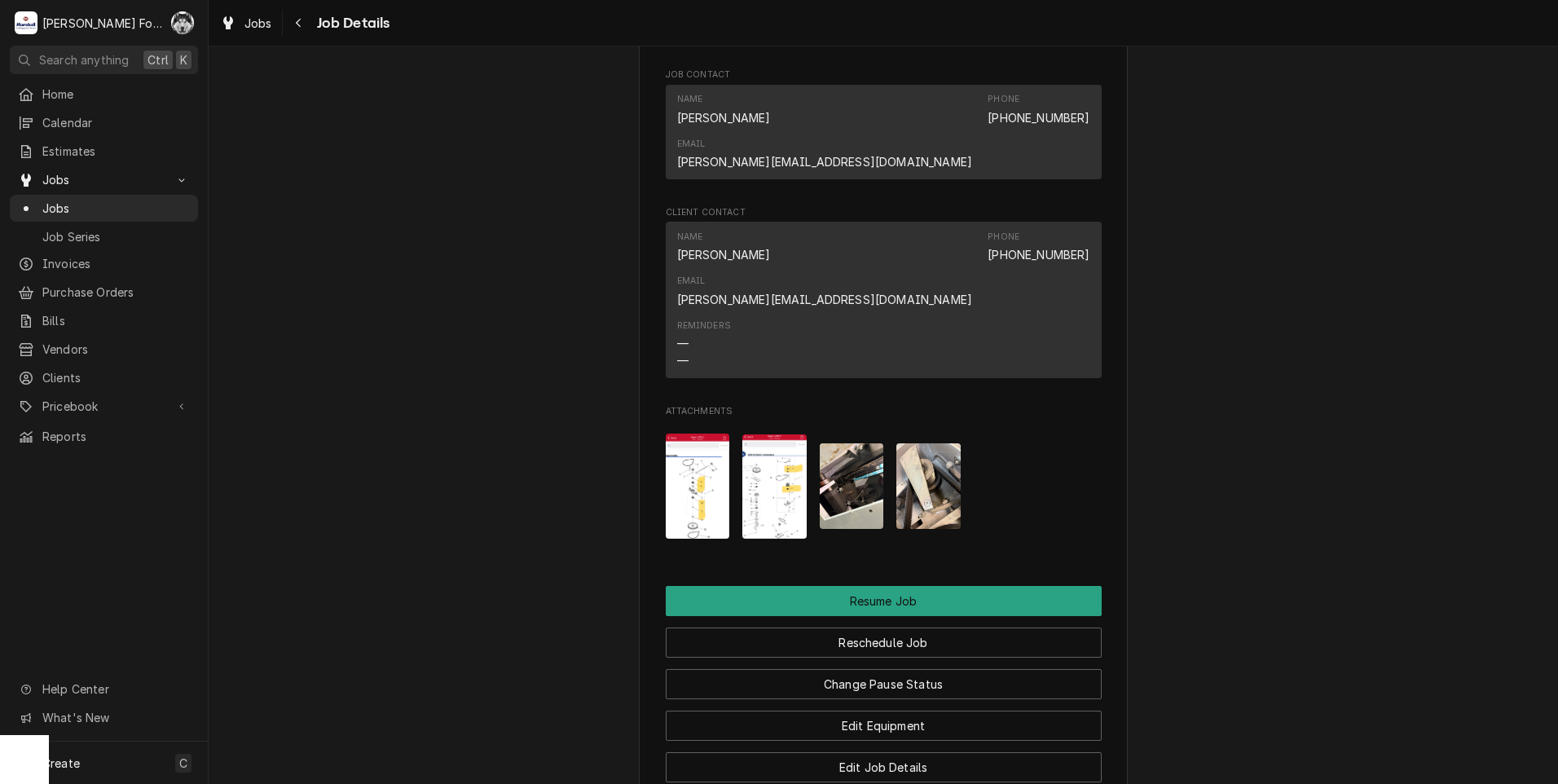
click at [695, 434] on img "Attachments" at bounding box center [698, 486] width 65 height 105
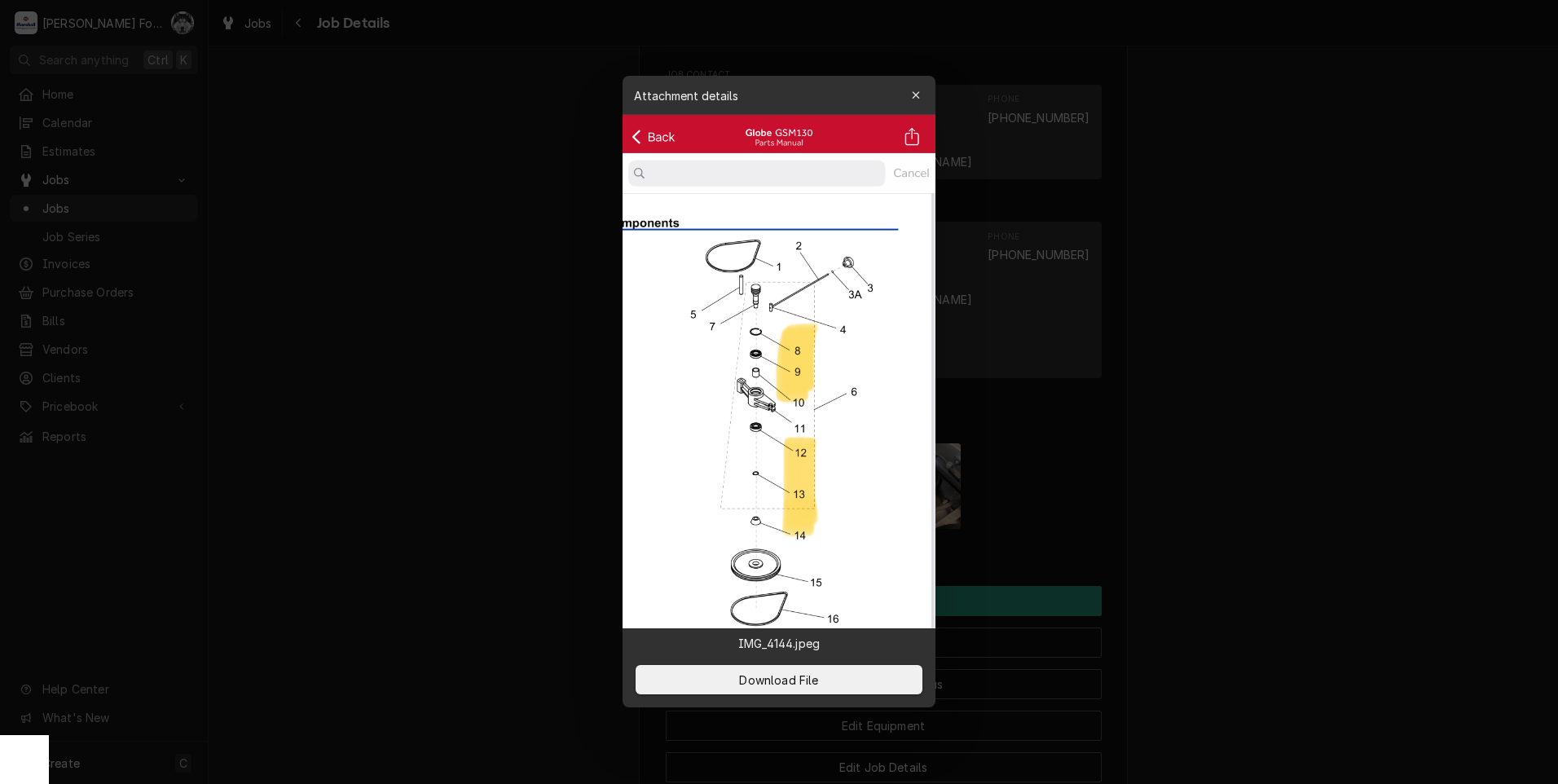
click at [571, 414] on div at bounding box center [779, 392] width 1558 height 784
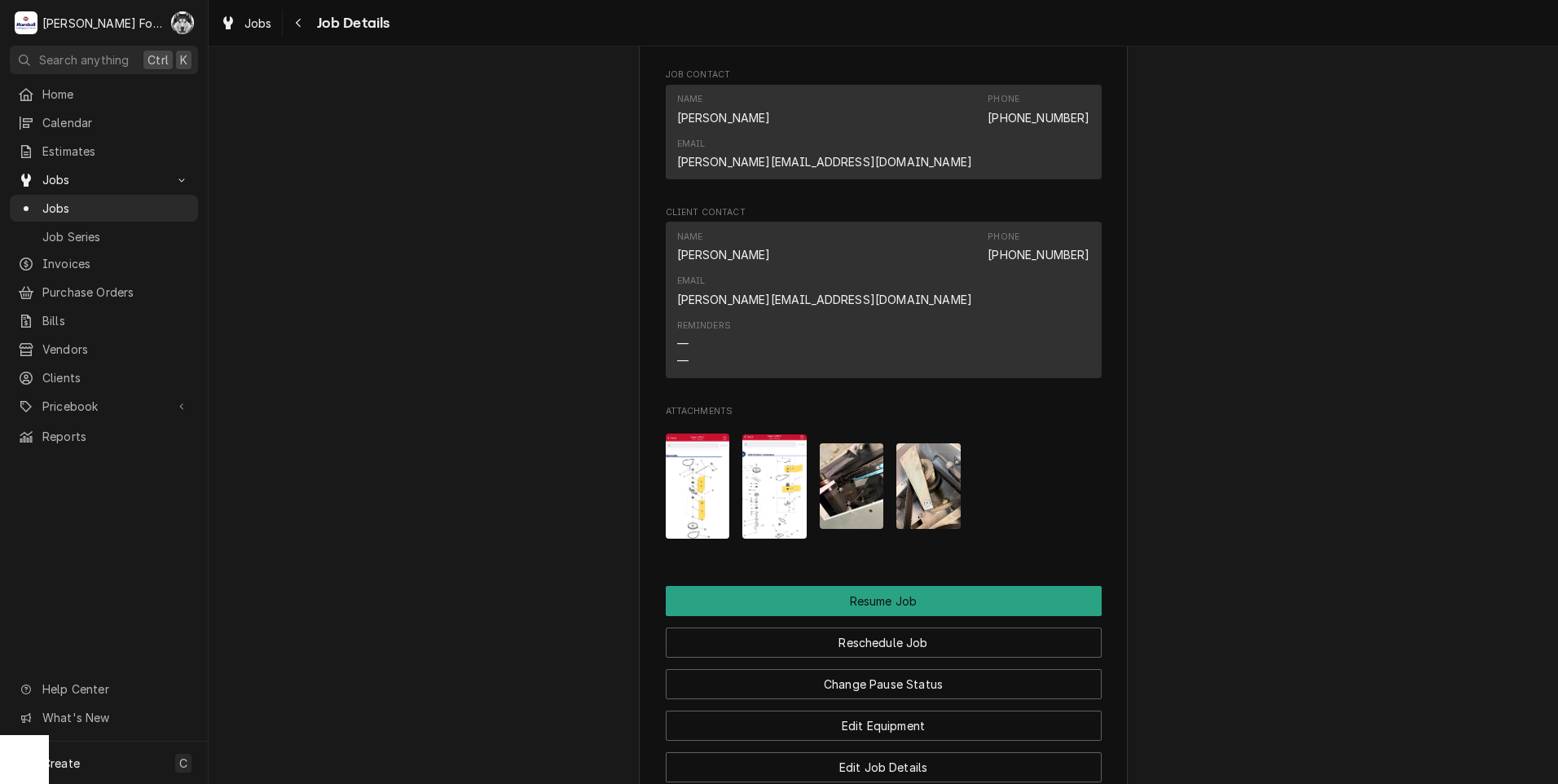
click at [765, 434] on img "Attachments" at bounding box center [775, 486] width 65 height 104
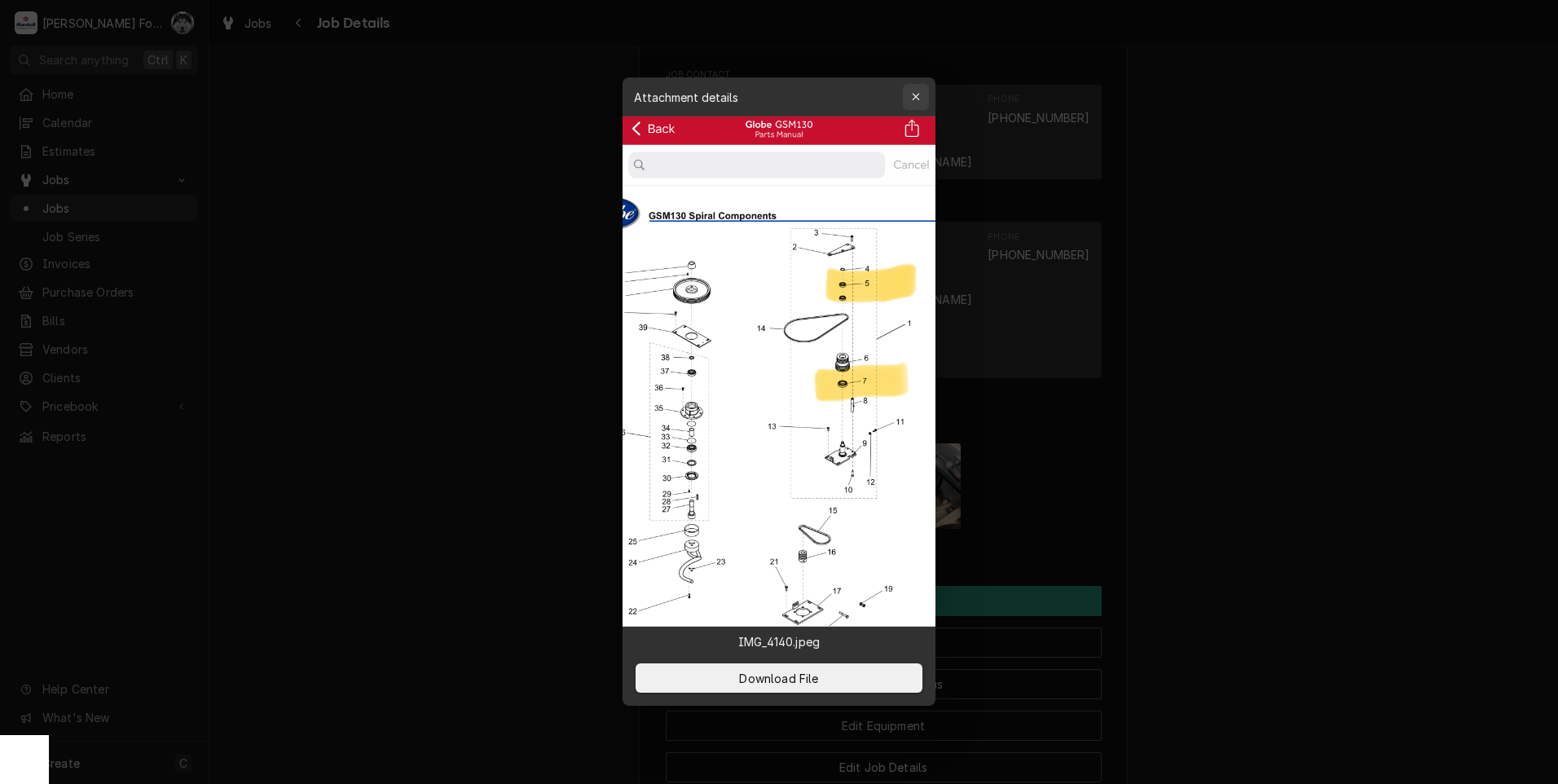
click at [922, 95] on div "button" at bounding box center [915, 96] width 16 height 16
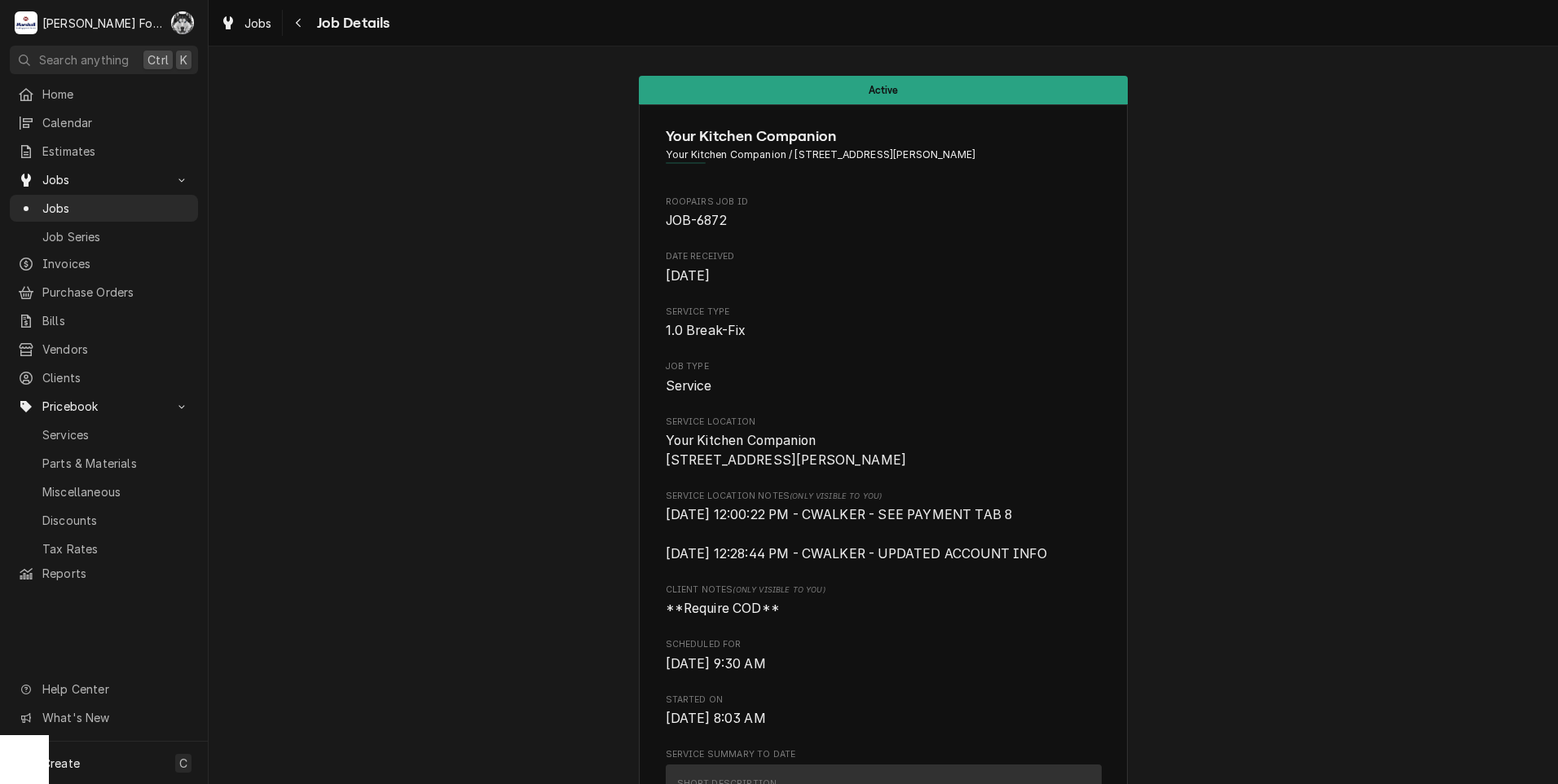
scroll to position [1669, 0]
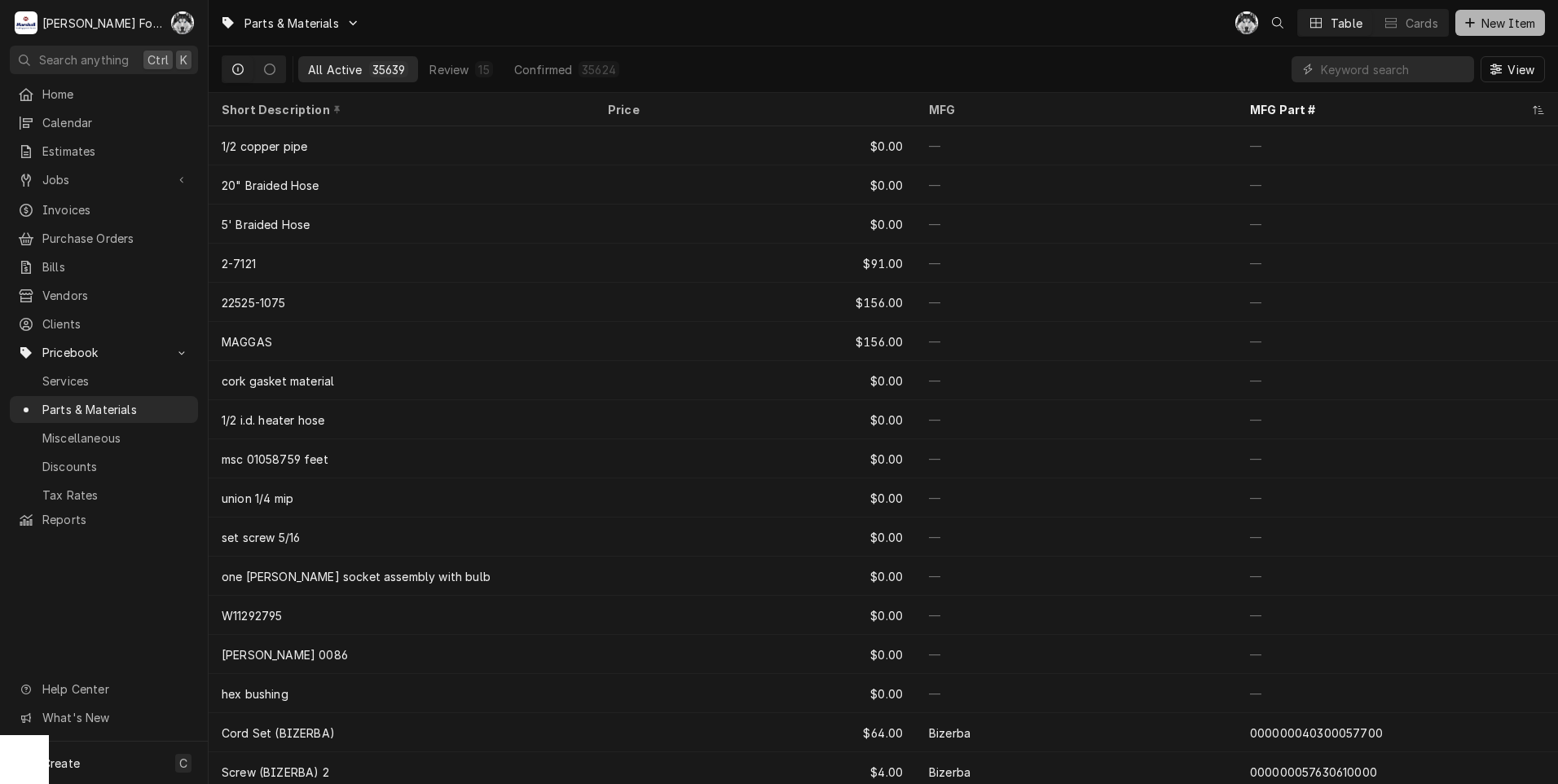
click at [1489, 24] on span "New Item" at bounding box center [1508, 23] width 61 height 17
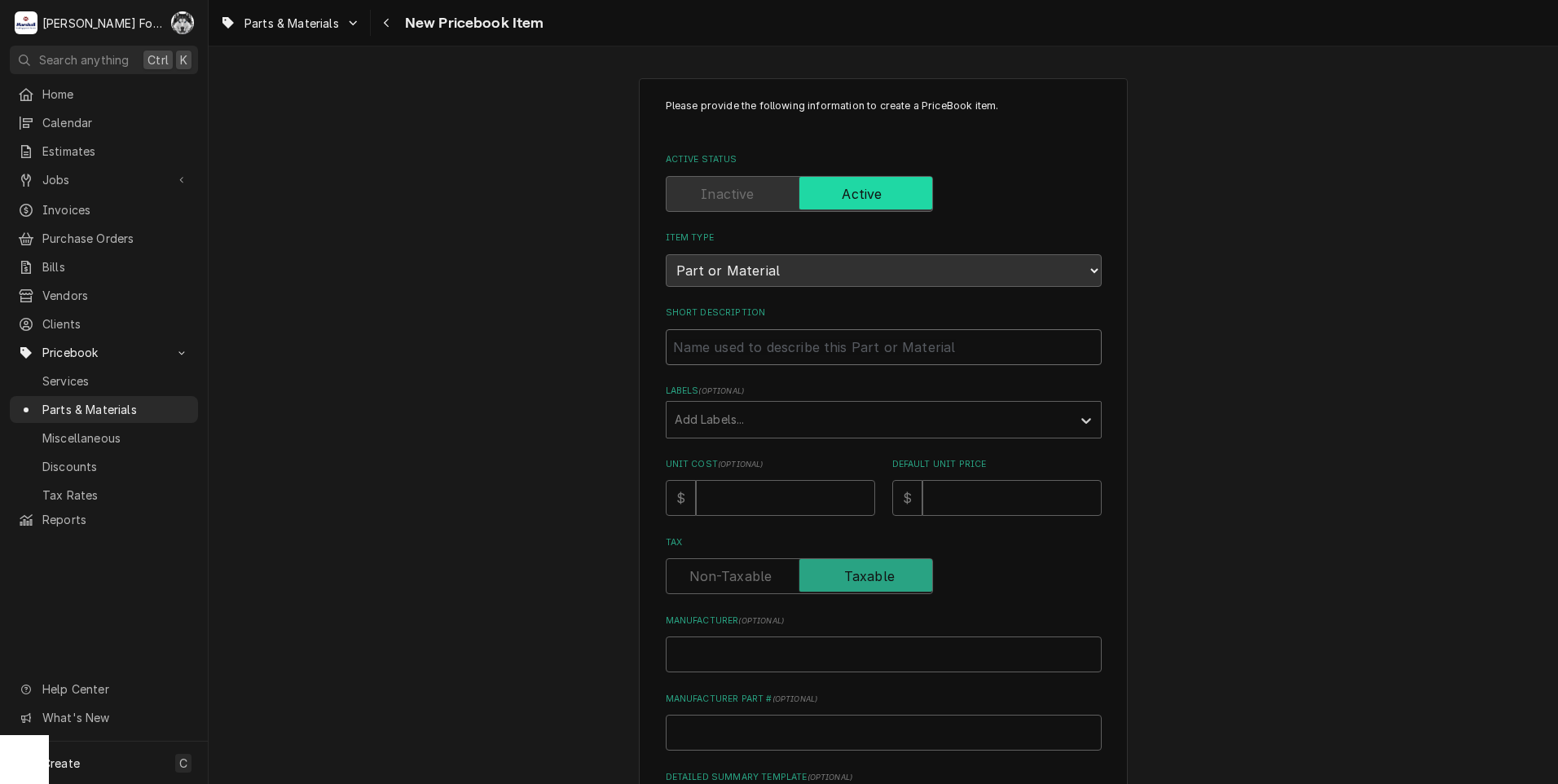
click at [754, 360] on input "Short Description" at bounding box center [883, 347] width 436 height 36
type textarea "x"
type input "P"
type textarea "x"
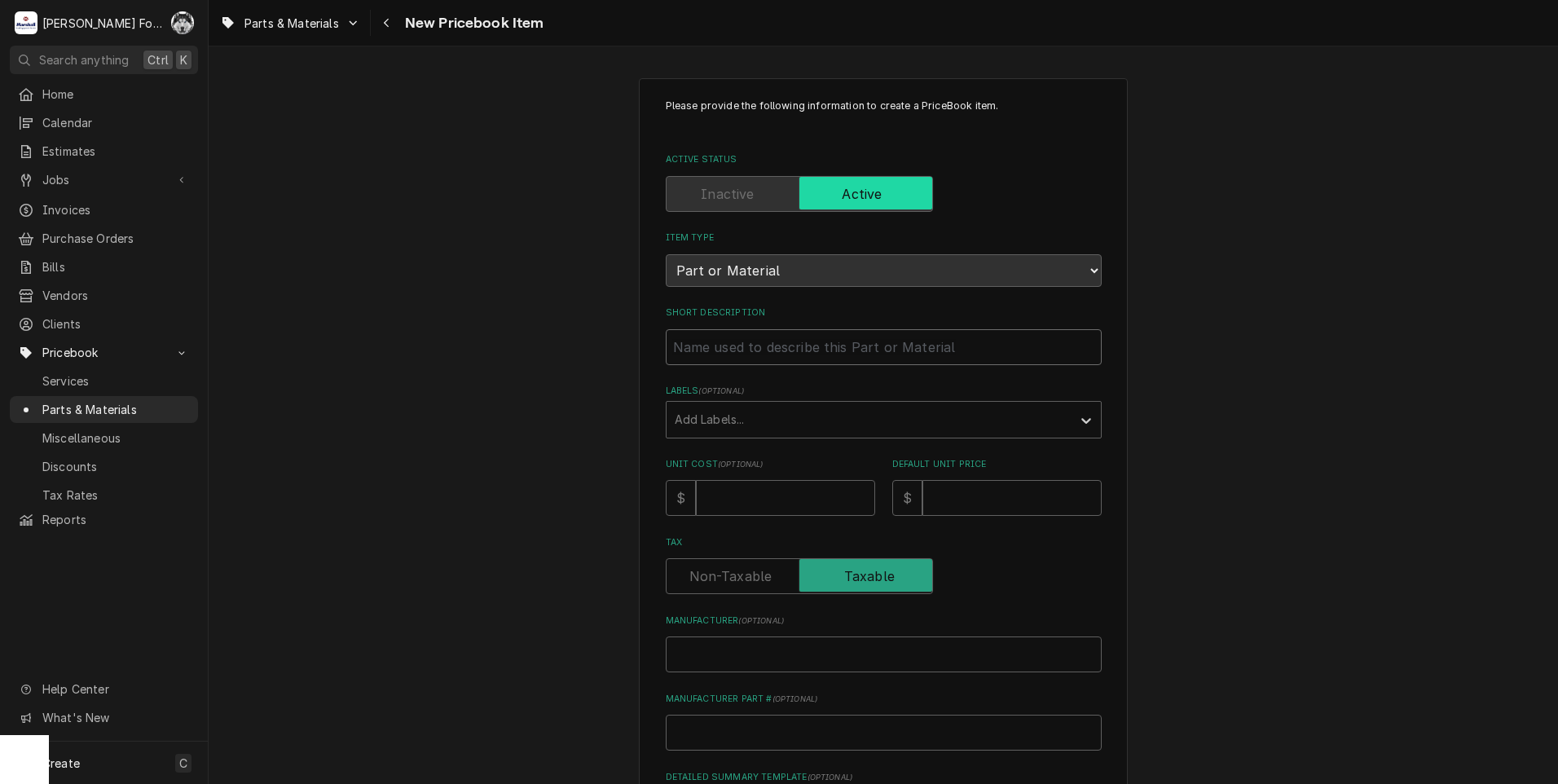
type input "O"
type textarea "x"
type input "P"
type textarea "x"
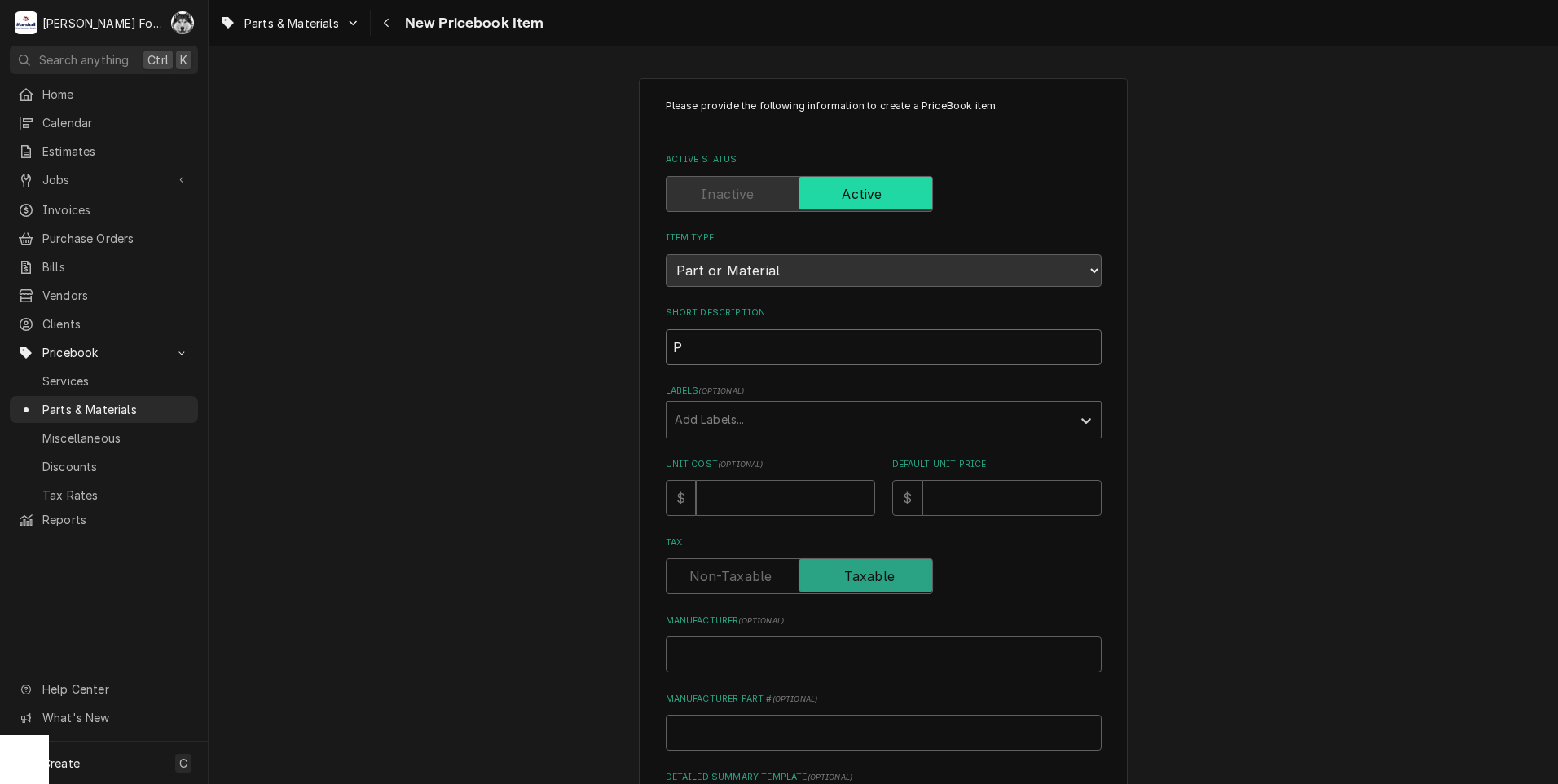
type input "P0"
type textarea "x"
type input "P01"
type textarea "x"
type input "P010"
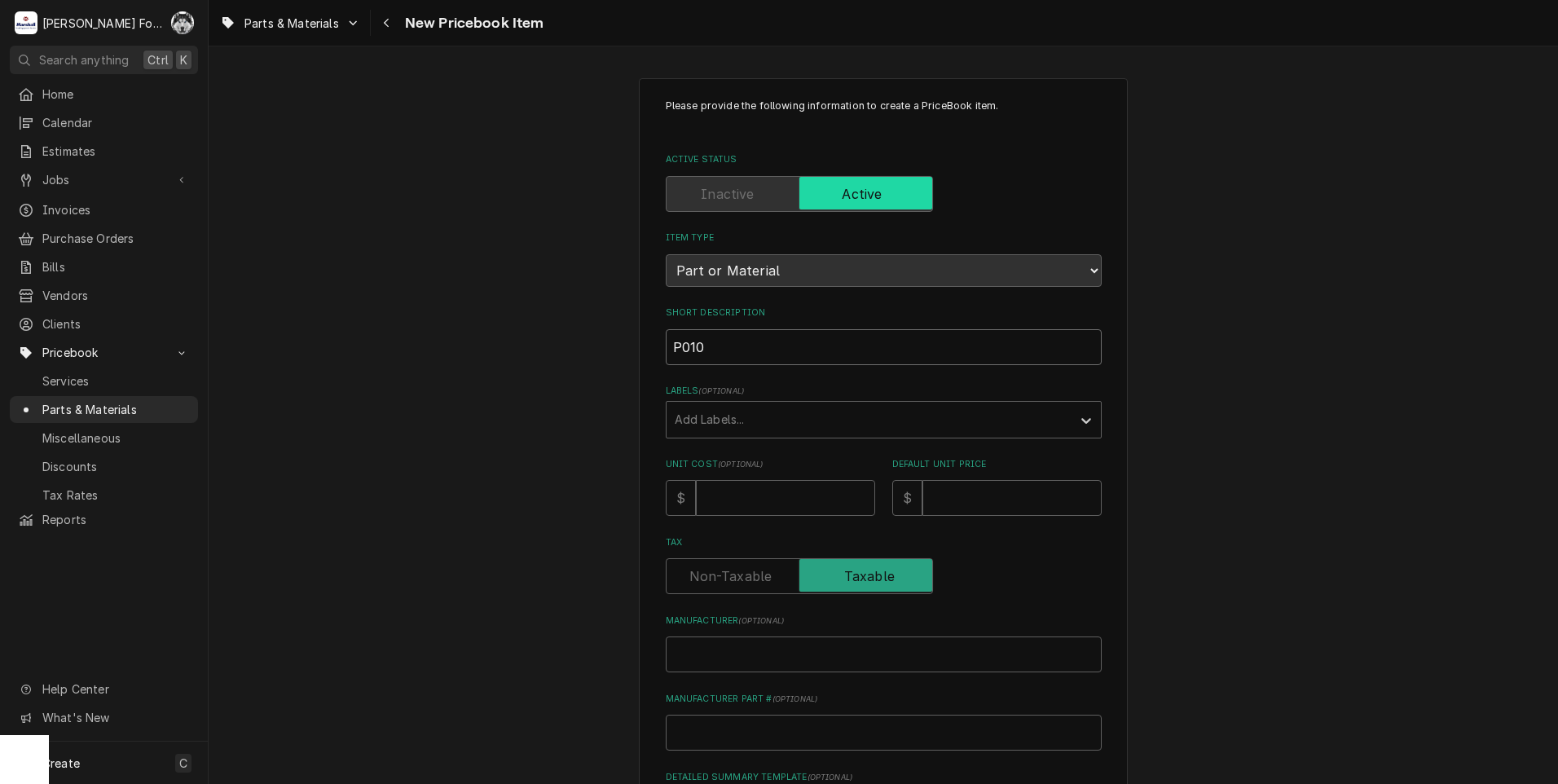
type textarea "x"
type input "P0105"
type textarea "x"
type input "P01057"
drag, startPoint x: 747, startPoint y: 345, endPoint x: 600, endPoint y: 369, distance: 148.9
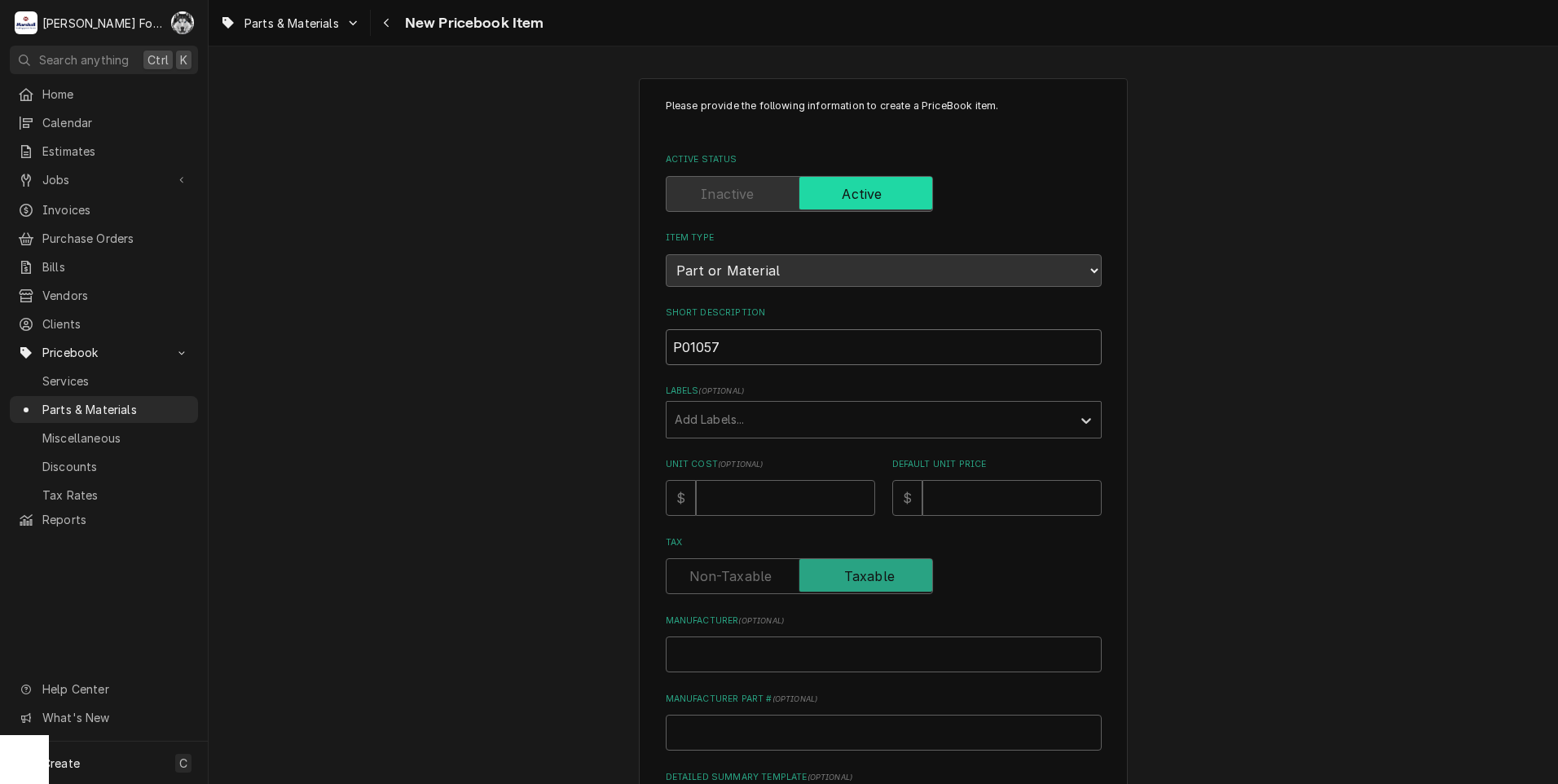
click at [600, 369] on div "Please provide the following information to create a PriceBook item. Active Sta…" at bounding box center [883, 609] width 1349 height 1092
type textarea "x"
type input "U"
type textarea "x"
type input "UP"
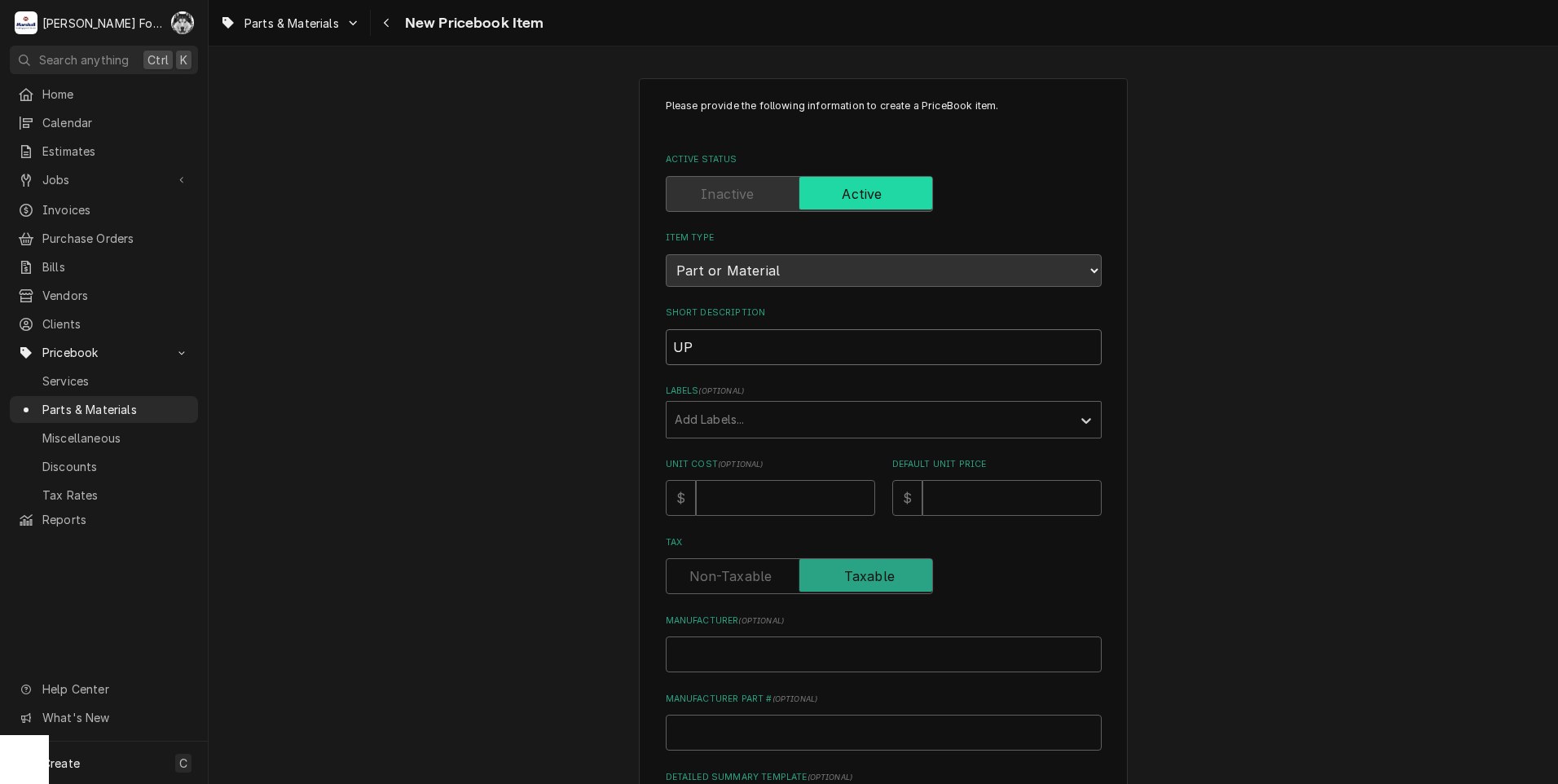
type textarea "x"
type input "UPP"
type textarea "x"
type input "UPPE"
type textarea "x"
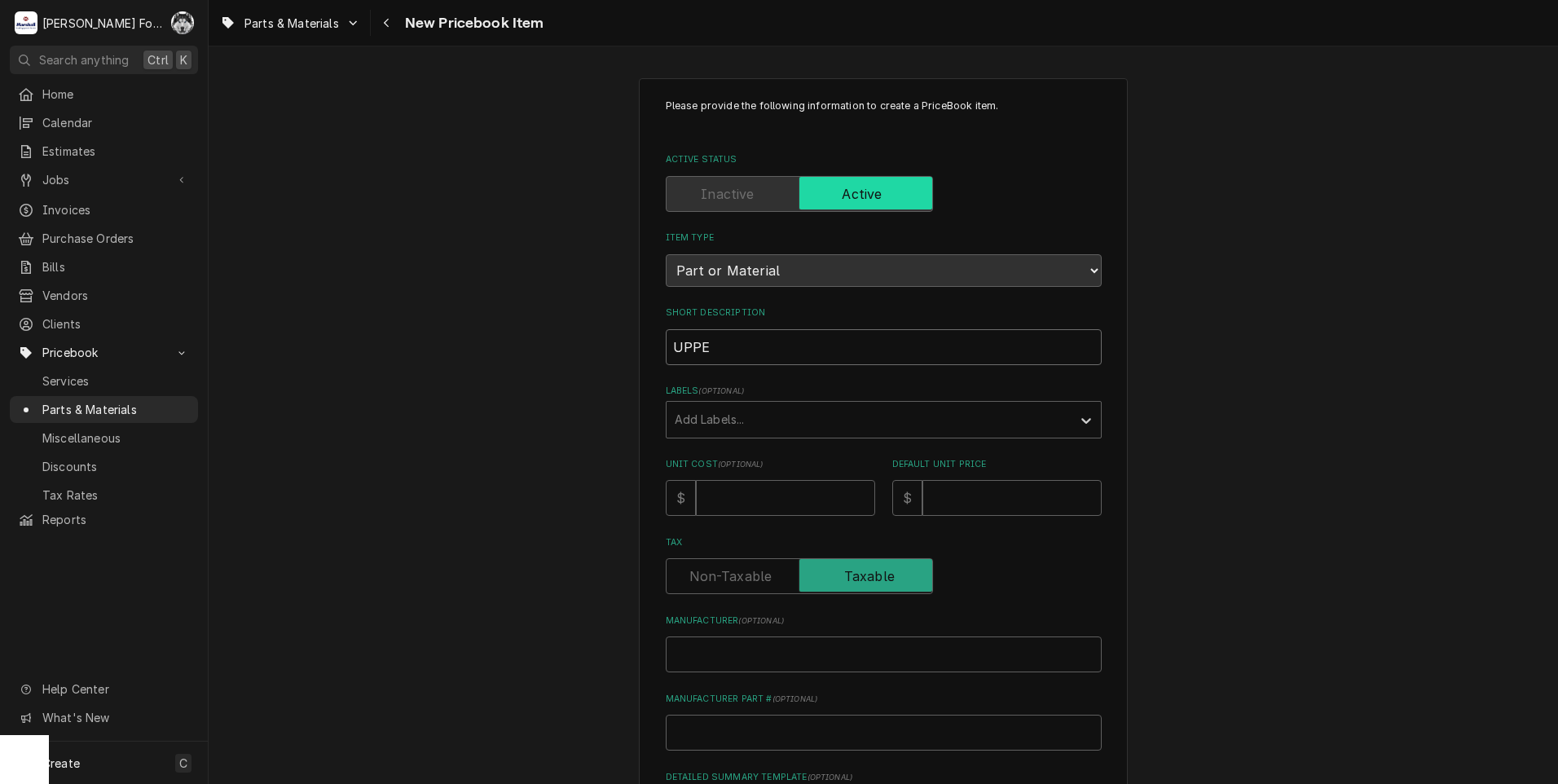
type input "UPPER"
type textarea "x"
type input "UPPERT"
type textarea "x"
type input "UPPER"
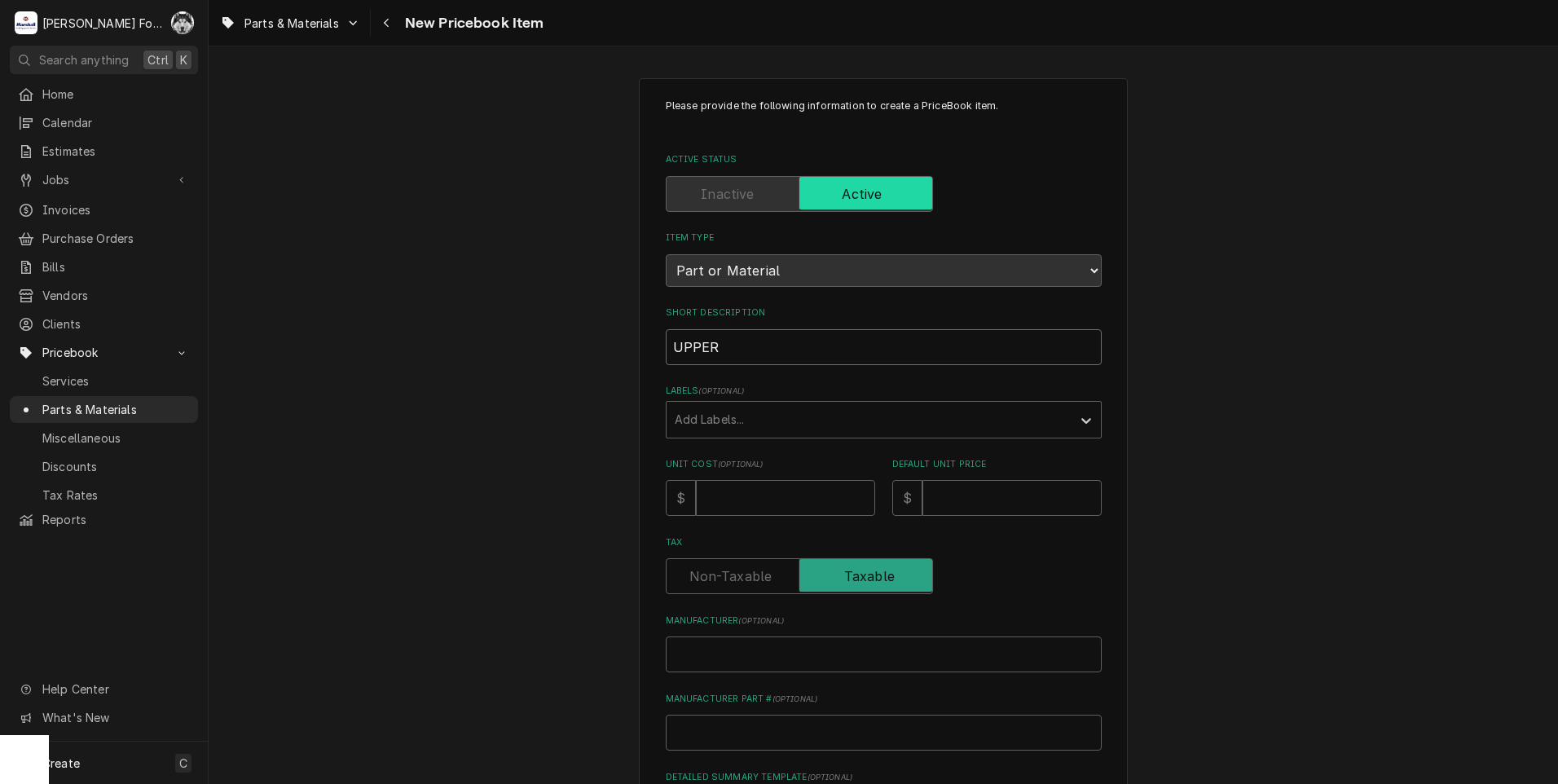
type textarea "x"
type input "UPPE"
type textarea "x"
type input "UPP"
type textarea "x"
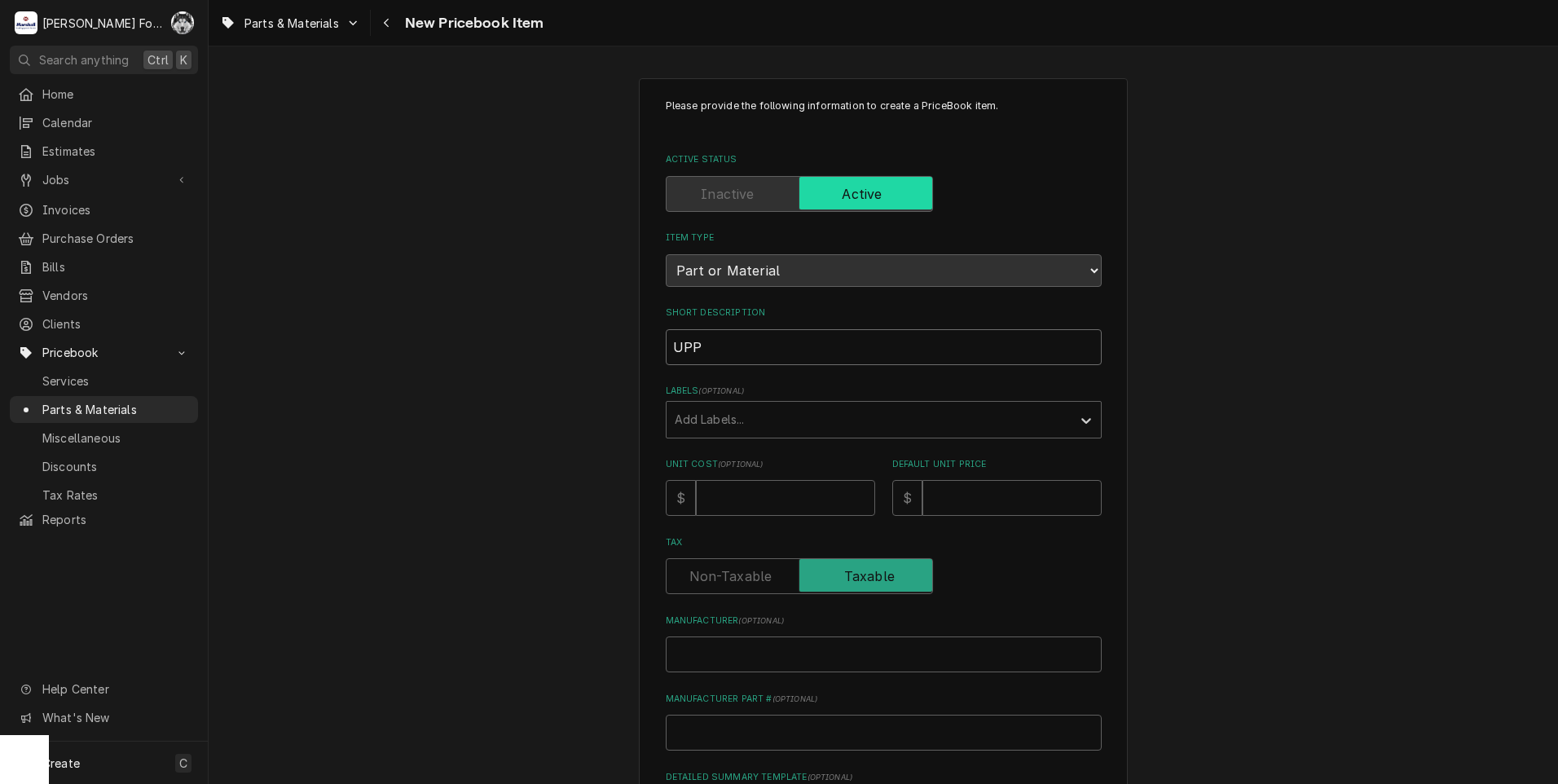
type input "UP"
type textarea "x"
type input "U"
type textarea "x"
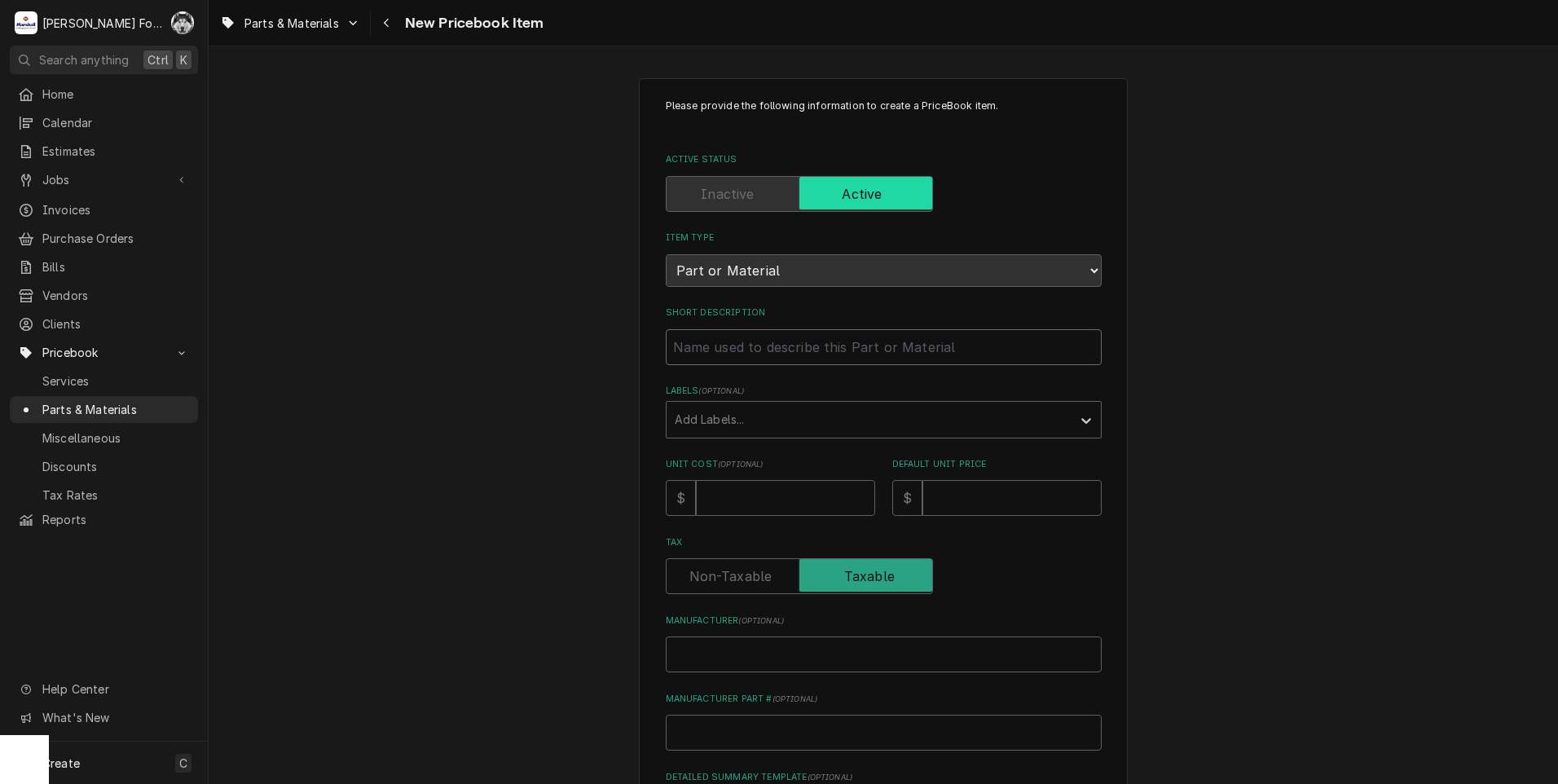
type input "P"
type textarea "x"
type input "PU"
type textarea "x"
type input "PUL"
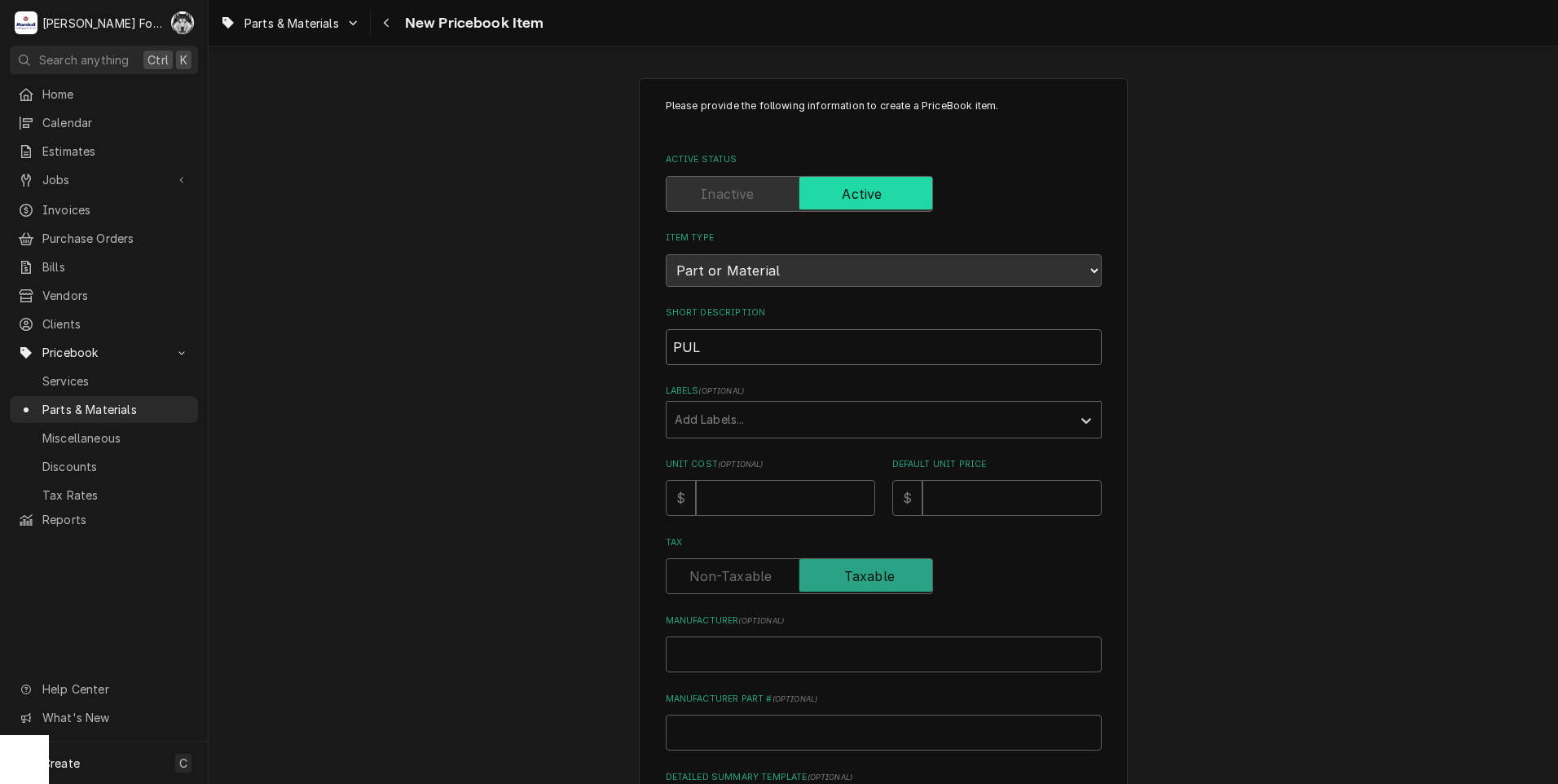
type textarea "x"
type input "PULL"
type textarea "x"
type input "PULLE"
type textarea "x"
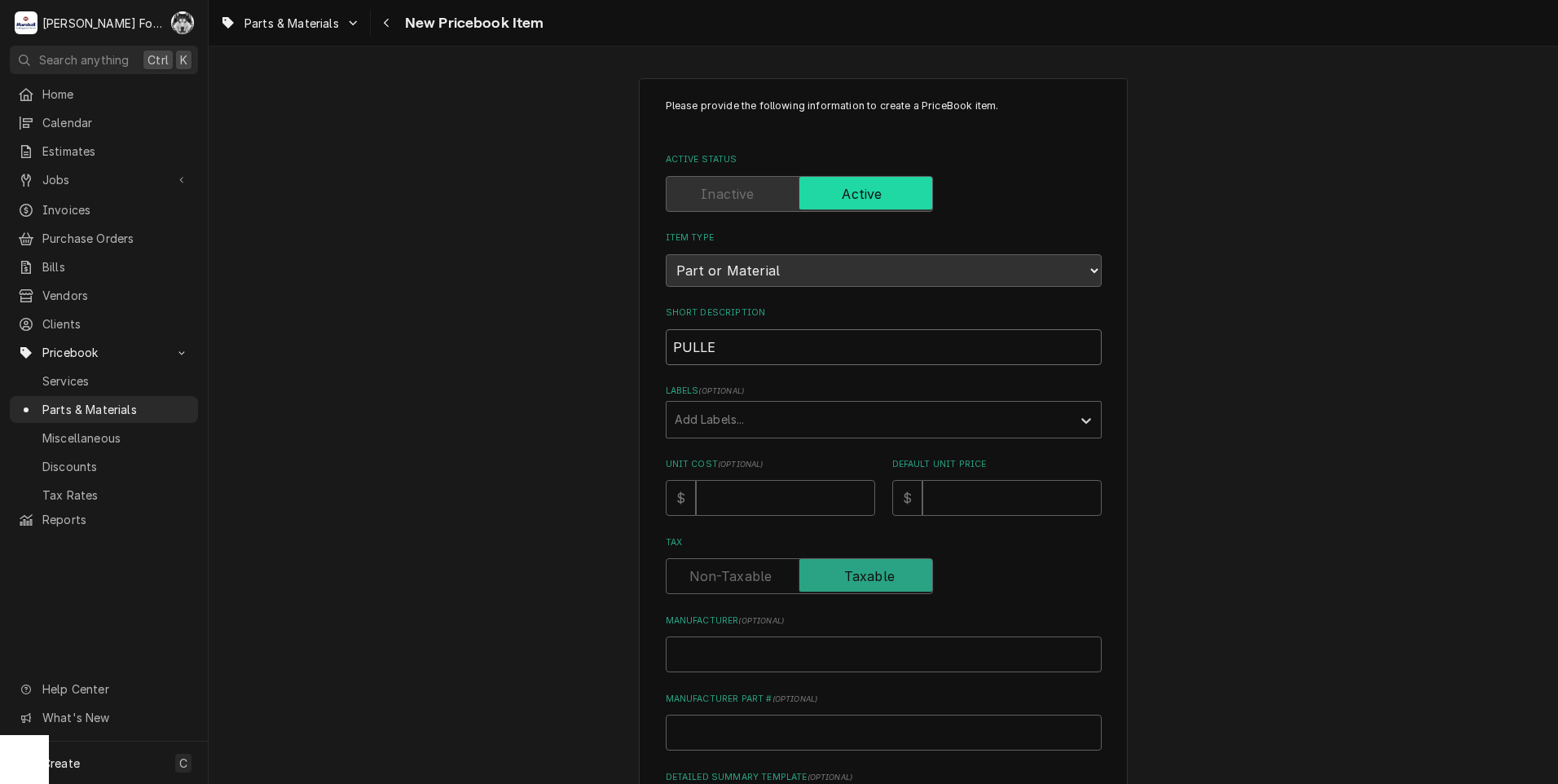
type input "PULLEY"
type textarea "x"
type input "PULLEY"
type textarea "x"
type input "PULLEY A"
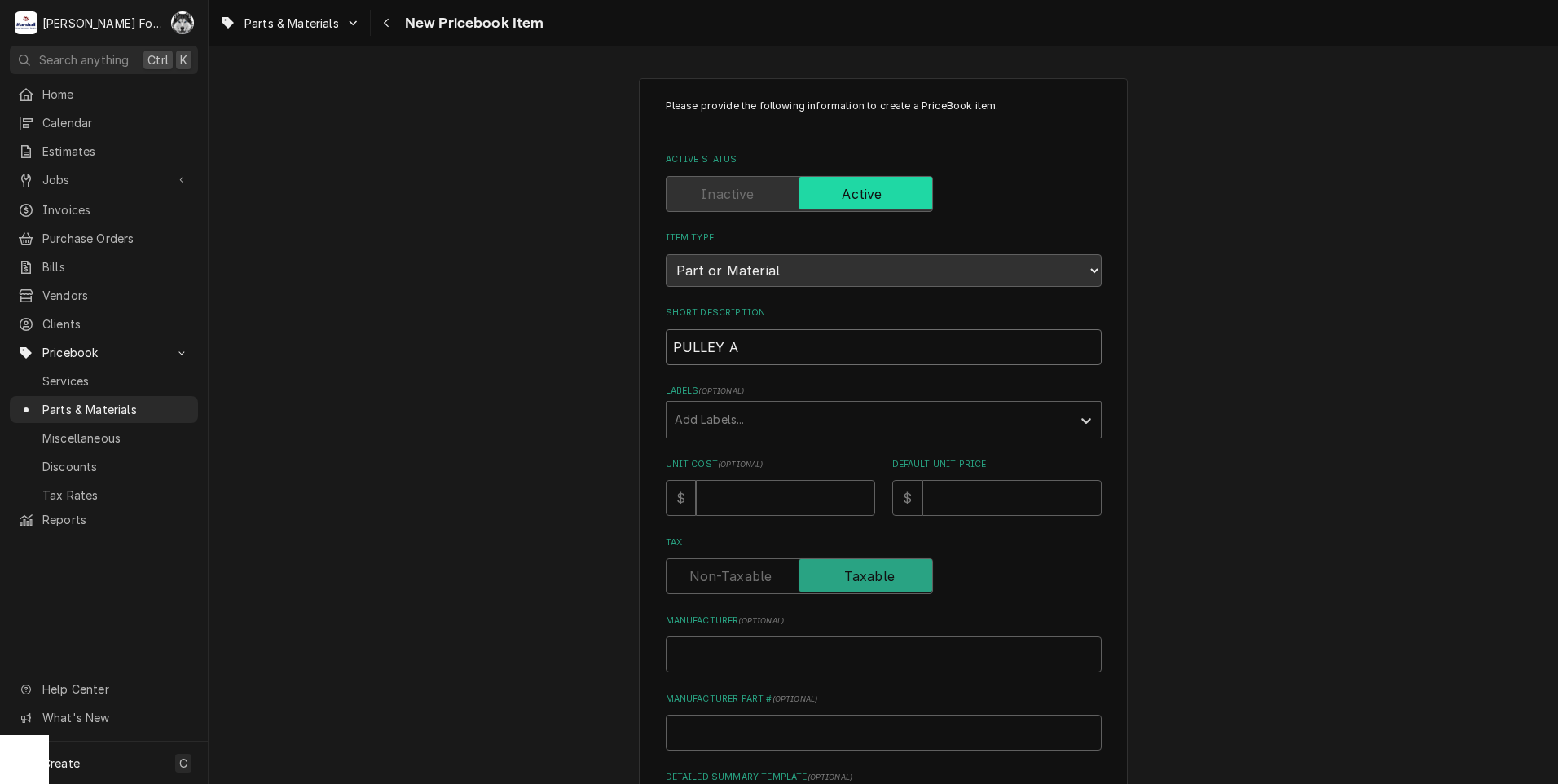
type textarea "x"
type input "PULLEY AS"
type textarea "x"
type input "PULLEY ASS"
type textarea "x"
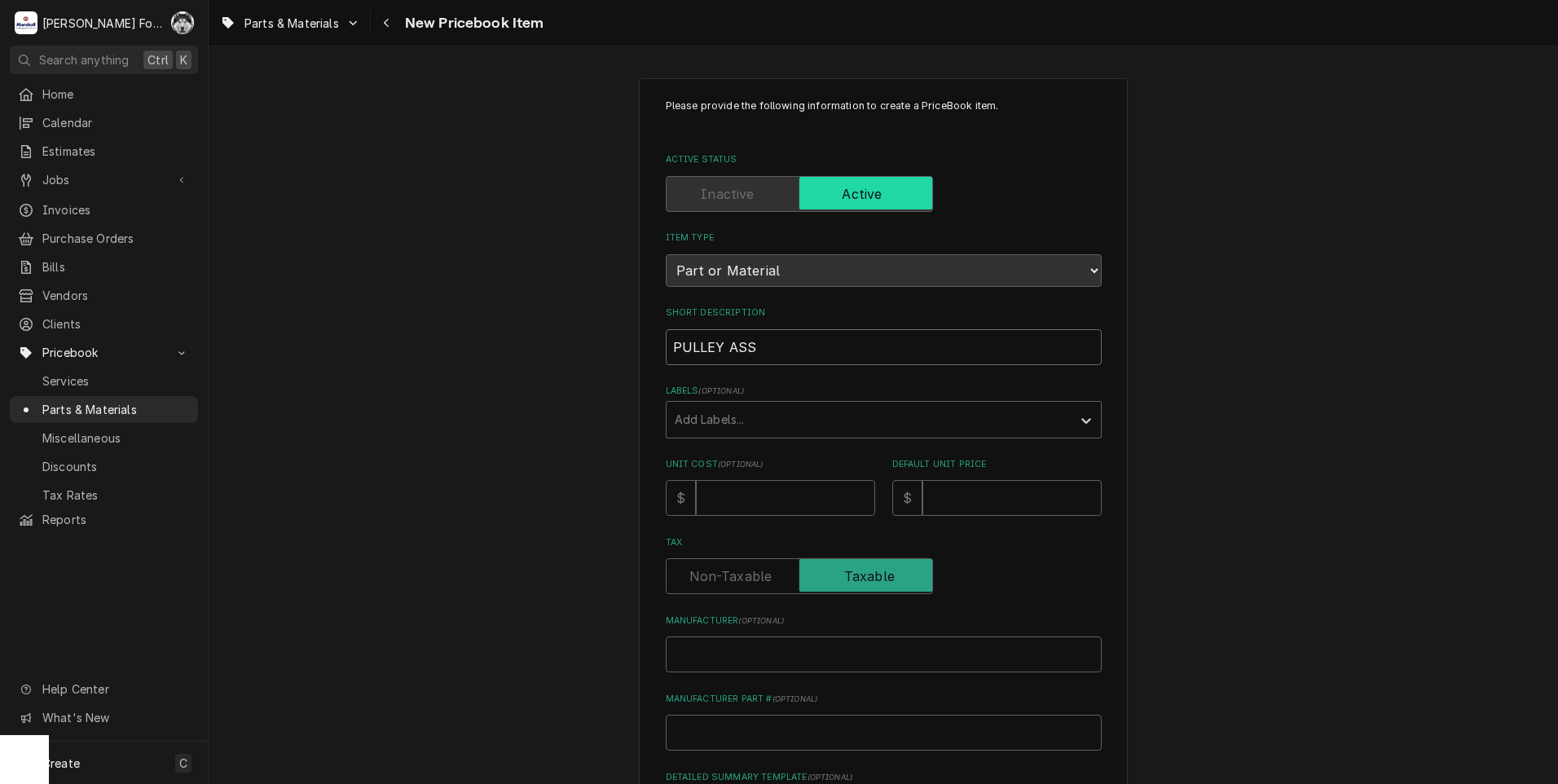
type input "PULLEY ASSE"
type textarea "x"
type input "PULLEY ASSEM"
type textarea "x"
type input "PULLEY ASSEMB"
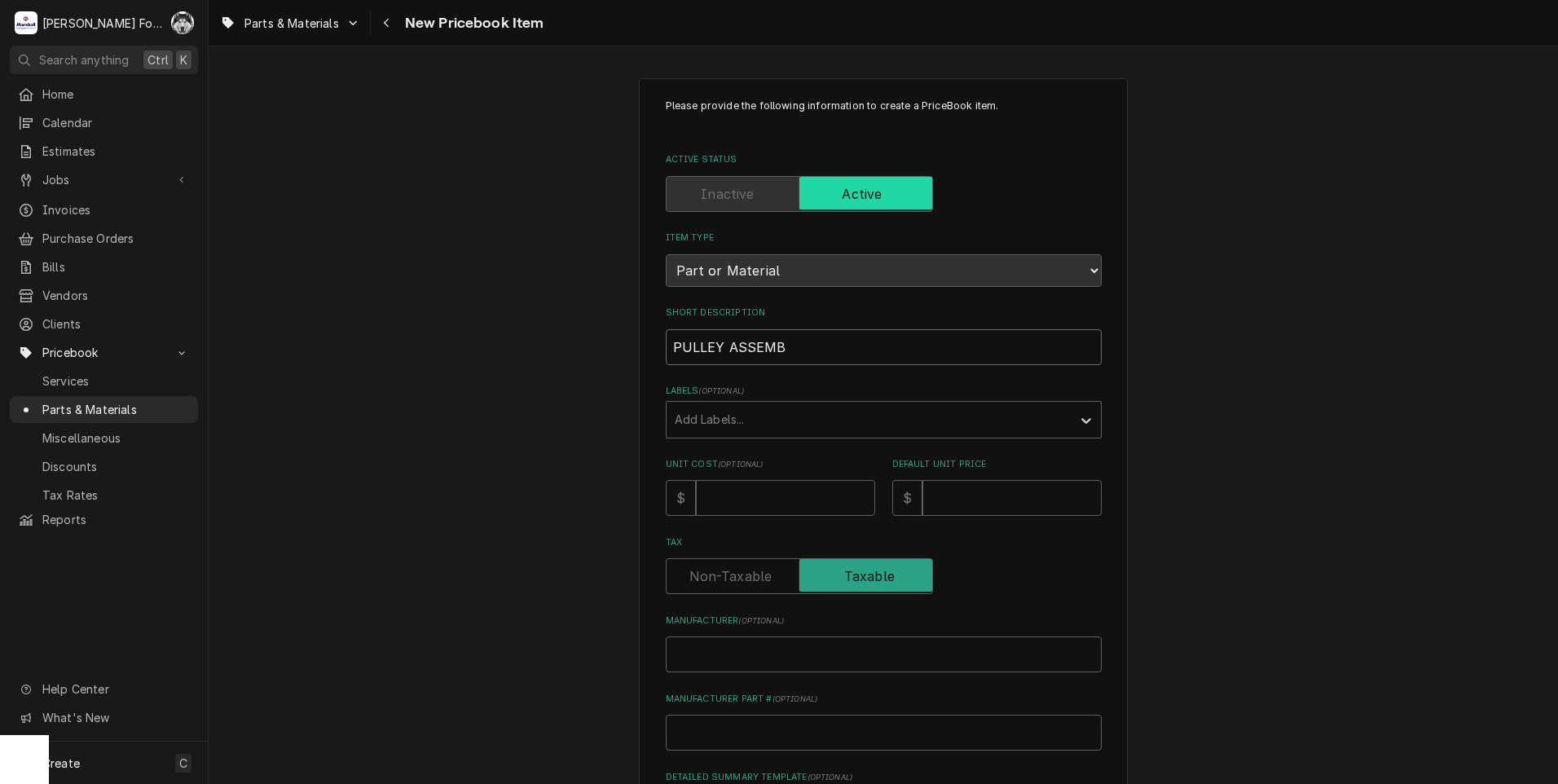
type textarea "x"
type input "PULLEY ASSEMBL"
type textarea "x"
type input "PULLEY ASSEMBLY"
type textarea "x"
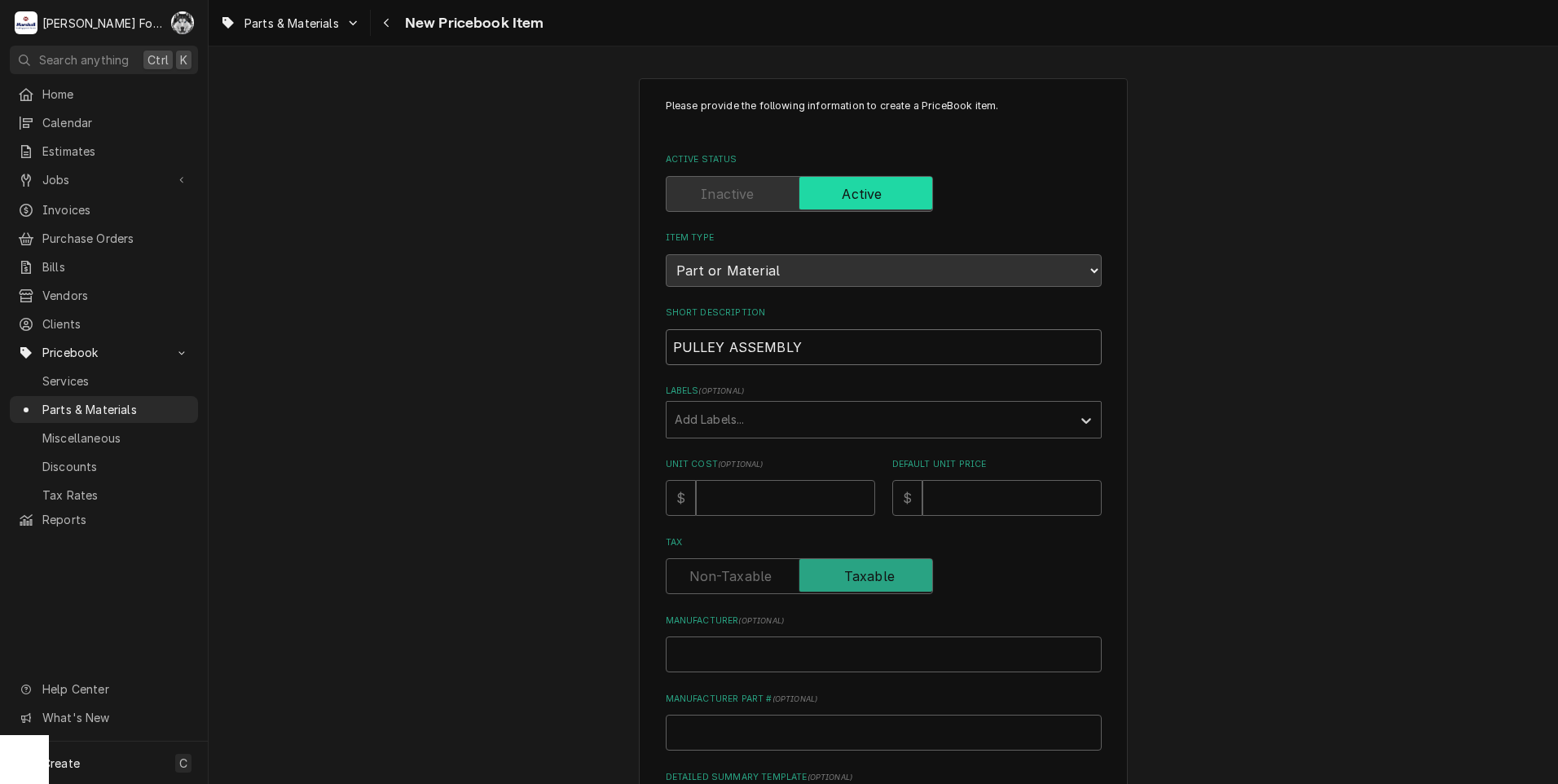
type input "PULLEY ASSEMBLY,"
type textarea "x"
type input "PULLEY ASSEMBLY,"
type textarea "x"
type input "PULLEY ASSEMBLY, U"
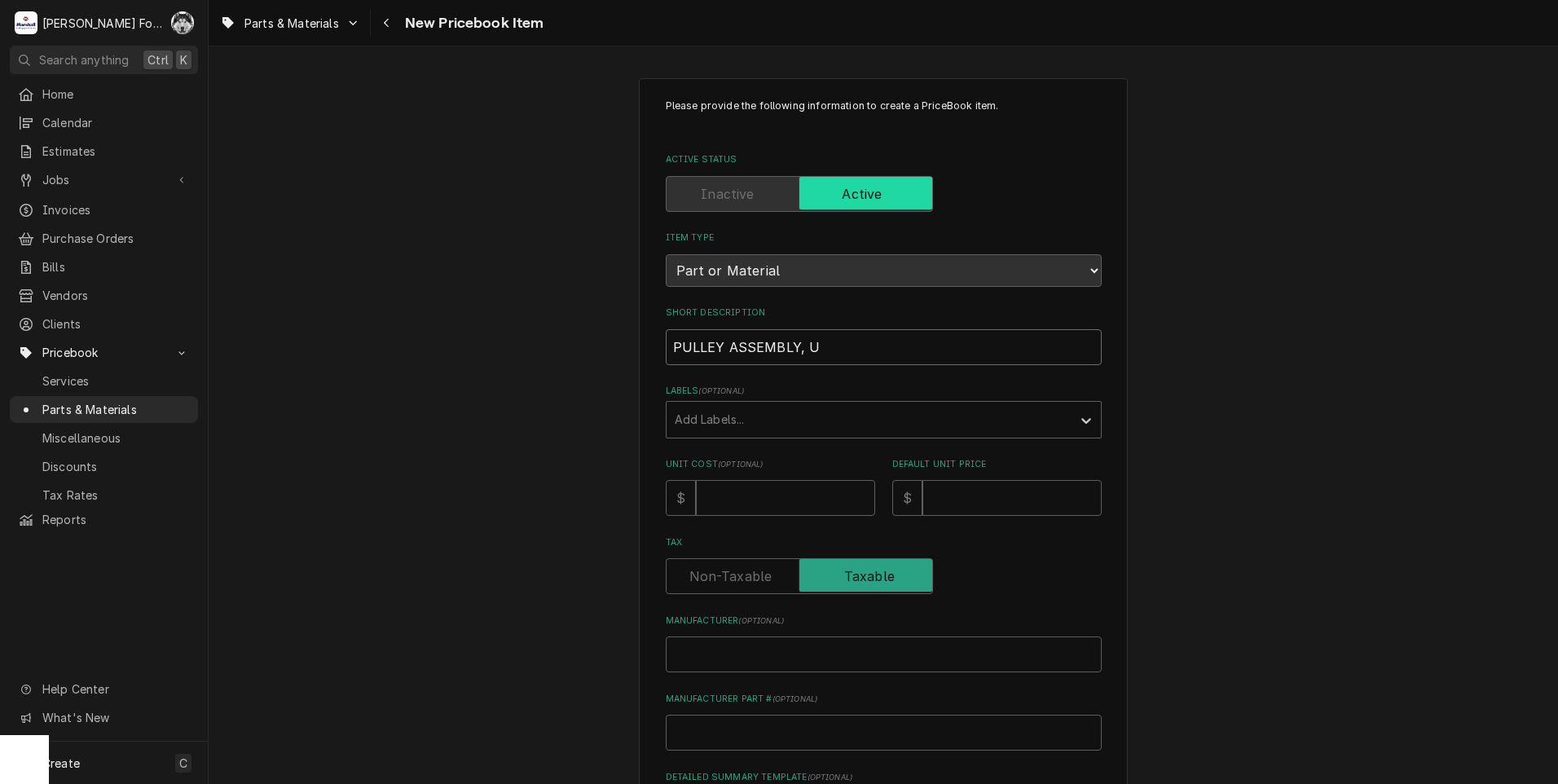
type textarea "x"
type input "PULLEY ASSEMBLY, UP"
type textarea "x"
type input "PULLEY ASSEMBLY, UPP"
type textarea "x"
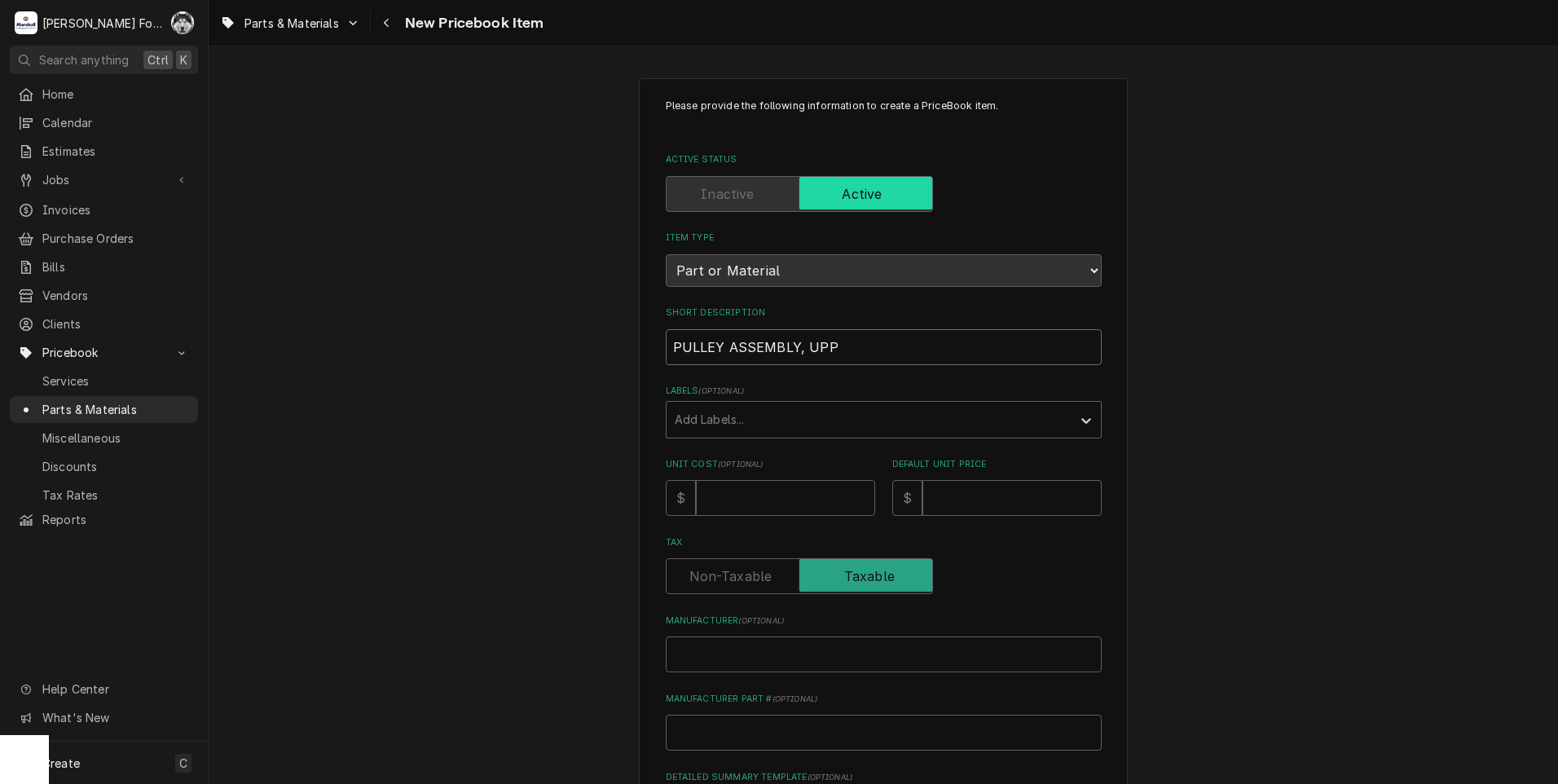
type input "PULLEY ASSEMBLY, UPPE"
type textarea "x"
type input "PULLEY ASSEMBLY, UPPER"
type textarea "x"
type input "PULLEY ASSEMBLY, UPPER"
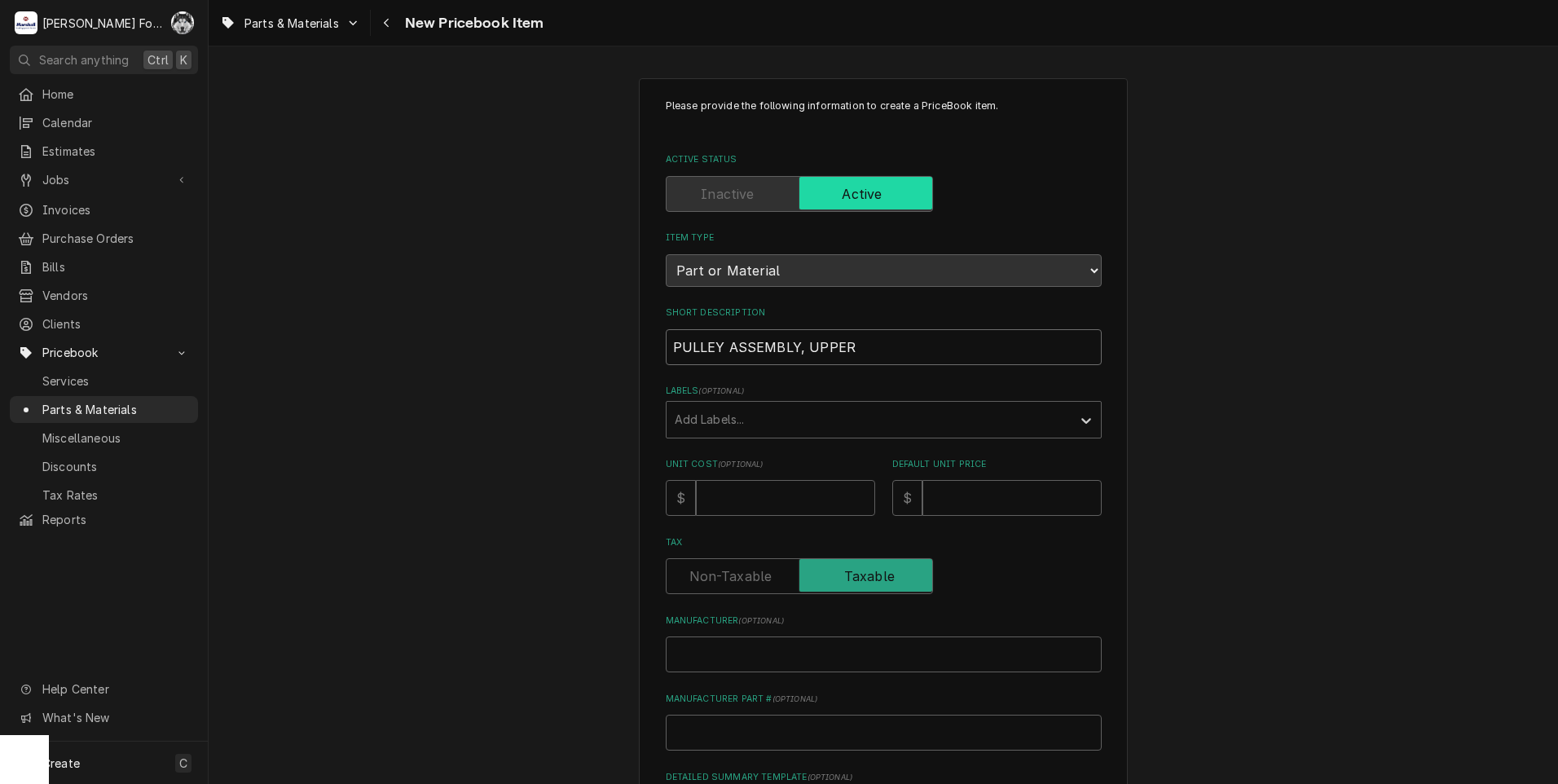
type textarea "x"
type input "PULLEY ASSEMBLY, UPPER R"
type textarea "x"
type input "PULLEY ASSEMBLY, UPPER RE"
type textarea "x"
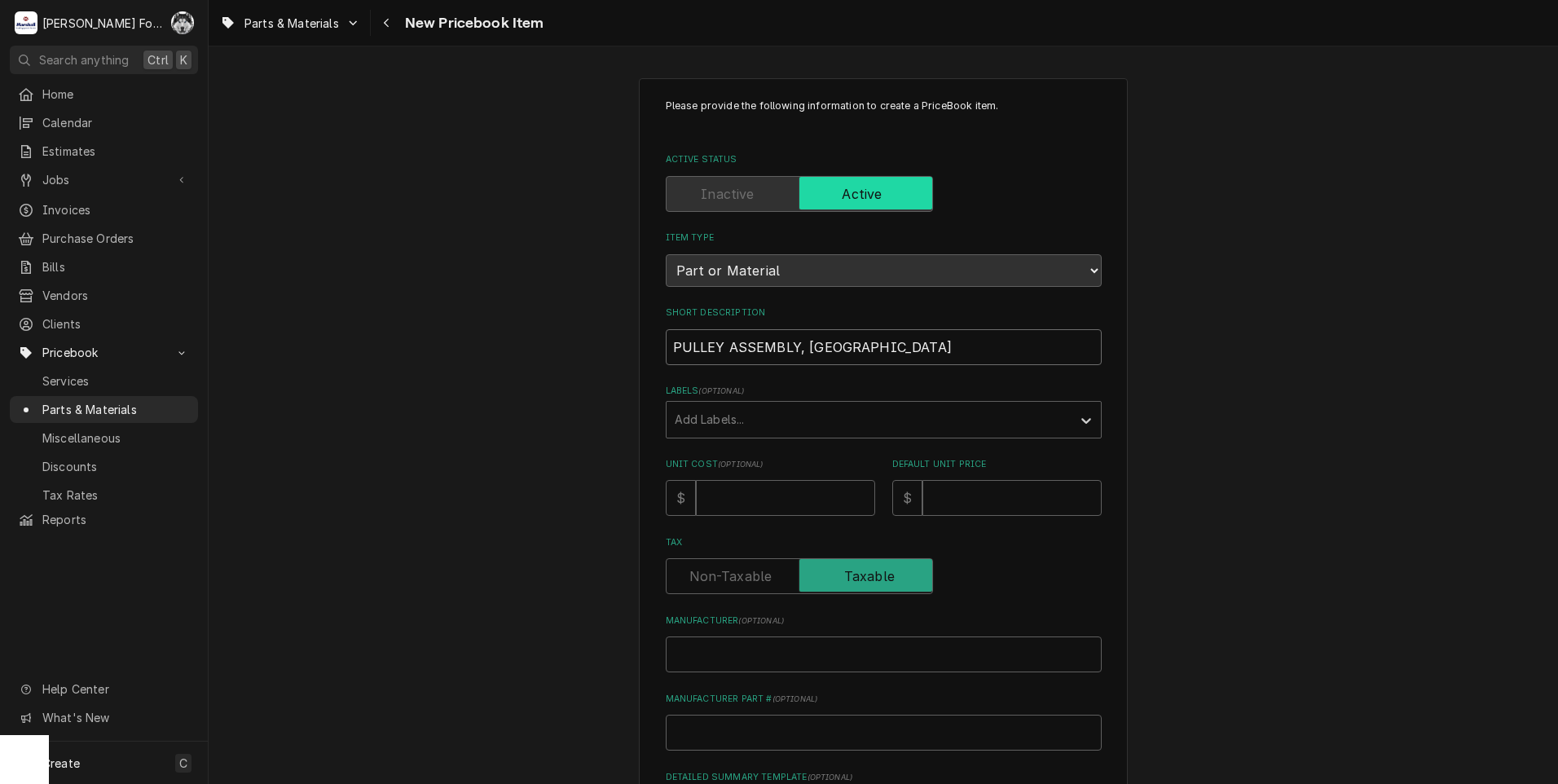
type input "PULLEY ASSEMBLY, UPPER REA"
type textarea "x"
type input "PULLEY ASSEMBLY, UPPER REAR"
type textarea "x"
type input "PULLEY ASSEMBLY, UPPER REAR"
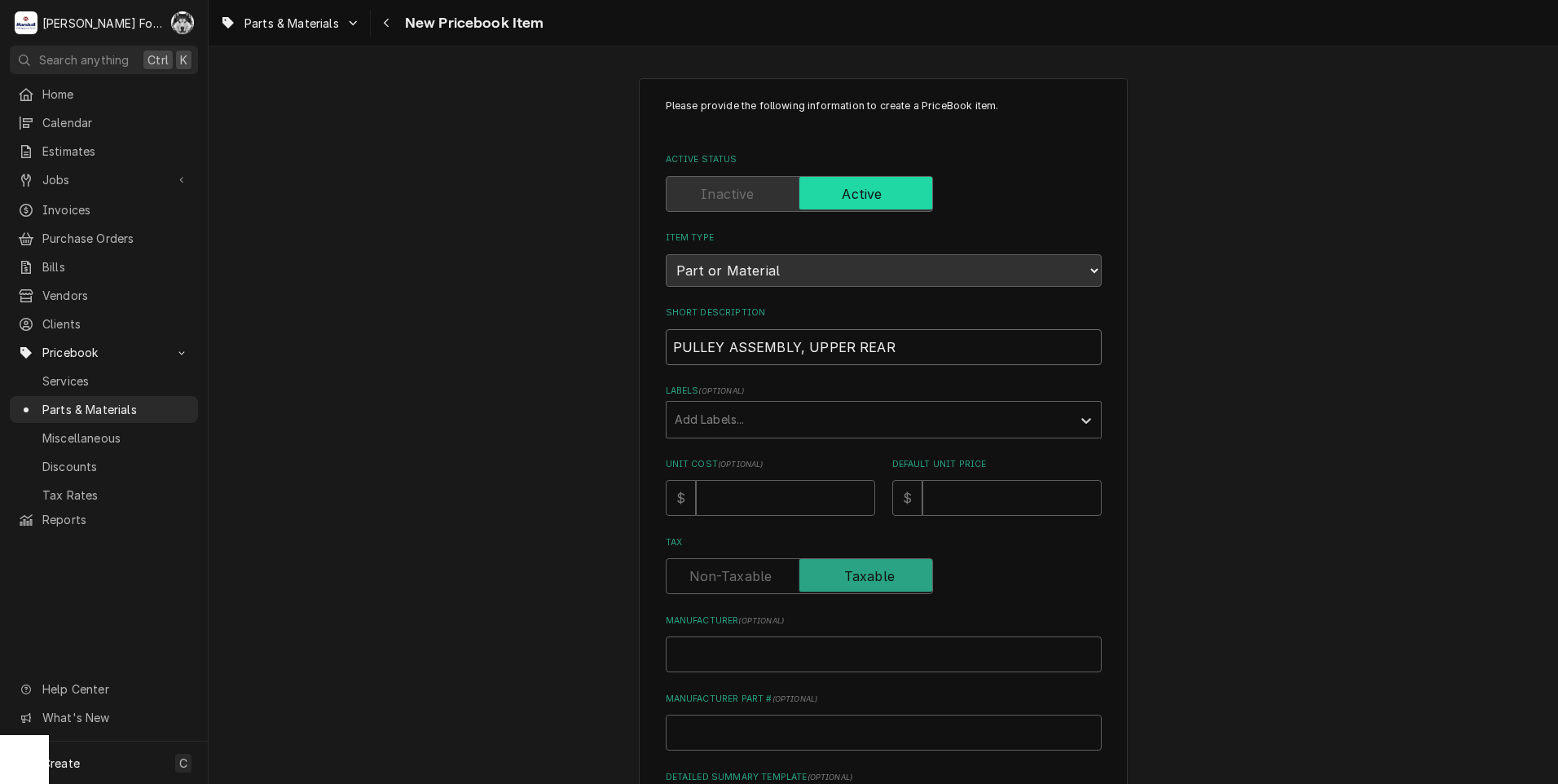
type textarea "x"
type input "PULLEY ASSEMBLY, UPPER REAR ("
type textarea "x"
type input "PULLEY ASSEMBLY, UPPER REAR (G"
type textarea "x"
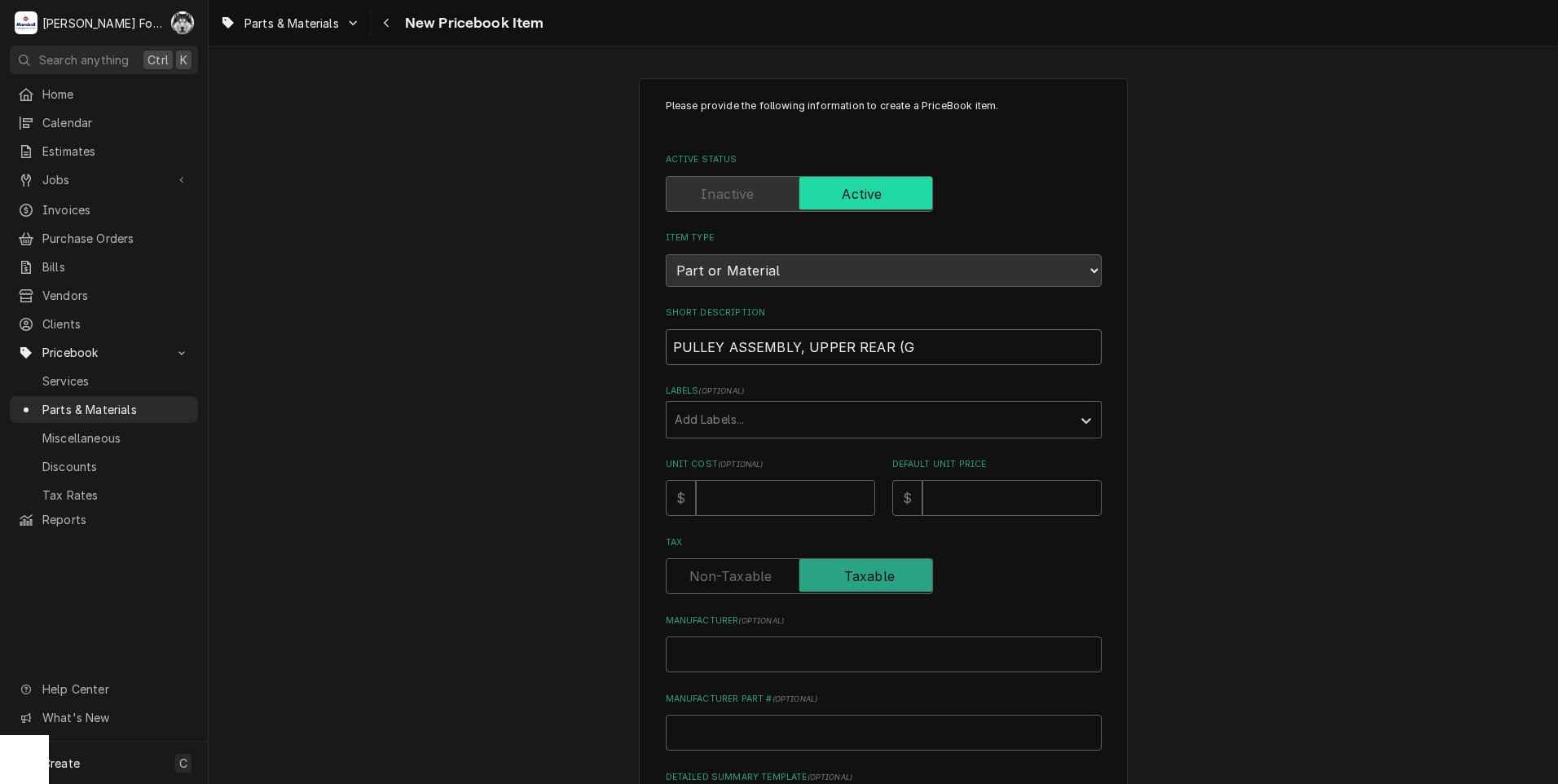
type input "PULLEY ASSEMBLY, UPPER REAR (GL"
type textarea "x"
type input "PULLEY ASSEMBLY, UPPER REAR (GLO"
type textarea "x"
type input "PULLEY ASSEMBLY, UPPER REAR (GLOB"
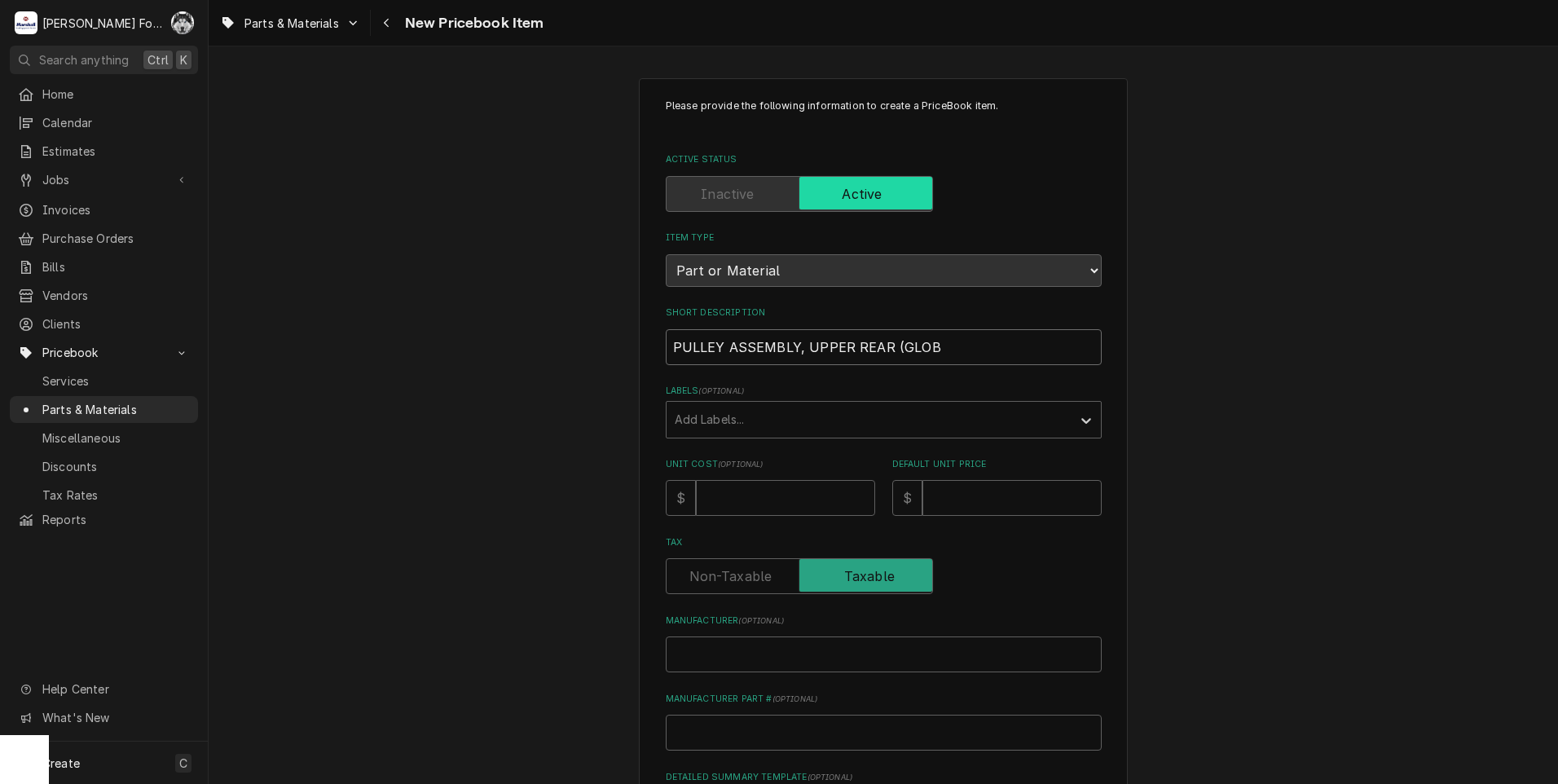
type textarea "x"
type input "PULLEY ASSEMBLY, UPPER REAR (GLOBE"
type textarea "x"
type input "PULLEY ASSEMBLY, UPPER REAR (GLOBE)"
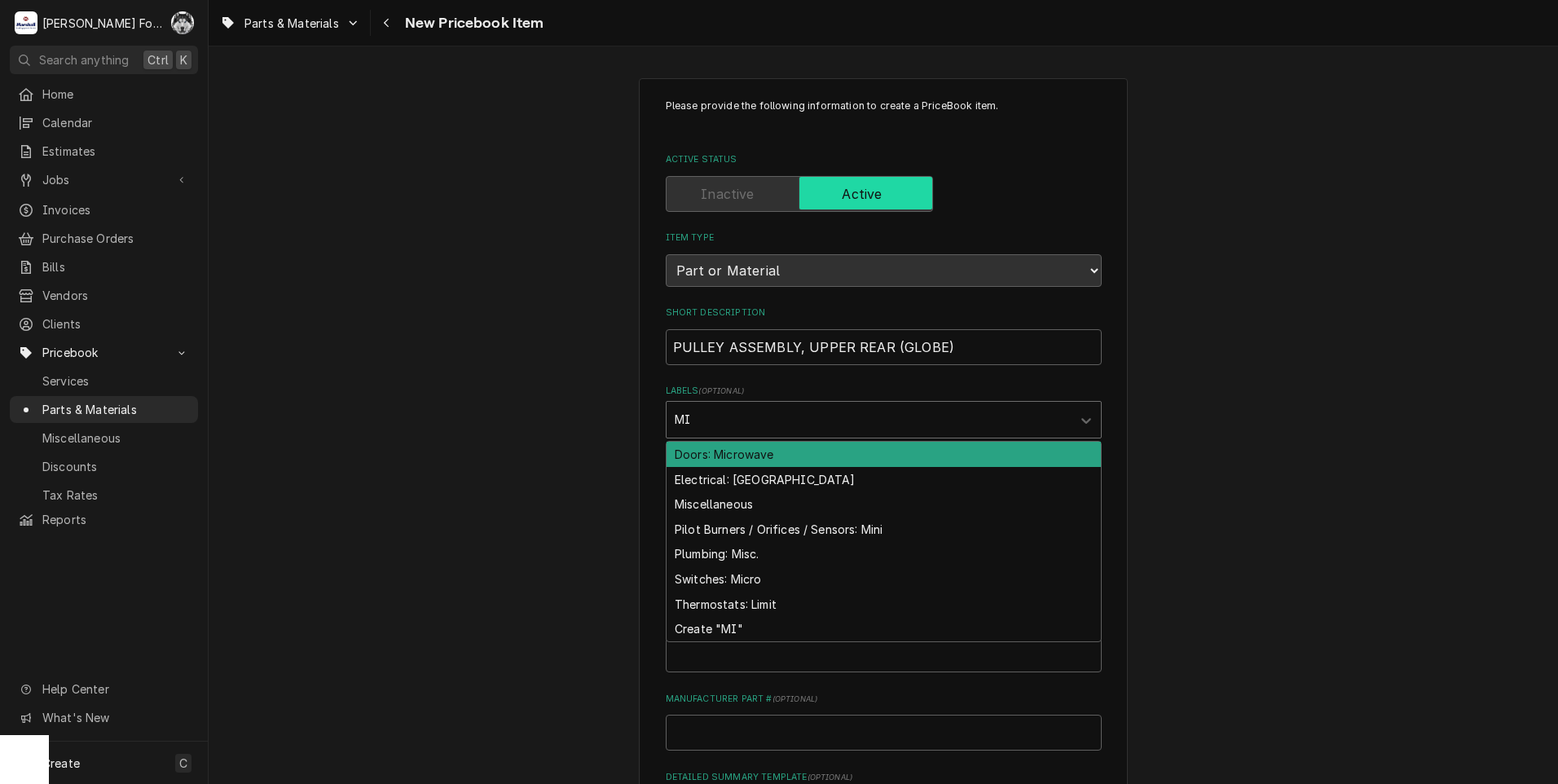
type input "MIS"
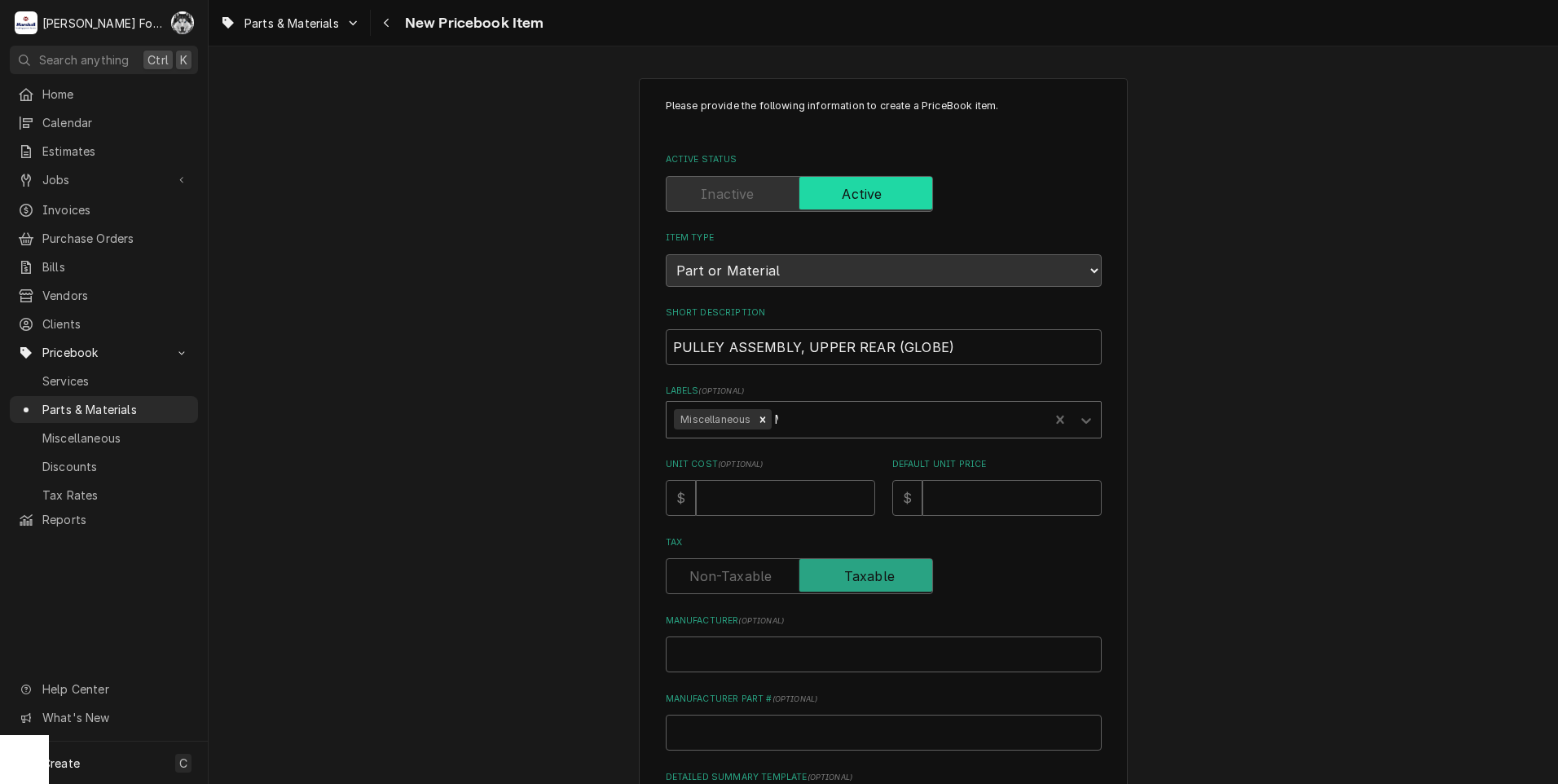
type textarea "x"
type input "1"
type textarea "x"
type input "17"
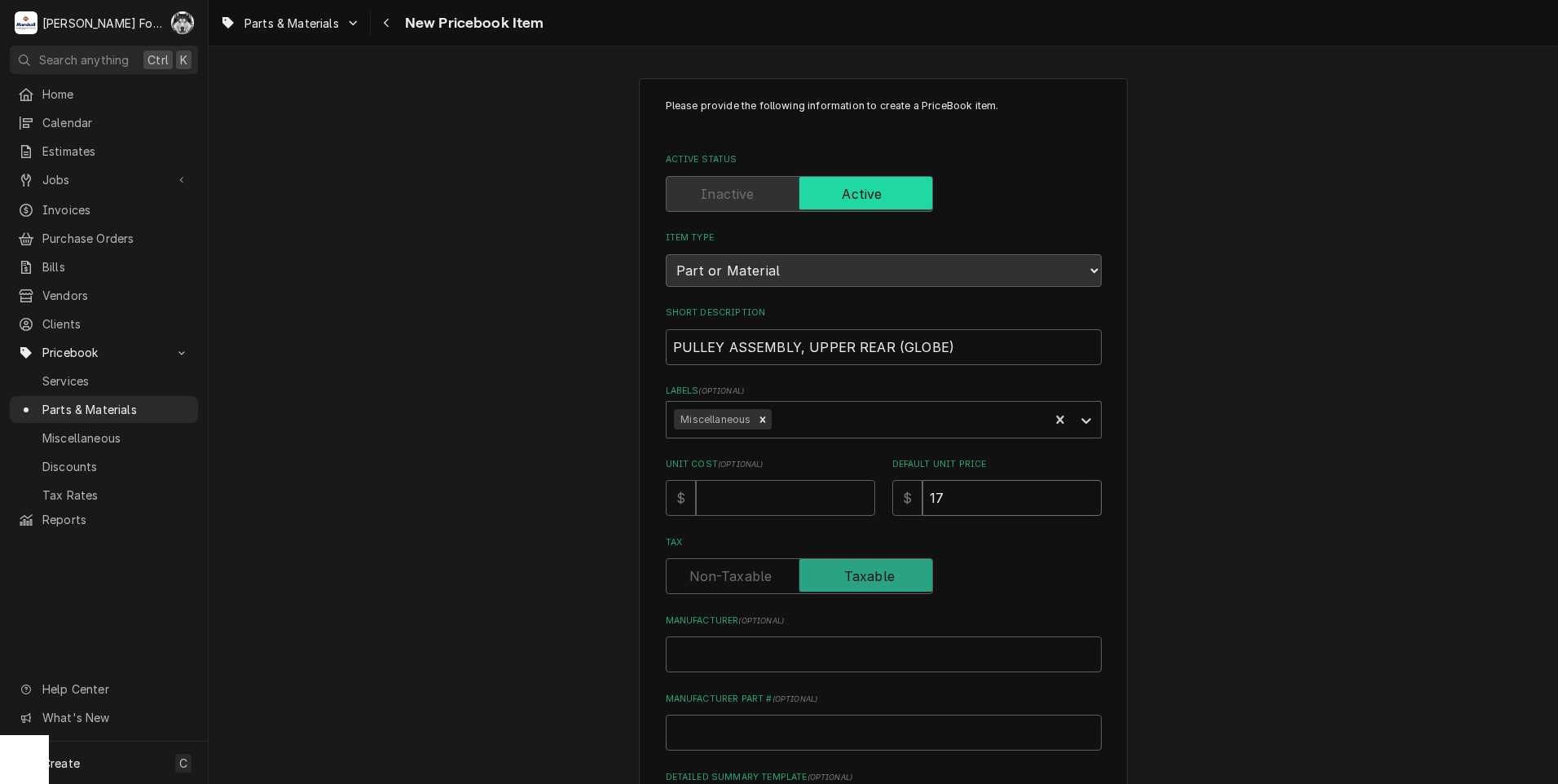
type textarea "x"
type input "171"
type textarea "x"
type input "1716"
type textarea "x"
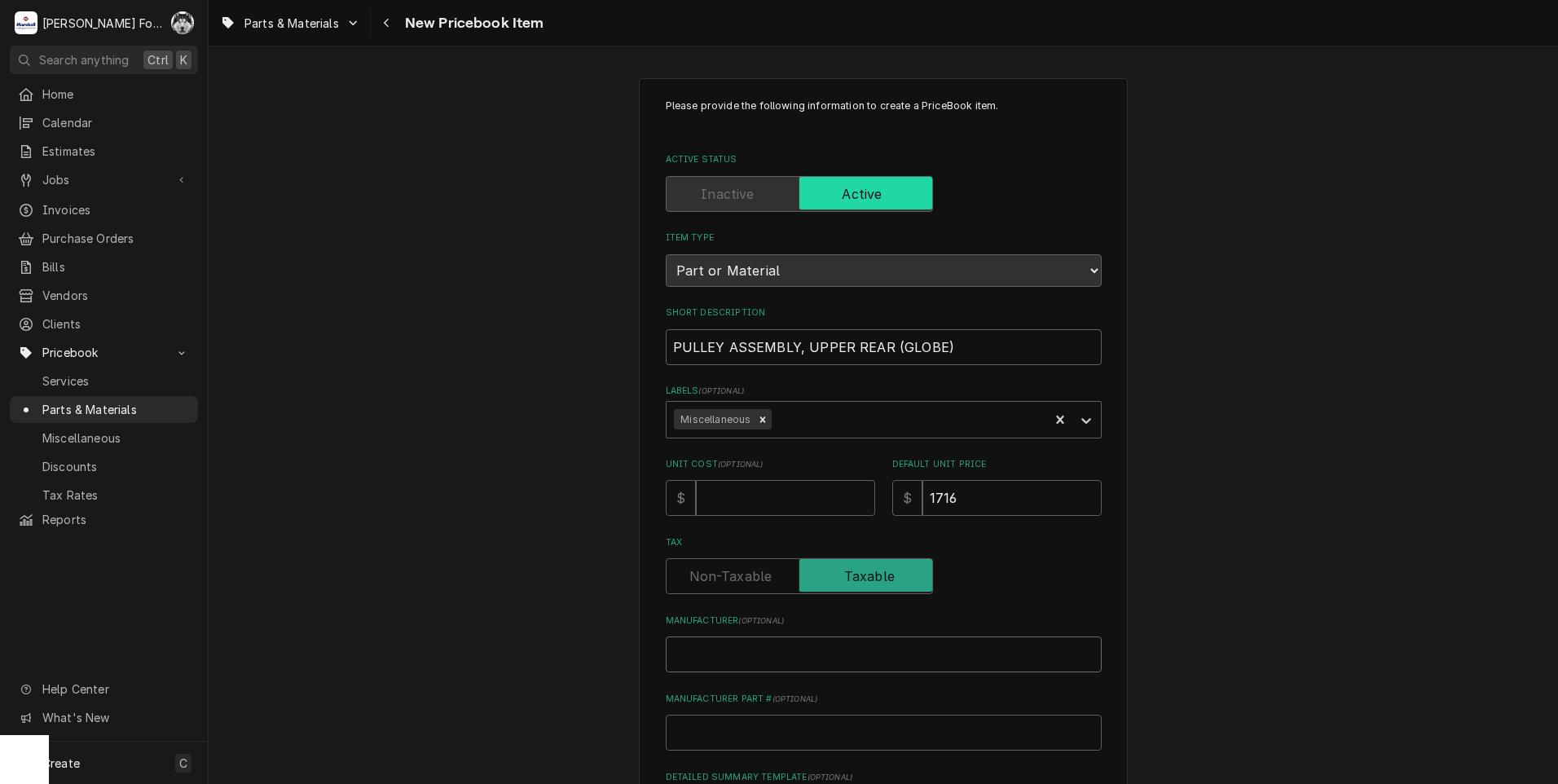
type input "G"
type textarea "x"
type input "GL"
type textarea "x"
type input "GLO"
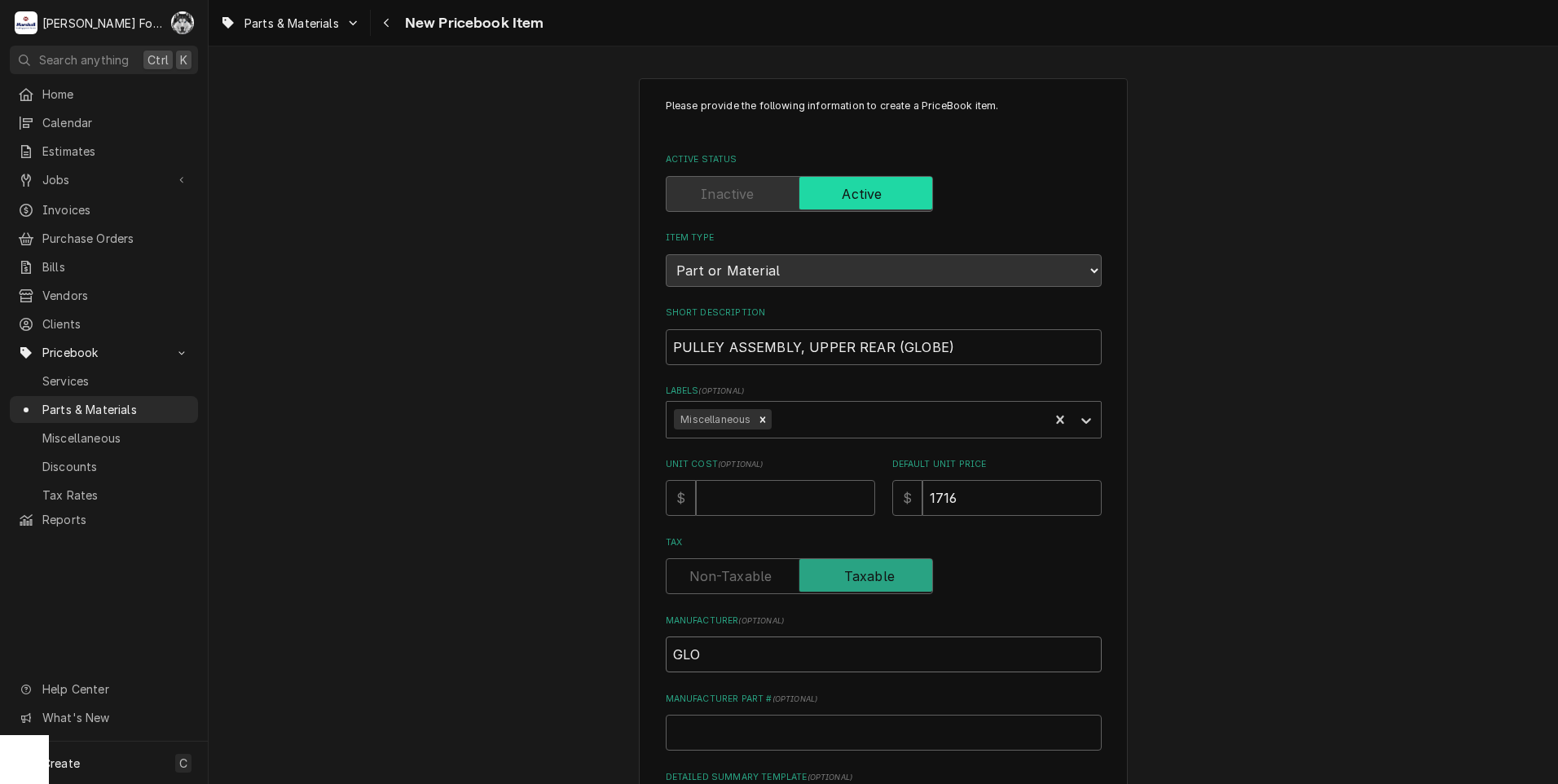
type textarea "x"
type input "GLOB"
type textarea "x"
type input "GLOBE"
type textarea "x"
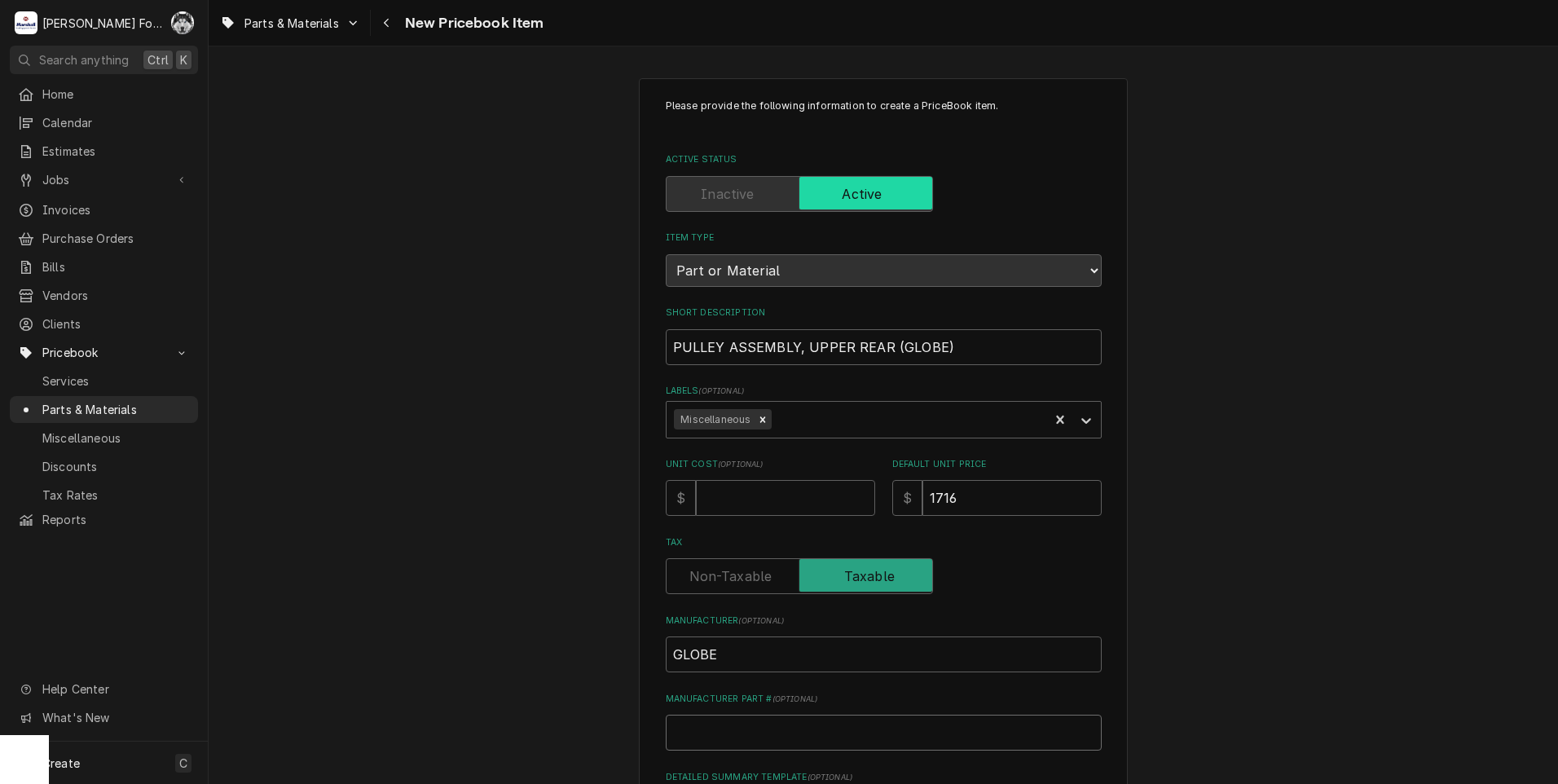
type input "P"
type textarea "x"
type input "P0"
type textarea "x"
type input "P01"
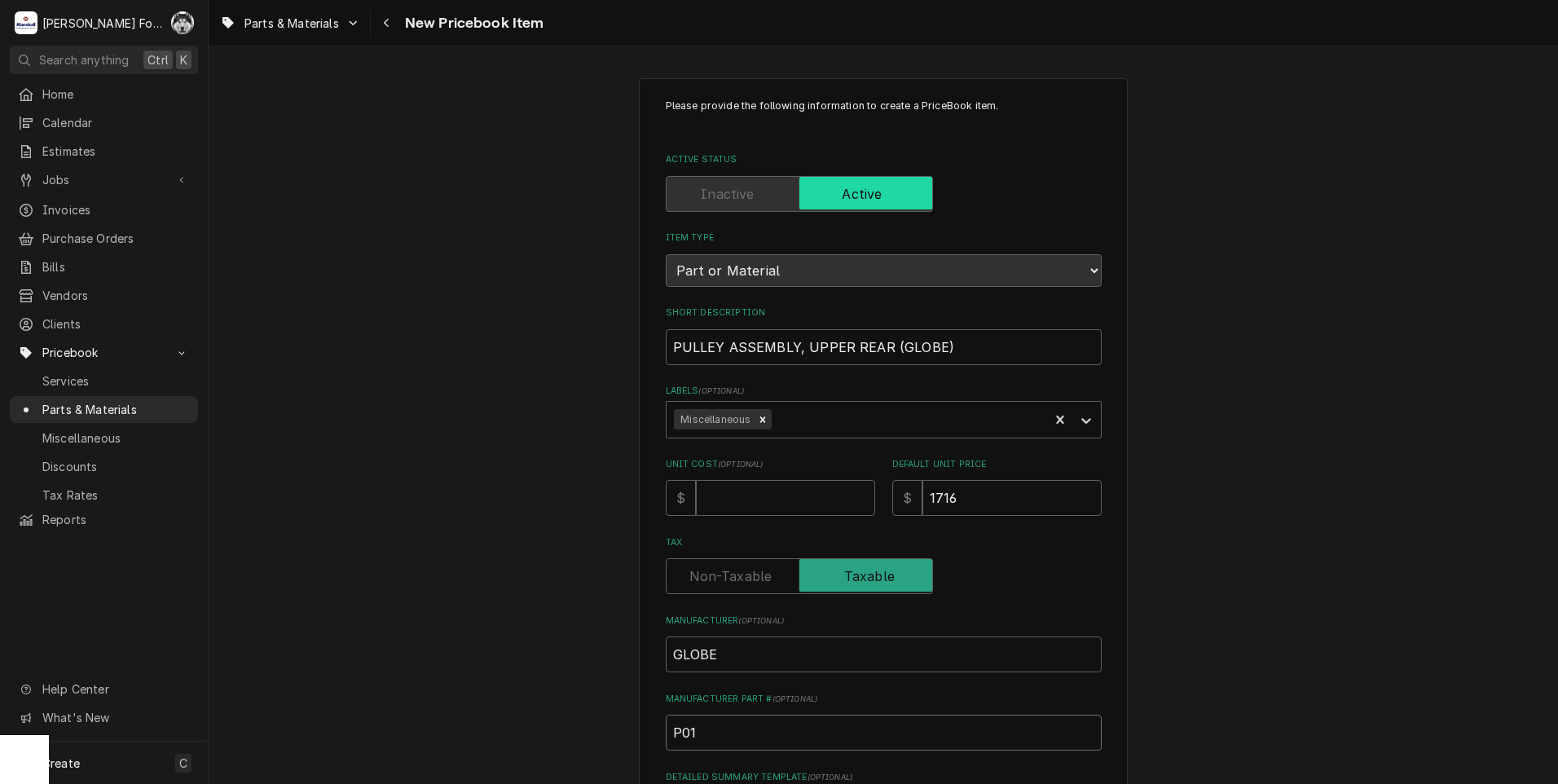
type textarea "x"
type input "P010"
type textarea "x"
type input "P0105"
type textarea "x"
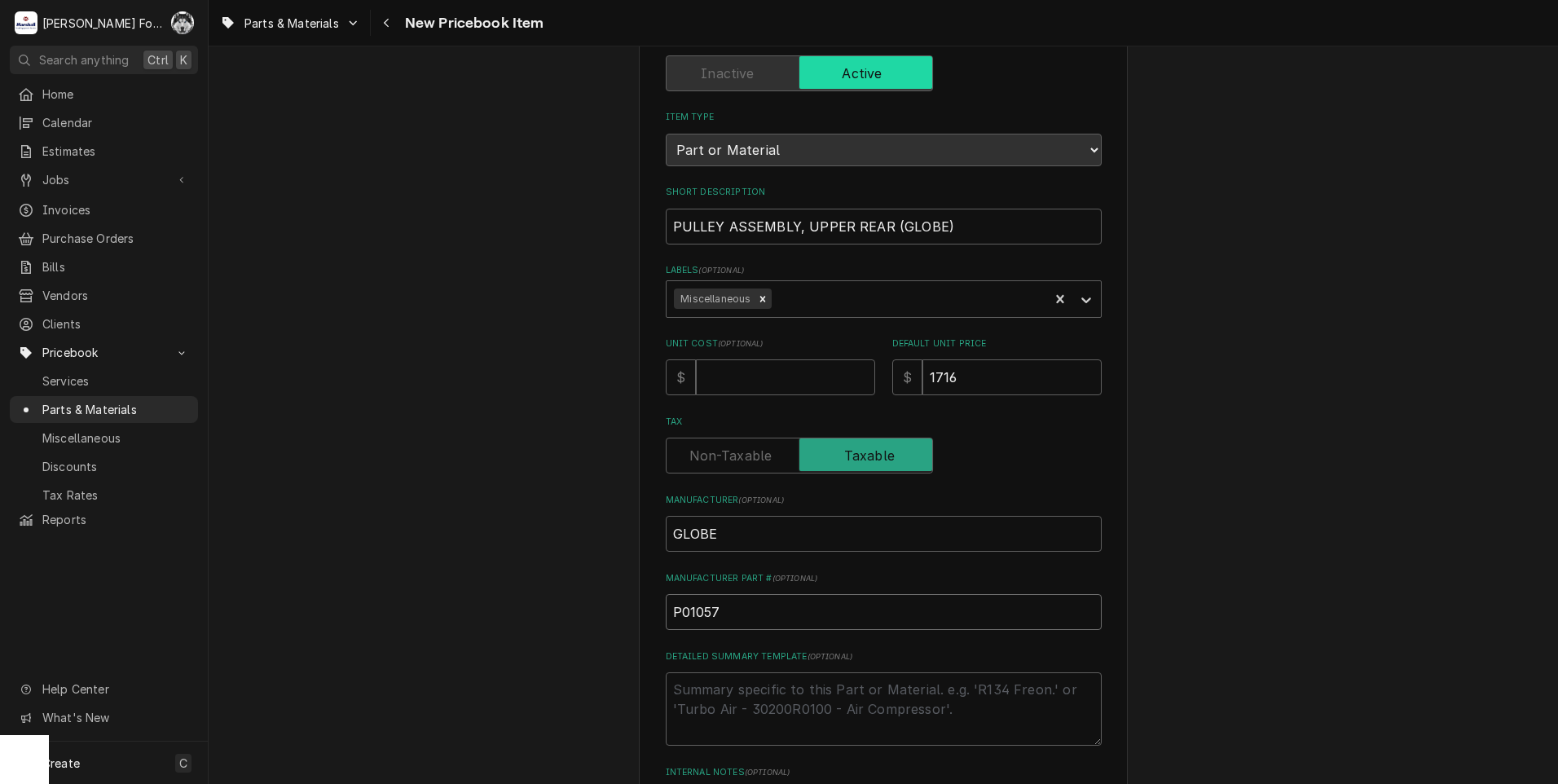
scroll to position [326, 0]
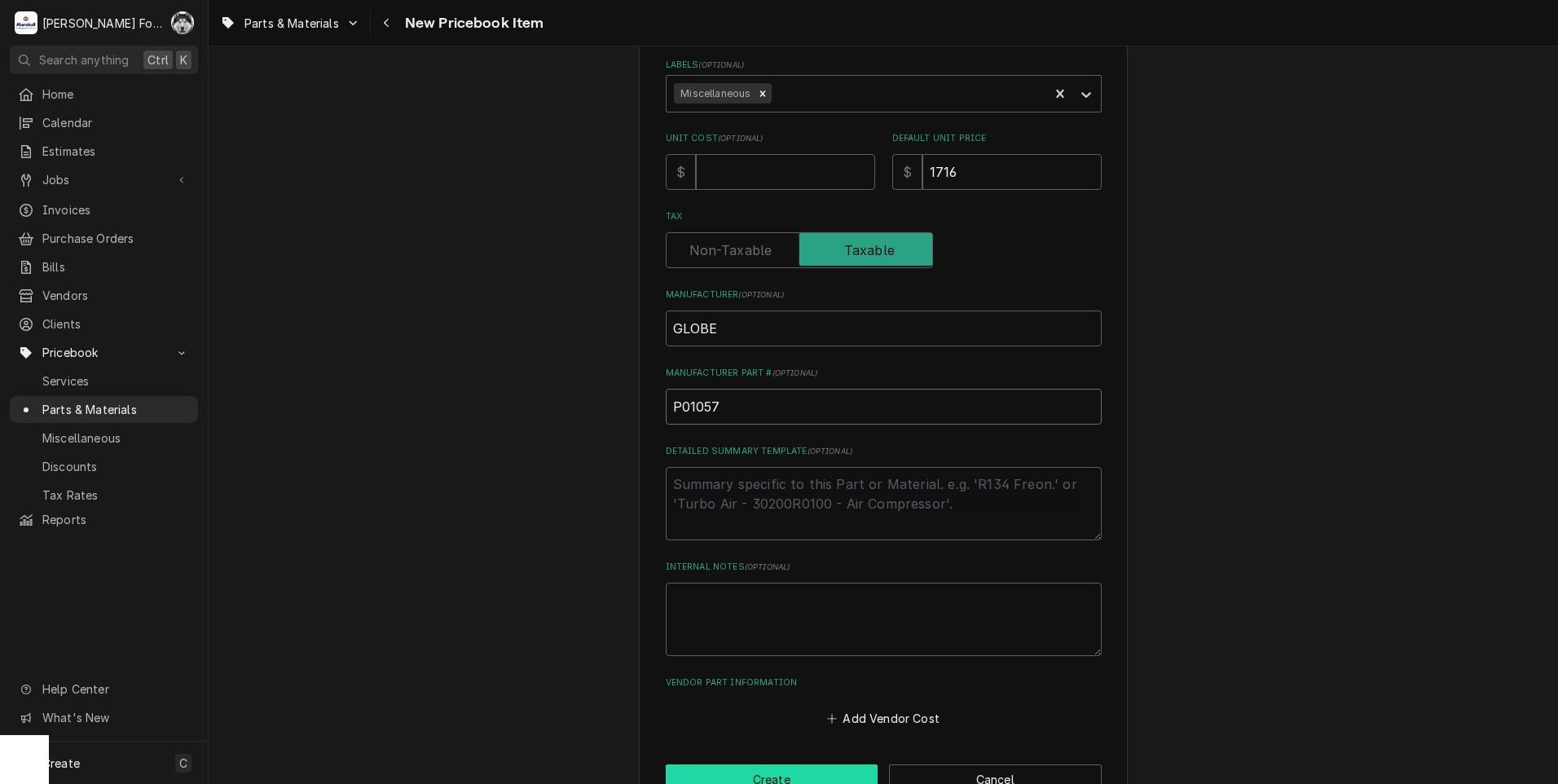
type input "P01057"
click at [770, 778] on button "Create" at bounding box center [771, 779] width 212 height 30
type textarea "x"
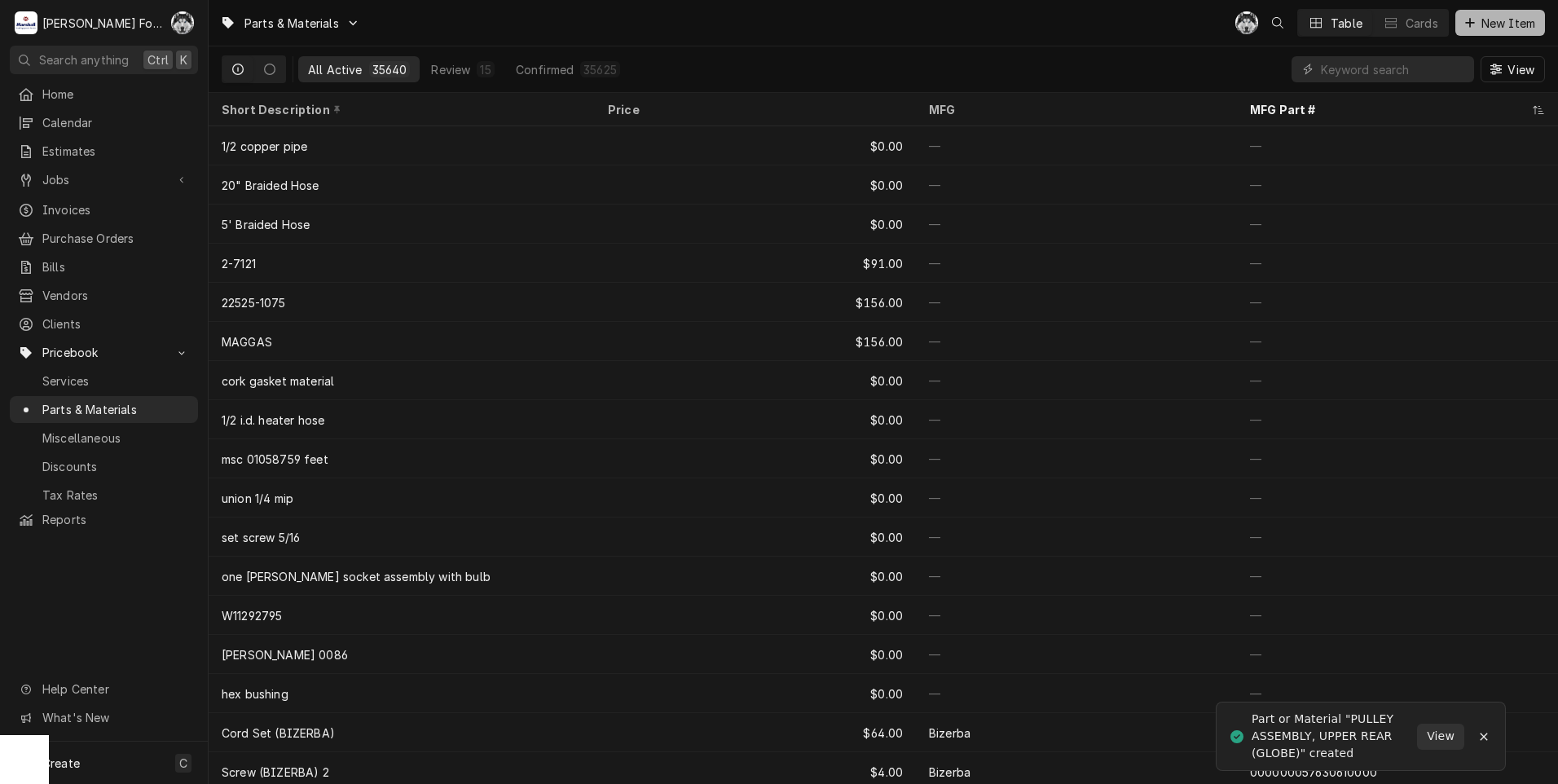
click at [1499, 22] on span "New Item" at bounding box center [1508, 23] width 61 height 17
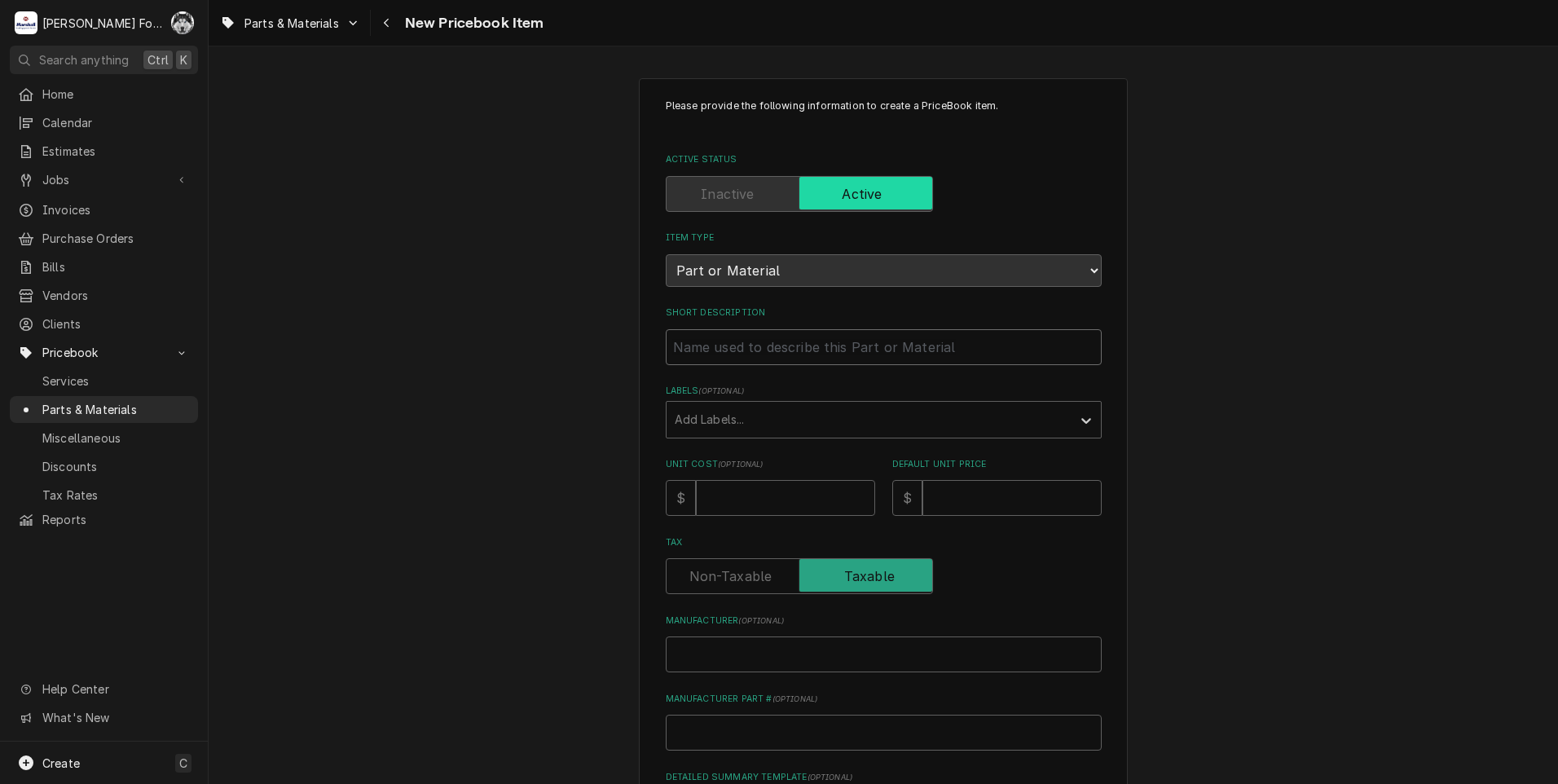
click at [776, 339] on input "Short Description" at bounding box center [883, 347] width 436 height 36
click at [741, 332] on input "Short Description" at bounding box center [883, 347] width 436 height 36
type input "L"
type textarea "x"
type input "LO"
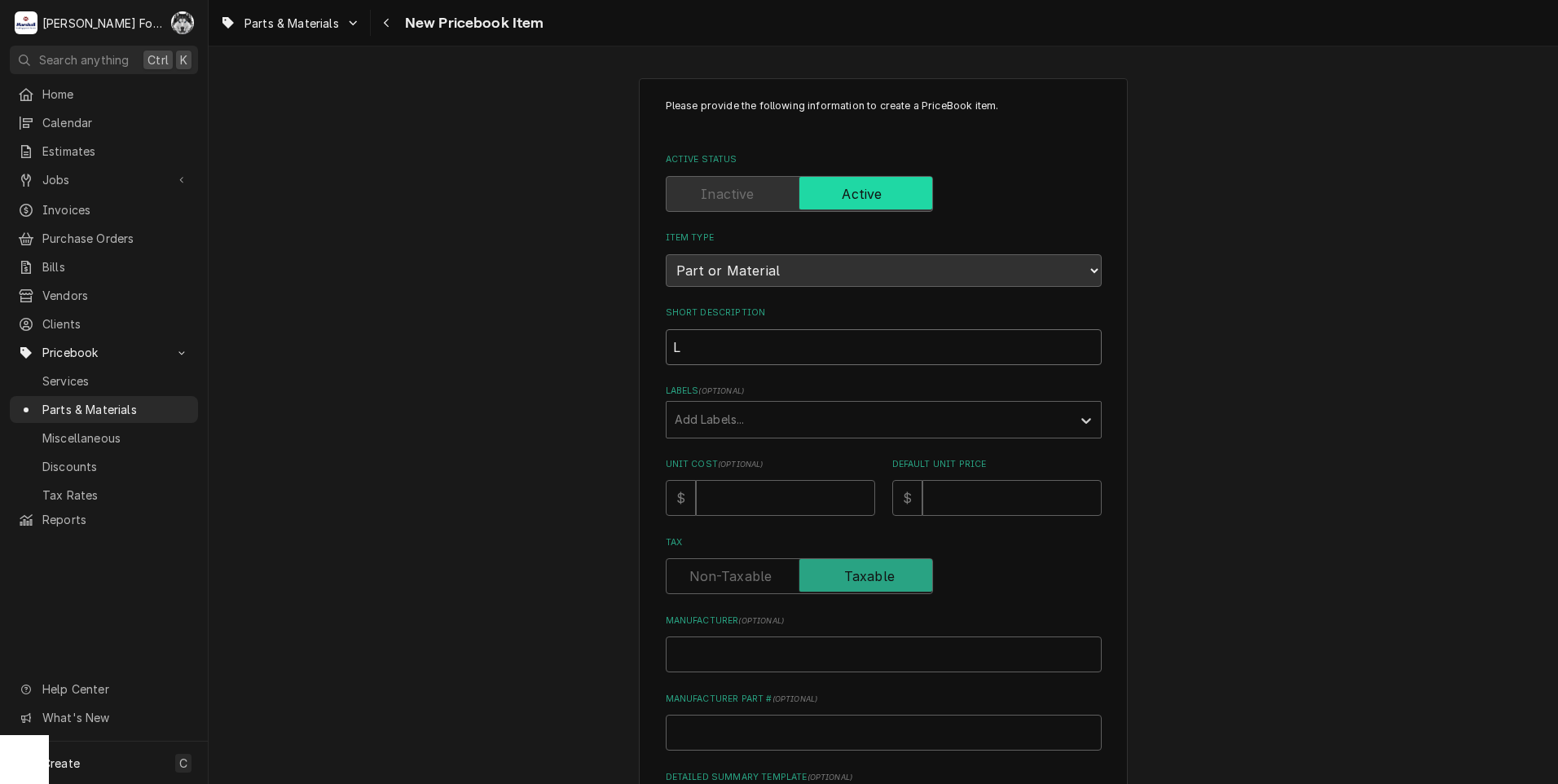
type textarea "x"
type input "LOW"
type textarea "x"
type input "[PERSON_NAME]"
type textarea "x"
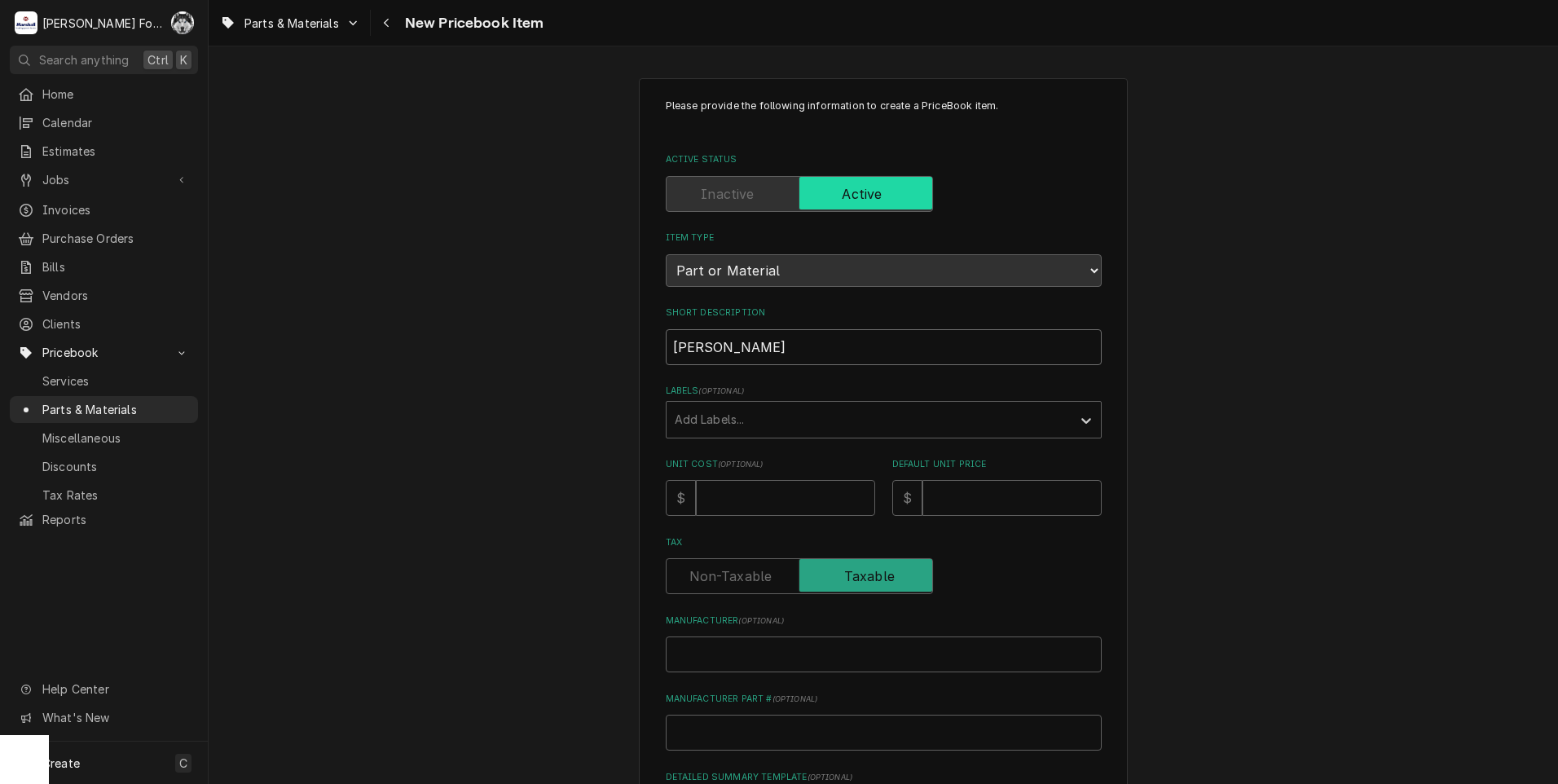
type input "LOWER"
type textarea "x"
type input "LOWER"
type textarea "x"
type input "LOWER R"
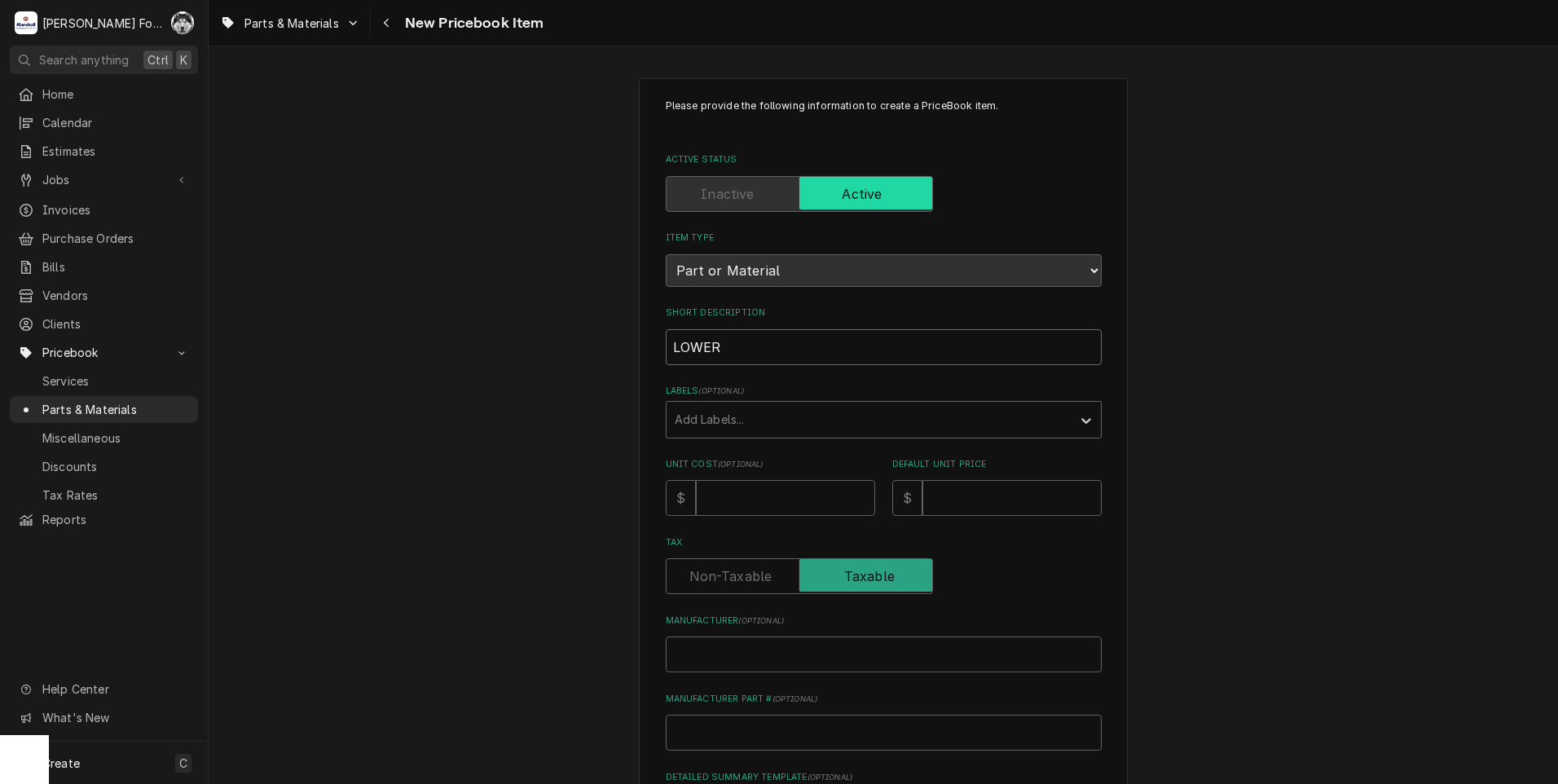
type textarea "x"
type input "LOWER RE"
type textarea "x"
type input "LOWER REA"
type textarea "x"
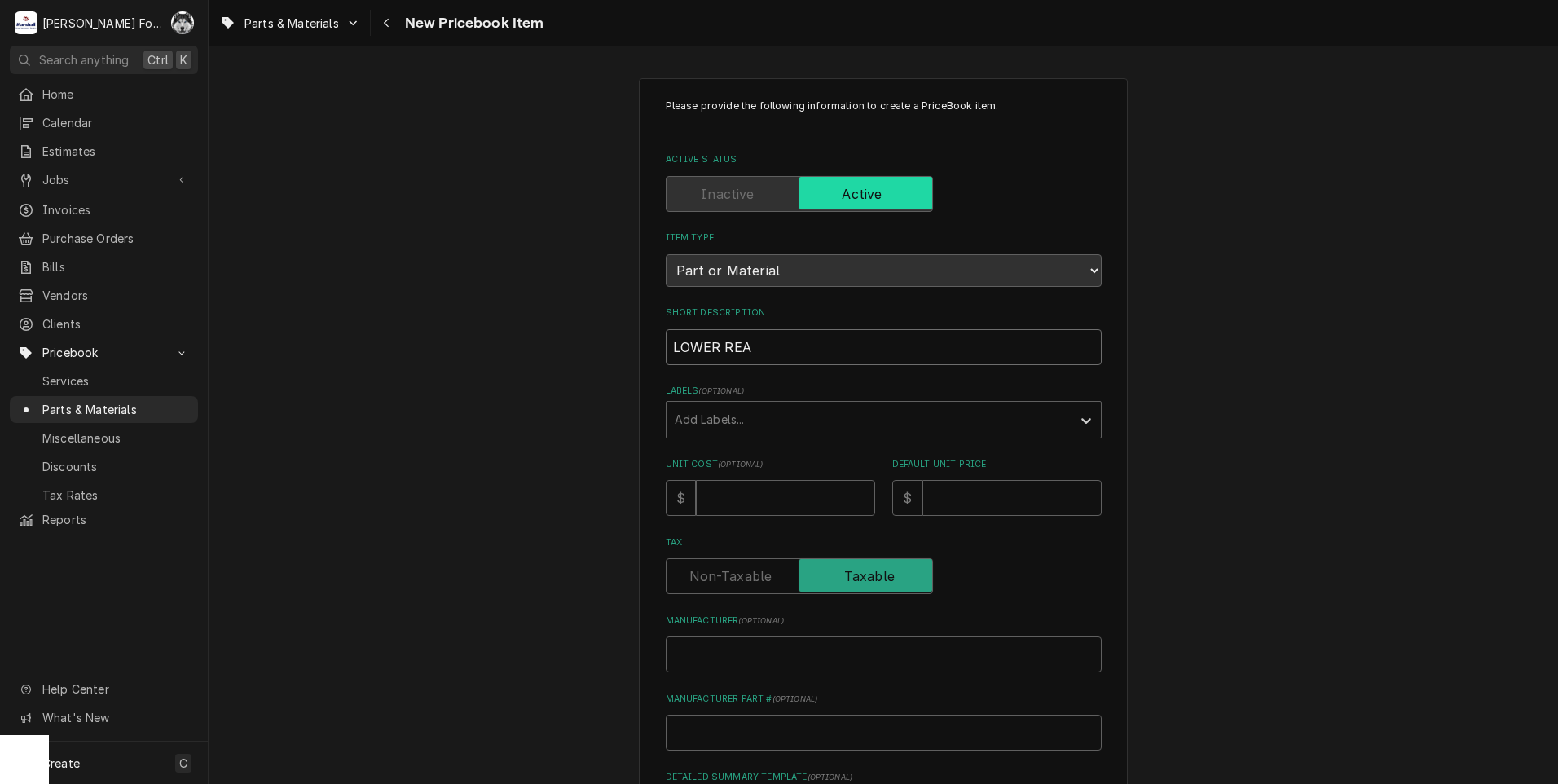
type input "LOWER REAR"
type textarea "x"
type input "LOWER REAR"
type textarea "x"
type input "LOWER REAR P"
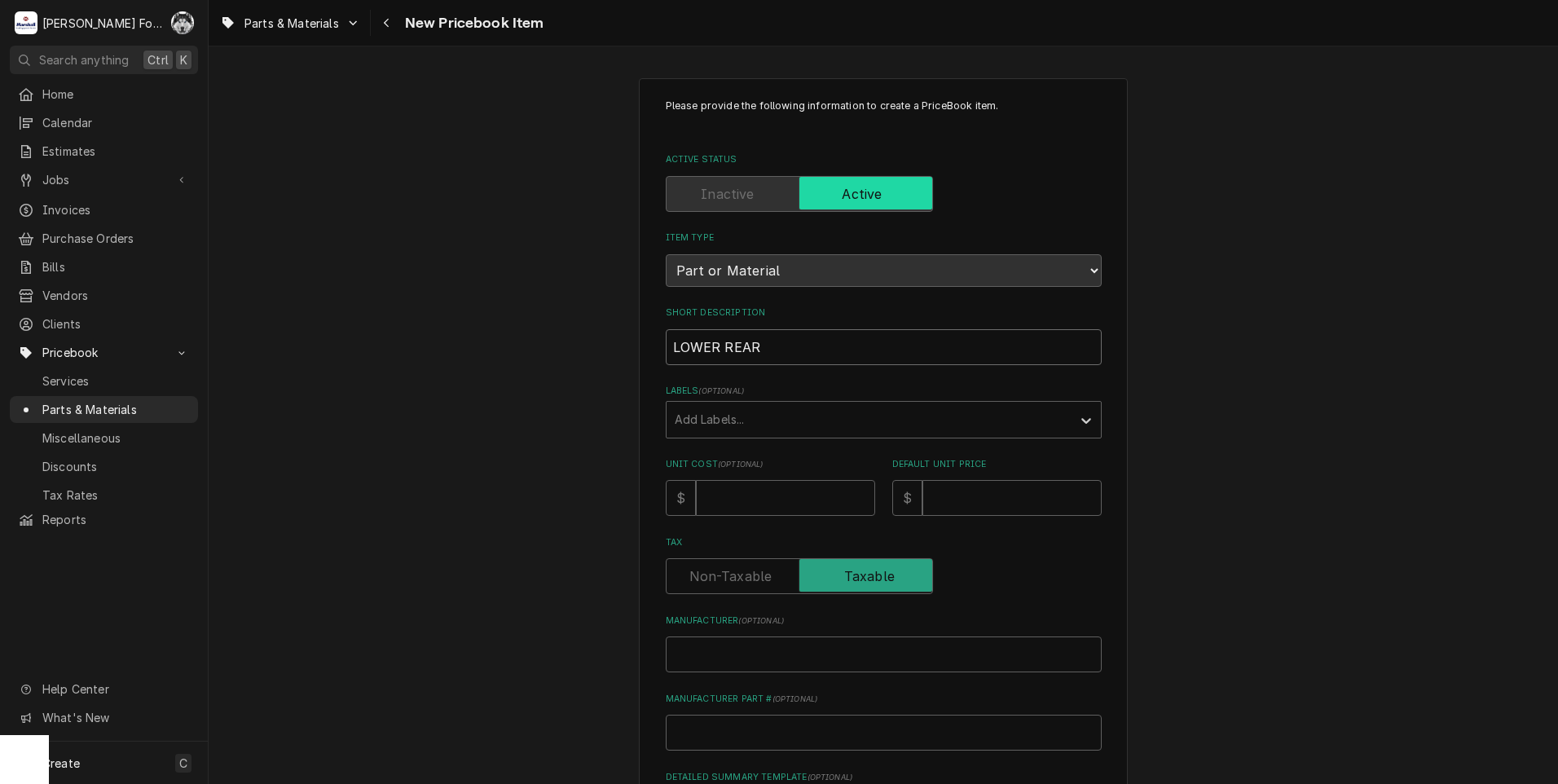
type textarea "x"
type input "LOWER REAR PU"
type textarea "x"
type input "LOWER REAR PUL"
type textarea "x"
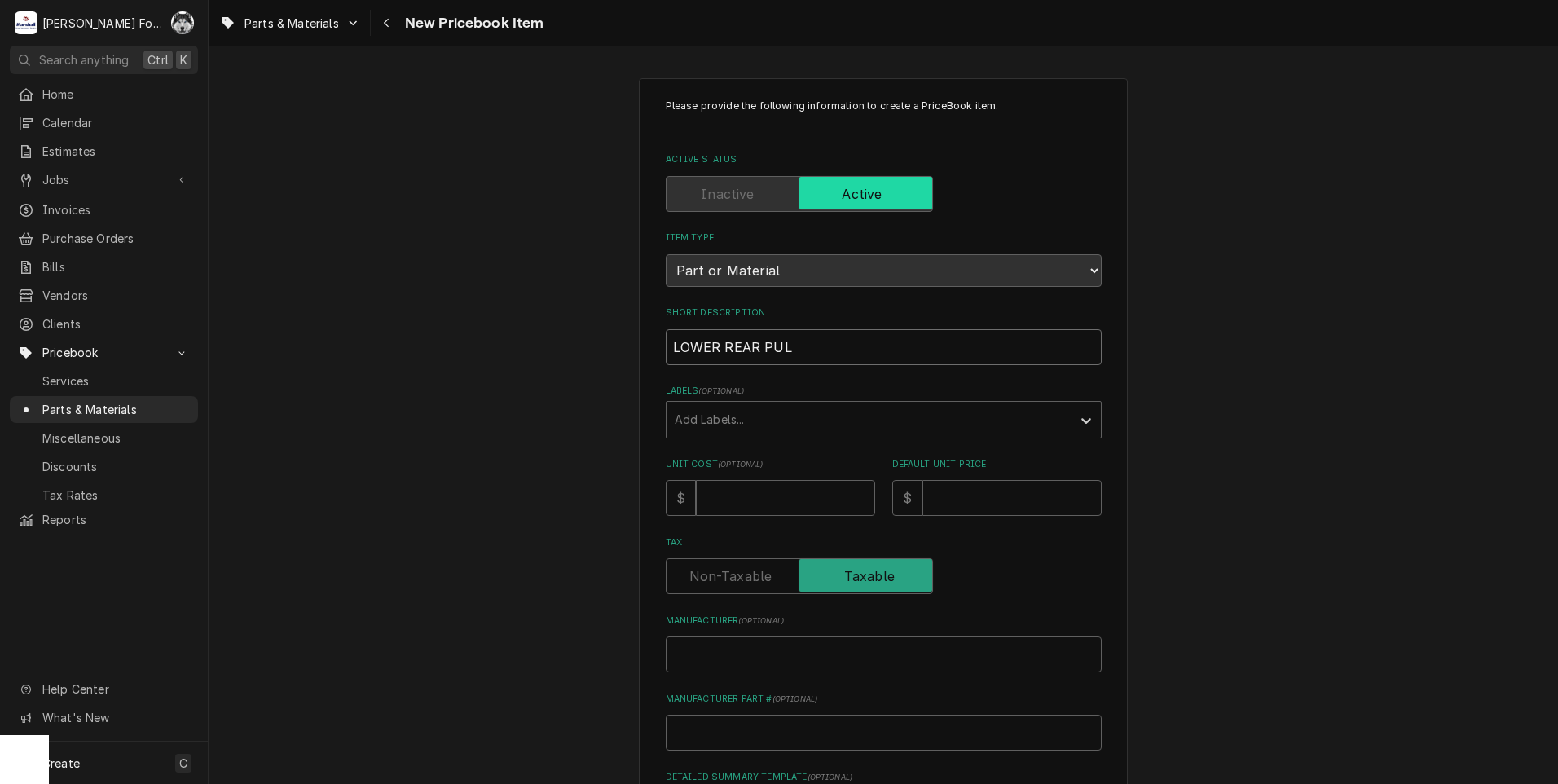
type input "LOWER REAR PULL"
type textarea "x"
type input "LOWER REAR PULLE"
type textarea "x"
type input "LOWER REAR PULLEY"
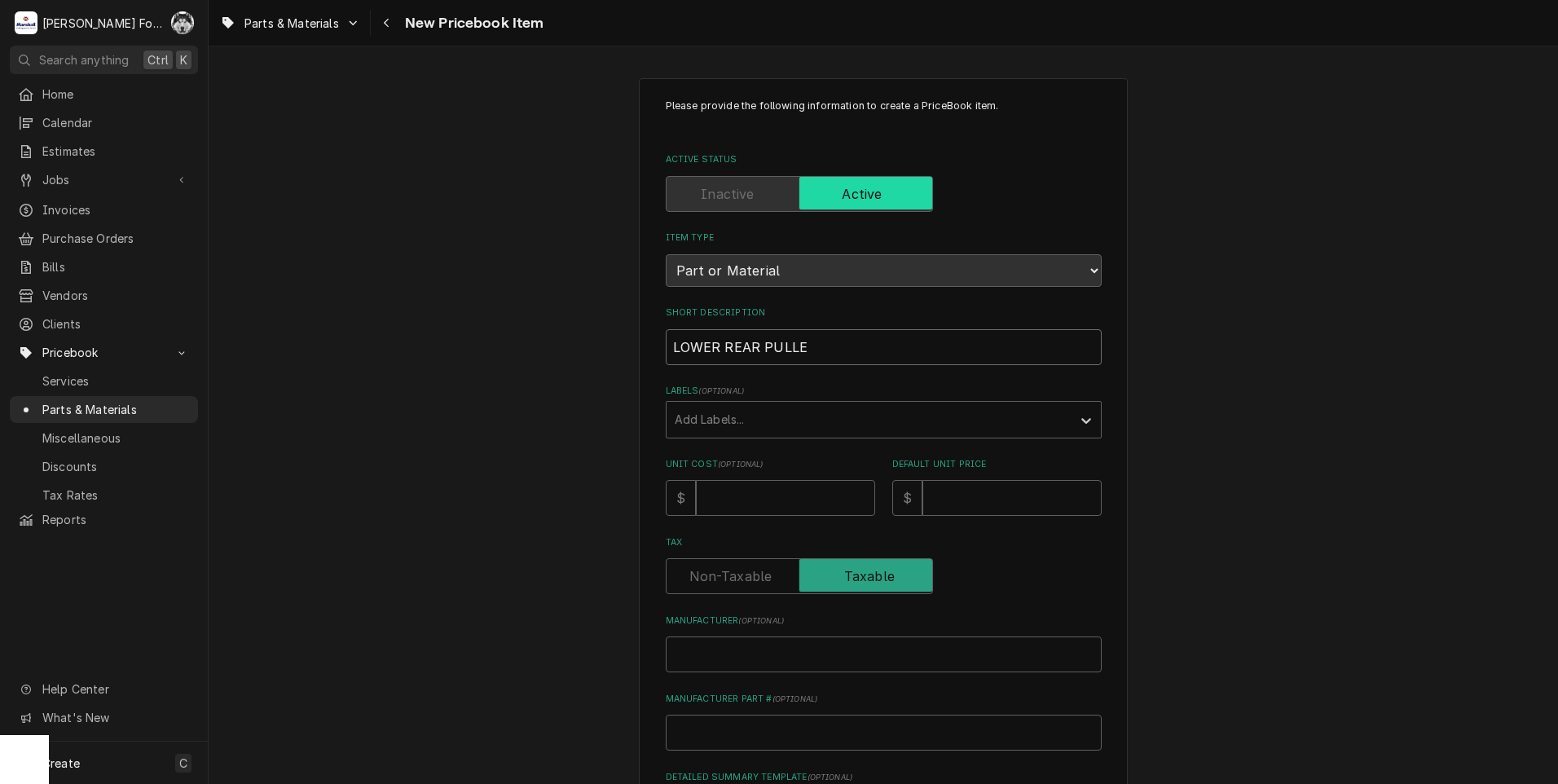
type textarea "x"
type input "LOWER REAR PULLEY"
type textarea "x"
type input "LOWER REAR PULLEY A"
type textarea "x"
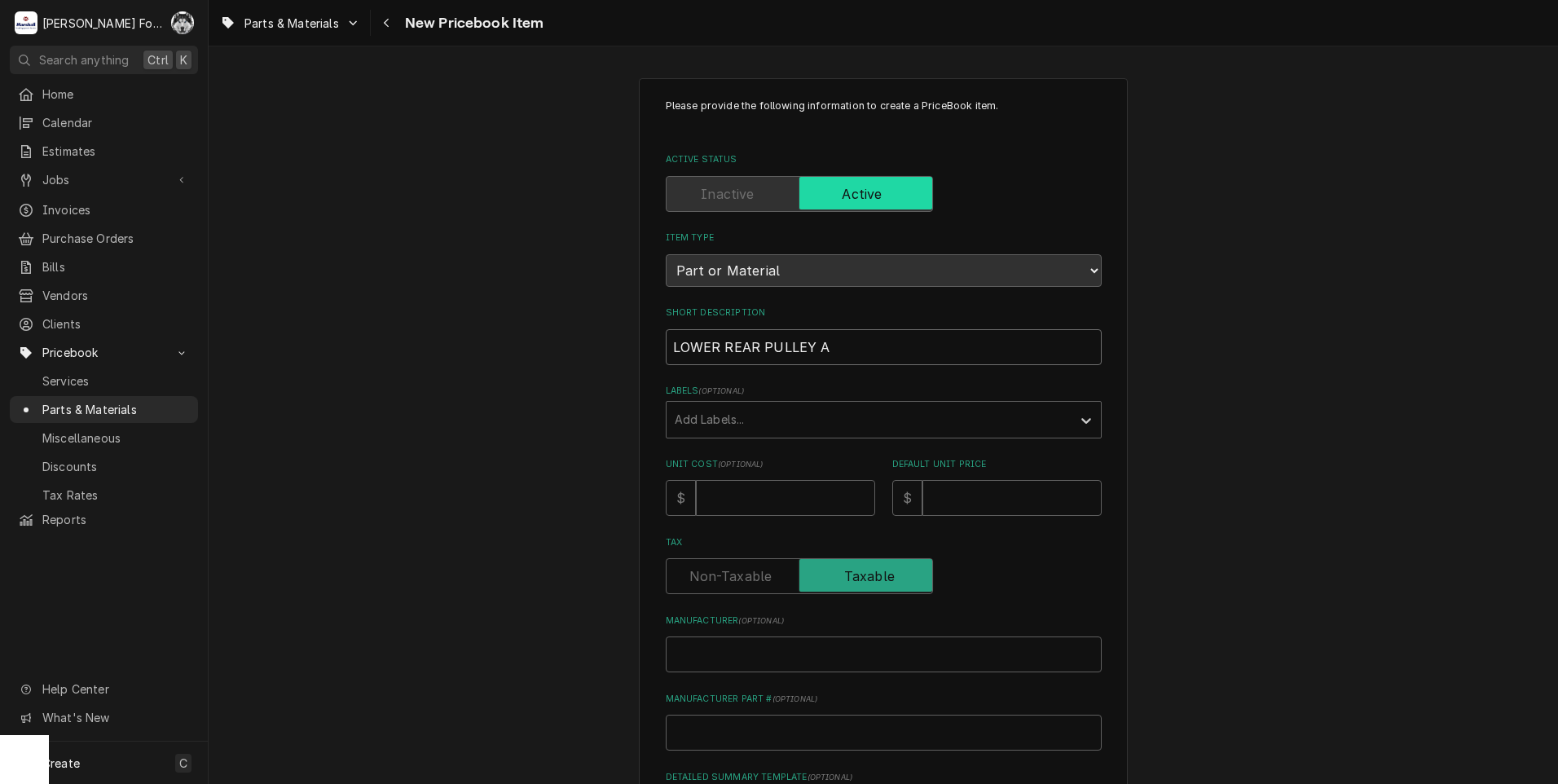
type input "LOWER REAR PULLEY AS"
type textarea "x"
type input "LOWER REAR PULLEY ASS"
type textarea "x"
type input "LOWER REAR PULLEY ASSE"
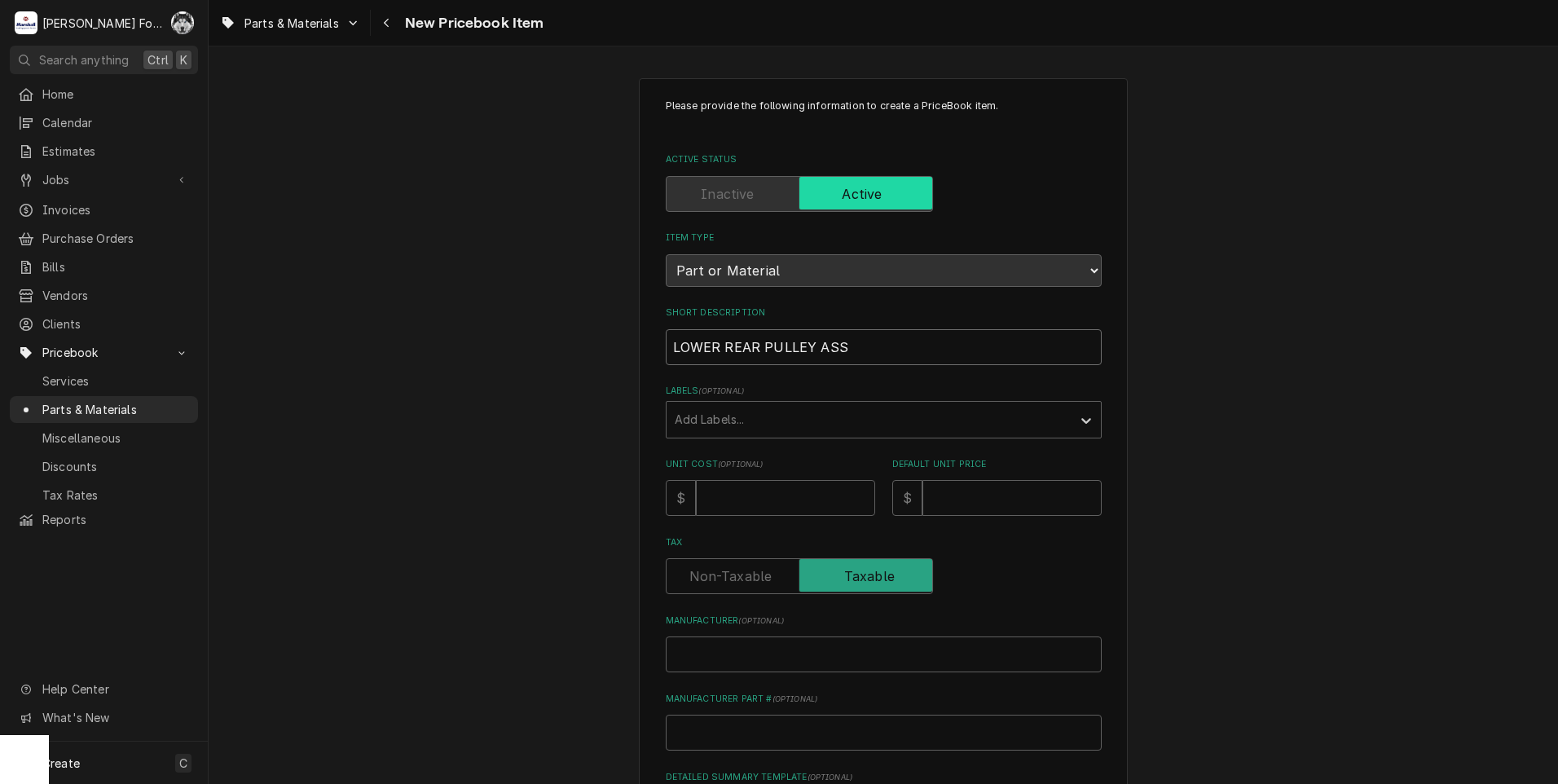
type textarea "x"
type input "LOWER REAR PULLEY ASSEM"
type textarea "x"
type input "LOWER REAR PULLEY ASSEMB"
type textarea "x"
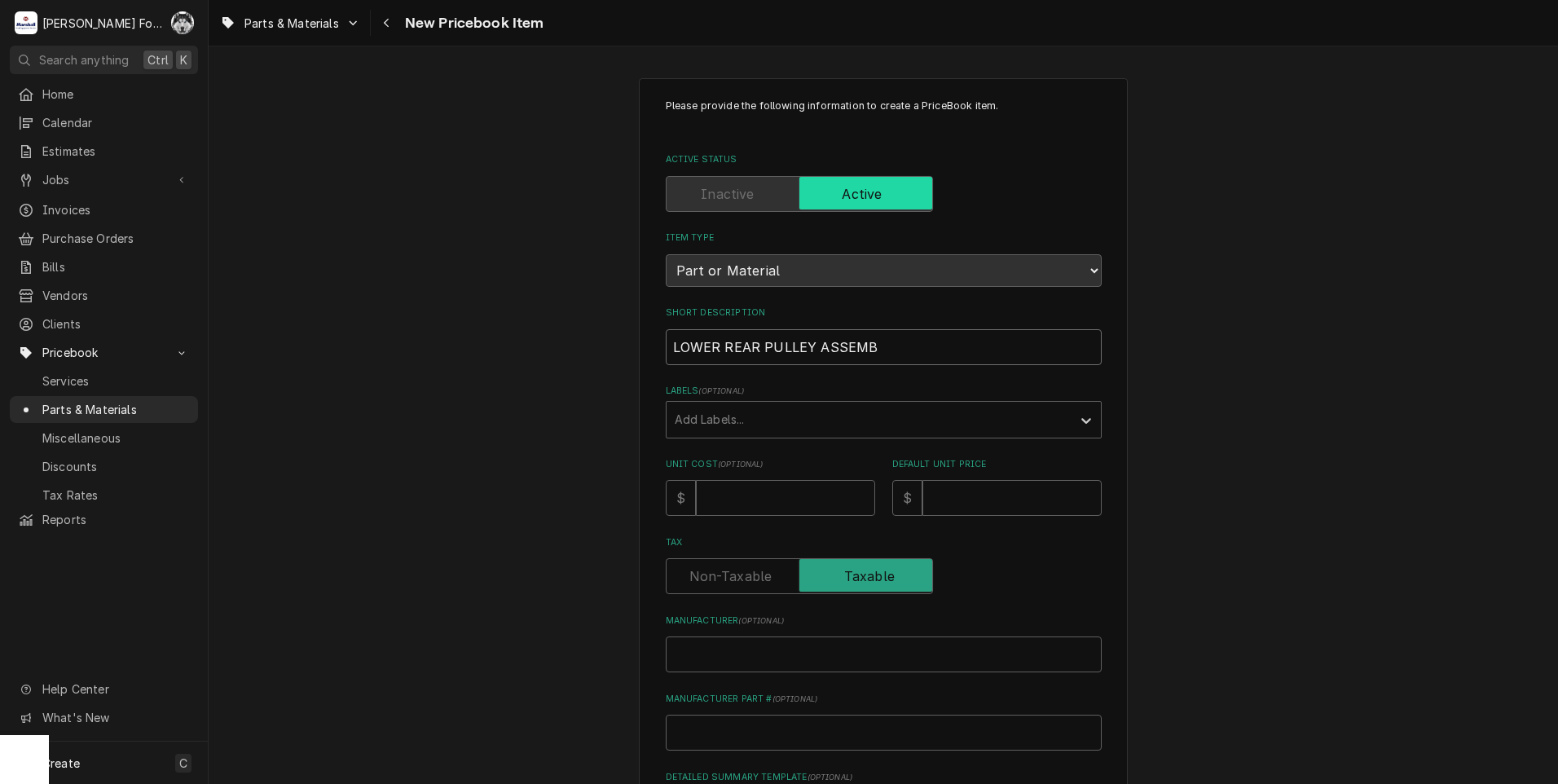
type input "LOWER REAR PULLEY ASSEMBL"
type textarea "x"
type input "LOWER REAR PULLEY ASSEMBLY"
type textarea "x"
type input "LOWER REAR PULLEY ASSEMBLY"
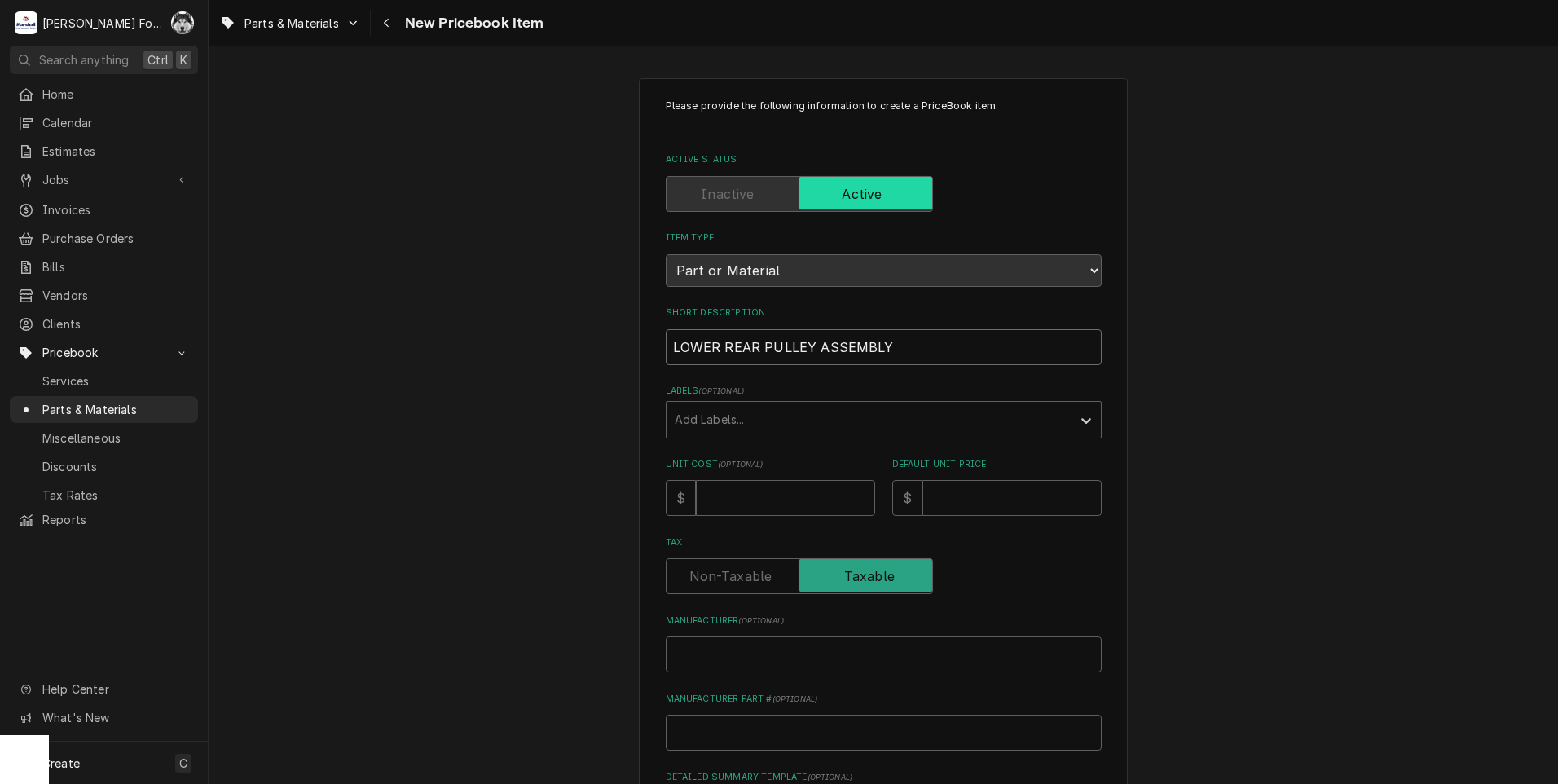
type textarea "x"
type input "LOWER REAR PULLEY ASSEMBLY ("
type textarea "x"
type input "LOWER REAR PULLEY ASSEMBLY (G"
type textarea "x"
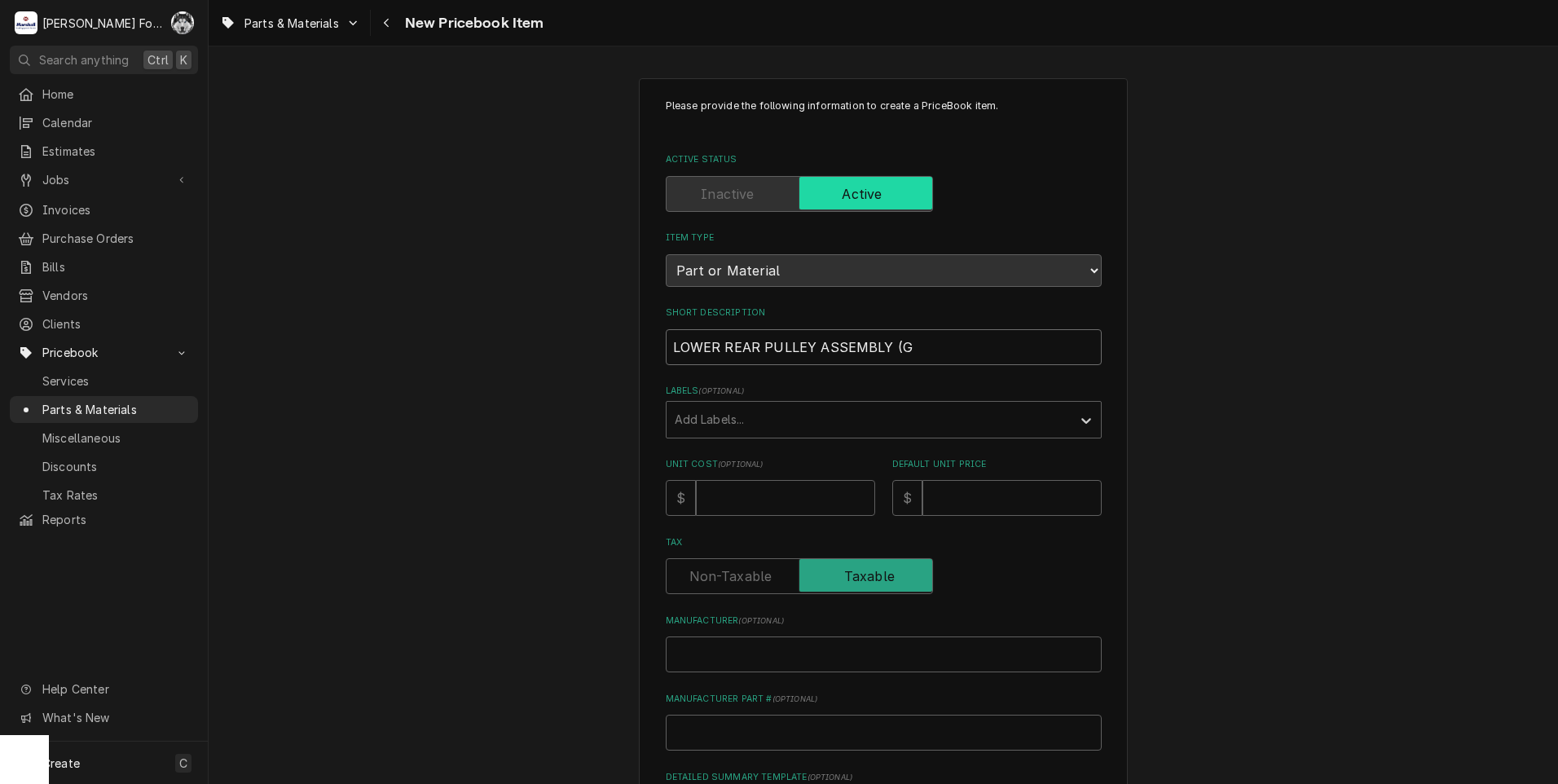
type input "LOWER REAR PULLEY ASSEMBLY (GL"
type textarea "x"
type input "LOWER REAR PULLEY ASSEMBLY (GLO"
type textarea "x"
type input "LOWER REAR PULLEY ASSEMBLY (GLOB"
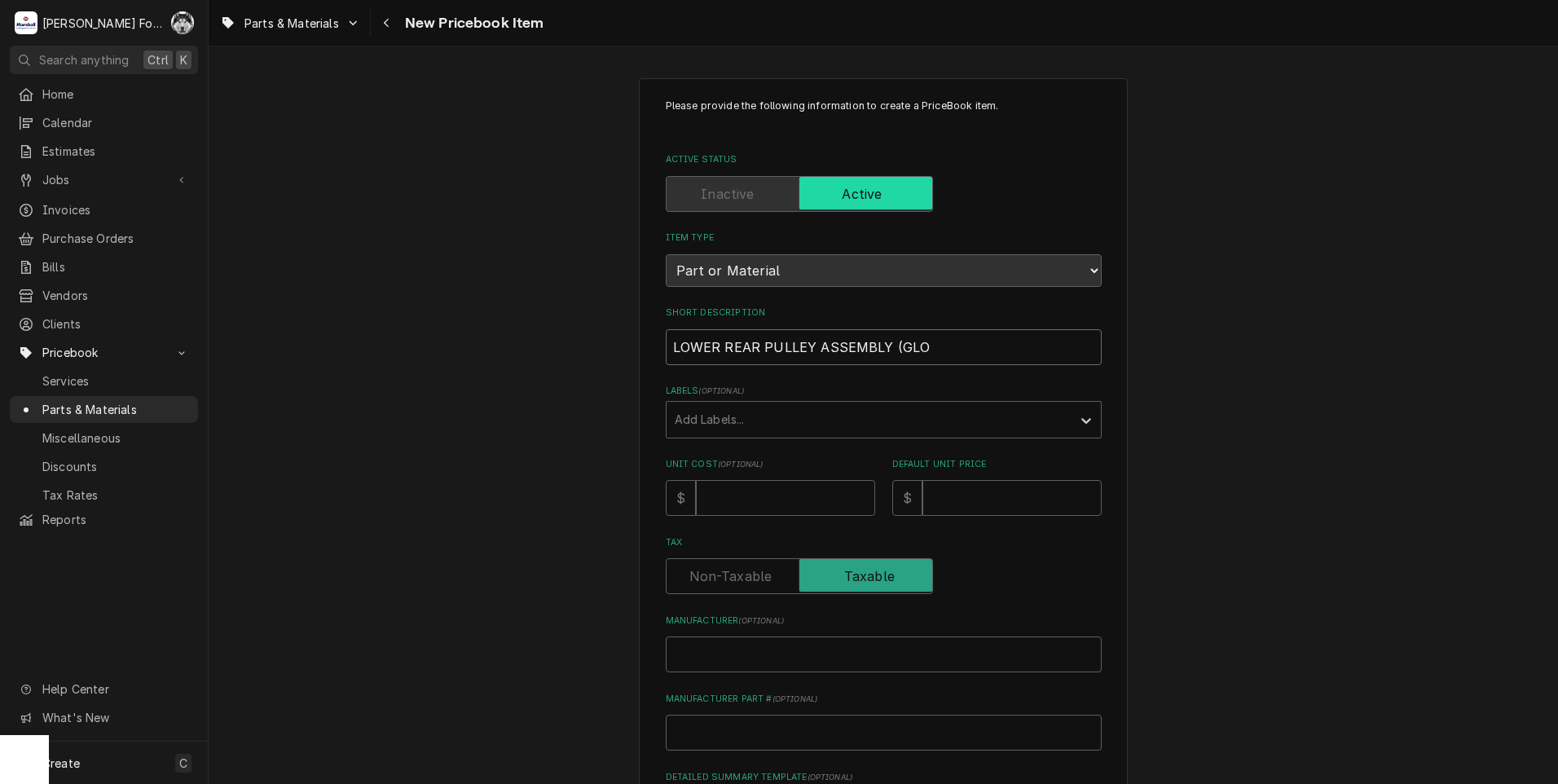
type textarea "x"
type input "LOWER REAR PULLEY ASSEMBLY (GLOBE"
type textarea "x"
type input "LOWER REAR PULLEY ASSEMBLY (GLOBE)"
type textarea "x"
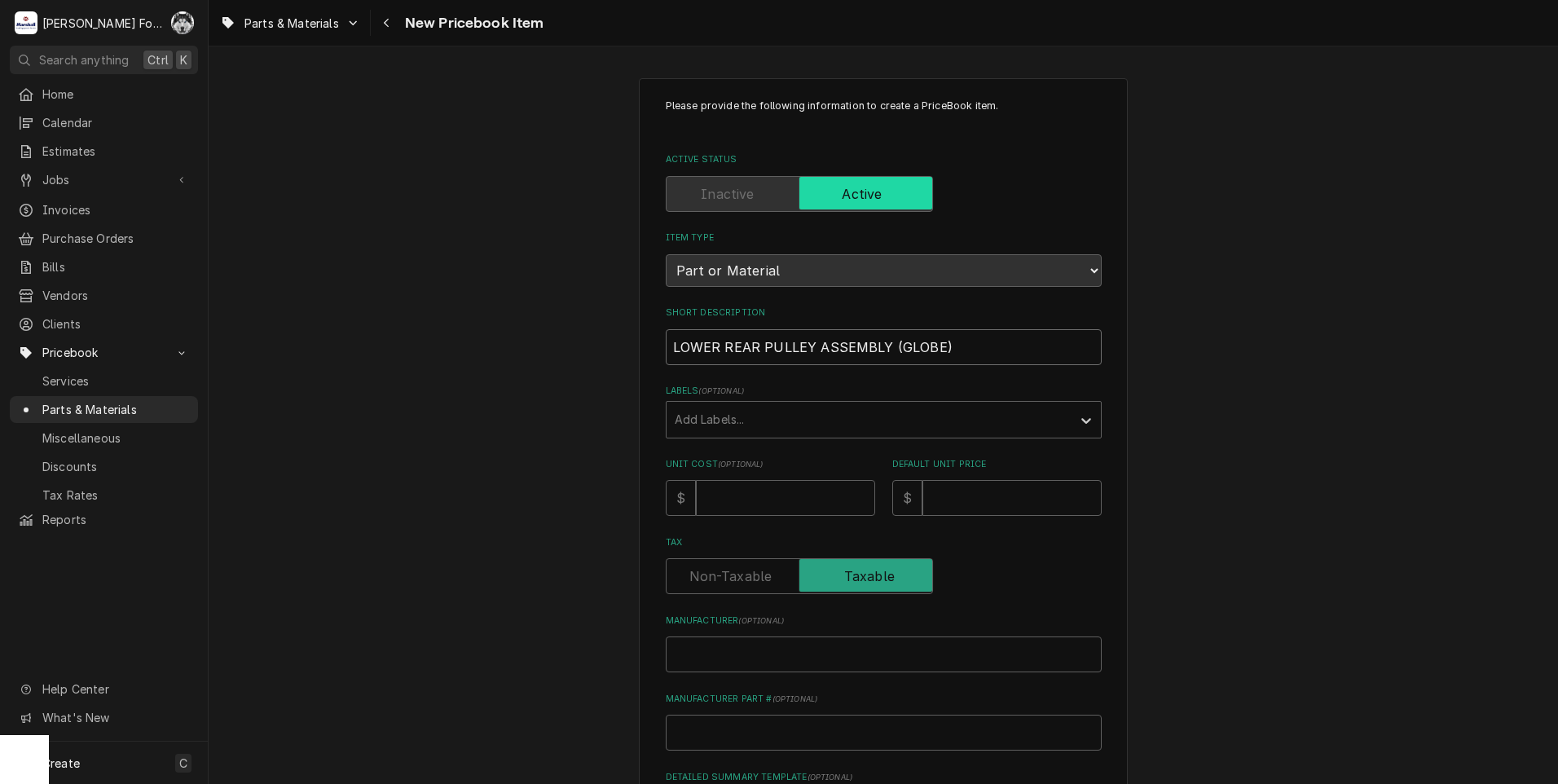
type input "LOWER REAR PULLEY ASSEMBLY (GLOBE)"
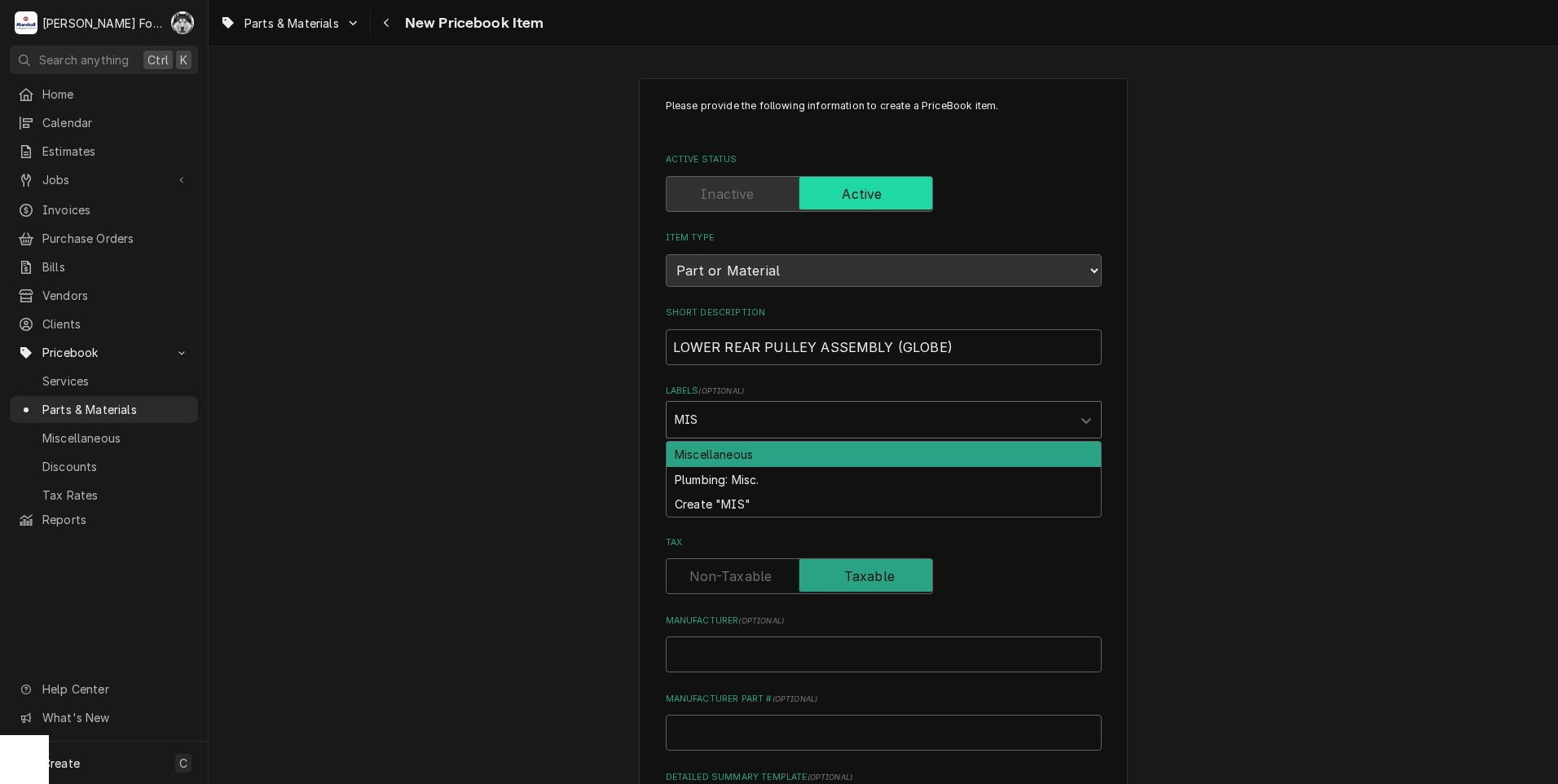
type input "MISC"
type textarea "x"
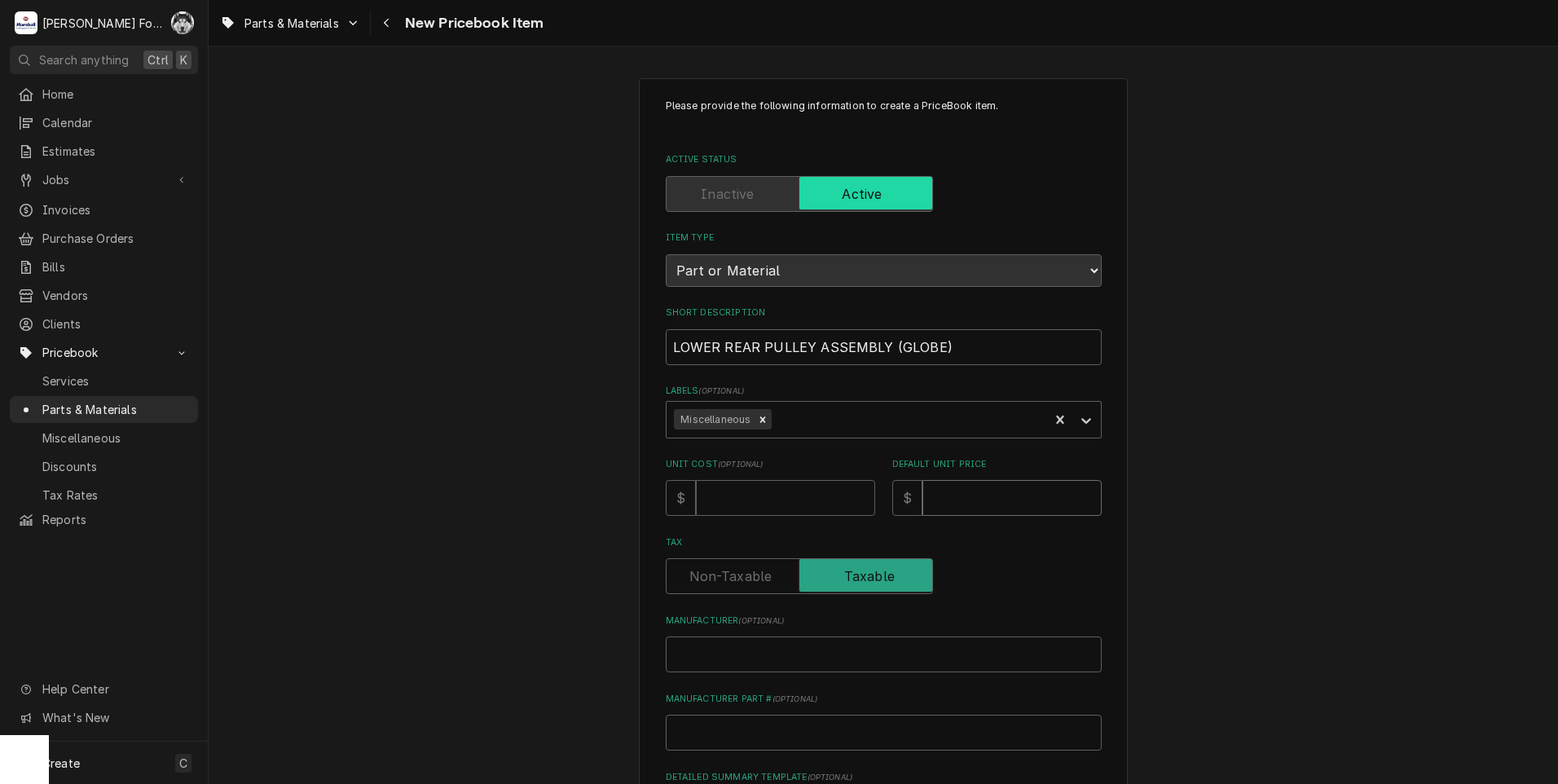
type input "1"
type textarea "x"
type input "14"
type textarea "x"
type input "146"
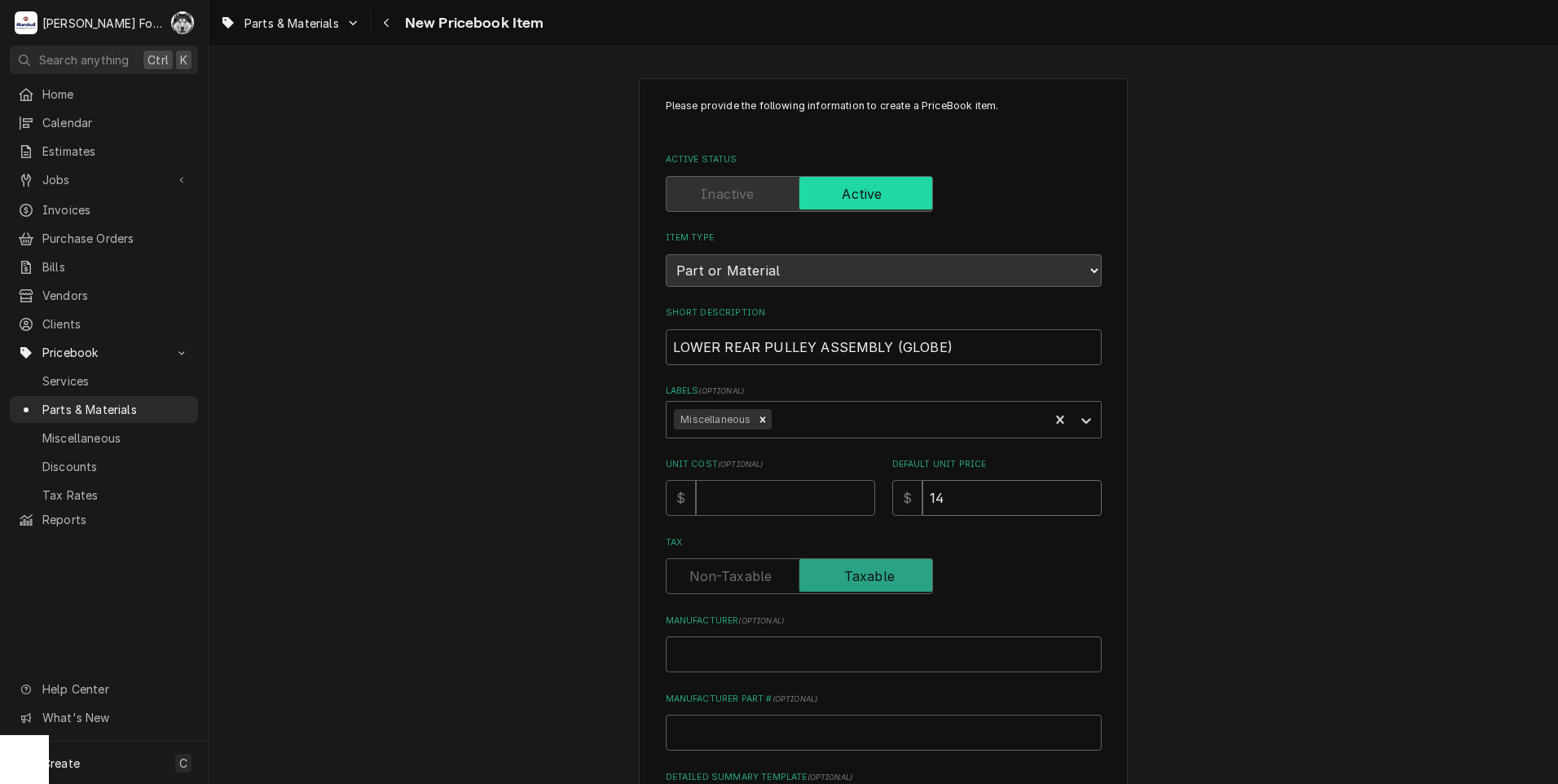
type textarea "x"
type input "1468"
type textarea "x"
type input "1468"
type input "G"
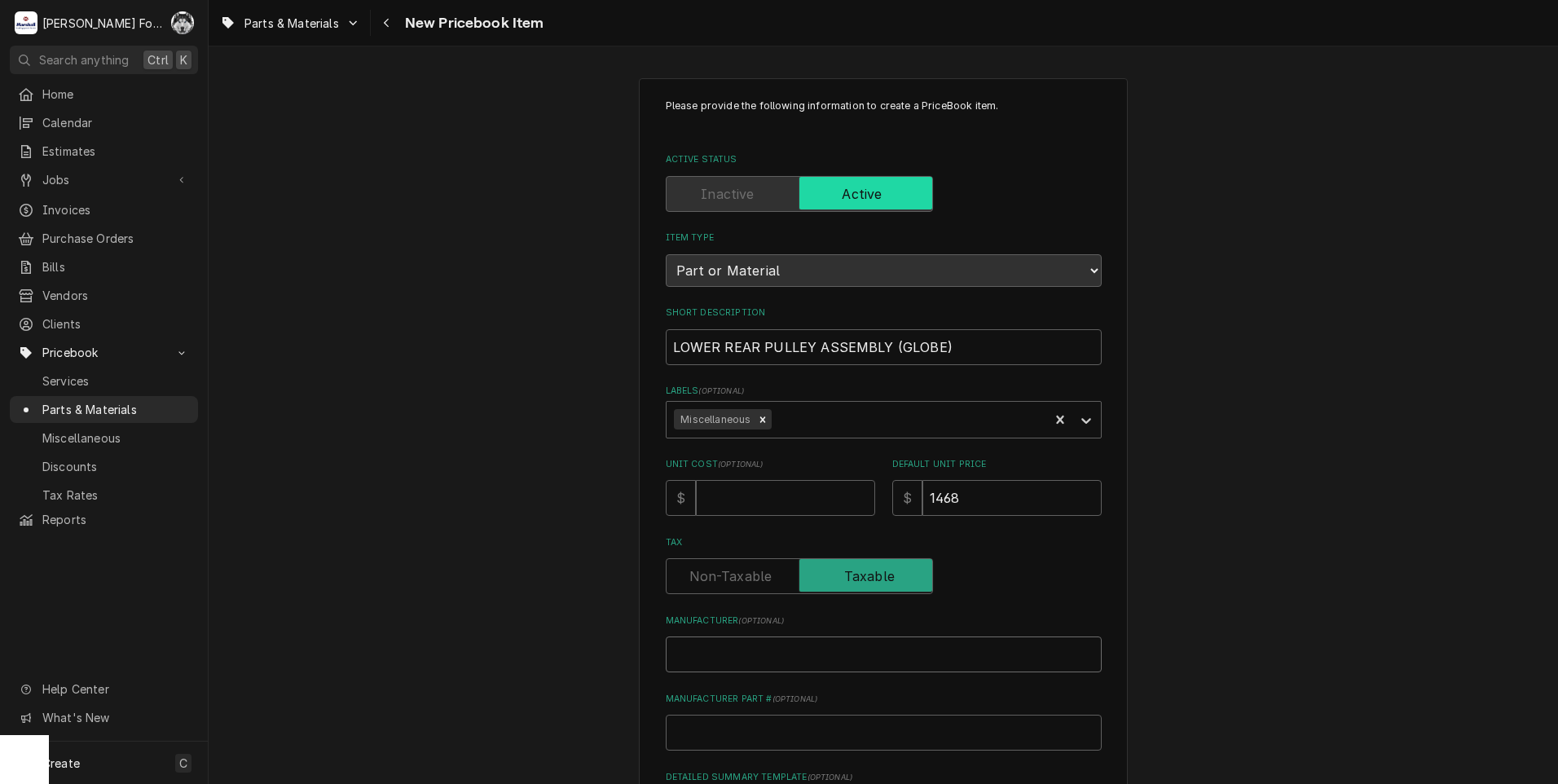
type textarea "x"
type input "GL"
type textarea "x"
type input "GLO"
type textarea "x"
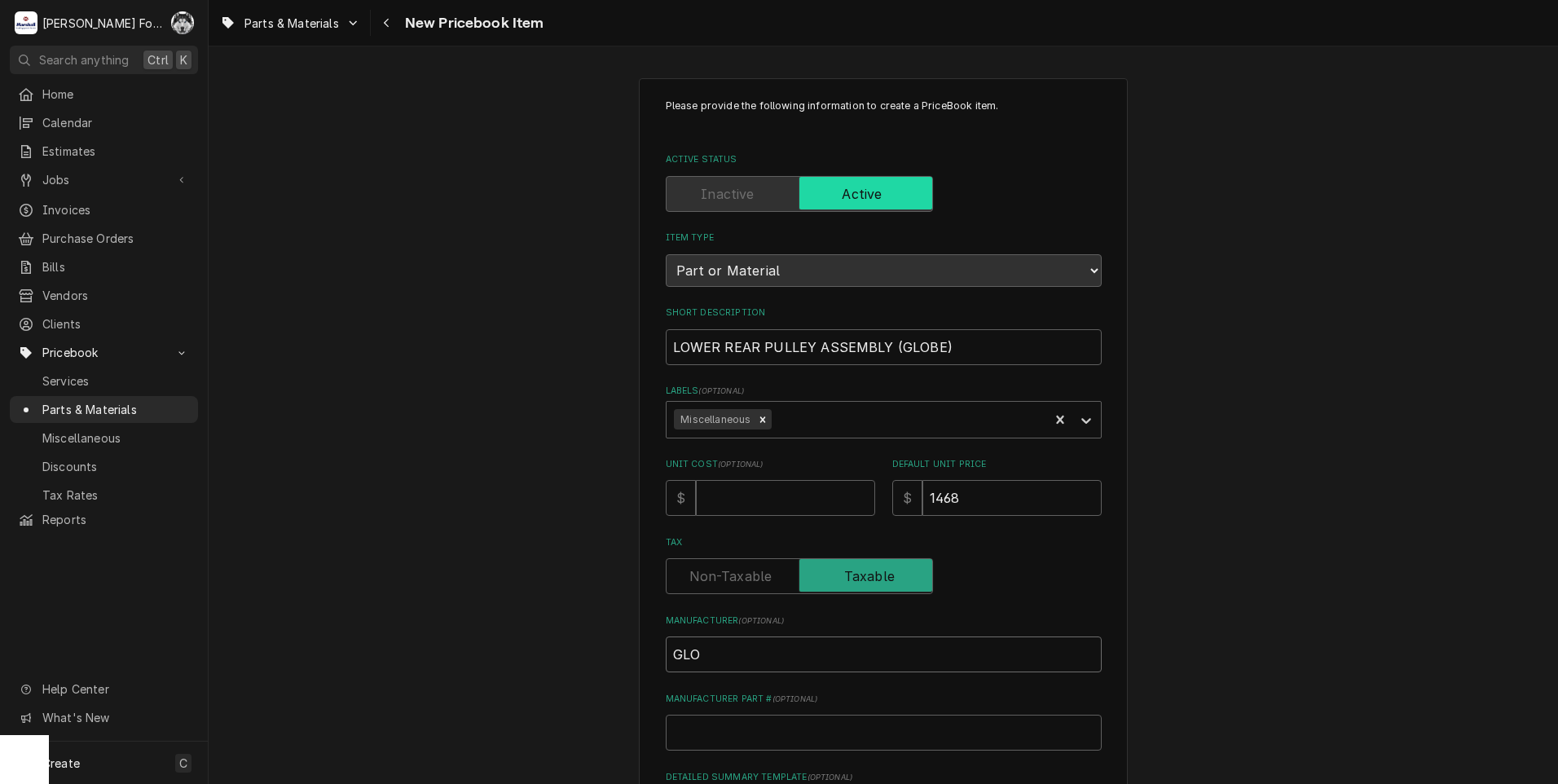
type input "GLOB"
type textarea "x"
type input "GLOBE"
type textarea "x"
type input "GLOBE"
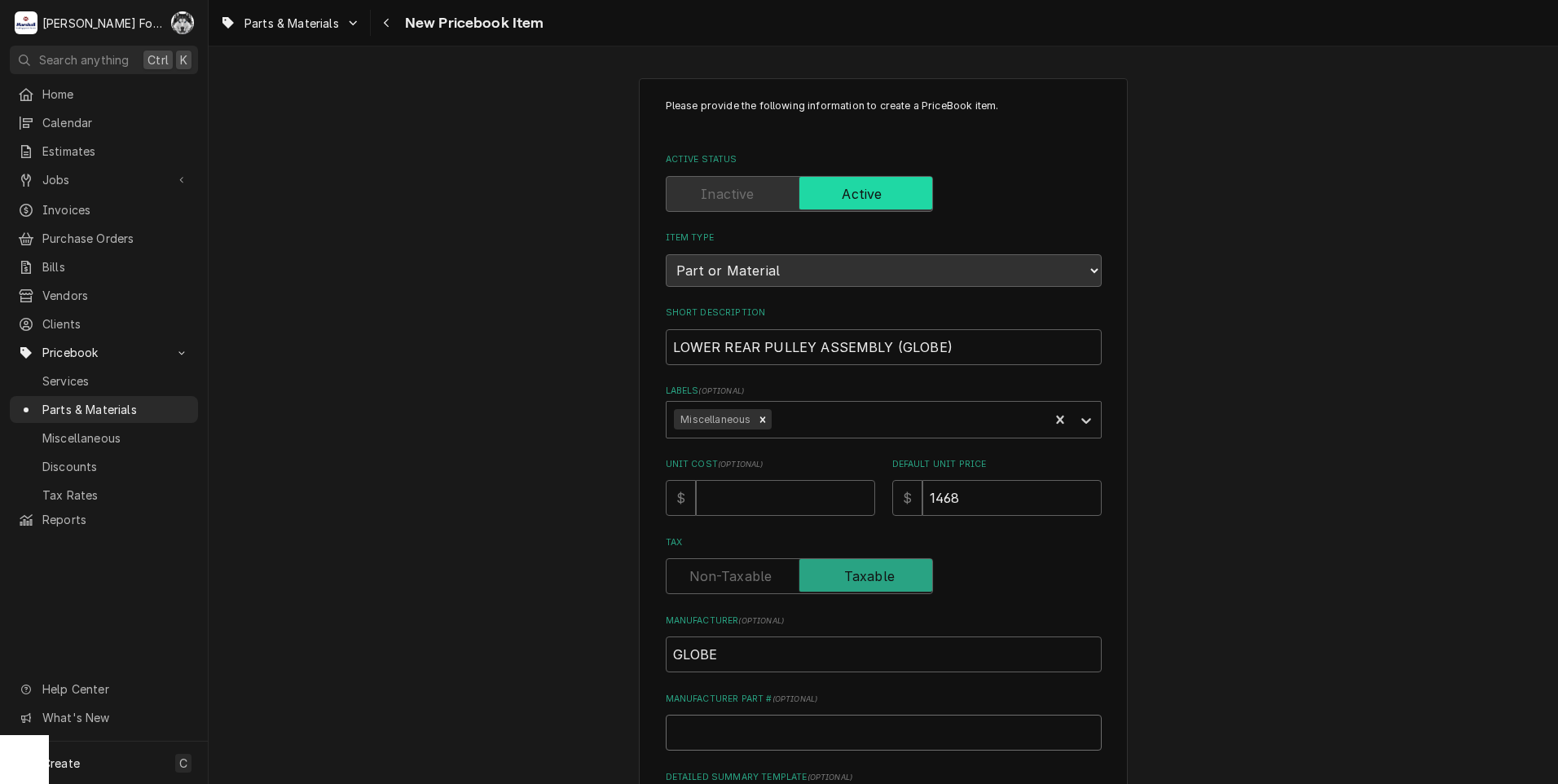
type input "P"
type textarea "x"
type input "P0"
type textarea "x"
type input "P01"
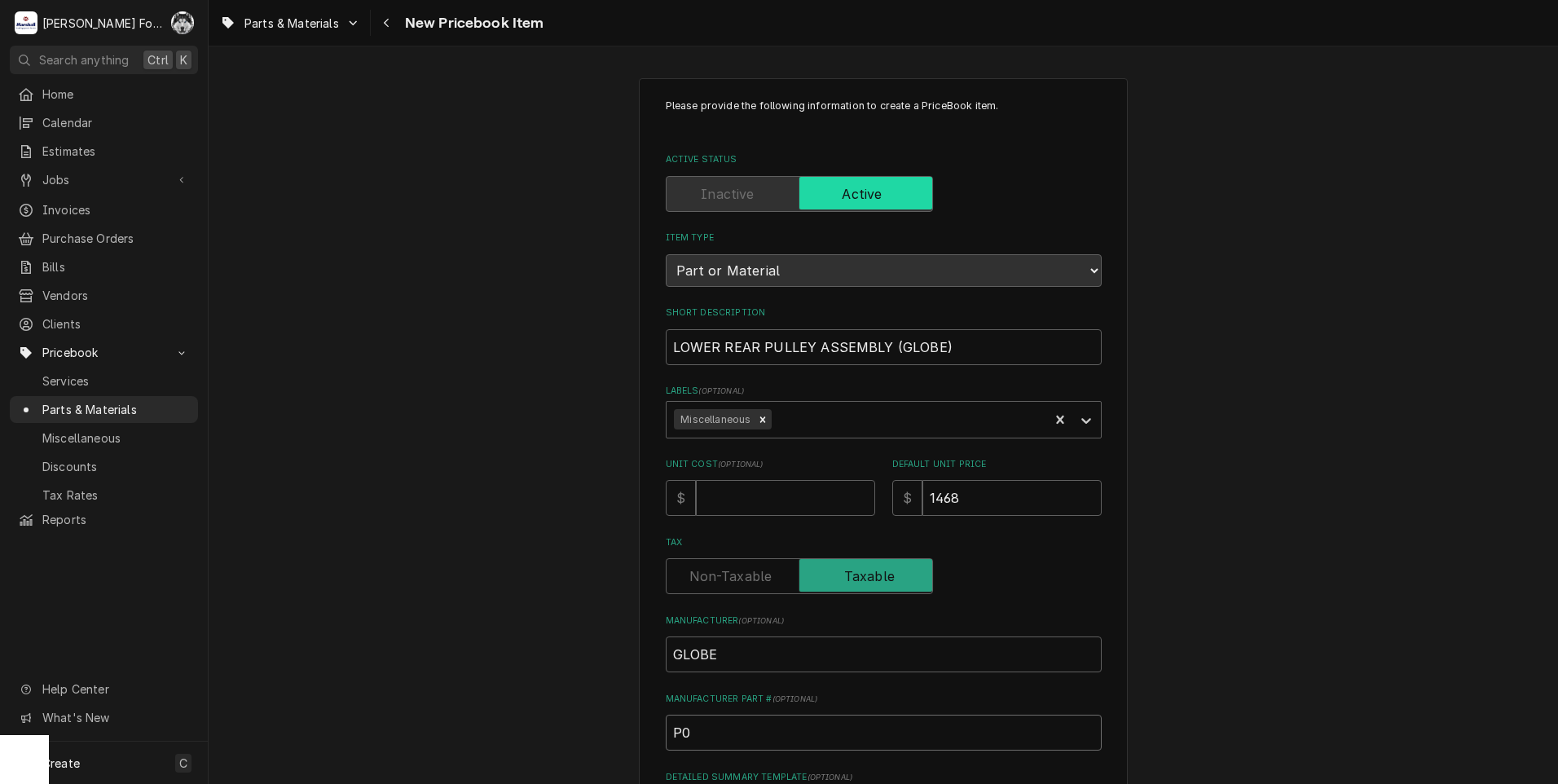
type textarea "x"
type input "P010"
type textarea "x"
type input "P0106"
type textarea "x"
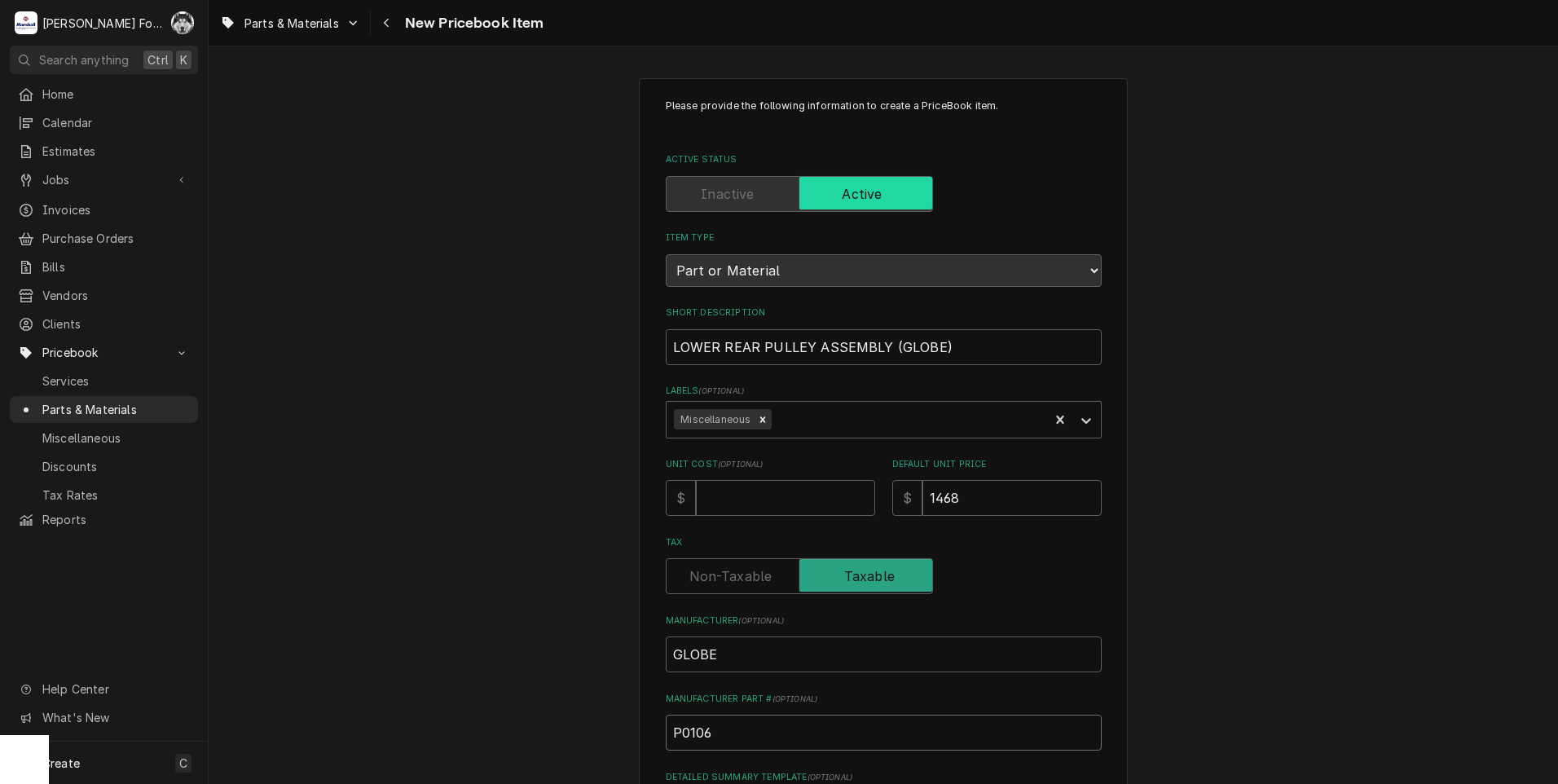
type input "P01063"
type textarea "x"
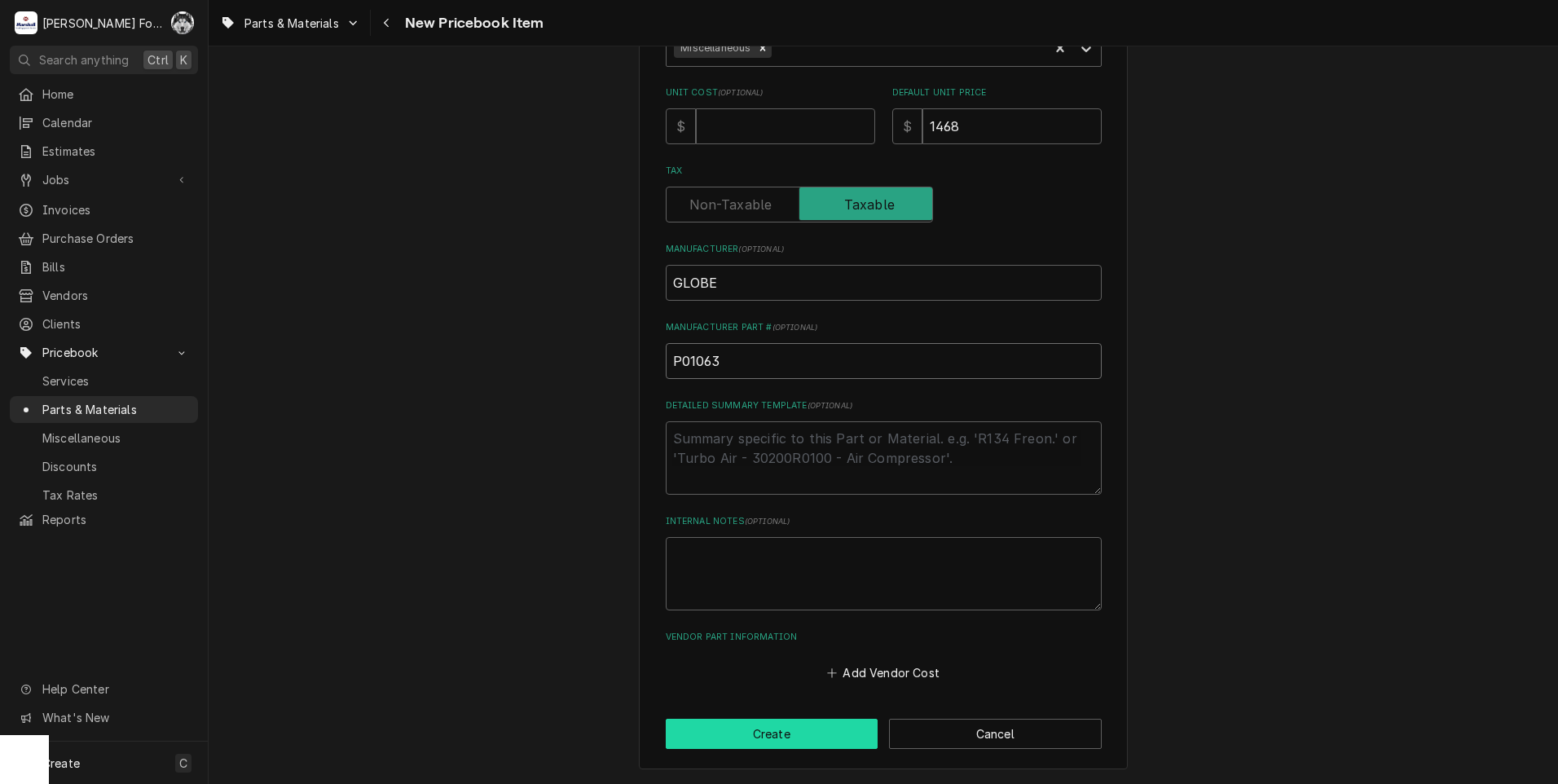
type input "P01063"
click at [789, 738] on button "Create" at bounding box center [771, 733] width 212 height 30
type textarea "x"
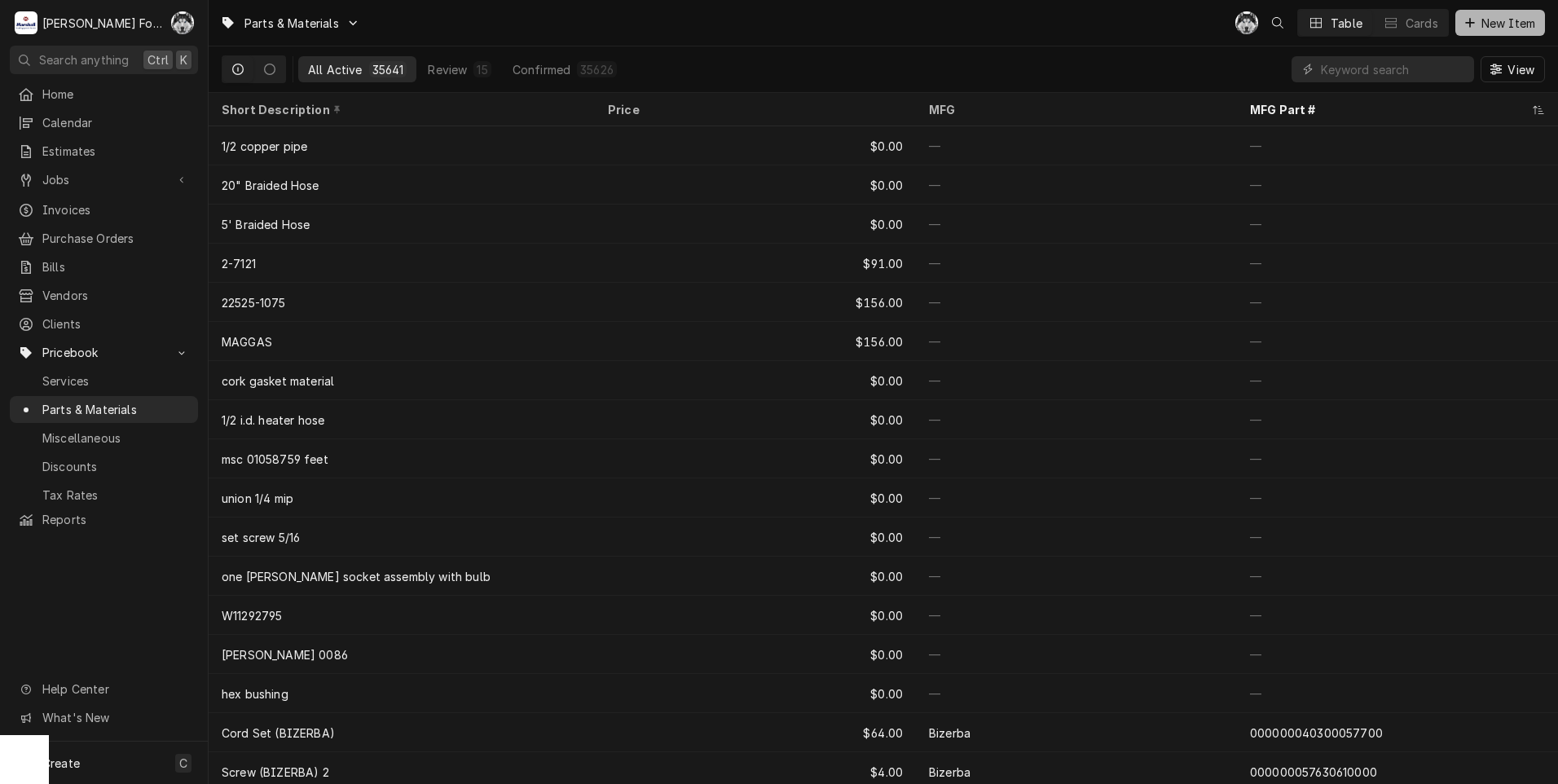
click at [1513, 26] on span "New Item" at bounding box center [1508, 23] width 61 height 17
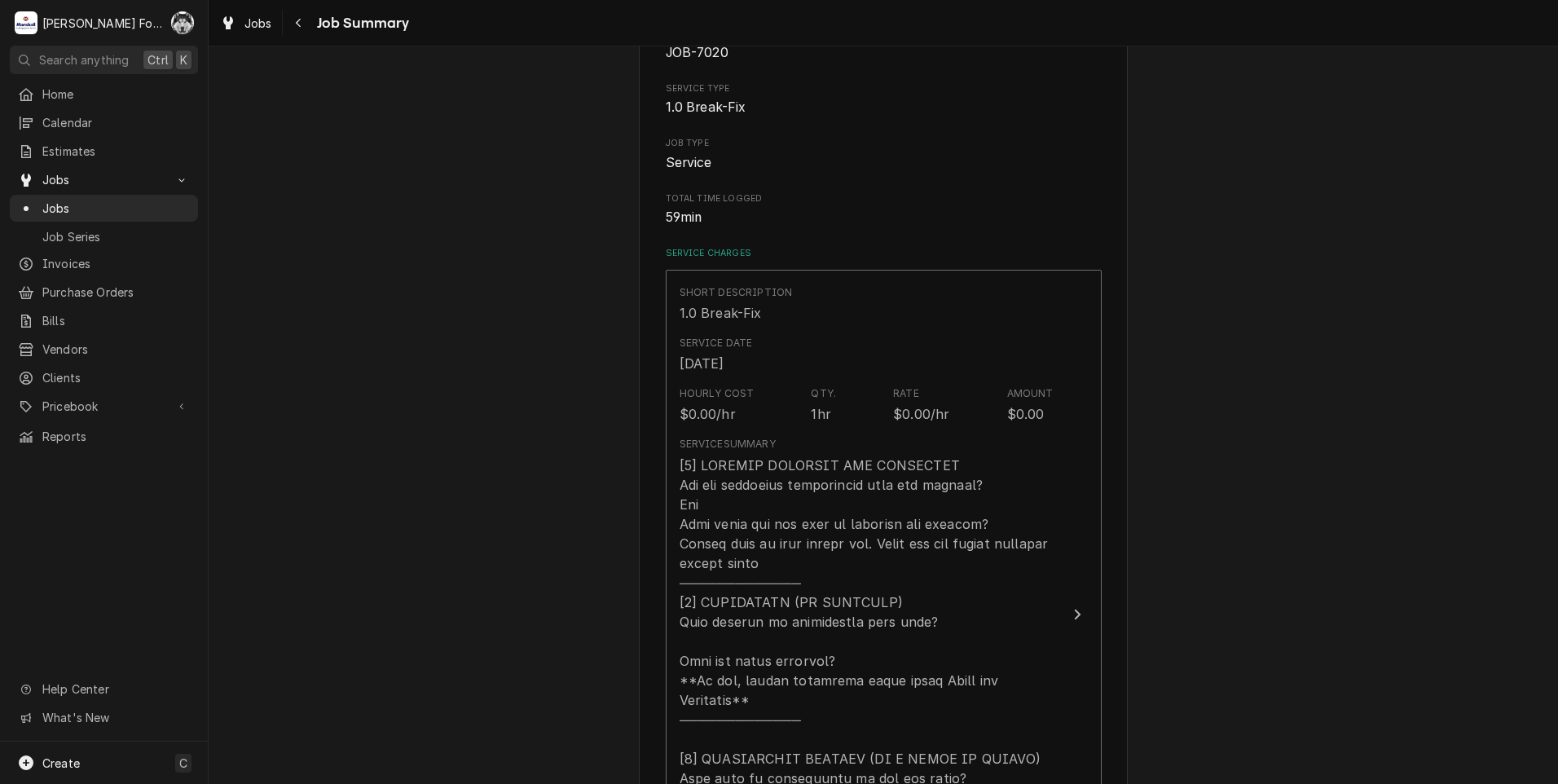
scroll to position [570, 0]
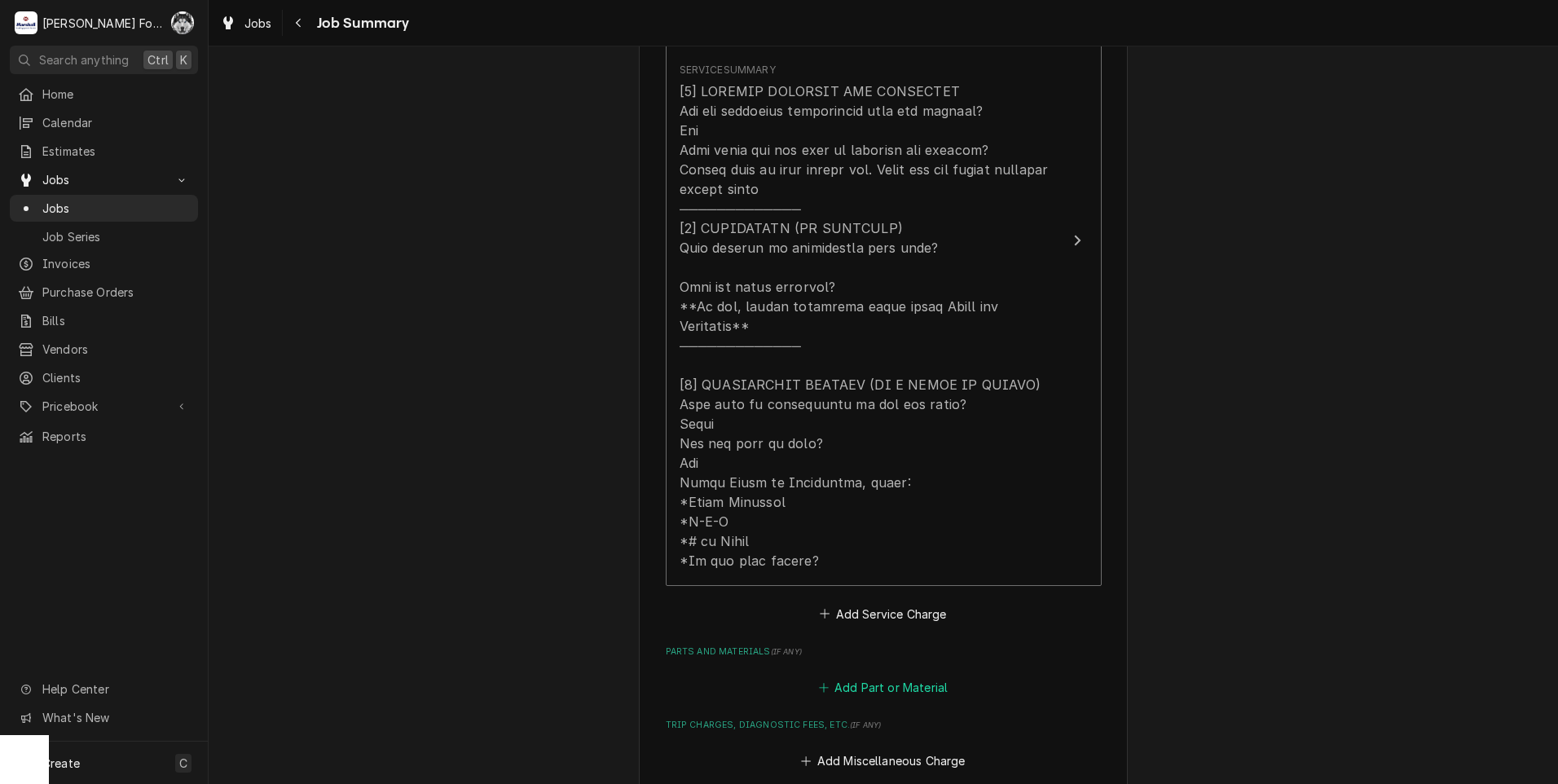
click at [878, 676] on button "Add Part or Material" at bounding box center [883, 687] width 135 height 23
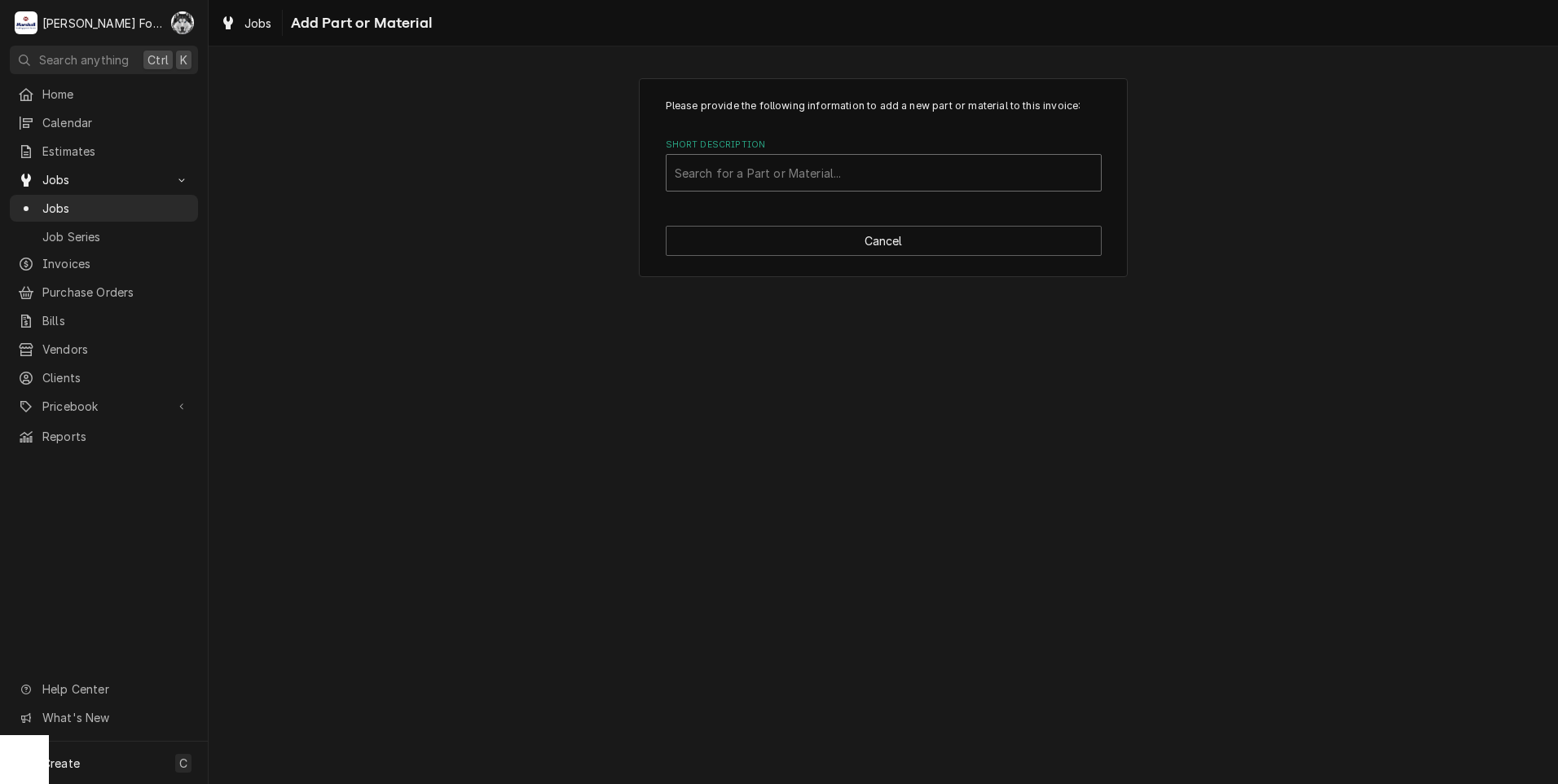
click at [850, 172] on div "Short Description" at bounding box center [883, 172] width 418 height 29
type input "P01057"
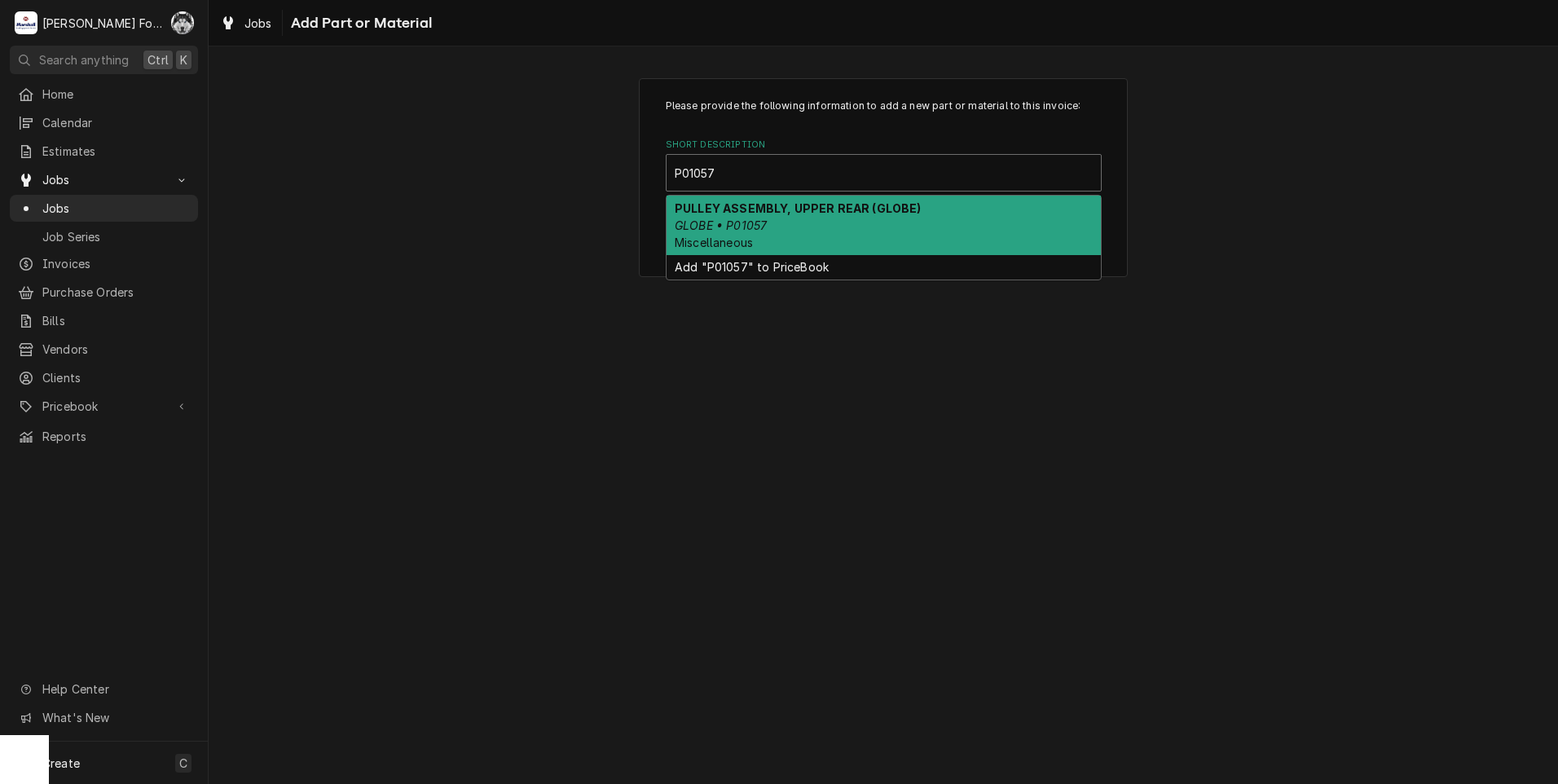
click at [806, 224] on div "PULLEY ASSEMBLY, UPPER REAR (GLOBE) GLOBE • P01057 Miscellaneous" at bounding box center [883, 225] width 434 height 60
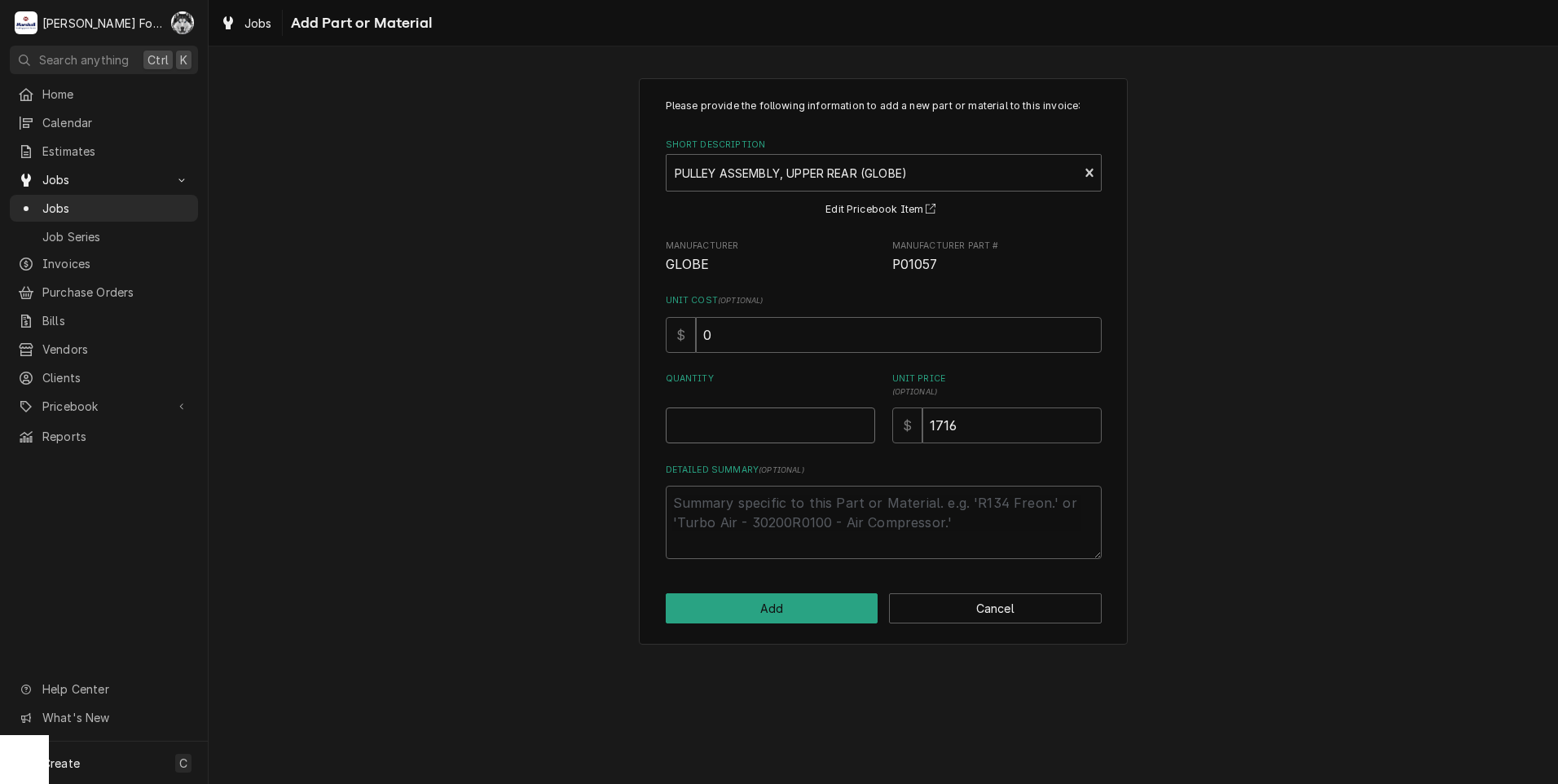
type textarea "x"
type input "0.5"
click at [864, 423] on input "0.5" at bounding box center [770, 425] width 210 height 36
type textarea "x"
type input "1"
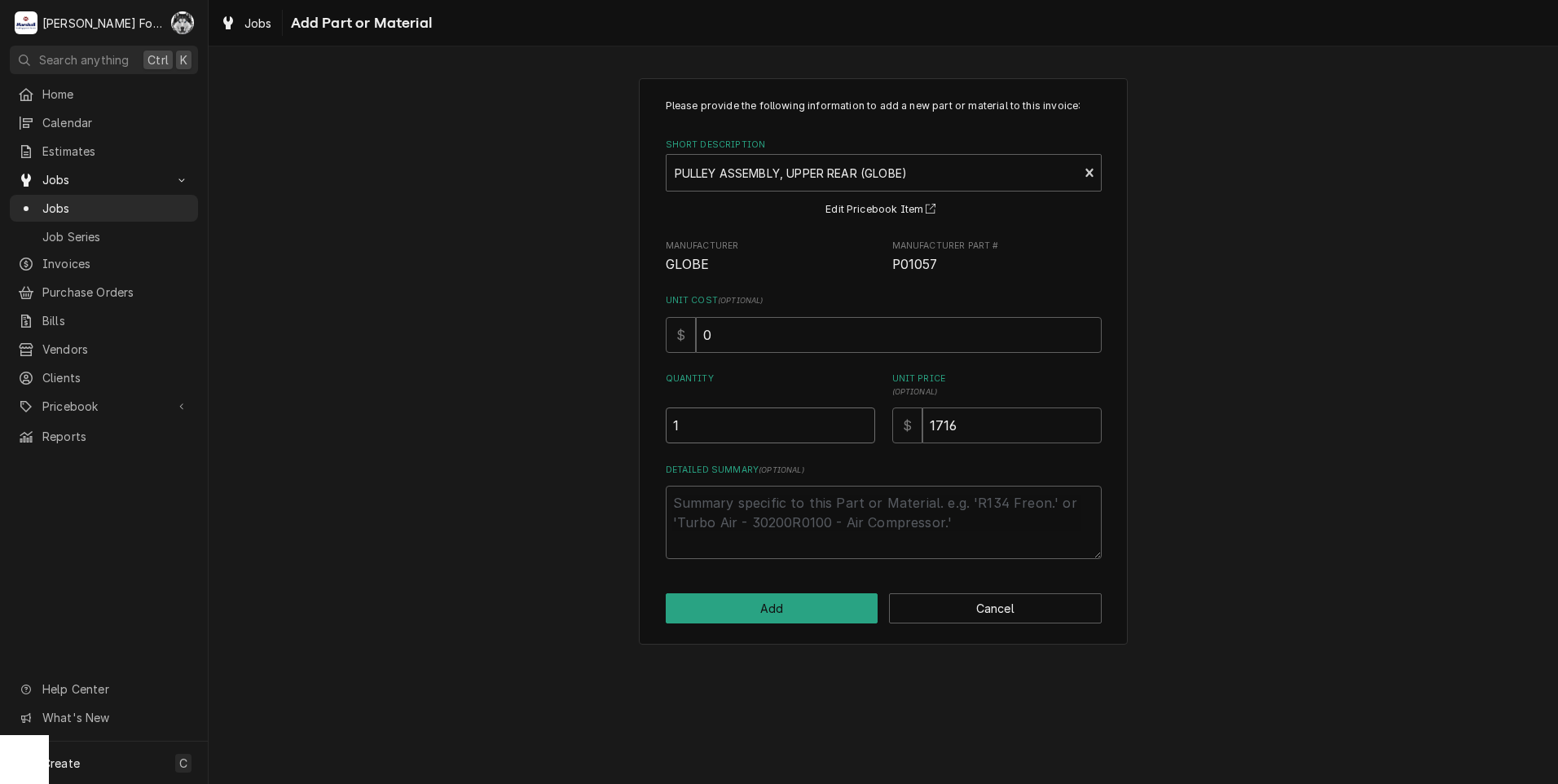
click at [864, 423] on input "1" at bounding box center [770, 425] width 210 height 36
click at [786, 608] on button "Add" at bounding box center [771, 608] width 212 height 30
type textarea "x"
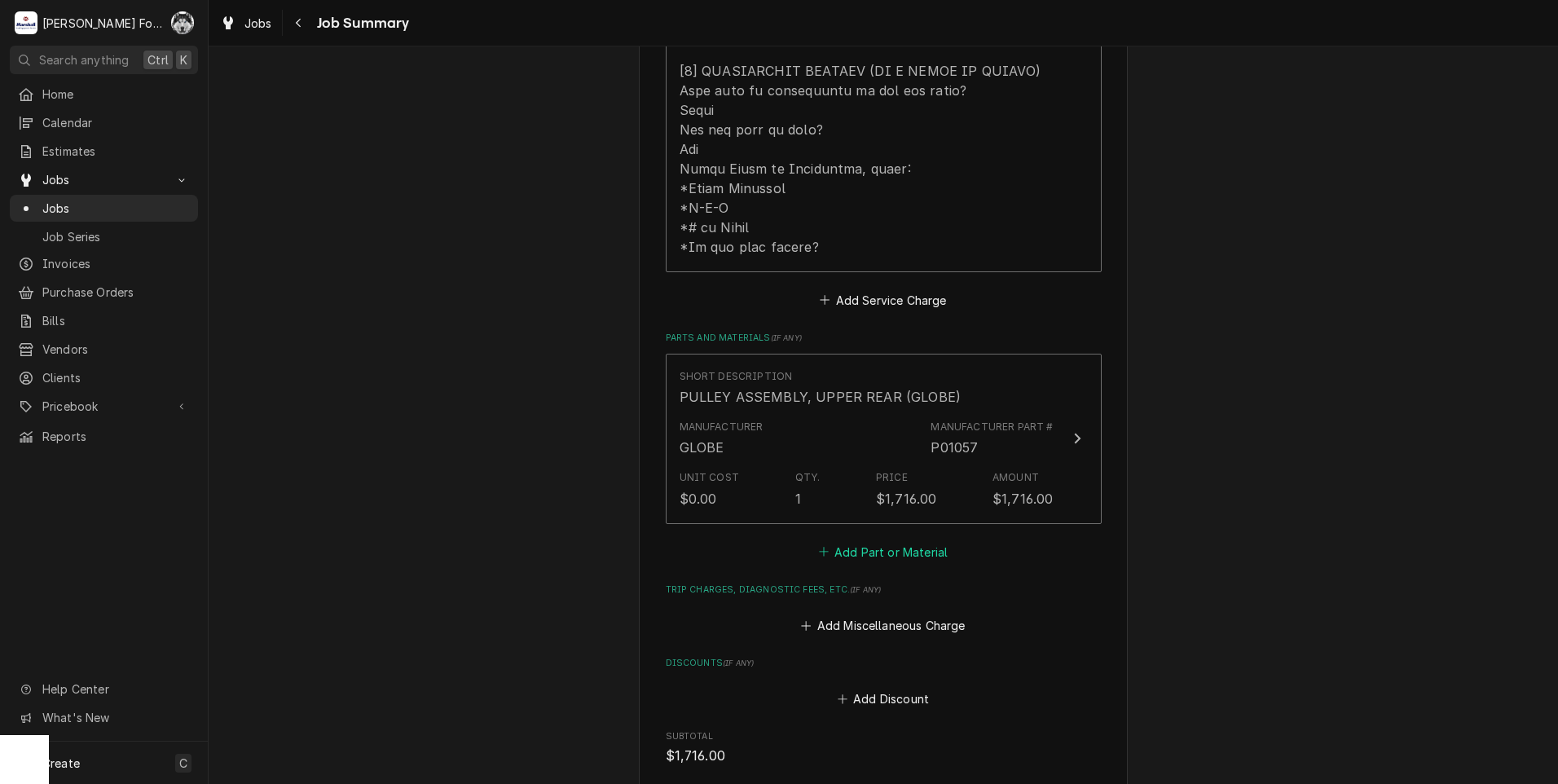
scroll to position [896, 0]
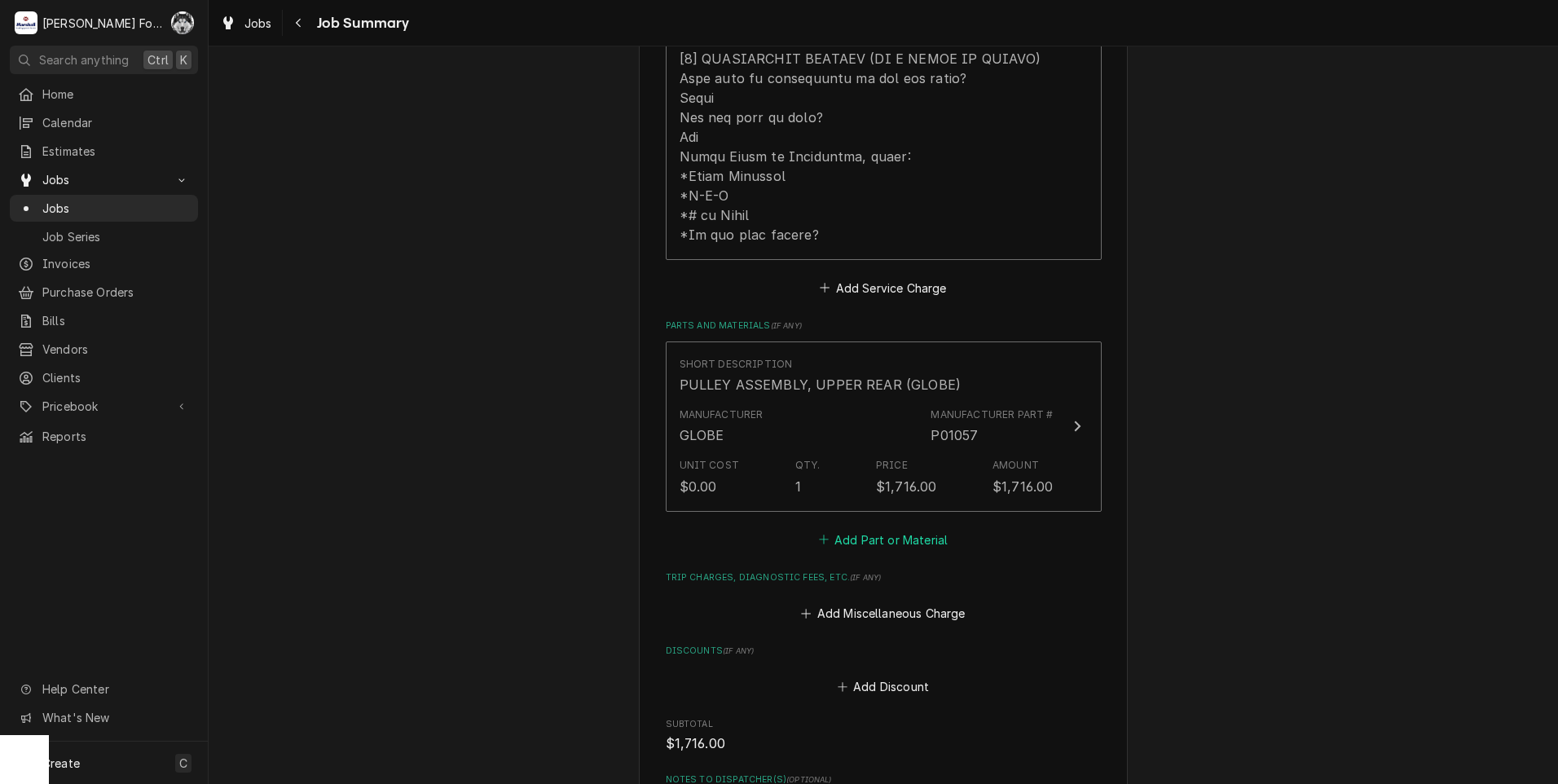
click at [880, 527] on button "Add Part or Material" at bounding box center [883, 539] width 135 height 23
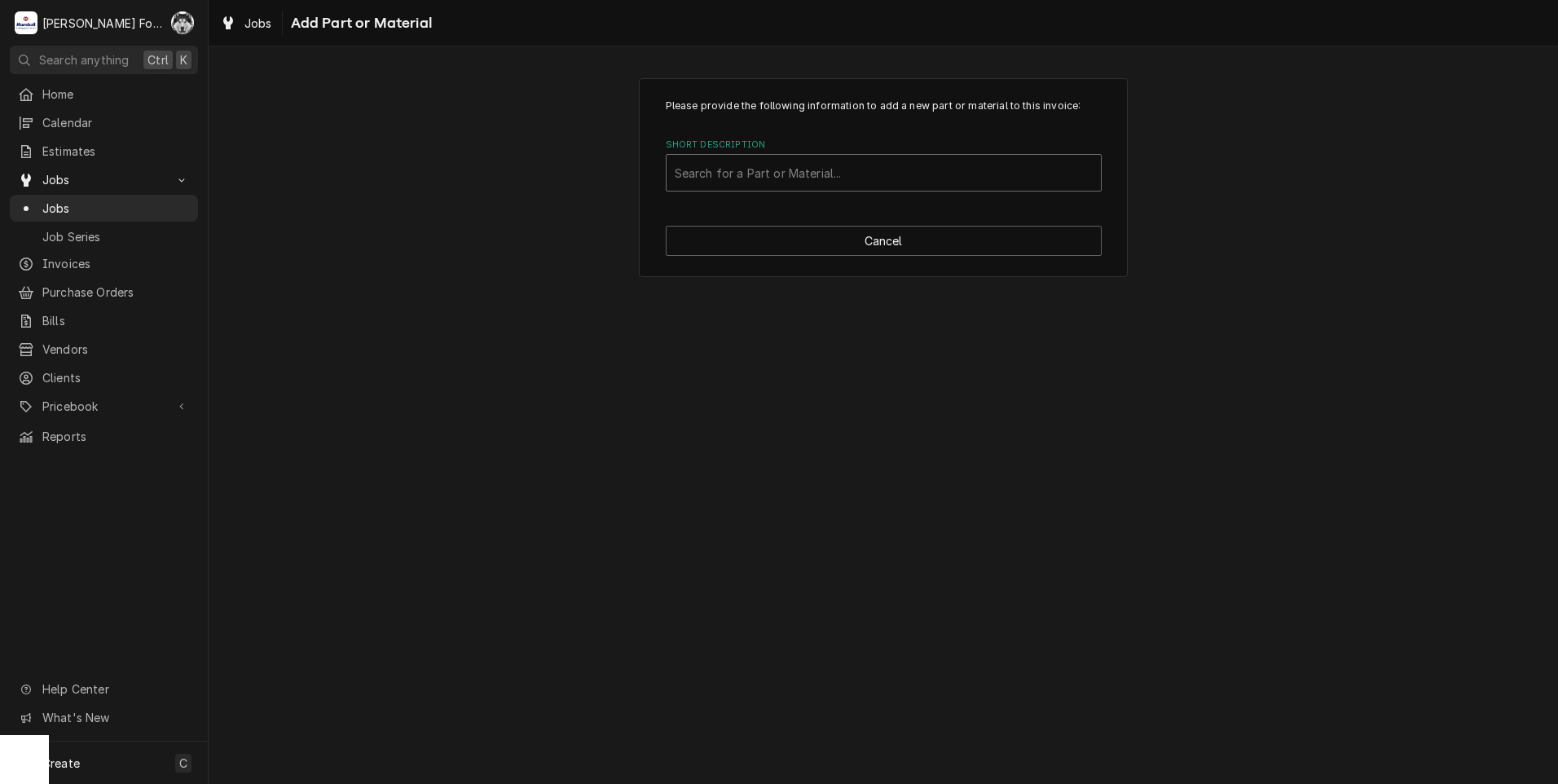
click at [820, 162] on div "Short Description" at bounding box center [883, 172] width 418 height 29
type input "P01063"
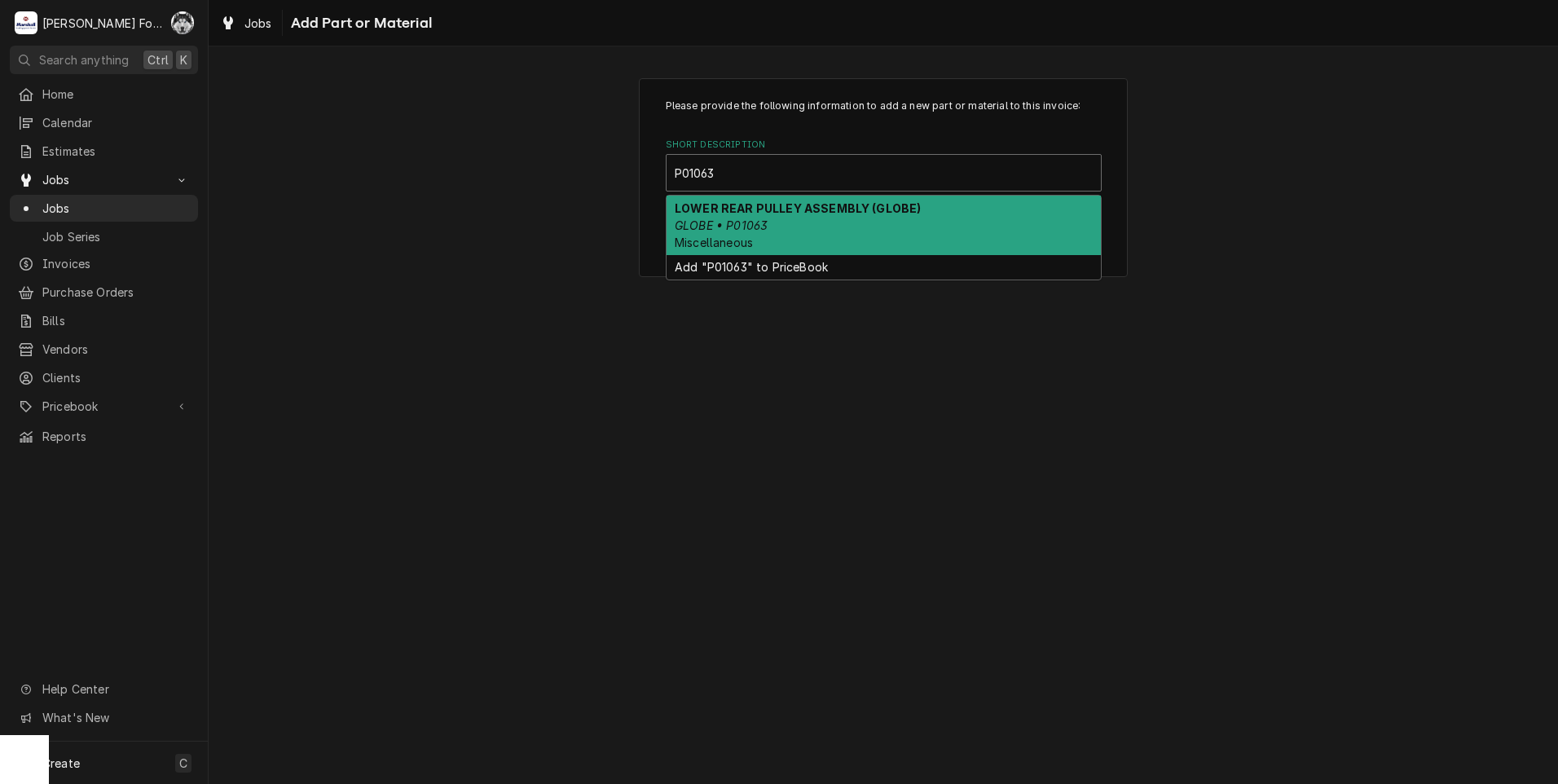
click at [734, 243] on span "Miscellaneous" at bounding box center [713, 242] width 78 height 14
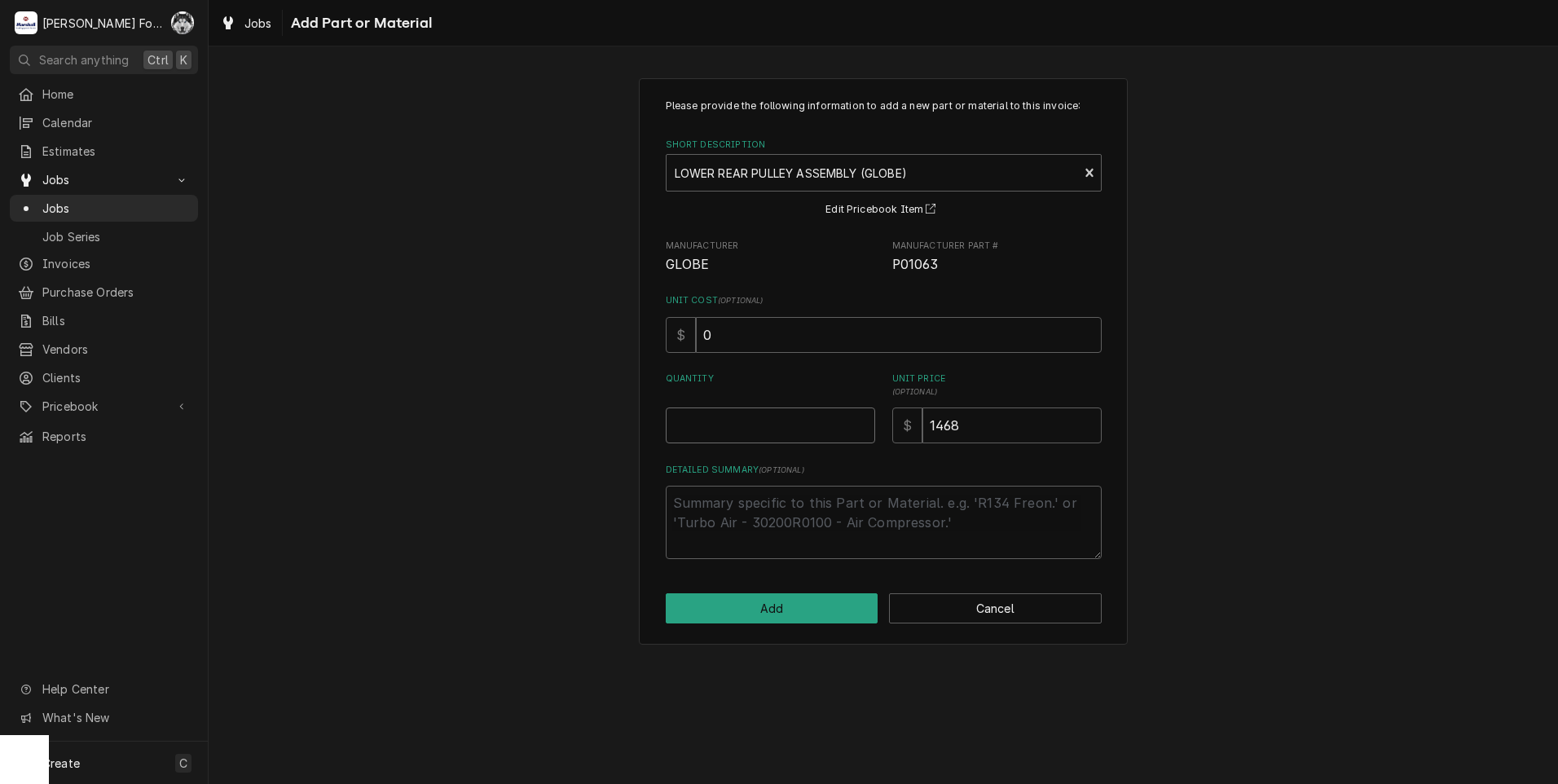
type textarea "x"
type input "0.5"
click at [858, 419] on input "0.5" at bounding box center [770, 425] width 210 height 36
type textarea "x"
type input "1"
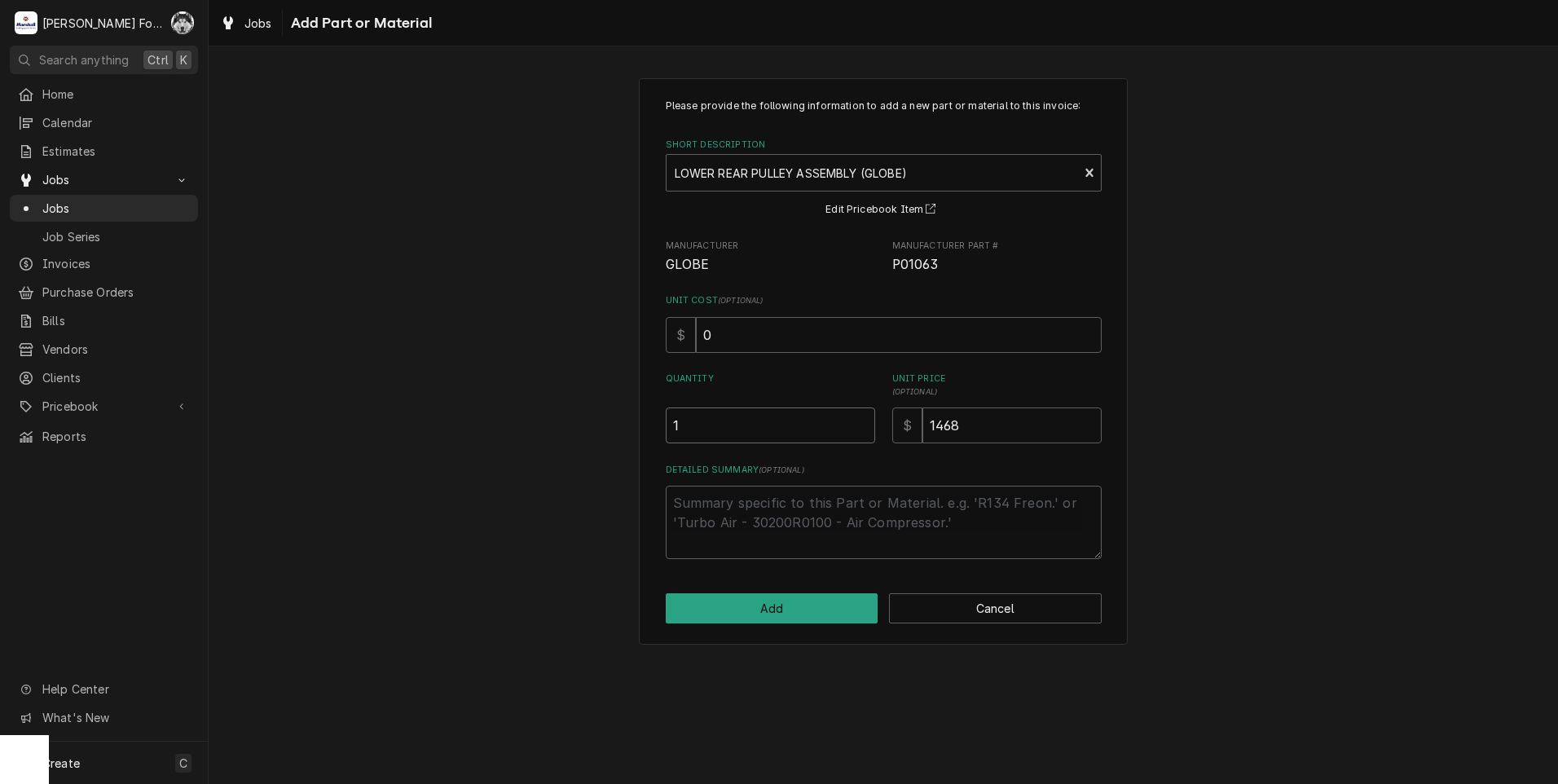
click at [858, 419] on input "1" at bounding box center [770, 425] width 210 height 36
click at [786, 612] on button "Add" at bounding box center [771, 608] width 212 height 30
type textarea "x"
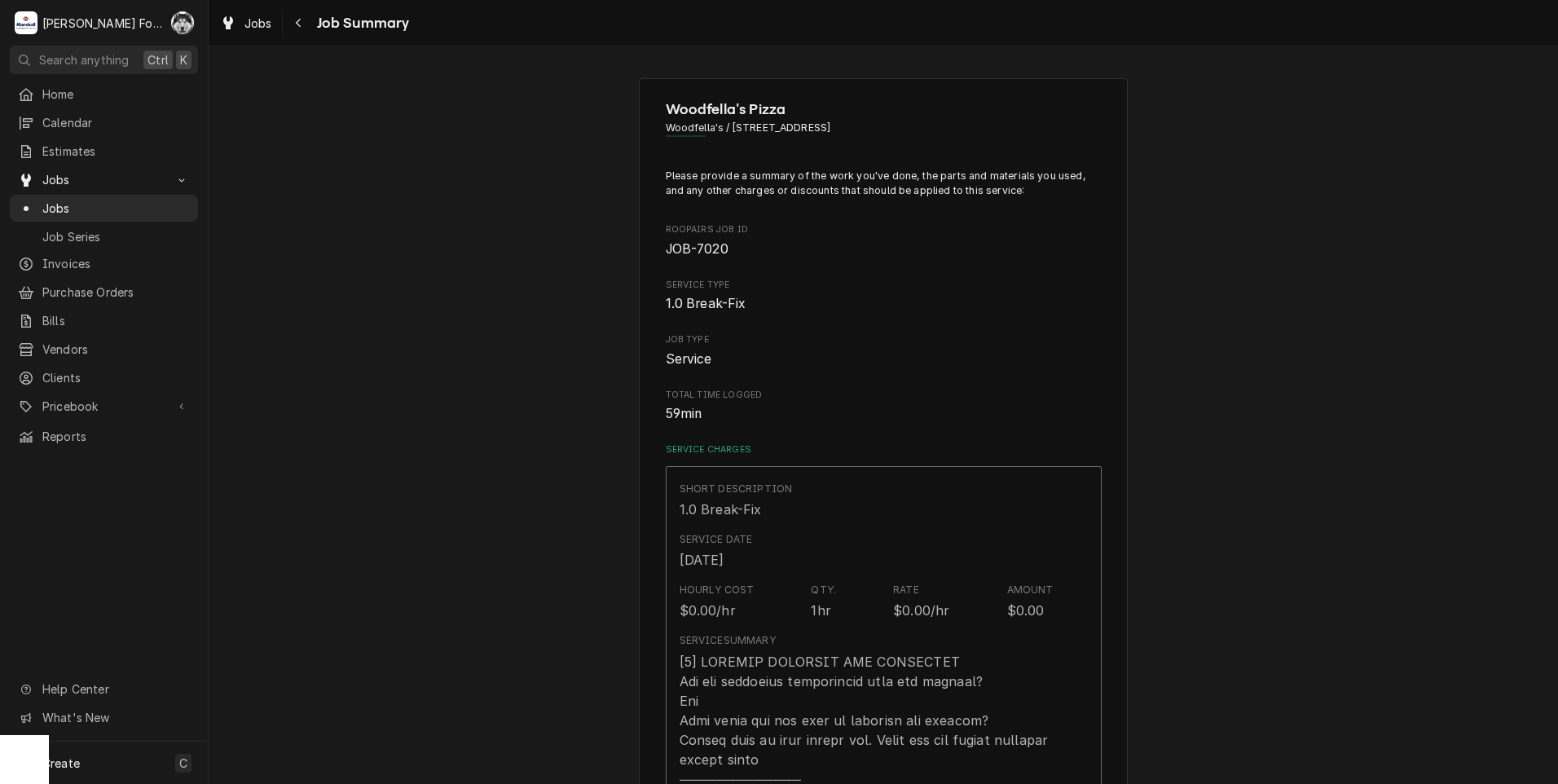
scroll to position [896, 0]
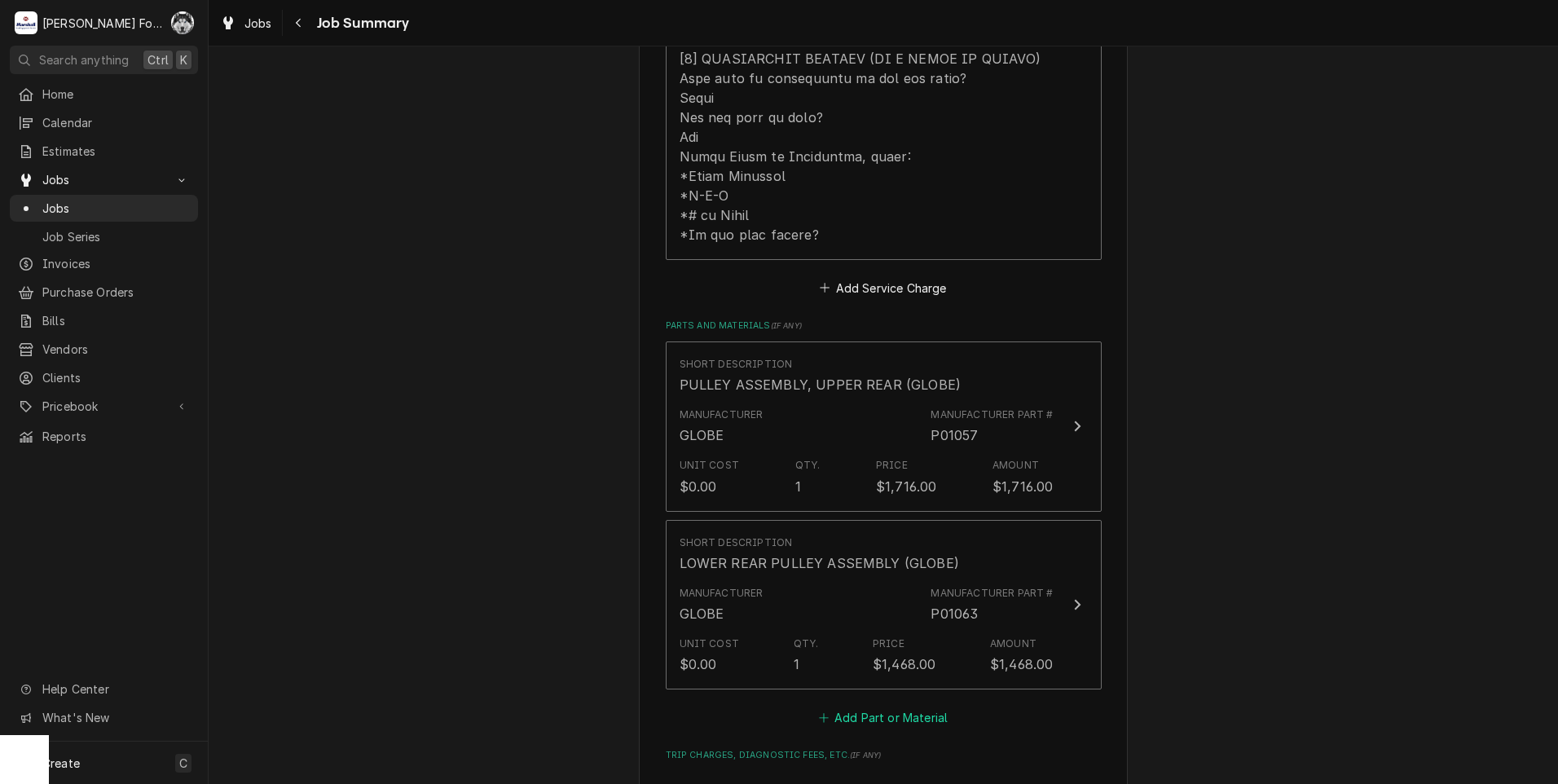
click at [864, 706] on button "Add Part or Material" at bounding box center [883, 718] width 135 height 23
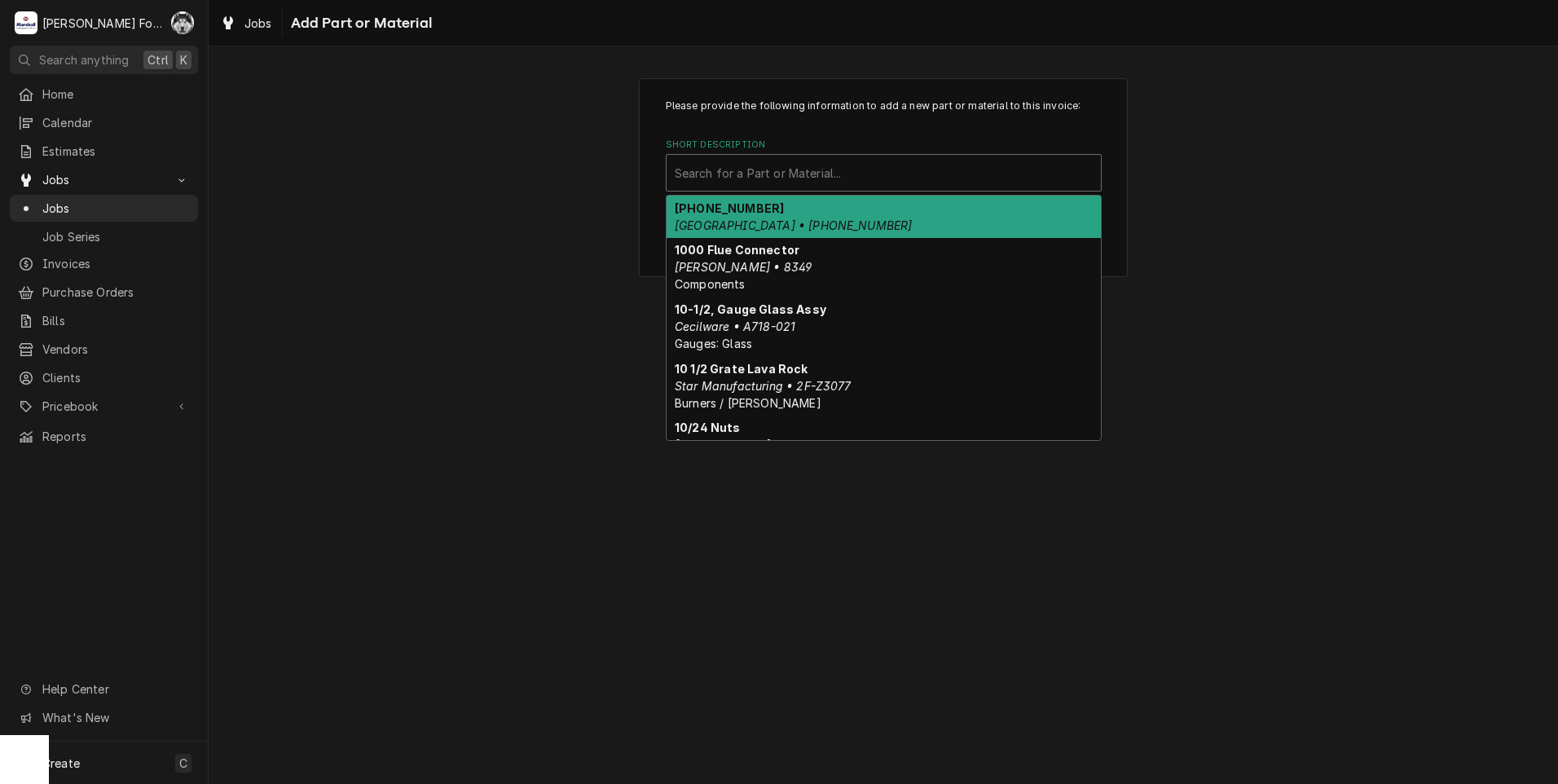
click at [888, 168] on div "Short Description" at bounding box center [883, 172] width 418 height 29
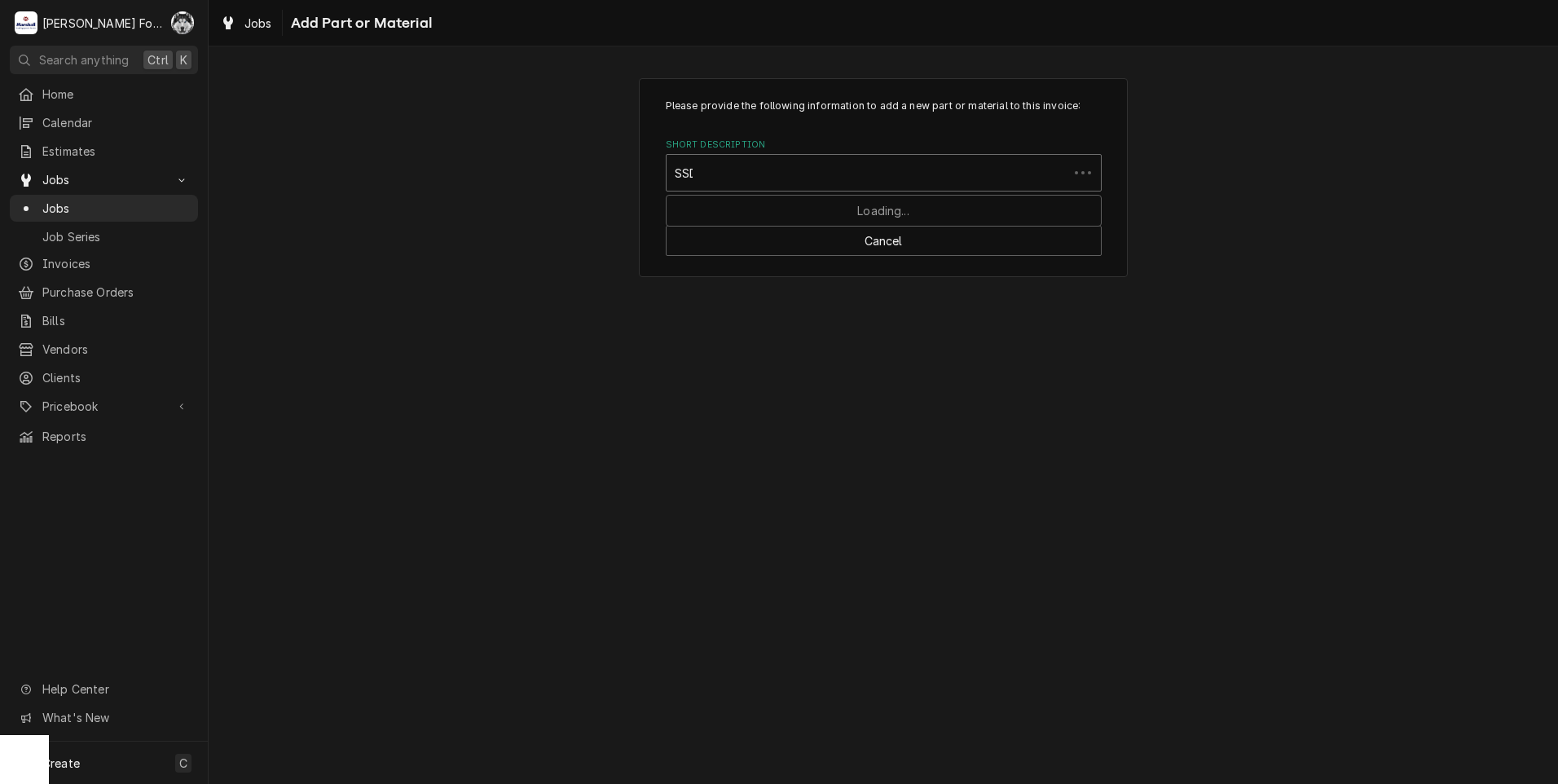
type input "SSDT"
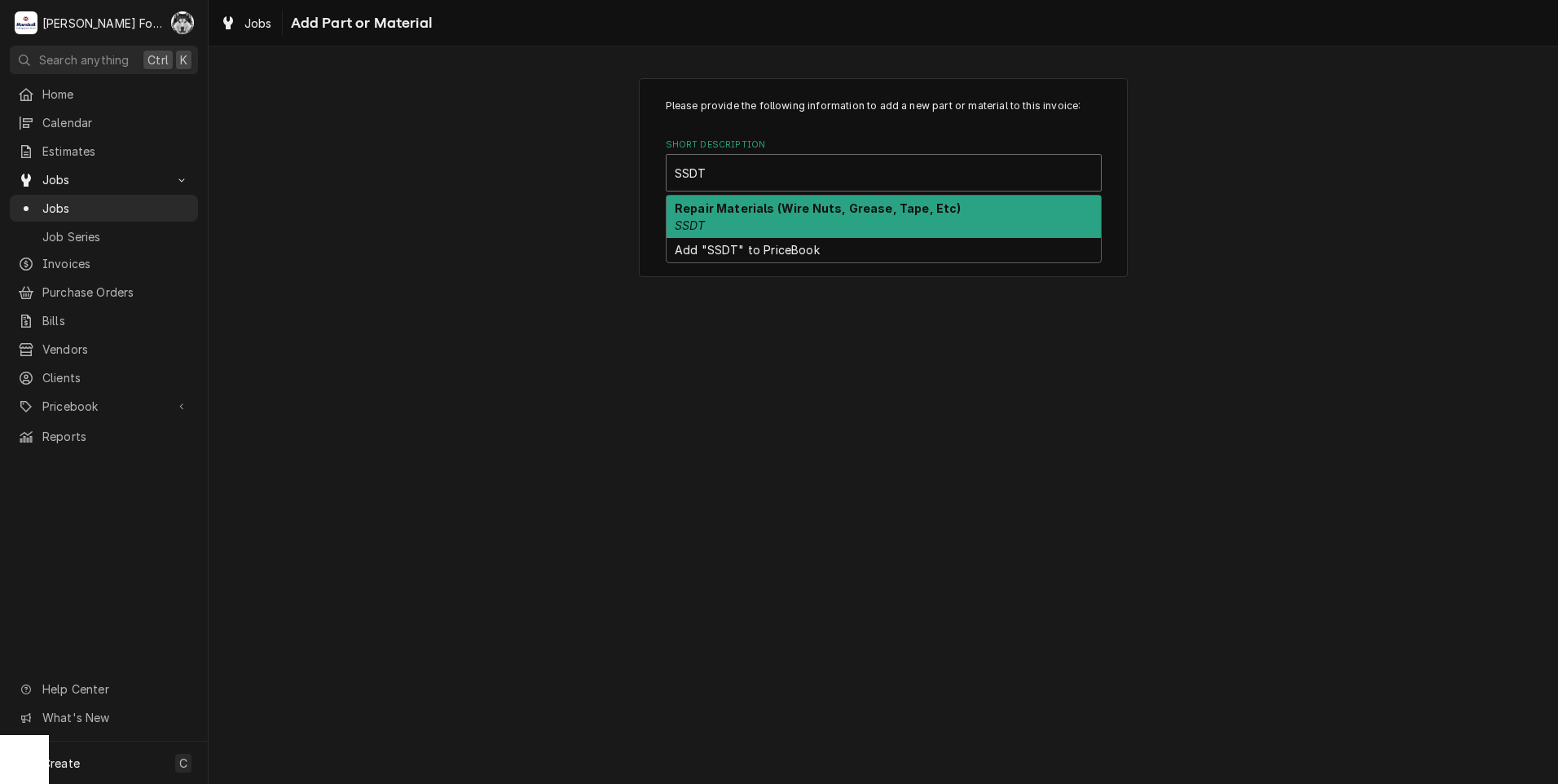
click at [775, 215] on div "Repair Materials (Wire Nuts, Grease, Tape, Etc) SSDT" at bounding box center [883, 216] width 434 height 43
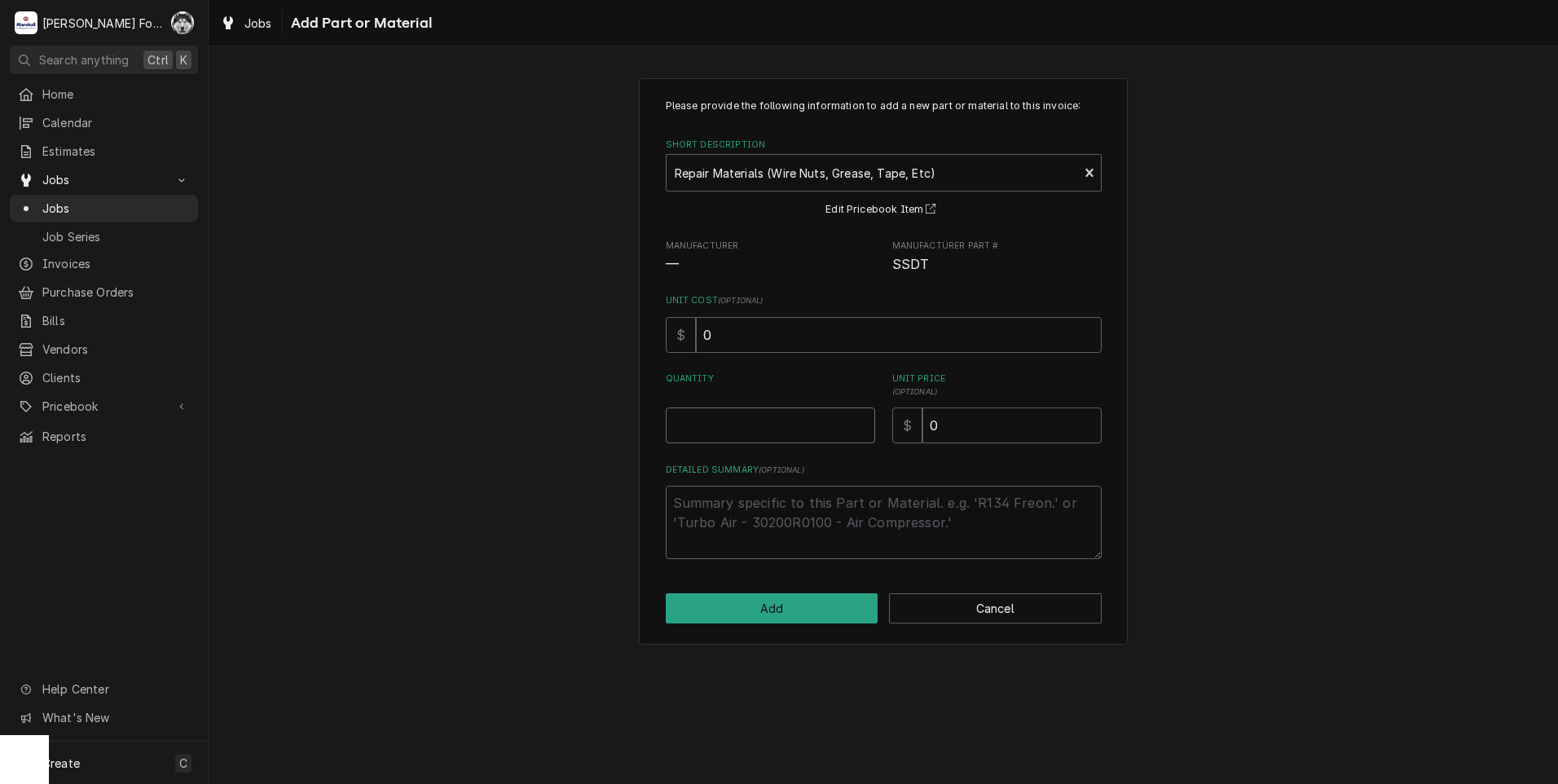
type textarea "x"
type input "0.5"
click at [861, 417] on input "0.5" at bounding box center [770, 425] width 210 height 36
type textarea "x"
type input "1"
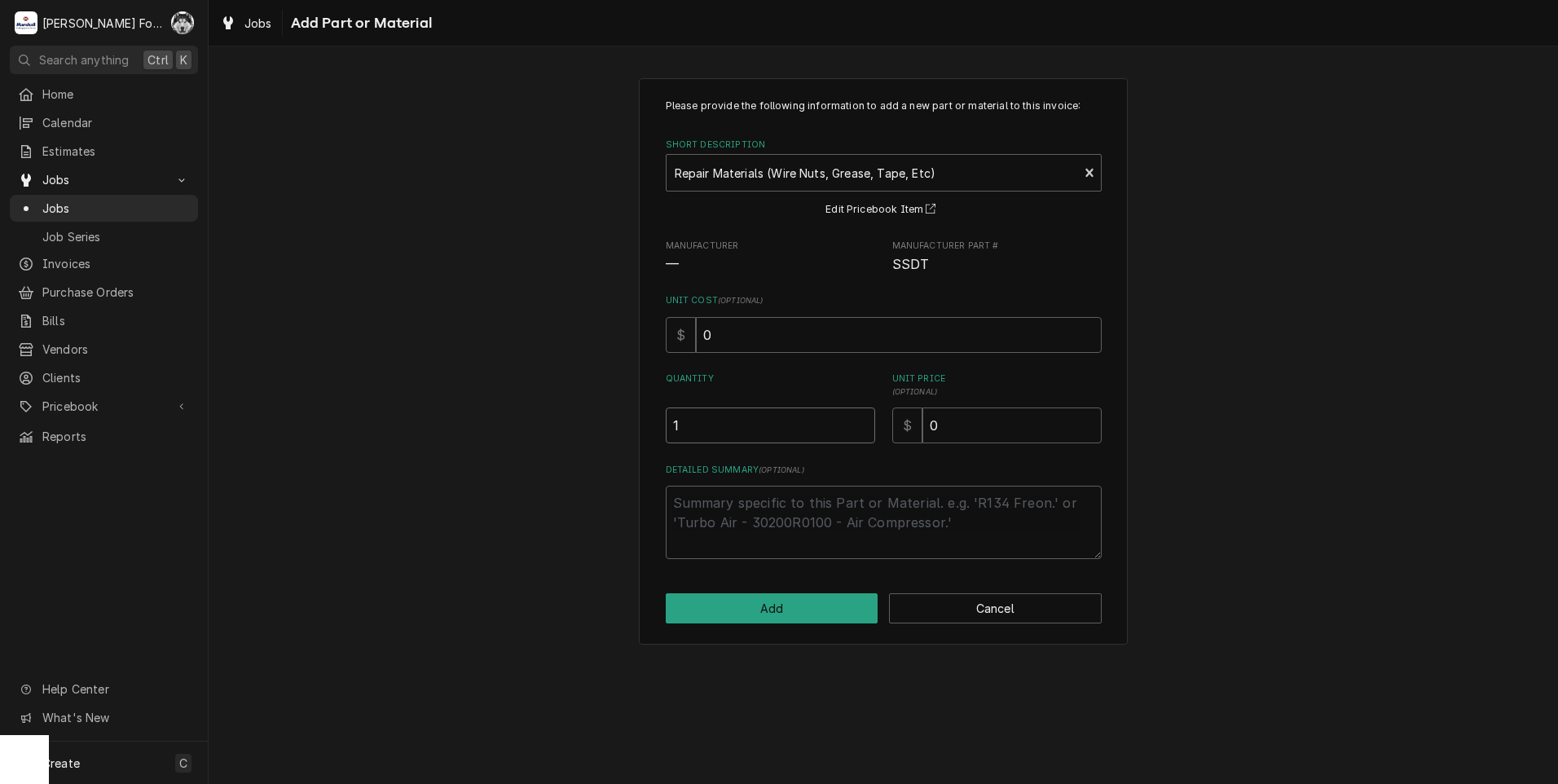
click at [861, 417] on input "1" at bounding box center [770, 425] width 210 height 36
drag, startPoint x: 965, startPoint y: 429, endPoint x: 846, endPoint y: 453, distance: 121.4
click at [848, 452] on div "Please provide the following information to add a new part or material to this …" at bounding box center [883, 329] width 436 height 460
type textarea "x"
type input "2"
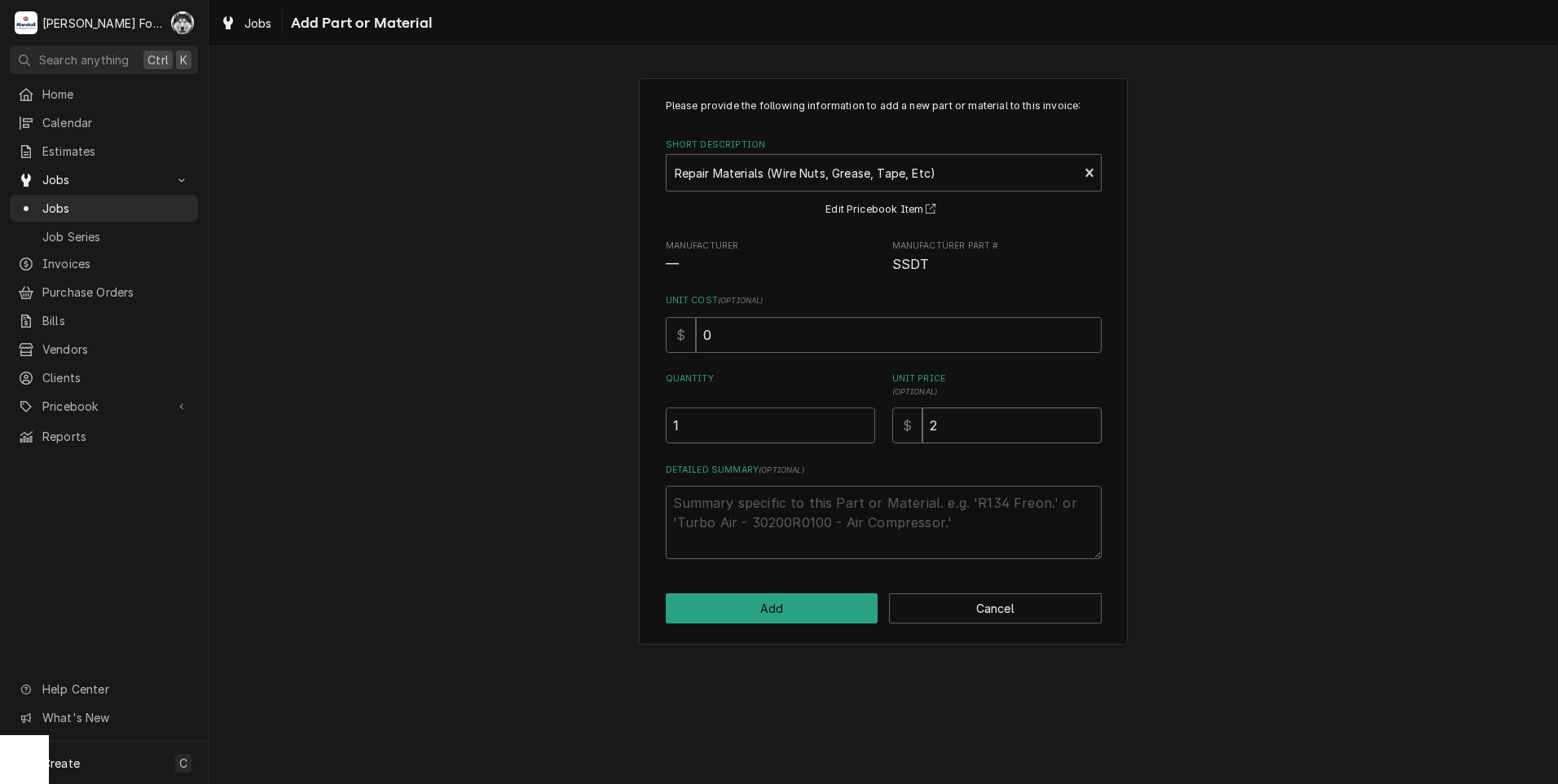
type textarea "x"
type input "20"
click at [793, 590] on div "Please provide the following information to add a new part or material to this …" at bounding box center [883, 361] width 489 height 566
click at [798, 613] on button "Add" at bounding box center [771, 608] width 212 height 30
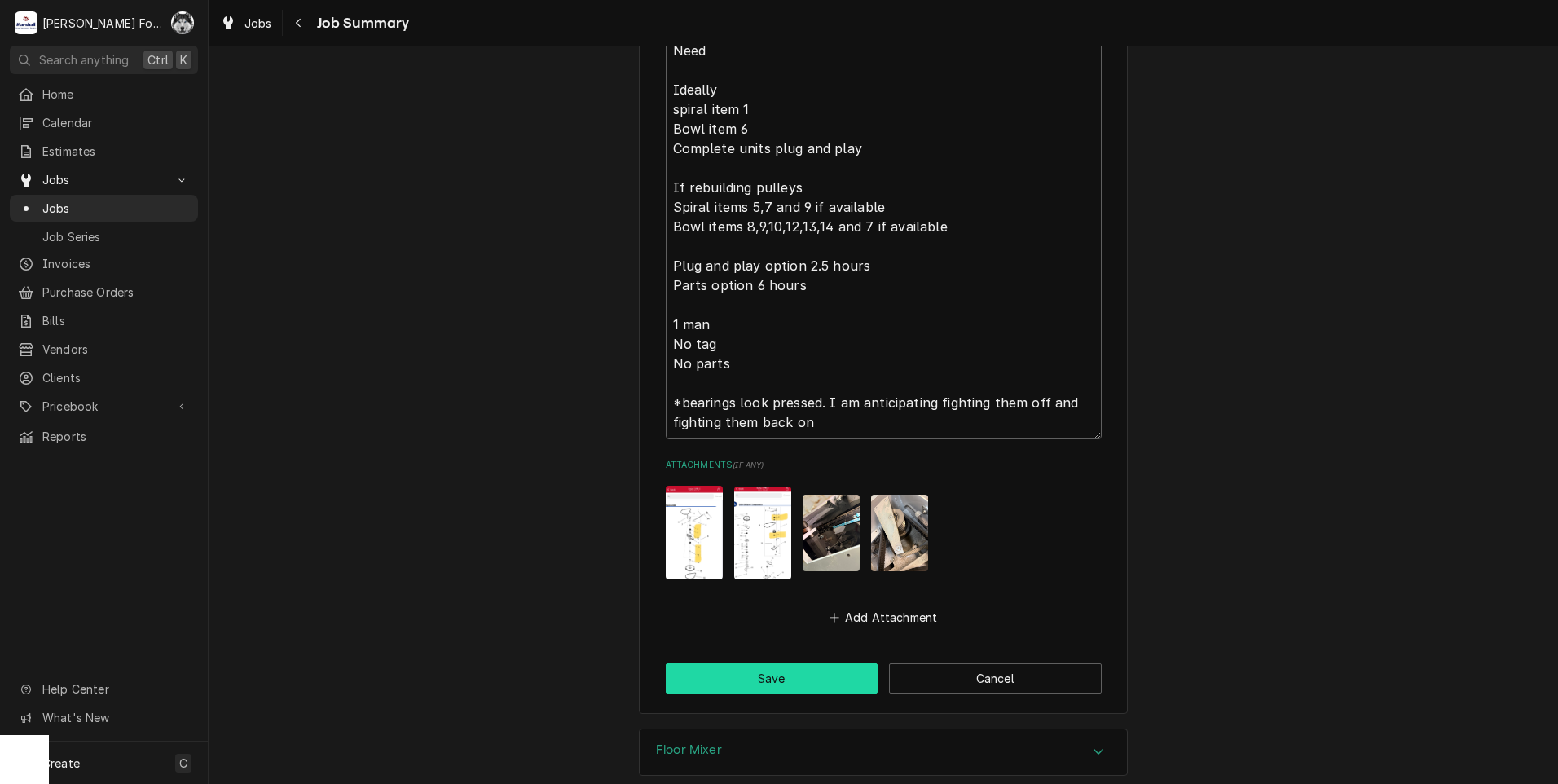
scroll to position [2094, 0]
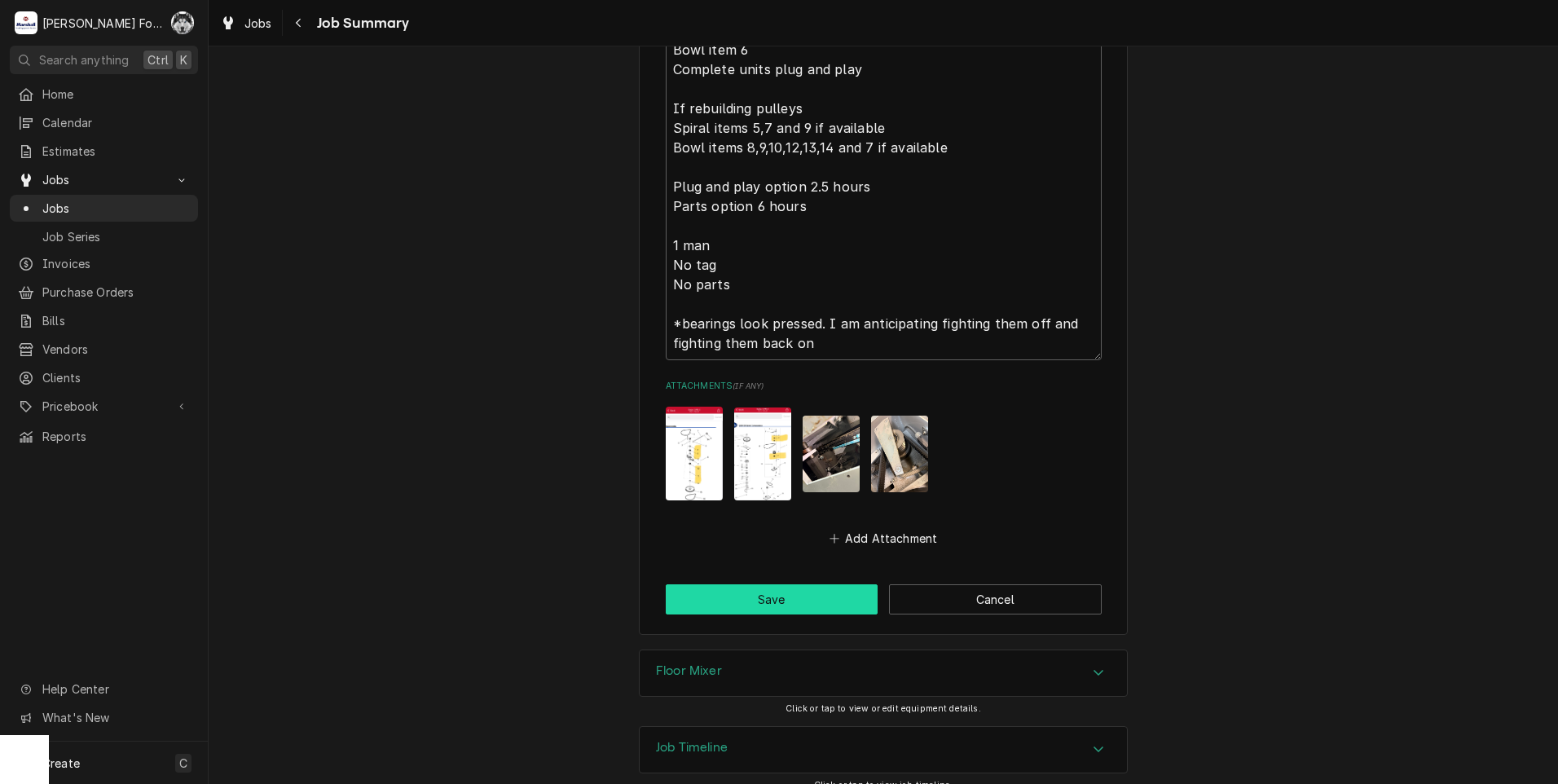
click at [803, 590] on button "Save" at bounding box center [771, 598] width 212 height 30
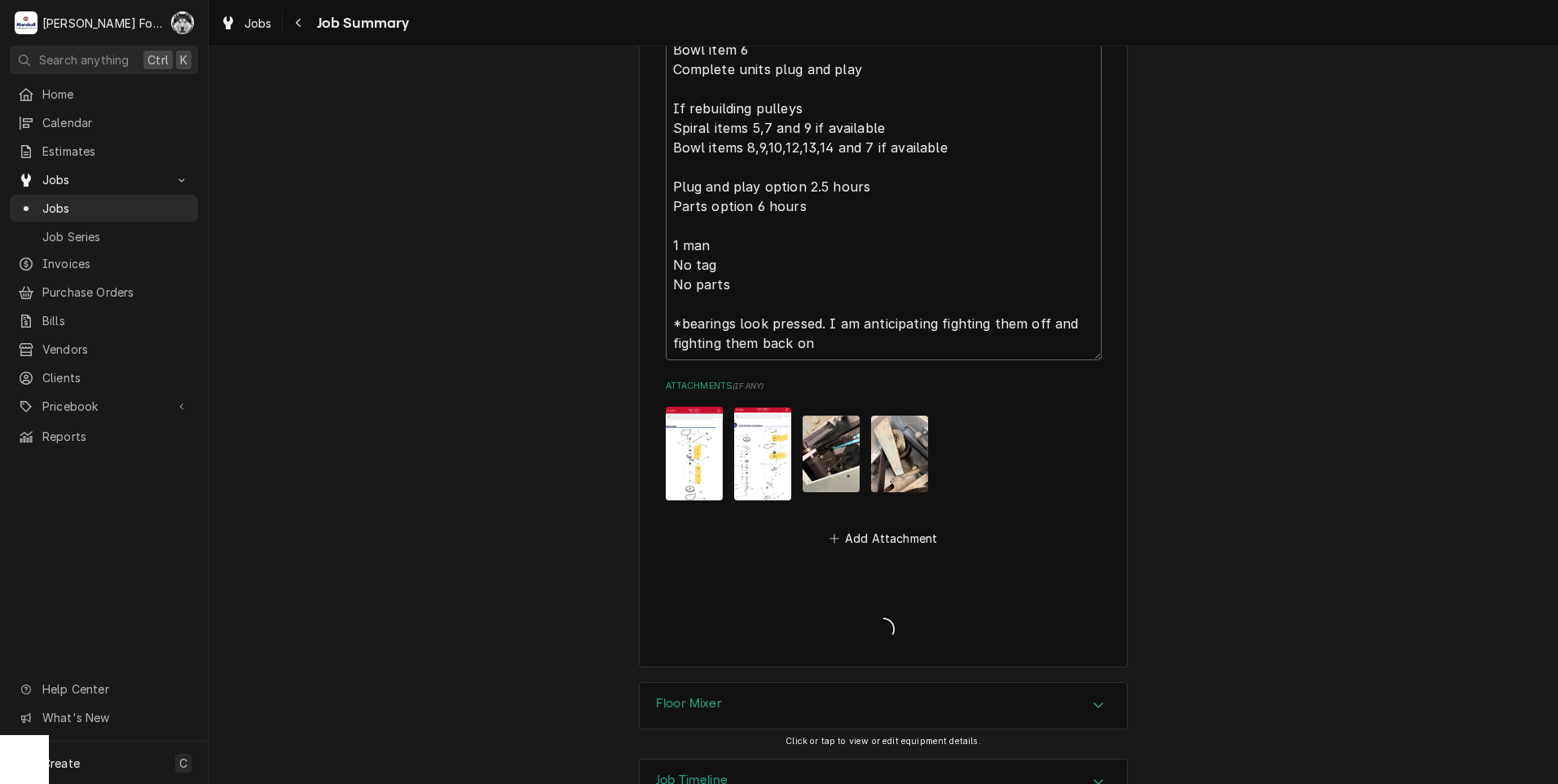
type textarea "x"
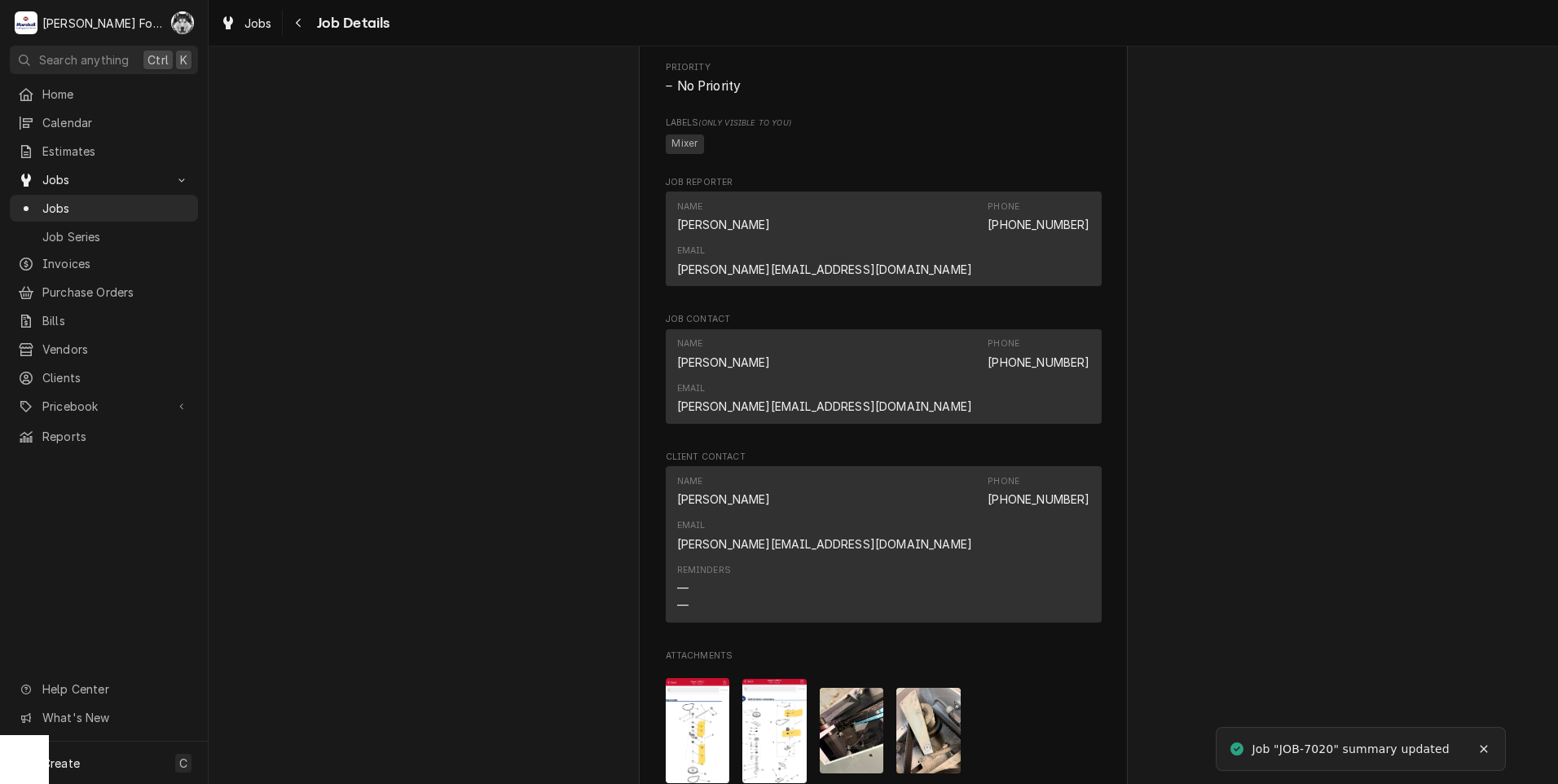
scroll to position [1710, 0]
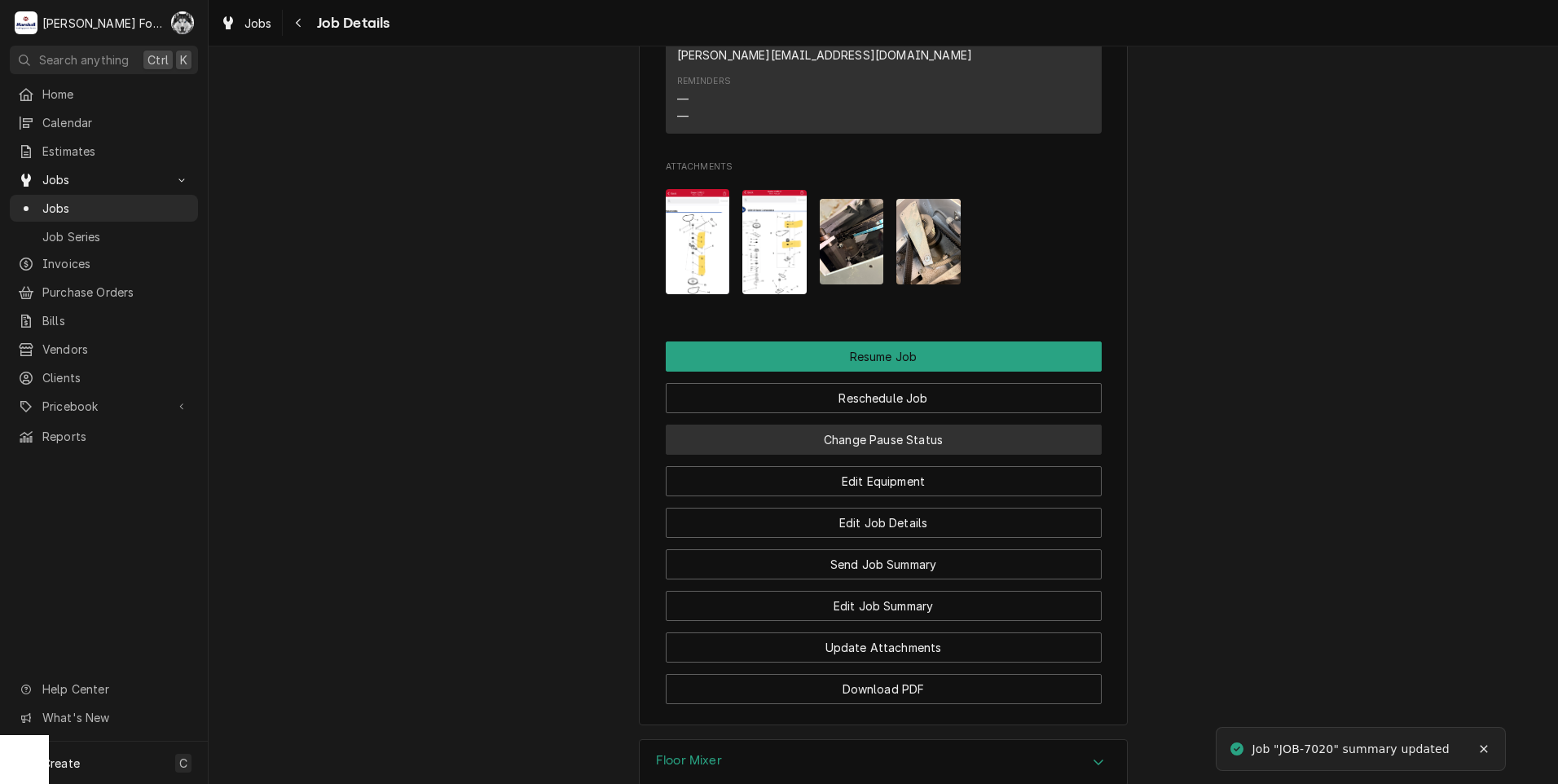
click at [785, 424] on button "Change Pause Status" at bounding box center [883, 439] width 436 height 30
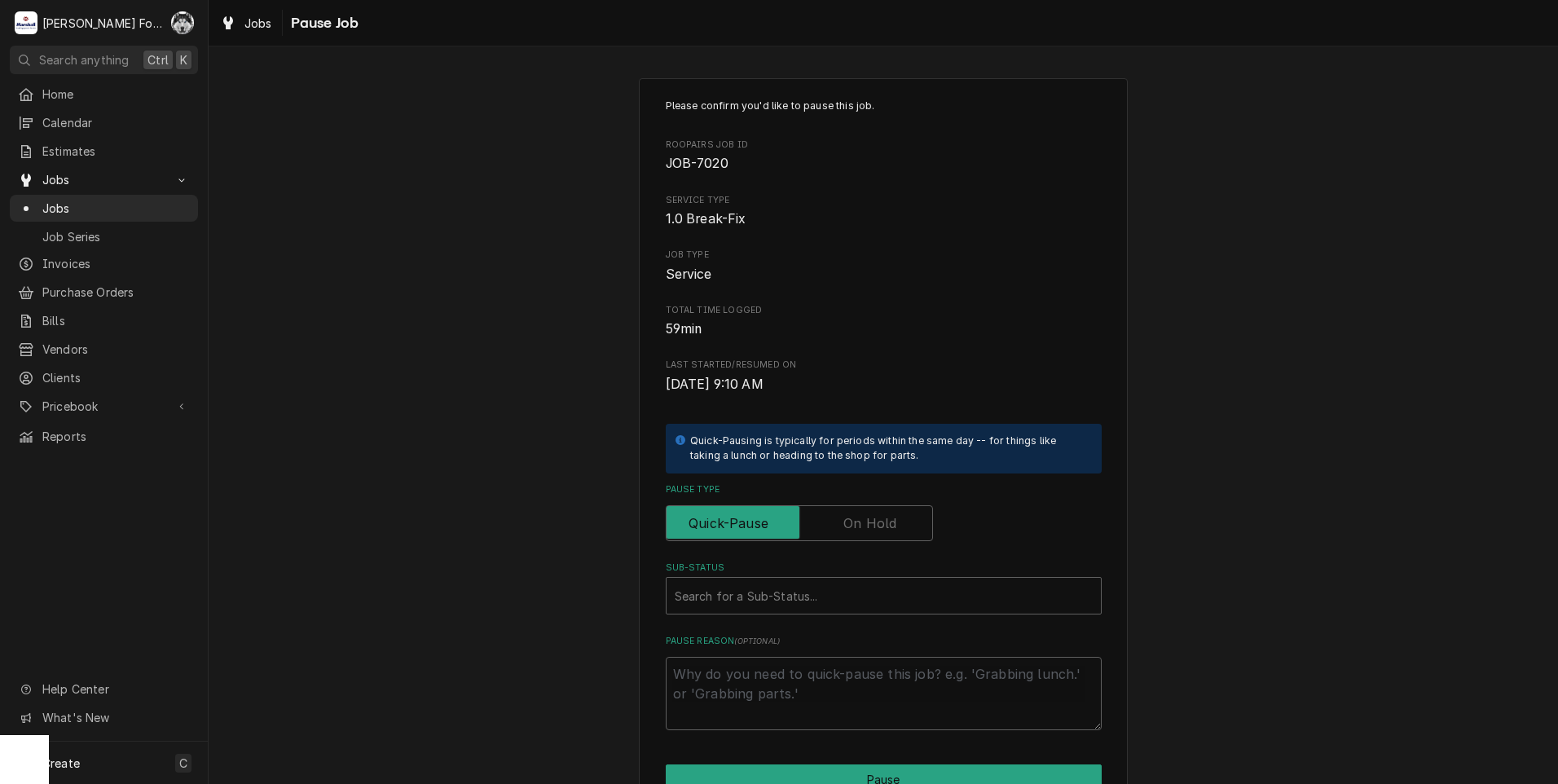
click at [859, 525] on label "Pause Type" at bounding box center [799, 523] width 268 height 36
click at [859, 525] on input "Pause Type" at bounding box center [799, 523] width 252 height 36
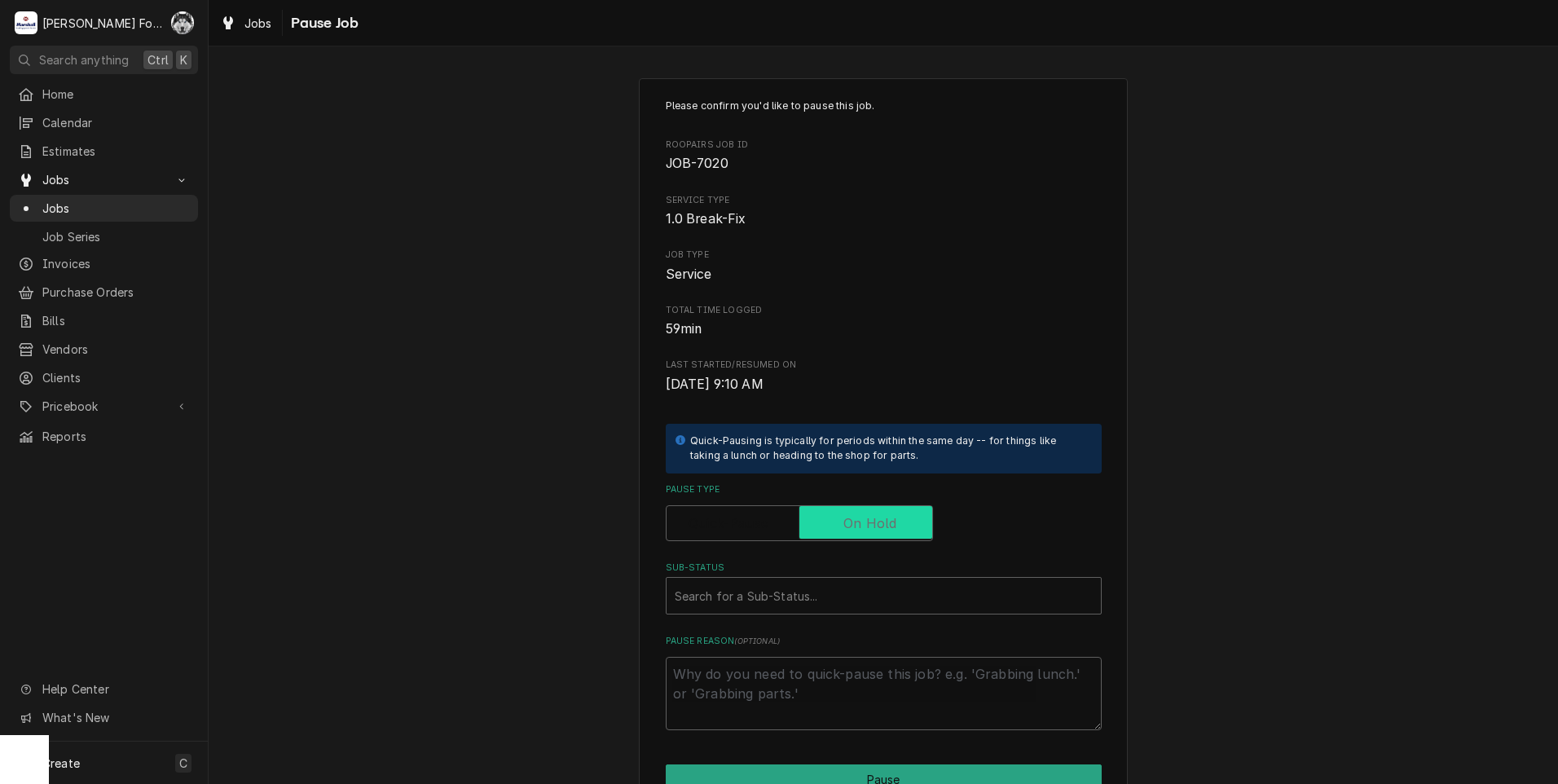
checkbox input "true"
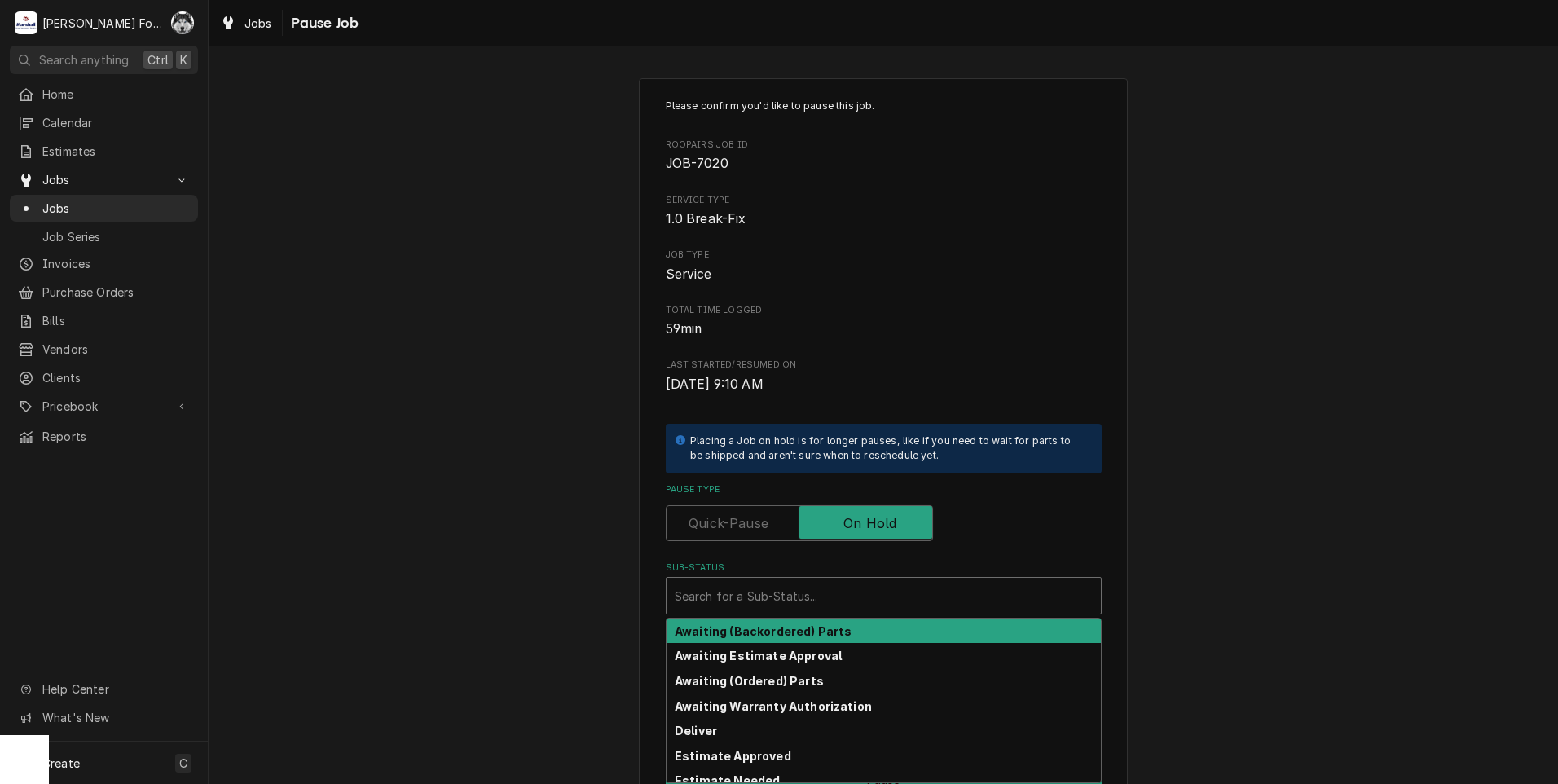
click at [802, 605] on div "Sub-Status" at bounding box center [883, 596] width 418 height 29
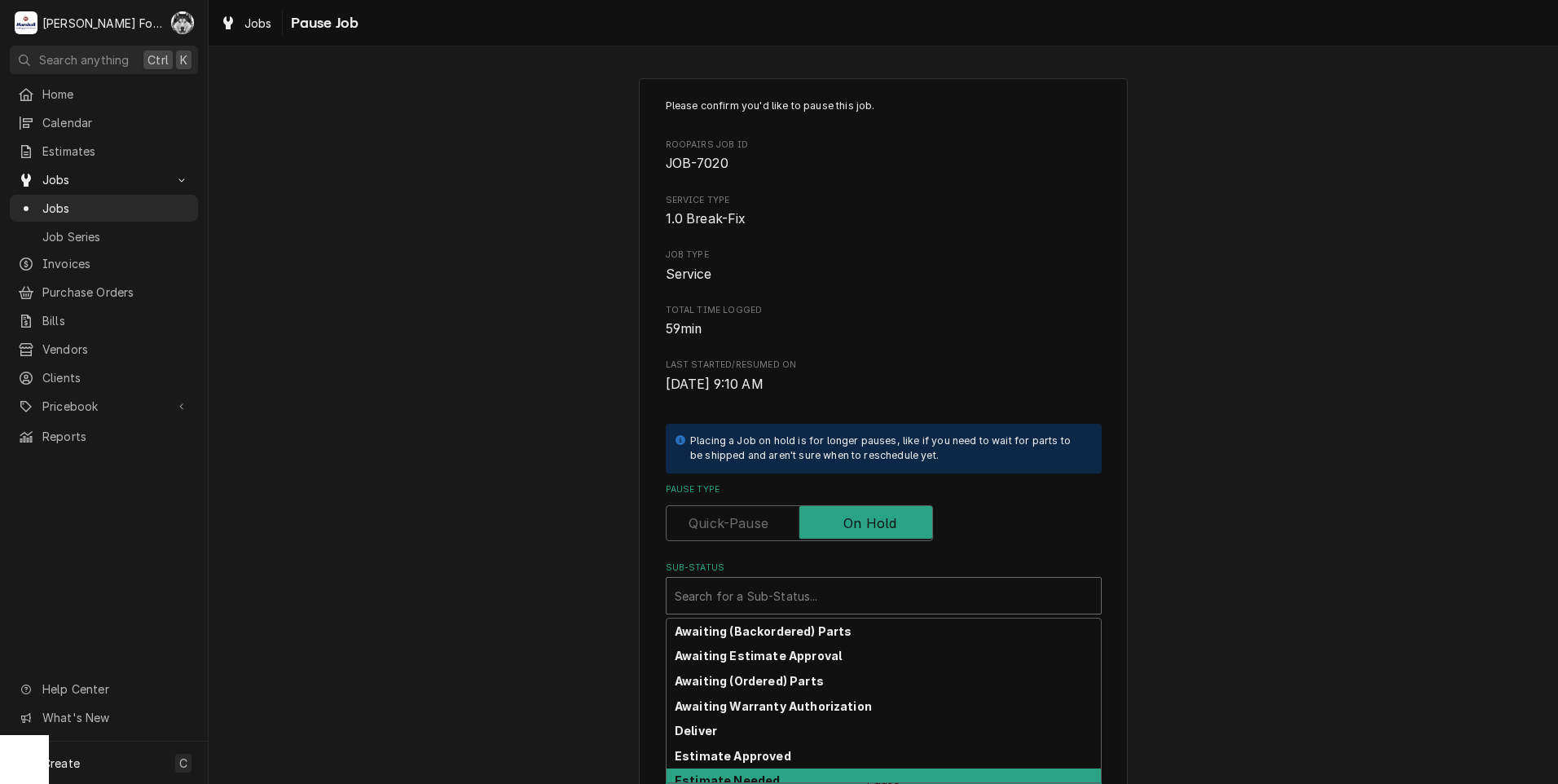
click at [747, 775] on strong "Estimate Needed" at bounding box center [726, 780] width 105 height 14
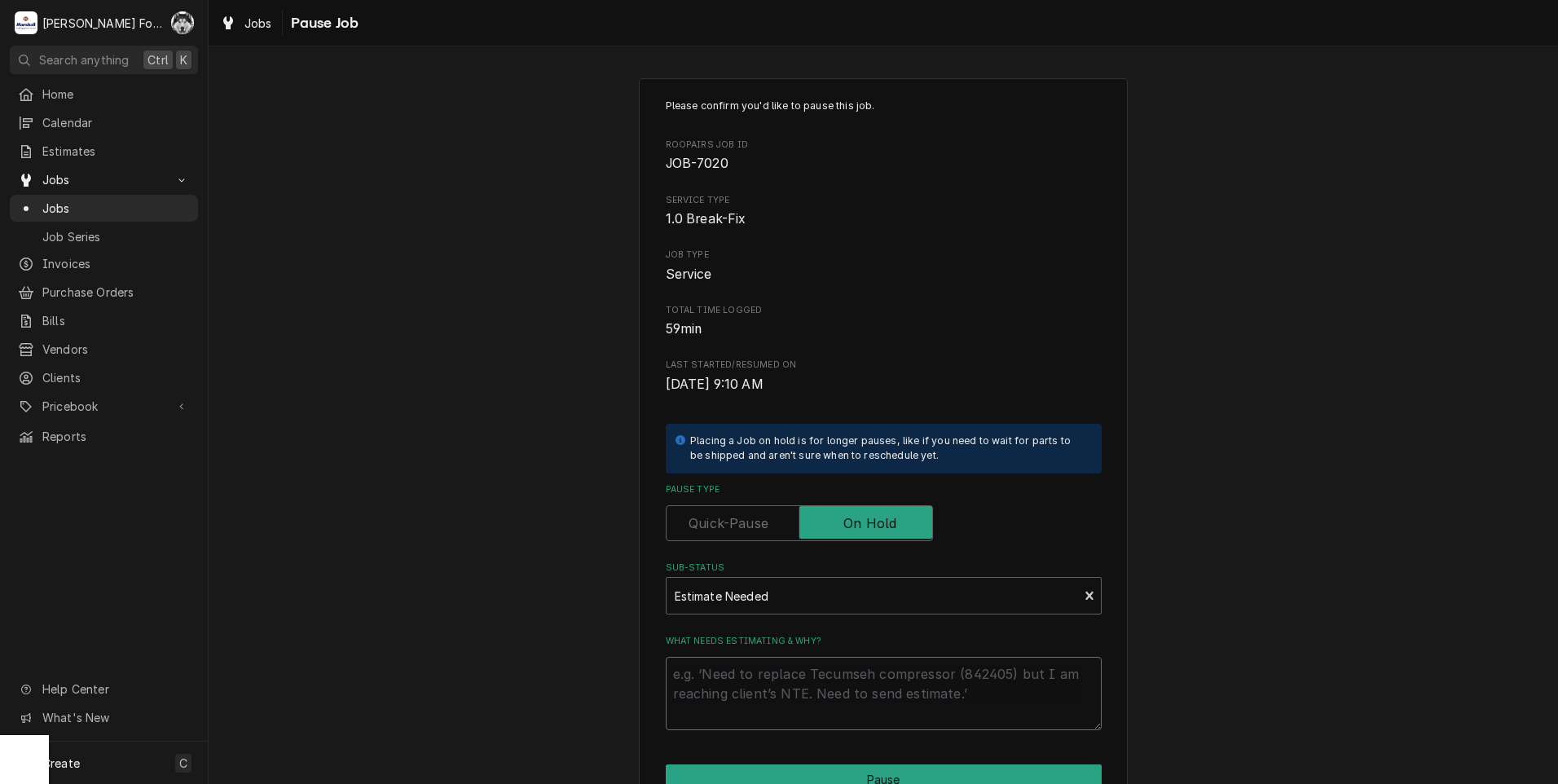
click at [732, 666] on textarea "What needs estimating & why?" at bounding box center [883, 693] width 436 height 73
type textarea "x"
type textarea "P"
type textarea "x"
type textarea "PA"
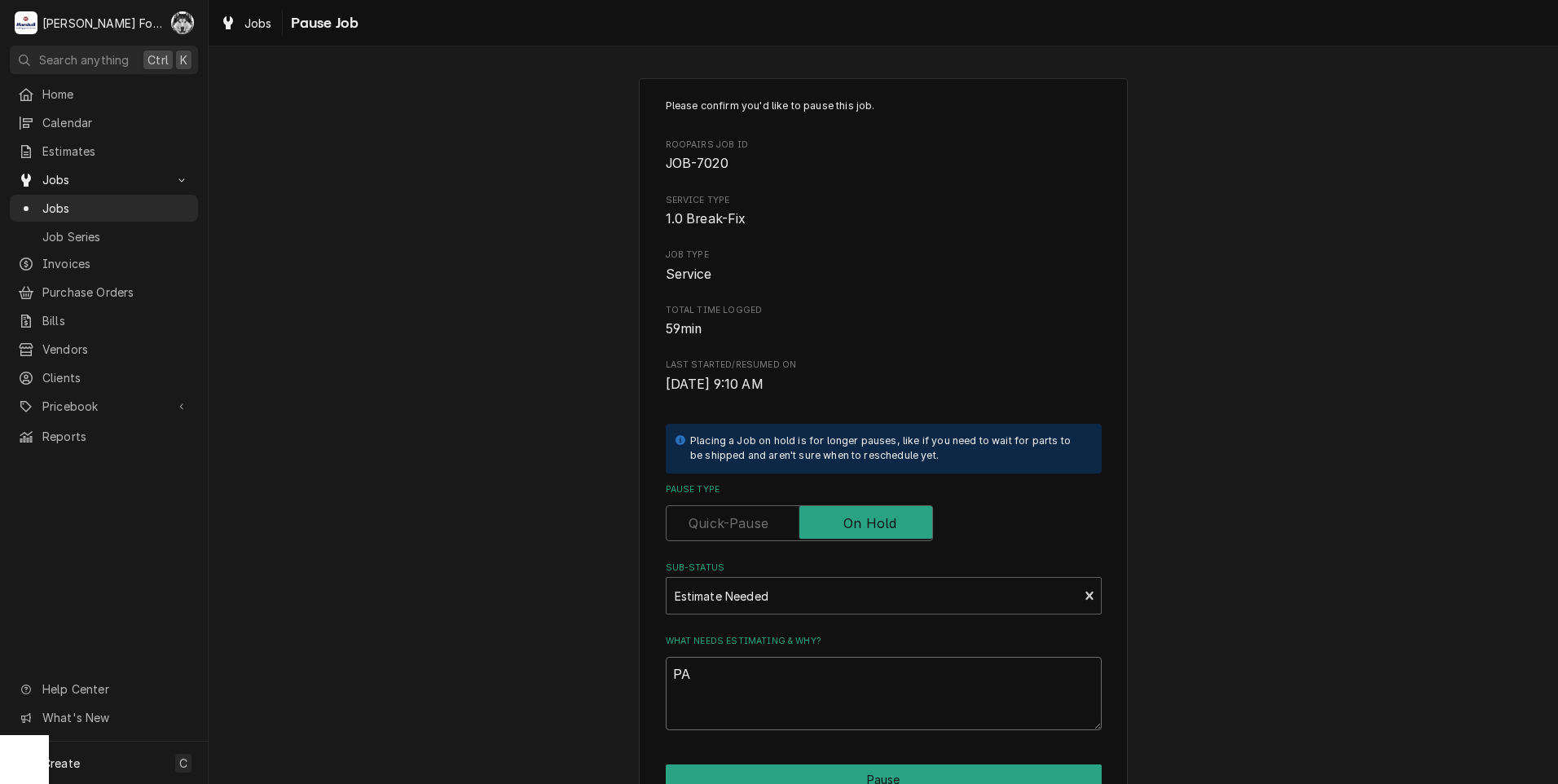
type textarea "x"
type textarea "PAR"
type textarea "x"
type textarea "PART"
type textarea "x"
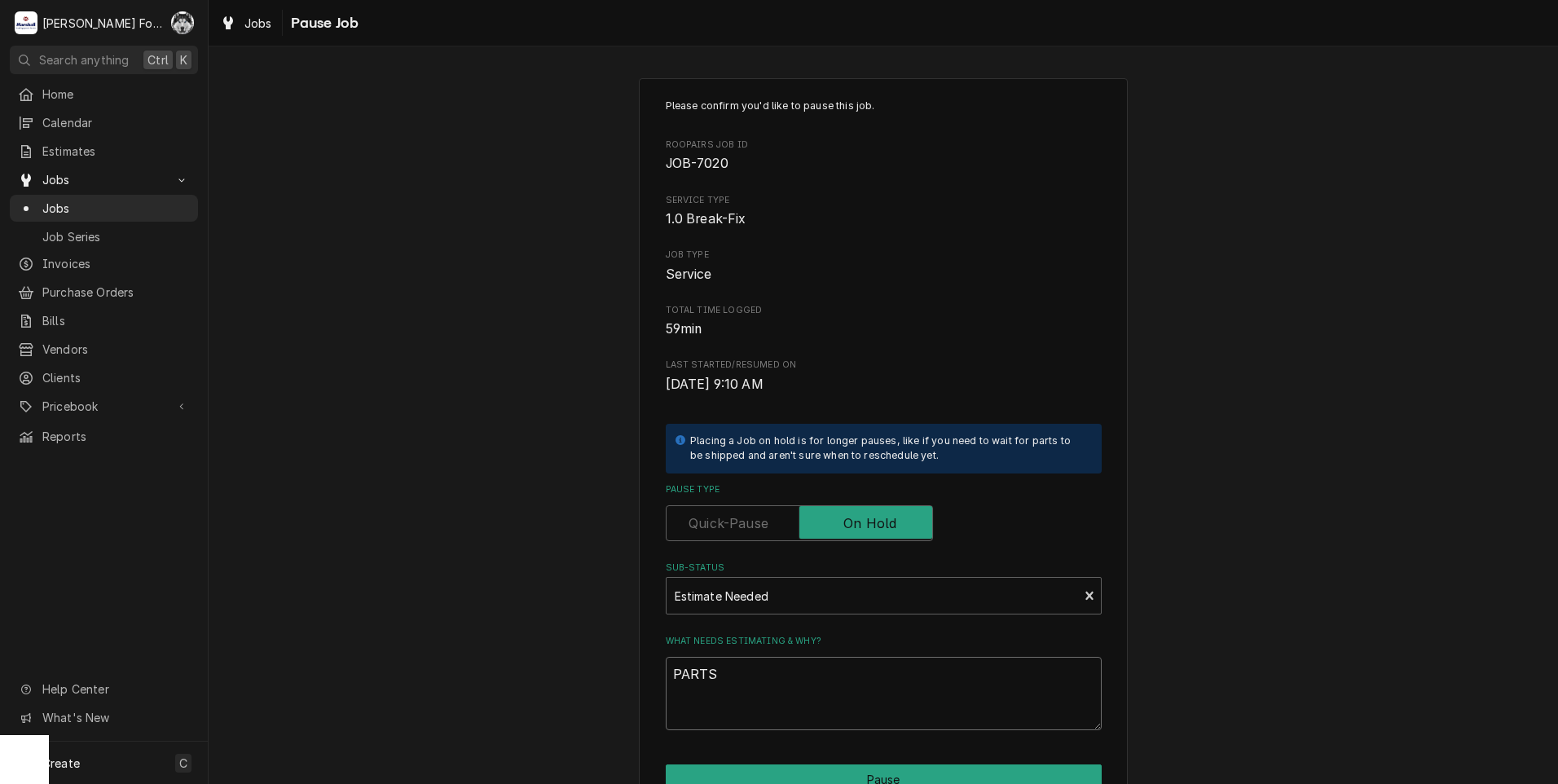
scroll to position [129, 0]
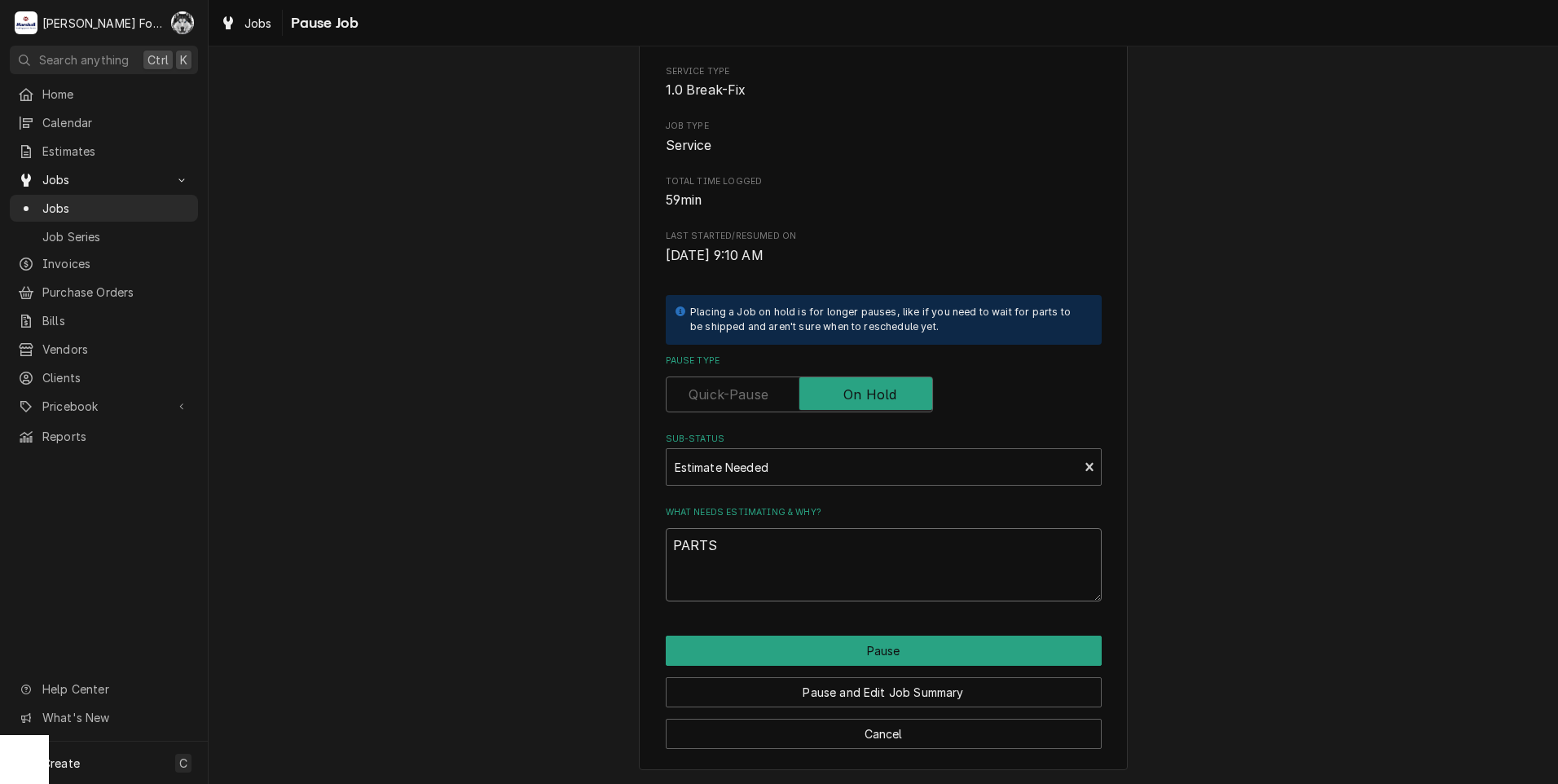
type textarea "PARTS"
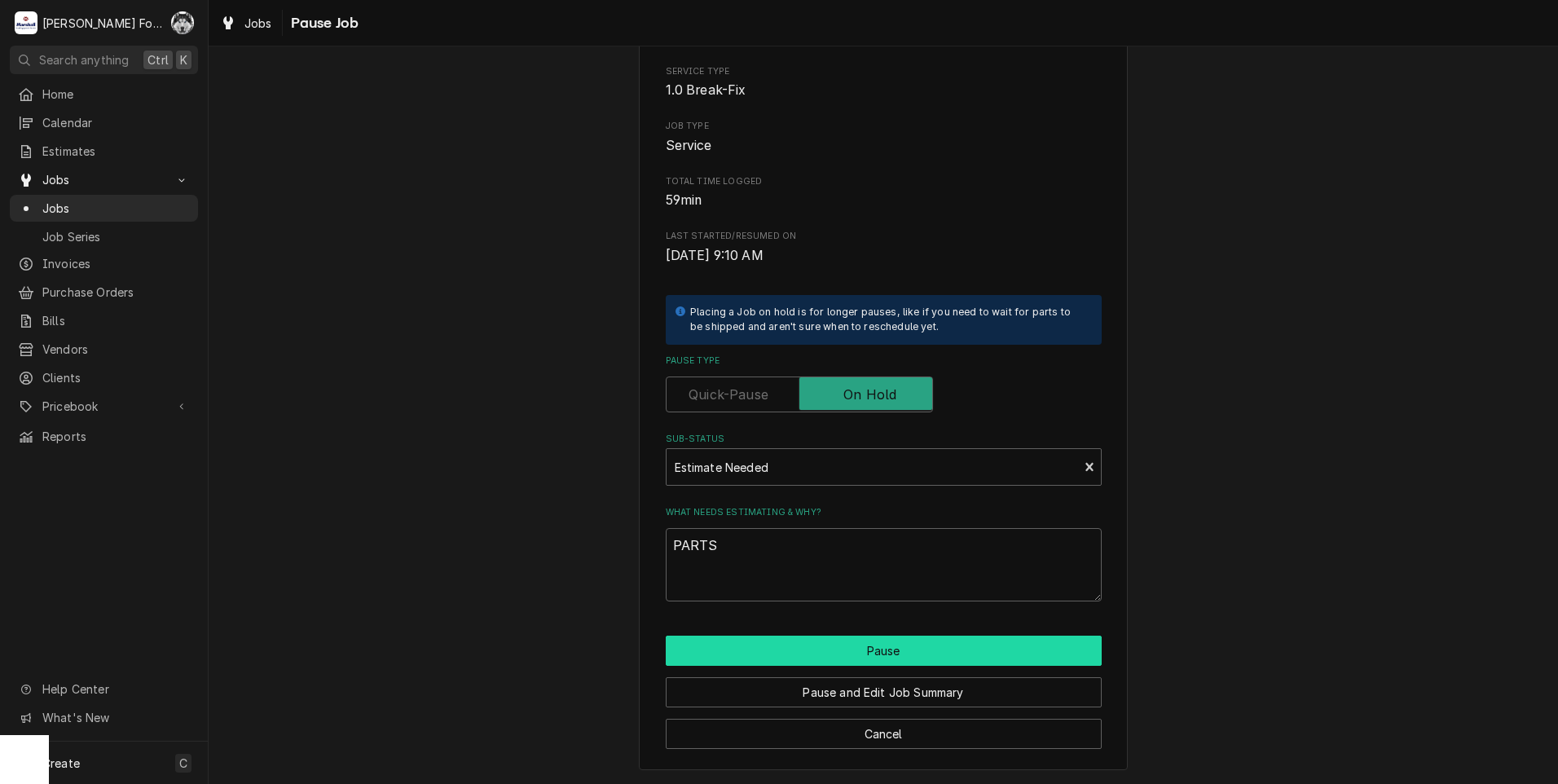
click at [866, 643] on button "Pause" at bounding box center [883, 650] width 436 height 30
type textarea "x"
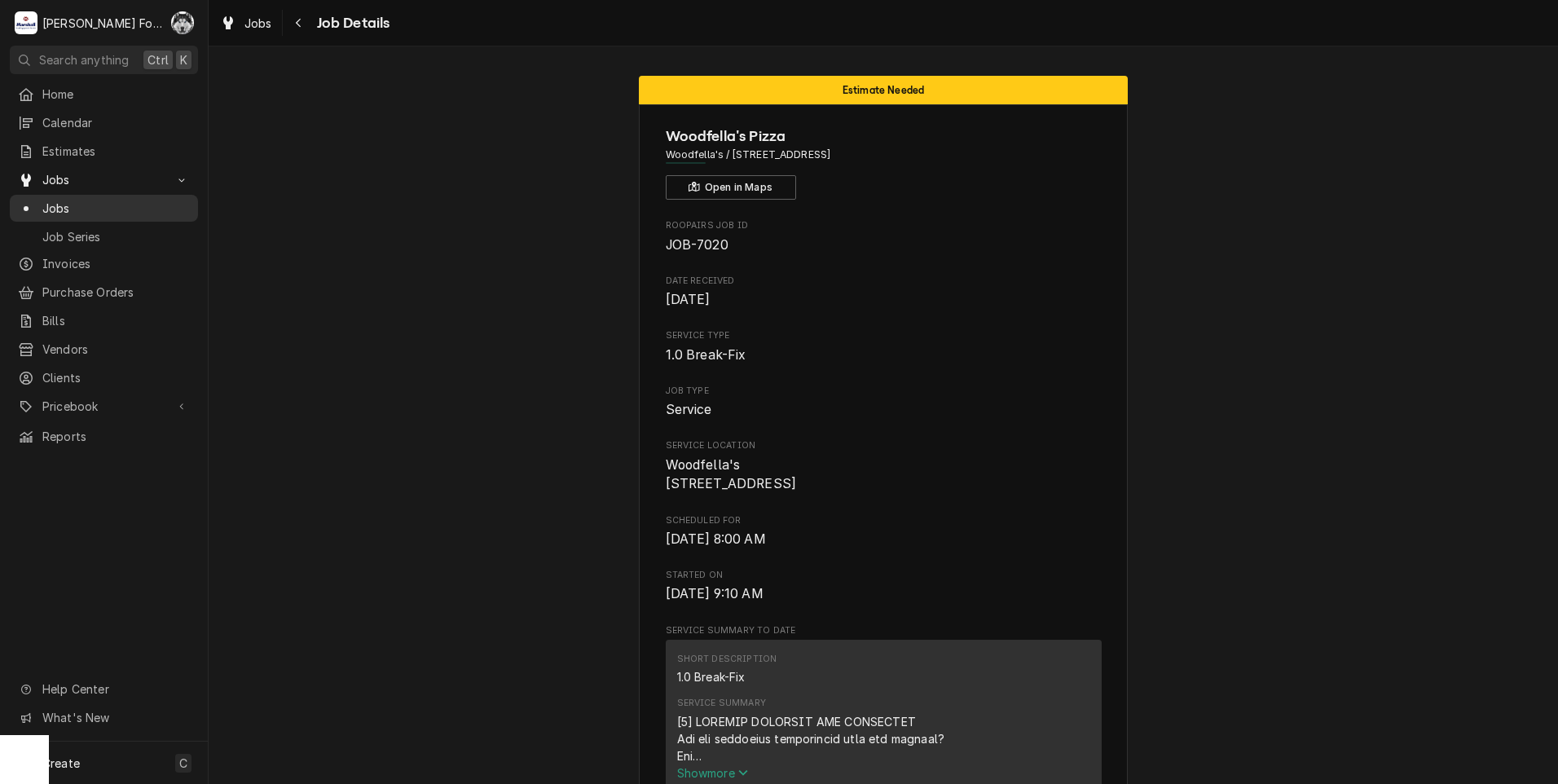
click at [58, 199] on span "Jobs" at bounding box center [116, 208] width 147 height 17
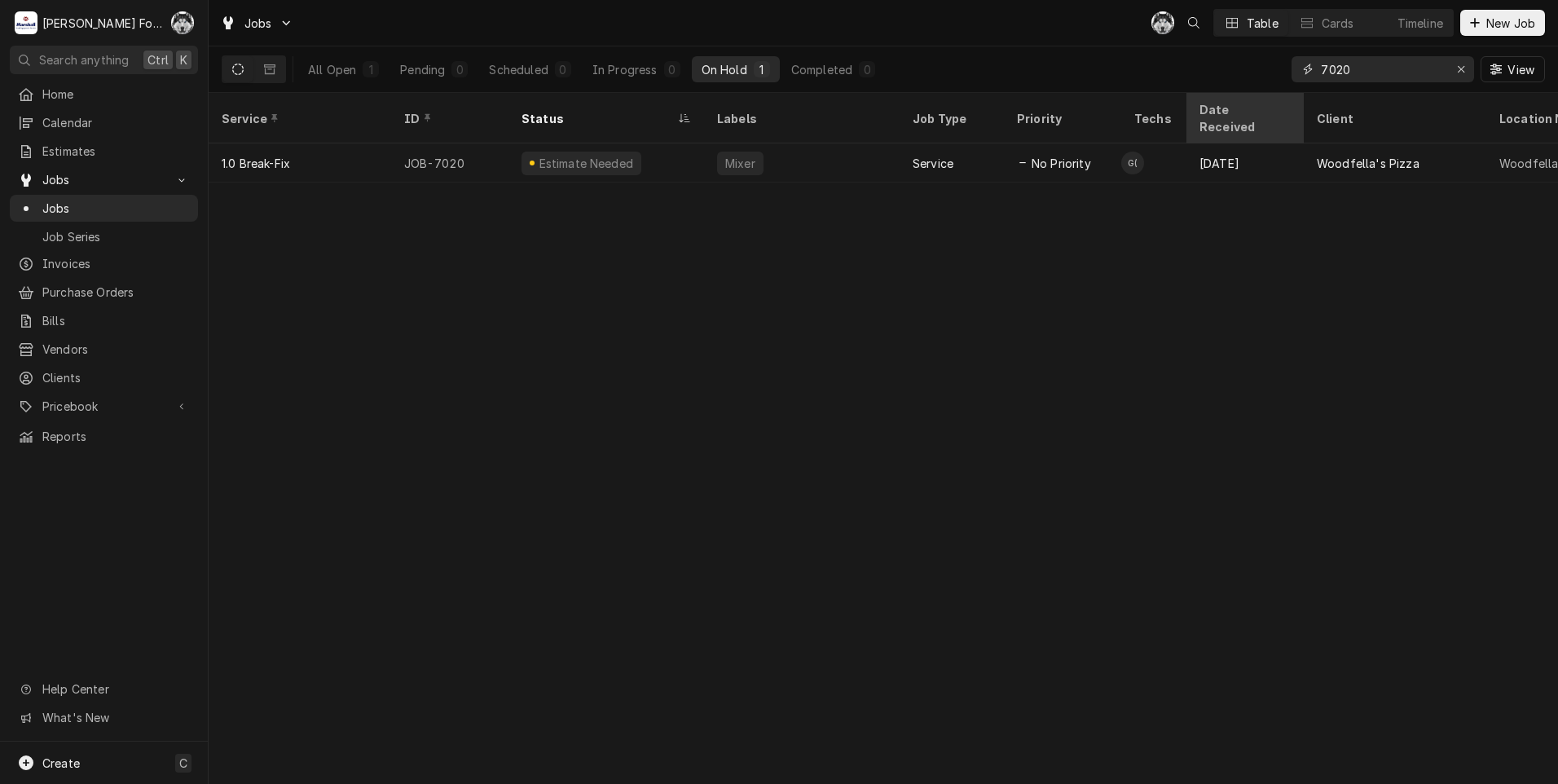
drag, startPoint x: 0, startPoint y: 0, endPoint x: 1243, endPoint y: 99, distance: 1246.9
click at [1243, 99] on div "Jobs C( Table Cards Timeline New Job All Open 1 Pending 0 Scheduled 0 In Progre…" at bounding box center [883, 392] width 1349 height 784
type input "7160"
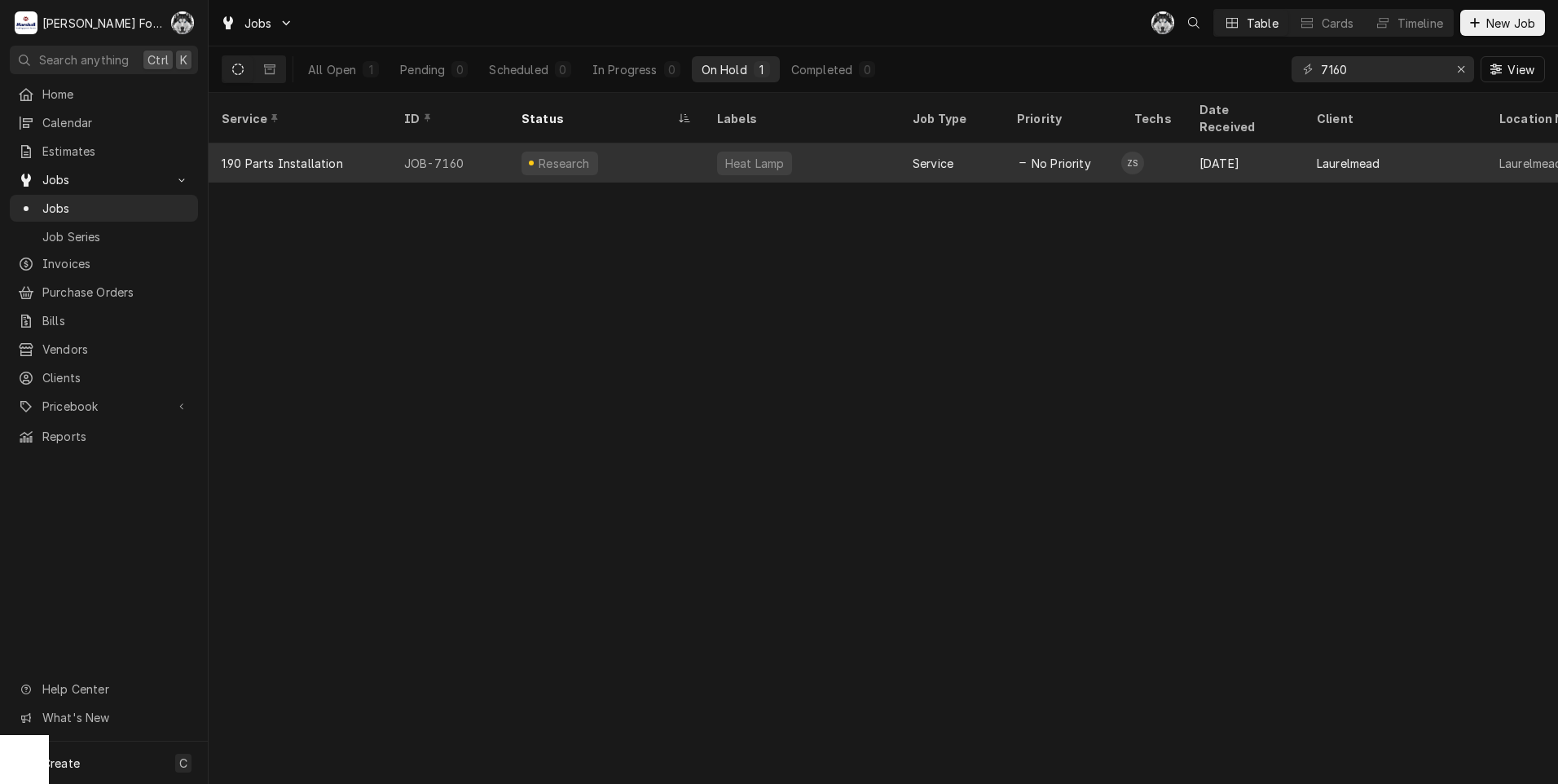
click at [711, 155] on div "Heat Lamp" at bounding box center [801, 163] width 195 height 39
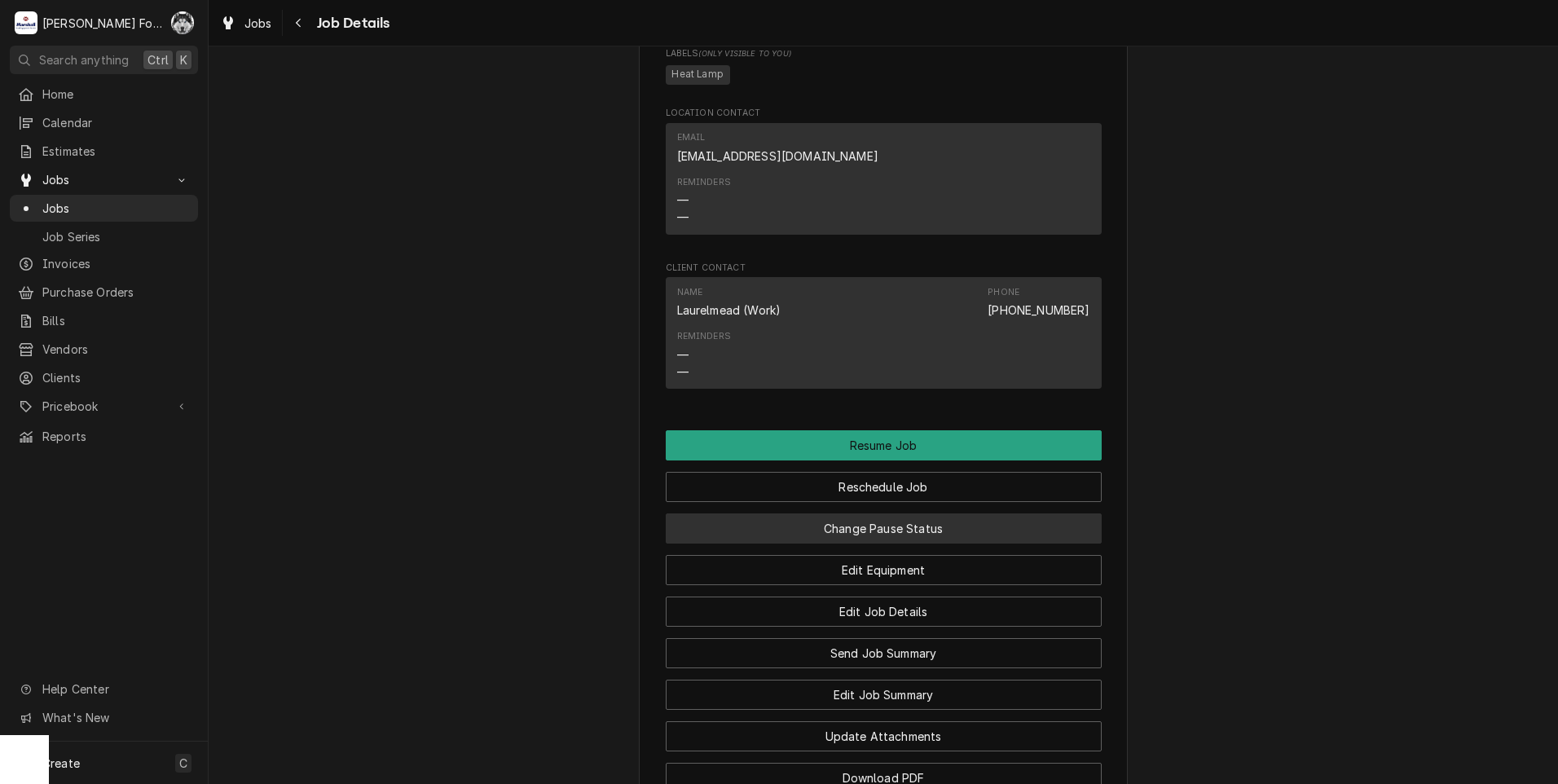
scroll to position [2688, 0]
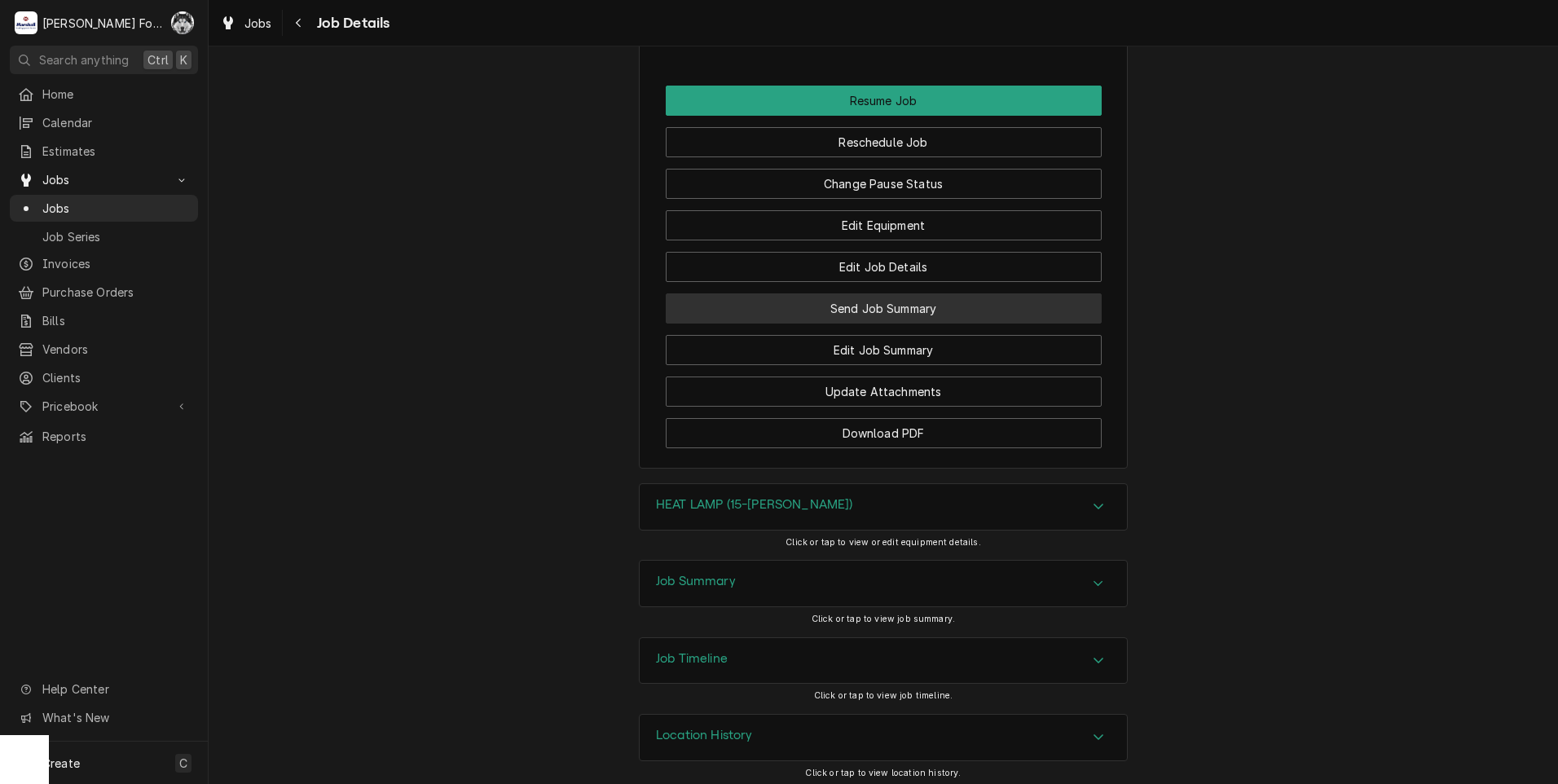
scroll to position [2941, 0]
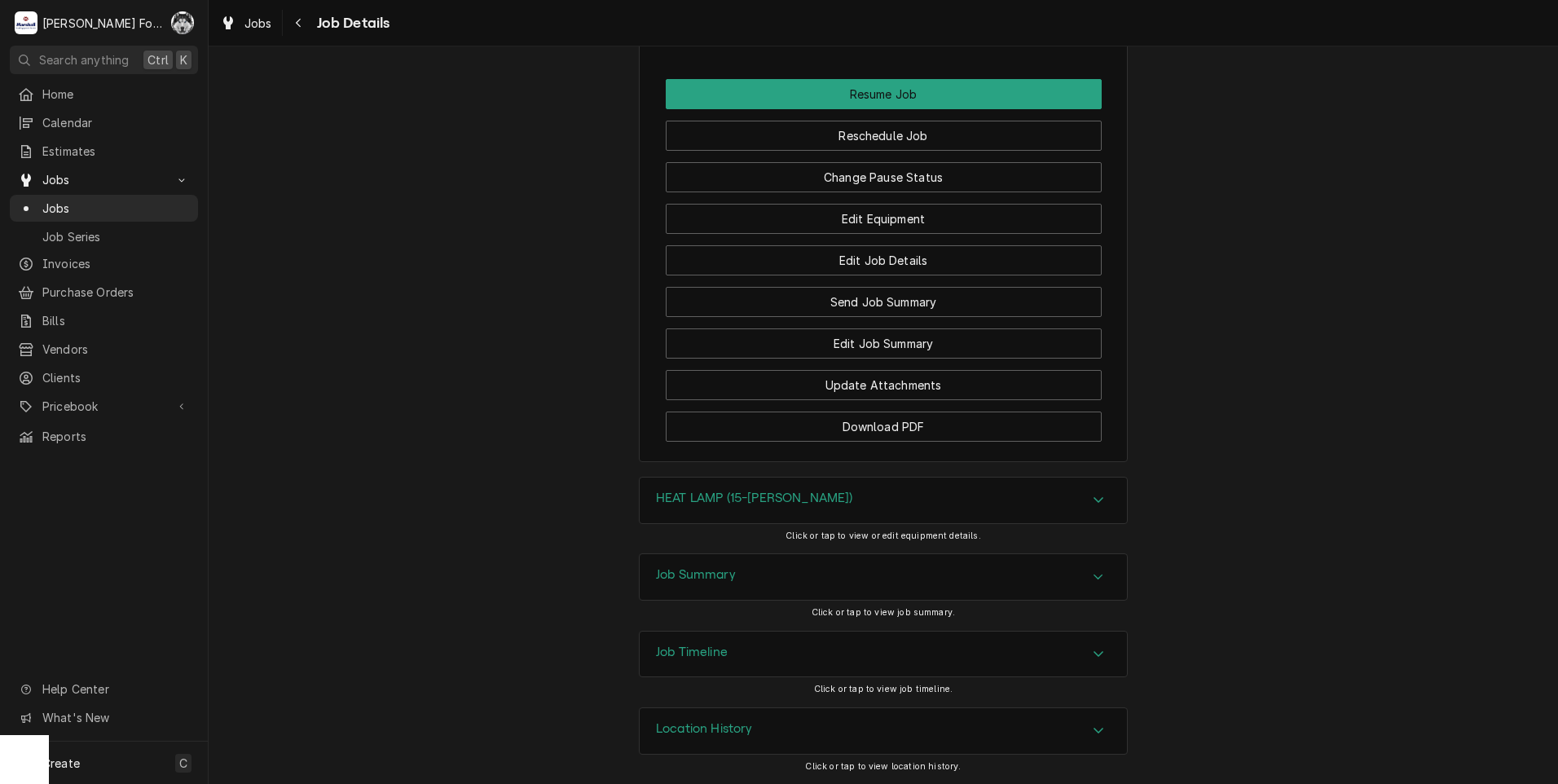
click at [748, 479] on div "Research [GEOGRAPHIC_DATA] / [STREET_ADDRESS] Open in Maps Roopairs Job ID JOB-…" at bounding box center [883, 414] width 1349 height 737
click at [749, 483] on div "HEAT LAMP (15-[PERSON_NAME])" at bounding box center [883, 500] width 488 height 46
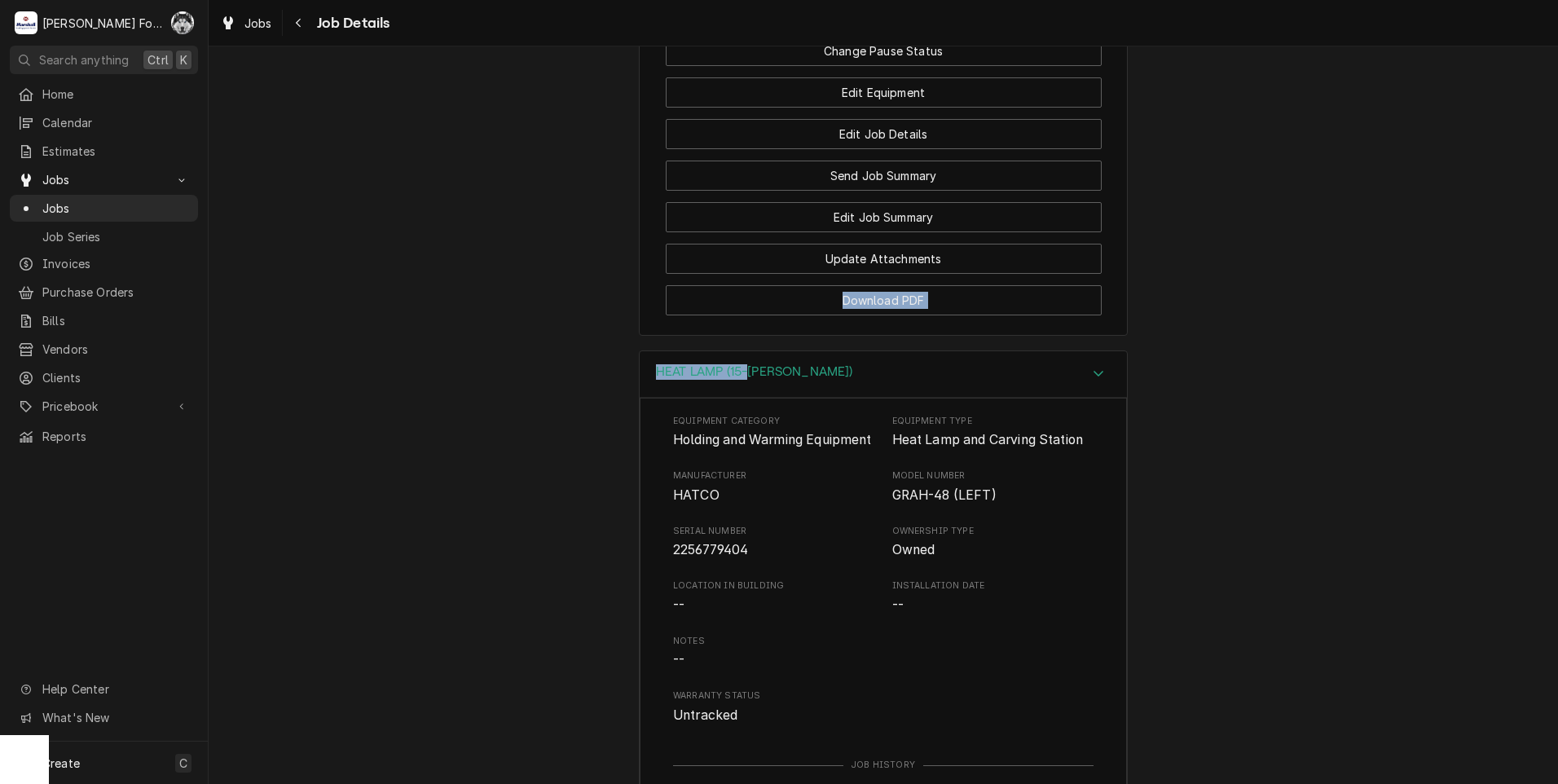
scroll to position [3426, 0]
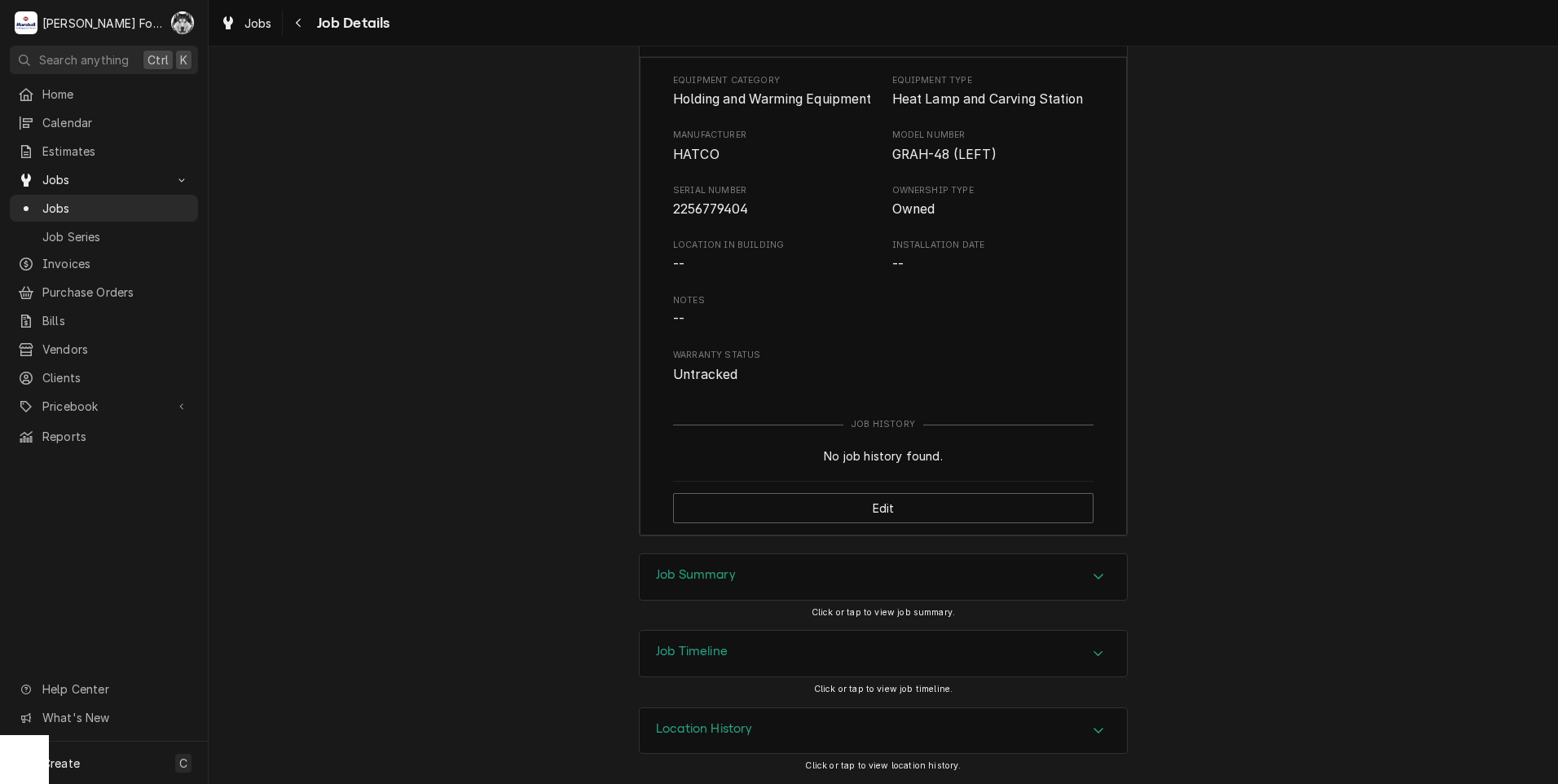
click at [702, 570] on h3 "Job Summary" at bounding box center [695, 574] width 80 height 15
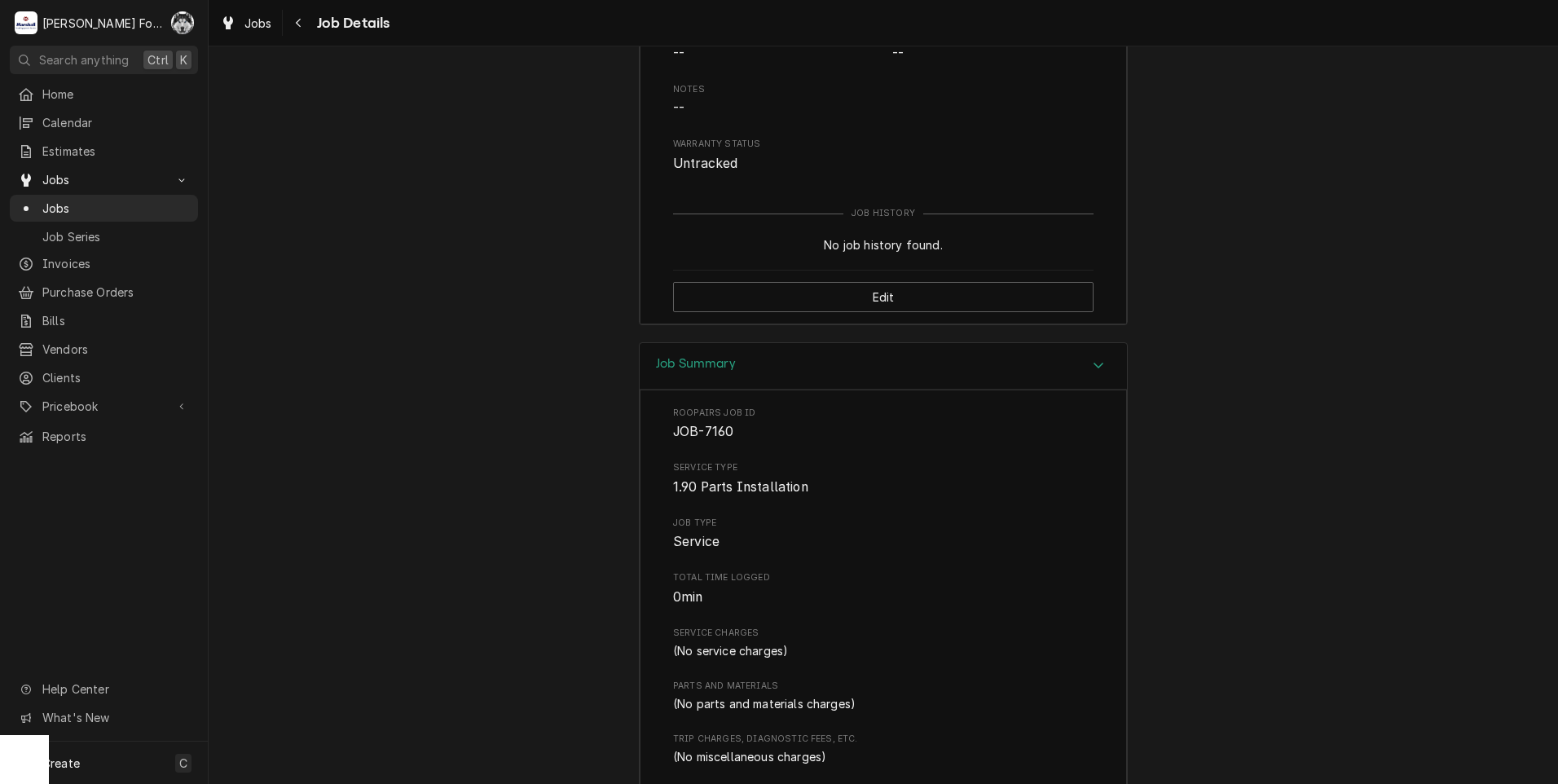
scroll to position [3988, 0]
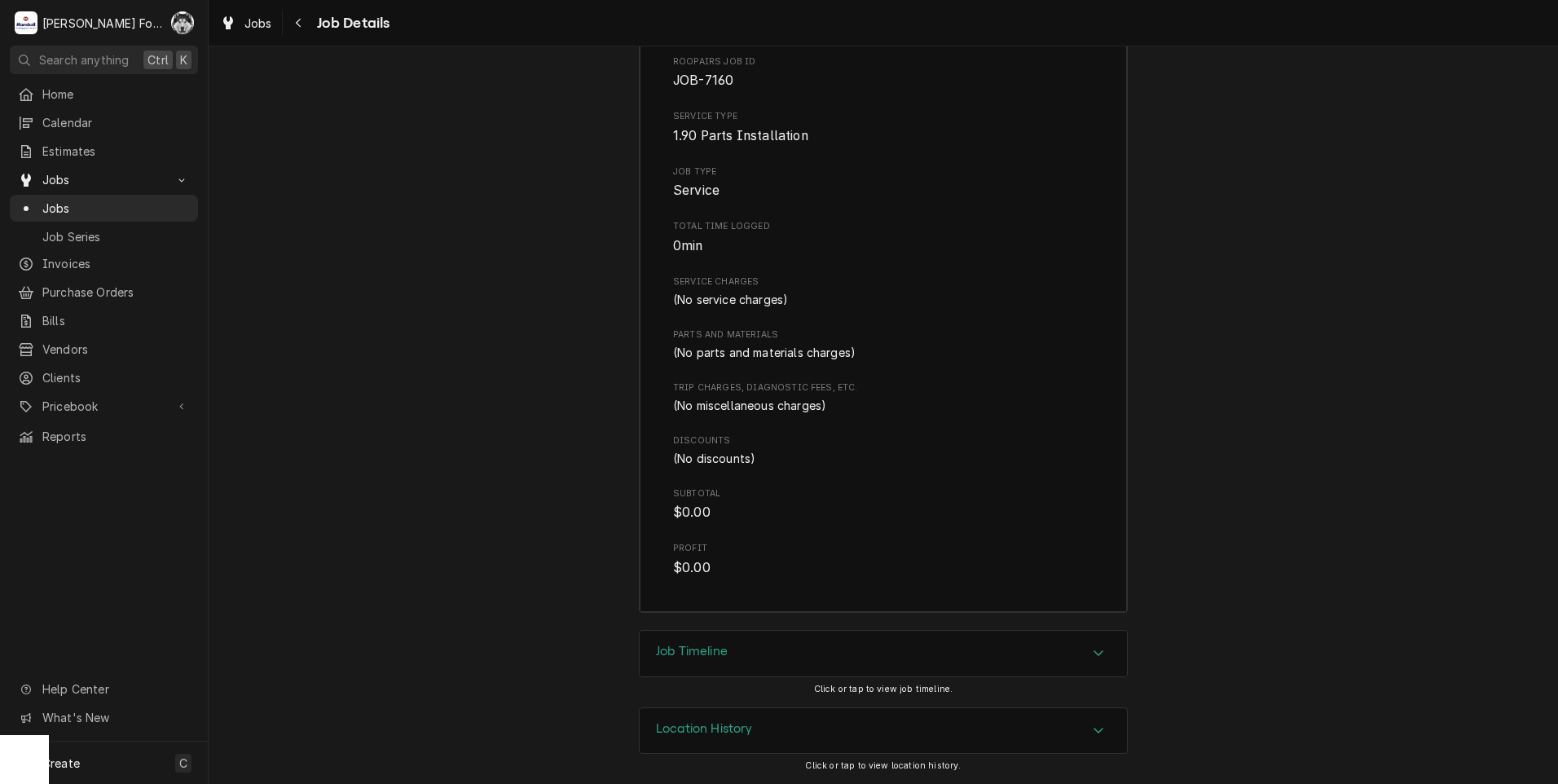
click at [720, 667] on div "Job Timeline" at bounding box center [883, 654] width 488 height 46
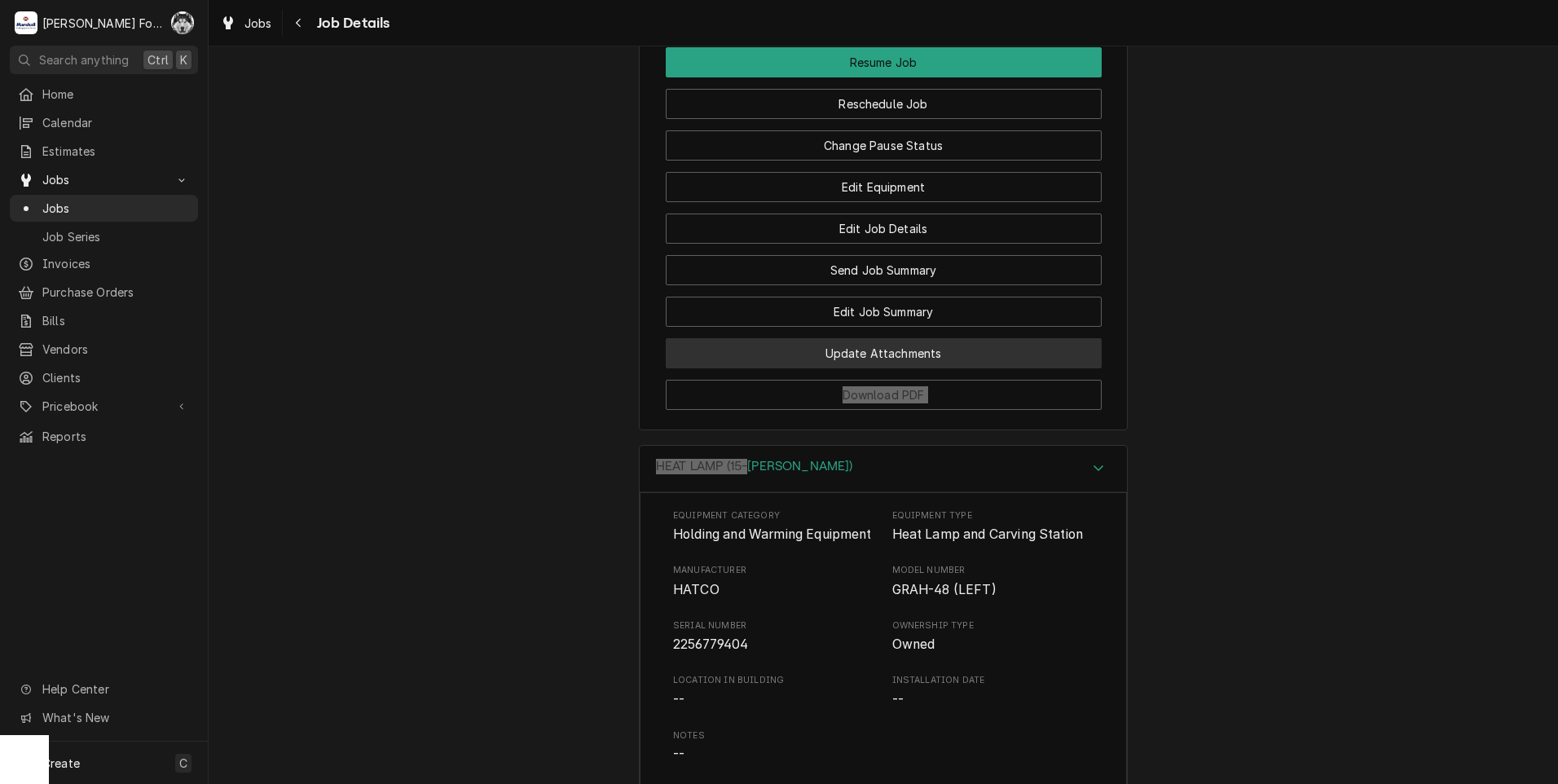
scroll to position [2828, 0]
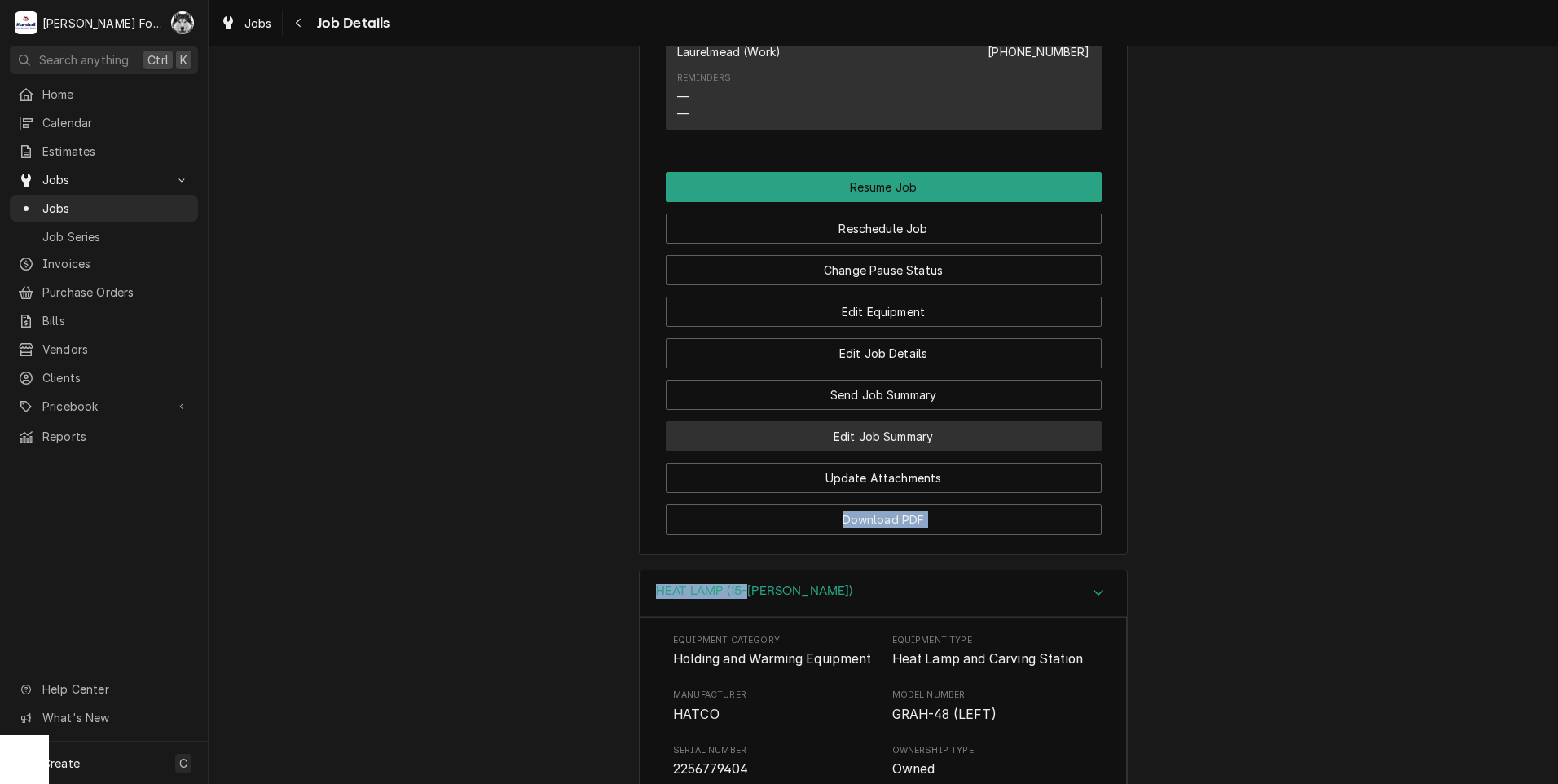
click at [878, 449] on button "Edit Job Summary" at bounding box center [883, 435] width 436 height 30
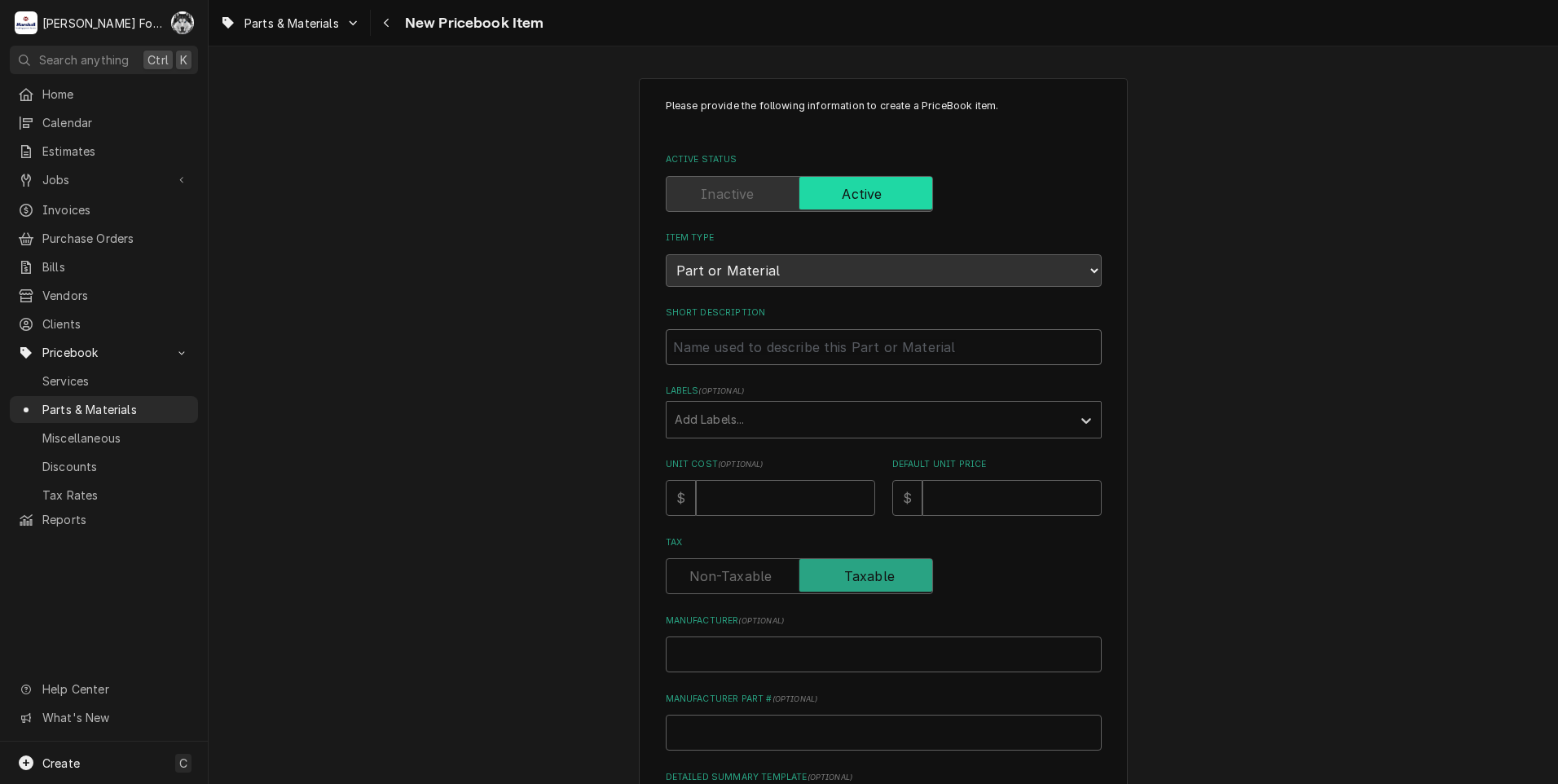
click at [822, 356] on input "Short Description" at bounding box center [883, 347] width 436 height 36
type textarea "x"
type input "H"
type textarea "x"
type input "HE"
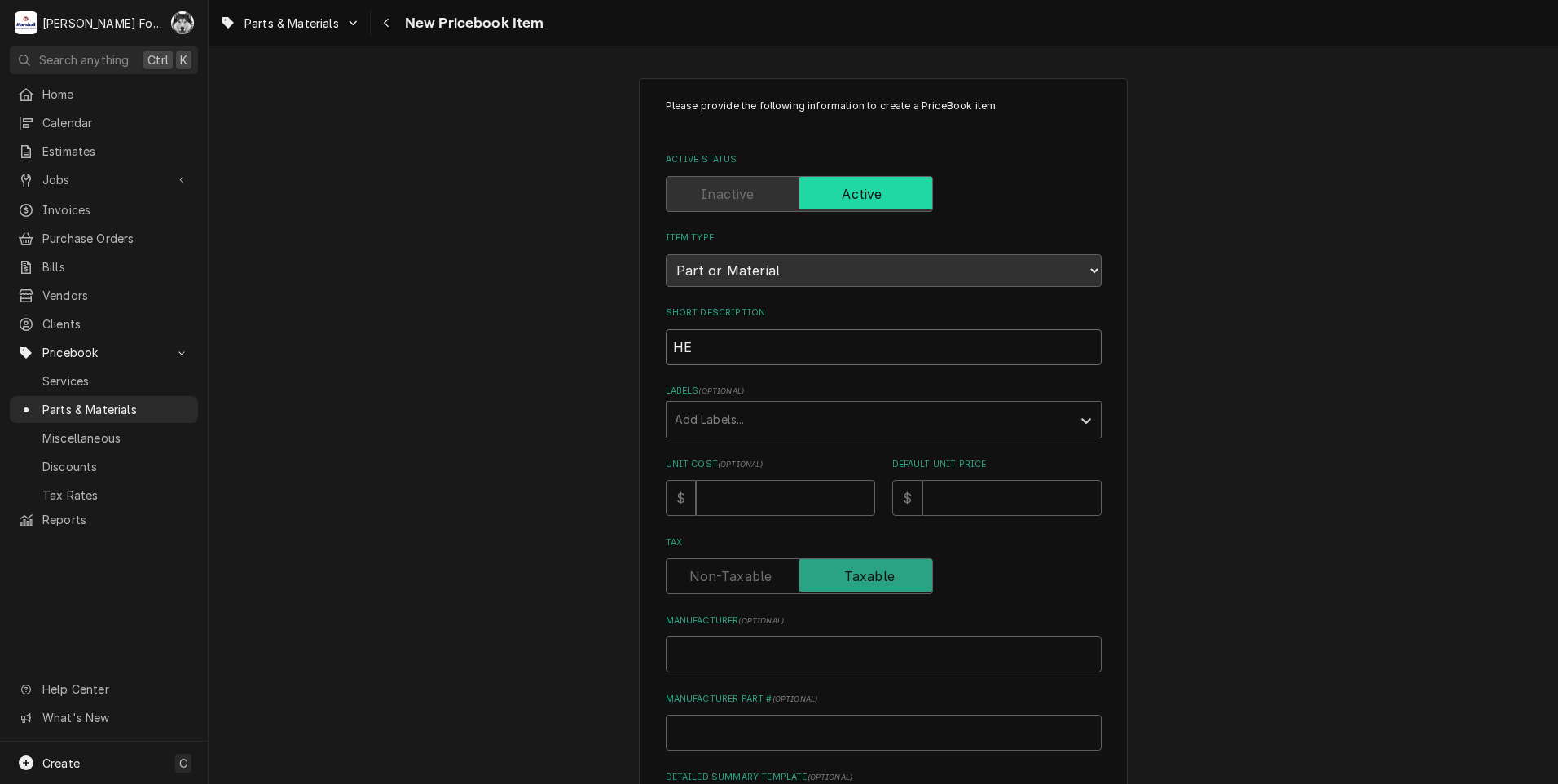
type textarea "x"
type input "HEA"
type textarea "x"
type input "HEAT"
type textarea "x"
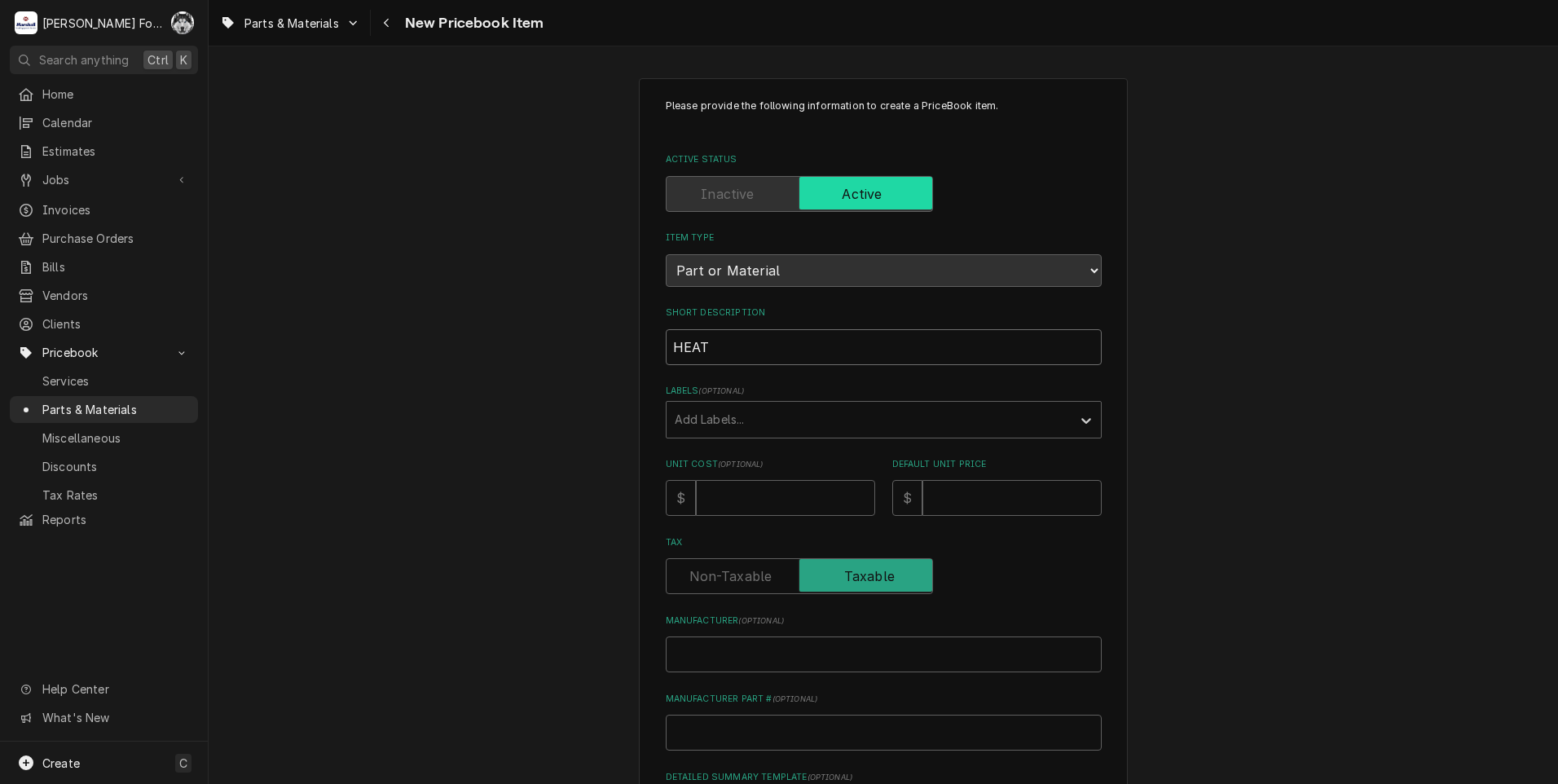
type input "HEAT"
type textarea "x"
type input "HEAT L"
type textarea "x"
type input "HEAT LA"
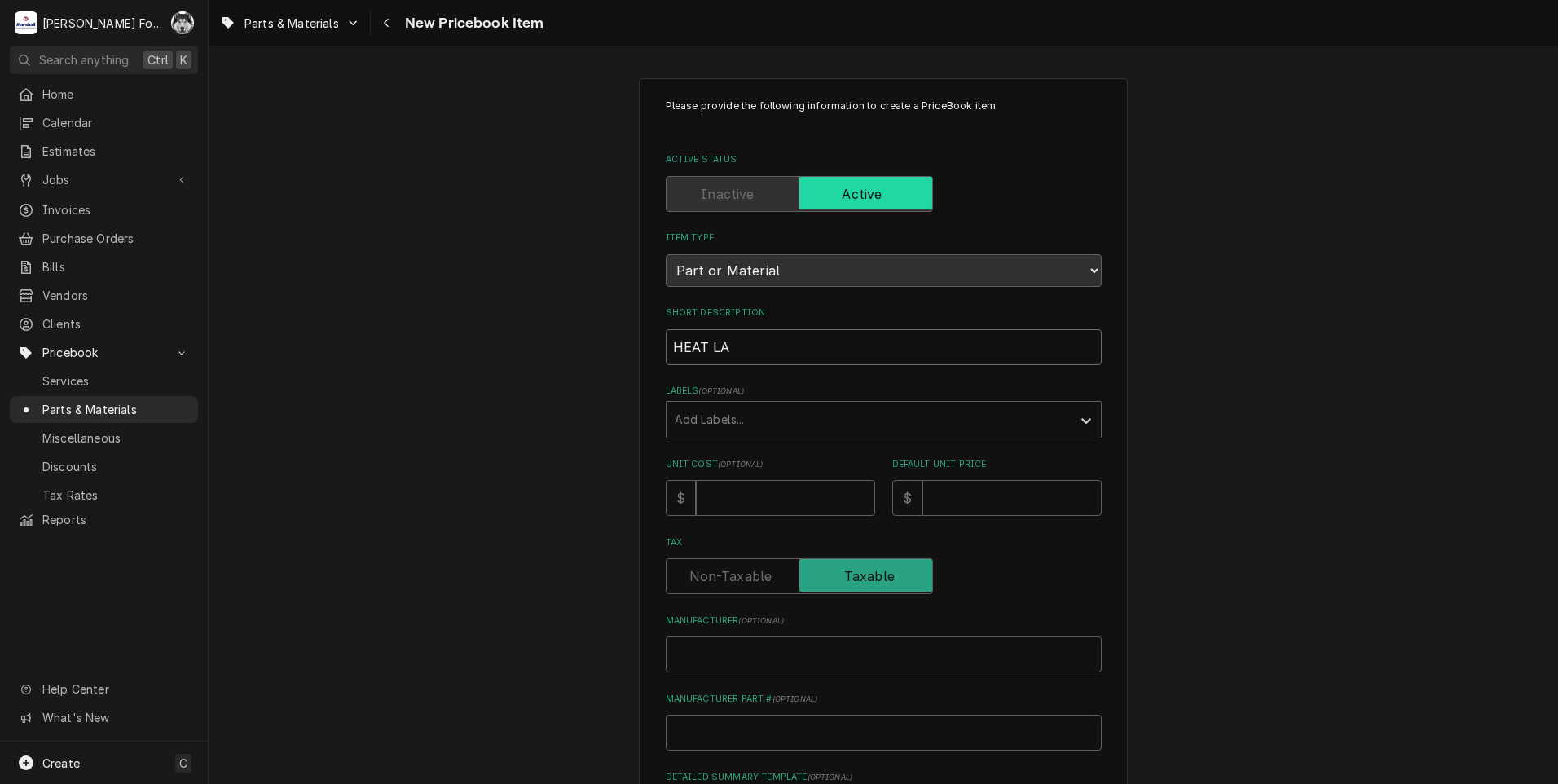
type textarea "x"
type input "HEAT LAM"
type textarea "x"
type input "HEAT LAMP"
type textarea "x"
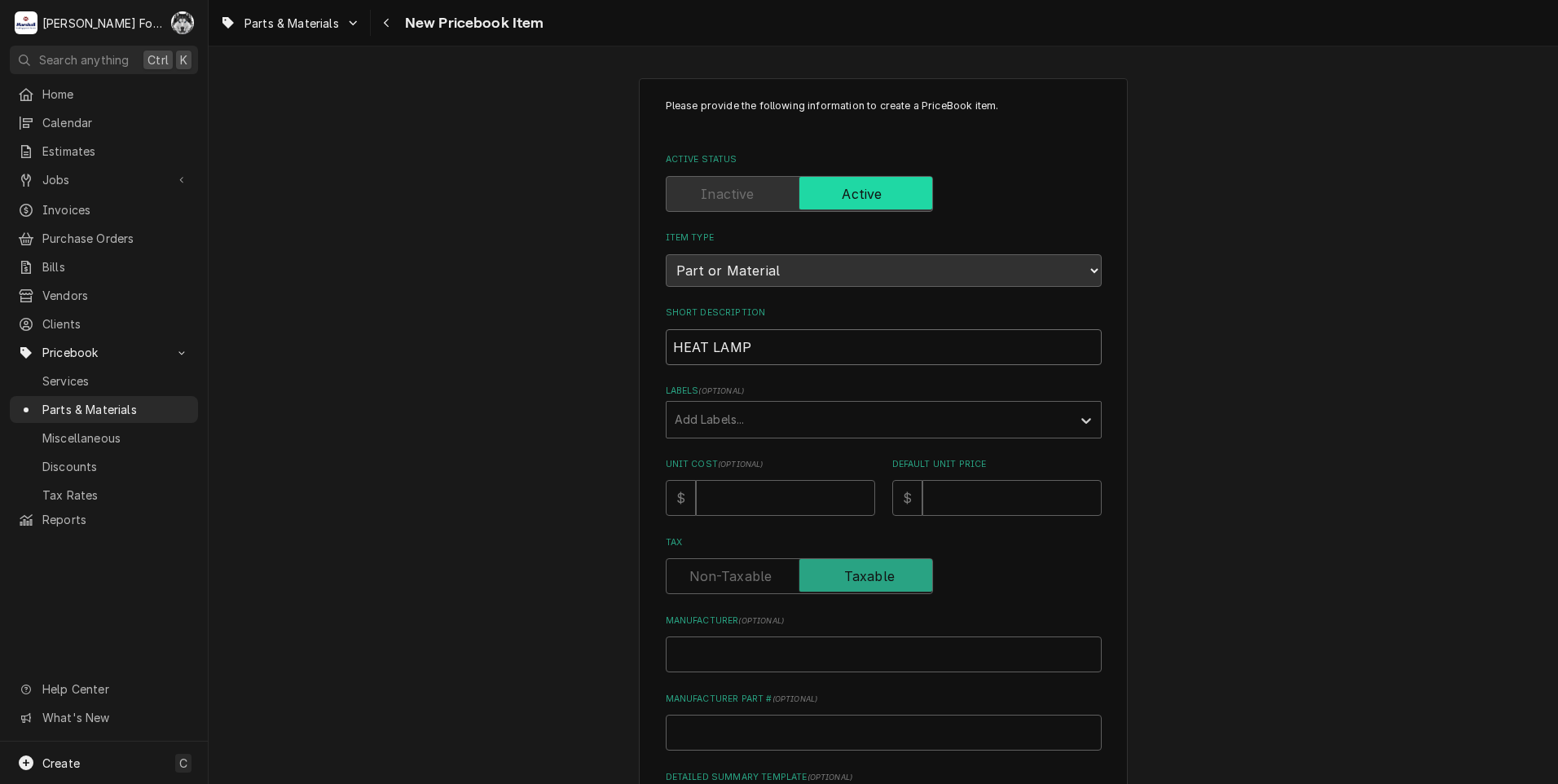
type input "HEAT LAMP"
type textarea "x"
type input "HEAT LAMP W"
type textarea "x"
type input "HEAT LAMP W/"
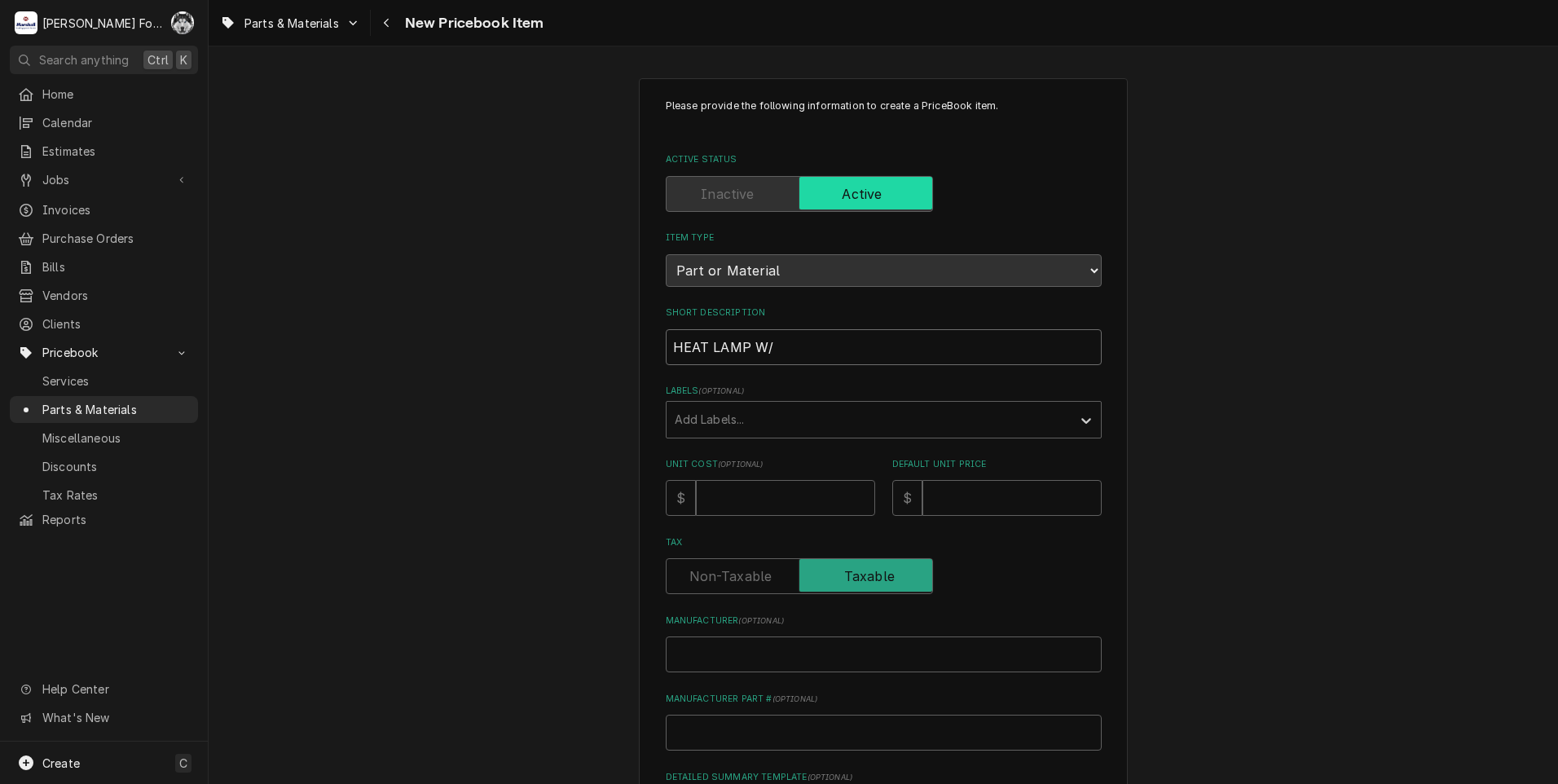
type textarea "x"
type input "HEAT LAMP W/I"
type textarea "x"
type input "HEAT LAMP W/IN"
type textarea "x"
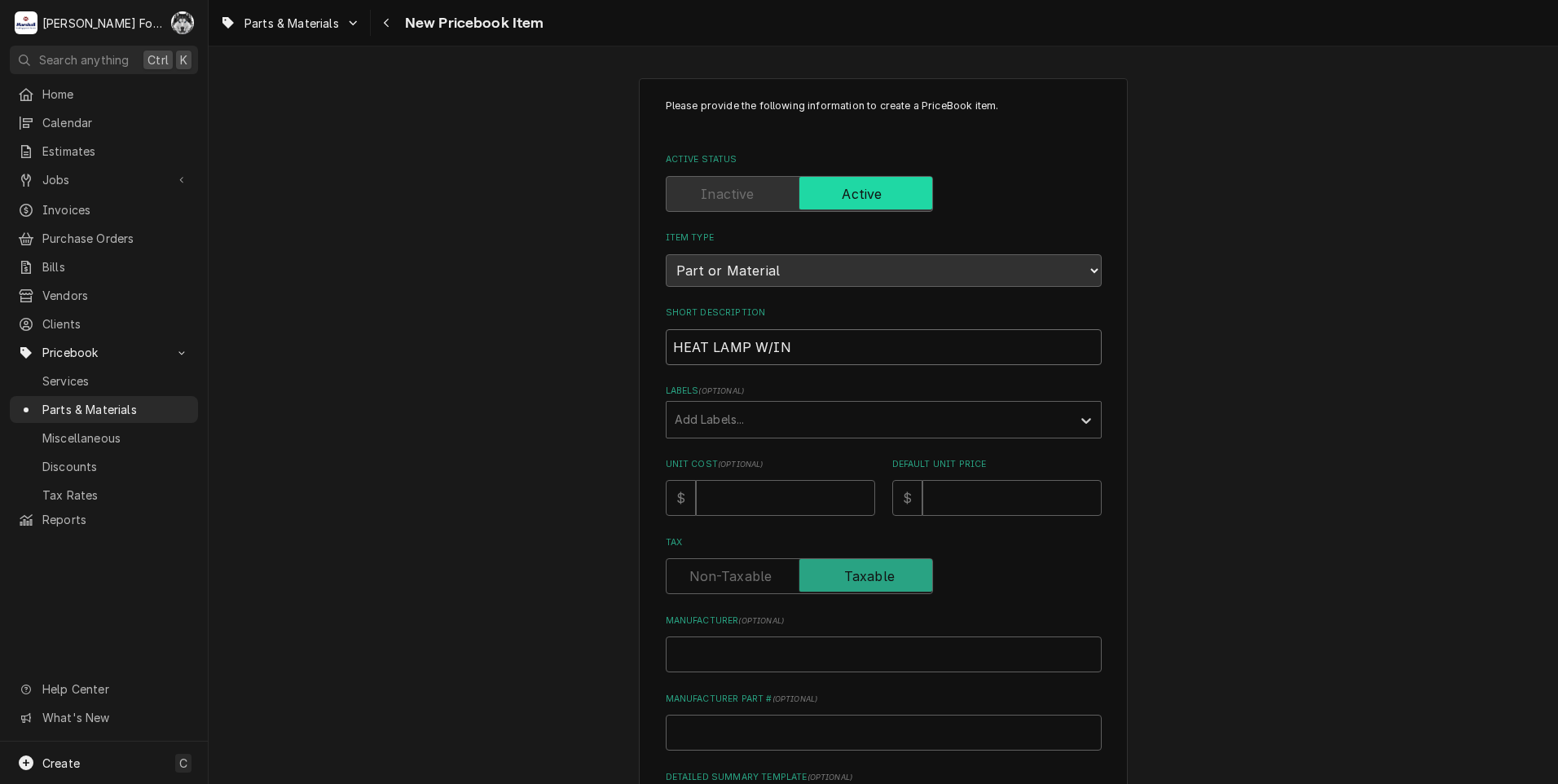
type input "HEAT LAMP W/INF"
type textarea "x"
type input "HEAT LAMP W/INFI"
type textarea "x"
type input "HEAT LAMP W/INFIN"
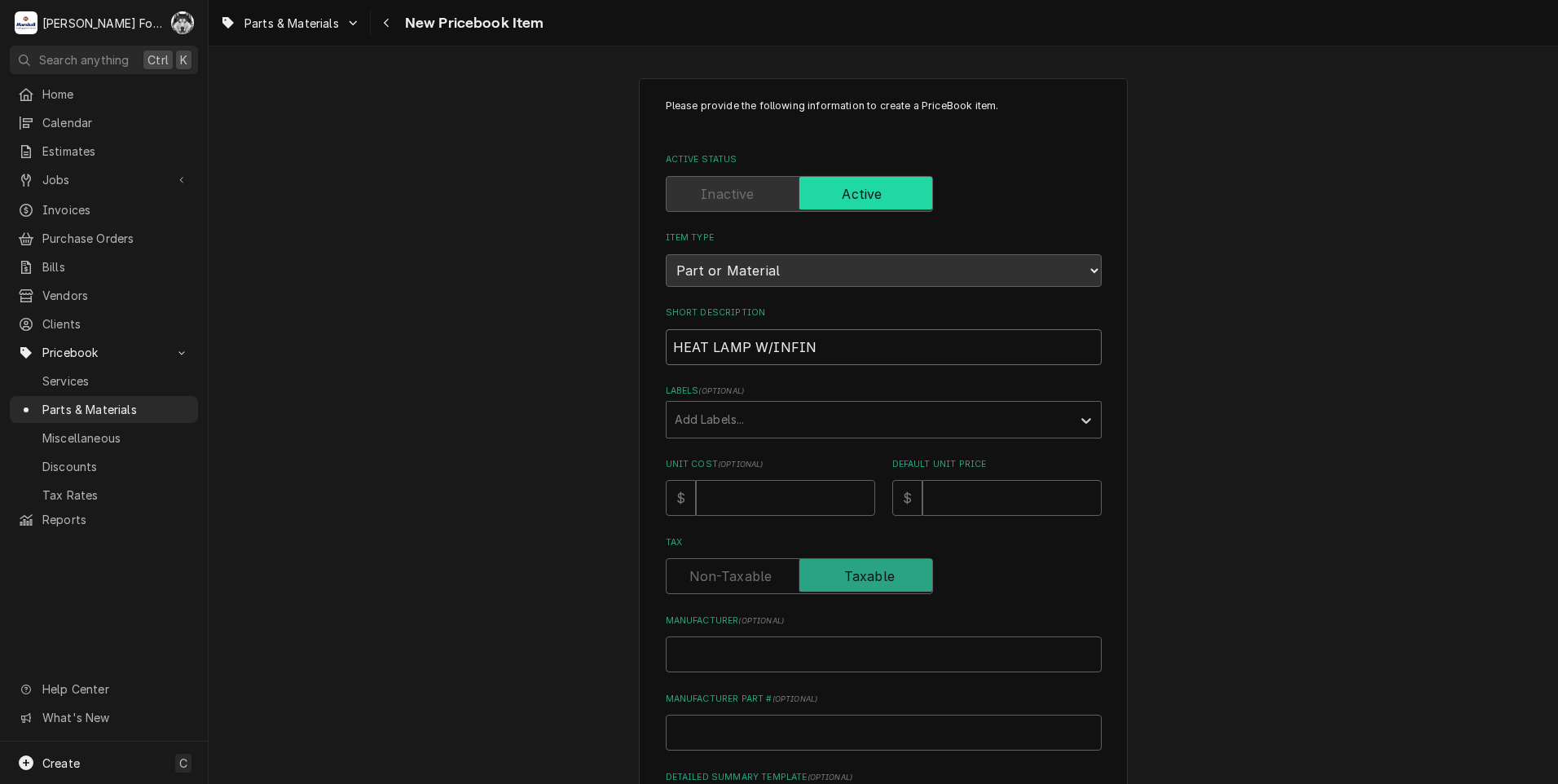
type textarea "x"
type input "HEAT LAMP W/INFINI"
type textarea "x"
type input "HEAT LAMP W/INFINIT"
type textarea "x"
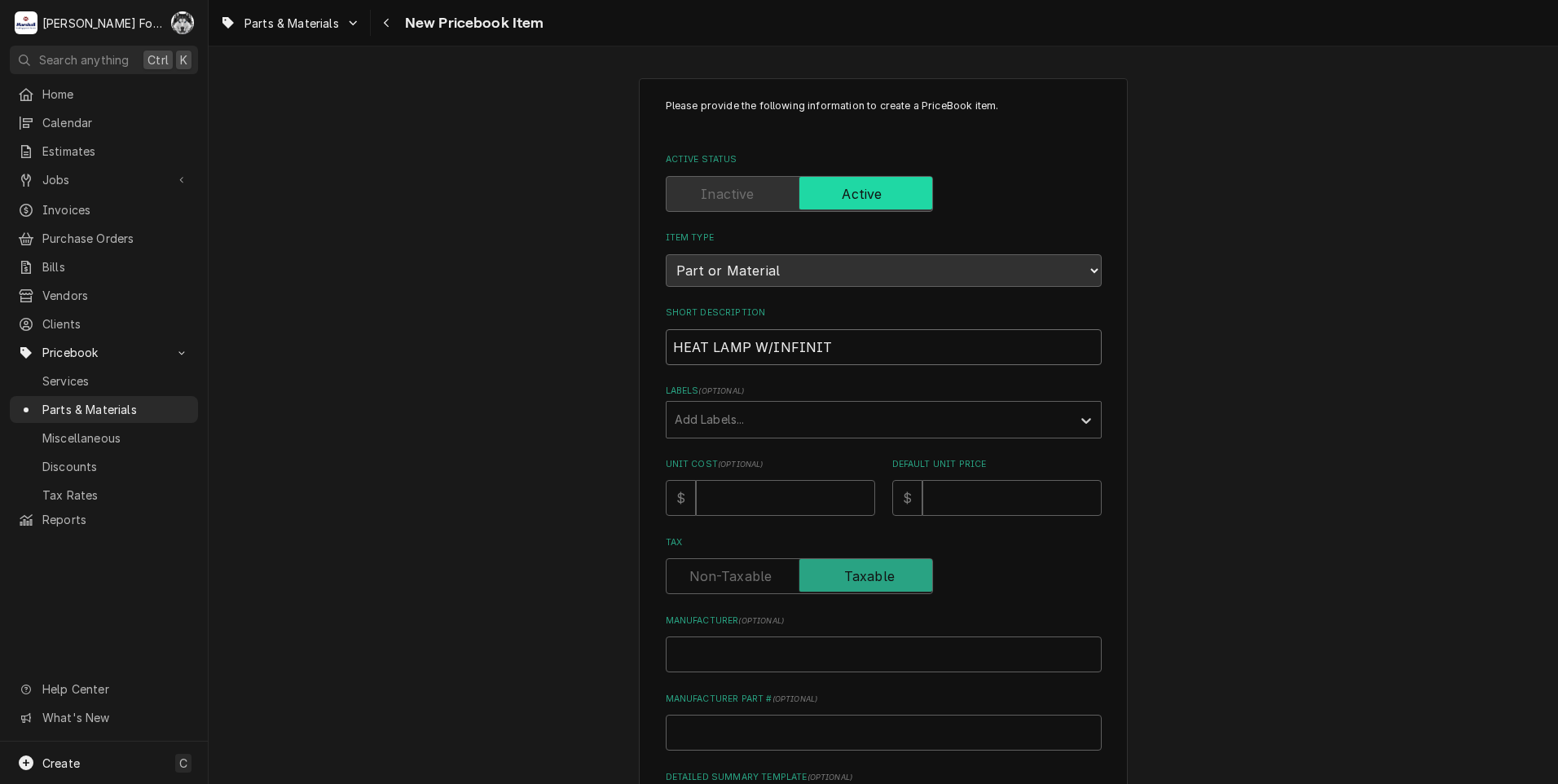
type input "HEAT LAMP W/INFINITW"
type textarea "x"
type input "HEAT LAMP W/INFINITW"
type textarea "x"
type input "HEAT LAMP W/INFINITW"
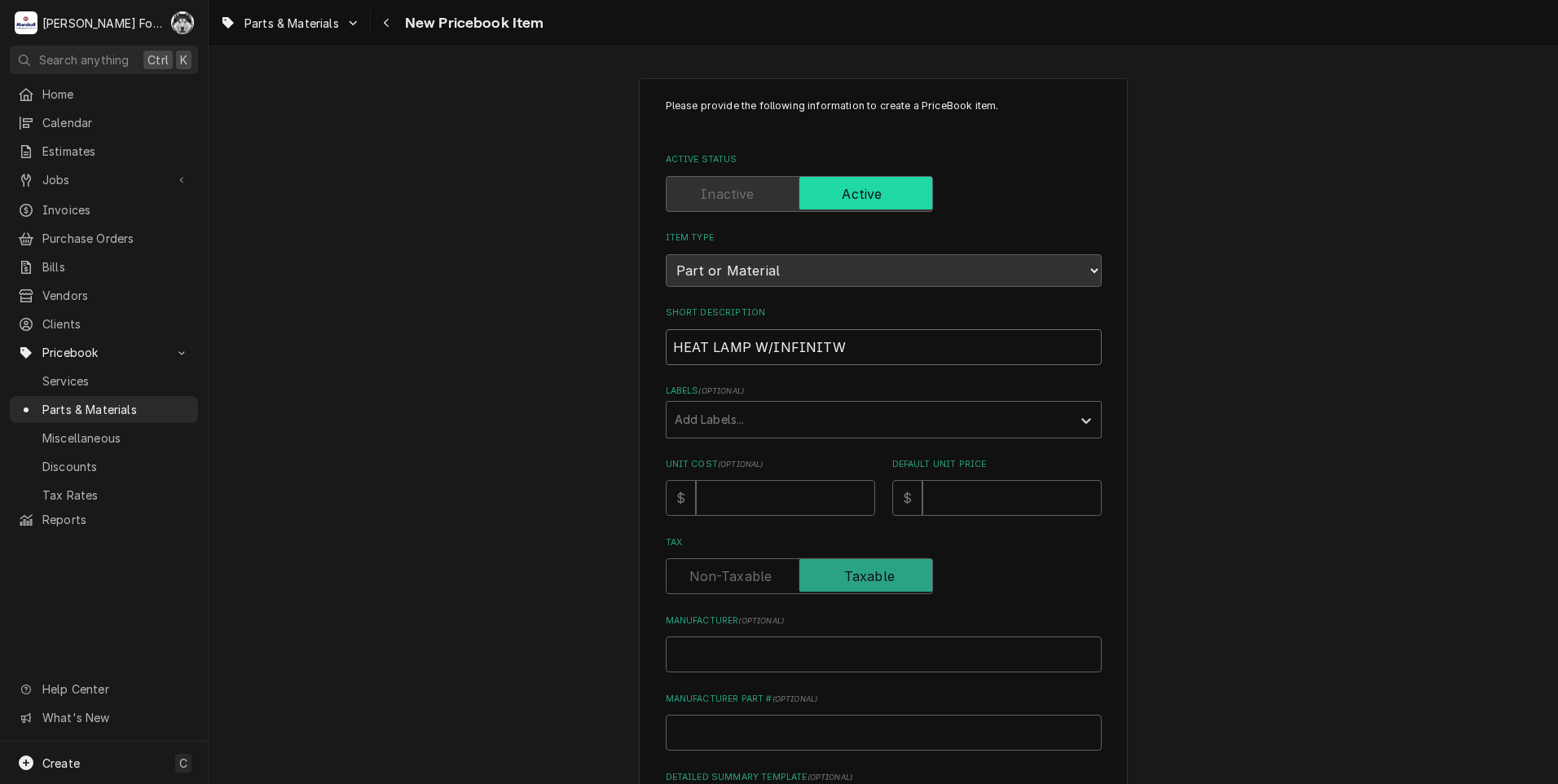
type textarea "x"
type input "HEAT LAMP W/INFINIT"
type textarea "x"
type input "HEAT LAMP W/INFINITE"
type textarea "x"
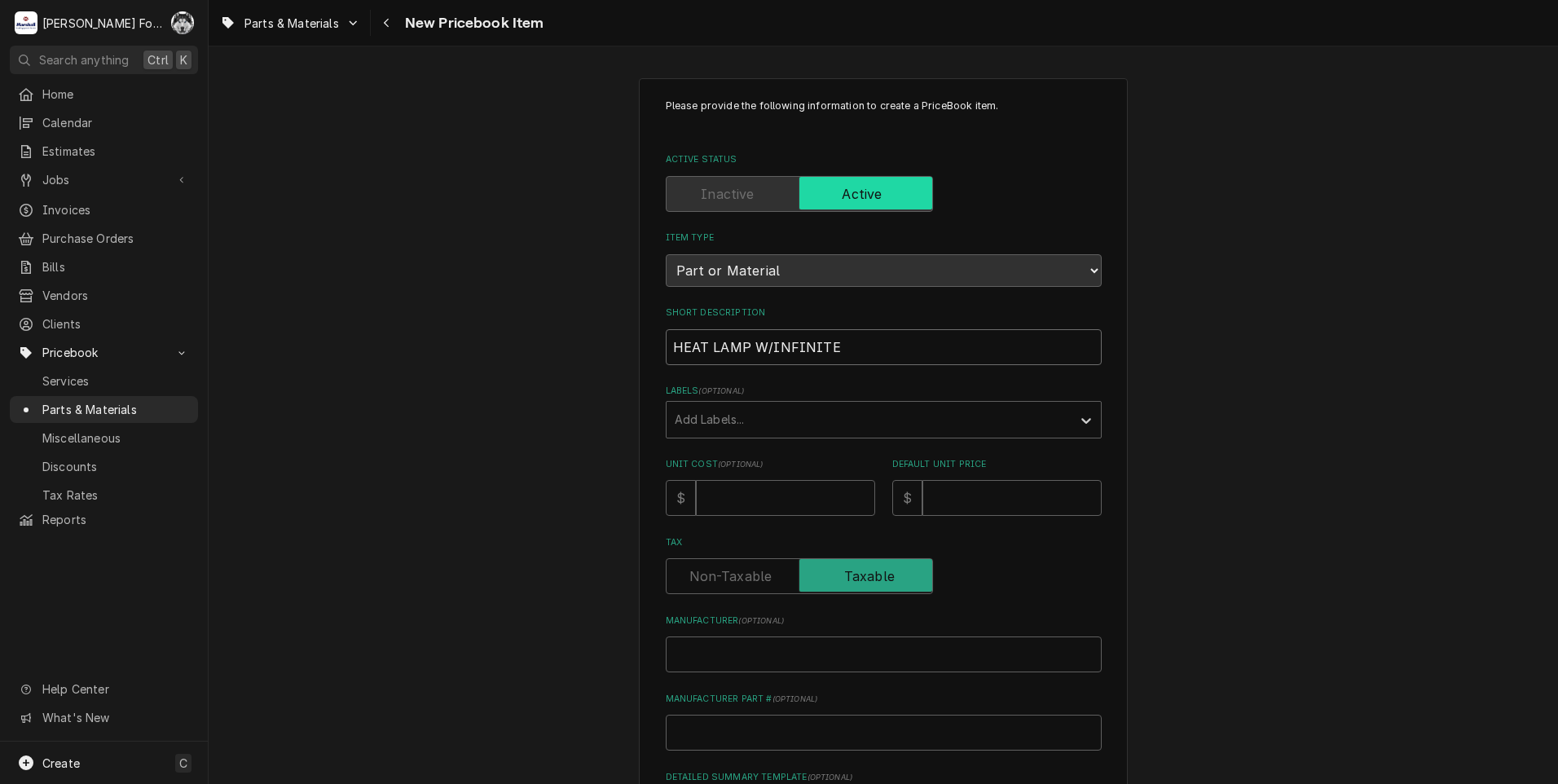
type input "HEAT LAMP W/INFINITE"
type textarea "x"
type input "HEAT LAMP W/INFINITE S"
type textarea "x"
type input "HEAT LAMP W/INFINITE SW"
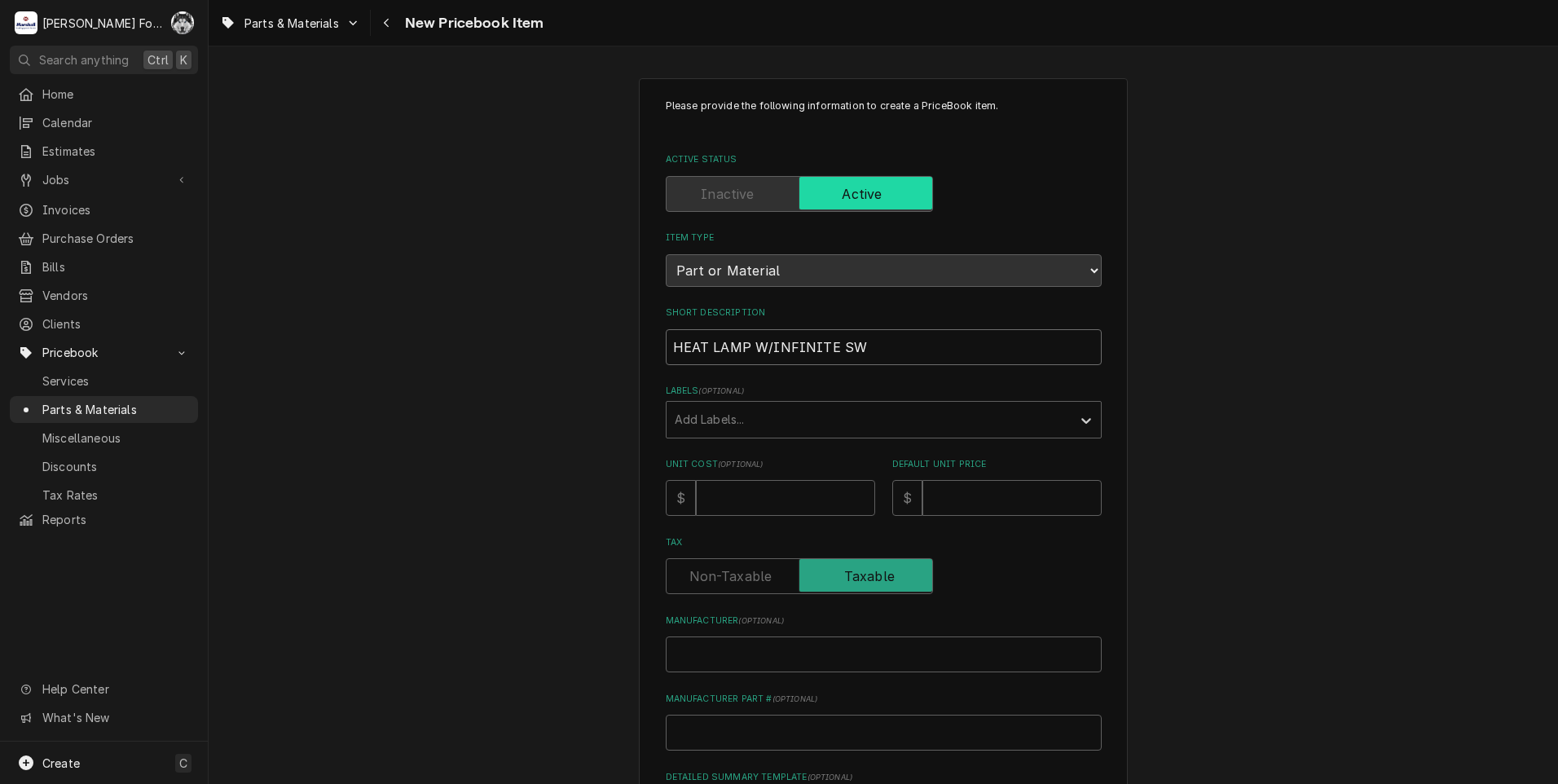
type textarea "x"
type input "HEAT LAMP W/INFINITE SWI"
type textarea "x"
type input "HEAT LAMP W/INFINITE SWIT"
type textarea "x"
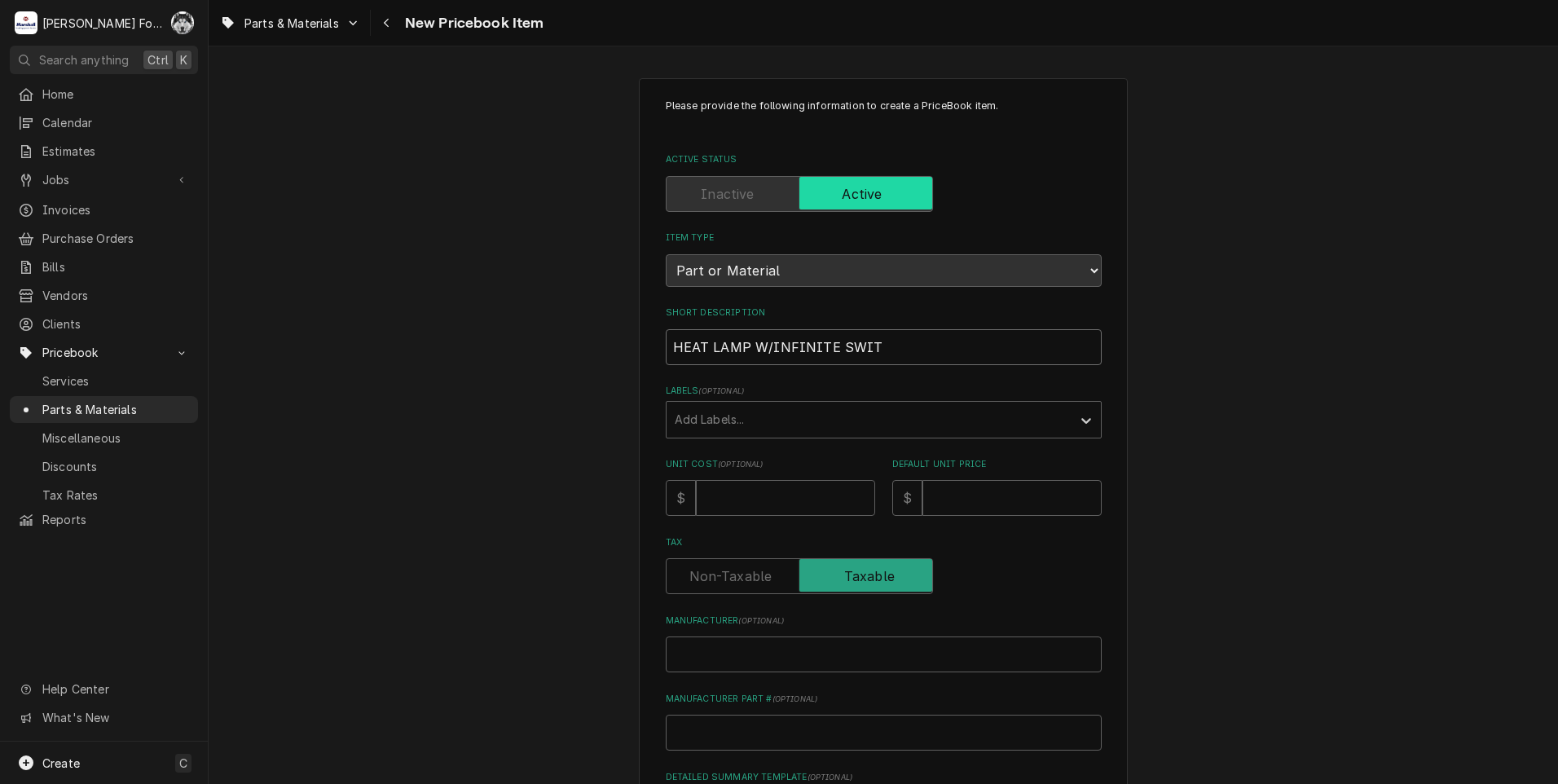
type input "HEAT LAMP W/INFINITE SWITC"
type textarea "x"
type input "HEAT LAMP W/INFINITE SWITCH"
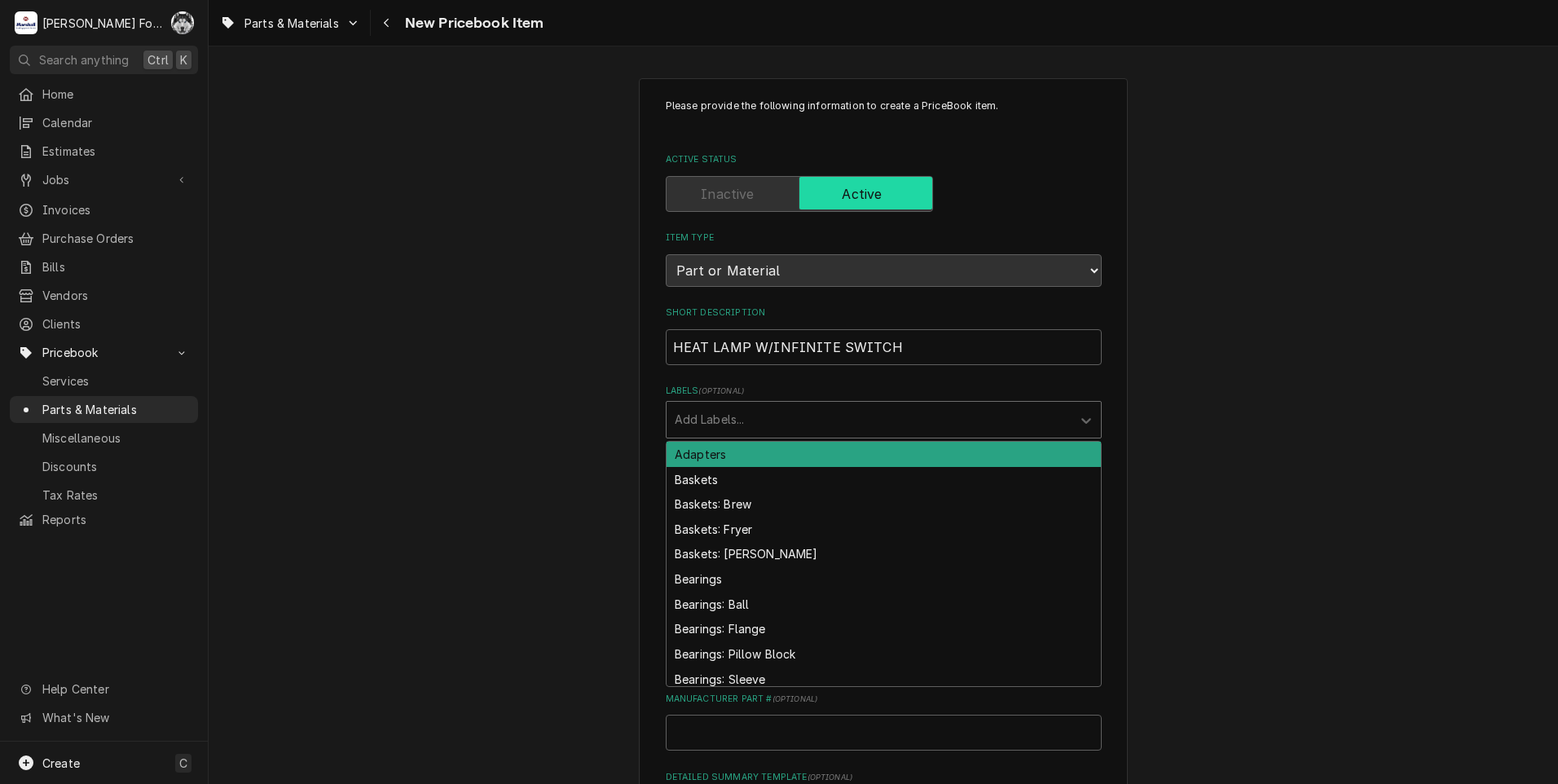
click at [788, 427] on div "Labels" at bounding box center [868, 419] width 389 height 29
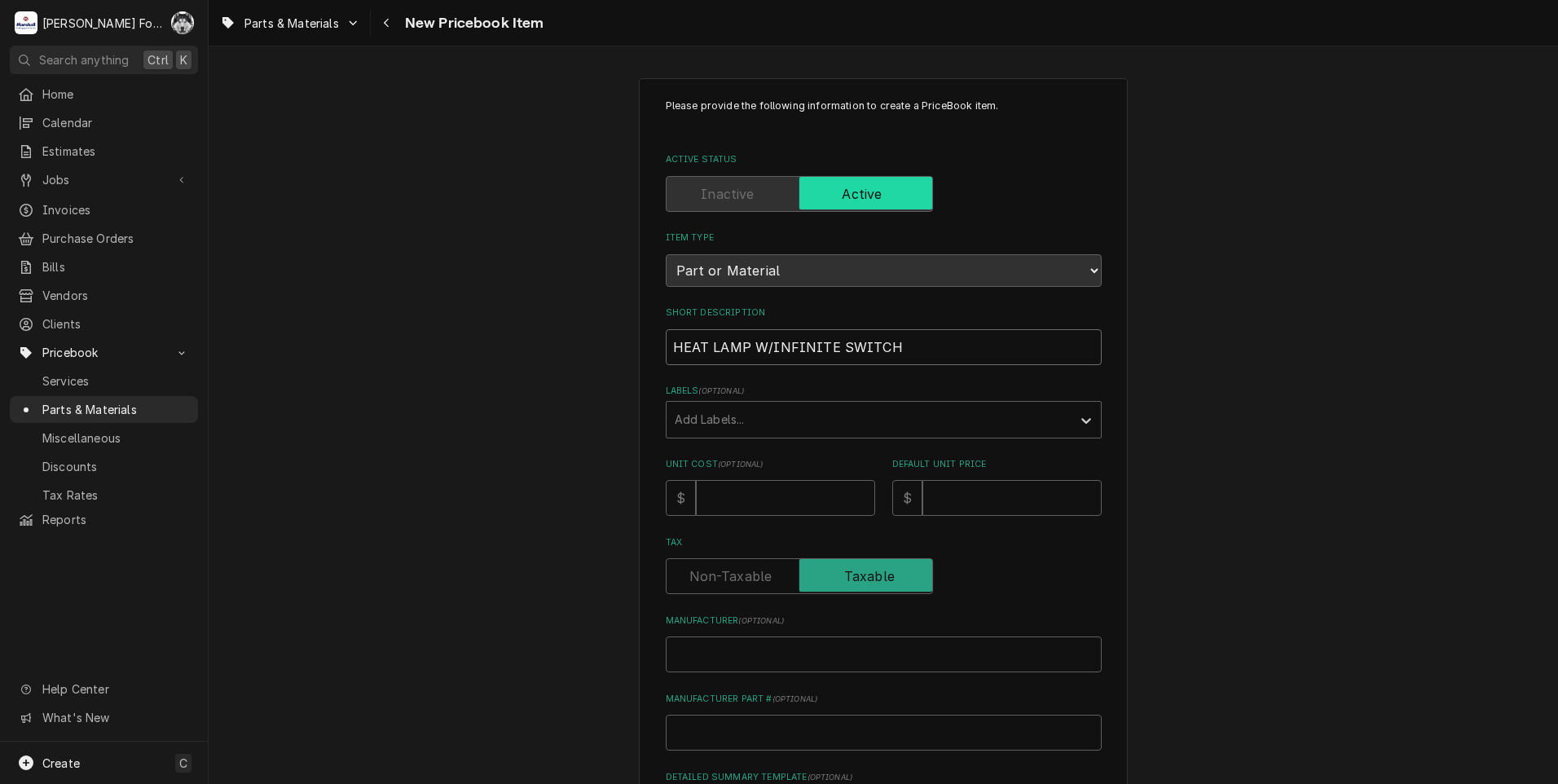
click at [926, 346] on input "HEAT LAMP W/INFINITE SWITCH" at bounding box center [883, 347] width 436 height 36
type textarea "x"
type input "HEAT LAMP W/INFINITE SWITCH"
type textarea "x"
type input "HEAT LAMP W/INFINITE SWITCH ("
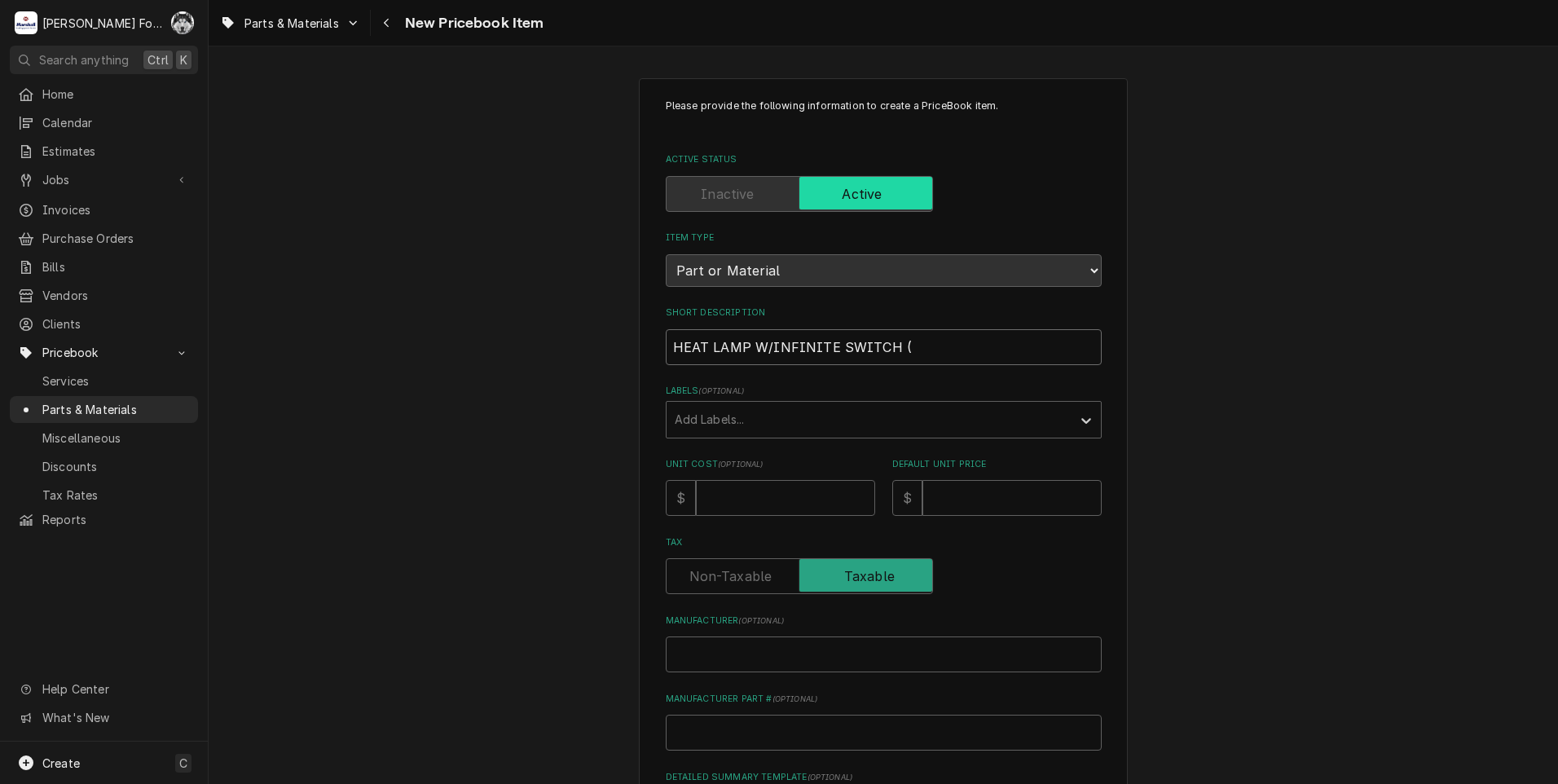
type textarea "x"
type input "HEAT LAMP W/INFINITE SWITCH (H"
type textarea "x"
type input "HEAT LAMP W/INFINITE SWITCH (HA"
type textarea "x"
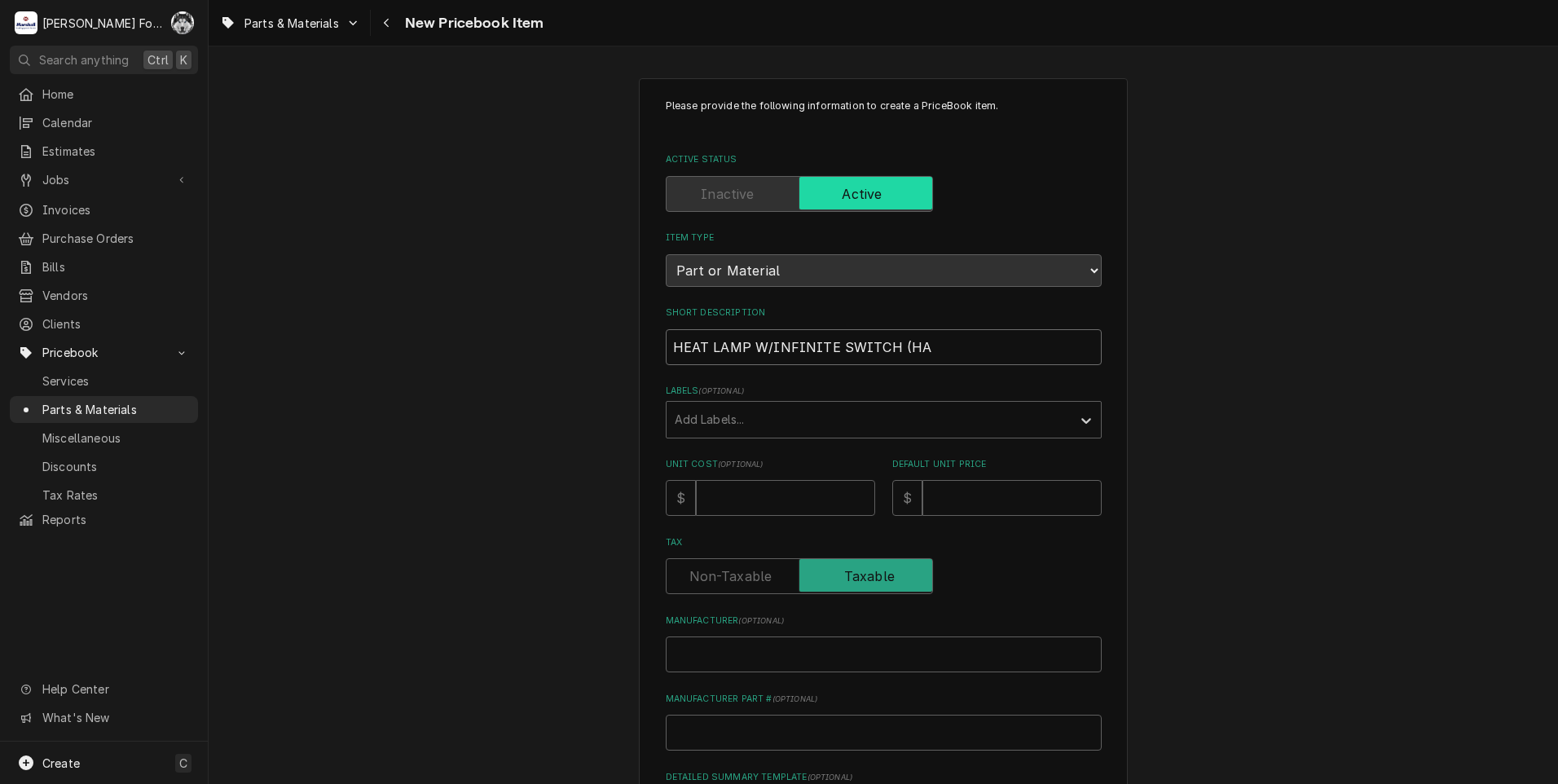
type input "HEAT LAMP W/INFINITE SWITCH (HAT"
type textarea "x"
type input "HEAT LAMP W/INFINITE SWITCH (HATC"
type textarea "x"
type input "HEAT LAMP W/INFINITE SWITCH (HATCO"
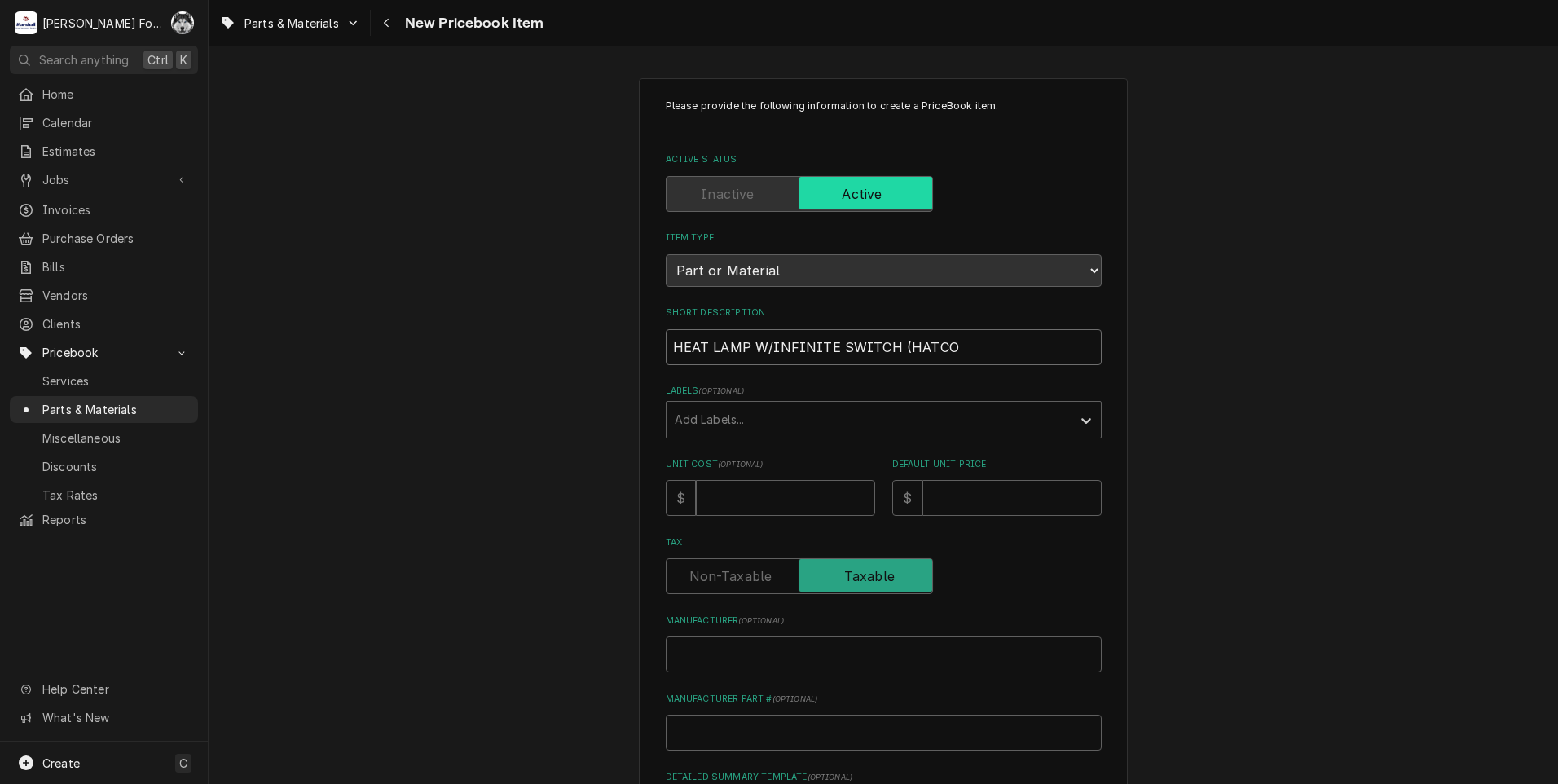
type textarea "x"
type input "HEAT LAMP W/INFINITE SWITCH (HATCO)"
click at [826, 421] on div "Labels" at bounding box center [868, 419] width 389 height 29
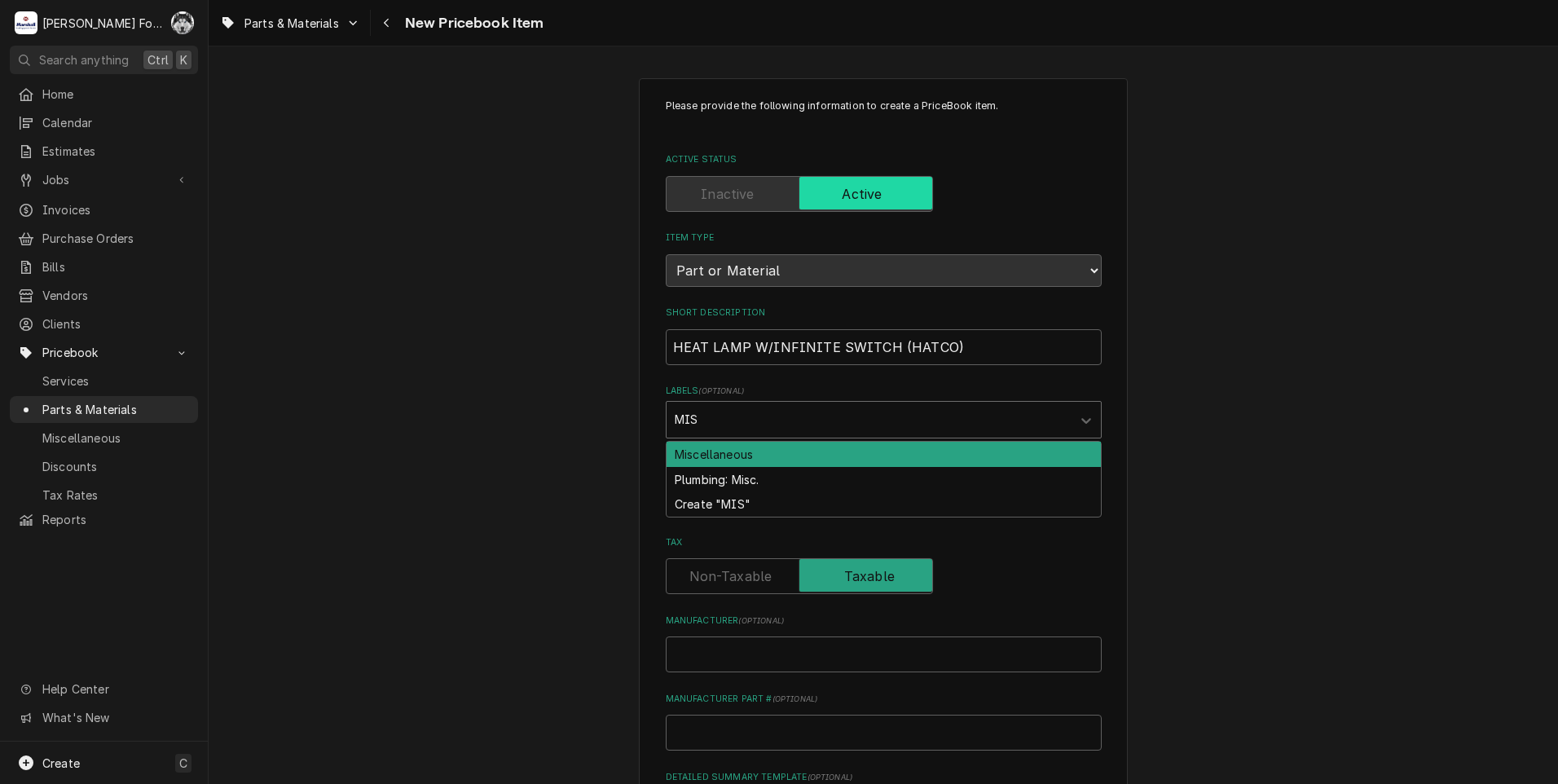
type input "MISC"
type textarea "x"
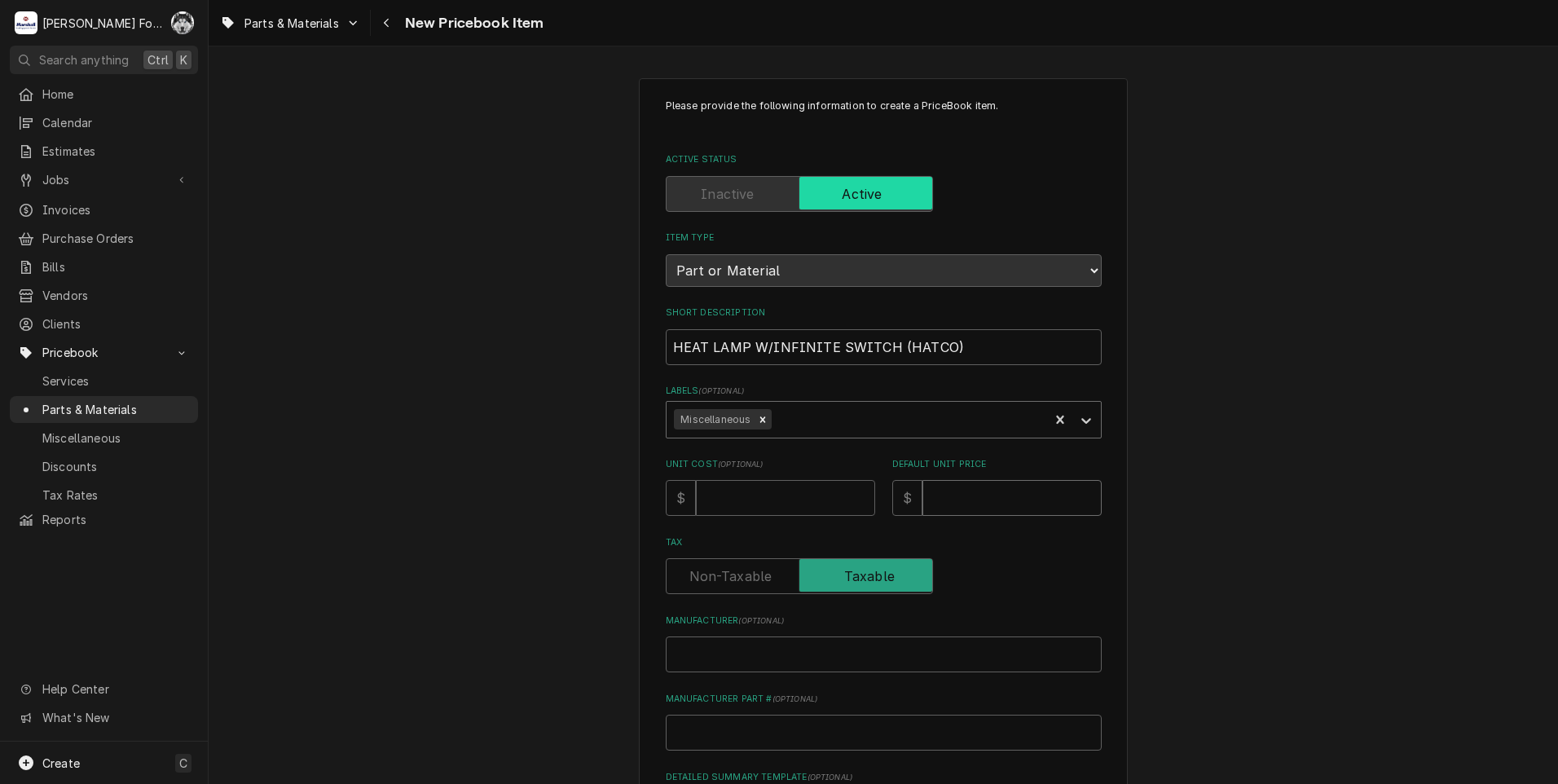
type textarea "x"
type input "3"
type textarea "x"
type input "38"
type textarea "x"
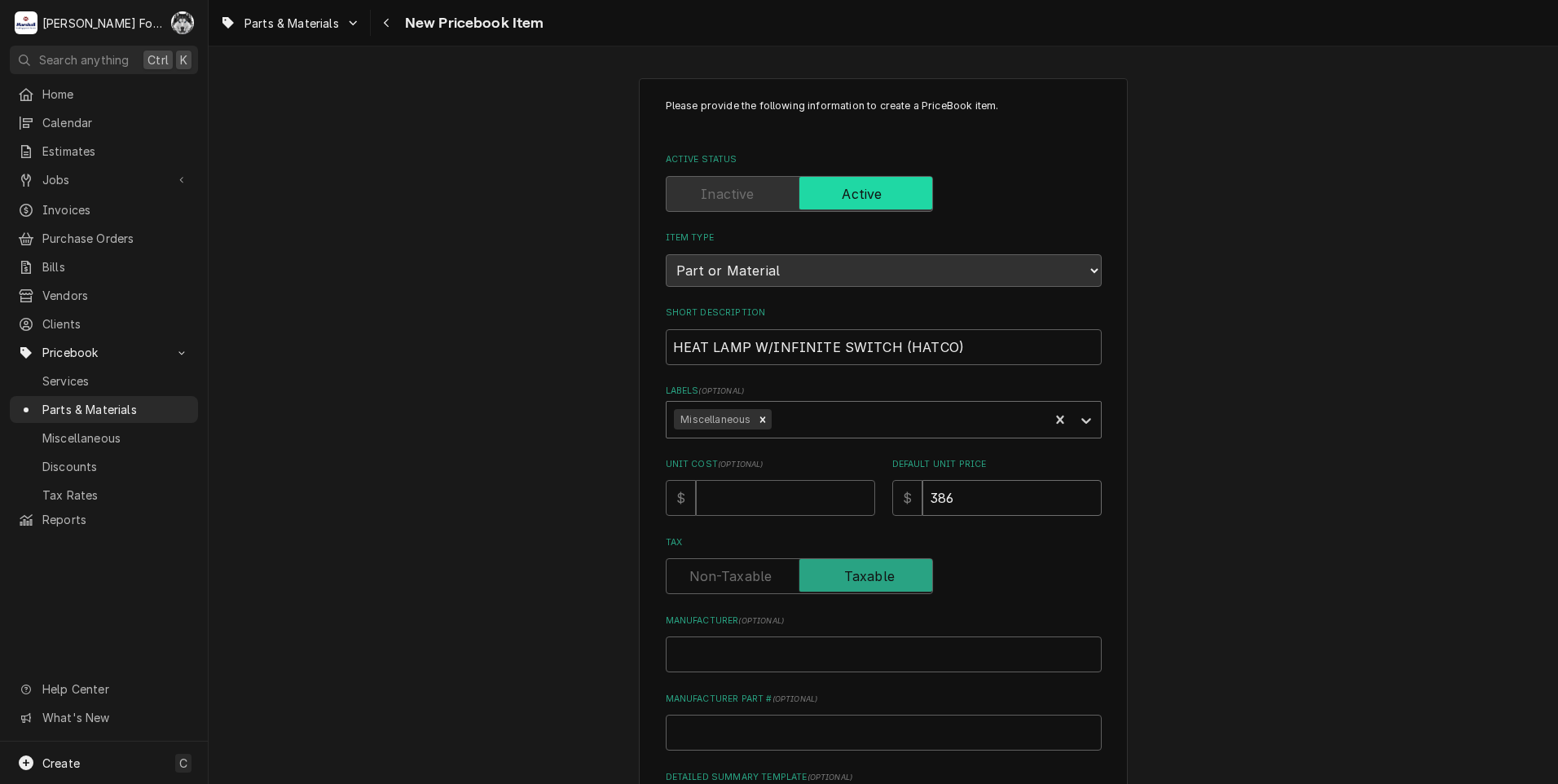
type input "386"
type textarea "x"
type input "H"
type textarea "x"
type input "HA"
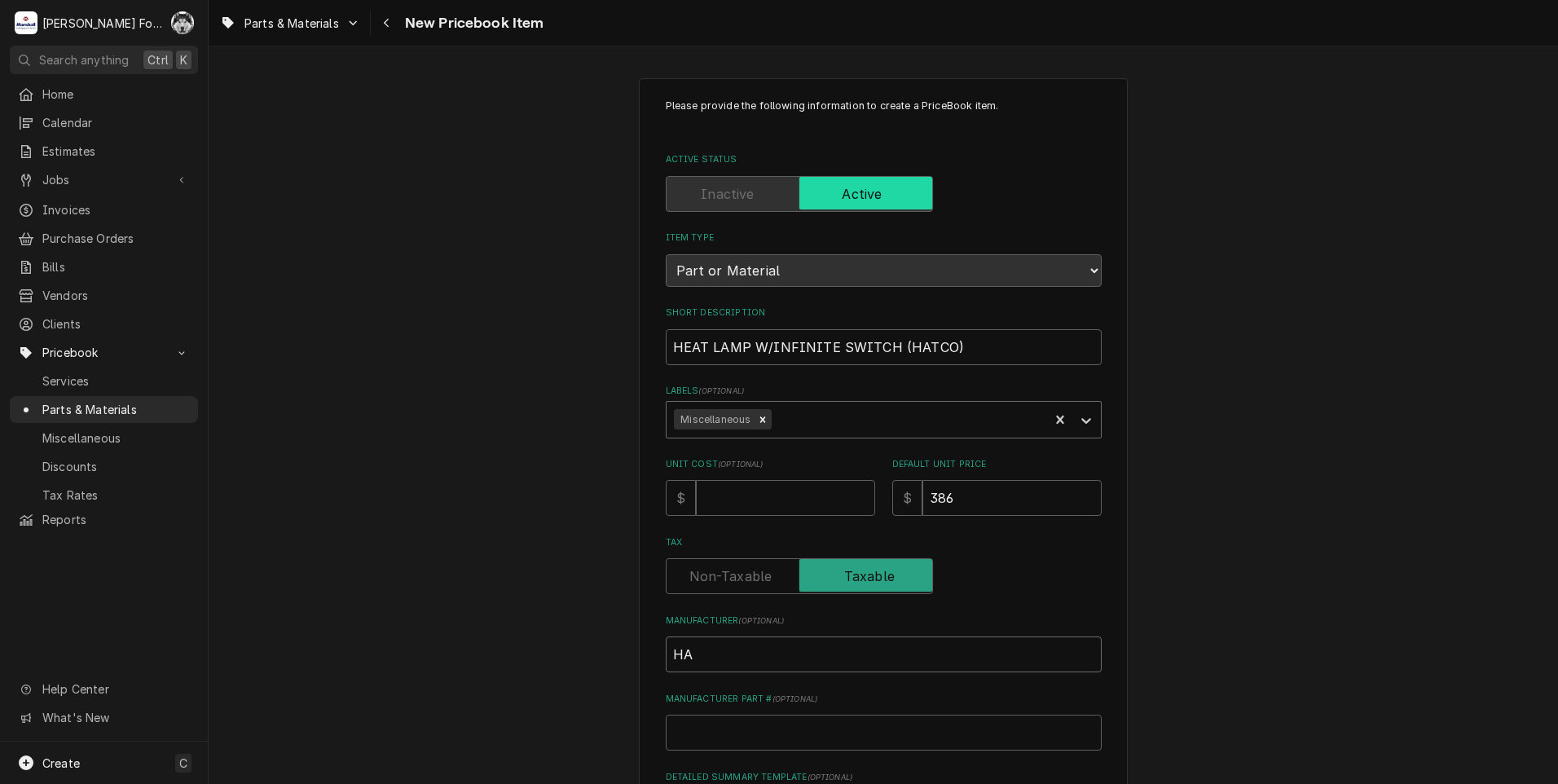
type textarea "x"
type input "HAT"
type textarea "x"
type input "HATC"
type textarea "x"
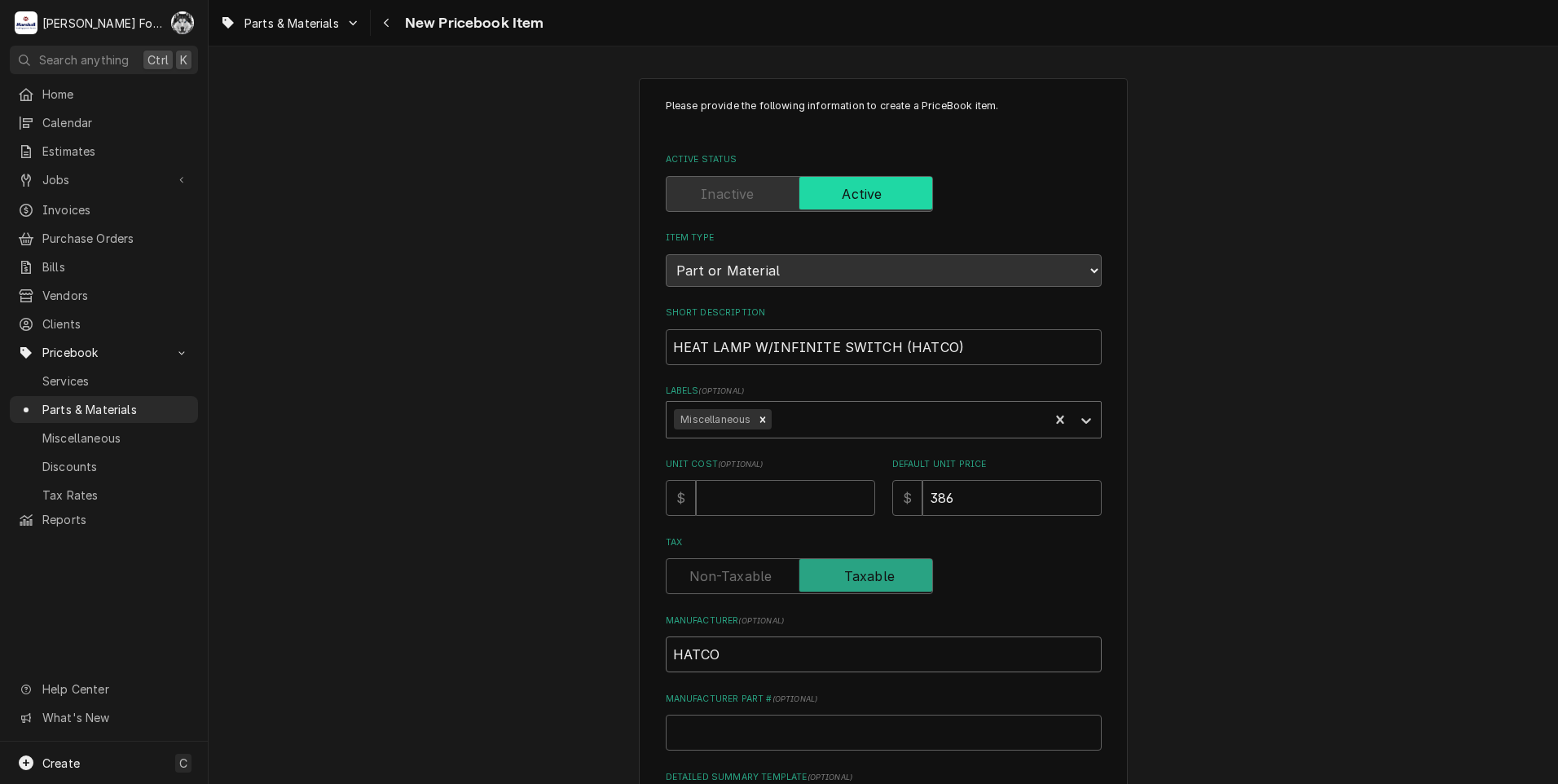
type input "HATCO"
type textarea "x"
type input "G"
type textarea "x"
type input "GR"
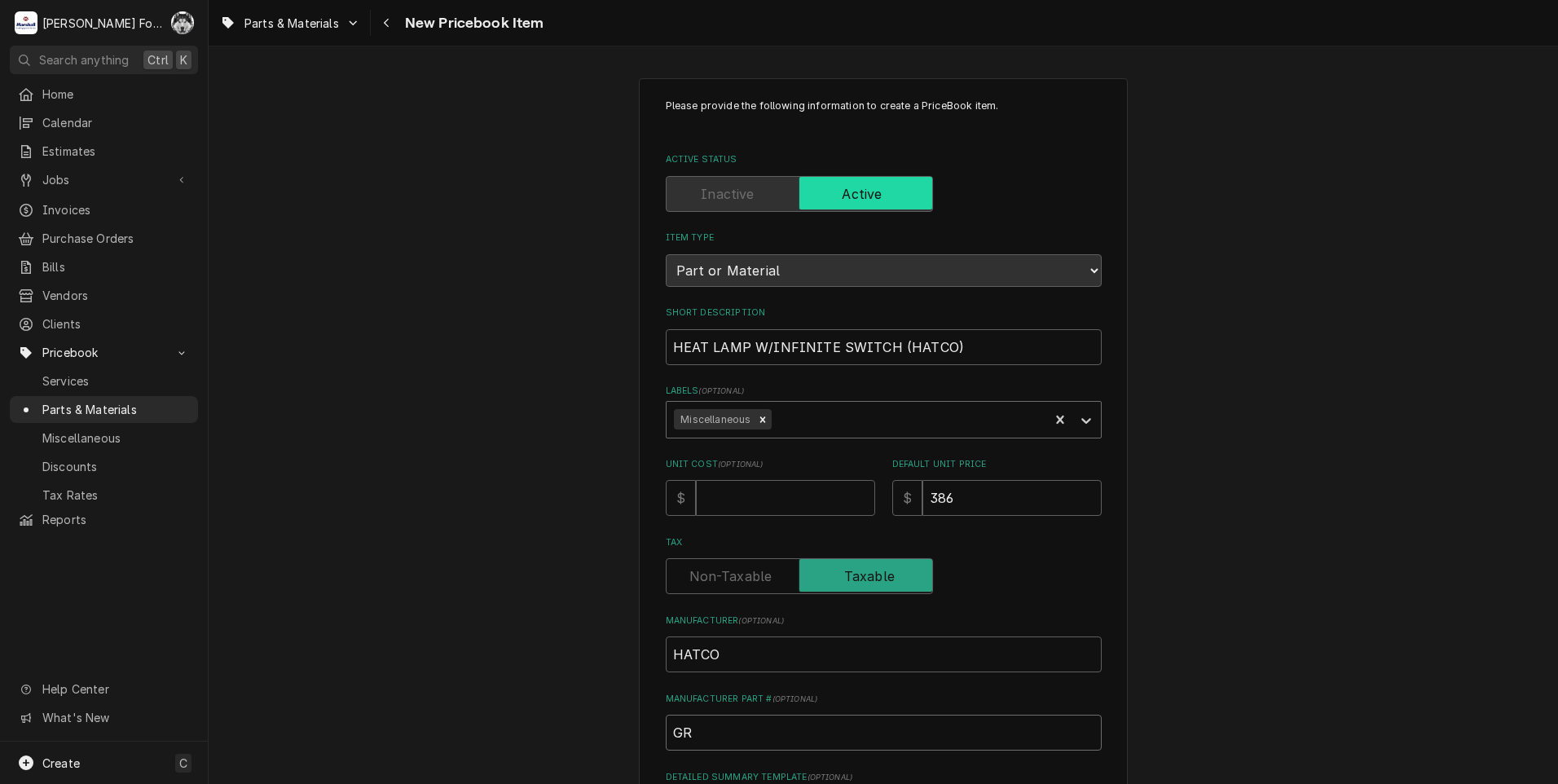
type textarea "x"
type input "GRA"
type textarea "x"
type input "GRAH"
type textarea "x"
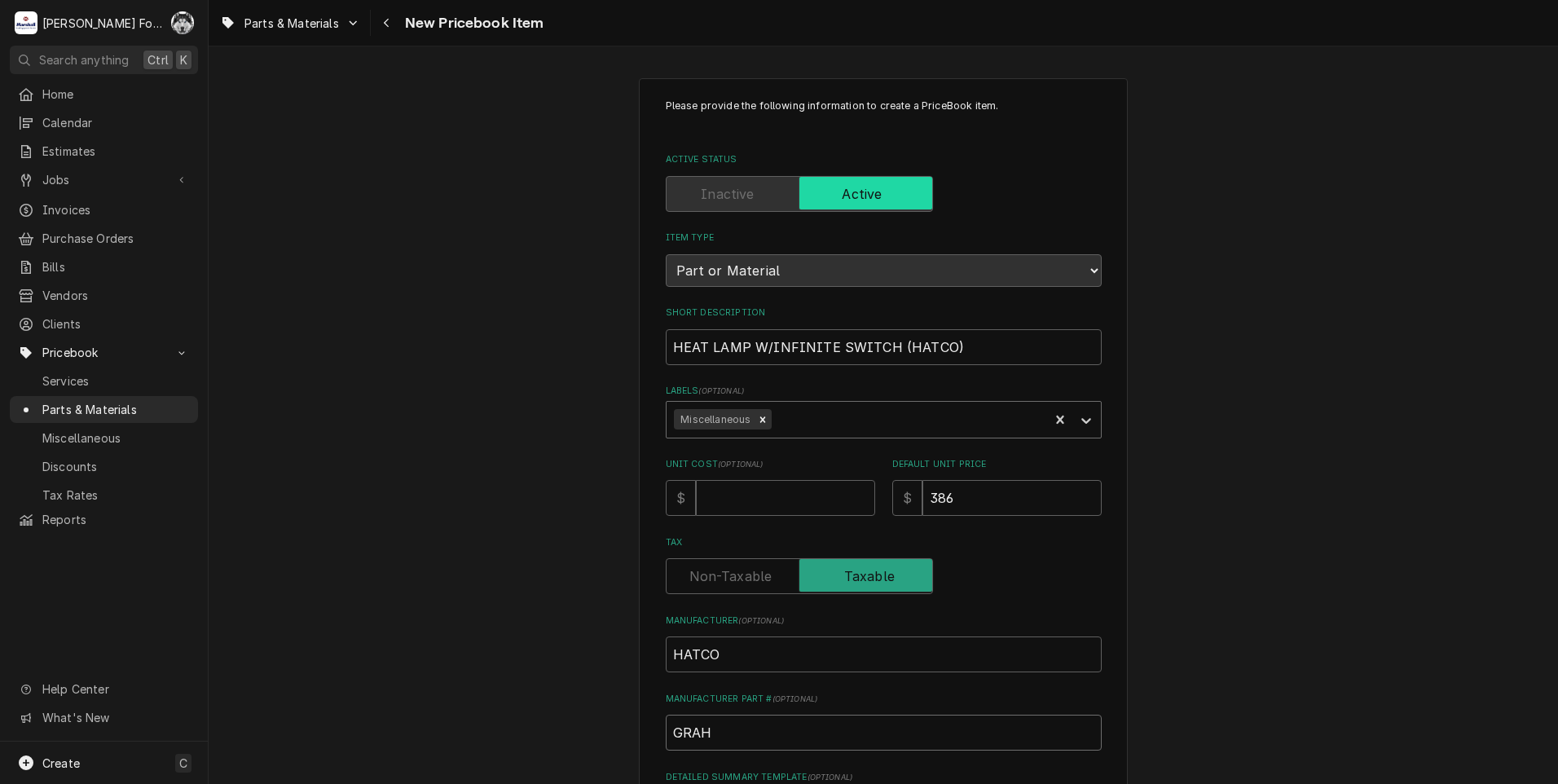
type input "GRAH-"
type textarea "x"
type input "GRAH-4"
type textarea "x"
type input "GRAH-48"
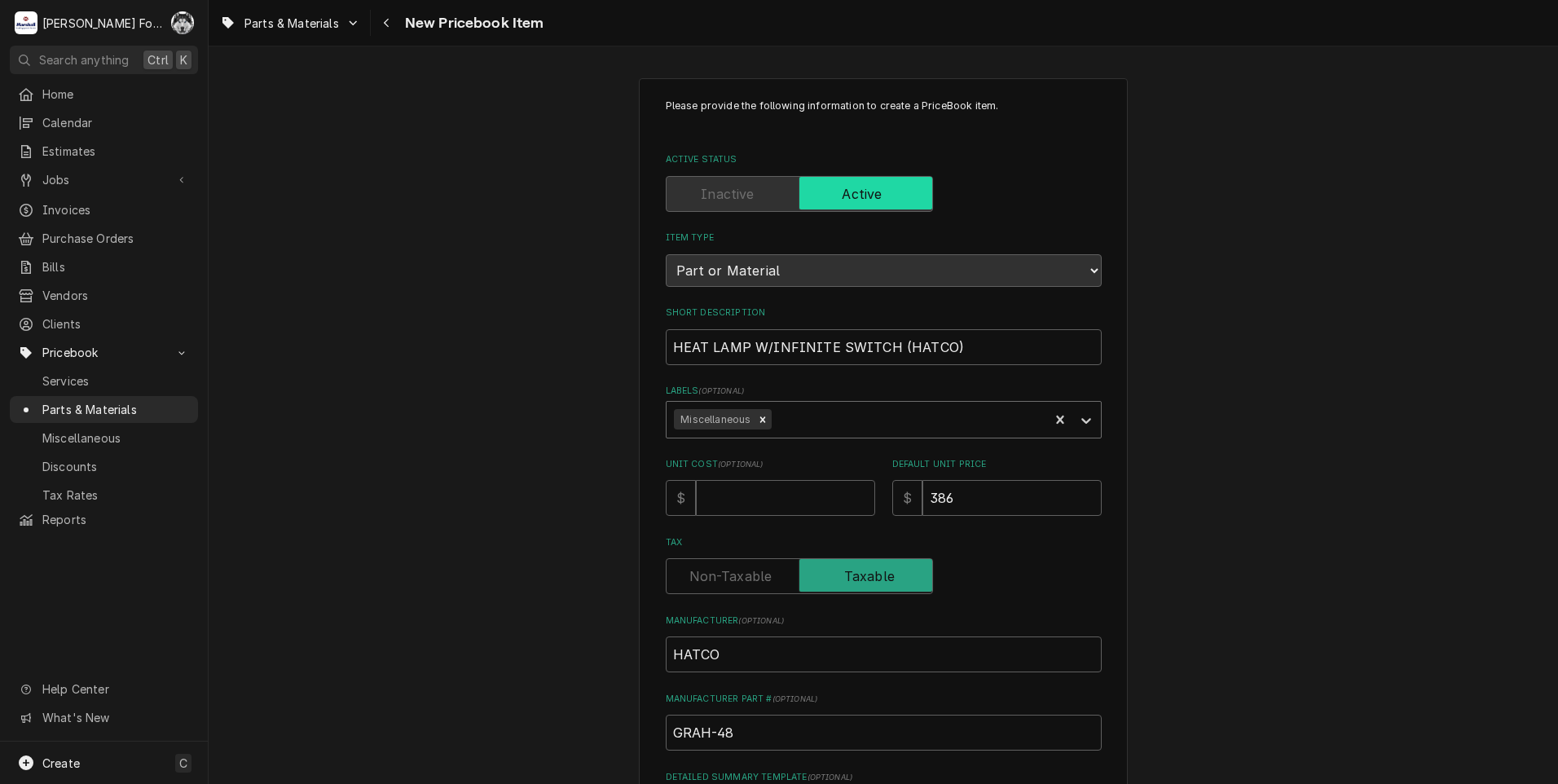
scroll to position [372, 0]
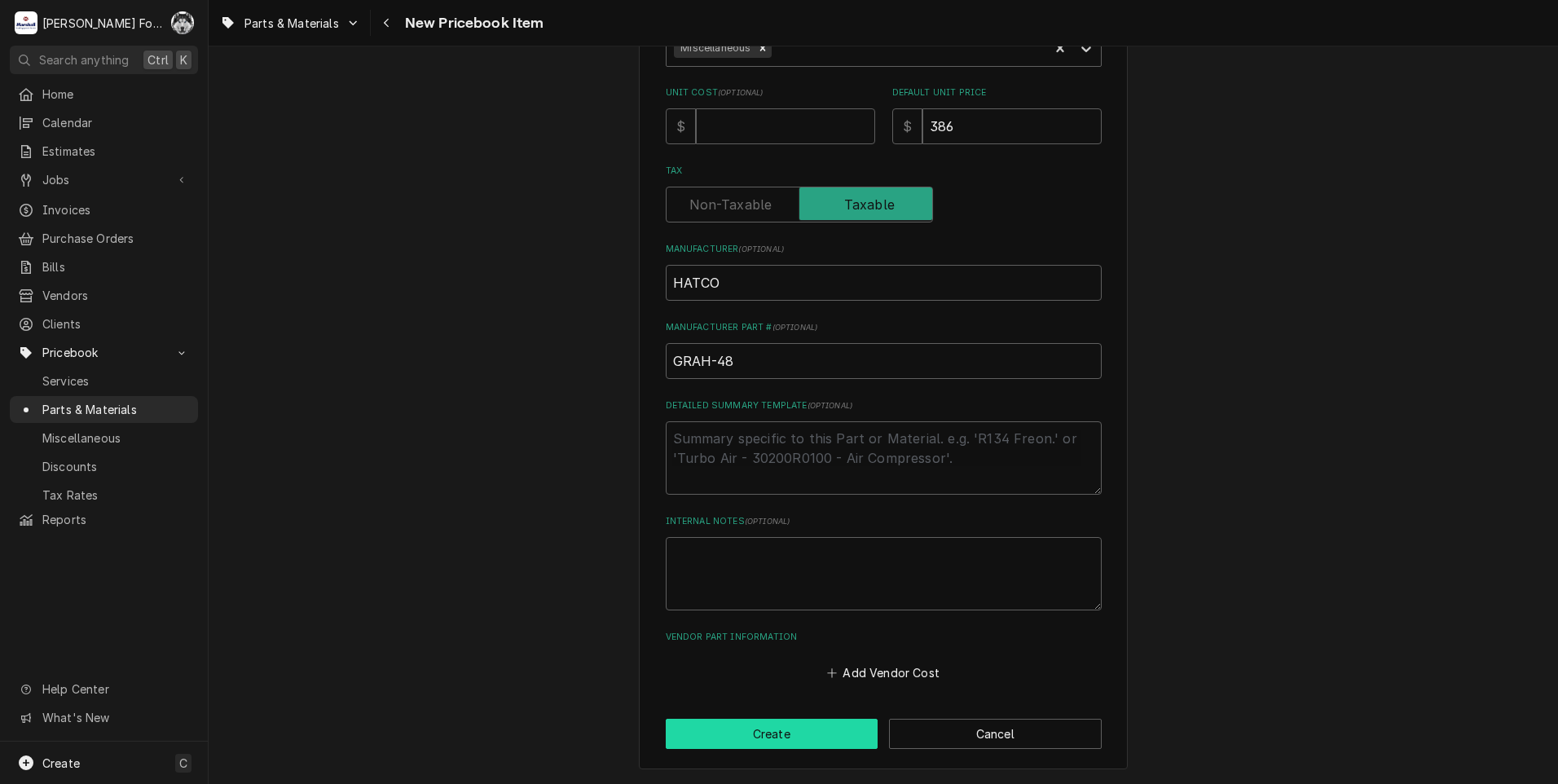
click at [765, 741] on button "Create" at bounding box center [771, 733] width 212 height 30
type textarea "x"
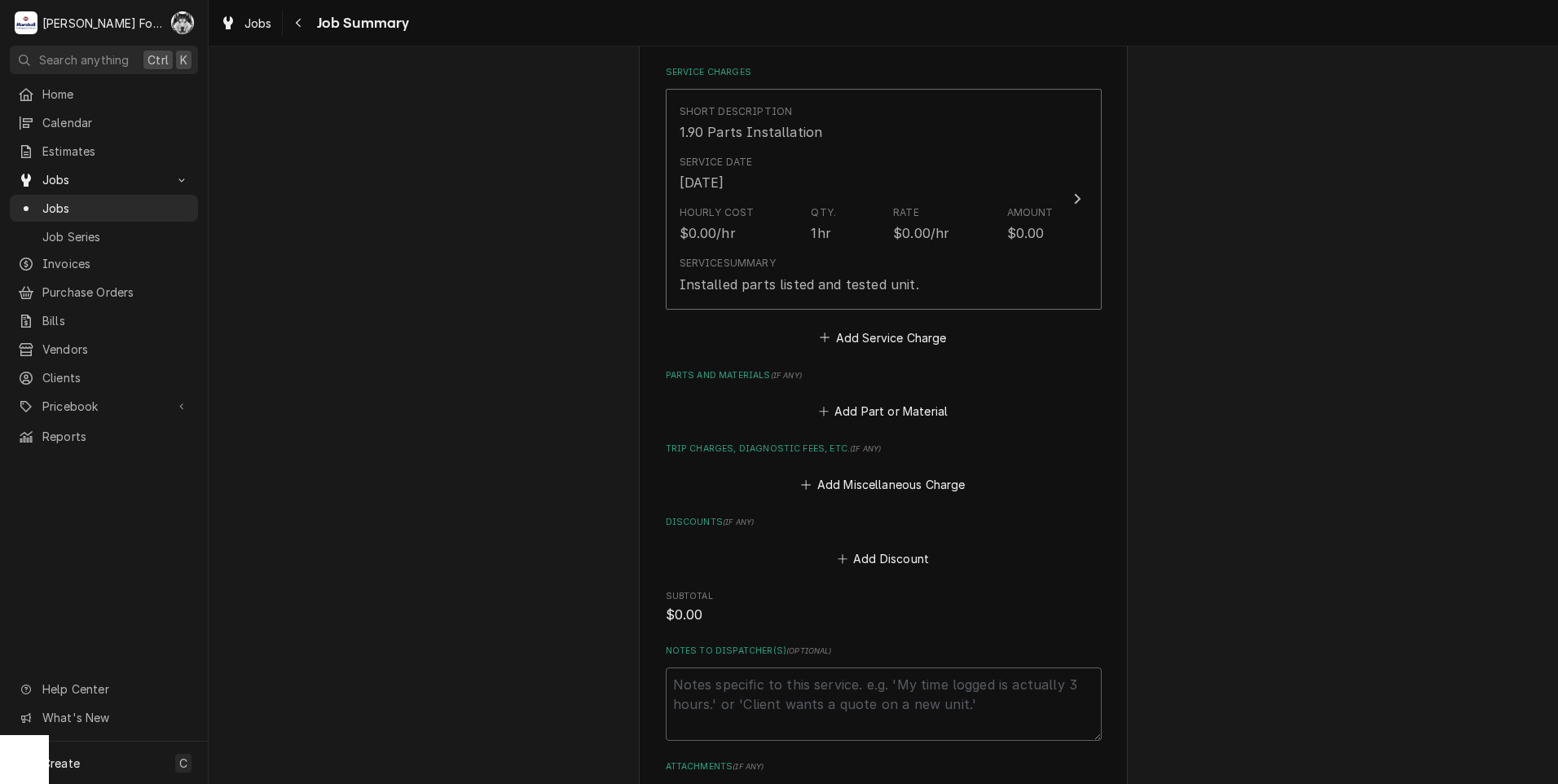
scroll to position [407, 0]
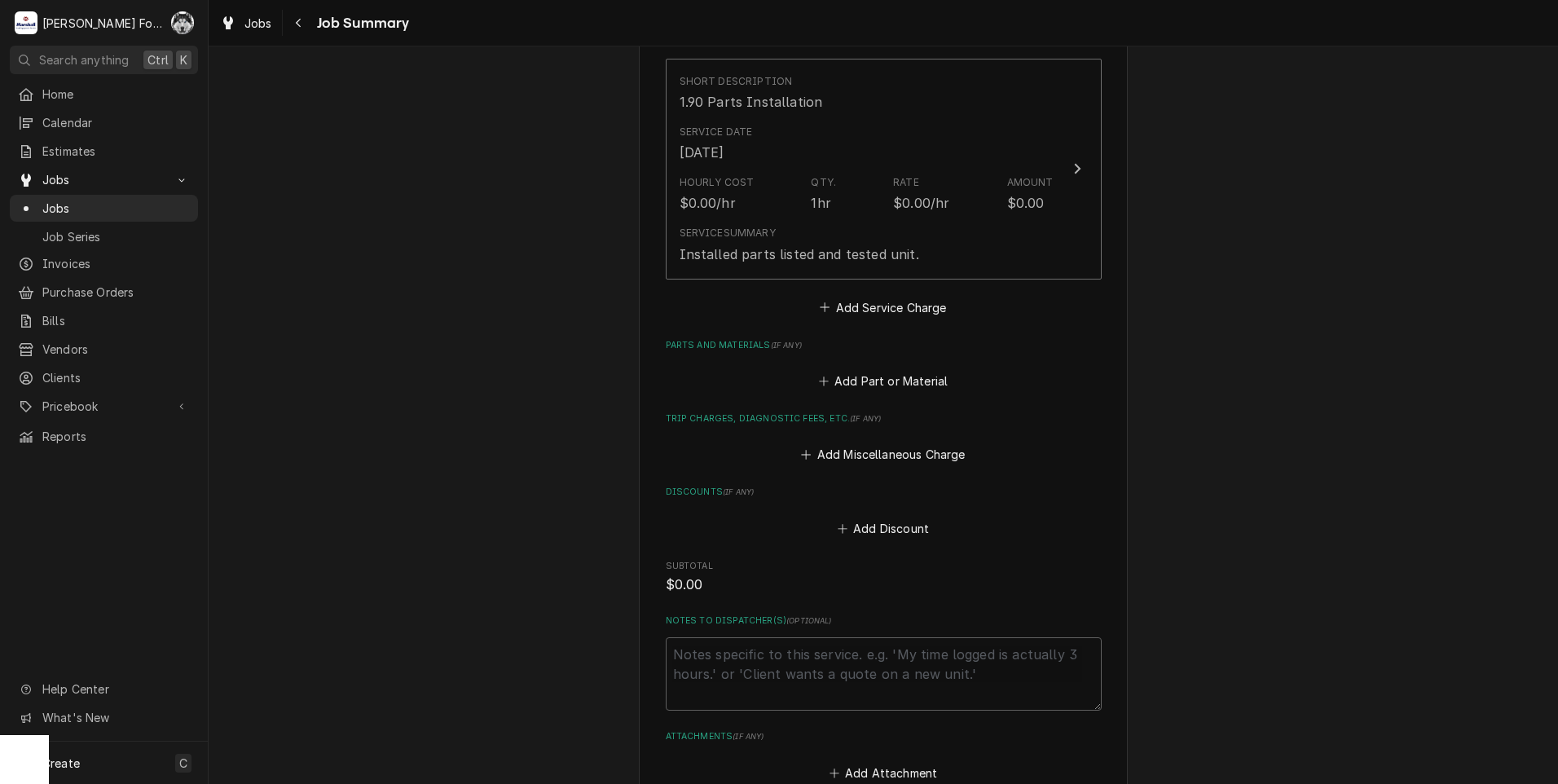
click at [886, 366] on div "Add Part or Material" at bounding box center [883, 376] width 436 height 32
click at [891, 373] on button "Add Part or Material" at bounding box center [883, 381] width 135 height 23
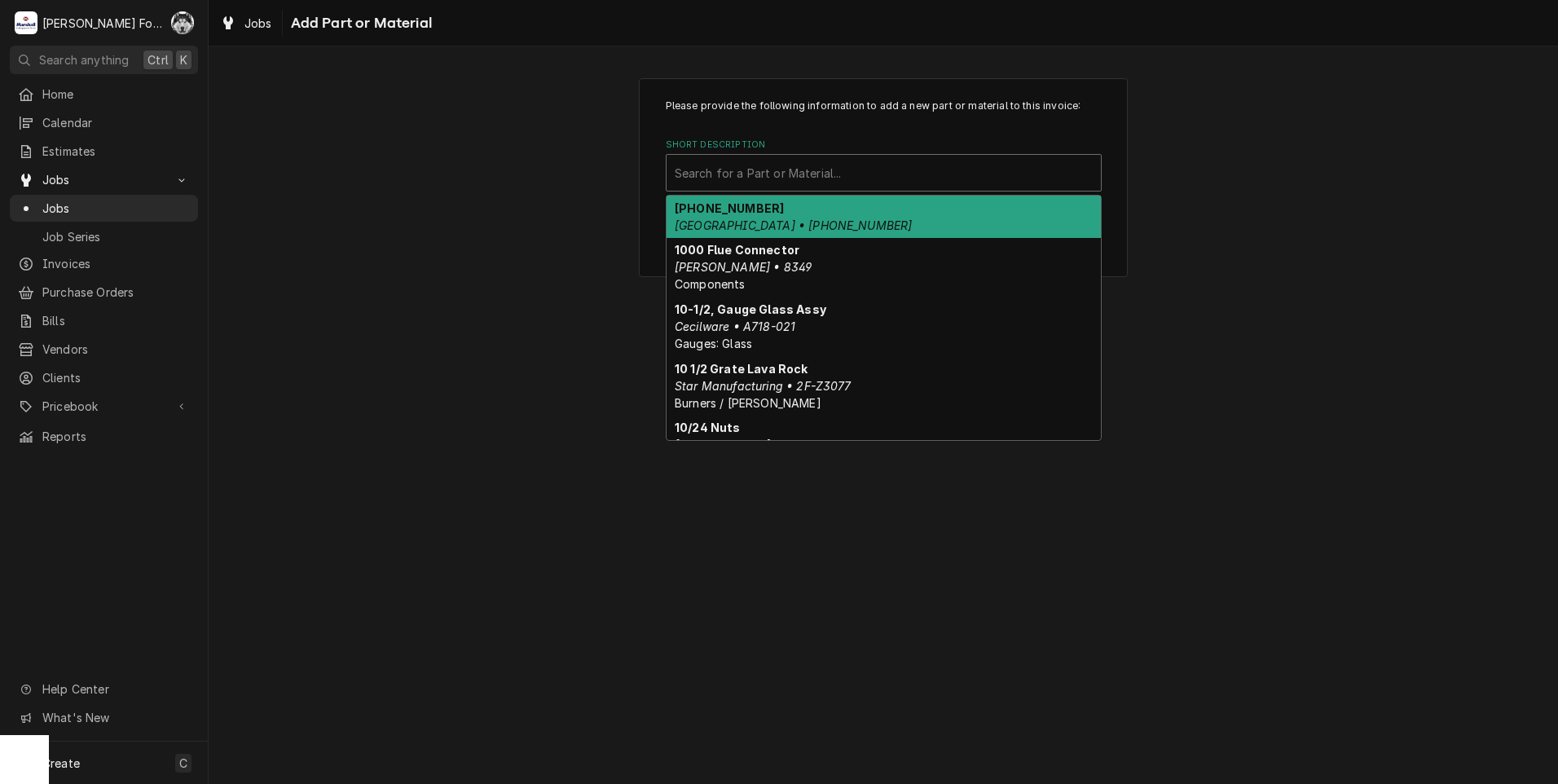
click at [834, 162] on div "Short Description" at bounding box center [883, 172] width 418 height 29
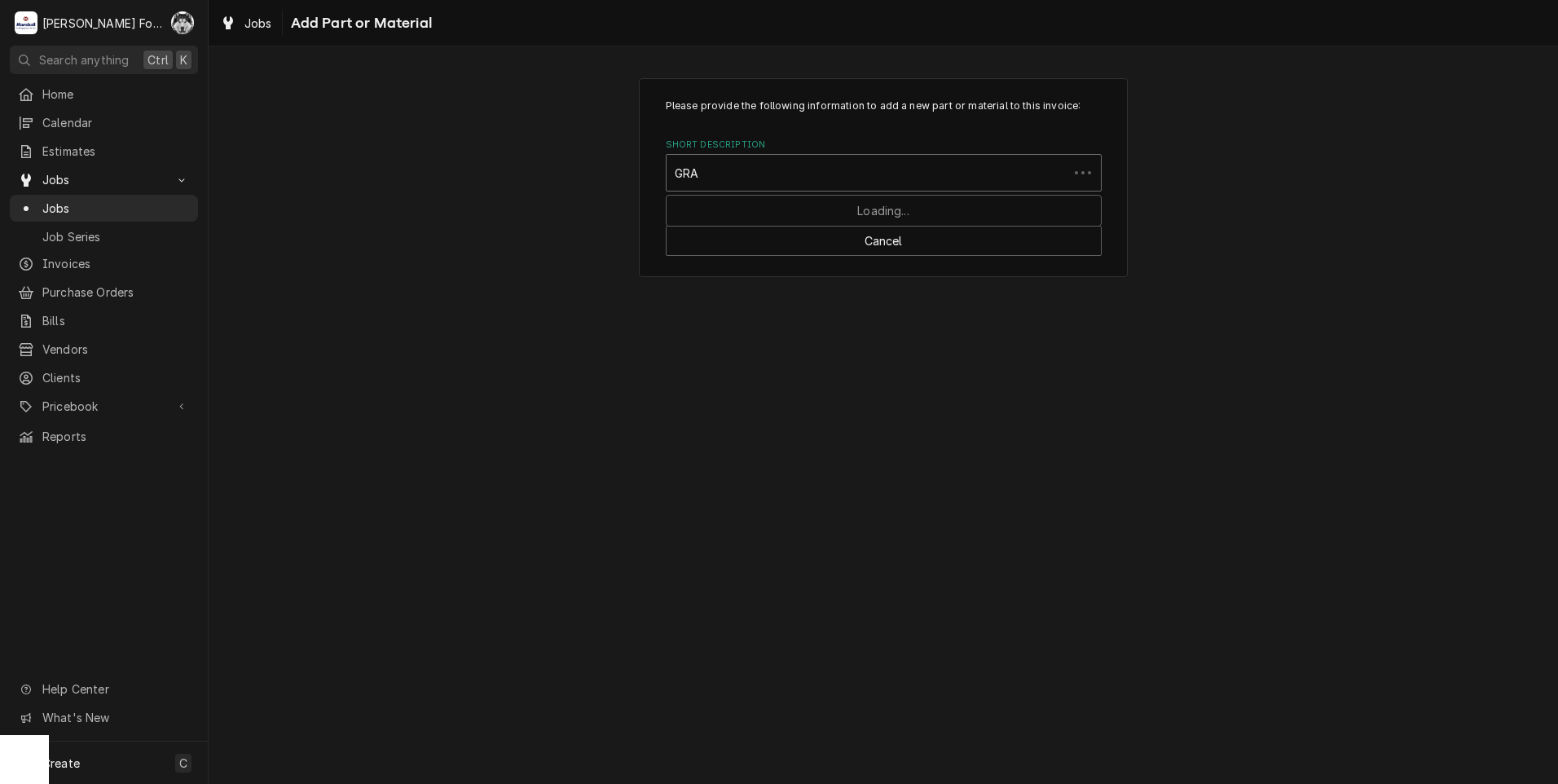
type input "GRAH"
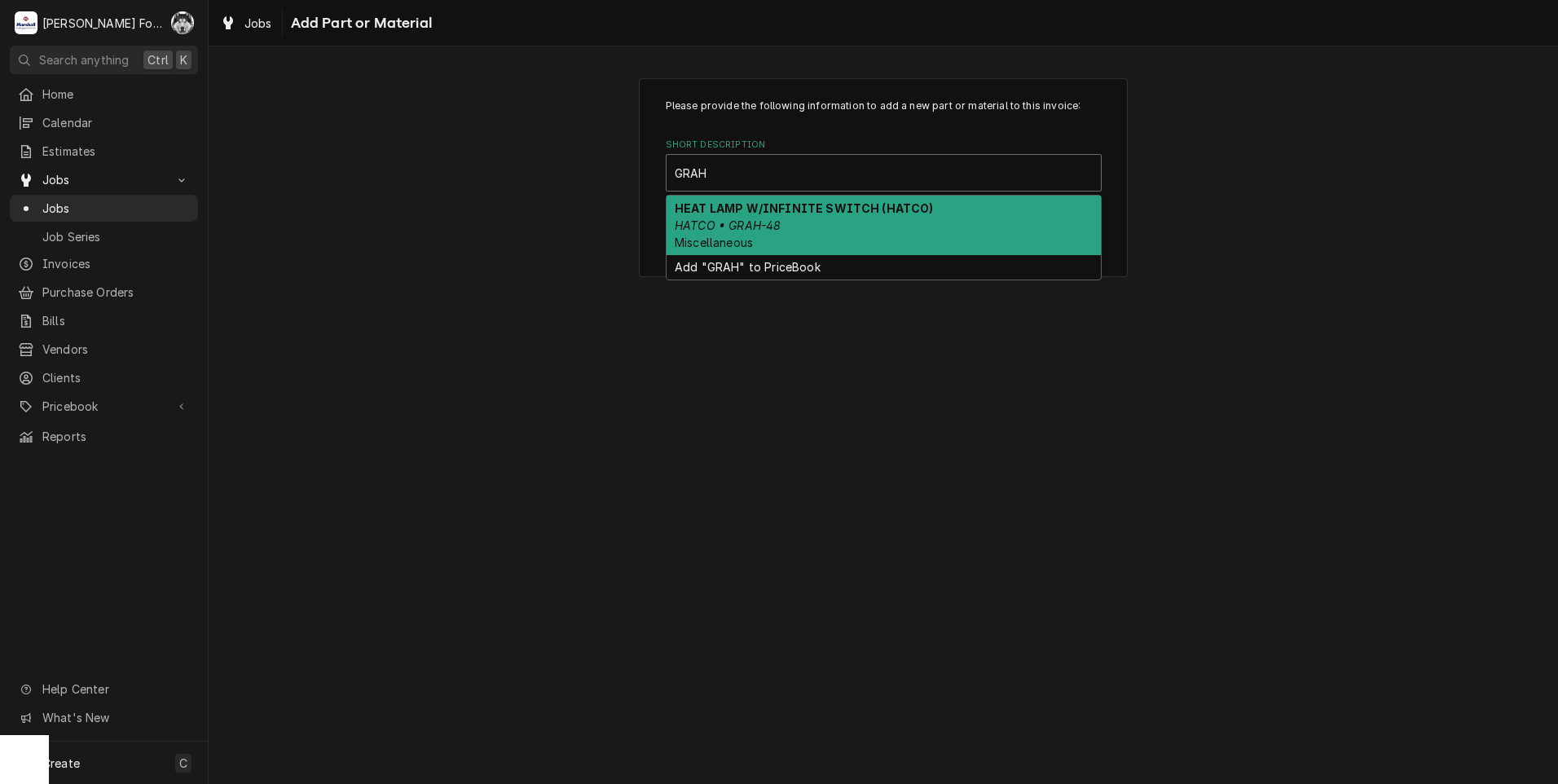
click at [819, 225] on div "HEAT LAMP W/INFINITE SWITCH (HATCO) HATCO • GRAH-48 Miscellaneous" at bounding box center [883, 225] width 434 height 60
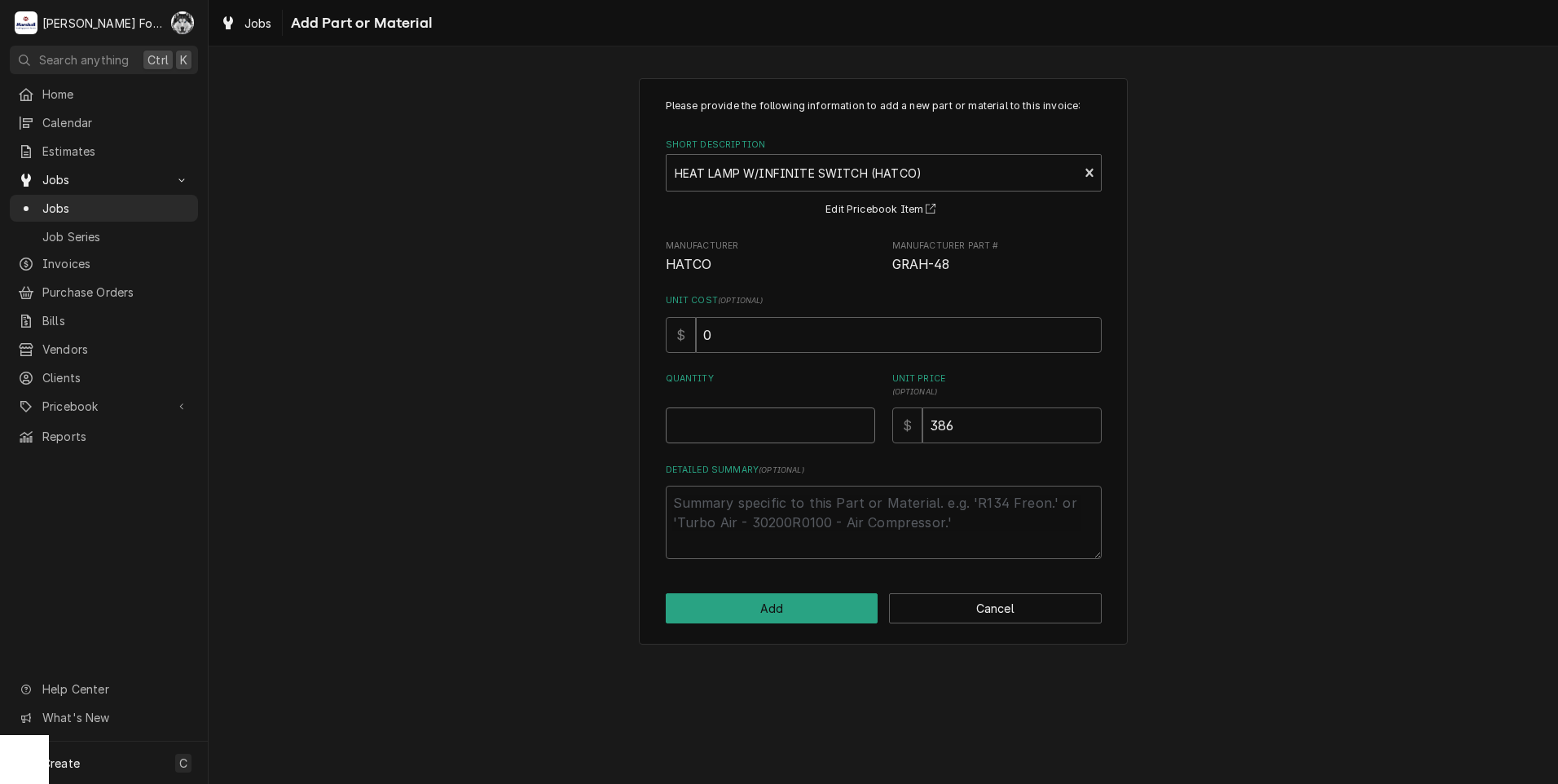
type textarea "x"
type input "0.5"
click at [859, 419] on input "0.5" at bounding box center [770, 425] width 210 height 36
type textarea "x"
type input "1"
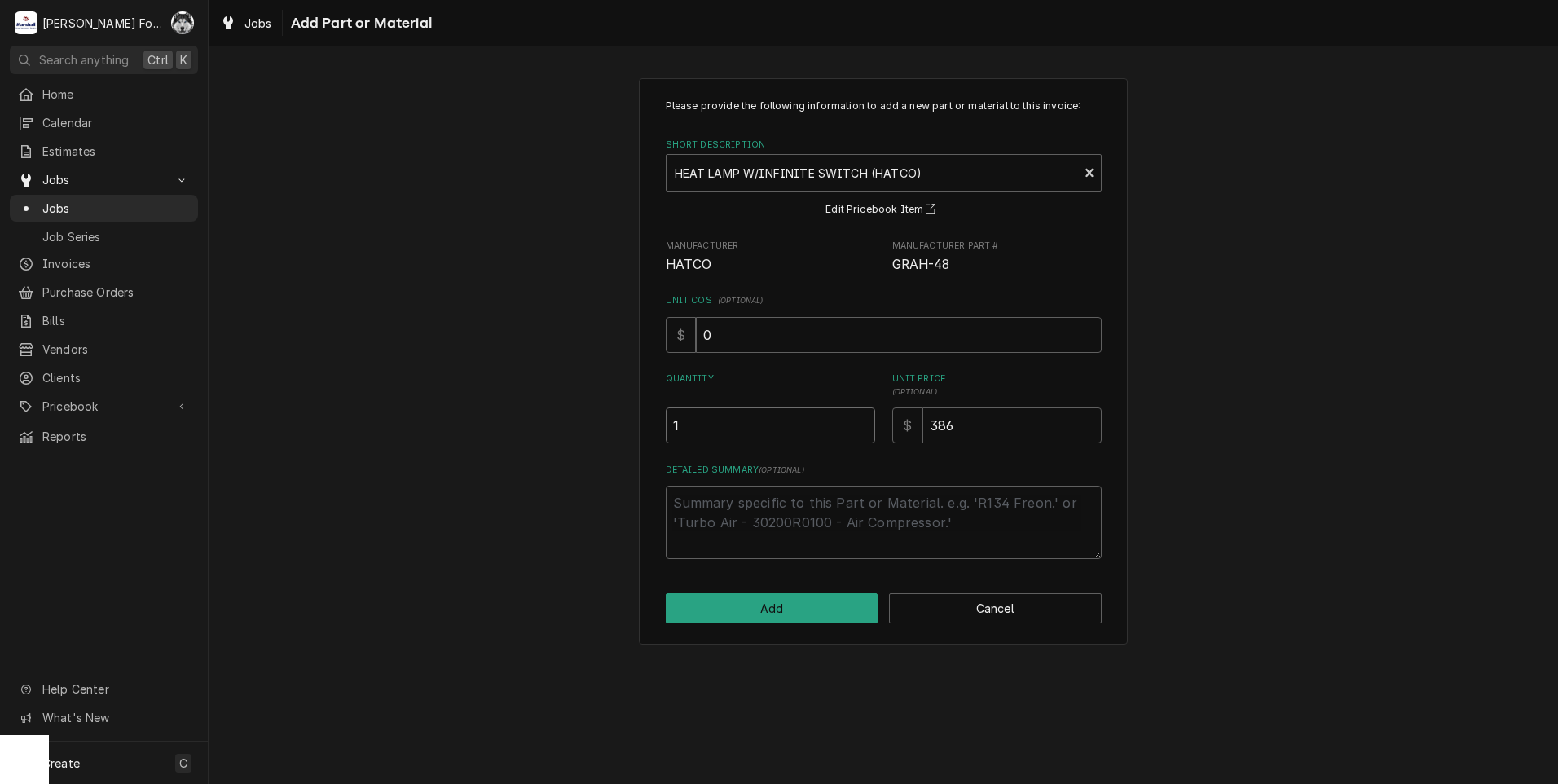
click at [859, 419] on input "1" at bounding box center [770, 425] width 210 height 36
click at [811, 605] on button "Add" at bounding box center [771, 608] width 212 height 30
type textarea "x"
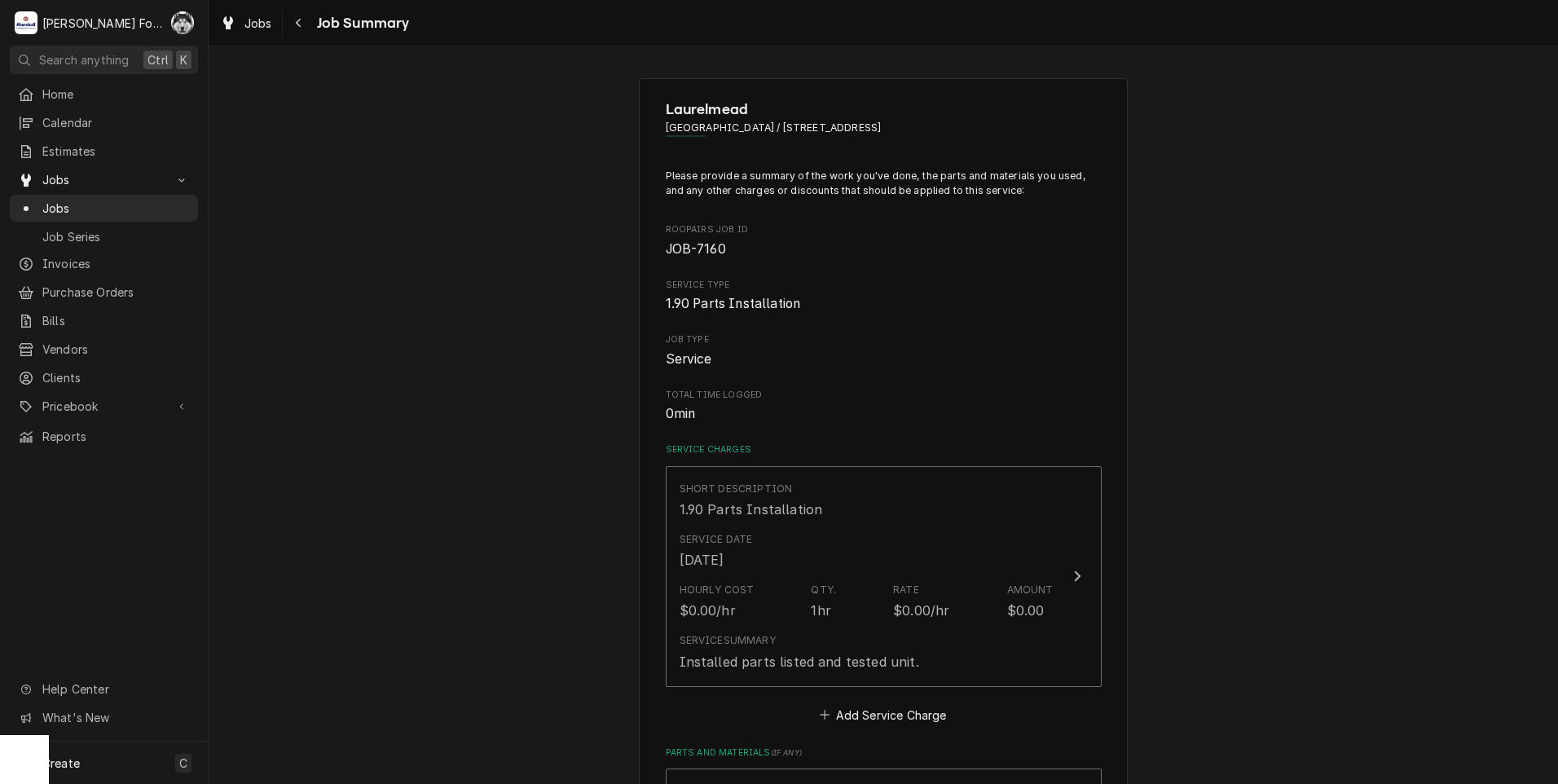
scroll to position [407, 0]
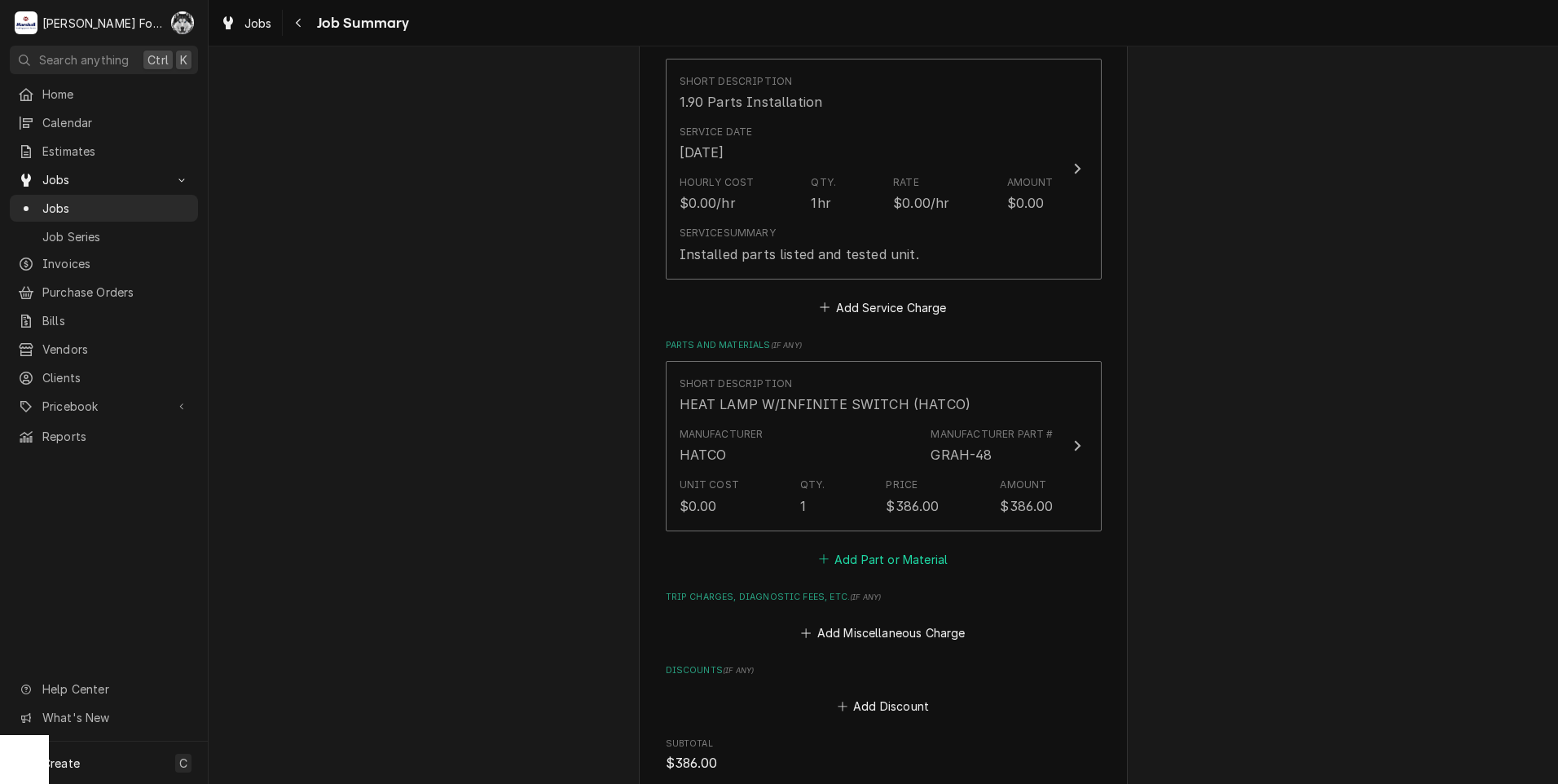
click at [858, 556] on button "Add Part or Material" at bounding box center [883, 558] width 135 height 23
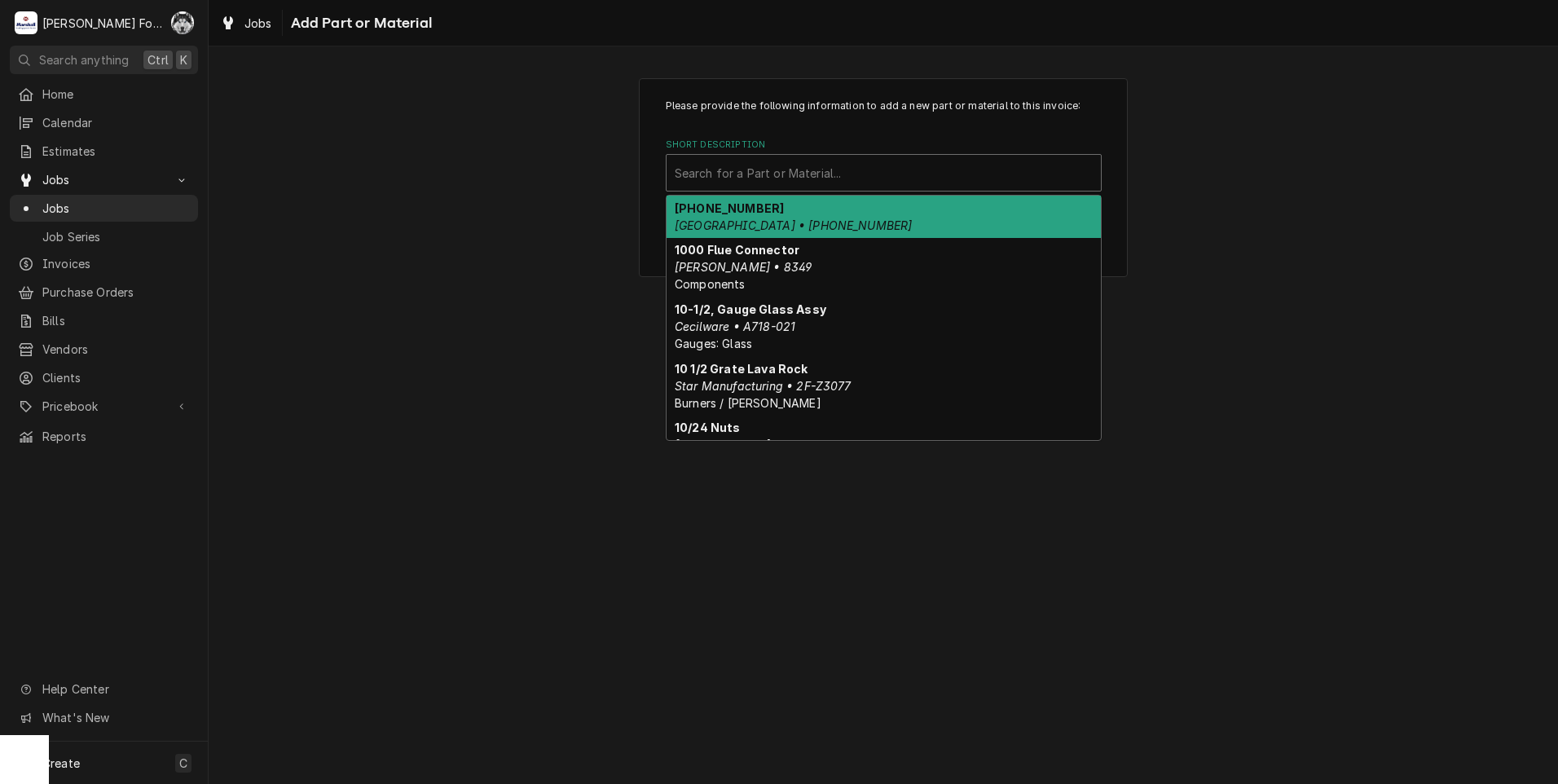
click at [915, 168] on div "Short Description" at bounding box center [883, 172] width 418 height 29
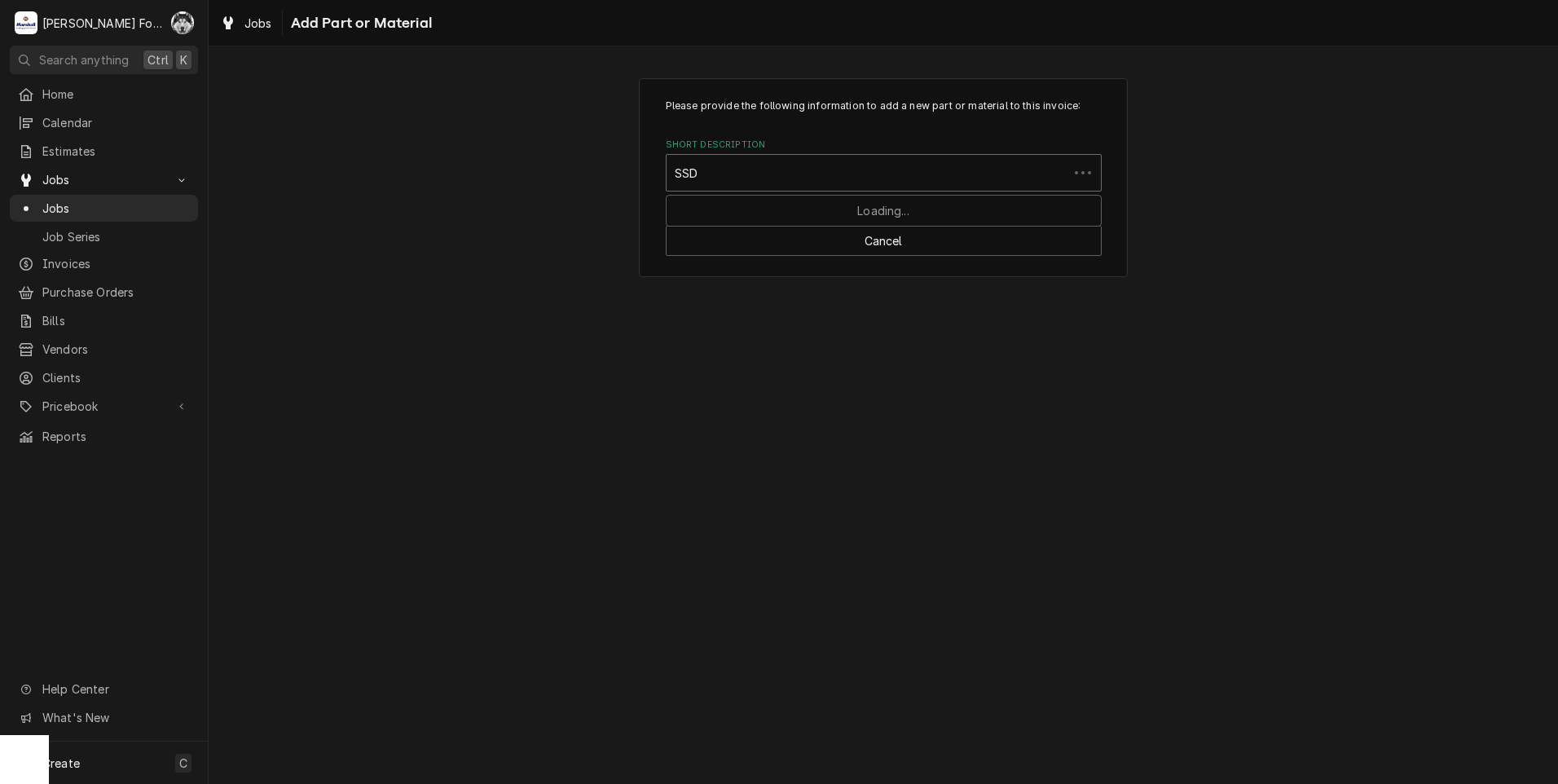
type input "SSDT"
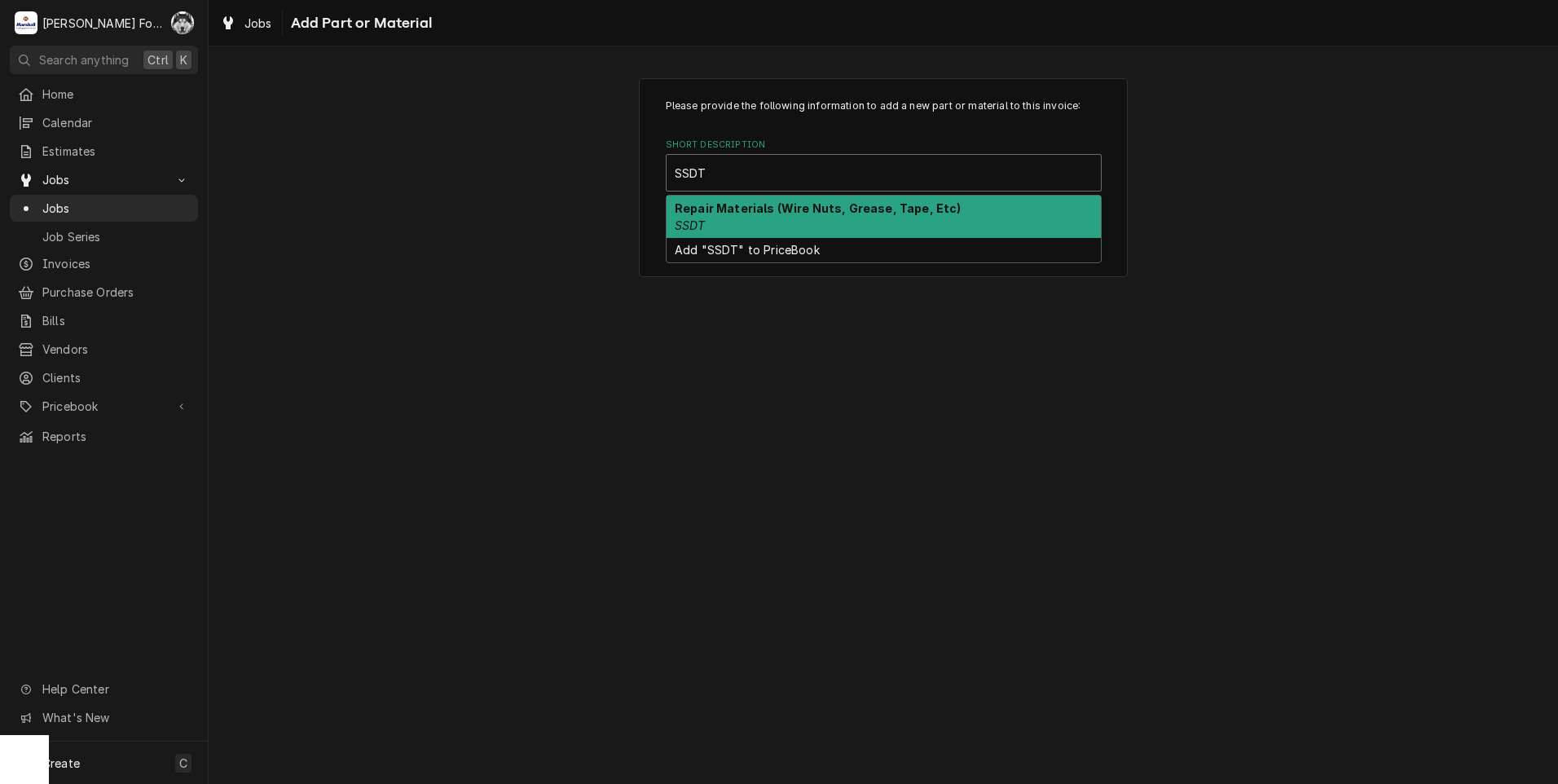
drag, startPoint x: 843, startPoint y: 205, endPoint x: 837, endPoint y: 235, distance: 30.6
click at [841, 205] on strong "Repair Materials (Wire Nuts, Grease, Tape, Etc)" at bounding box center [817, 208] width 286 height 14
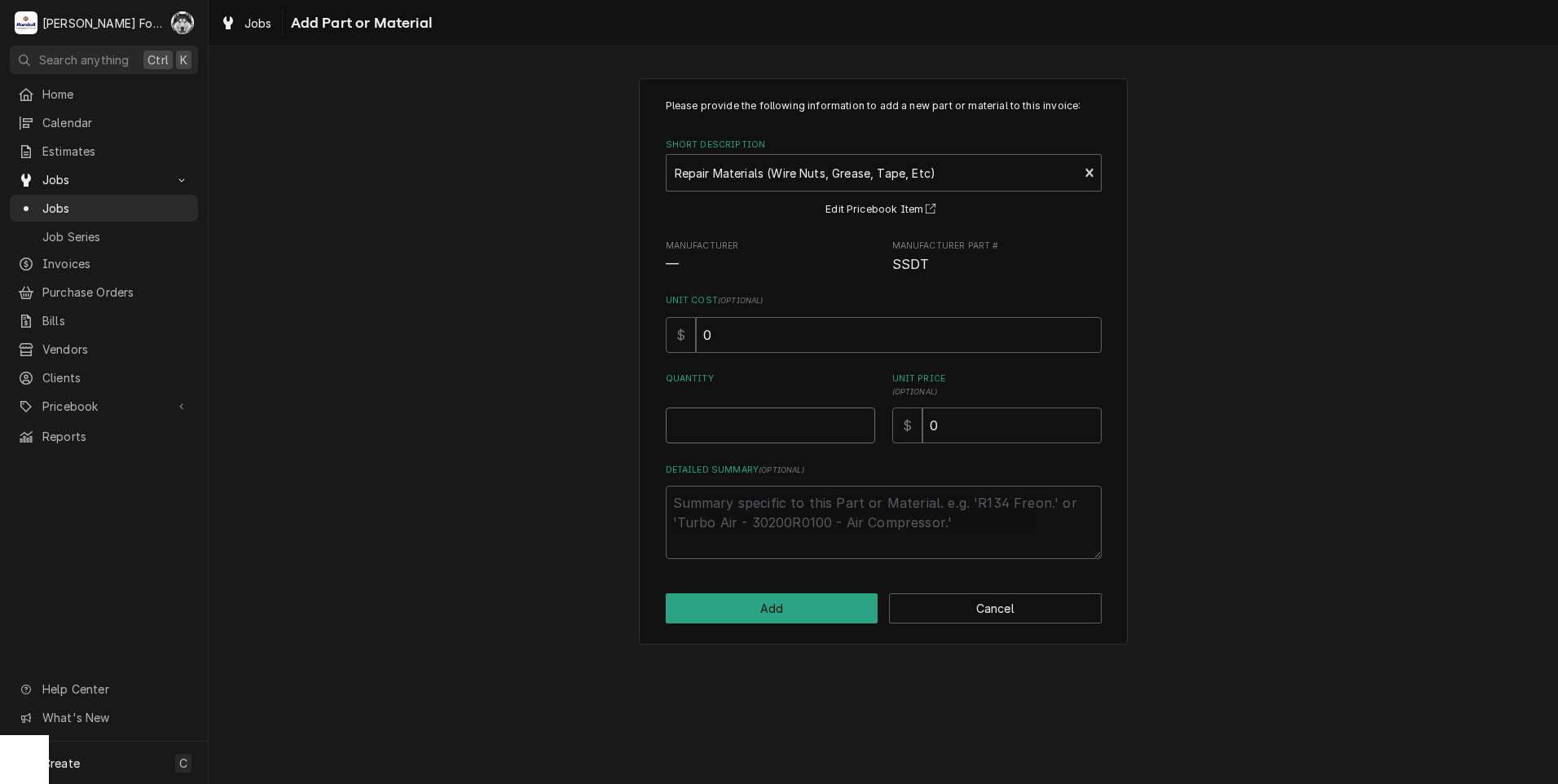
type textarea "x"
type input "0.5"
click at [856, 418] on input "0.5" at bounding box center [770, 425] width 210 height 36
type textarea "x"
type input "1"
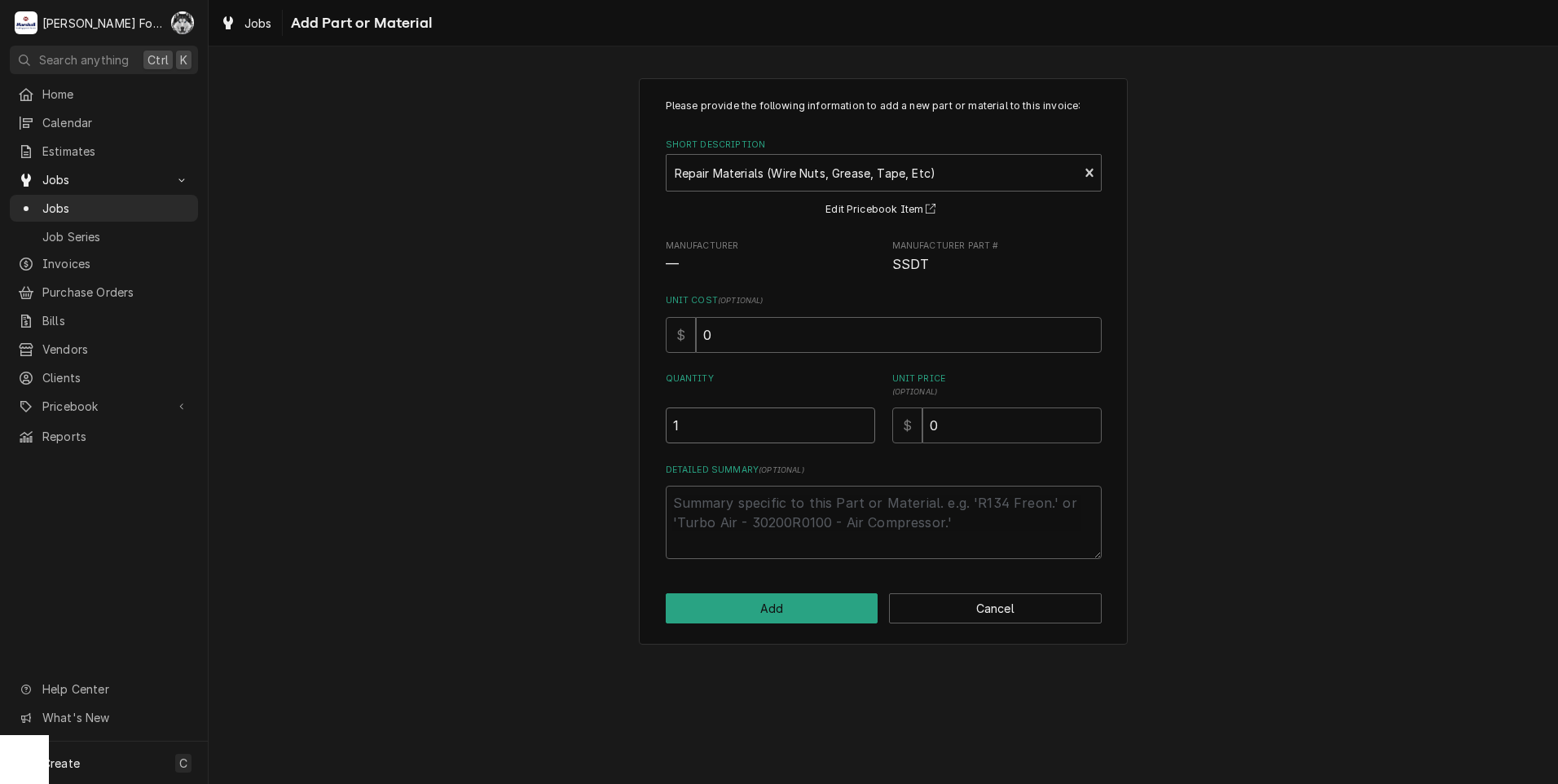
click at [856, 418] on input "1" at bounding box center [770, 425] width 210 height 36
drag, startPoint x: 989, startPoint y: 423, endPoint x: 836, endPoint y: 453, distance: 155.9
click at [847, 453] on div "Please provide the following information to add a new part or material to this …" at bounding box center [883, 329] width 436 height 460
type textarea "x"
type input "2"
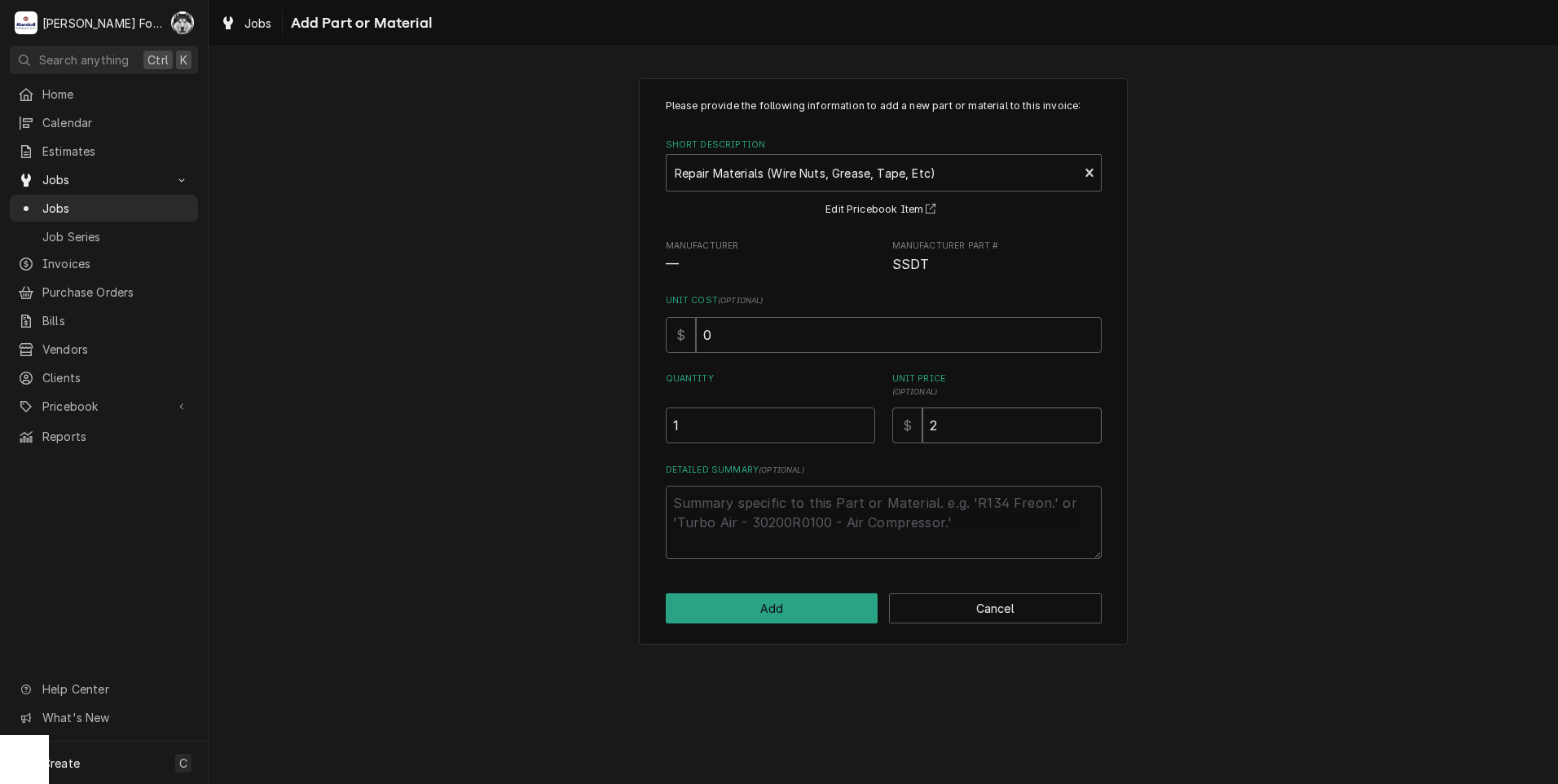
type textarea "x"
type input "20"
click at [827, 614] on button "Add" at bounding box center [771, 608] width 212 height 30
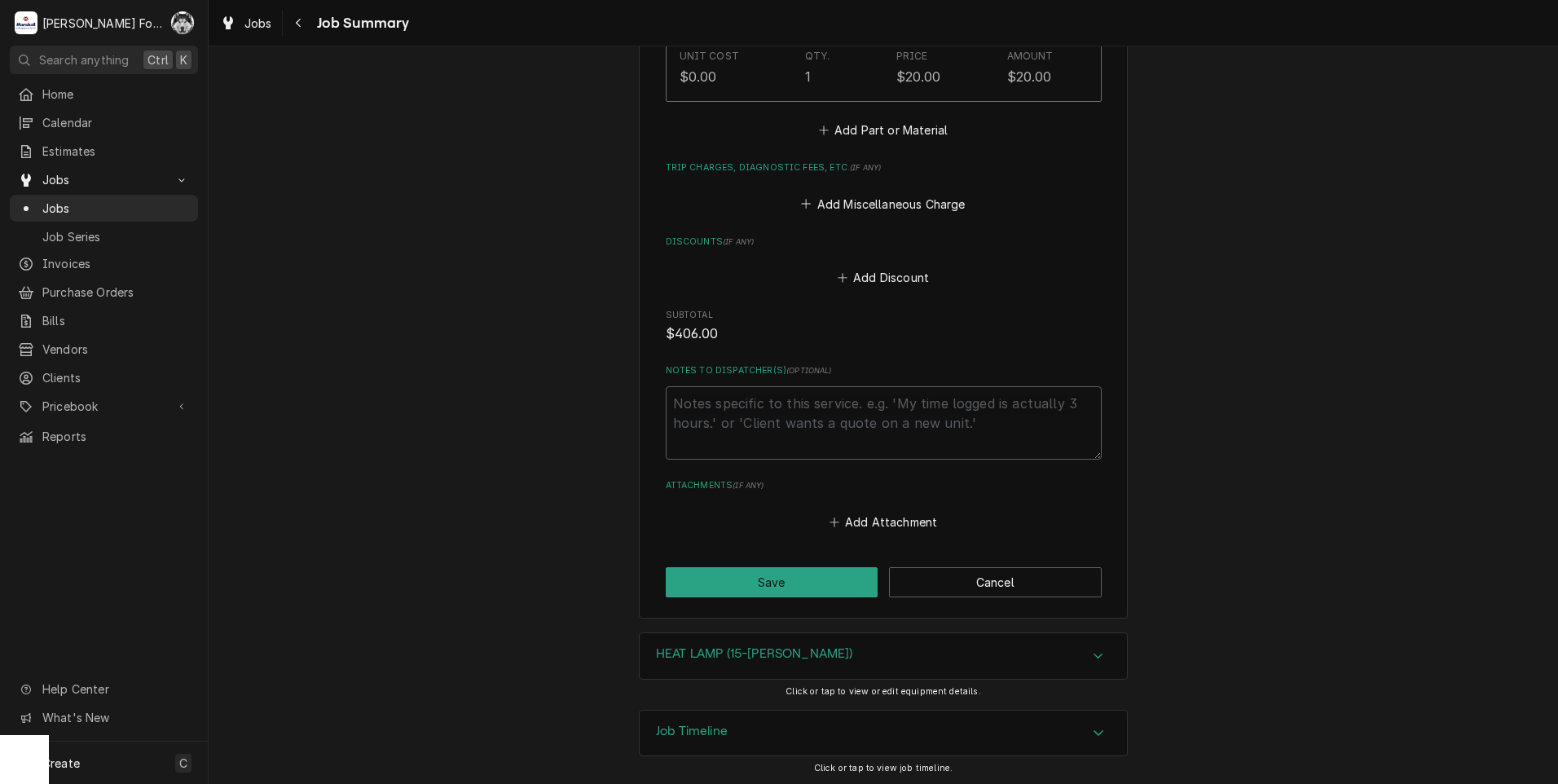
scroll to position [1017, 0]
click at [782, 575] on button "Save" at bounding box center [771, 579] width 212 height 30
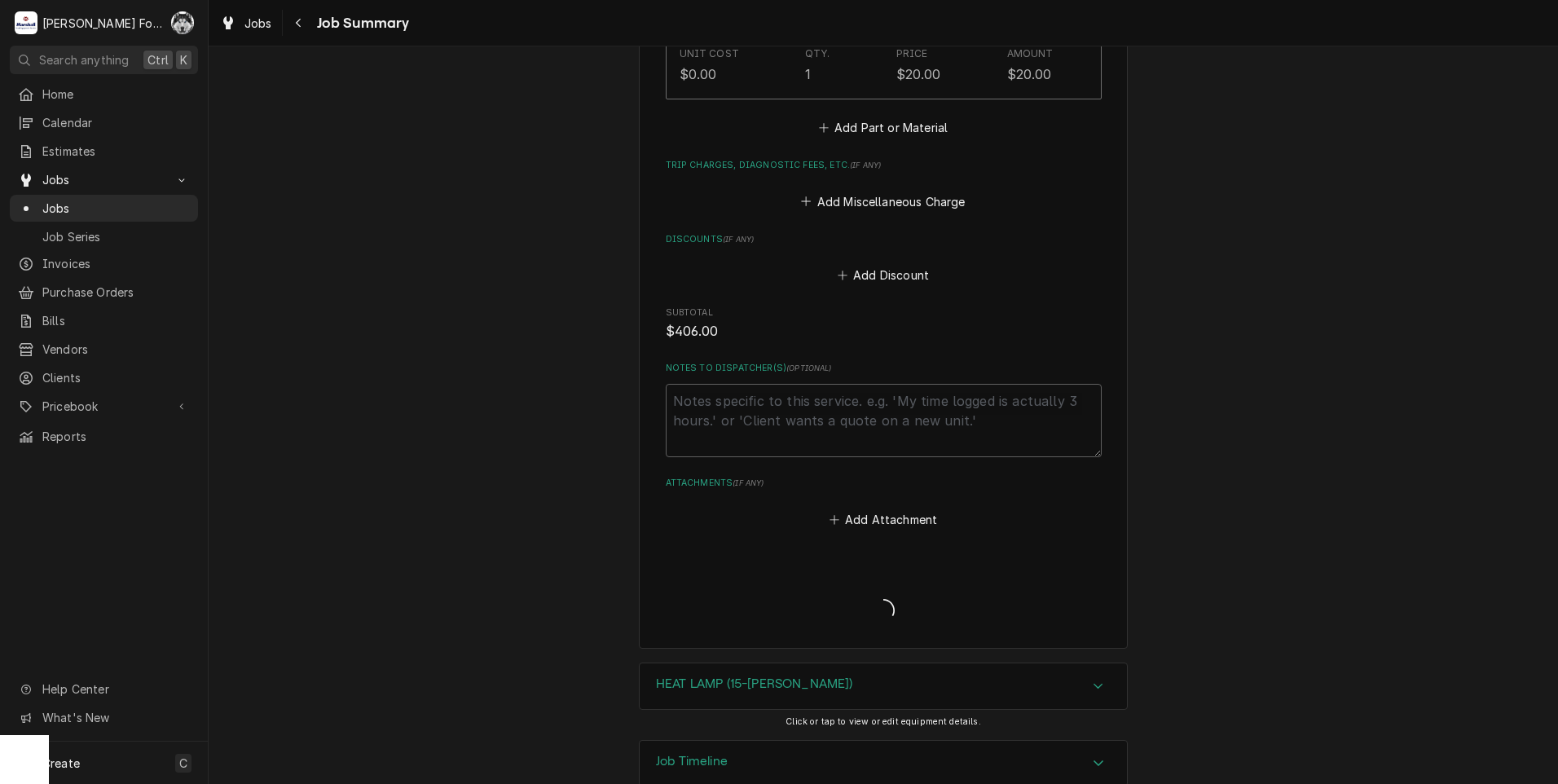
type textarea "x"
